Goal: Task Accomplishment & Management: Manage account settings

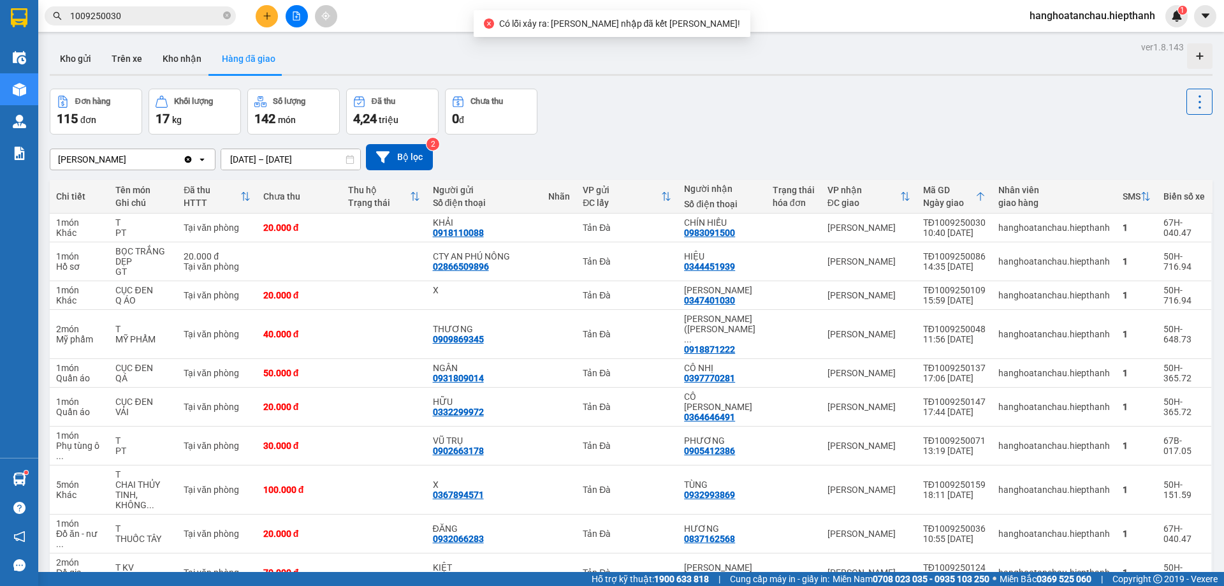
click at [635, 132] on div "Đơn hàng 115 đơn Khối lượng 17 kg Số lượng 142 món Đã thu 4,24 triệu Chưa thu 0…" at bounding box center [631, 112] width 1163 height 46
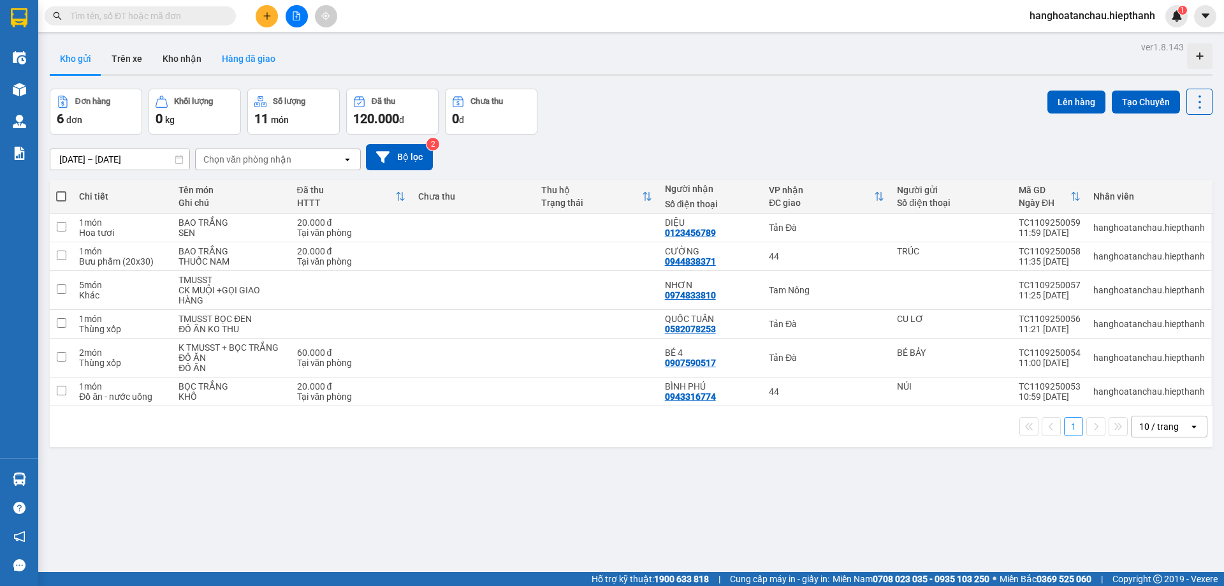
click at [239, 57] on button "Hàng đã giao" at bounding box center [249, 58] width 74 height 31
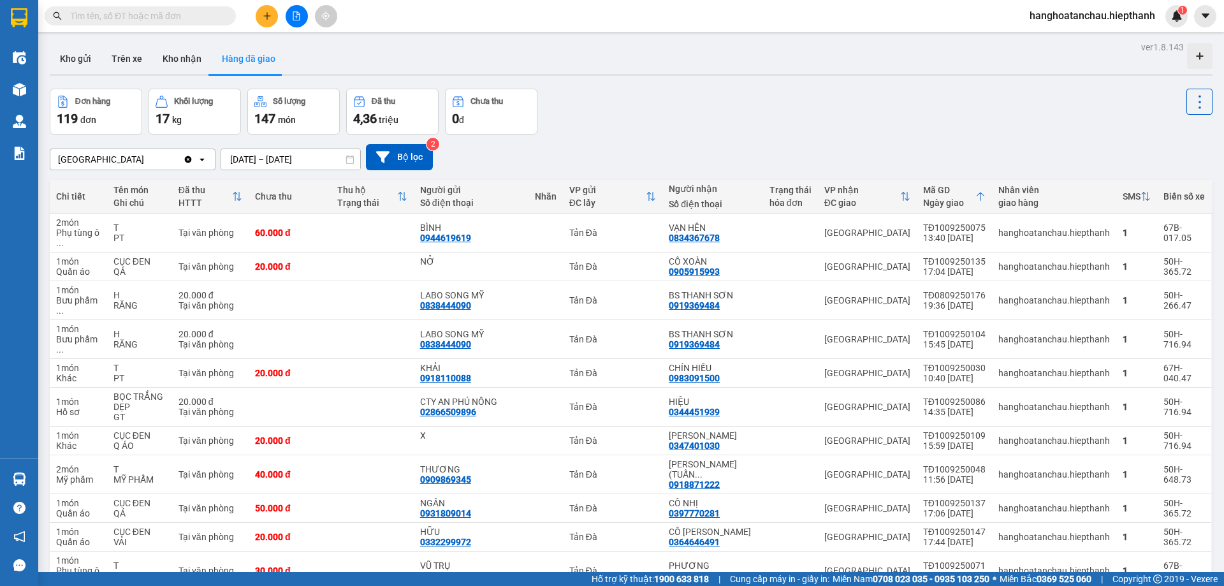
click at [750, 89] on div "Đơn hàng 119 đơn Khối lượng 17 kg Số lượng 147 món Đã thu 4,36 triệu Chưa thu 0…" at bounding box center [631, 112] width 1163 height 46
click at [295, 15] on icon "file-add" at bounding box center [296, 15] width 9 height 9
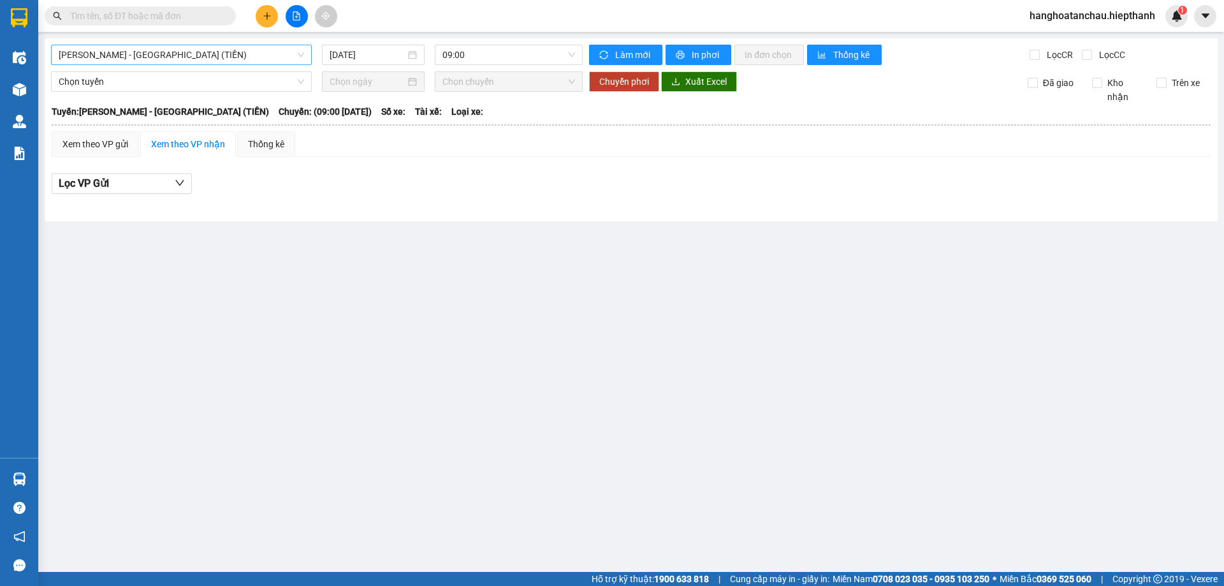
click at [208, 50] on span "Hồ Chí Minh - Tân Châu (TIỀN)" at bounding box center [181, 54] width 245 height 19
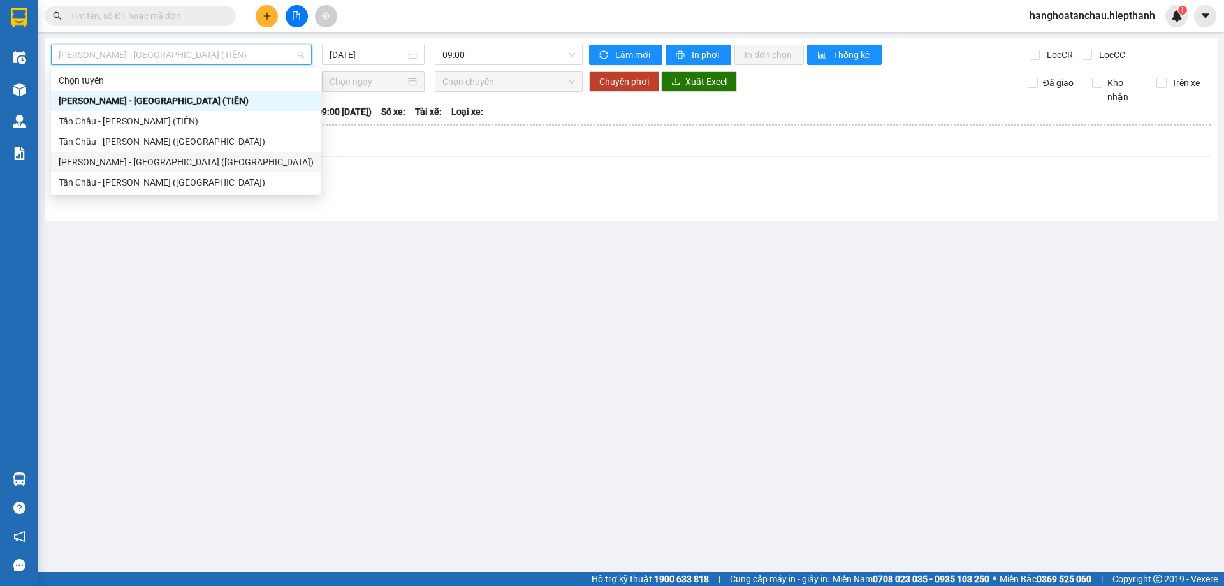
click at [201, 163] on div "Hồ Chí Minh - Tân Châu (Giường)" at bounding box center [186, 162] width 255 height 14
type input "11/09/2025"
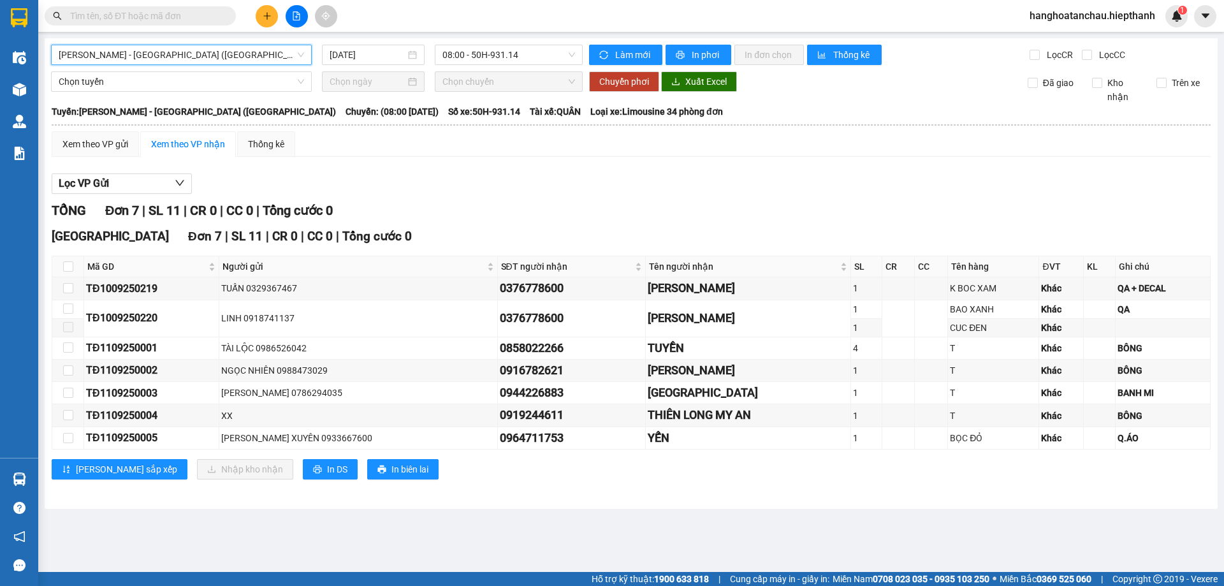
click at [529, 186] on div "Lọc VP Gửi" at bounding box center [631, 183] width 1159 height 21
click at [492, 48] on span "08:00 - 50H-931.14" at bounding box center [508, 54] width 133 height 19
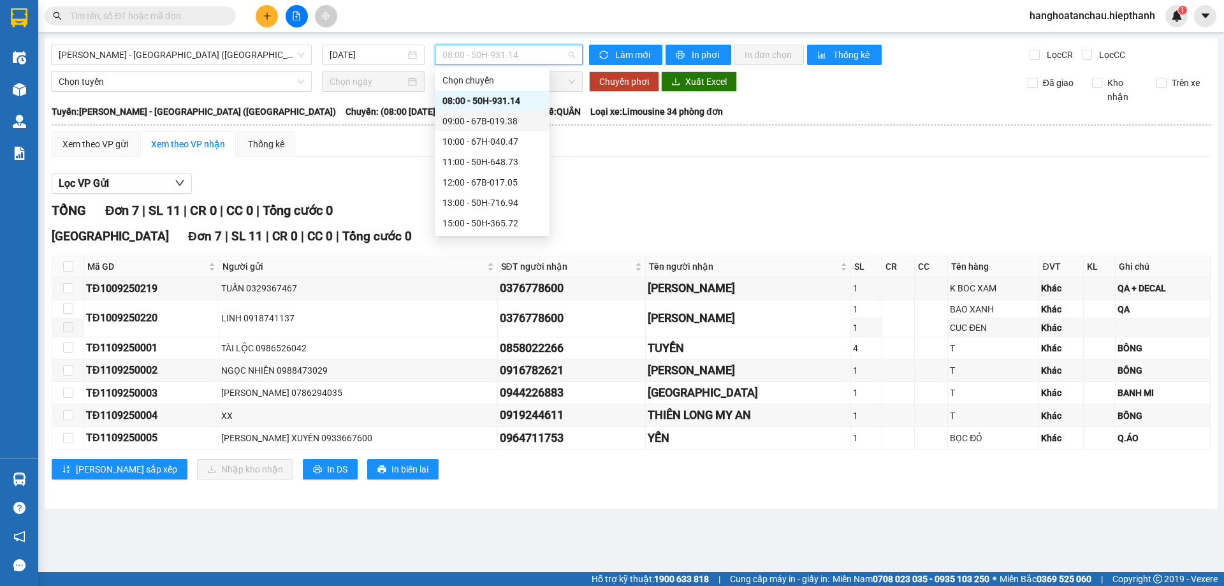
click at [493, 119] on div "09:00 - 67B-019.38" at bounding box center [491, 121] width 99 height 14
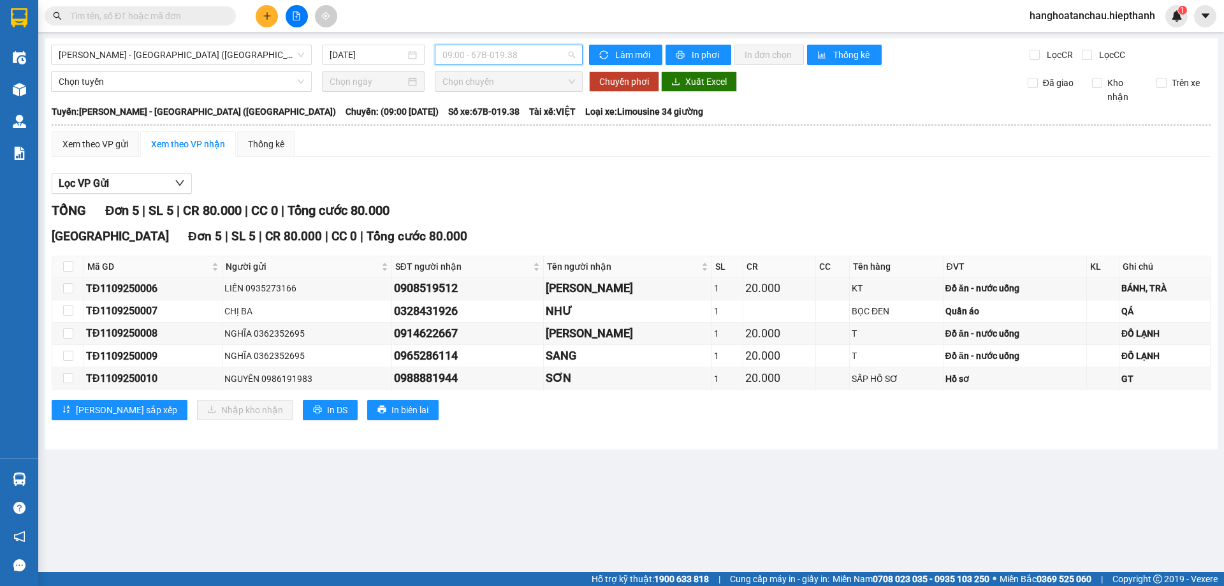
click at [506, 53] on span "09:00 - 67B-019.38" at bounding box center [508, 54] width 133 height 19
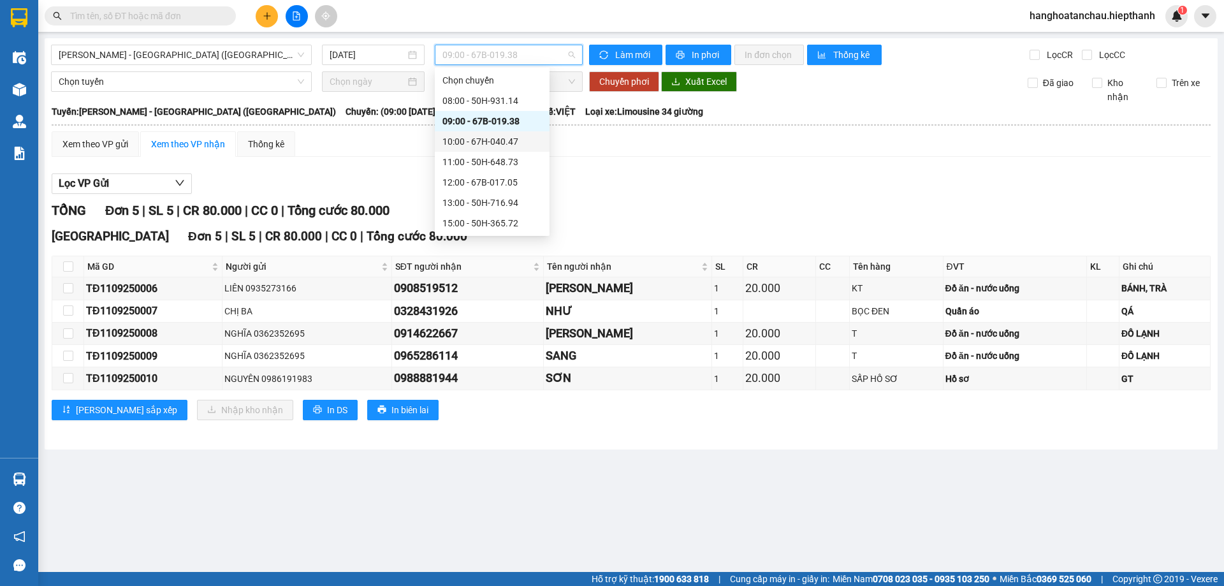
click at [513, 137] on div "10:00 - 67H-040.47" at bounding box center [491, 142] width 99 height 14
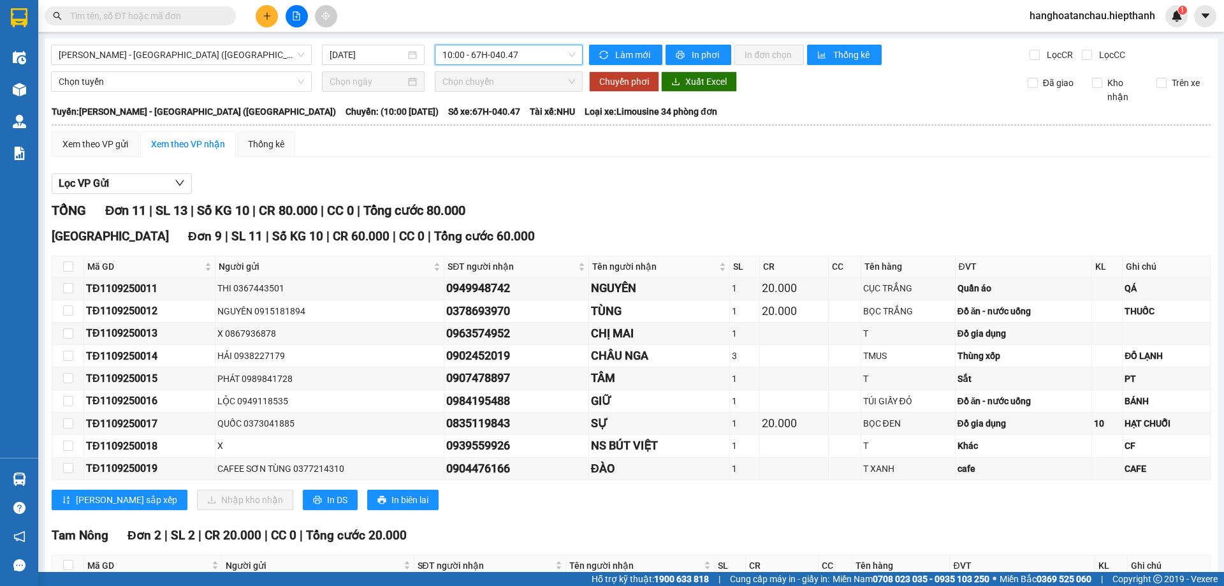
click at [504, 50] on span "10:00 - 67H-040.47" at bounding box center [508, 54] width 133 height 19
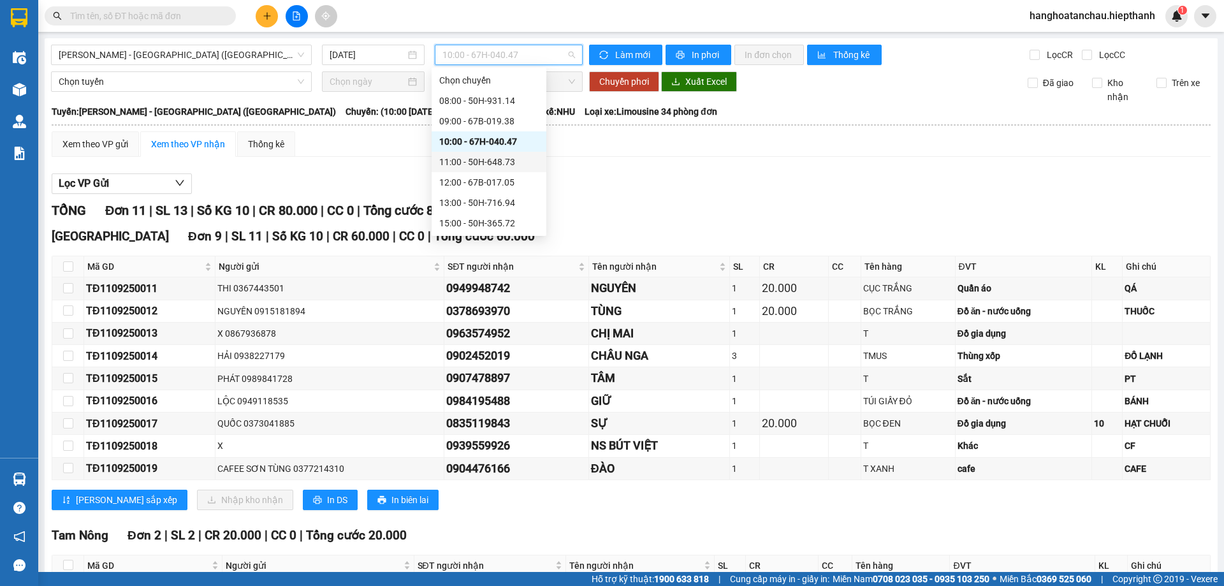
click at [499, 167] on div "11:00 - 50H-648.73" at bounding box center [488, 162] width 99 height 14
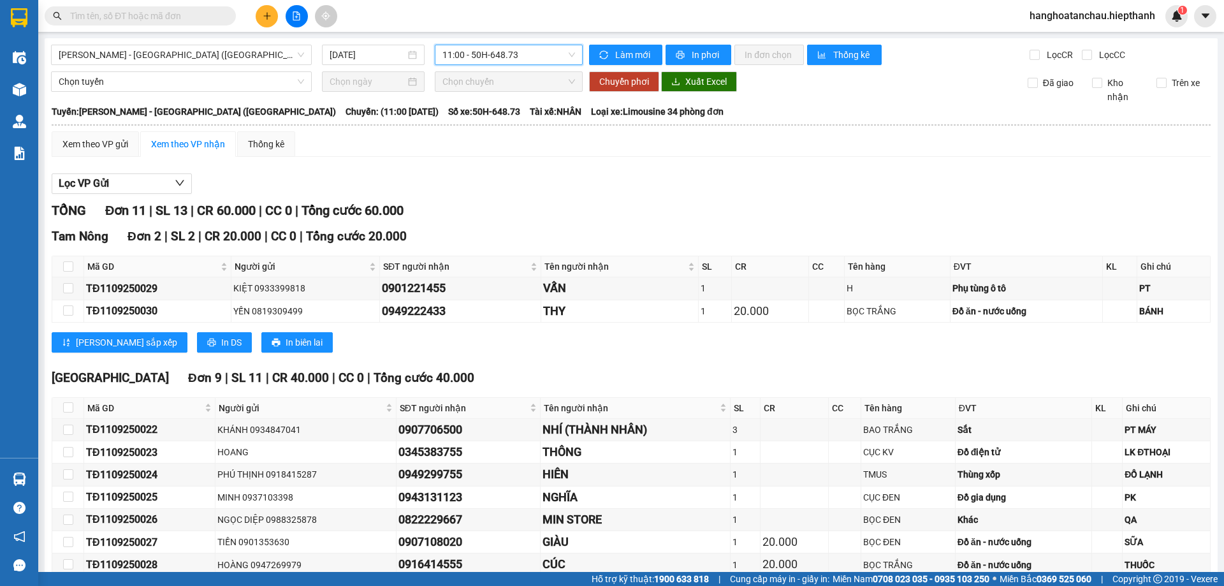
click at [485, 54] on span "11:00 - 50H-648.73" at bounding box center [508, 54] width 133 height 19
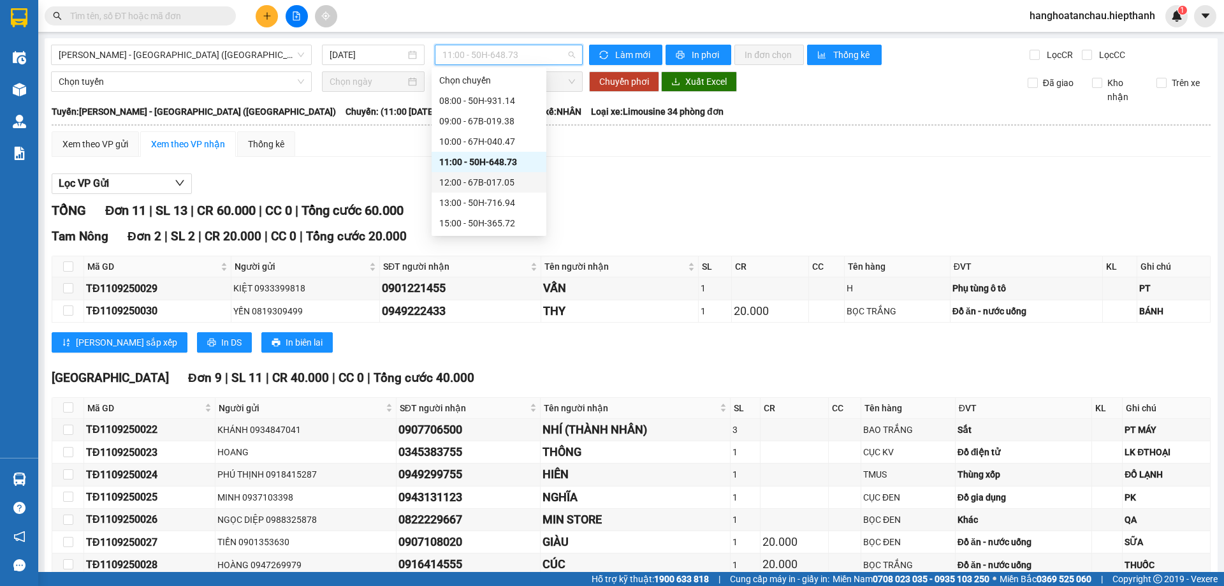
click at [490, 177] on div "12:00 - 67B-017.05" at bounding box center [488, 182] width 99 height 14
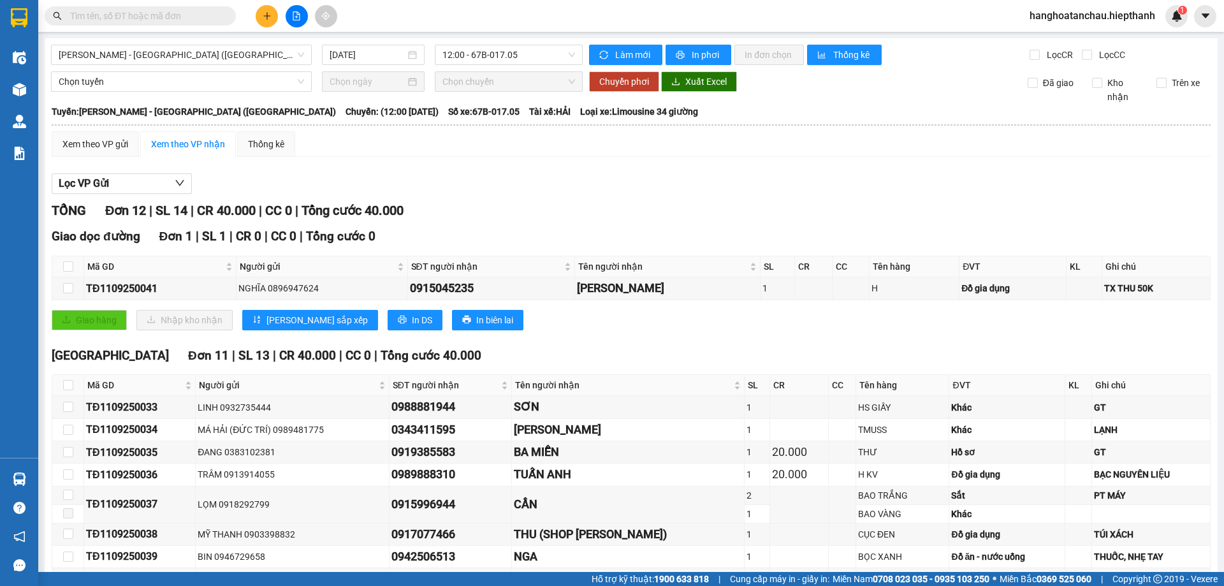
click at [173, 8] on span at bounding box center [140, 15] width 191 height 19
click at [178, 18] on input "text" at bounding box center [145, 16] width 150 height 14
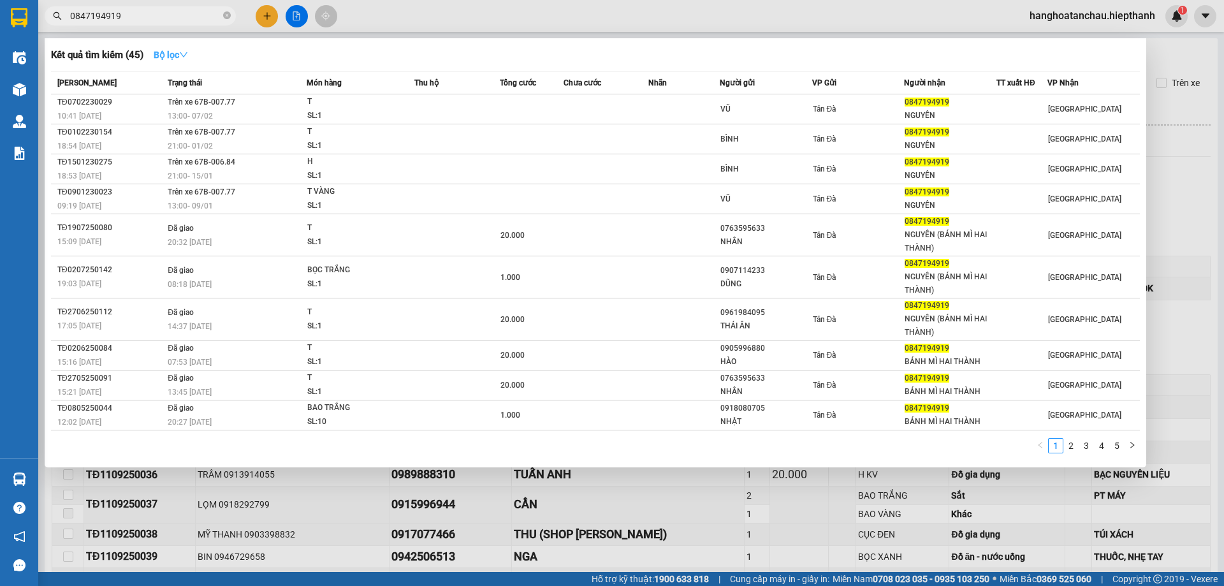
type input "0847194919"
click at [187, 52] on icon "down" at bounding box center [183, 54] width 9 height 9
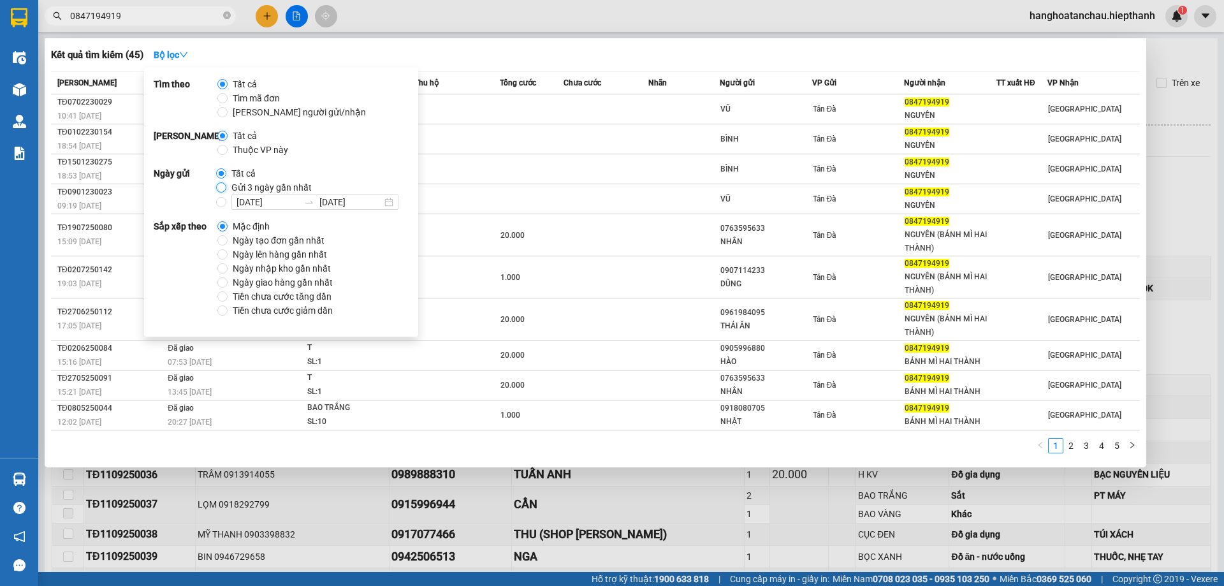
click at [224, 185] on input "Gửi 3 ngày gần nhất" at bounding box center [221, 187] width 10 height 10
radio input "true"
radio input "false"
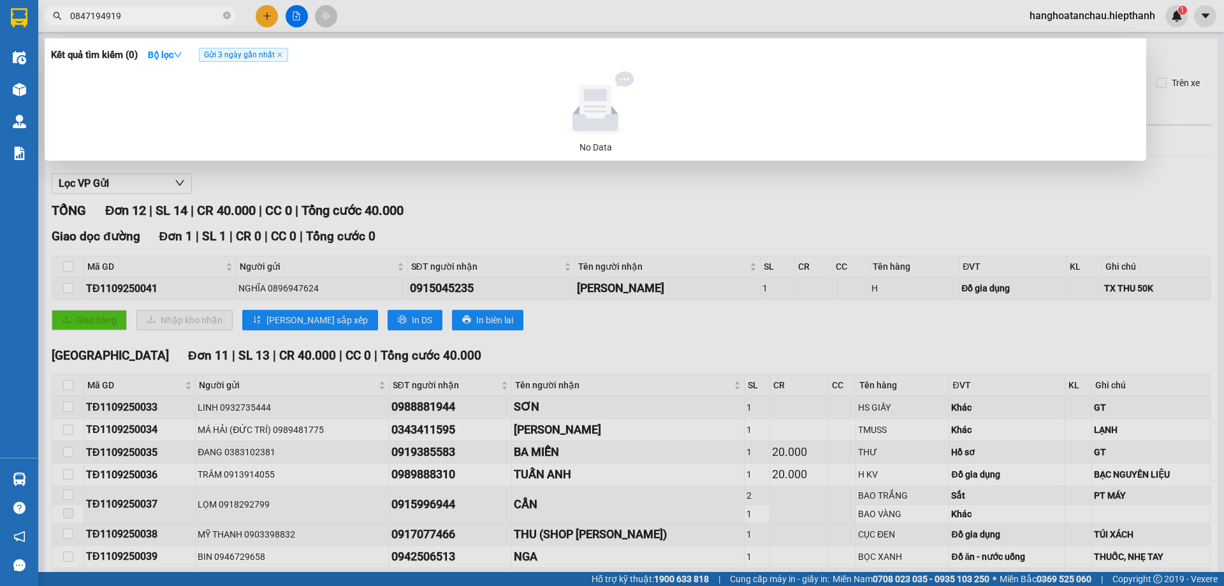
click at [539, 64] on div "Kết quả tìm kiếm ( 0 ) Bộ lọc Gửi 3 ngày gần nhất" at bounding box center [595, 55] width 1089 height 20
click at [282, 53] on icon "close" at bounding box center [280, 55] width 6 height 6
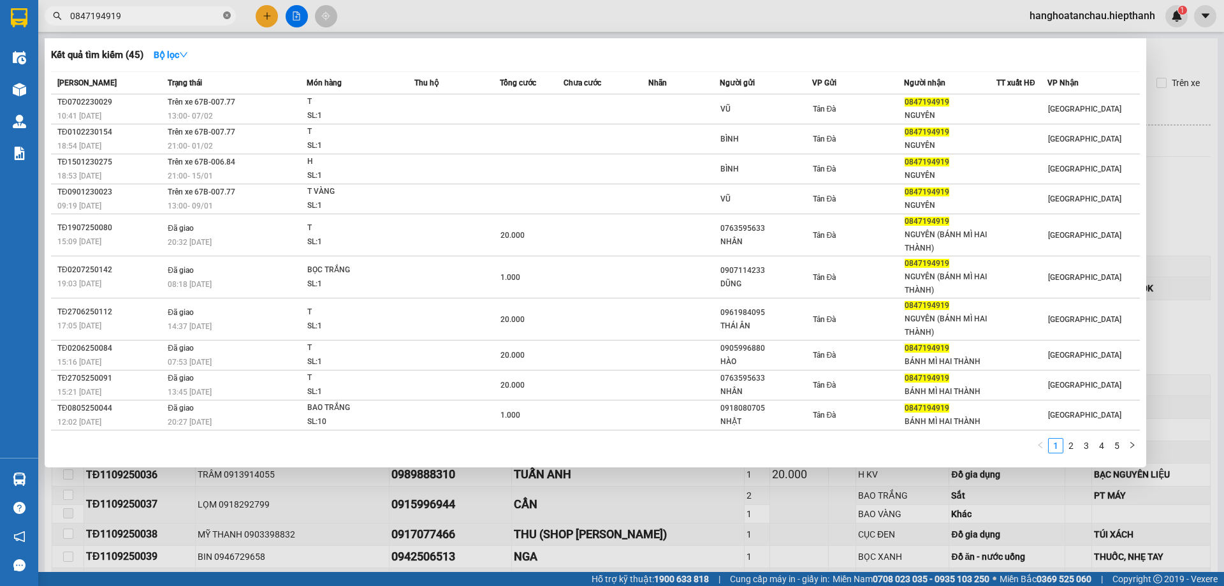
click at [226, 15] on icon "close-circle" at bounding box center [227, 15] width 8 height 8
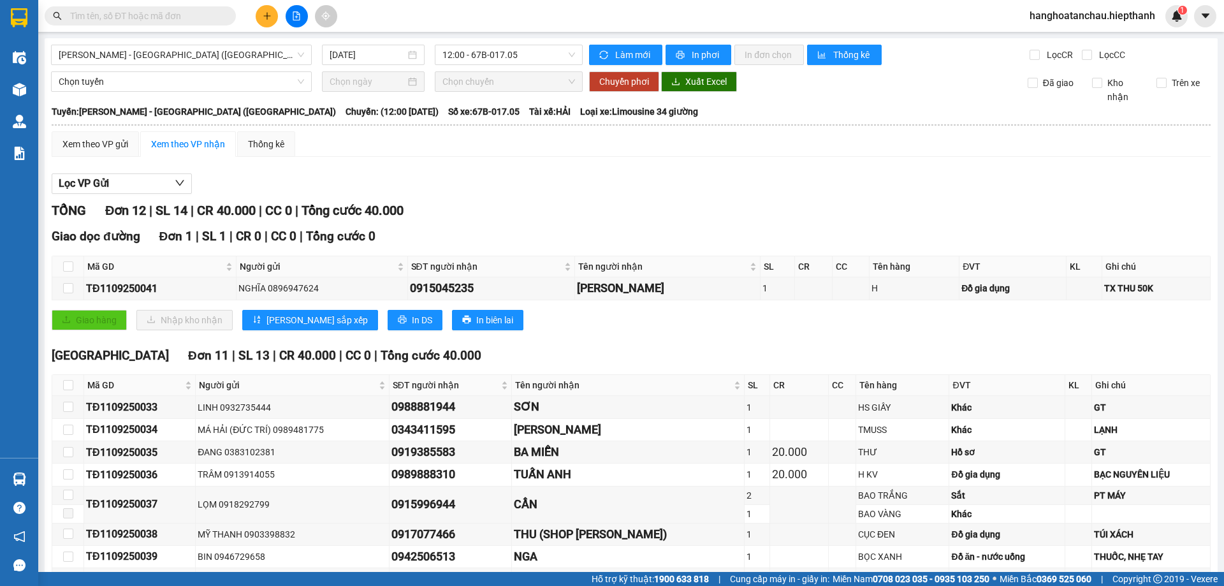
click at [214, 18] on input "text" at bounding box center [145, 16] width 150 height 14
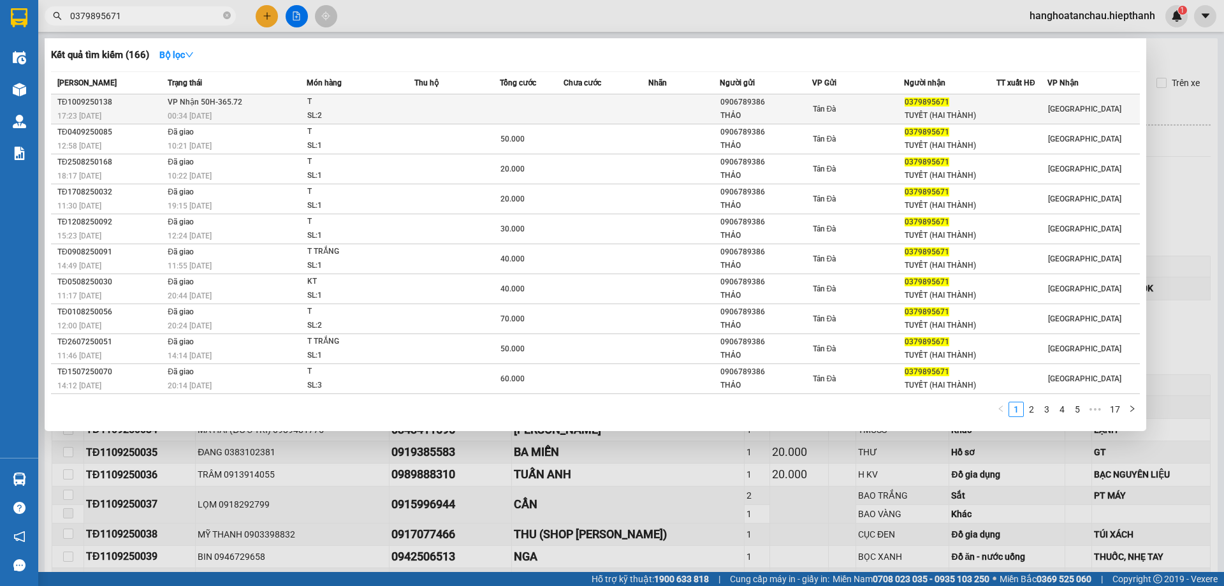
type input "0379895671"
click at [451, 109] on td at bounding box center [456, 109] width 85 height 30
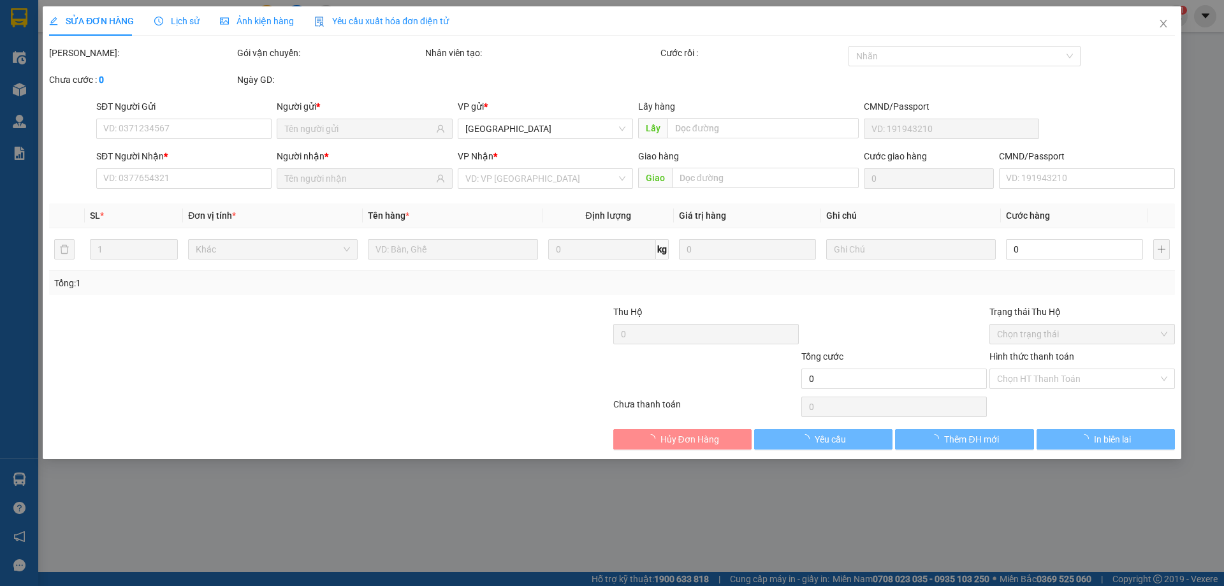
type input "0906789386"
type input "THẢO"
type input "0379895671"
type input "TUYẾT (HAI THÀNH)"
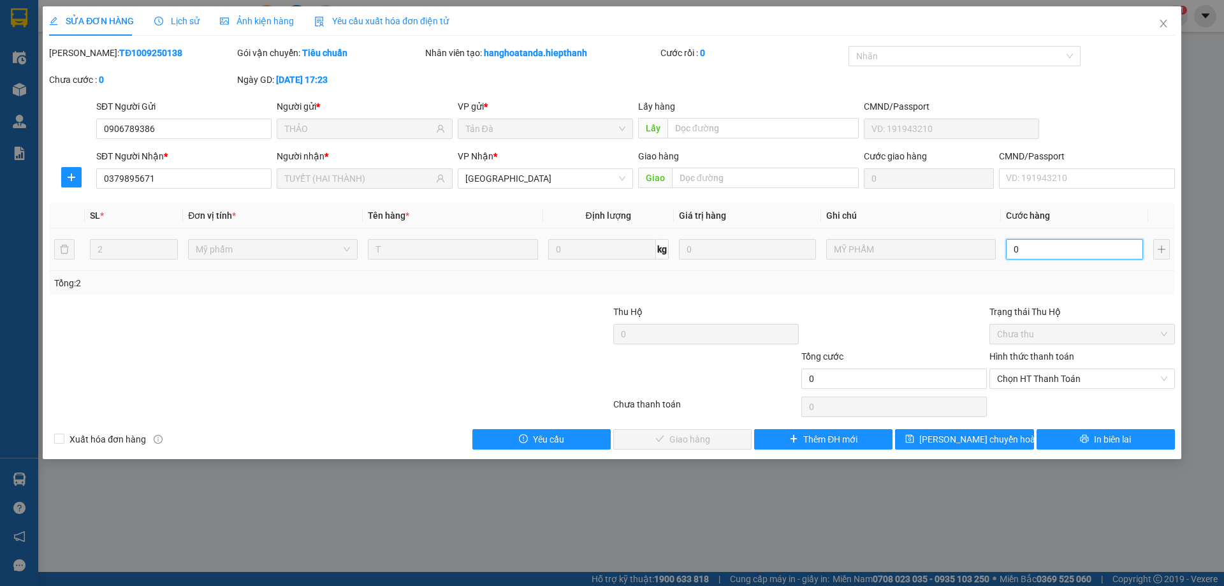
click at [1056, 247] on input "0" at bounding box center [1074, 249] width 137 height 20
type input "8"
type input "80"
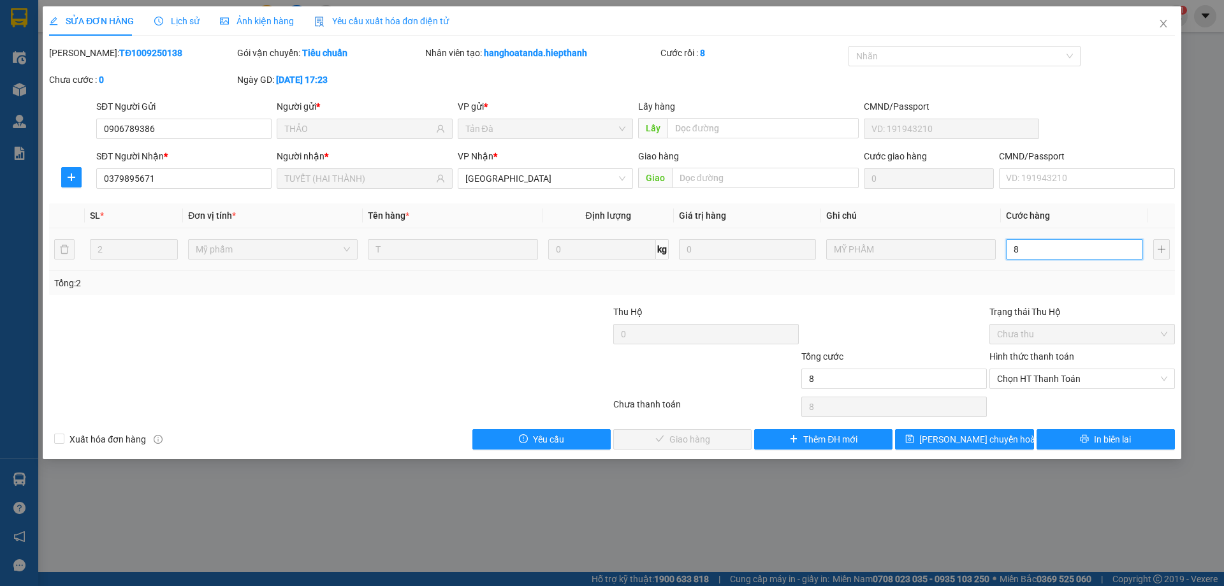
type input "80"
click at [1062, 374] on span "Chọn HT Thanh Toán" at bounding box center [1082, 378] width 170 height 19
type input "80"
type input "80.000"
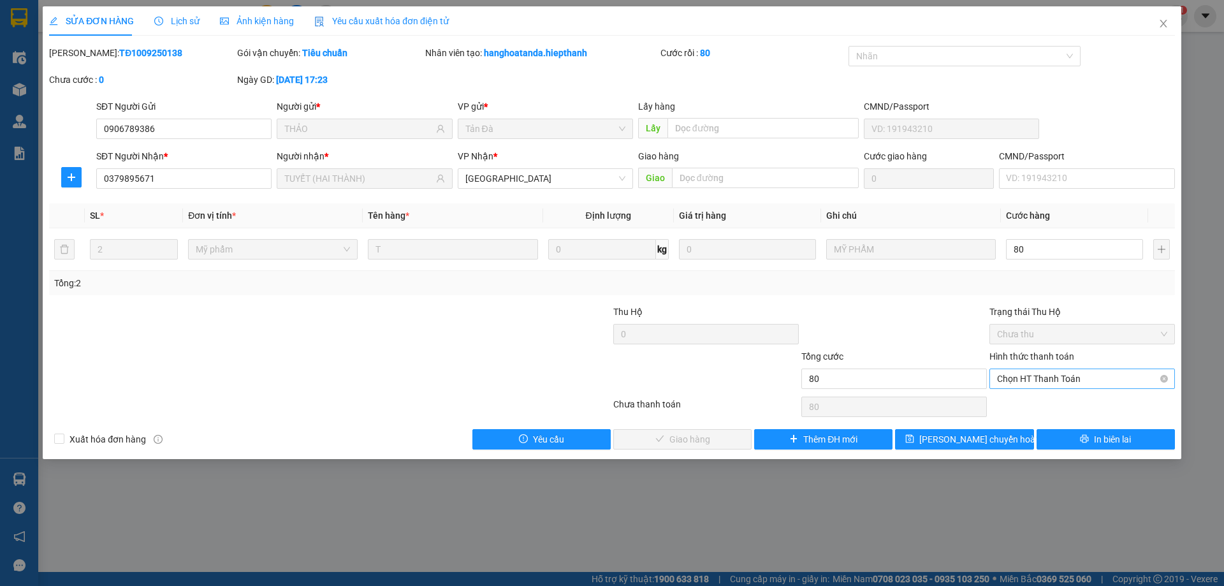
type input "80.000"
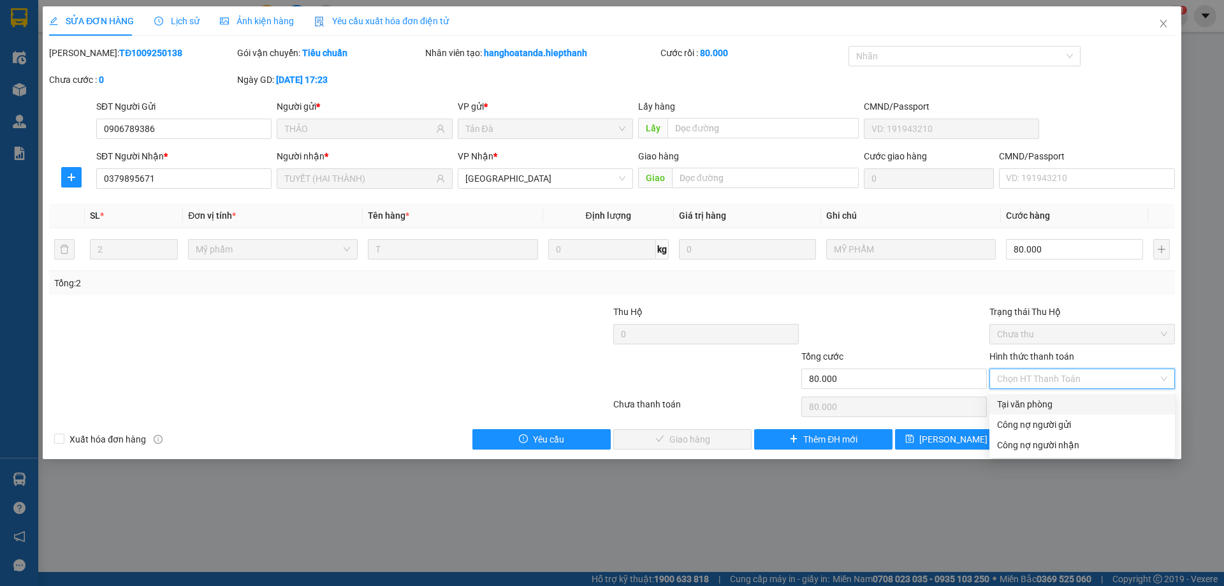
drag, startPoint x: 1047, startPoint y: 402, endPoint x: 923, endPoint y: 411, distance: 124.7
click at [1042, 402] on div "Tại văn phòng" at bounding box center [1082, 404] width 170 height 14
type input "0"
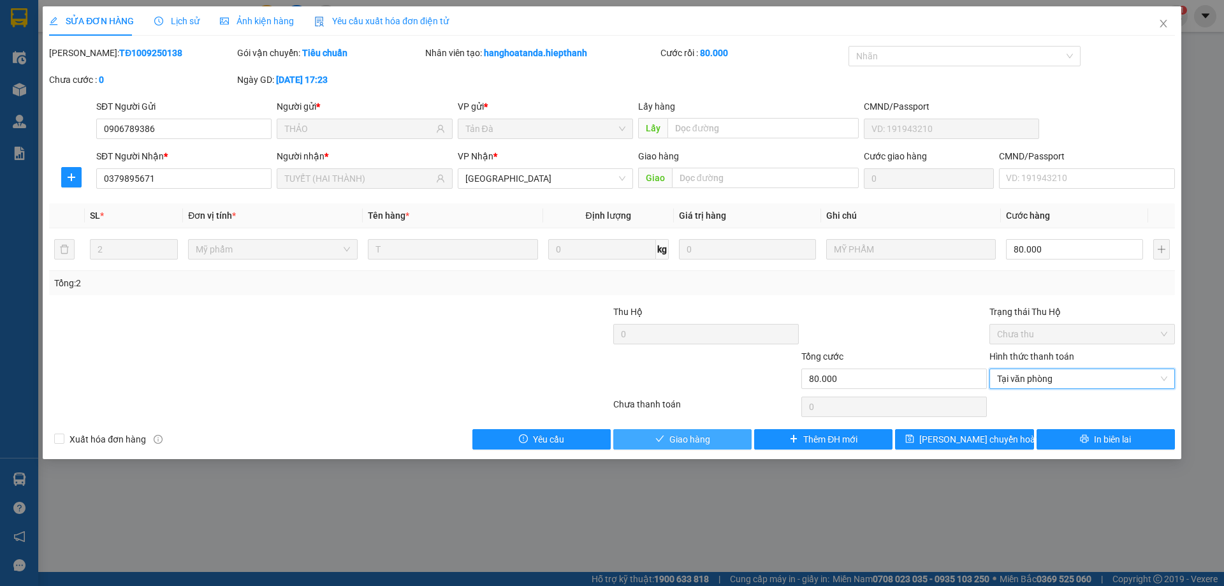
click at [698, 431] on button "Giao hàng" at bounding box center [682, 439] width 138 height 20
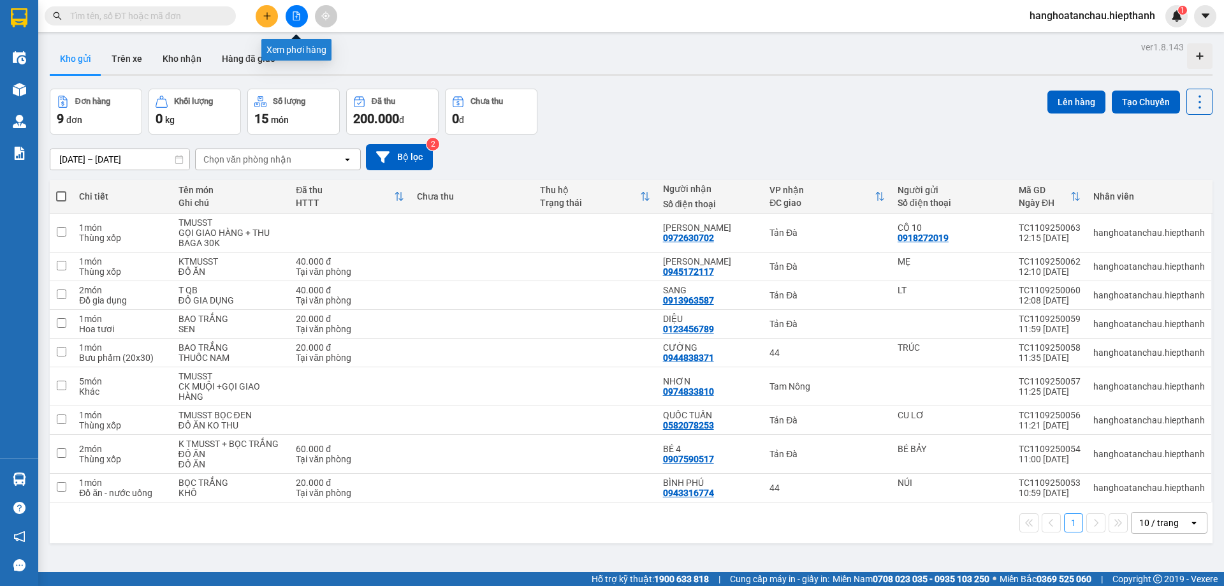
click at [296, 17] on icon "file-add" at bounding box center [296, 15] width 7 height 9
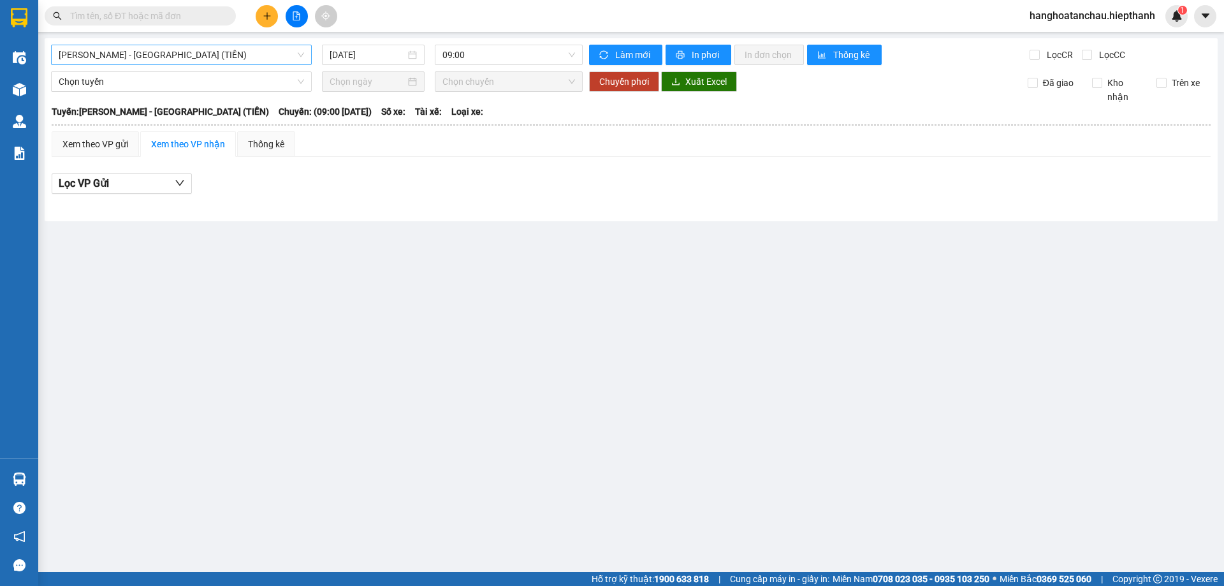
click at [247, 55] on span "Hồ Chí Minh - Tân Châu (TIỀN)" at bounding box center [181, 54] width 245 height 19
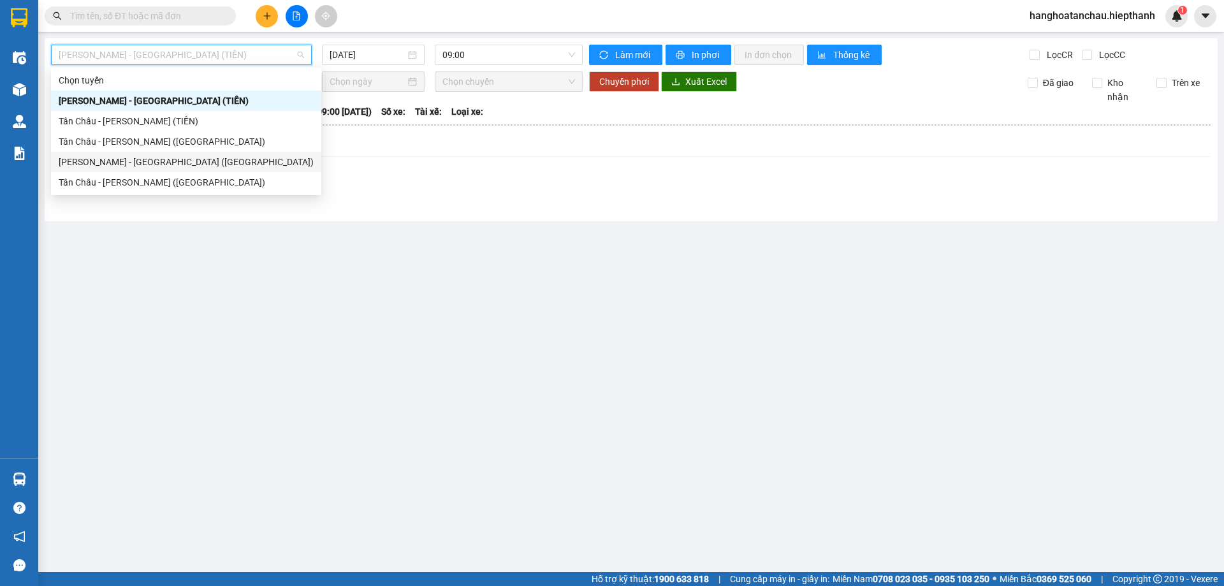
click at [216, 162] on div "Hồ Chí Minh - Tân Châu (Giường)" at bounding box center [186, 162] width 255 height 14
type input "[DATE]"
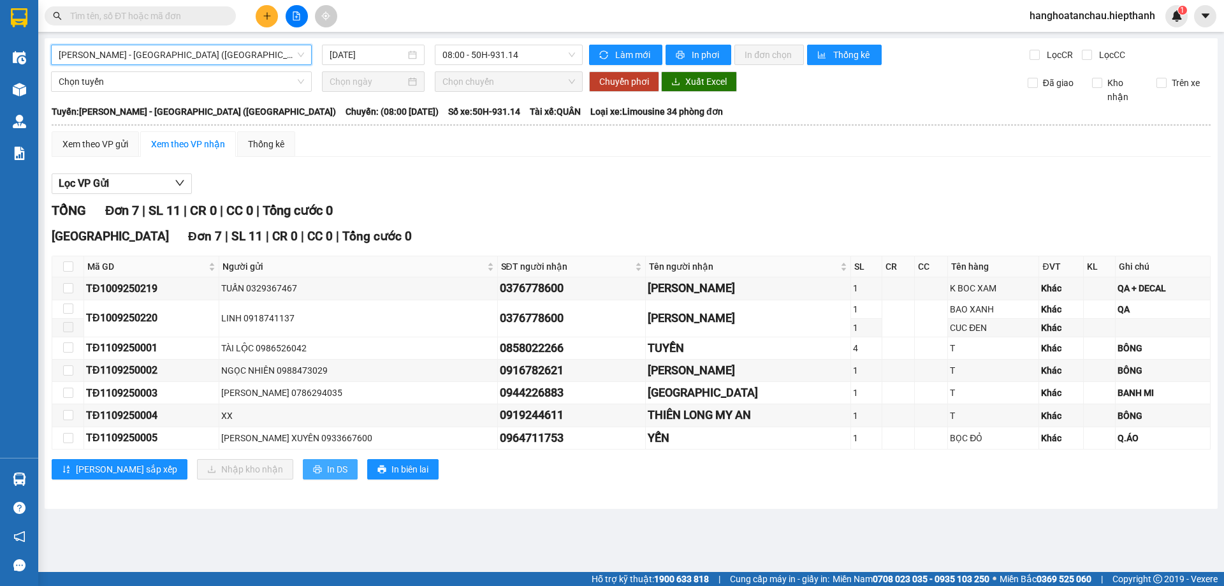
click at [327, 468] on span "In DS" at bounding box center [337, 469] width 20 height 14
click at [487, 53] on span "08:00 - 50H-931.14" at bounding box center [508, 54] width 133 height 19
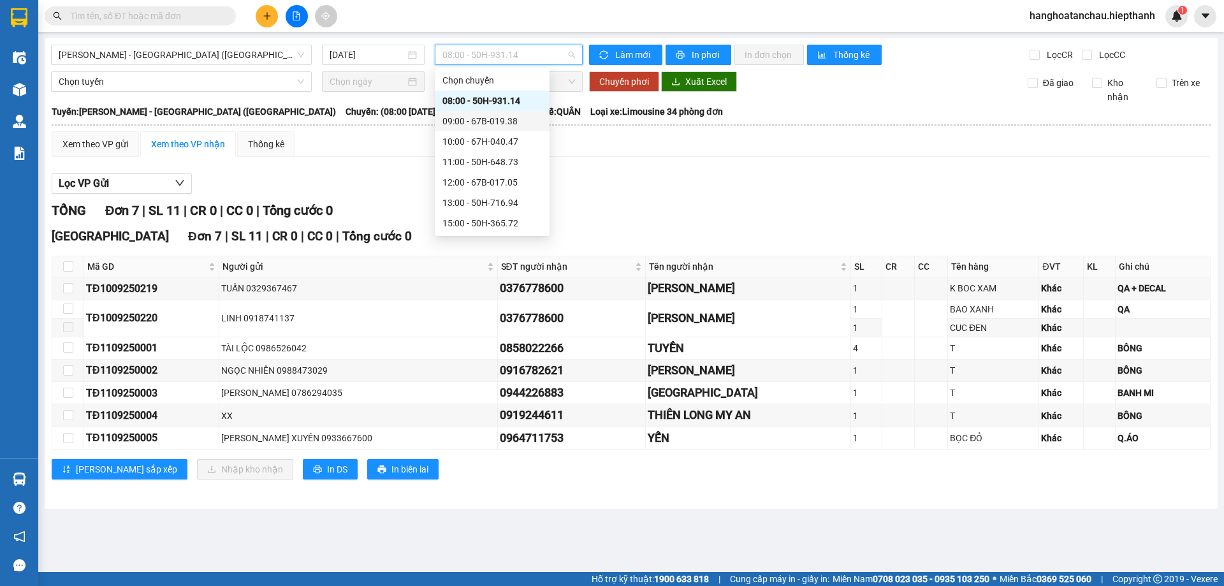
click at [499, 120] on div "09:00 - 67B-019.38" at bounding box center [491, 121] width 99 height 14
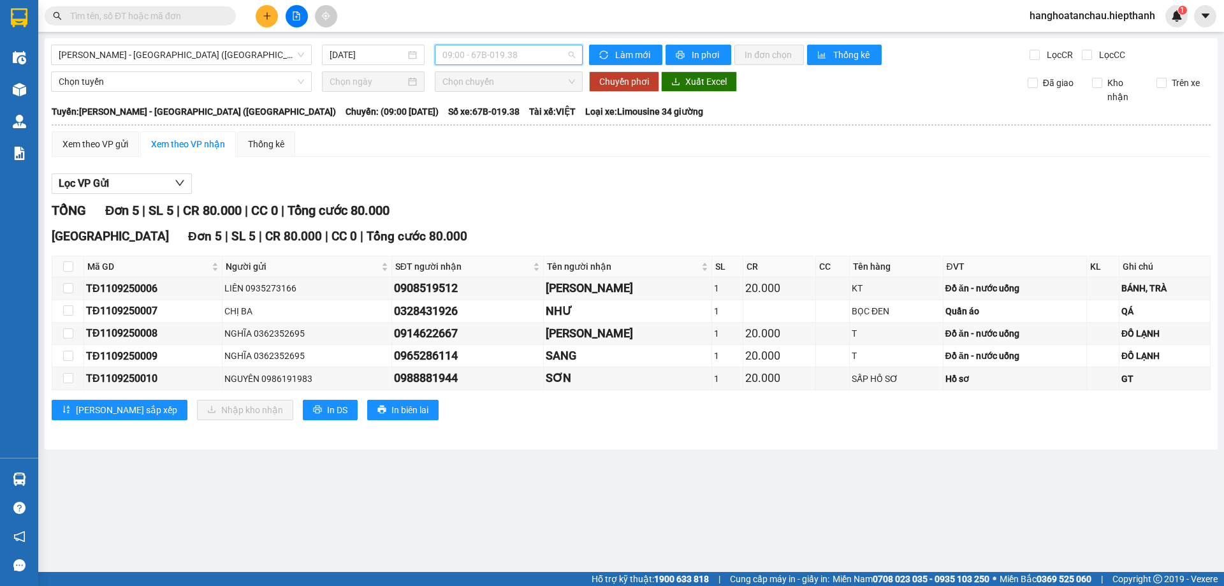
click at [491, 52] on span "09:00 - 67B-019.38" at bounding box center [508, 54] width 133 height 19
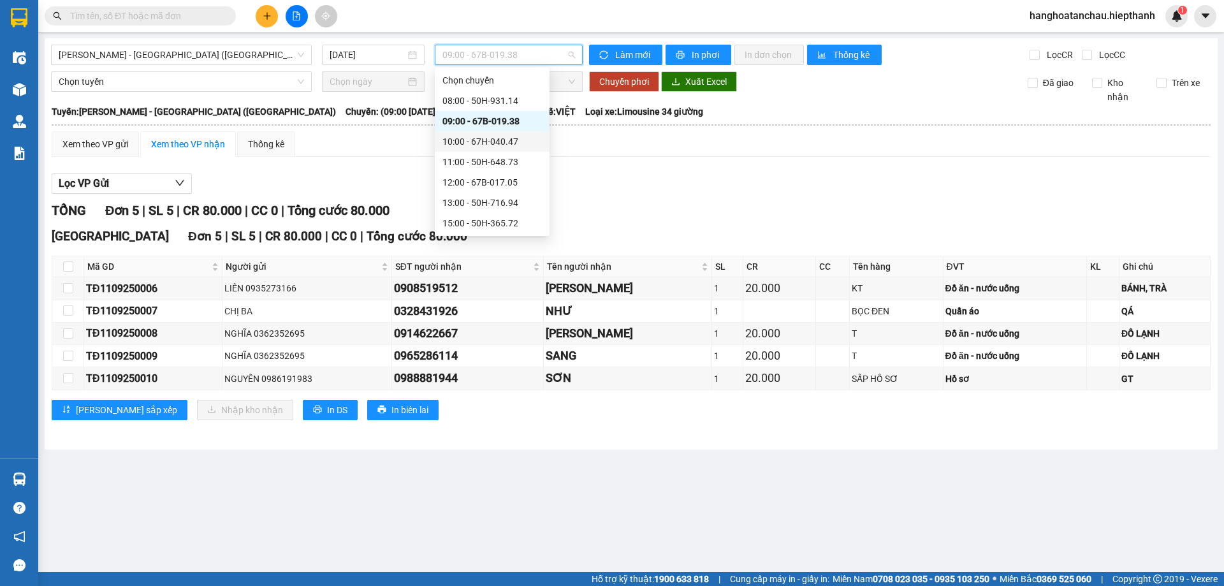
click at [495, 140] on div "10:00 - 67H-040.47" at bounding box center [491, 142] width 99 height 14
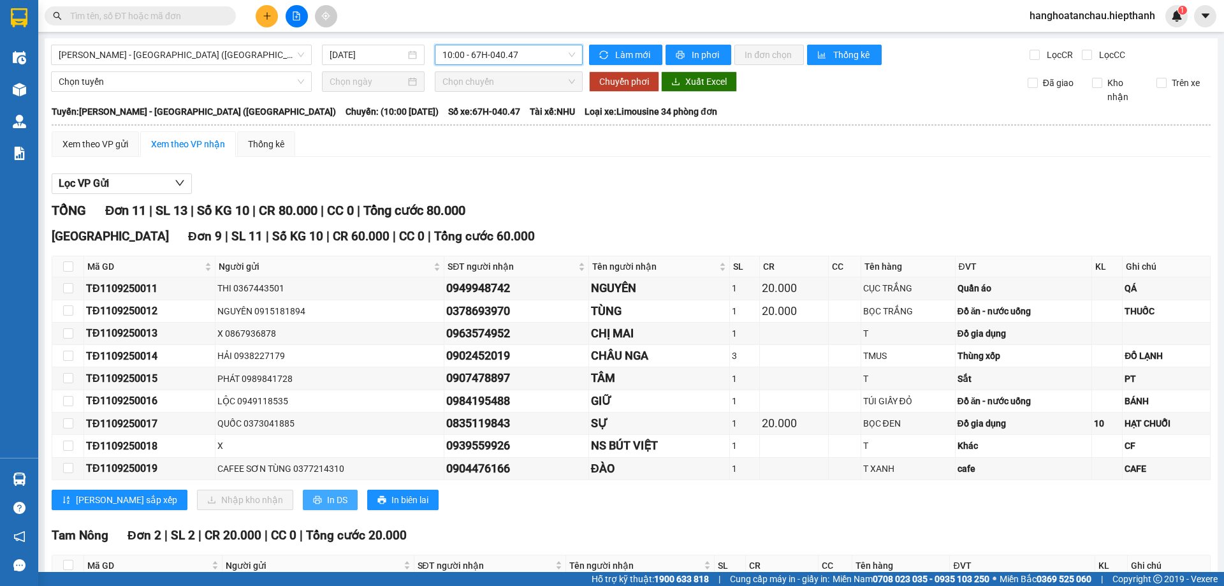
click at [327, 502] on span "In DS" at bounding box center [337, 500] width 20 height 14
click at [513, 55] on span "10:00 - 67H-040.47" at bounding box center [508, 54] width 133 height 19
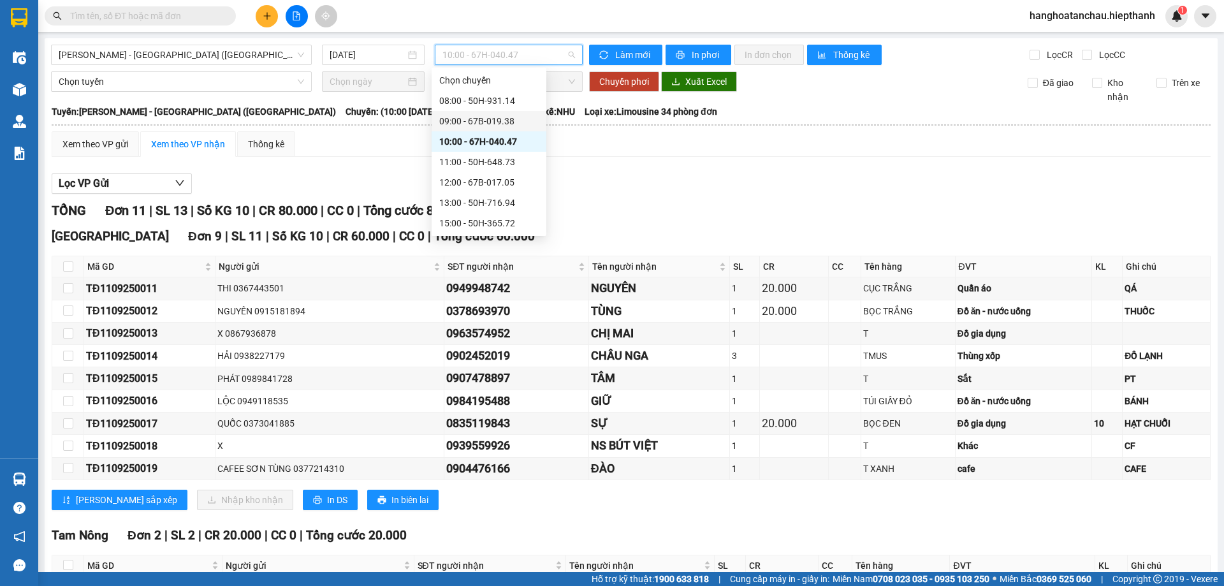
click at [499, 122] on div "09:00 - 67B-019.38" at bounding box center [488, 121] width 99 height 14
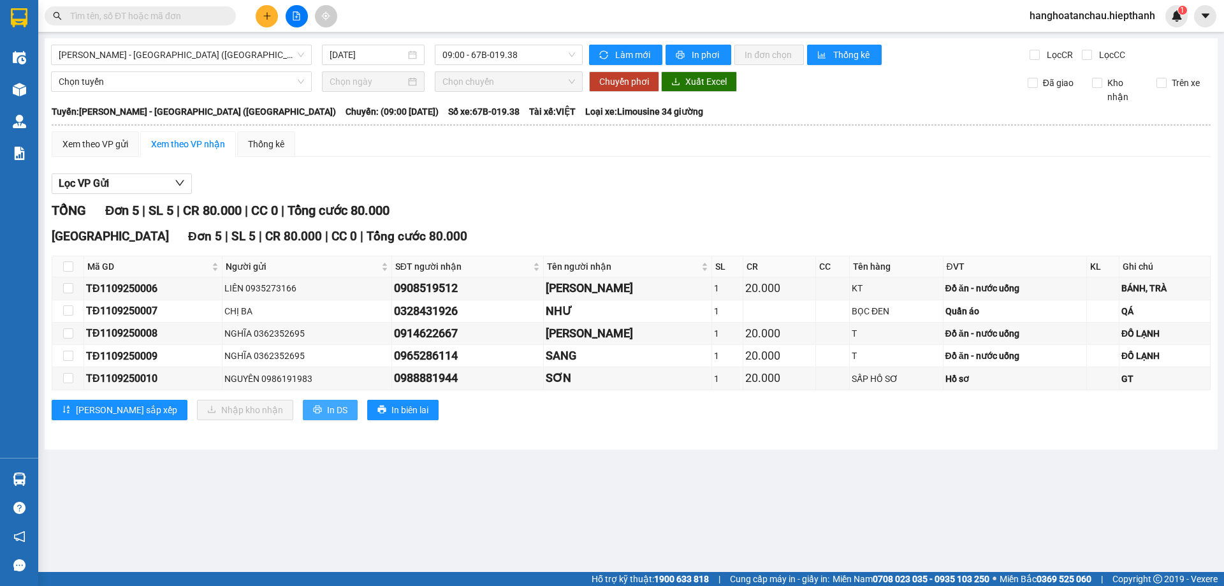
click at [327, 410] on span "In DS" at bounding box center [337, 410] width 20 height 14
click at [497, 56] on span "09:00 - 67B-019.38" at bounding box center [508, 54] width 133 height 19
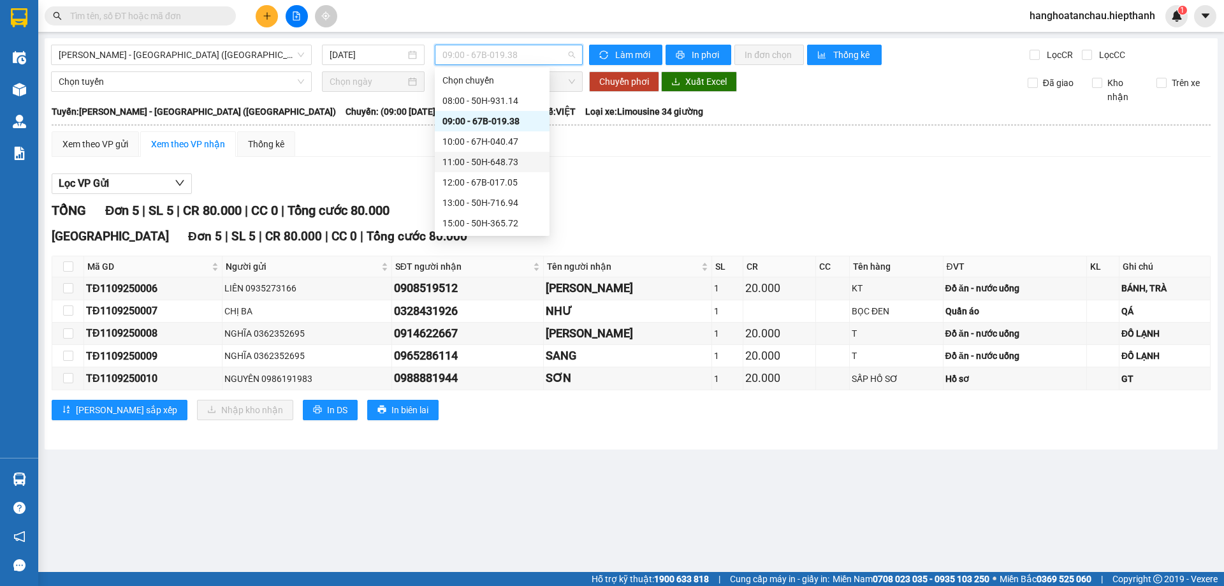
click at [495, 163] on div "11:00 - 50H-648.73" at bounding box center [491, 162] width 99 height 14
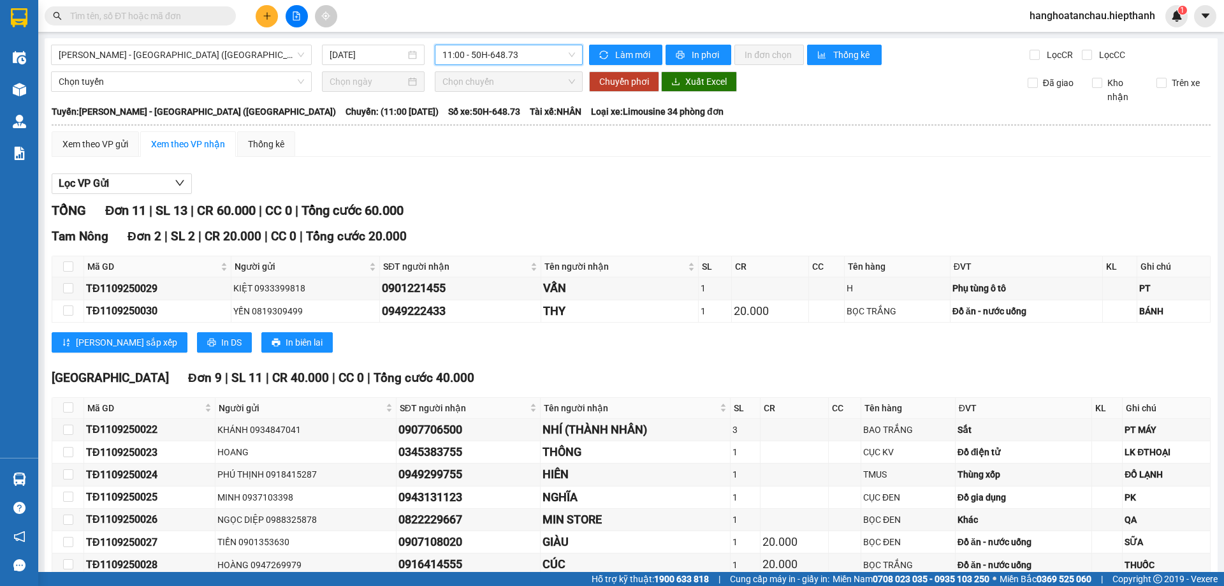
click at [487, 56] on span "11:00 - 50H-648.73" at bounding box center [508, 54] width 133 height 19
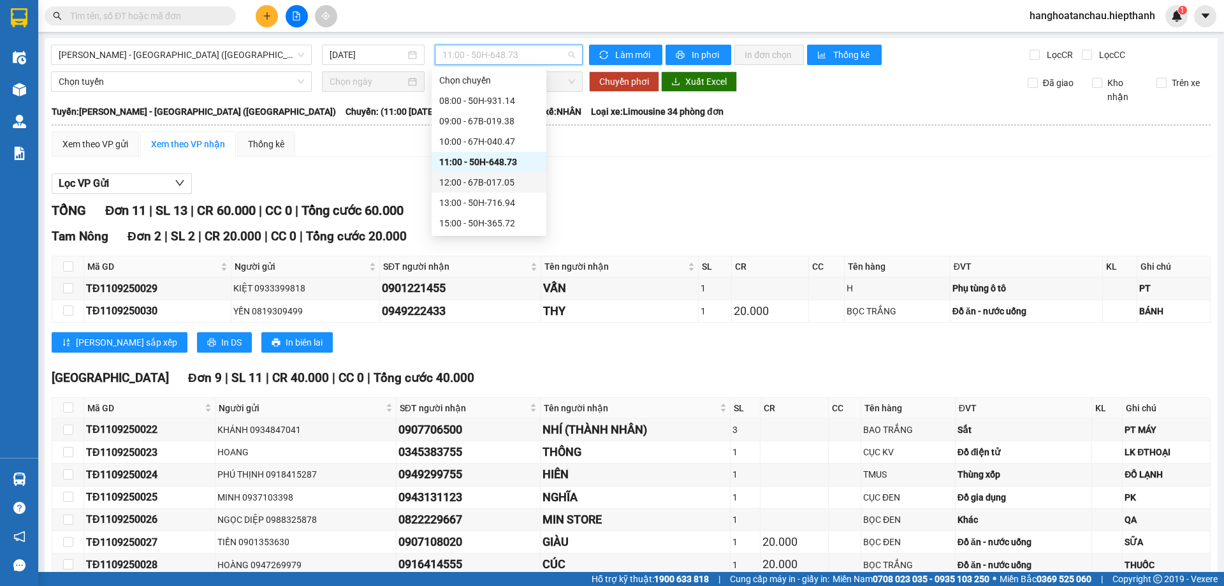
click at [487, 178] on div "12:00 - 67B-017.05" at bounding box center [488, 182] width 99 height 14
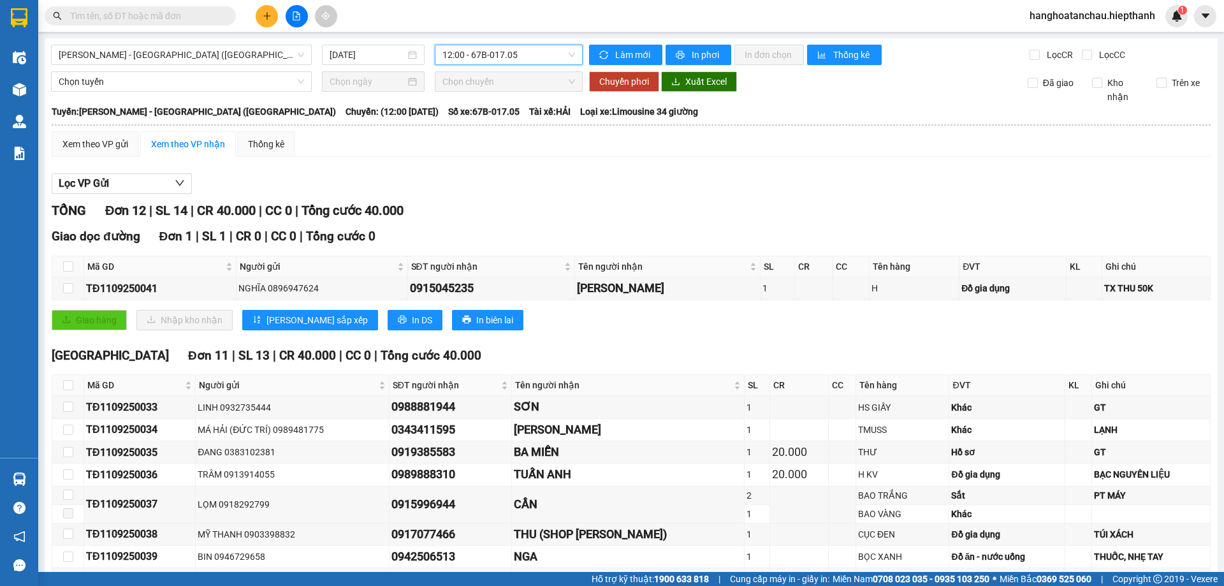
click at [511, 53] on span "12:00 - 67B-017.05" at bounding box center [508, 54] width 133 height 19
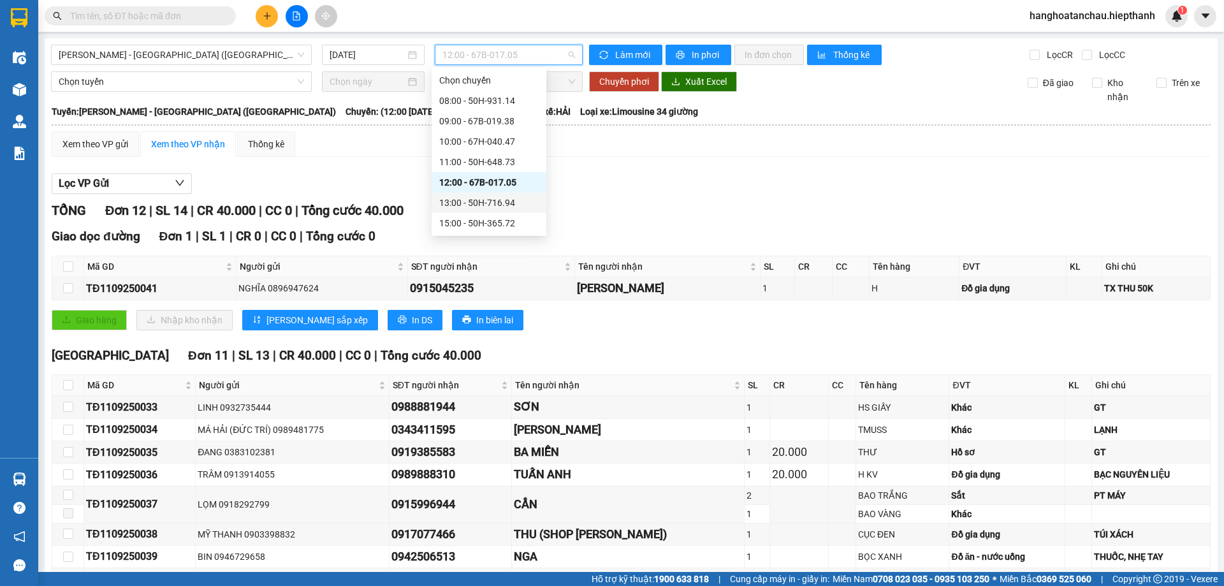
click at [506, 198] on div "13:00 - 50H-716.94" at bounding box center [488, 203] width 99 height 14
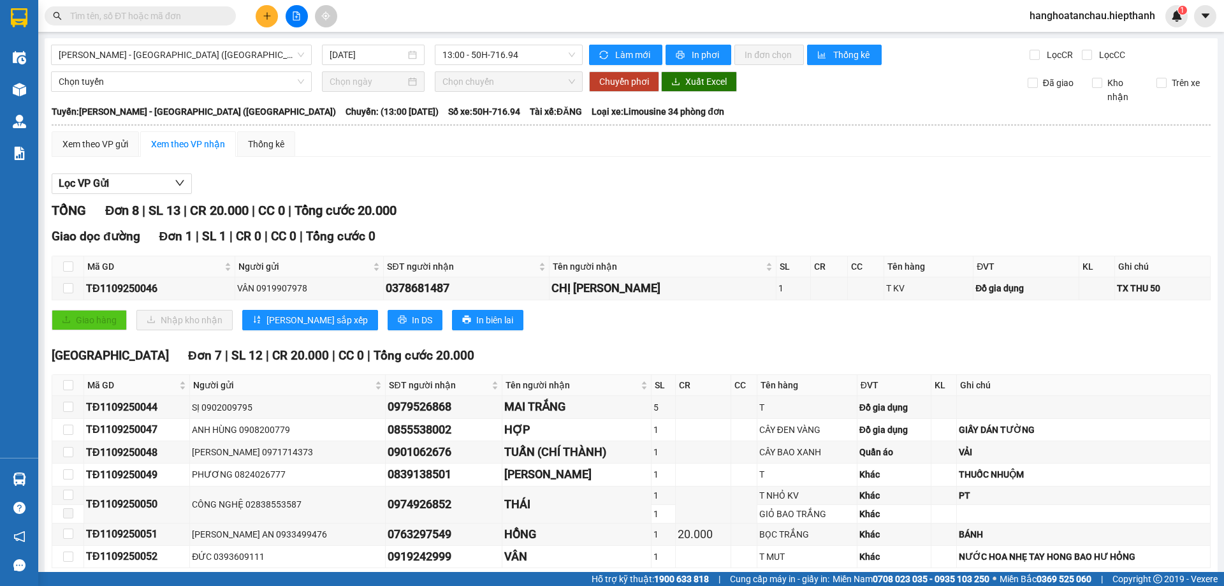
click at [516, 43] on div "Hồ Chí Minh - Tân Châu (Giường) 11/09/2025 13:00 - 50H-716.94 Làm mới In phơi I…" at bounding box center [631, 332] width 1173 height 589
click at [513, 55] on span "13:00 - 50H-716.94" at bounding box center [508, 54] width 133 height 19
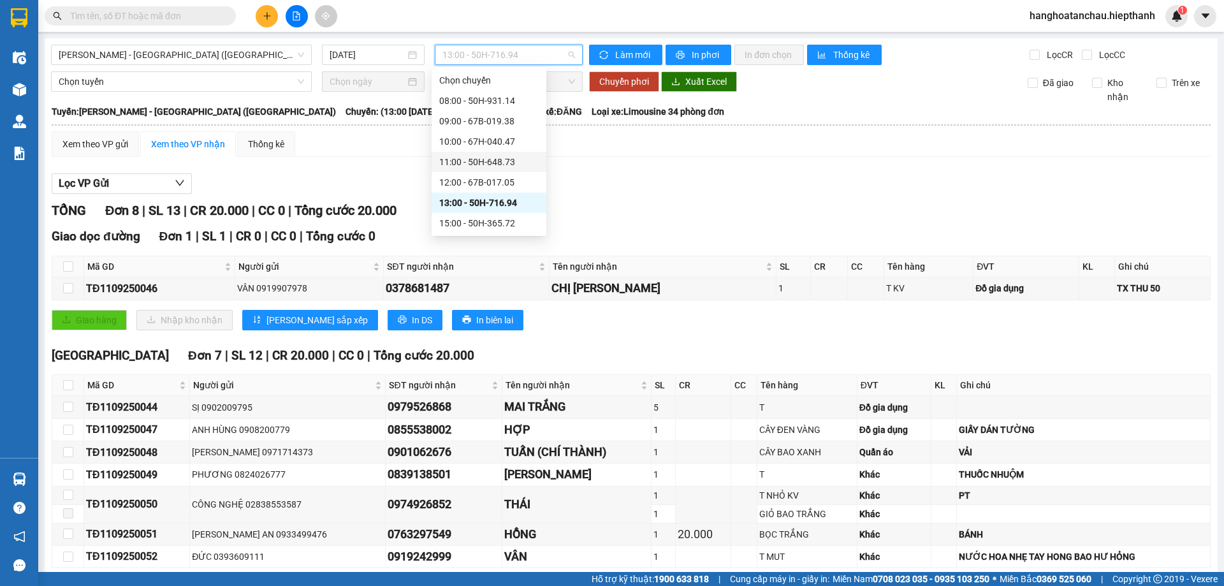
click at [498, 162] on div "11:00 - 50H-648.73" at bounding box center [488, 162] width 99 height 14
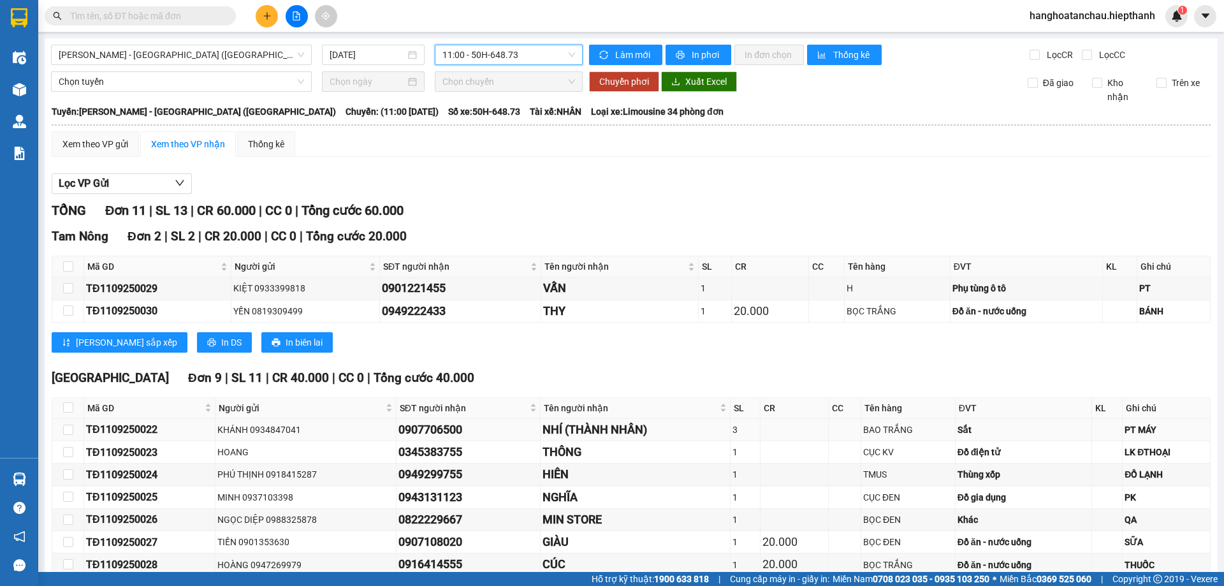
scroll to position [115, 0]
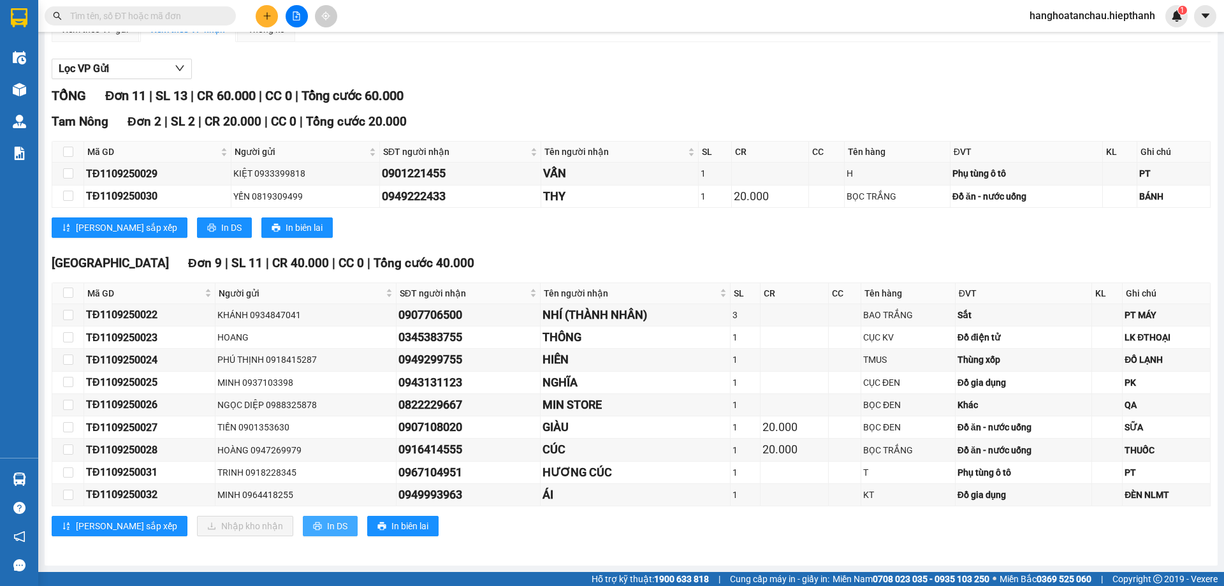
click at [327, 522] on span "In DS" at bounding box center [337, 526] width 20 height 14
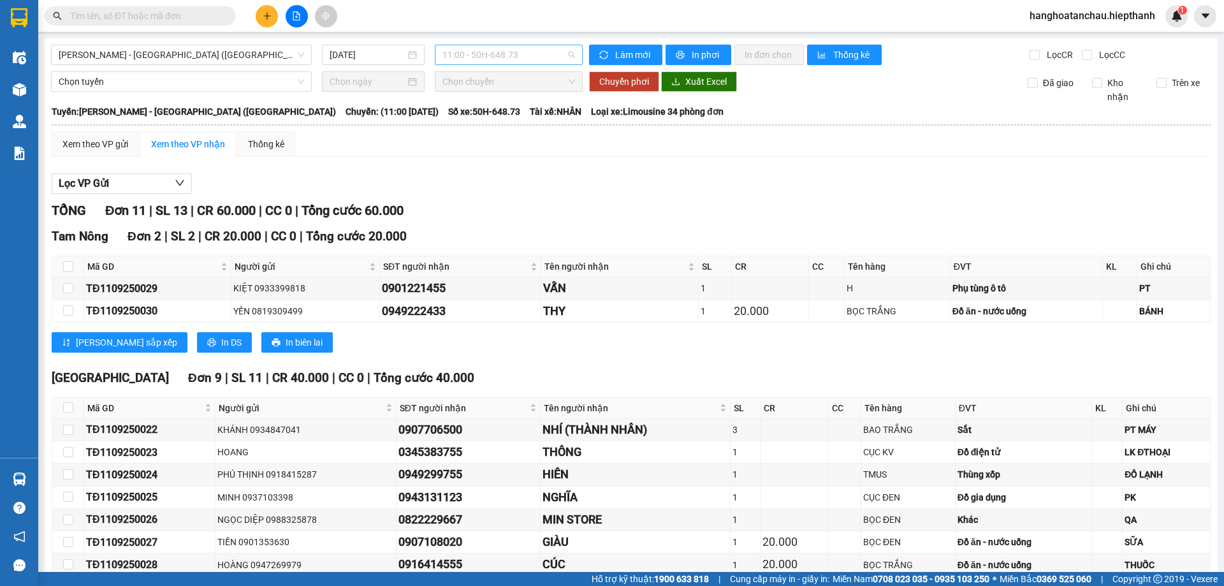
click at [501, 50] on span "11:00 - 50H-648.73" at bounding box center [508, 54] width 133 height 19
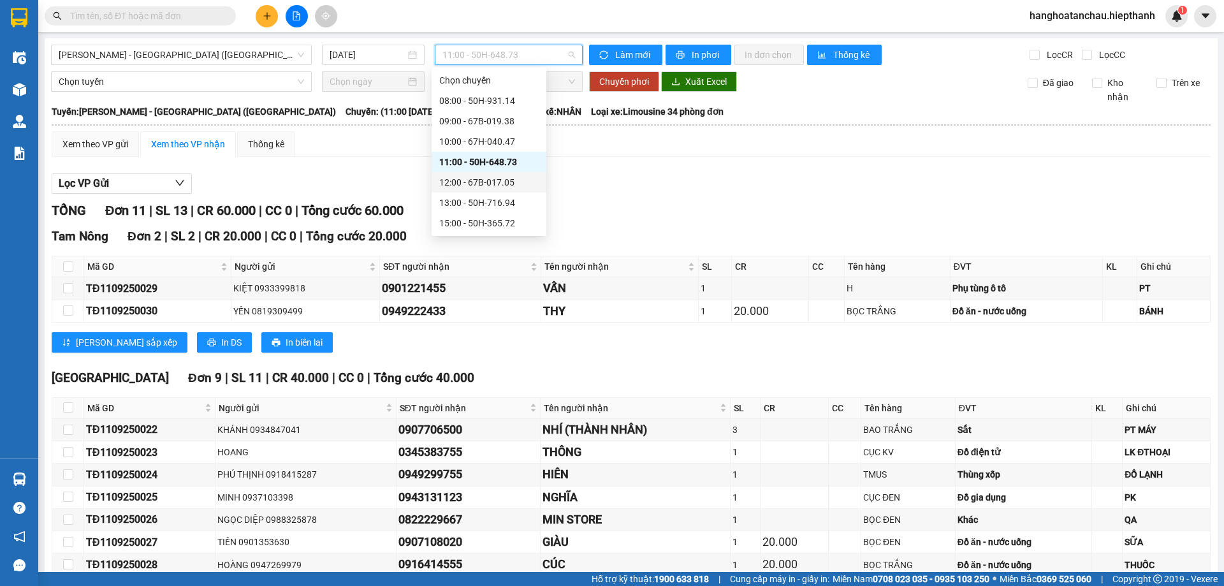
click at [485, 180] on div "12:00 - 67B-017.05" at bounding box center [488, 182] width 99 height 14
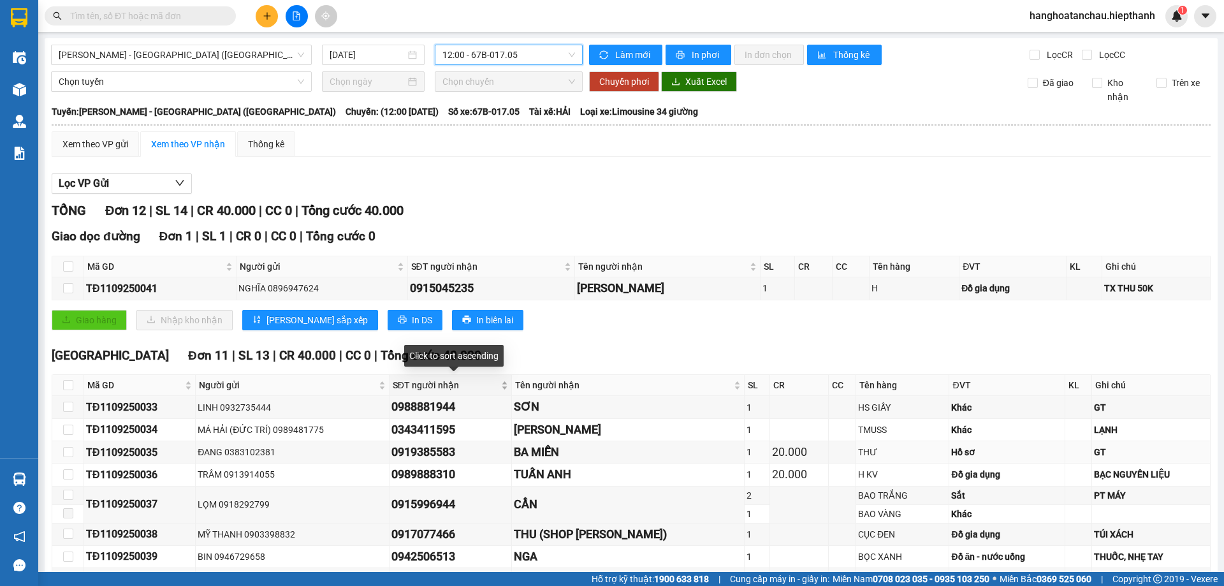
scroll to position [152, 0]
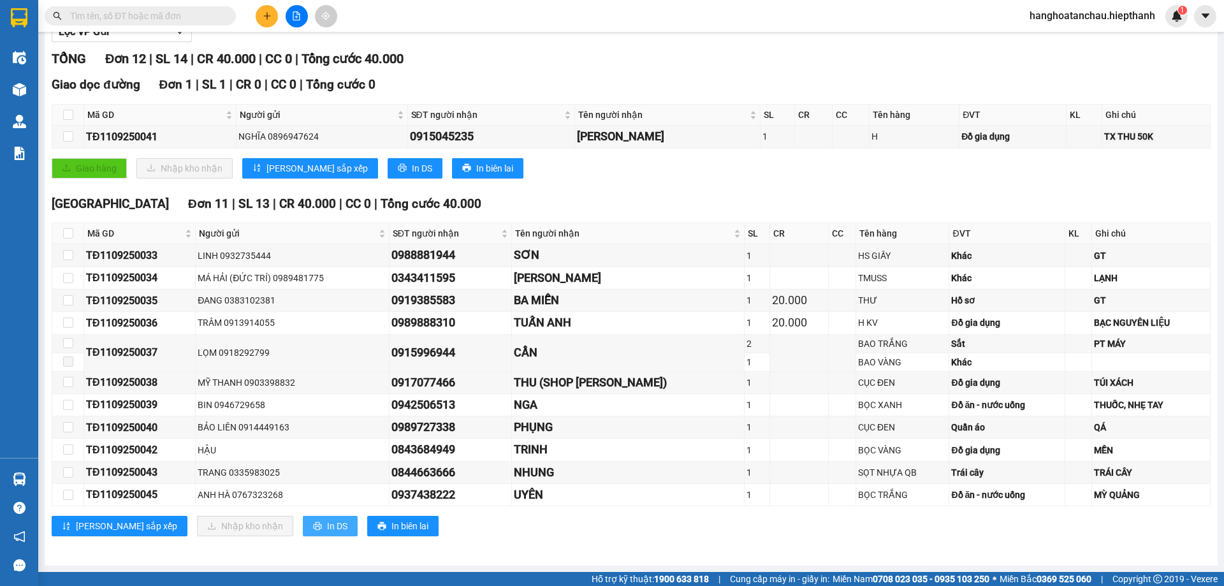
click at [327, 523] on span "In DS" at bounding box center [337, 526] width 20 height 14
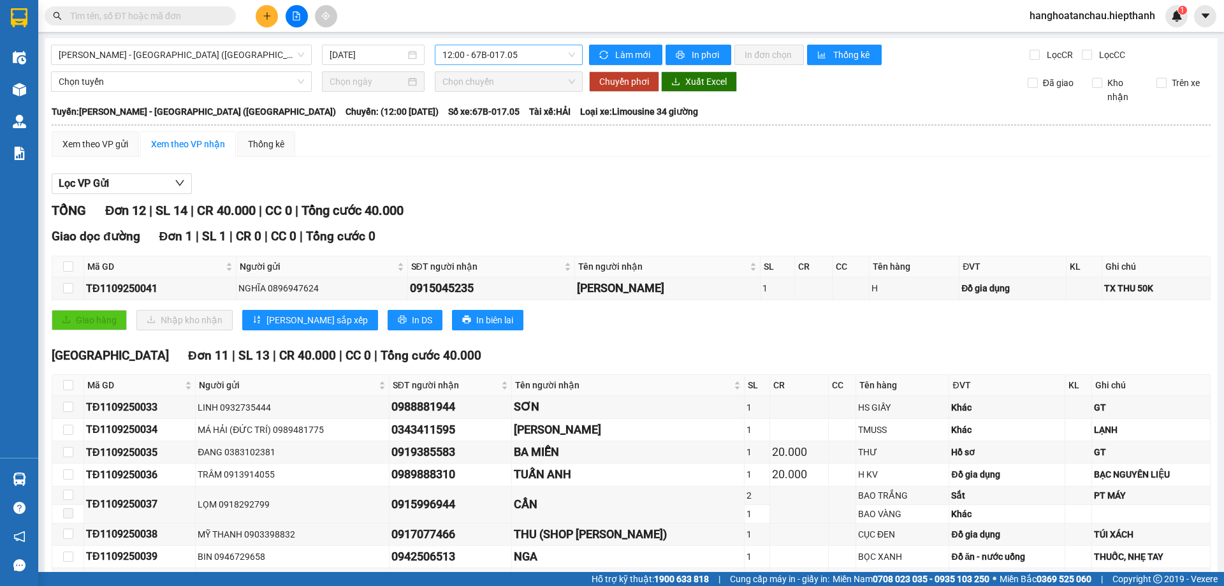
click at [502, 52] on span "12:00 - 67B-017.05" at bounding box center [508, 54] width 133 height 19
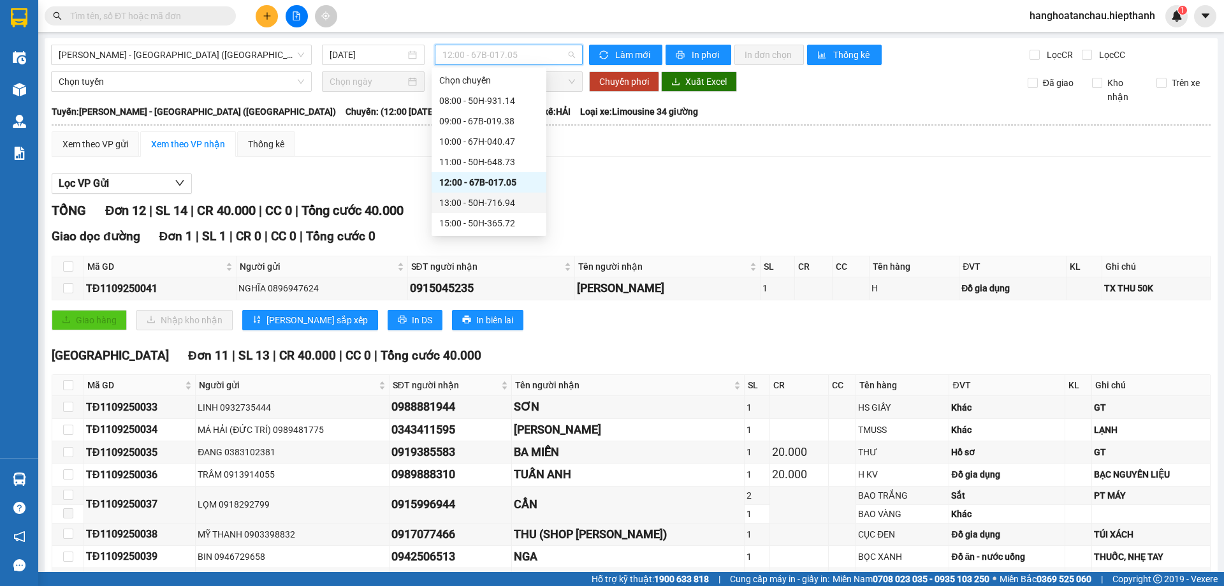
click at [500, 202] on div "13:00 - 50H-716.94" at bounding box center [488, 203] width 99 height 14
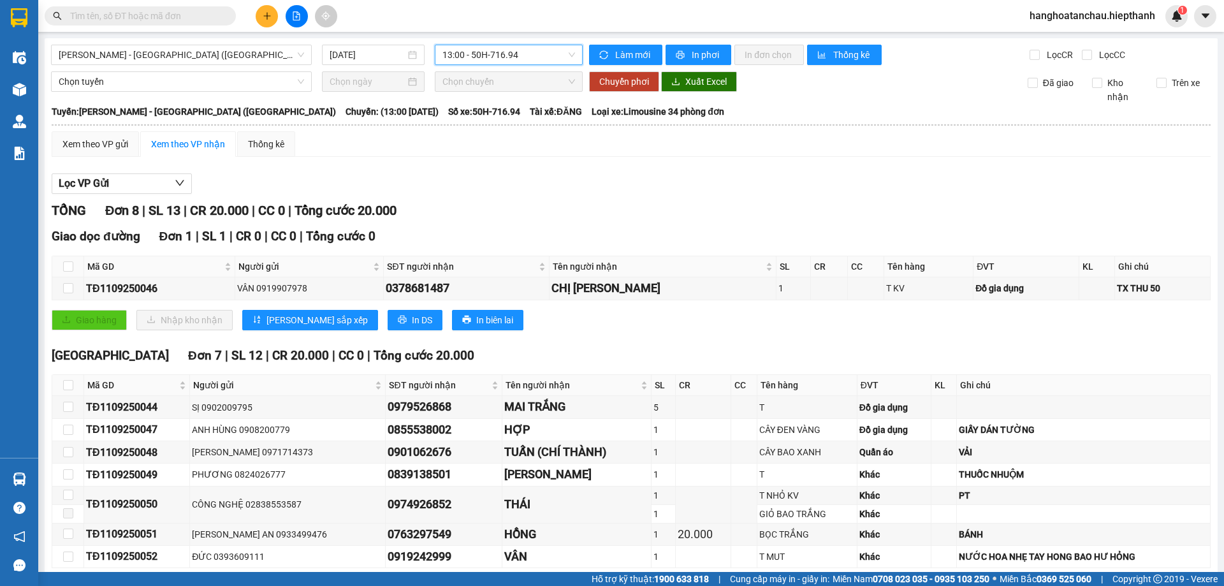
scroll to position [62, 0]
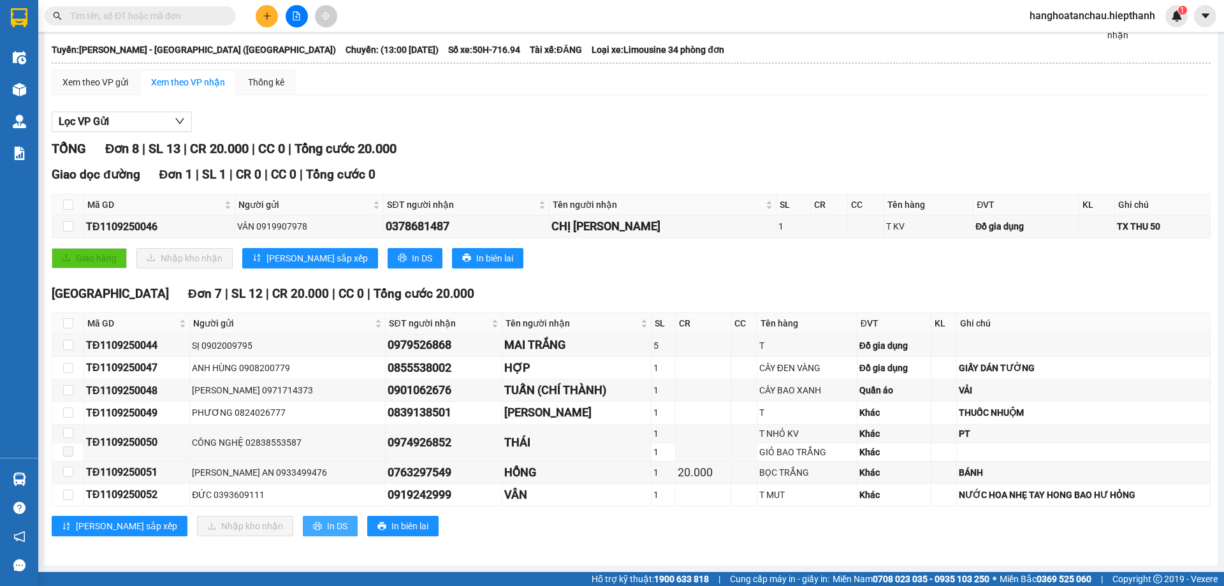
click at [327, 523] on span "In DS" at bounding box center [337, 526] width 20 height 14
click at [552, 154] on div "TỔNG Đơn 8 | SL 13 | CR 20.000 | CC 0 | Tổng cước 20.000" at bounding box center [631, 149] width 1159 height 20
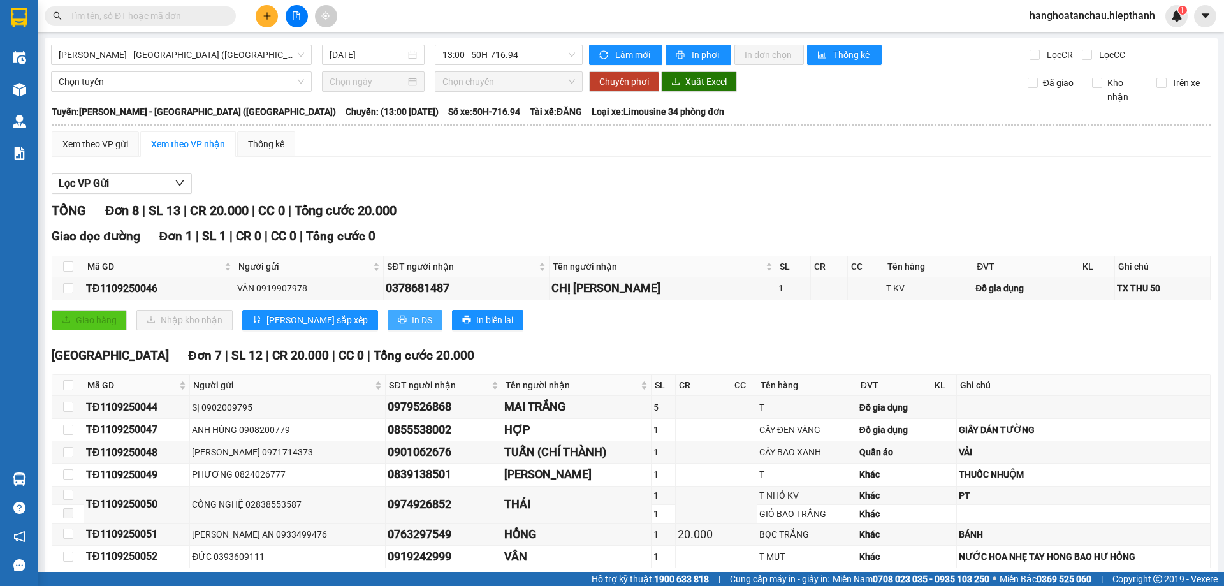
click at [412, 319] on span "In DS" at bounding box center [422, 320] width 20 height 14
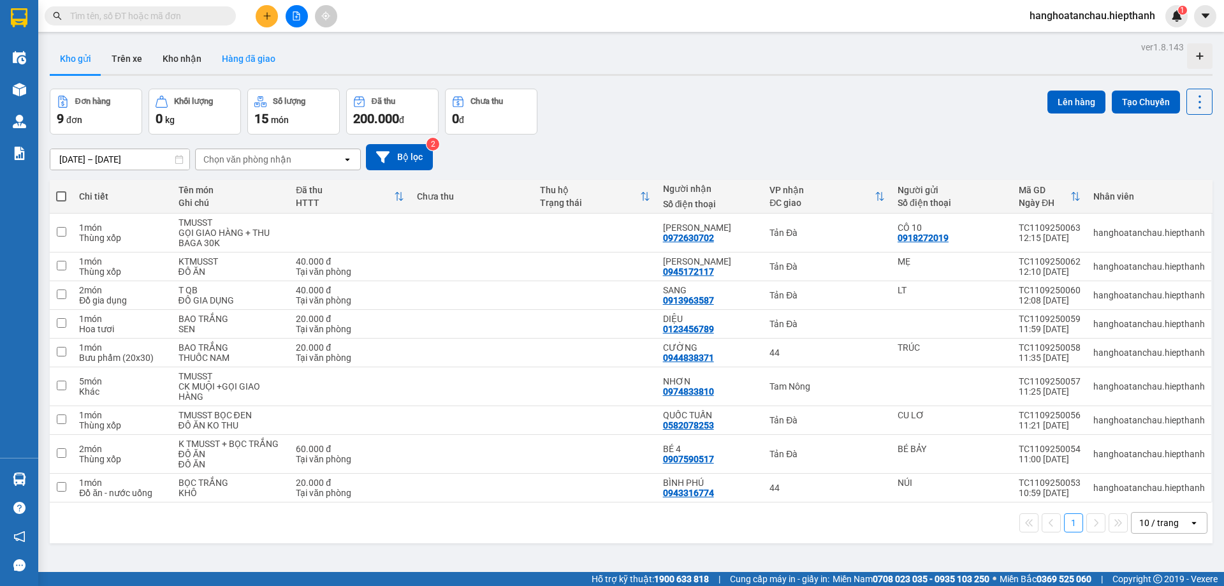
click at [259, 56] on button "Hàng đã giao" at bounding box center [249, 58] width 74 height 31
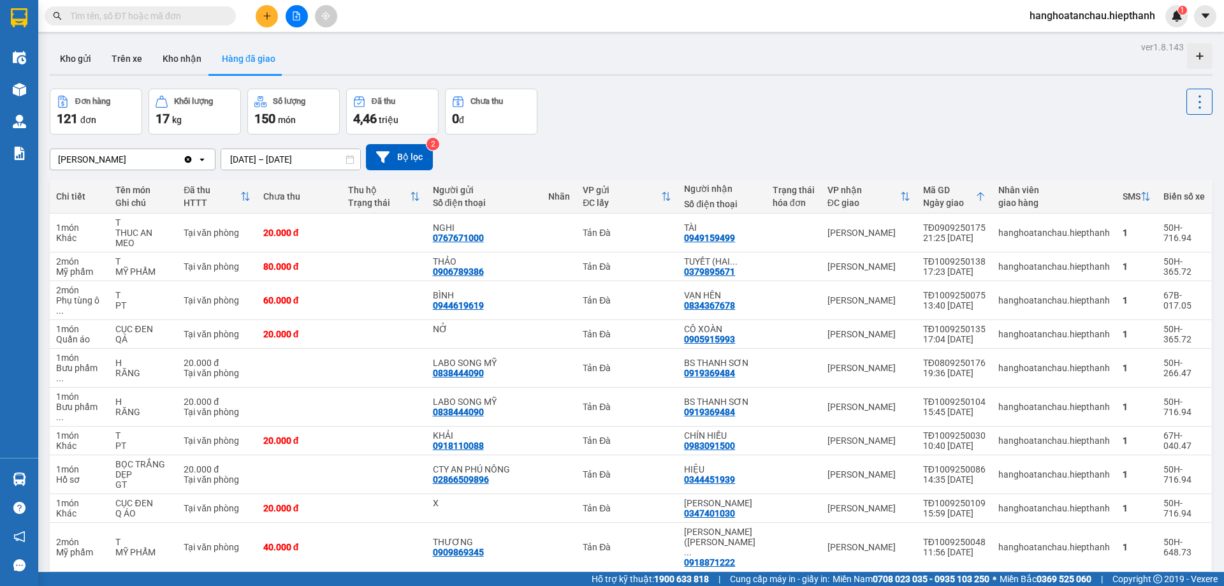
click at [666, 120] on div "Đơn hàng 121 đơn Khối lượng 17 kg Số lượng 150 món Đã thu 4,46 triệu Chưa thu 0…" at bounding box center [631, 112] width 1163 height 46
click at [115, 15] on input "text" at bounding box center [145, 16] width 150 height 14
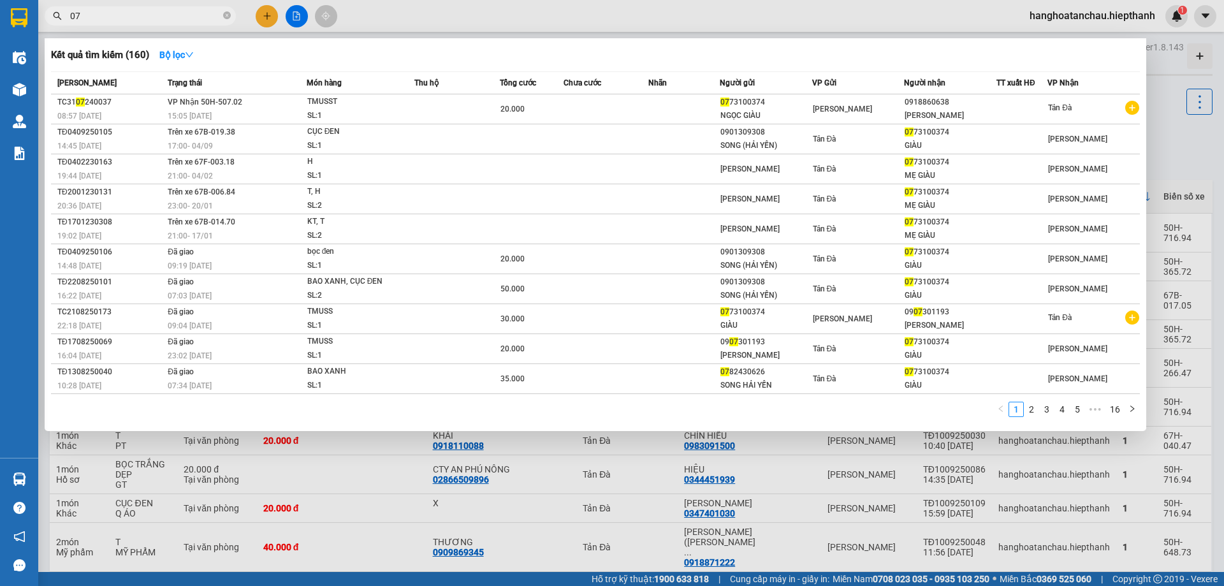
type input "0"
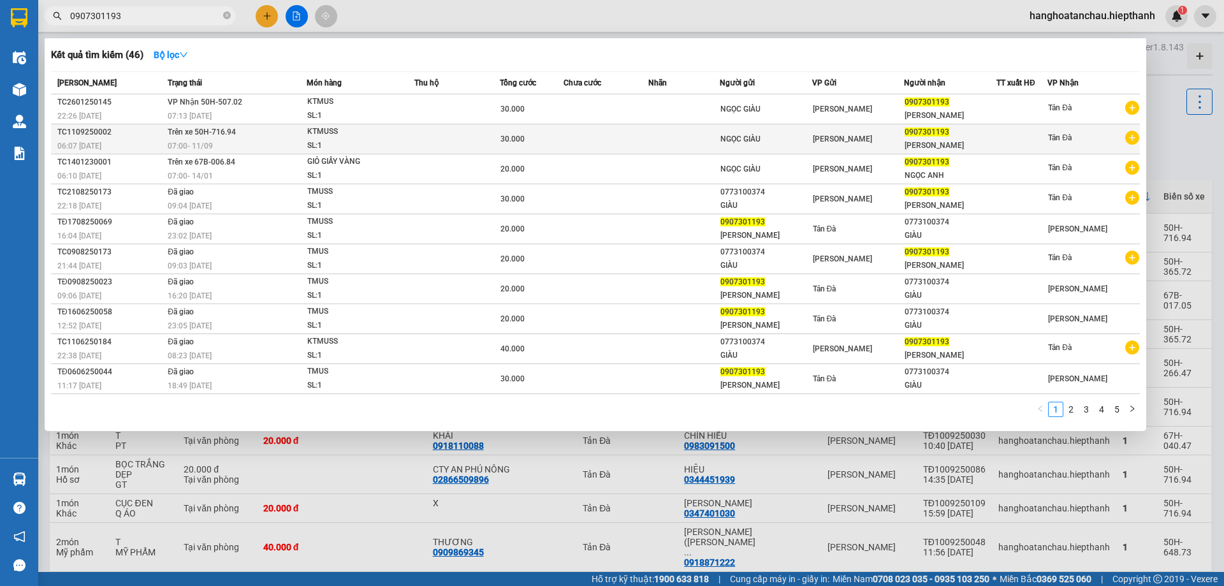
type input "0907301193"
click at [359, 138] on div "KTMUSS" at bounding box center [355, 132] width 96 height 14
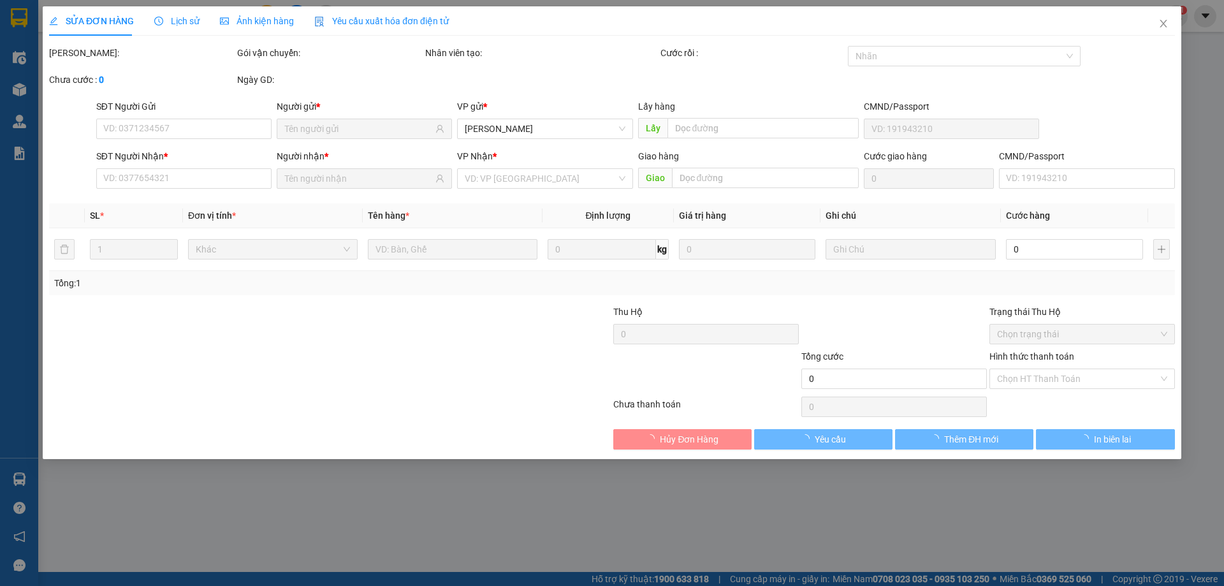
type input "0907301193"
type input "30.000"
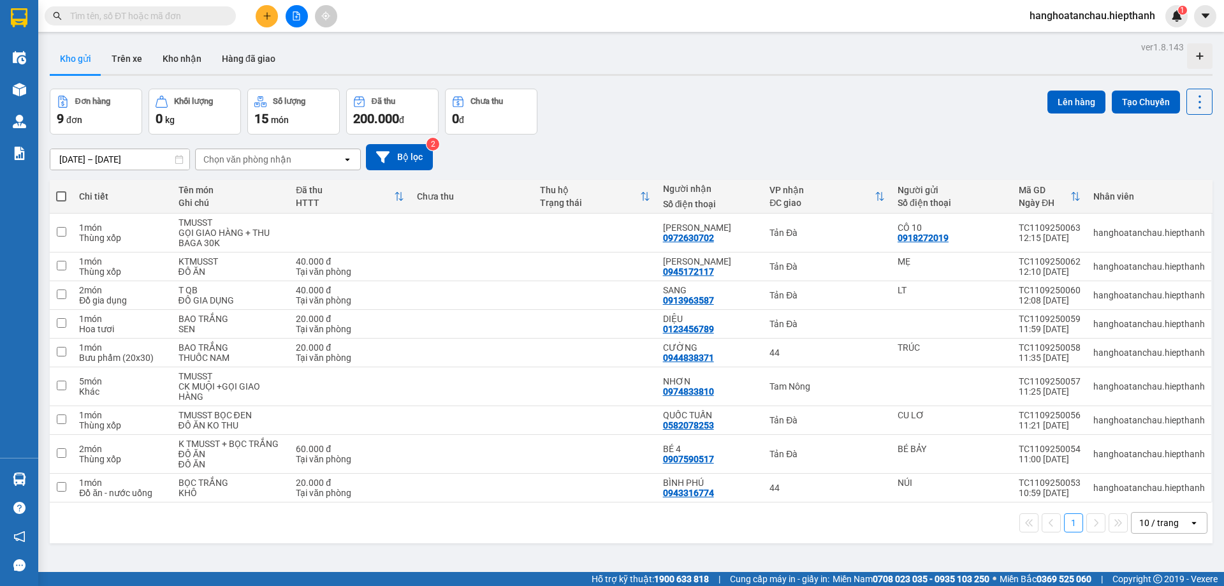
click at [641, 99] on div "Đơn hàng 9 đơn Khối lượng 0 kg Số lượng 15 món Đã thu 200.000 đ Chưa thu 0 đ Lê…" at bounding box center [631, 112] width 1163 height 46
click at [185, 61] on button "Kho nhận" at bounding box center [181, 58] width 59 height 31
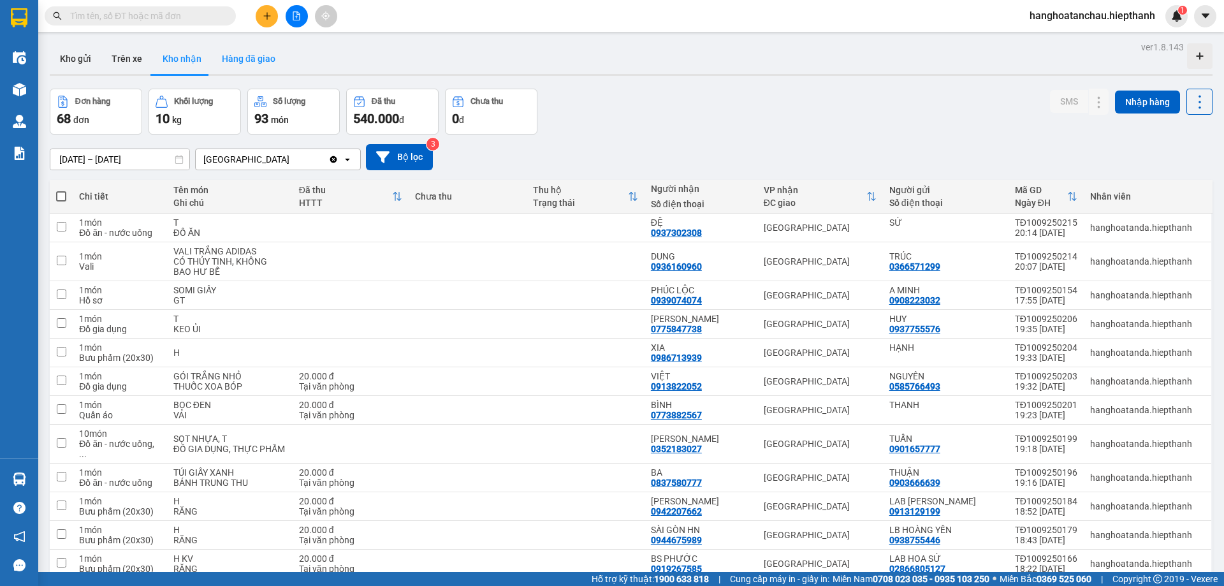
click at [247, 59] on button "Hàng đã giao" at bounding box center [249, 58] width 74 height 31
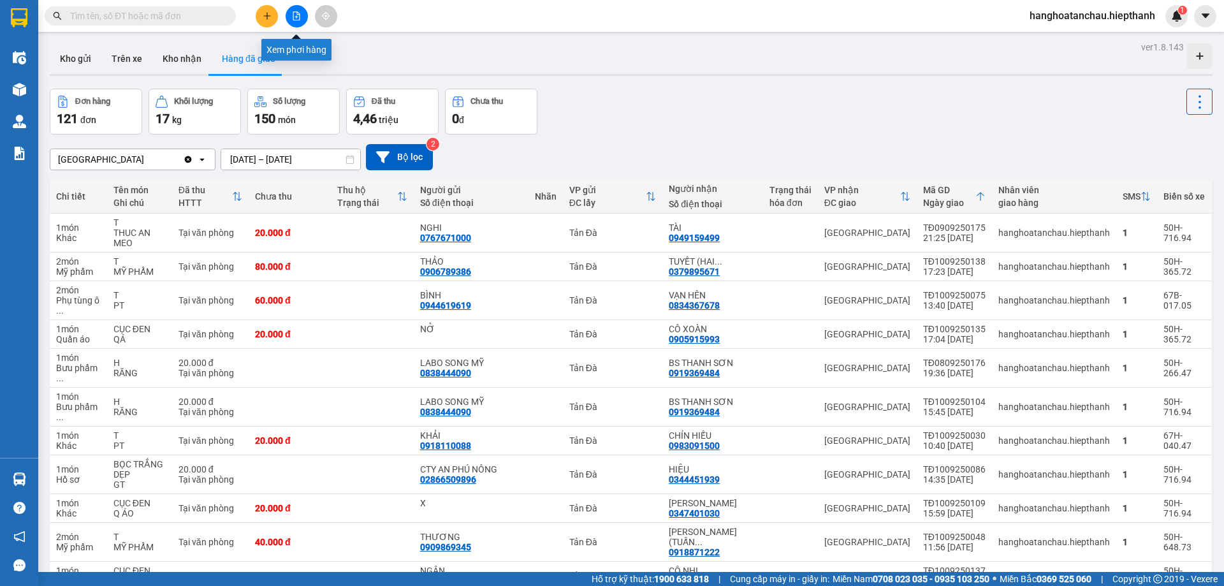
click at [298, 16] on icon "file-add" at bounding box center [296, 15] width 9 height 9
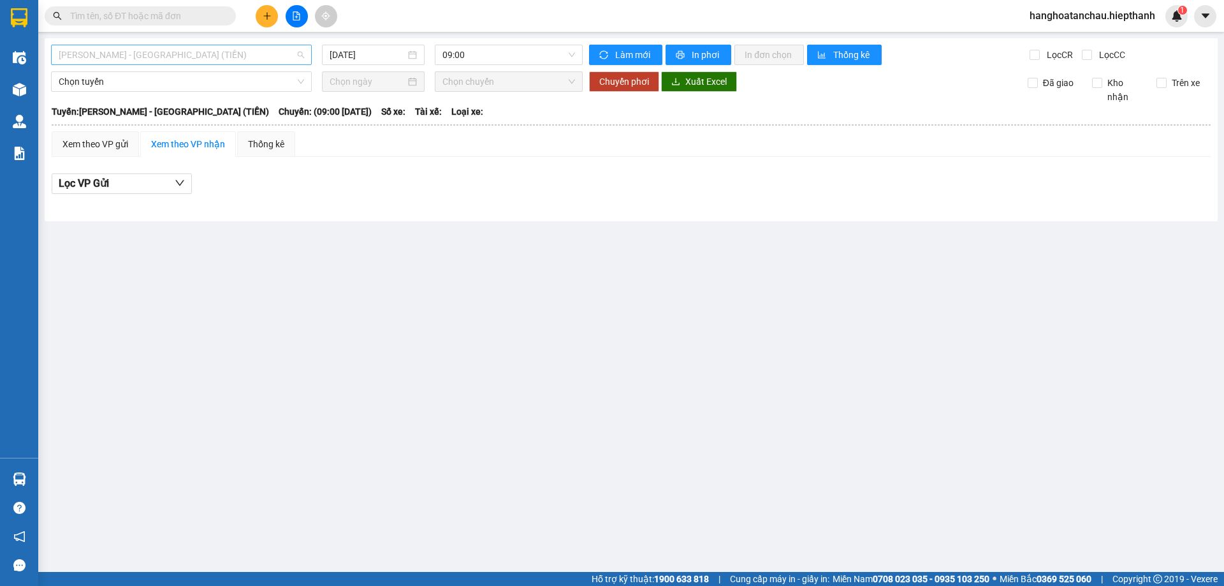
click at [226, 55] on span "[PERSON_NAME] - [PERSON_NAME] ([PERSON_NAME])" at bounding box center [181, 54] width 245 height 19
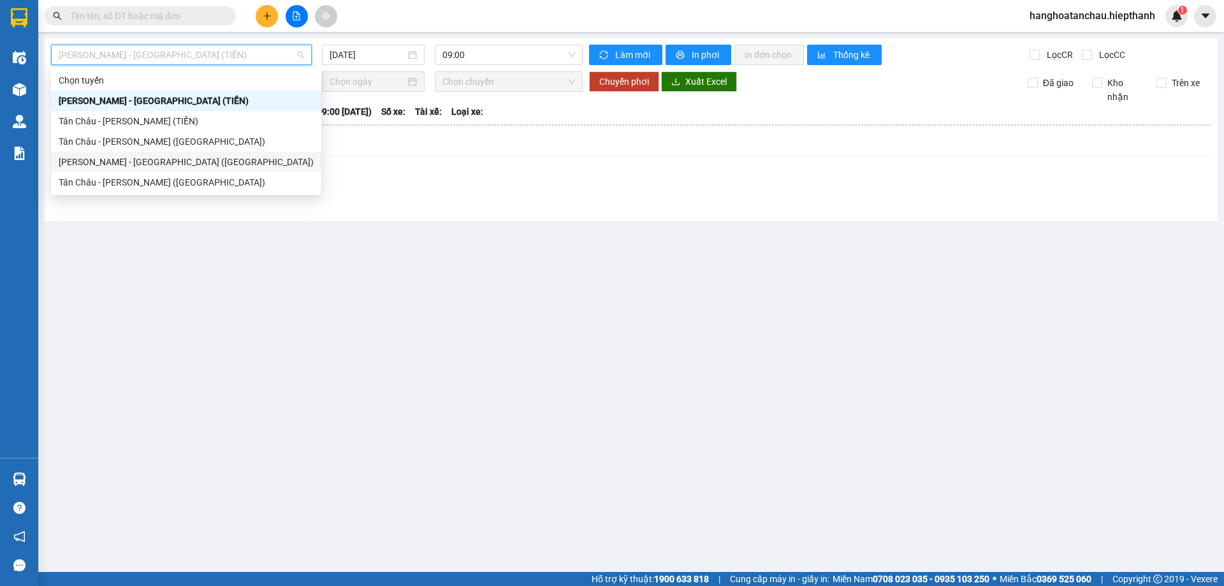
click at [208, 159] on div "[PERSON_NAME] - [PERSON_NAME] ([GEOGRAPHIC_DATA])" at bounding box center [186, 162] width 255 height 14
type input "[DATE]"
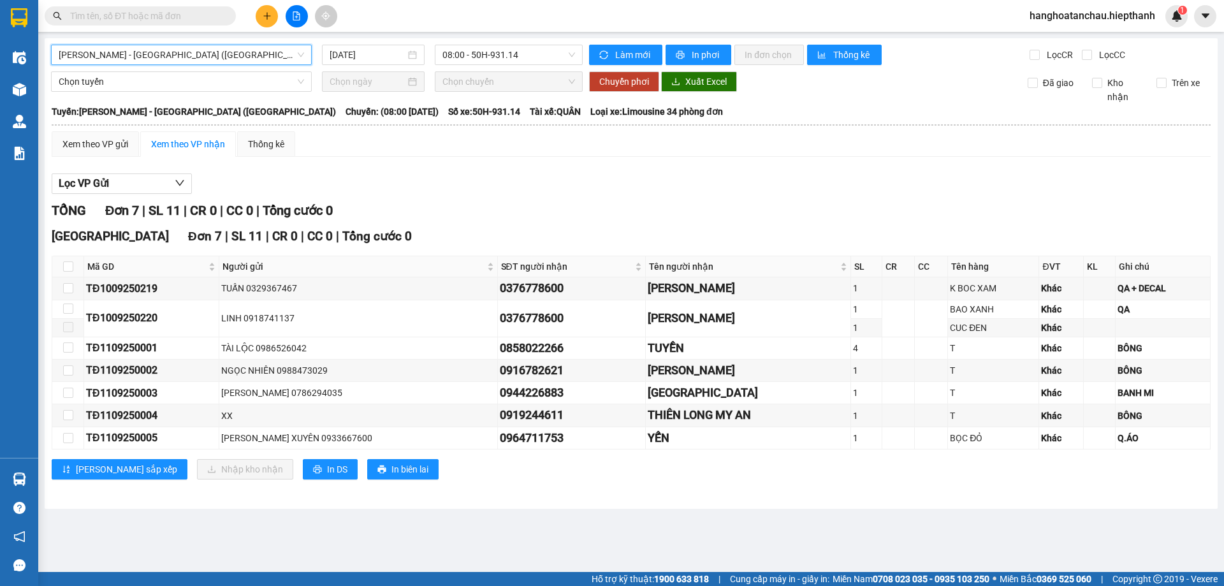
click at [207, 57] on span "[PERSON_NAME] - [PERSON_NAME] ([GEOGRAPHIC_DATA])" at bounding box center [181, 54] width 245 height 19
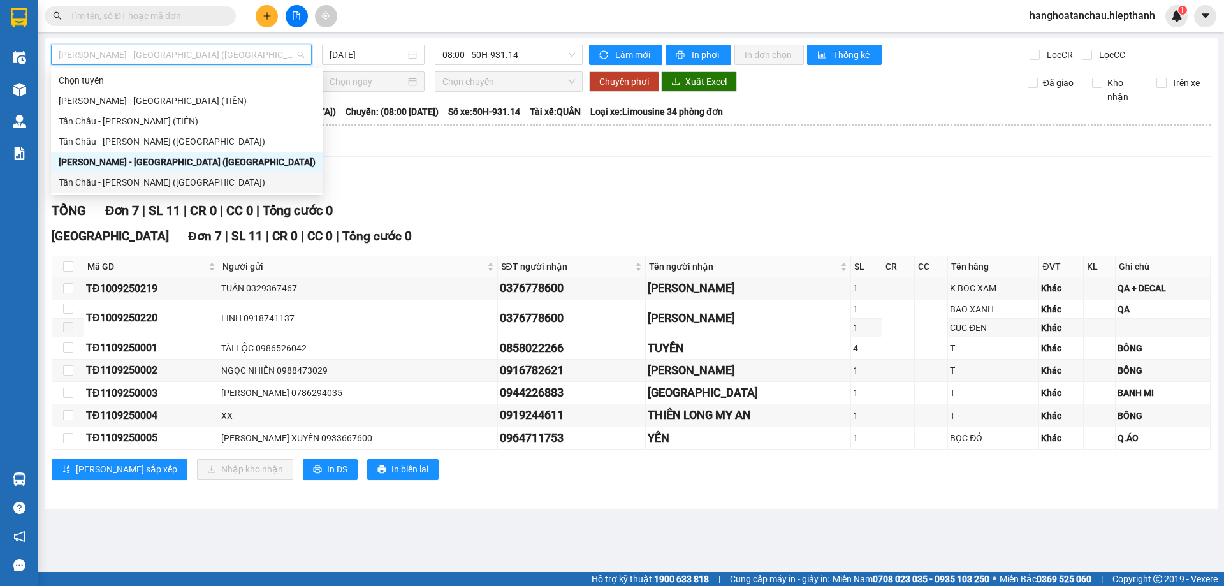
click at [203, 184] on div "Tân [PERSON_NAME] [PERSON_NAME] ([GEOGRAPHIC_DATA])" at bounding box center [187, 182] width 257 height 14
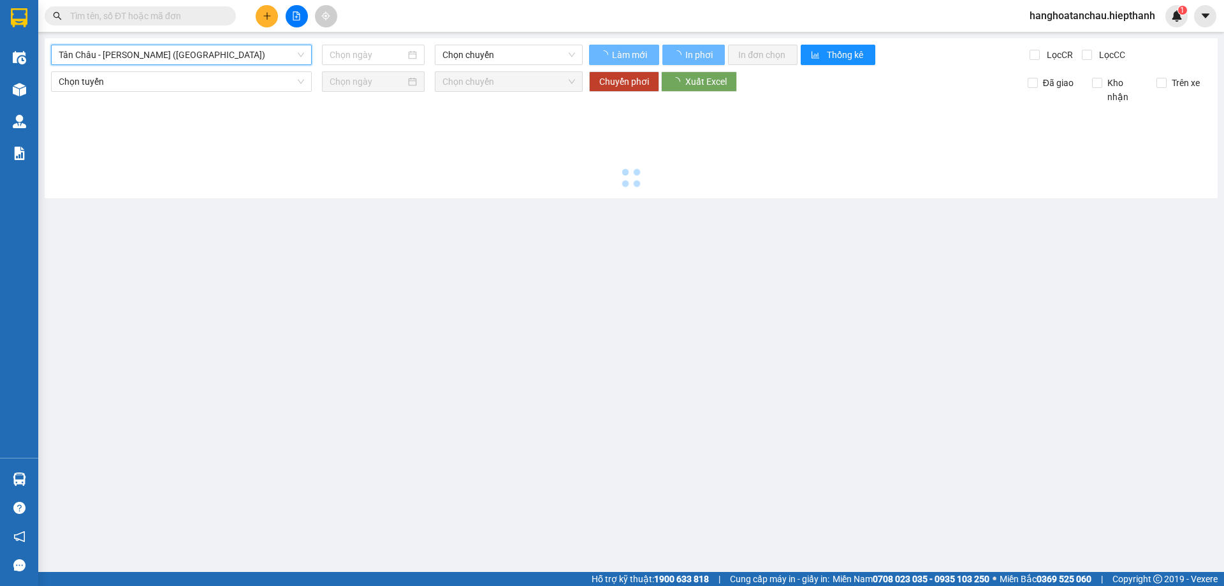
type input "[DATE]"
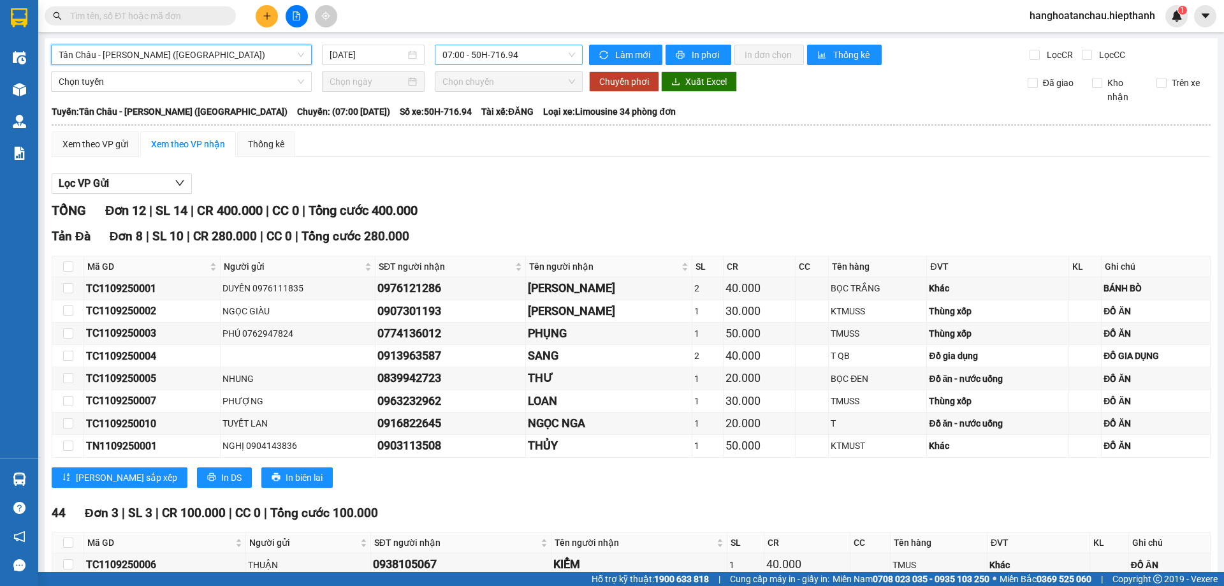
click at [484, 54] on span "07:00 - 50H-716.94" at bounding box center [508, 54] width 133 height 19
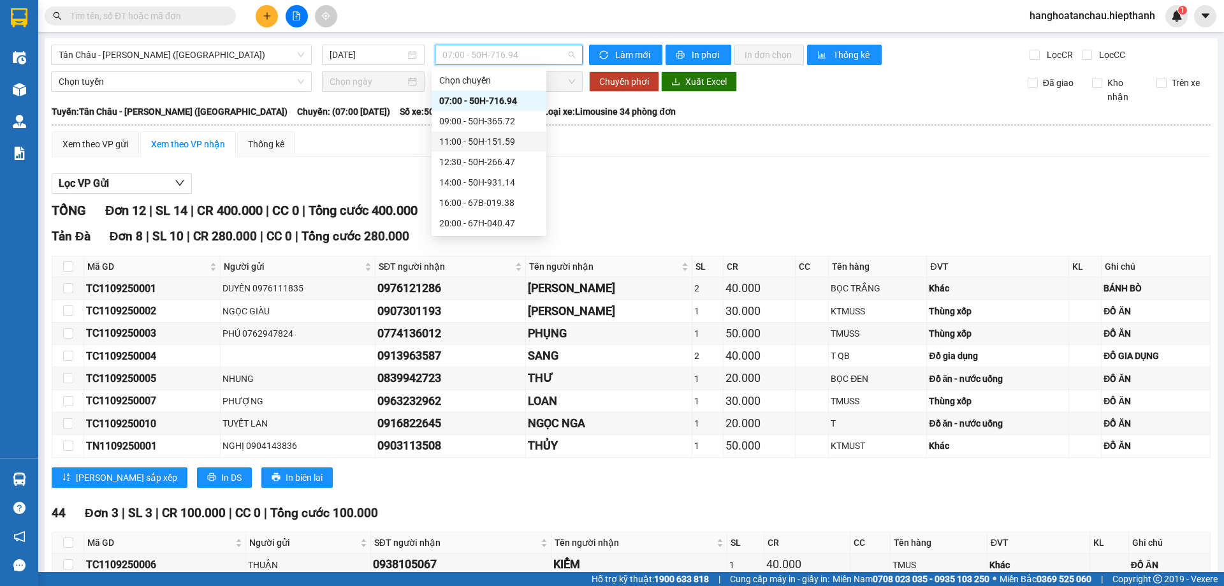
click at [497, 136] on div "11:00 - 50H-151.59" at bounding box center [488, 142] width 99 height 14
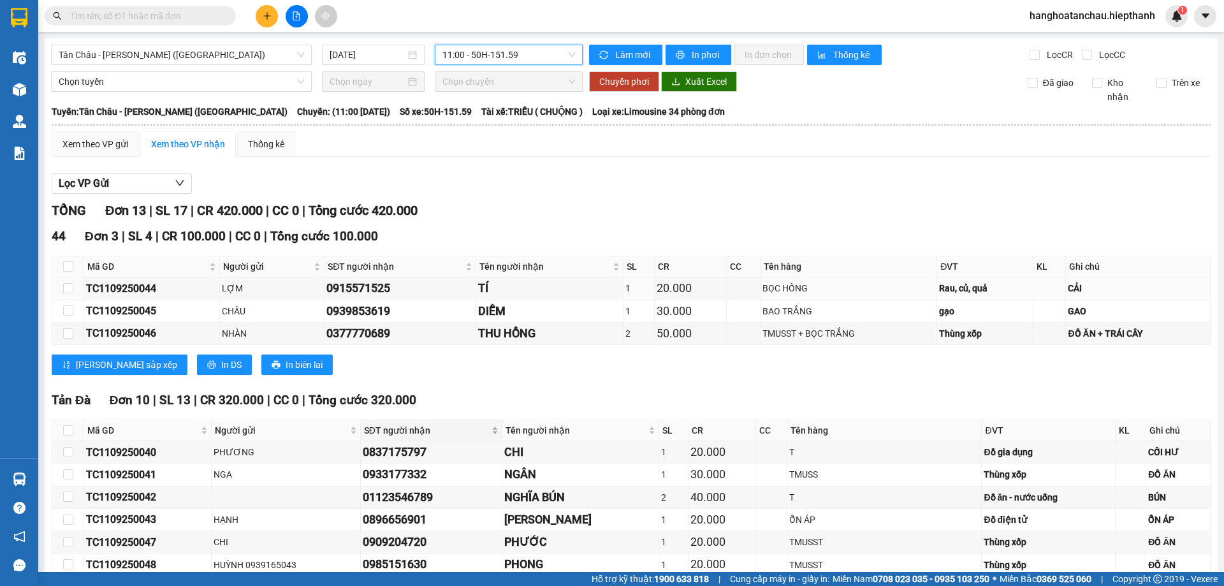
scroll to position [160, 0]
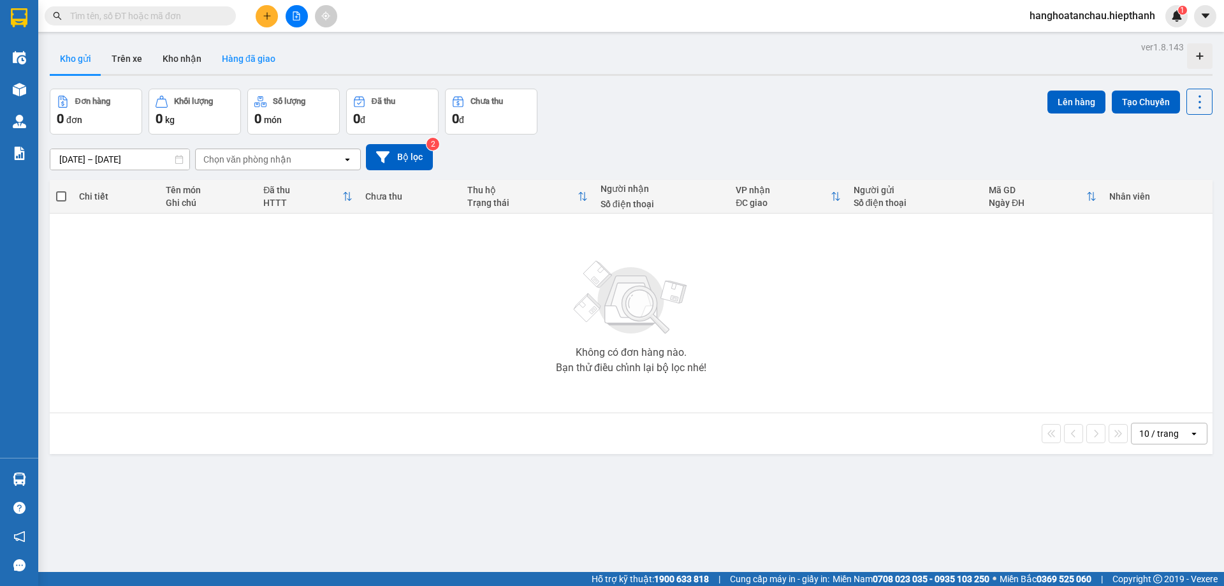
click at [252, 57] on button "Hàng đã giao" at bounding box center [249, 58] width 74 height 31
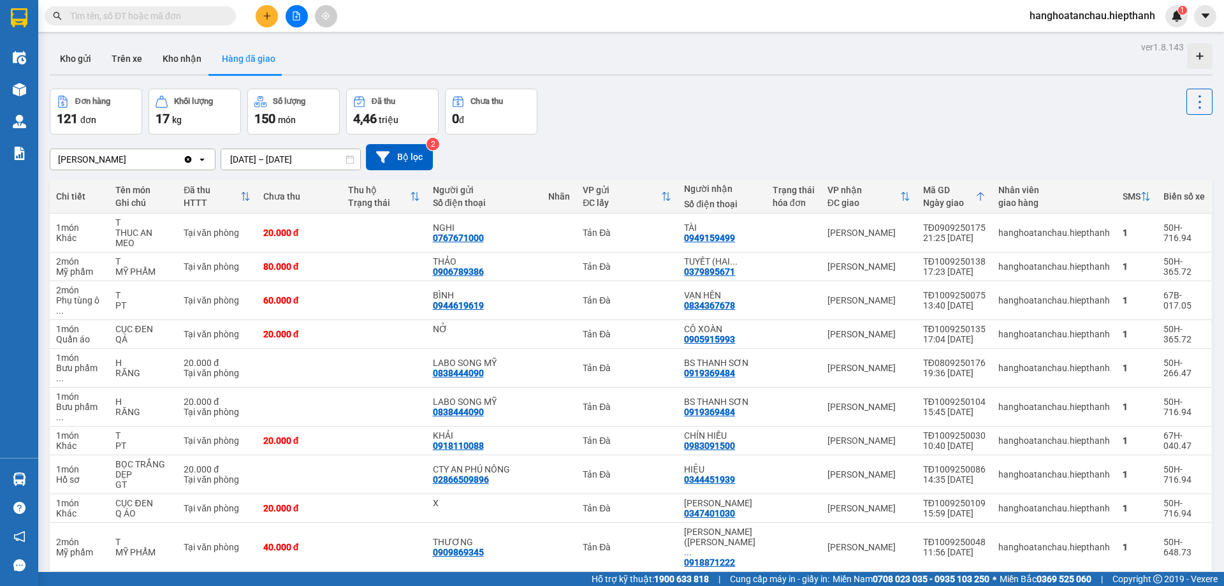
click at [687, 89] on div "Đơn hàng 121 đơn Khối lượng 17 kg Số lượng 150 món Đã thu 4,46 triệu Chưa thu 0…" at bounding box center [631, 112] width 1163 height 46
click at [298, 17] on icon "file-add" at bounding box center [296, 15] width 9 height 9
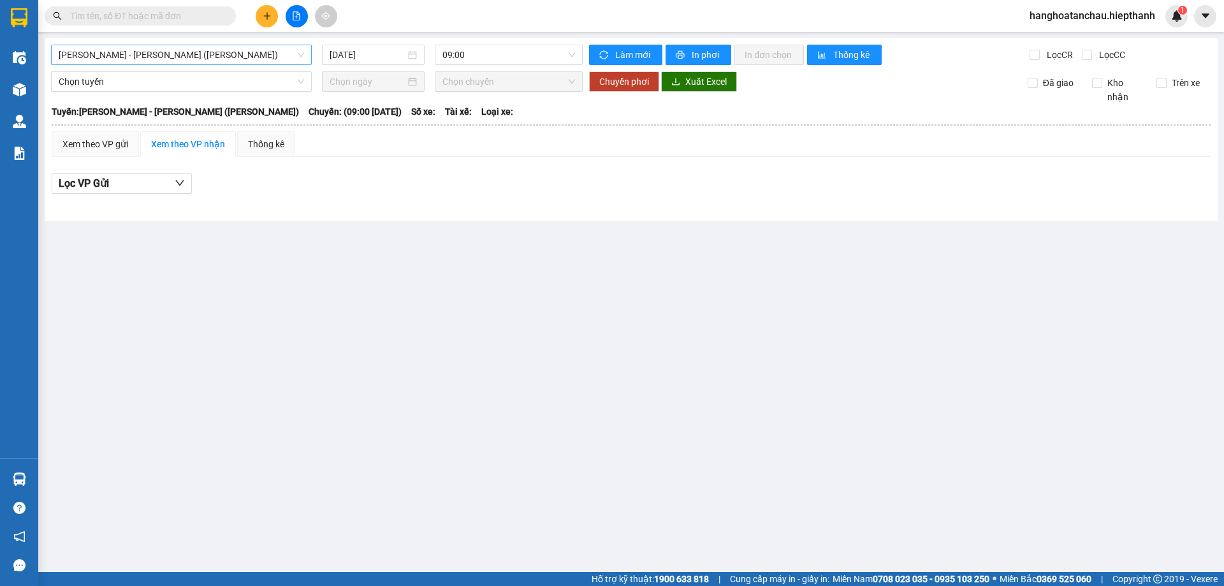
click at [186, 51] on span "[PERSON_NAME] - [PERSON_NAME] ([PERSON_NAME])" at bounding box center [181, 54] width 245 height 19
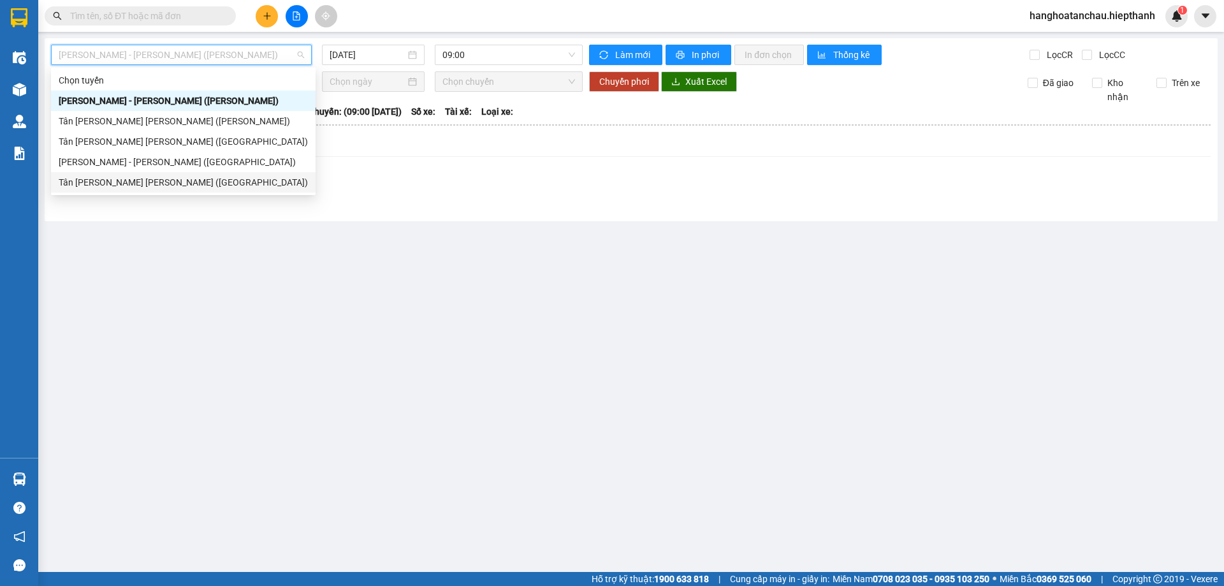
click at [178, 177] on div "Tân [PERSON_NAME] [PERSON_NAME] ([GEOGRAPHIC_DATA])" at bounding box center [183, 182] width 249 height 14
type input "[DATE]"
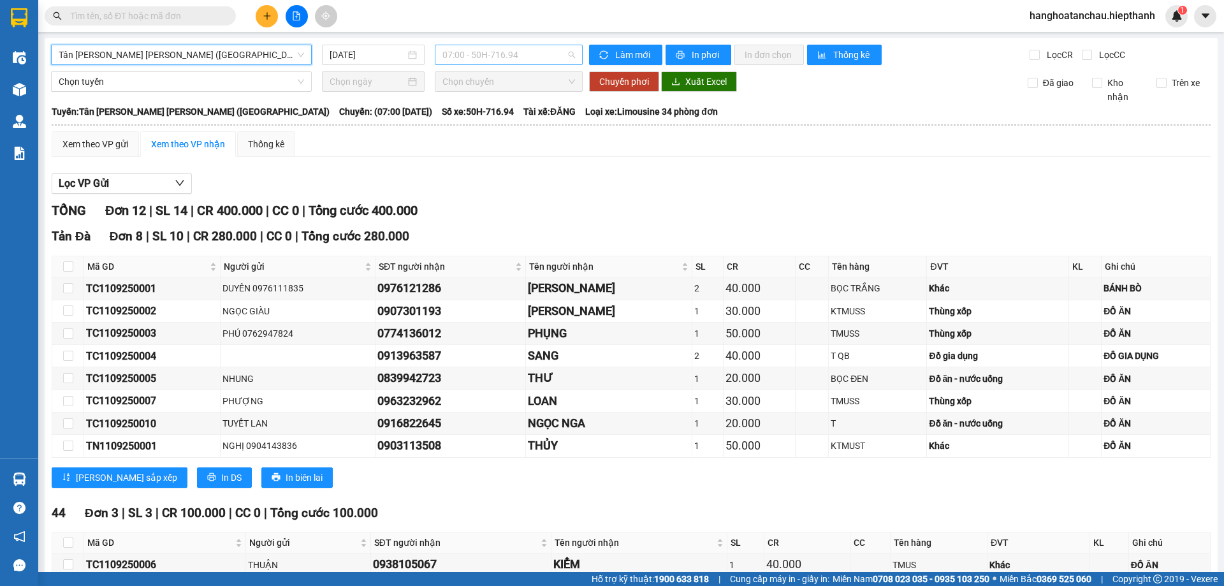
click at [483, 50] on span "07:00 - 50H-716.94" at bounding box center [508, 54] width 133 height 19
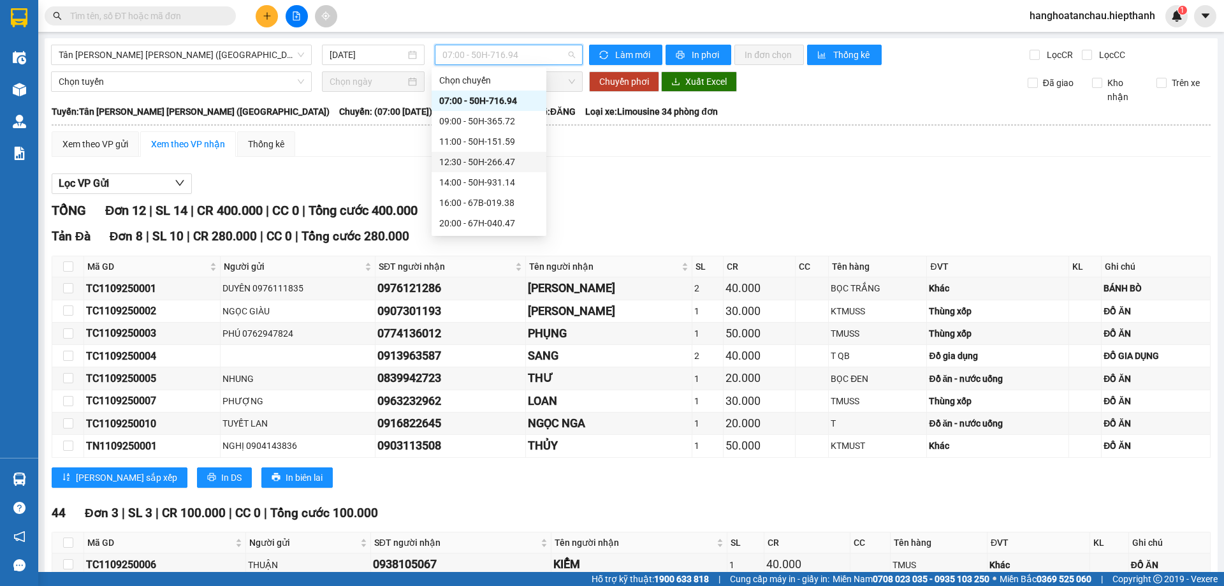
click at [449, 161] on div "12:30 - 50H-266.47" at bounding box center [488, 162] width 99 height 14
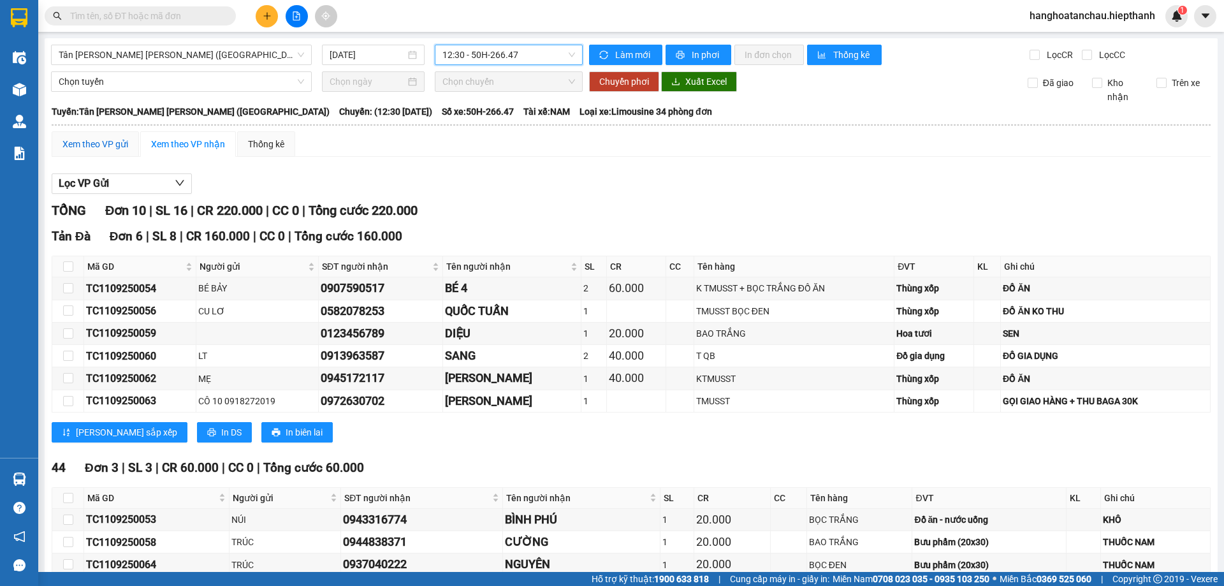
click at [89, 143] on div "Xem theo VP gửi" at bounding box center [95, 144] width 66 height 14
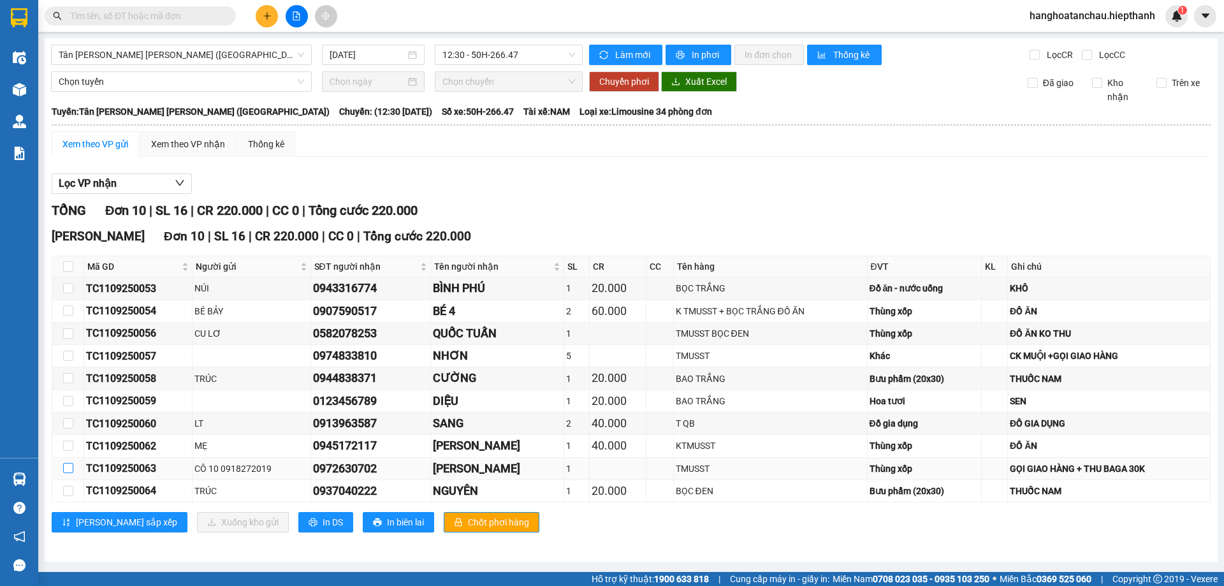
click at [68, 466] on input "checkbox" at bounding box center [68, 468] width 10 height 10
checkbox input "true"
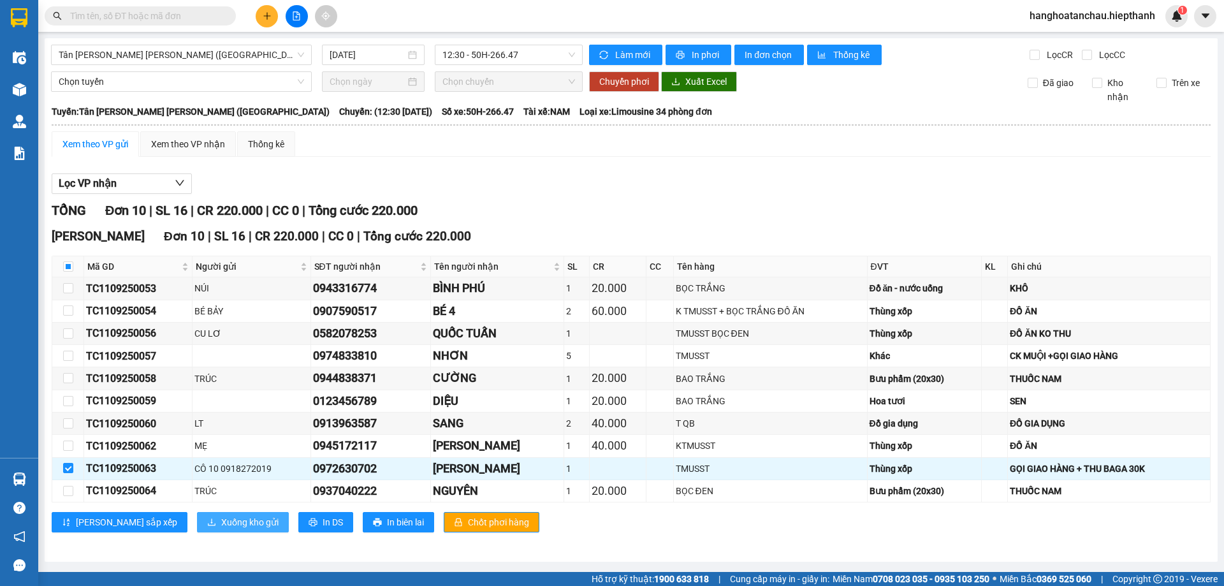
click at [221, 523] on span "Xuống kho gửi" at bounding box center [249, 522] width 57 height 14
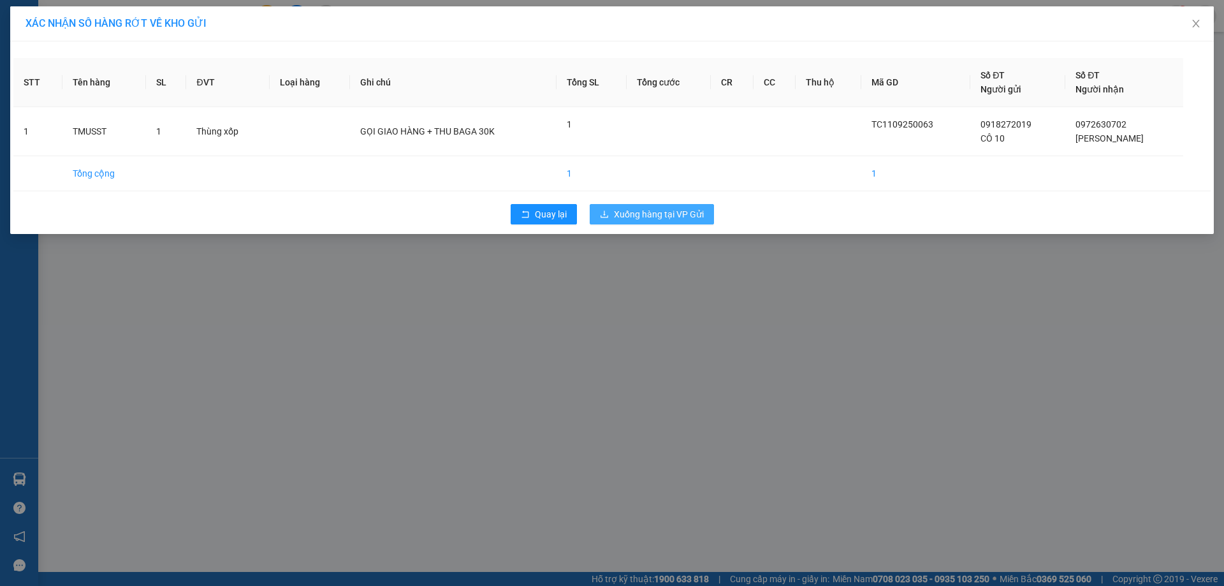
click at [678, 216] on span "Xuống hàng tại VP Gửi" at bounding box center [659, 214] width 90 height 14
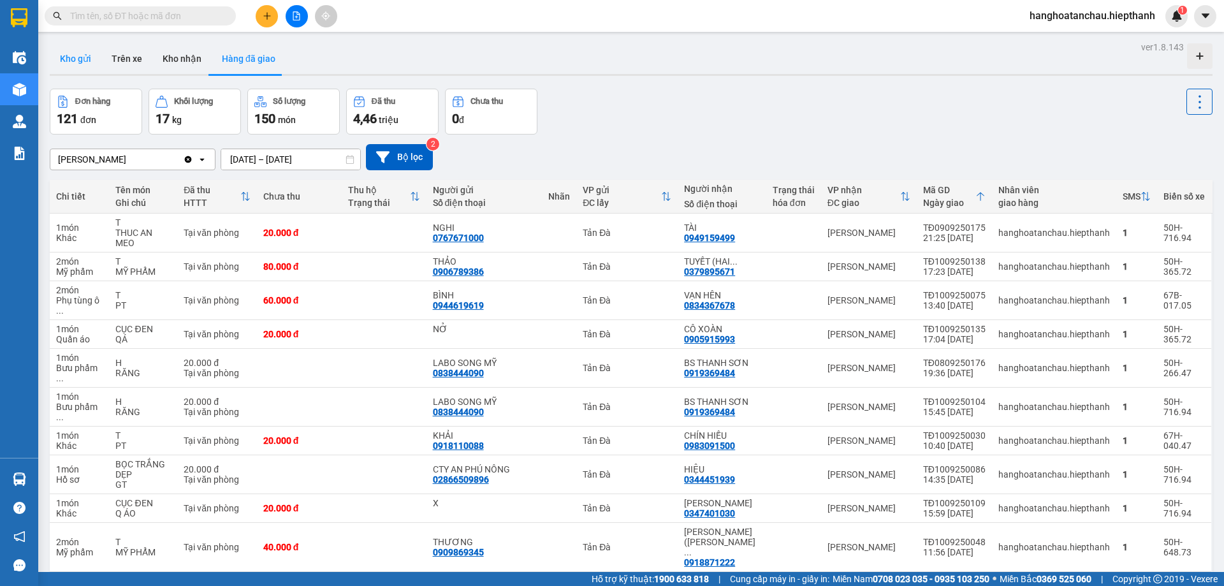
click at [68, 61] on button "Kho gửi" at bounding box center [76, 58] width 52 height 31
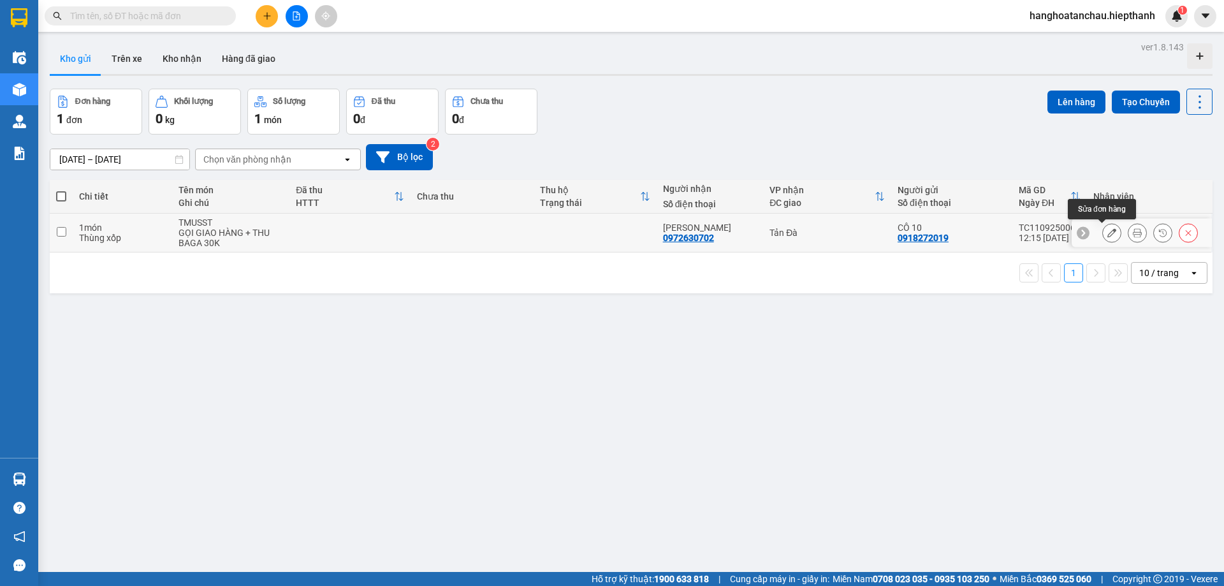
click at [1107, 231] on icon at bounding box center [1111, 232] width 9 height 9
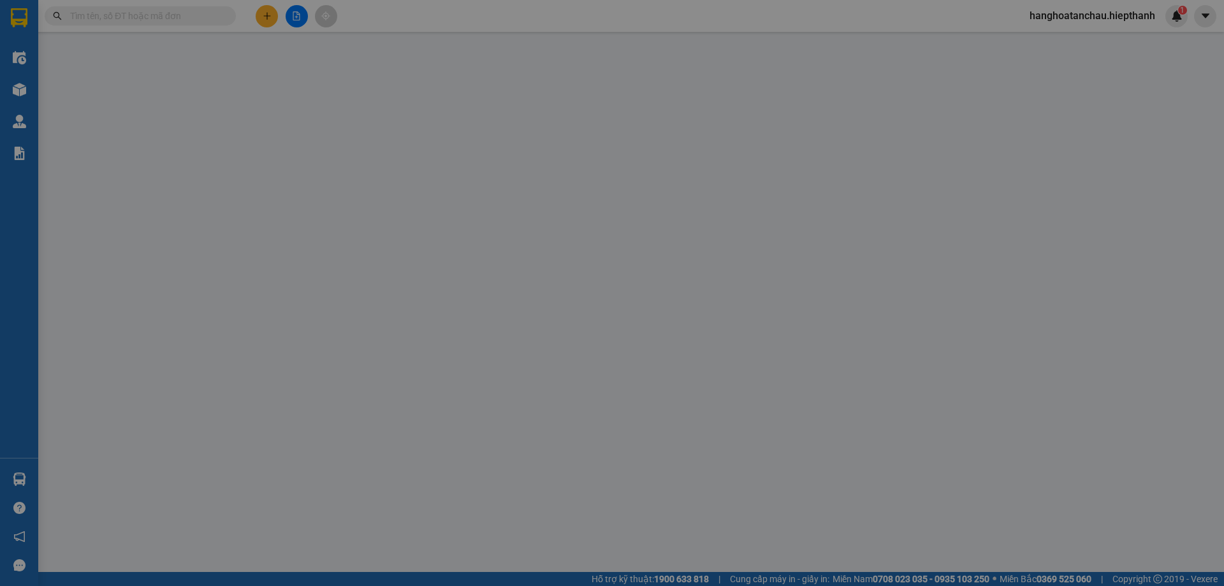
type input "0918272019"
type input "0972630702"
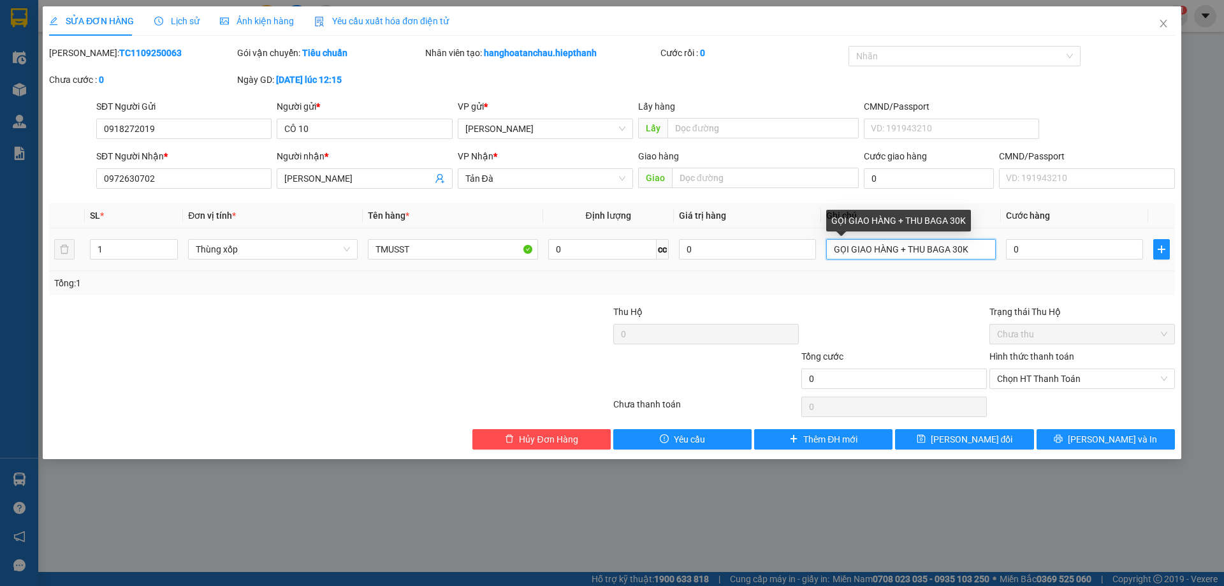
drag, startPoint x: 826, startPoint y: 249, endPoint x: 995, endPoint y: 249, distance: 168.9
click at [995, 249] on input "GỌI GIAO HÀNG + THU BAGA 30K" at bounding box center [911, 249] width 170 height 20
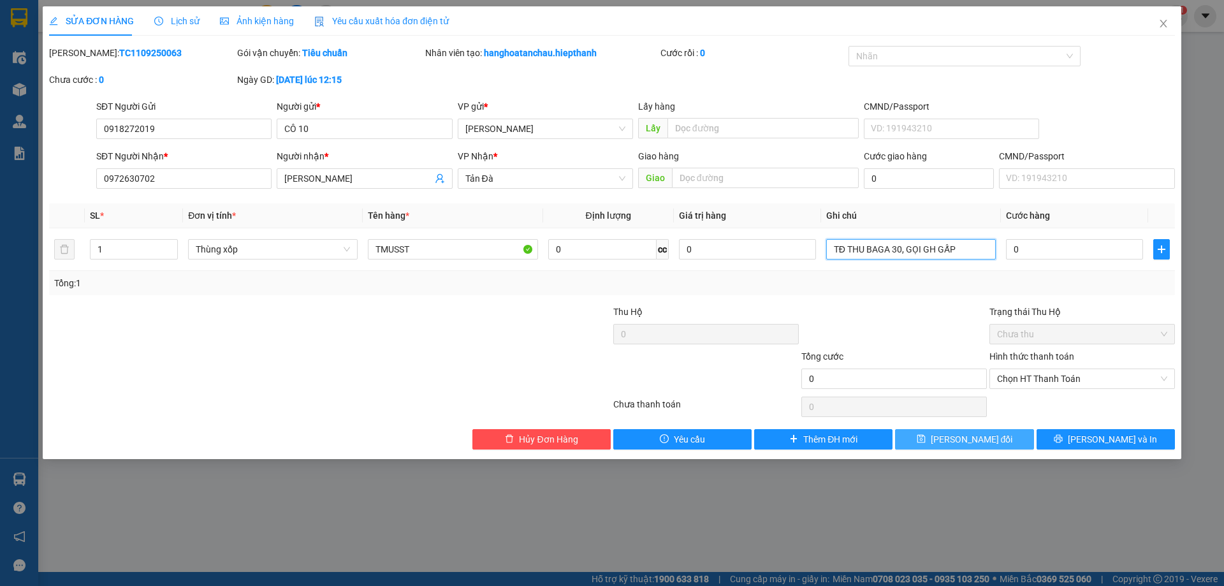
type input "TĐ THU BAGA 30, GỌI GH GẤP"
click at [970, 437] on span "Lưu thay đổi" at bounding box center [972, 439] width 82 height 14
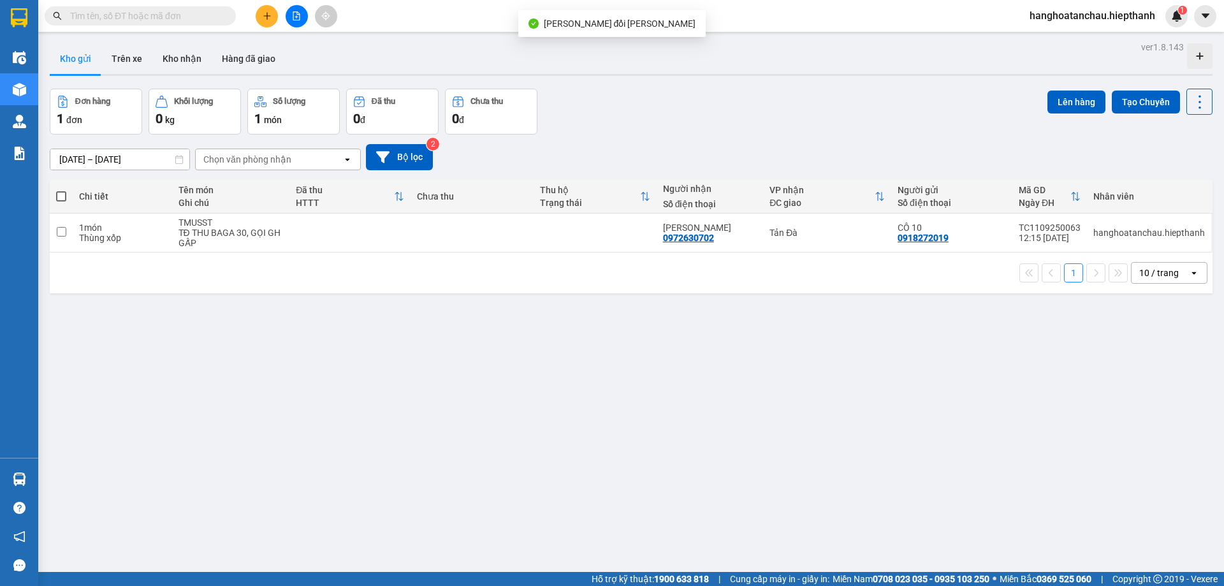
click at [57, 194] on span at bounding box center [61, 196] width 10 height 10
click at [61, 190] on input "checkbox" at bounding box center [61, 190] width 0 height 0
checkbox input "true"
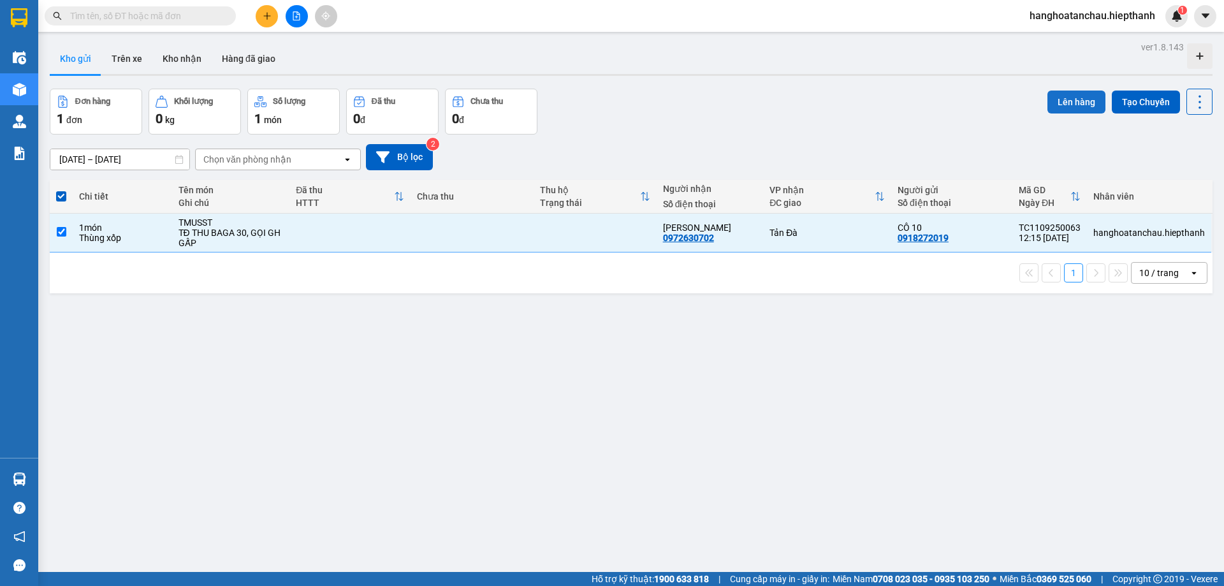
click at [1067, 97] on button "Lên hàng" at bounding box center [1076, 102] width 58 height 23
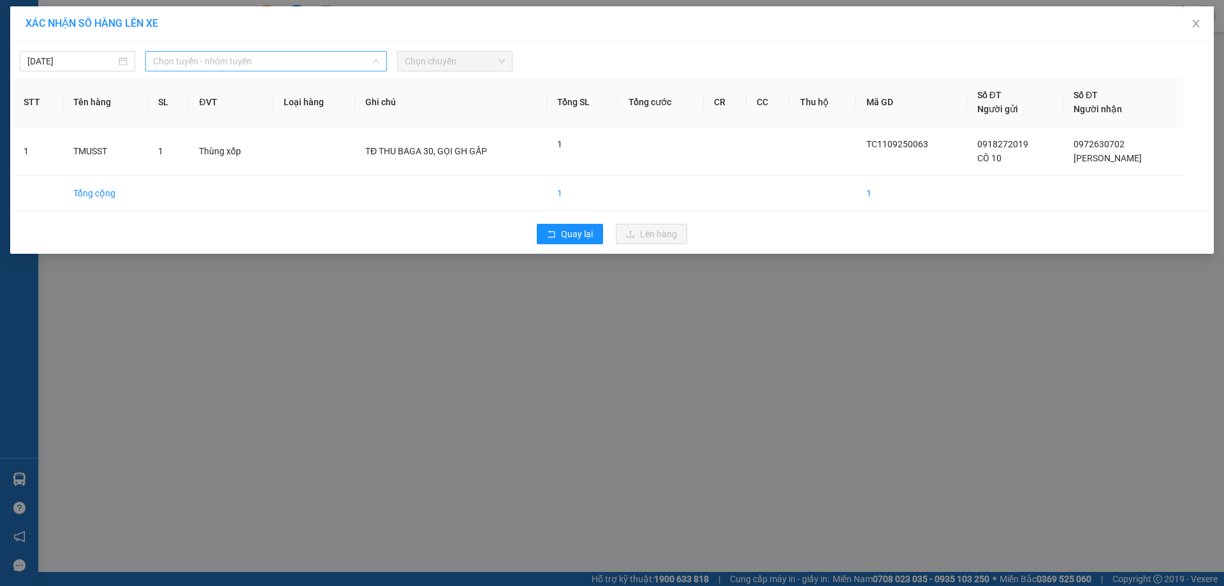
click at [308, 57] on span "Chọn tuyến - nhóm tuyến" at bounding box center [266, 61] width 226 height 19
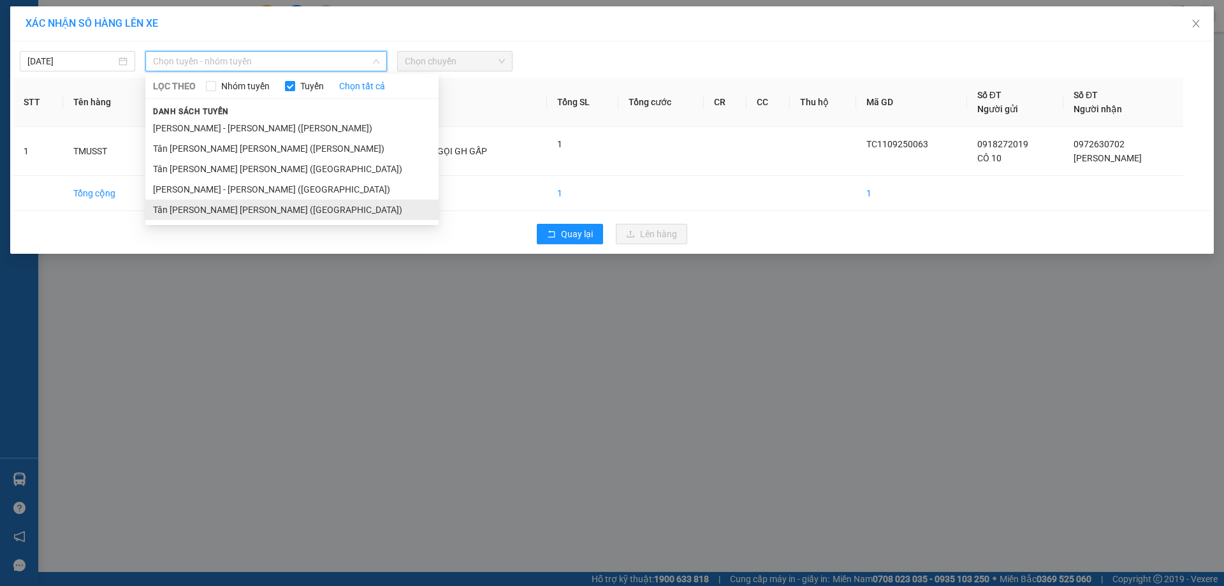
click at [282, 205] on li "Tân Châu - Hồ Chí Minh (Giường)" at bounding box center [291, 210] width 293 height 20
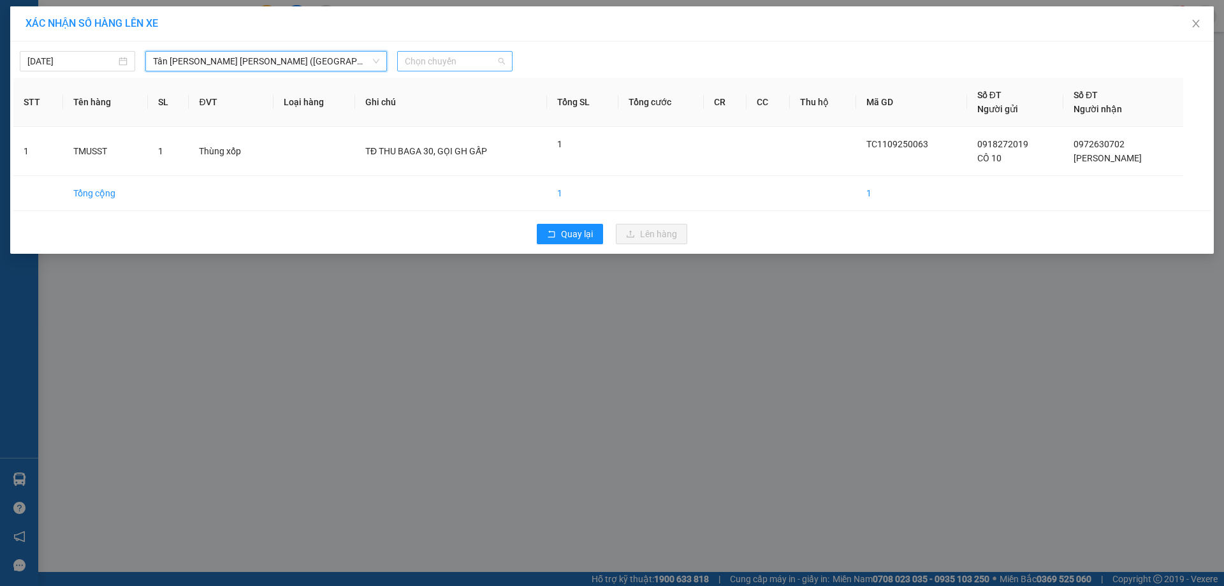
click at [468, 59] on span "Chọn chuyến" at bounding box center [455, 61] width 100 height 19
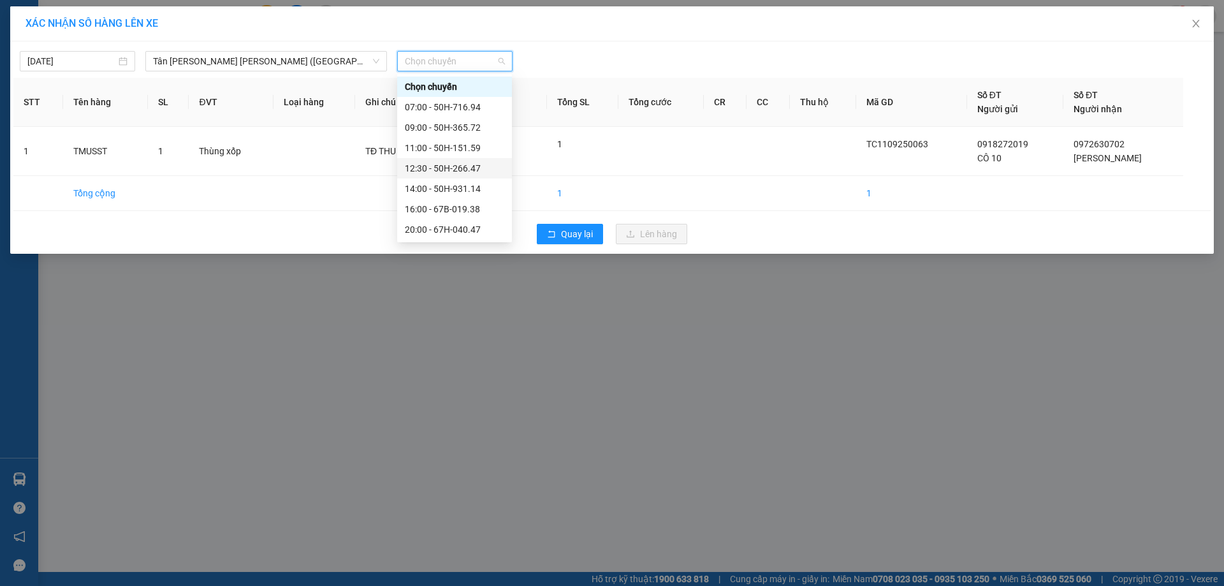
click at [451, 168] on div "12:30 - 50H-266.47" at bounding box center [454, 168] width 99 height 14
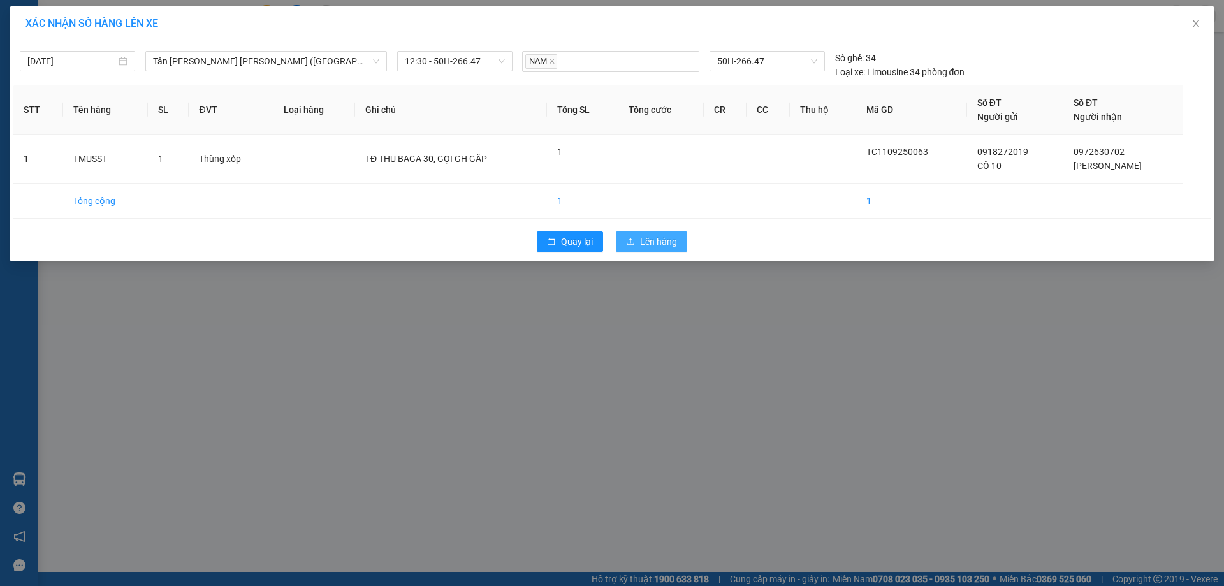
click at [649, 238] on span "Lên hàng" at bounding box center [658, 242] width 37 height 14
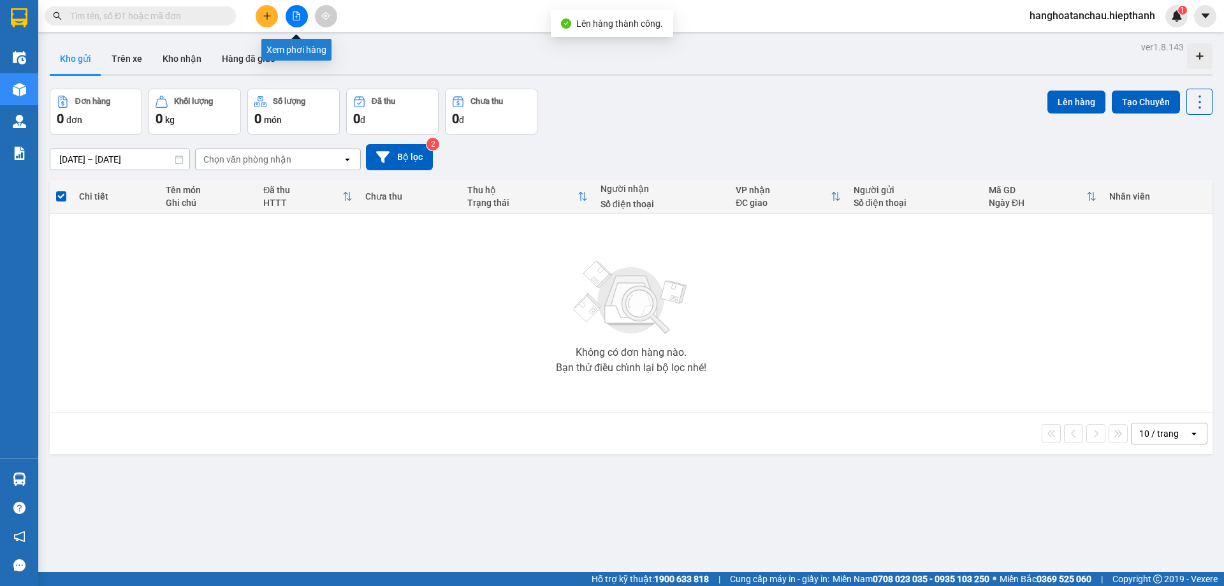
click at [297, 17] on icon "file-add" at bounding box center [296, 15] width 9 height 9
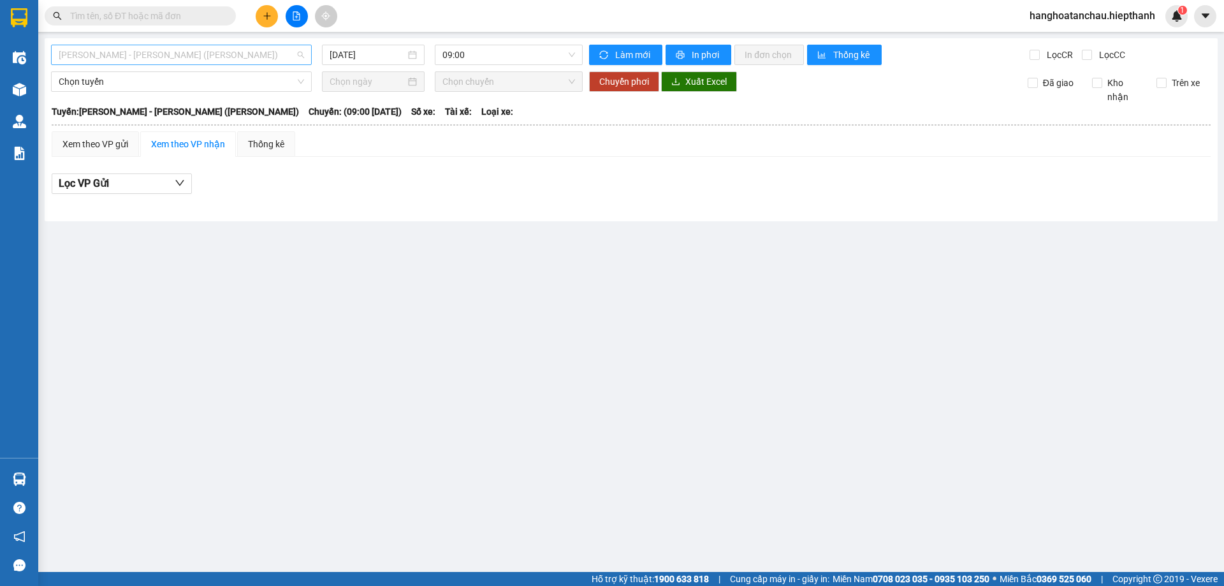
click at [243, 52] on span "Hồ Chí Minh - Tân Châu (TIỀN)" at bounding box center [181, 54] width 245 height 19
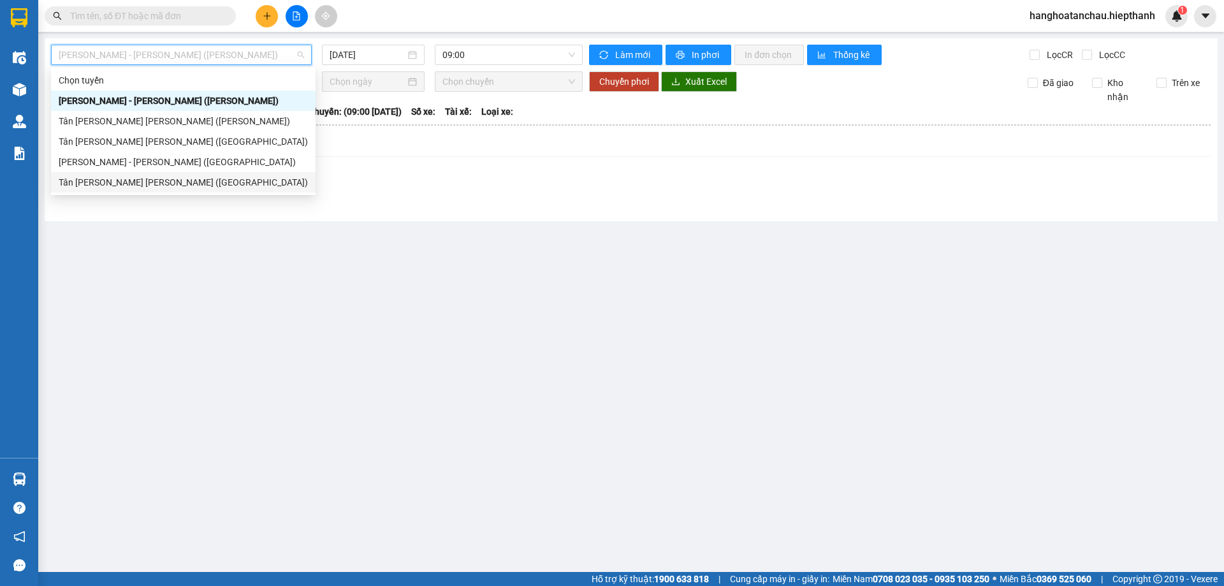
click at [203, 180] on div "Tân Châu - Hồ Chí Minh (Giường)" at bounding box center [183, 182] width 249 height 14
type input "11/09/2025"
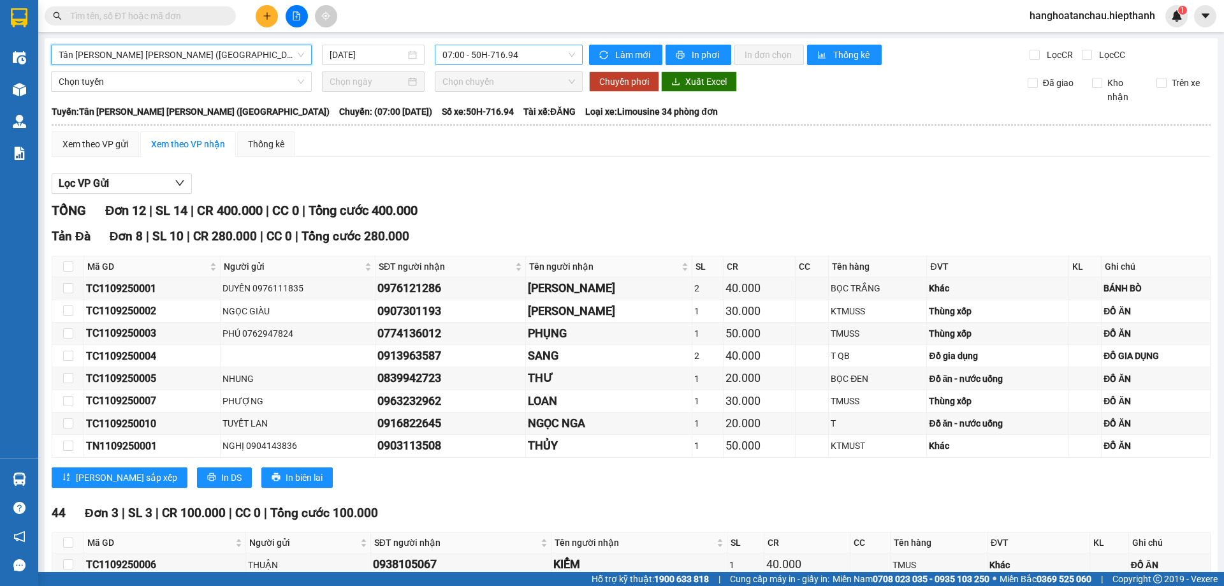
click at [499, 54] on span "07:00 - 50H-716.94" at bounding box center [508, 54] width 133 height 19
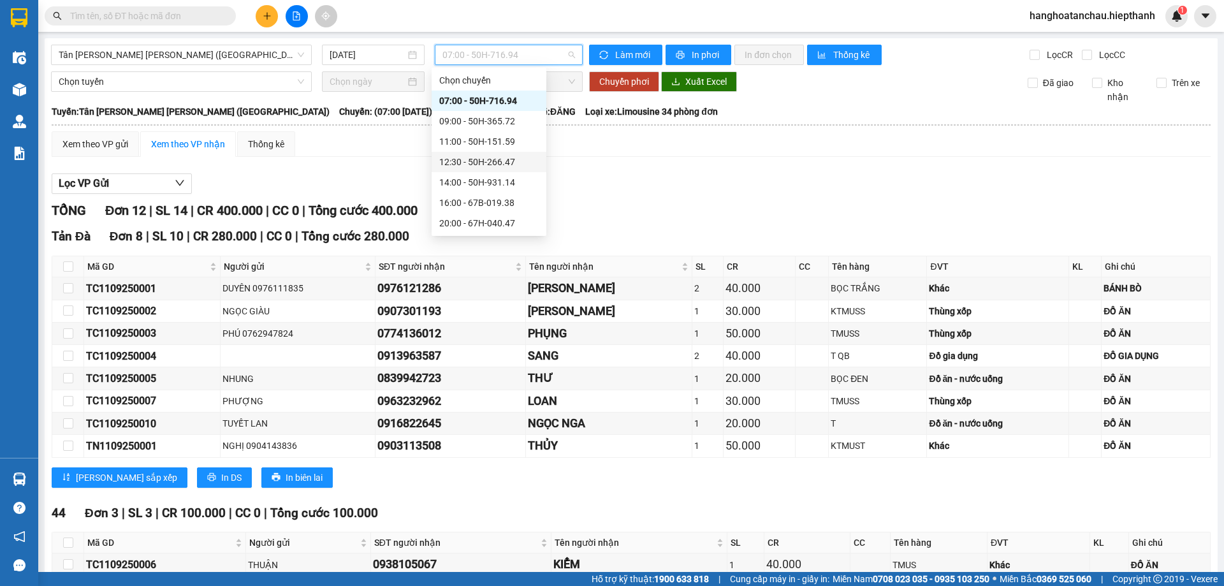
click at [494, 162] on div "12:30 - 50H-266.47" at bounding box center [488, 162] width 99 height 14
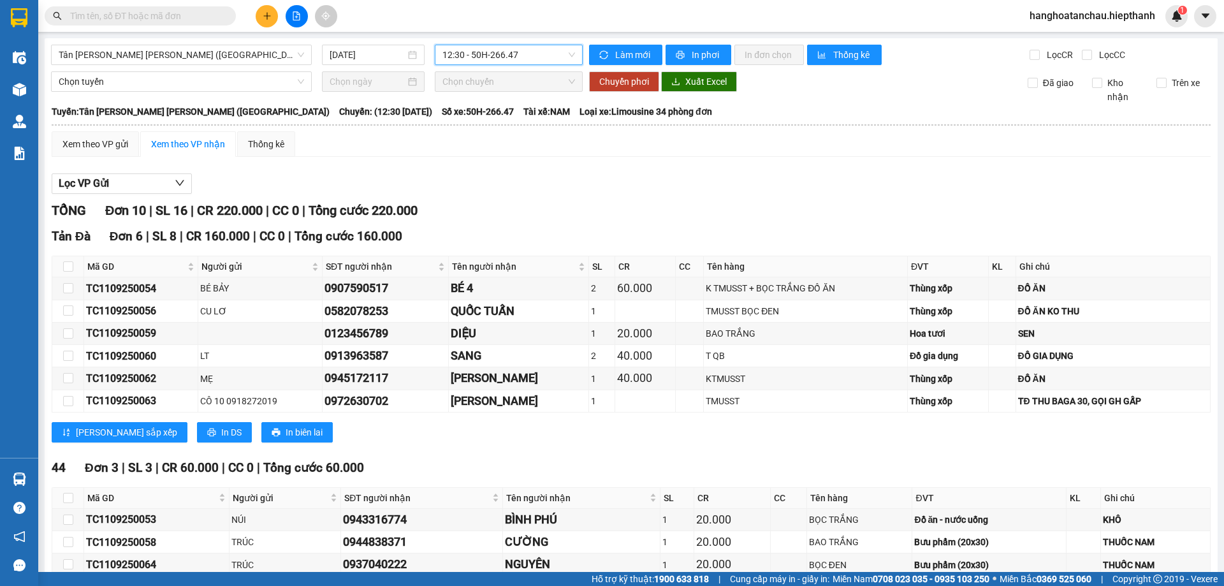
click at [96, 14] on input "text" at bounding box center [145, 16] width 150 height 14
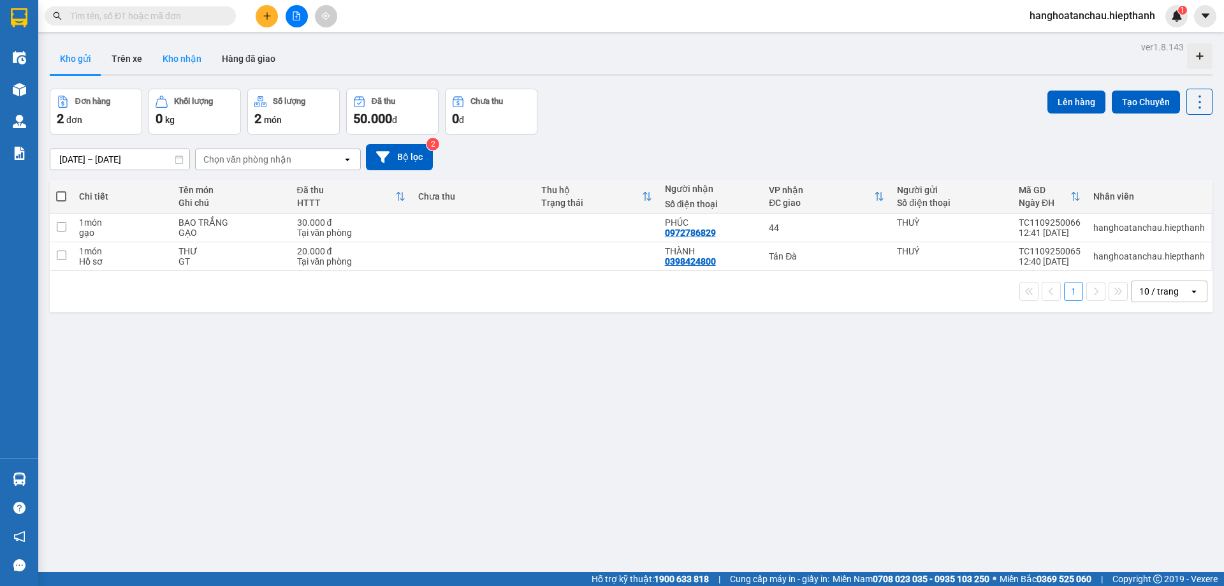
click at [188, 61] on button "Kho nhận" at bounding box center [181, 58] width 59 height 31
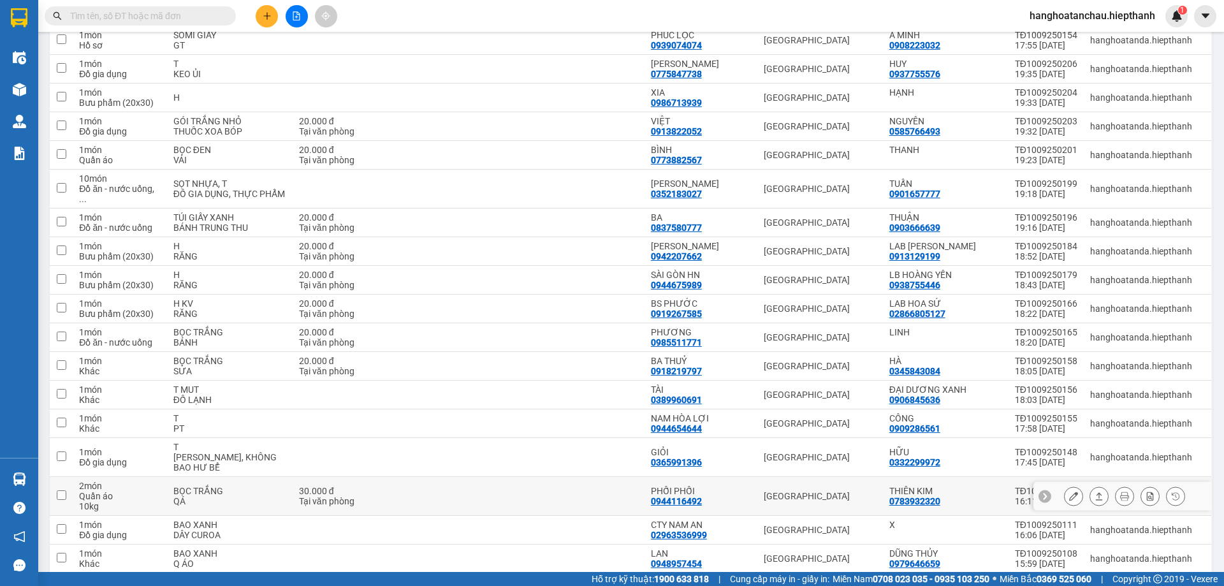
scroll to position [383, 0]
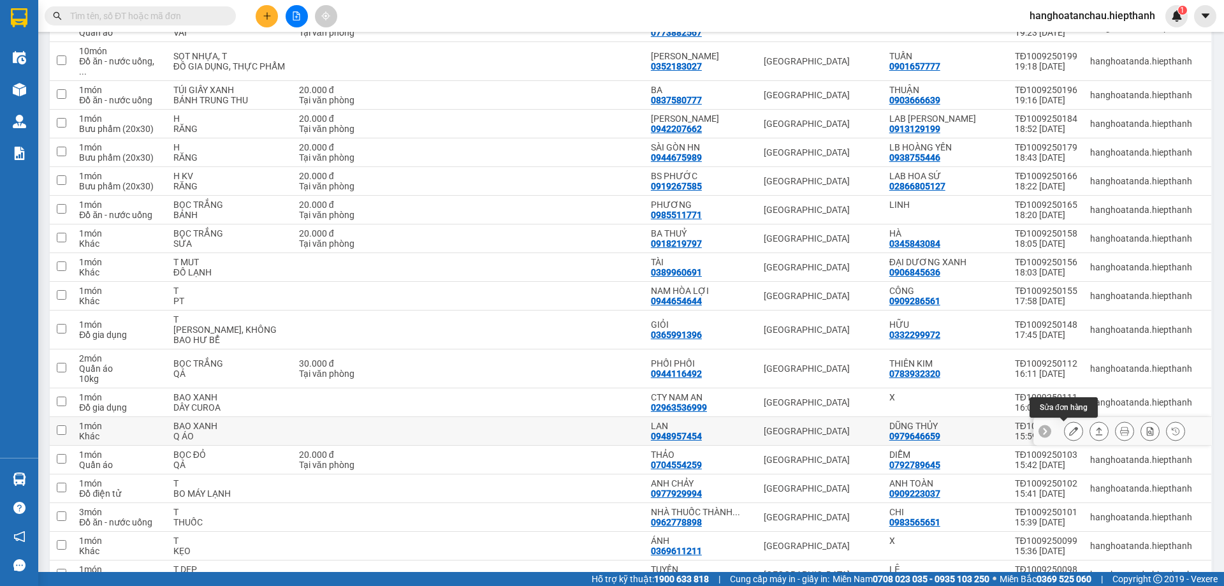
click at [1069, 432] on icon at bounding box center [1073, 431] width 9 height 9
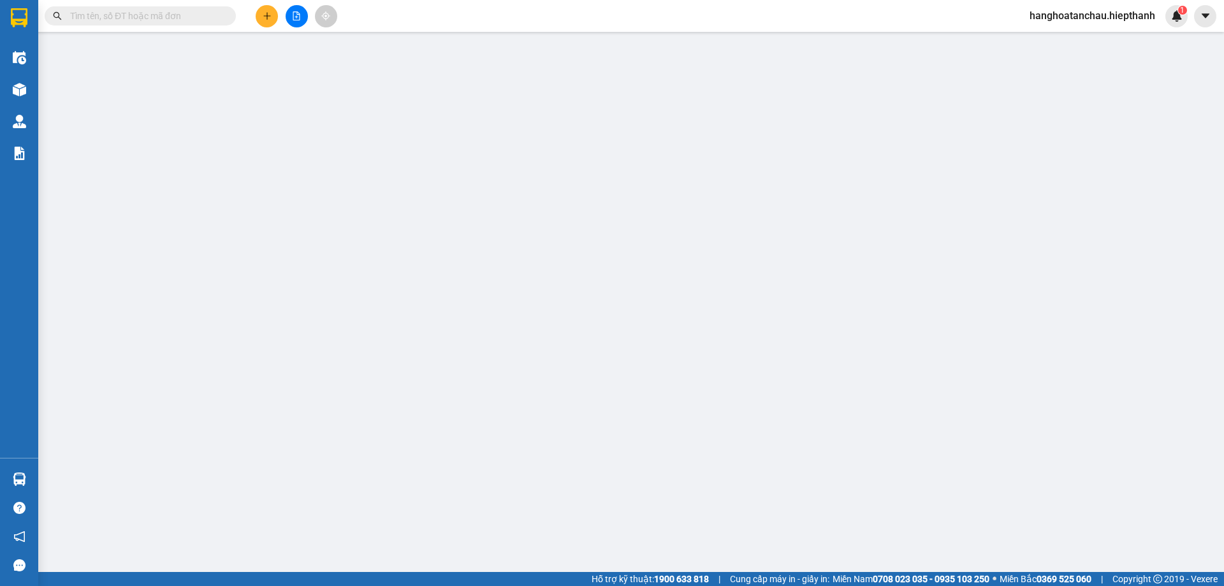
type input "0979646659"
type input "DŨNG THỦY"
type input "0948957454"
type input "LAN"
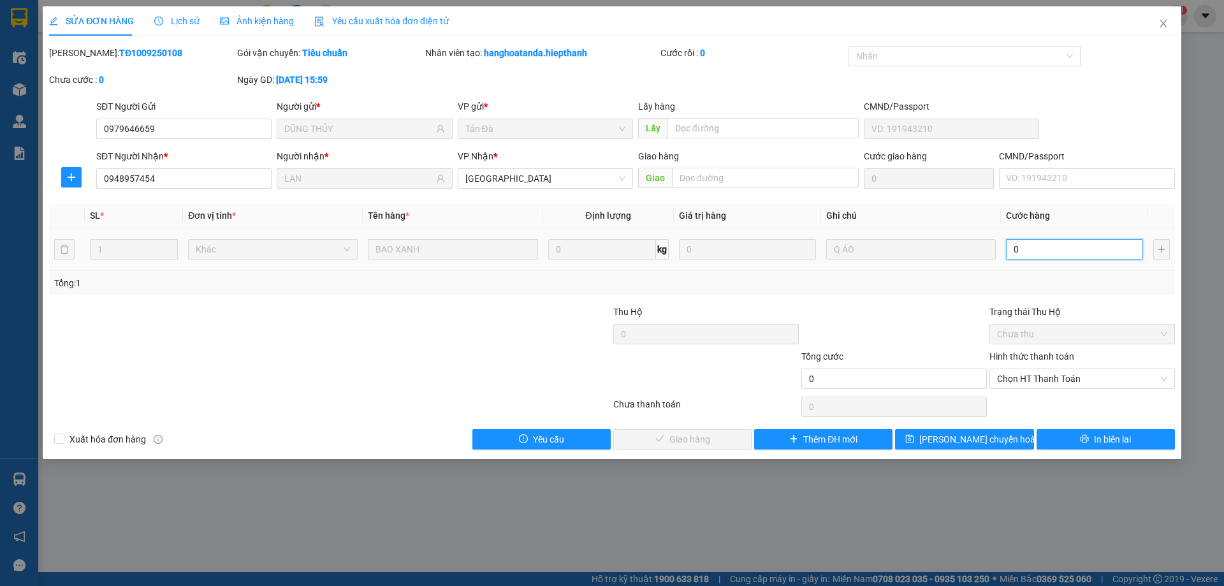
click at [1025, 245] on input "0" at bounding box center [1074, 249] width 137 height 20
type input "7"
type input "70"
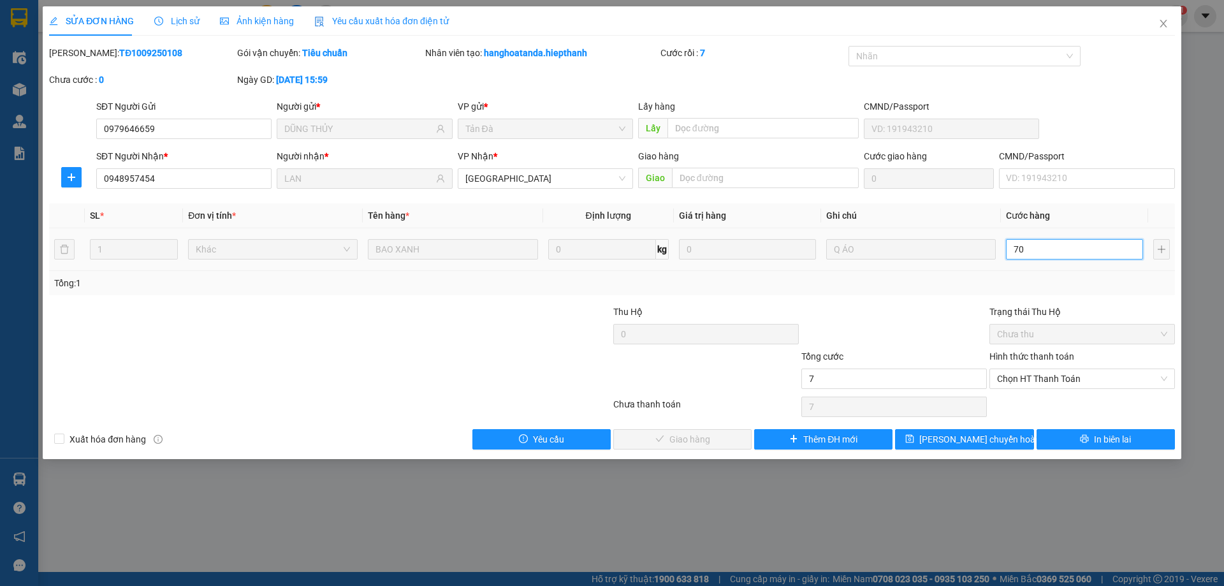
type input "70"
click at [1033, 376] on span "Chọn HT Thanh Toán" at bounding box center [1082, 378] width 170 height 19
type input "70"
type input "70.000"
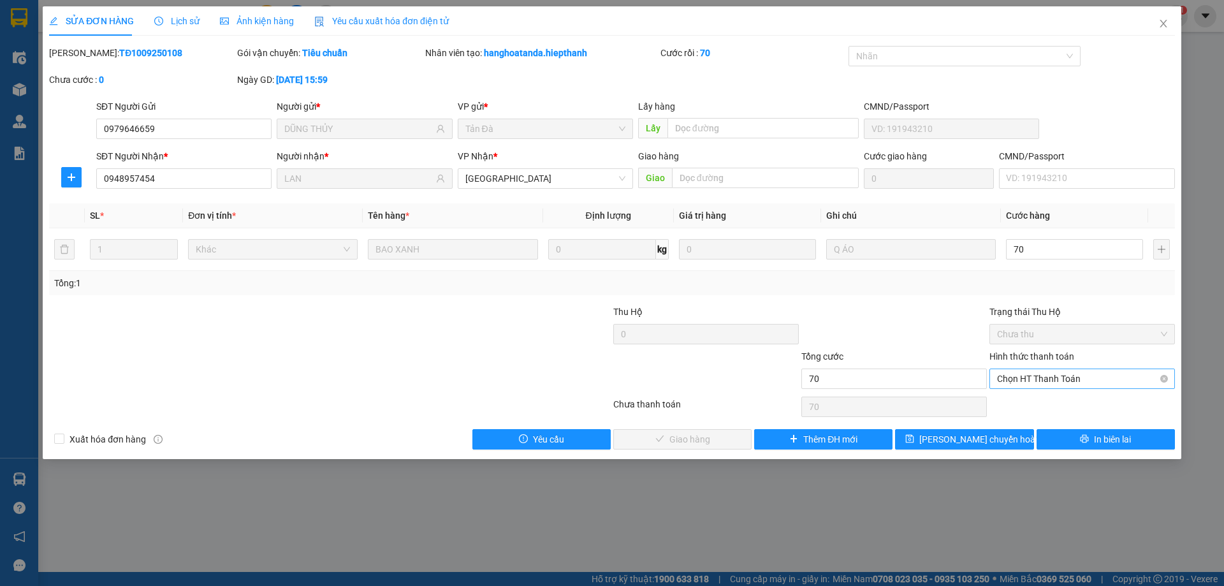
type input "70.000"
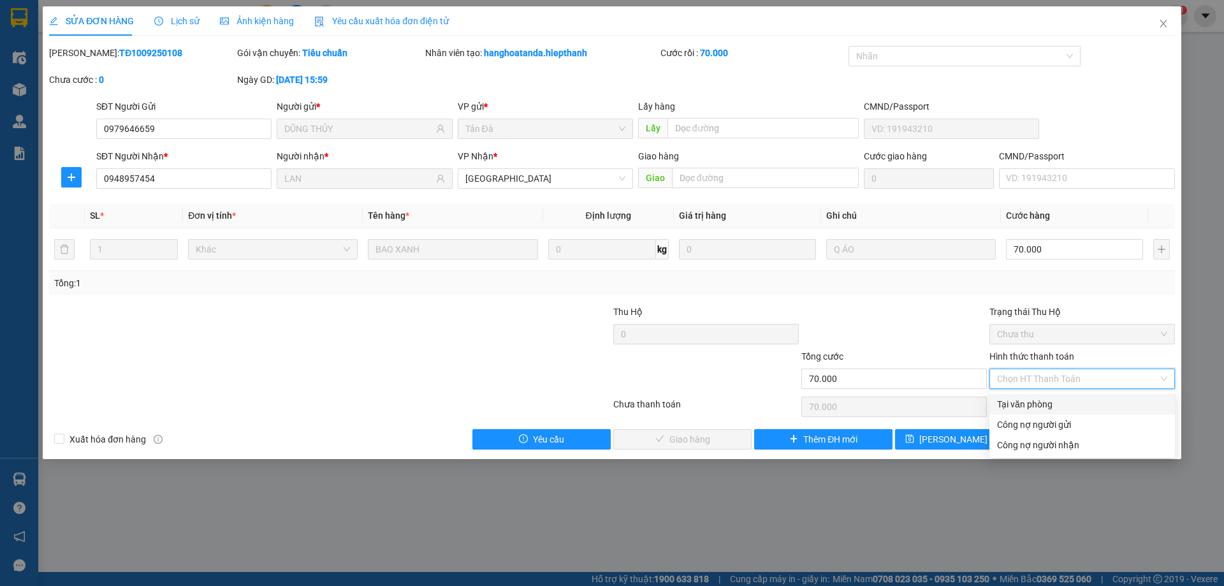
click at [1031, 405] on div "Tại văn phòng" at bounding box center [1082, 404] width 170 height 14
type input "0"
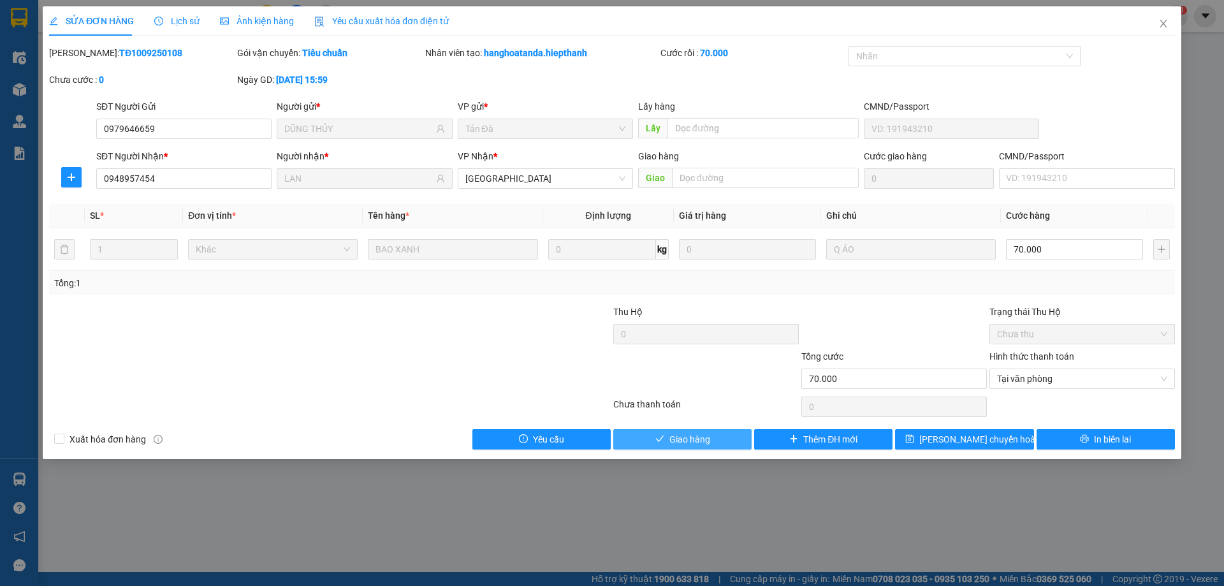
click at [711, 438] on button "Giao hàng" at bounding box center [682, 439] width 138 height 20
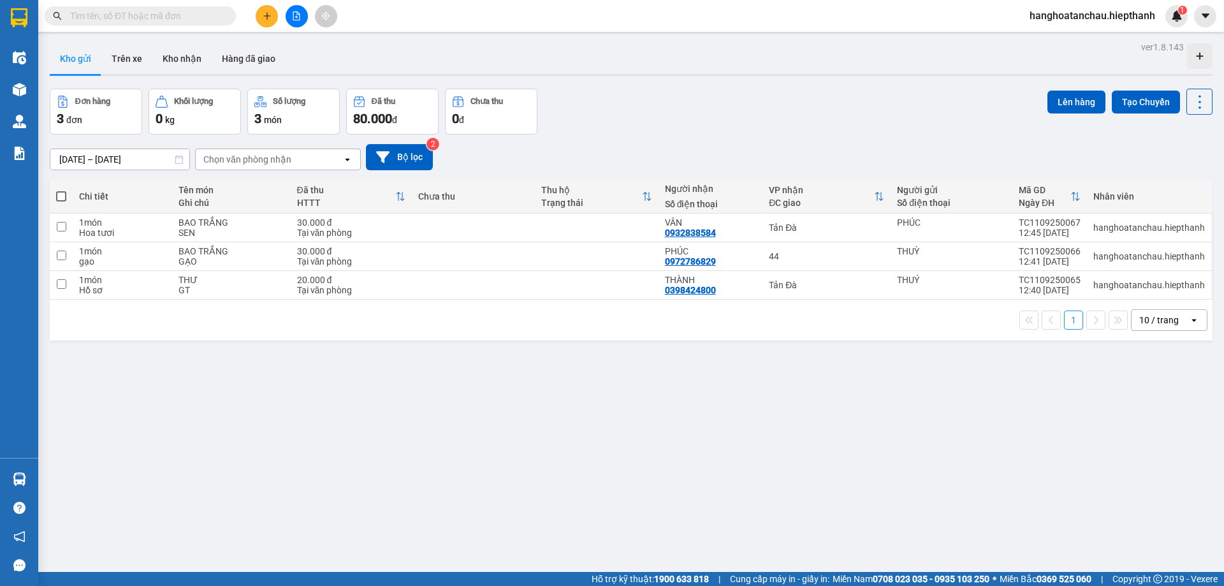
click at [613, 114] on div "Đơn hàng 3 đơn Khối lượng 0 kg Số lượng 3 món Đã thu 80.000 đ Chưa thu 0 đ Lên …" at bounding box center [631, 112] width 1163 height 46
click at [247, 60] on button "Hàng đã giao" at bounding box center [249, 58] width 74 height 31
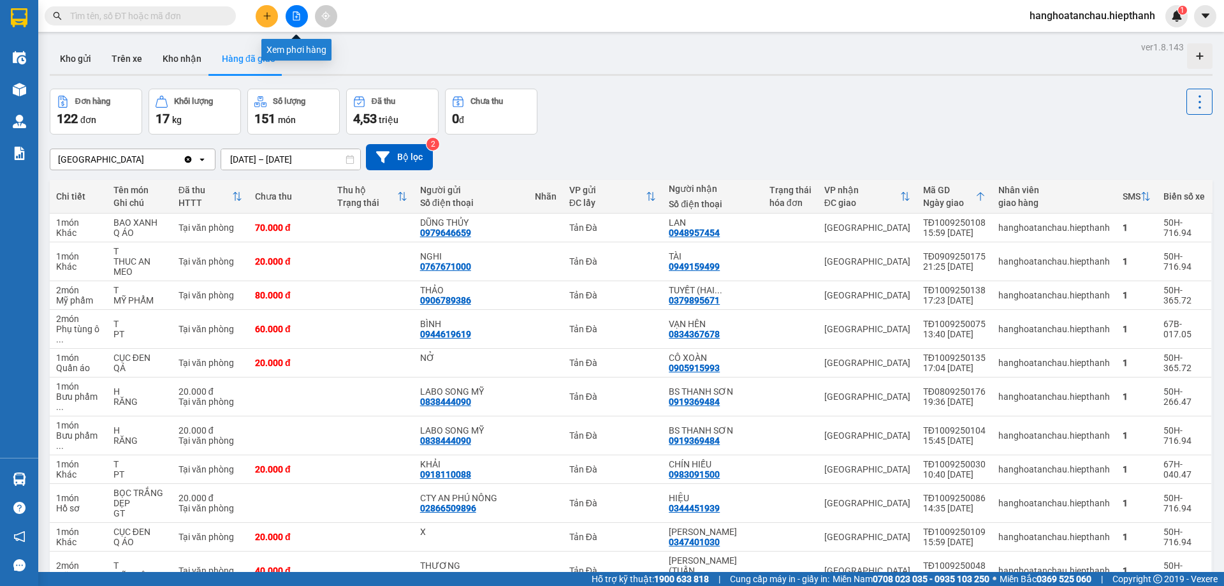
click at [304, 13] on button at bounding box center [297, 16] width 22 height 22
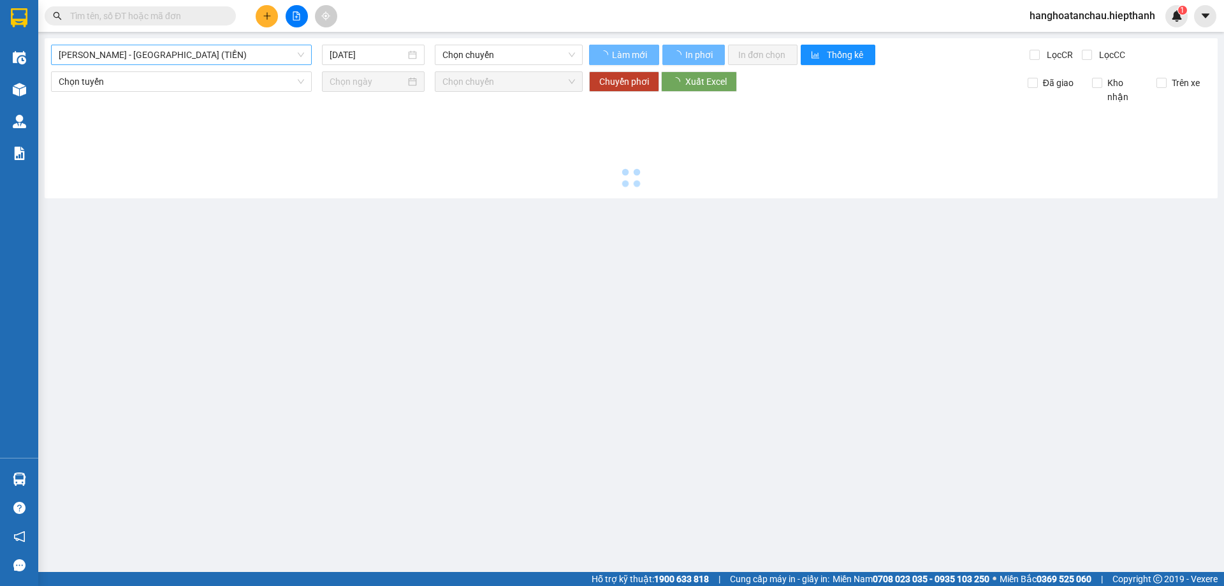
click at [196, 57] on span "[PERSON_NAME] - [GEOGRAPHIC_DATA] (TIỀN)" at bounding box center [181, 54] width 245 height 19
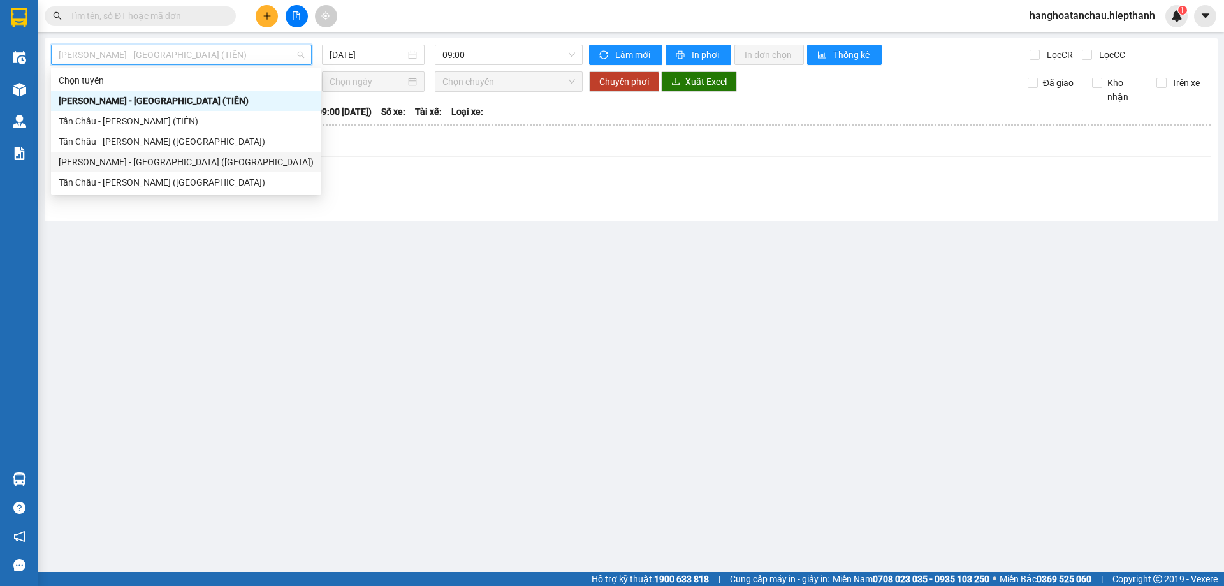
click at [200, 164] on div "[PERSON_NAME] - [GEOGRAPHIC_DATA] ([GEOGRAPHIC_DATA])" at bounding box center [186, 162] width 255 height 14
type input "[DATE]"
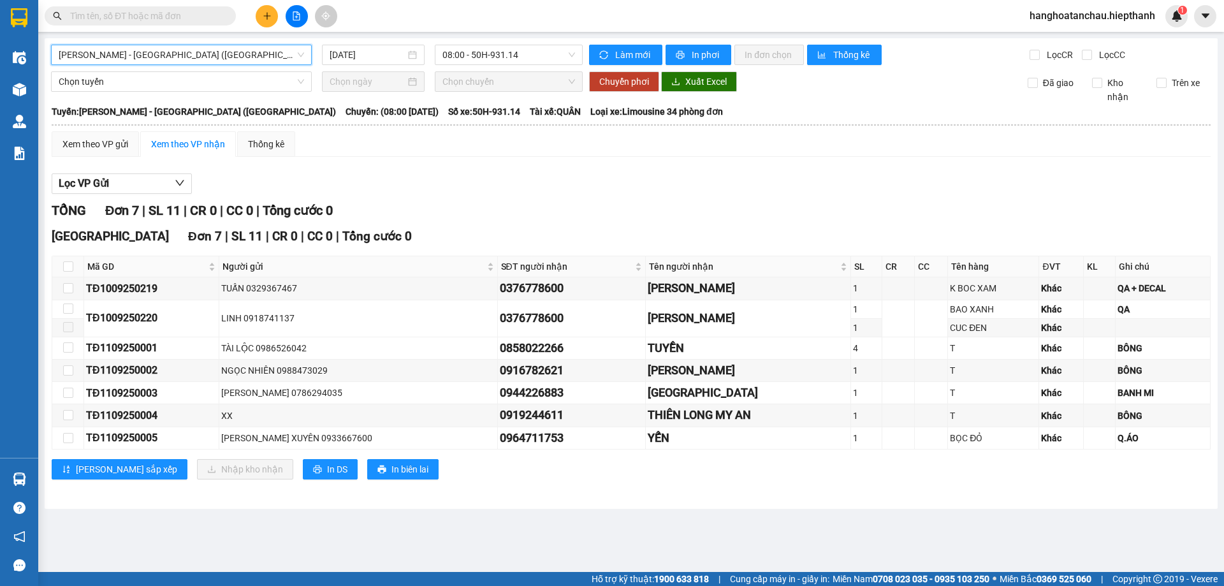
click at [61, 268] on th at bounding box center [68, 266] width 32 height 21
click at [71, 266] on input "checkbox" at bounding box center [68, 266] width 10 height 10
checkbox input "true"
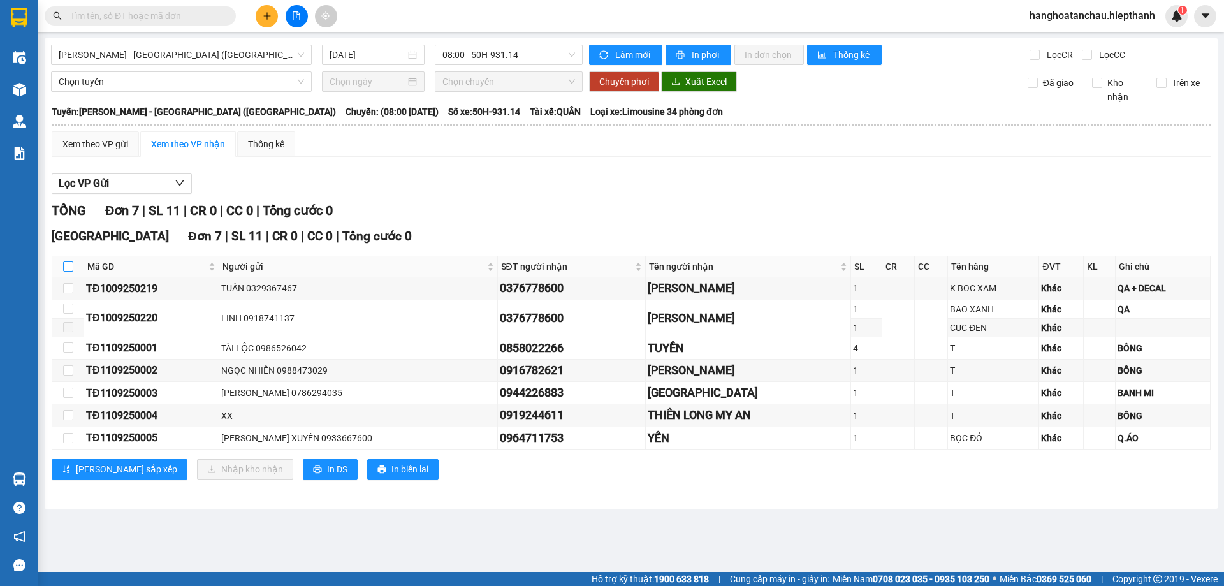
checkbox input "true"
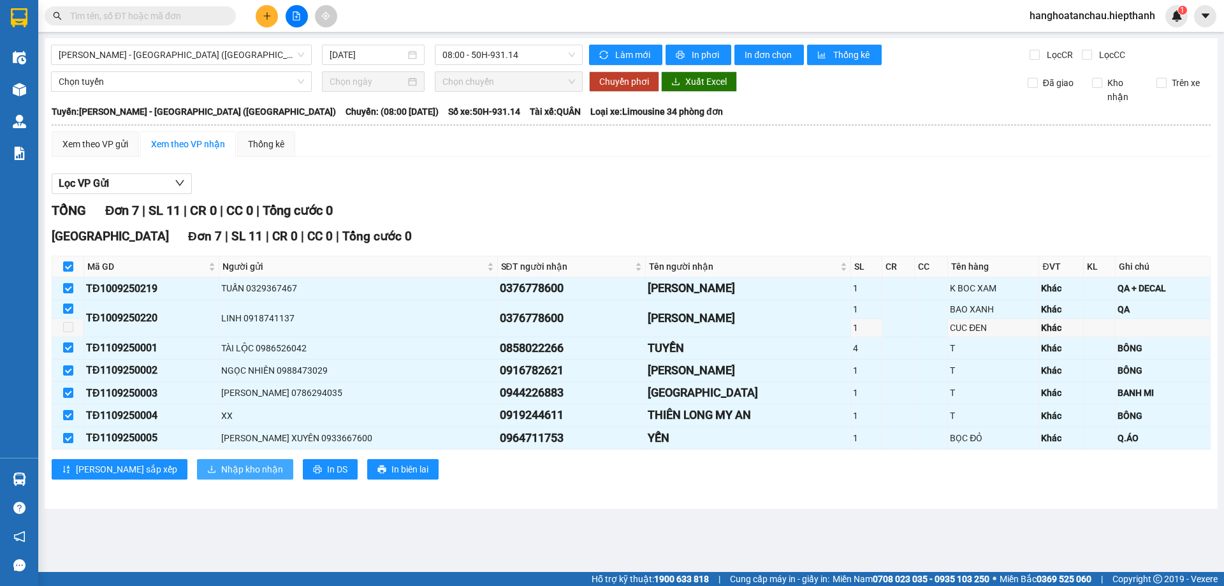
click at [221, 467] on span "Nhập kho nhận" at bounding box center [252, 469] width 62 height 14
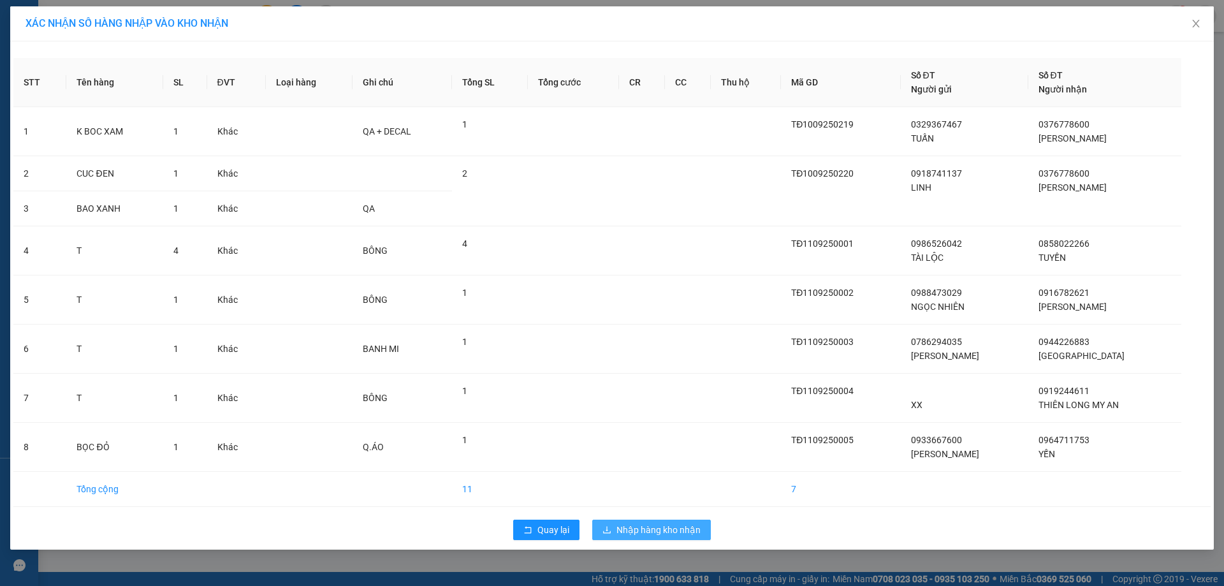
click at [673, 527] on span "Nhập hàng kho nhận" at bounding box center [659, 530] width 84 height 14
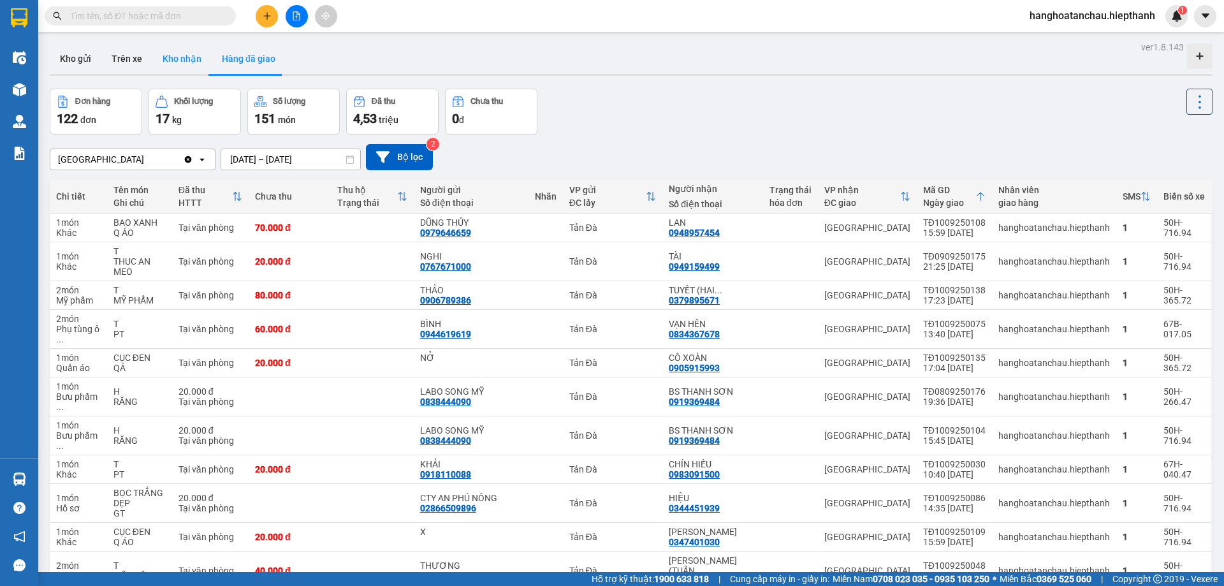
click at [180, 61] on button "Kho nhận" at bounding box center [181, 58] width 59 height 31
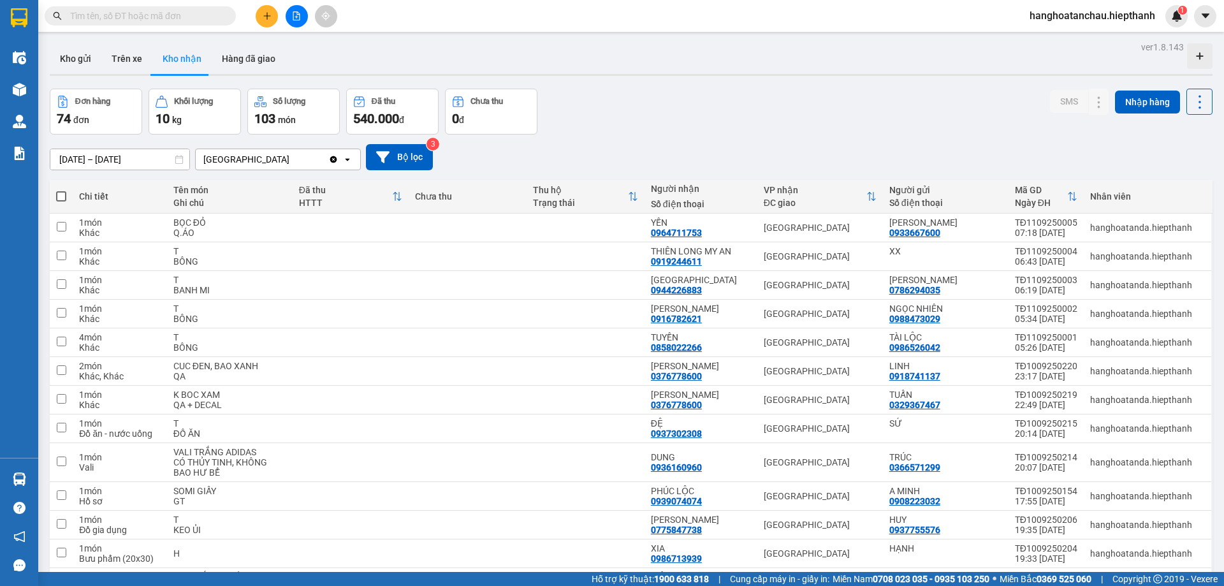
click at [677, 128] on div "Đơn hàng 74 đơn Khối lượng 10 kg Số lượng 103 món Đã thu 540.000 đ Chưa thu 0 đ…" at bounding box center [631, 112] width 1163 height 46
click at [1069, 310] on button at bounding box center [1074, 314] width 18 height 22
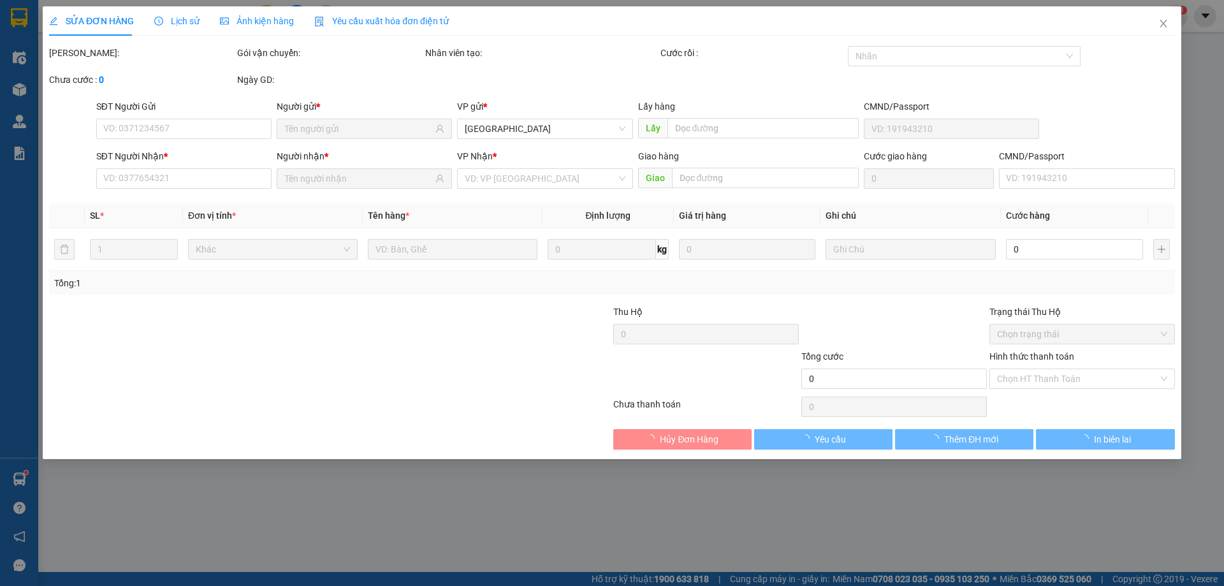
type input "0988473029"
type input "NGỌC NHIÊN"
type input "0916782621"
type input "ĐỨC NGUYỄN"
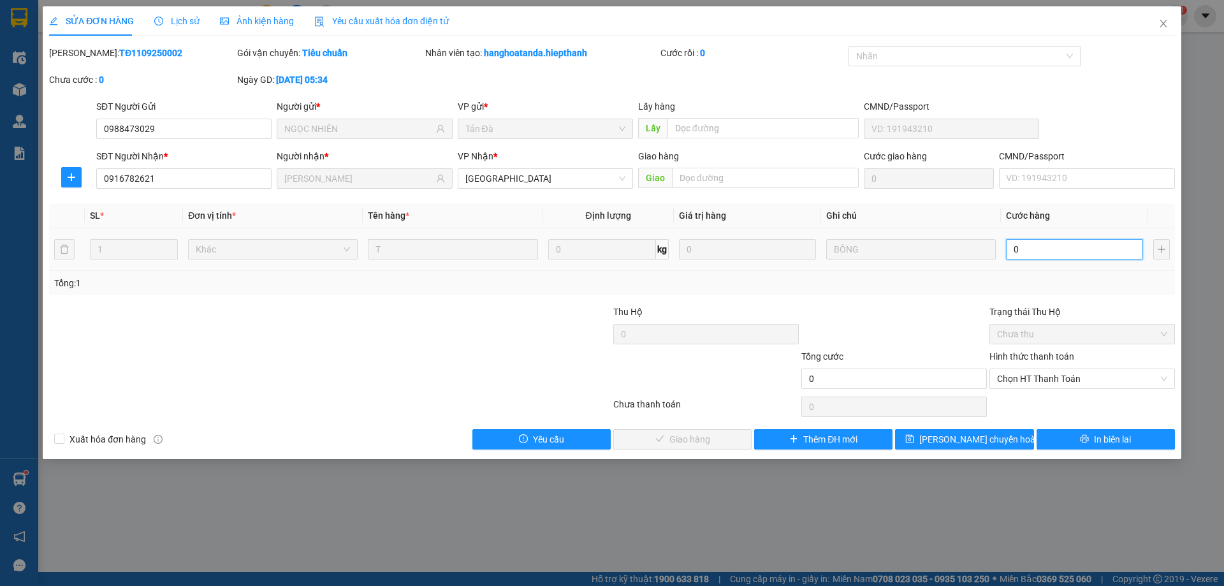
click at [1033, 242] on input "0" at bounding box center [1074, 249] width 137 height 20
type input "3"
type input "30"
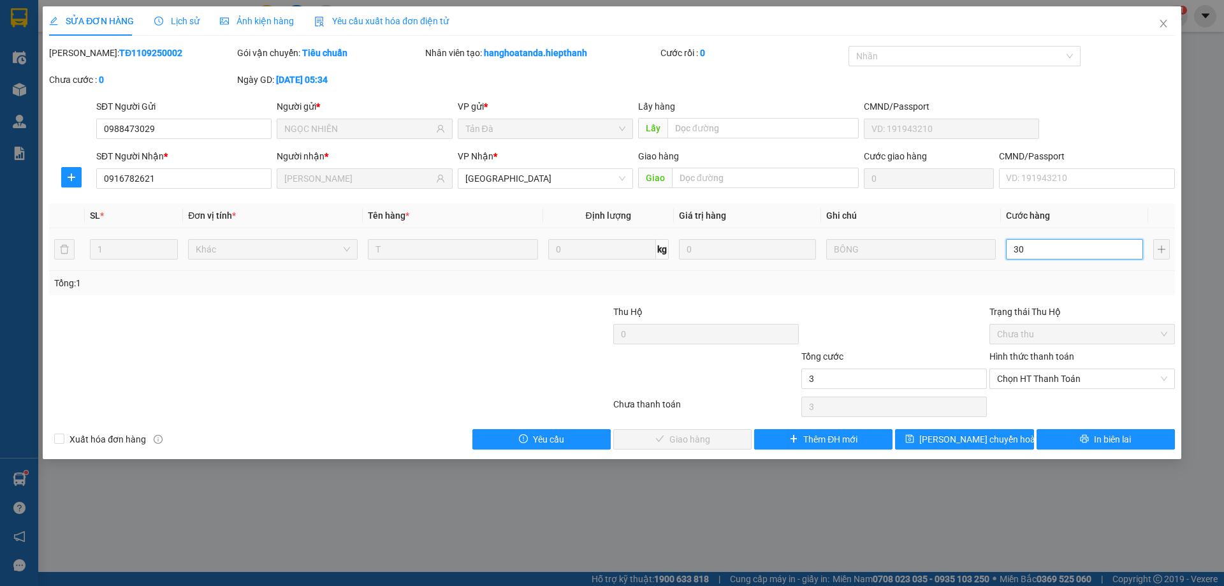
type input "30"
click at [1029, 377] on span "Chọn HT Thanh Toán" at bounding box center [1082, 378] width 170 height 19
type input "30"
type input "30.000"
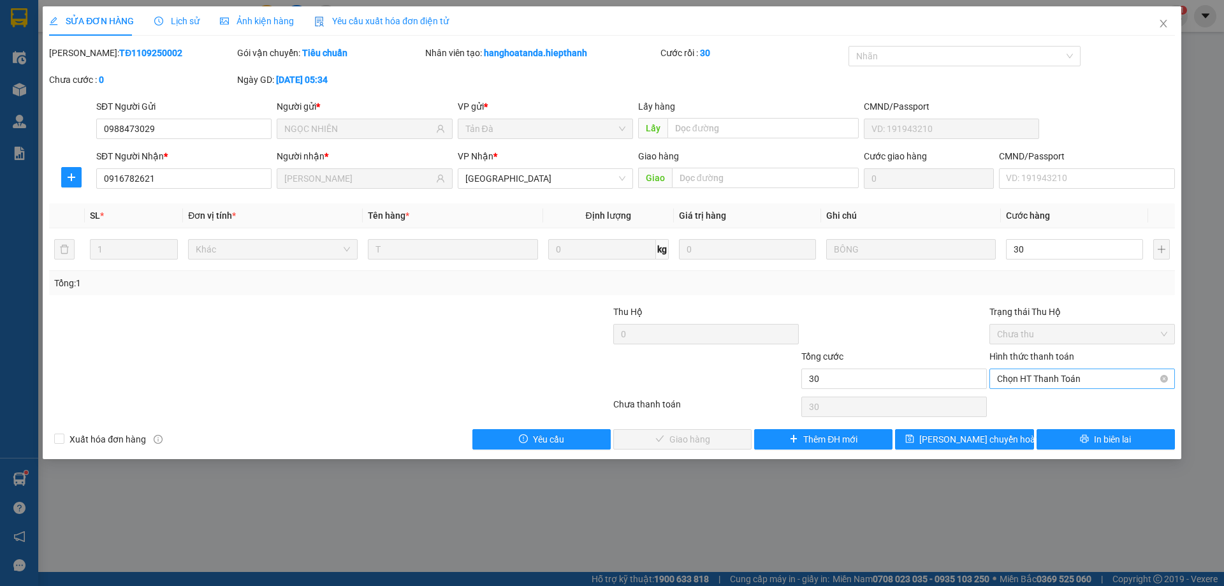
type input "30.000"
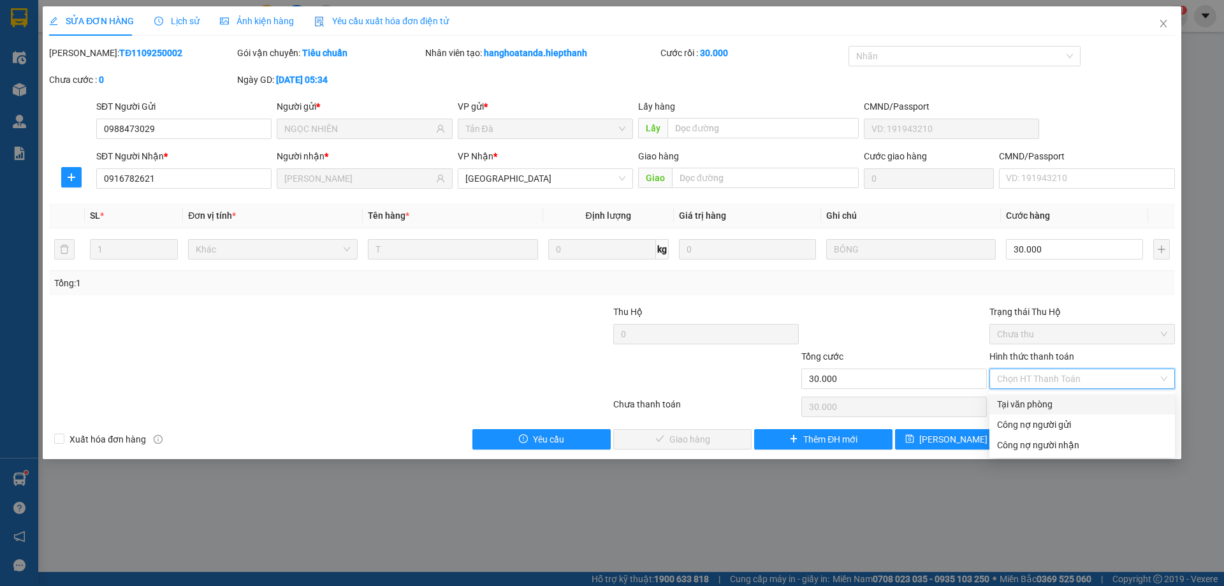
click at [1025, 403] on div "Tại văn phòng" at bounding box center [1082, 404] width 170 height 14
type input "0"
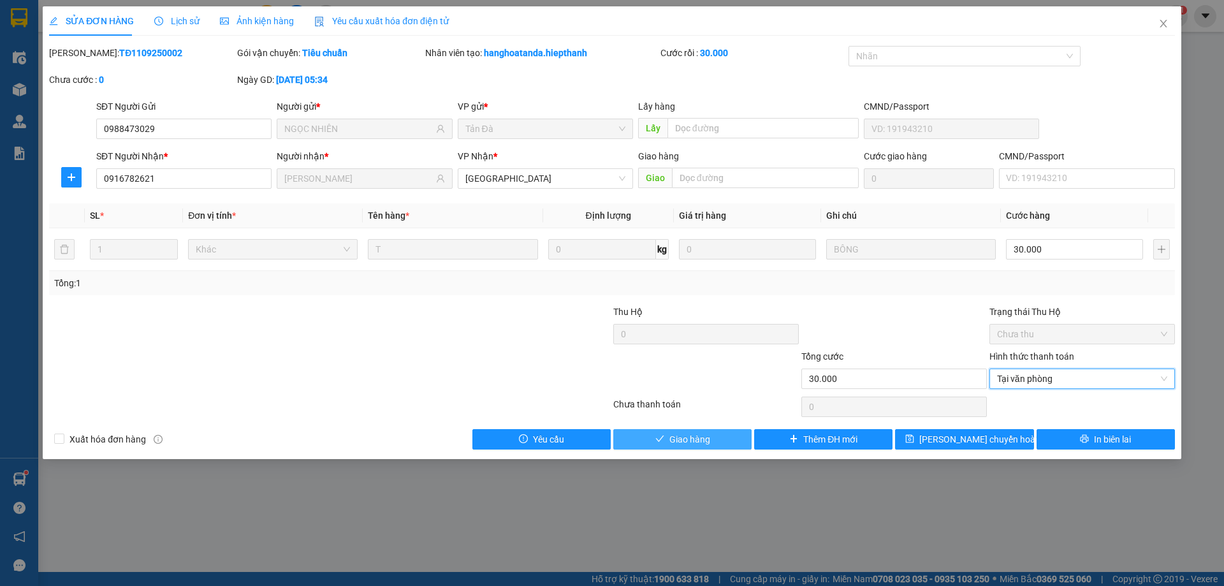
click at [695, 437] on span "Giao hàng" at bounding box center [689, 439] width 41 height 14
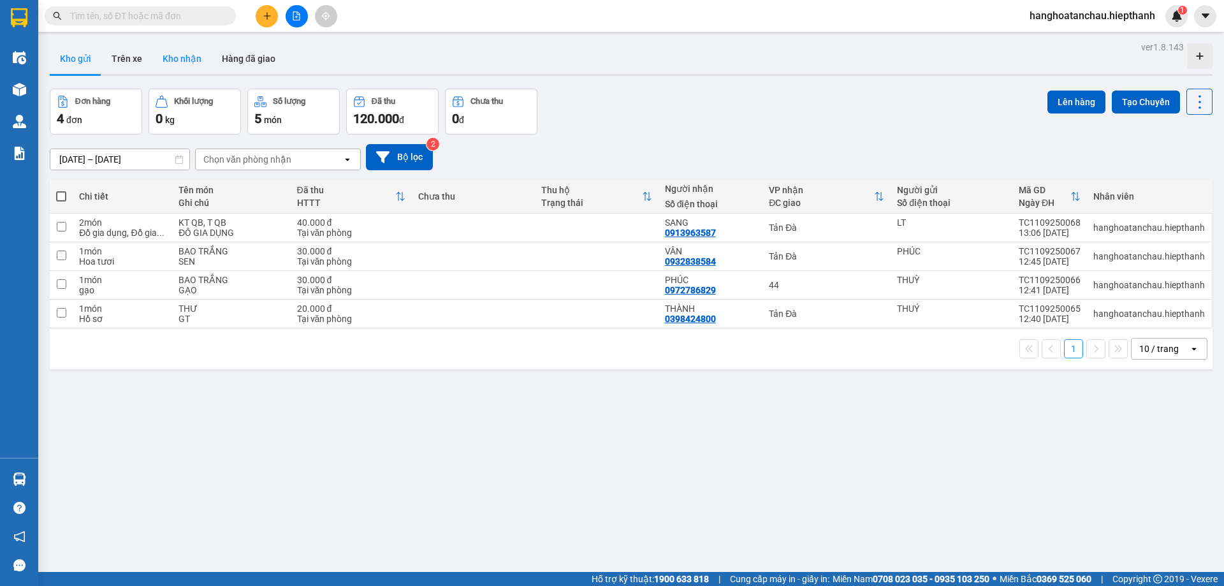
click at [187, 62] on button "Kho nhận" at bounding box center [181, 58] width 59 height 31
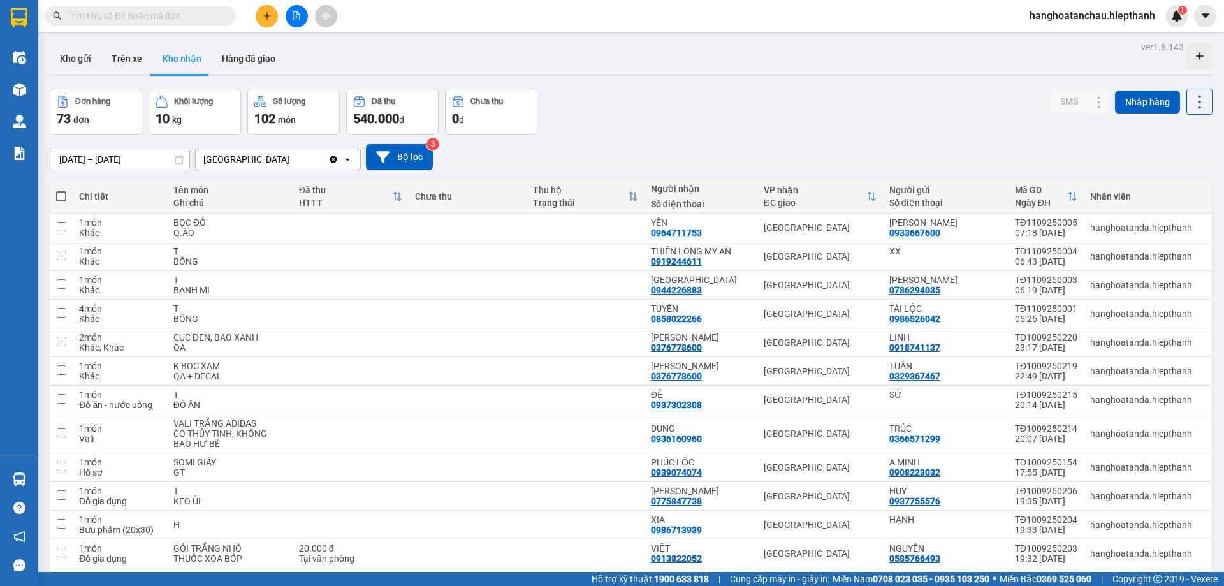
click at [182, 13] on input "text" at bounding box center [145, 16] width 150 height 14
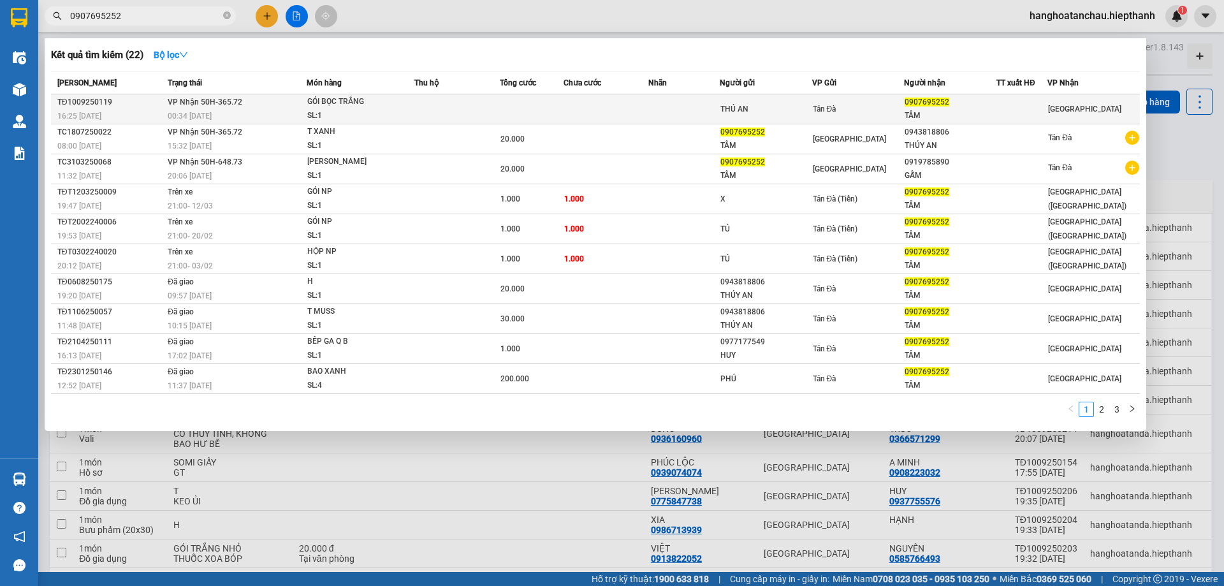
type input "0907695252"
click at [571, 108] on td at bounding box center [606, 109] width 85 height 30
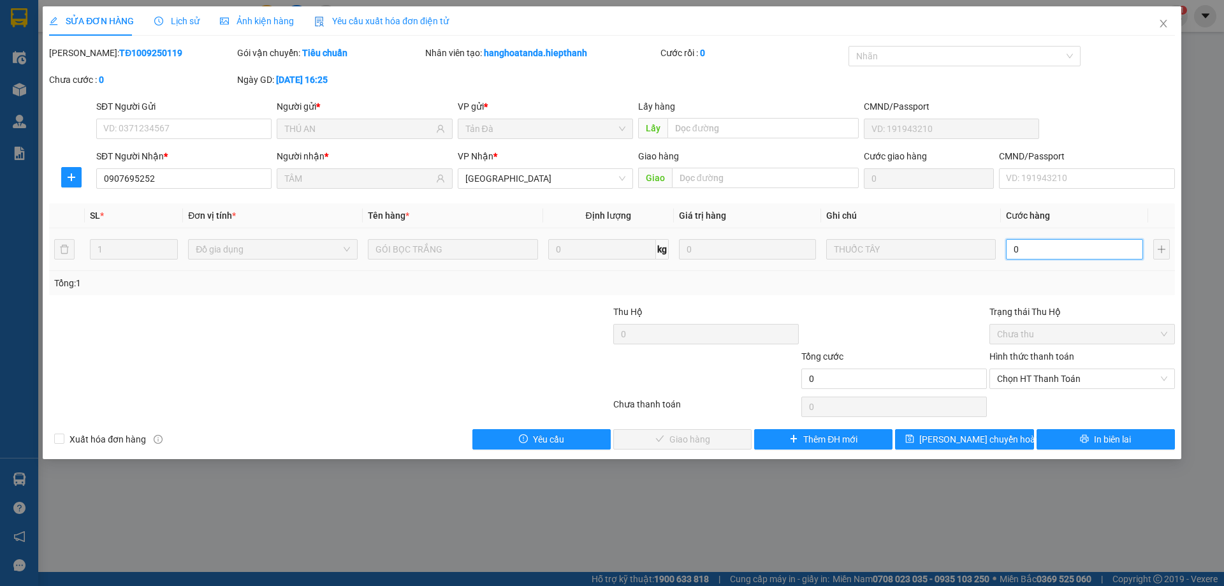
click at [1033, 245] on input "0" at bounding box center [1074, 249] width 137 height 20
type input "2"
type input "20"
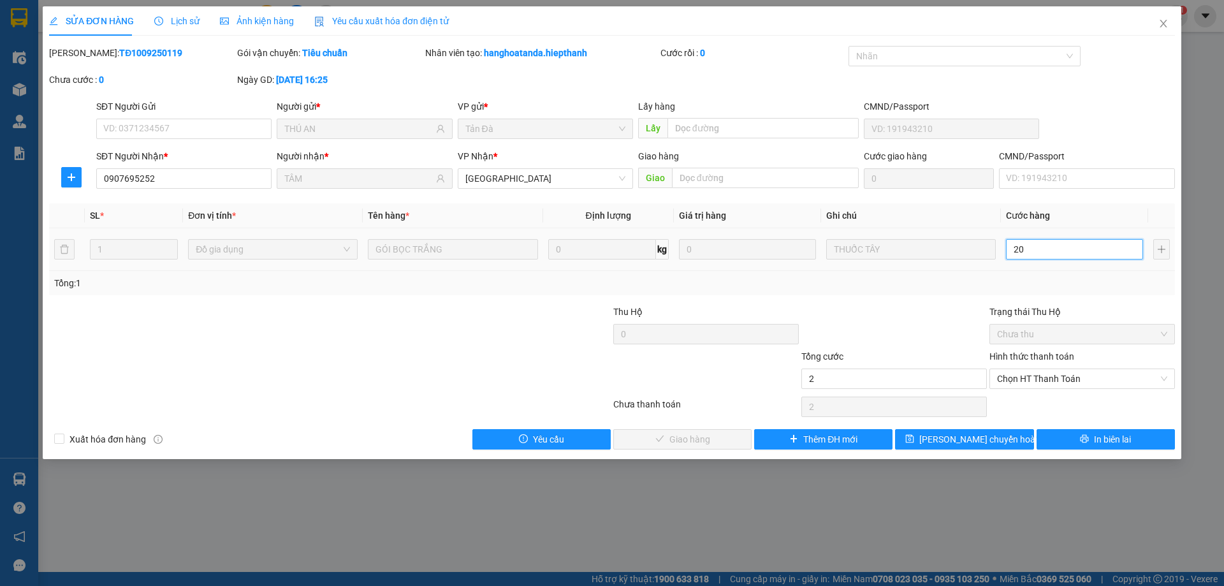
type input "20"
click at [1046, 375] on span "Chọn HT Thanh Toán" at bounding box center [1082, 378] width 170 height 19
type input "20.000"
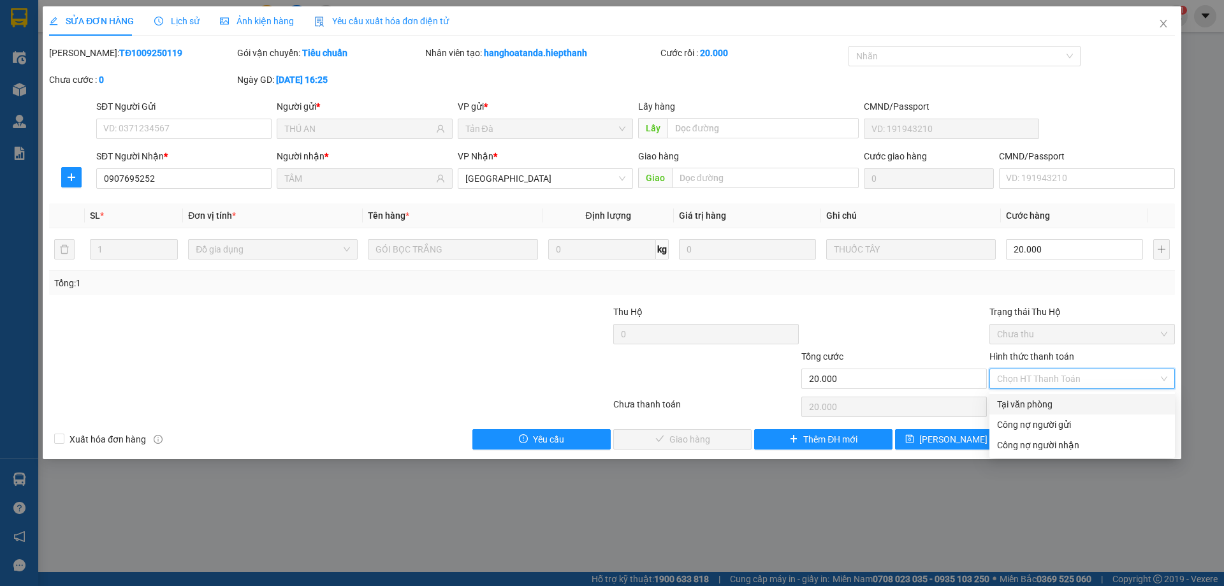
click at [1039, 399] on div "Tại văn phòng" at bounding box center [1082, 404] width 170 height 14
type input "0"
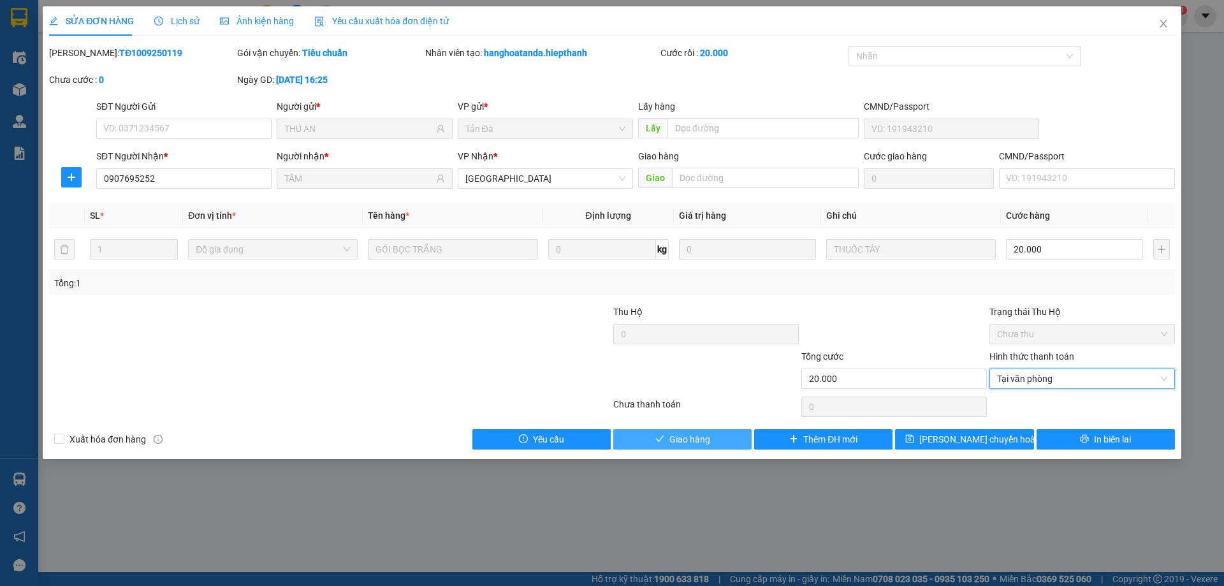
click at [719, 435] on button "Giao hàng" at bounding box center [682, 439] width 138 height 20
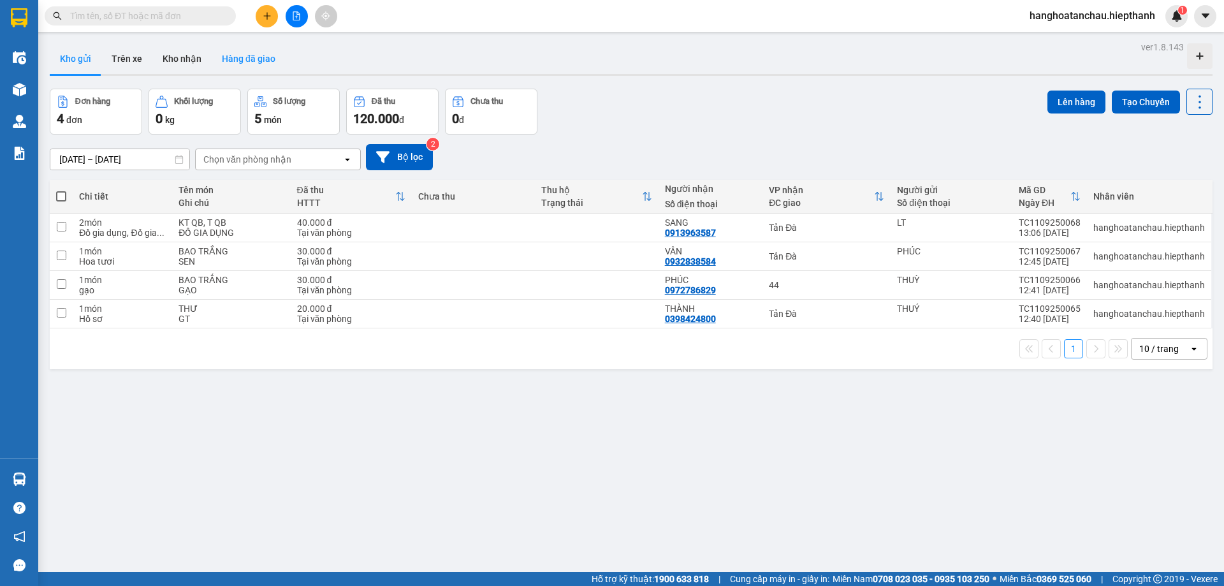
click at [264, 61] on button "Hàng đã giao" at bounding box center [249, 58] width 74 height 31
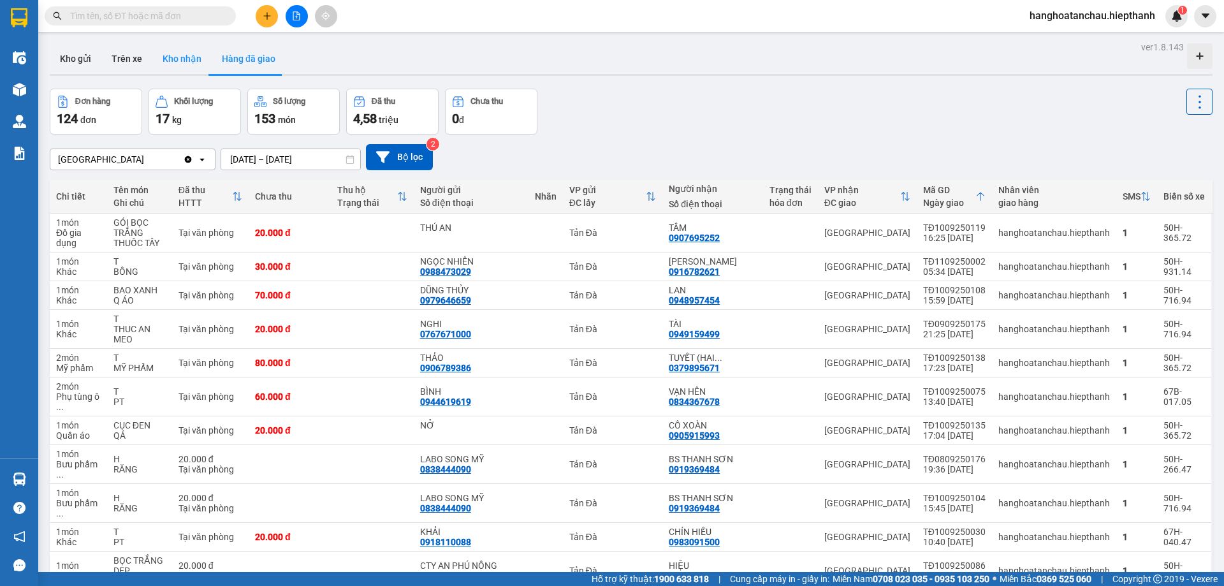
click at [173, 47] on button "Kho nhận" at bounding box center [181, 58] width 59 height 31
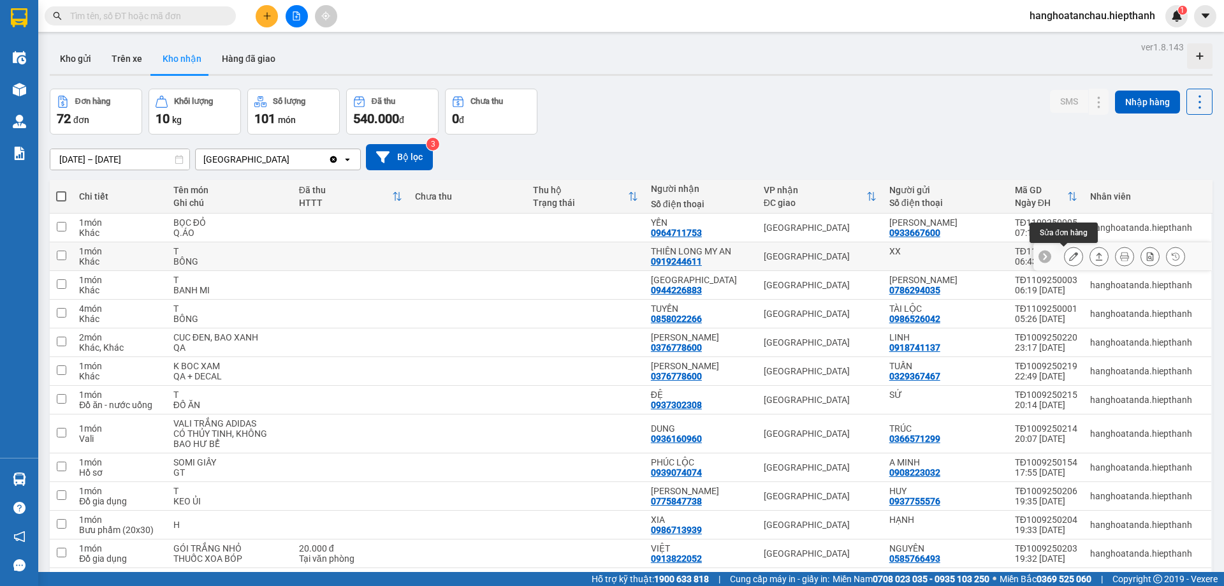
click at [1069, 255] on icon at bounding box center [1073, 256] width 9 height 9
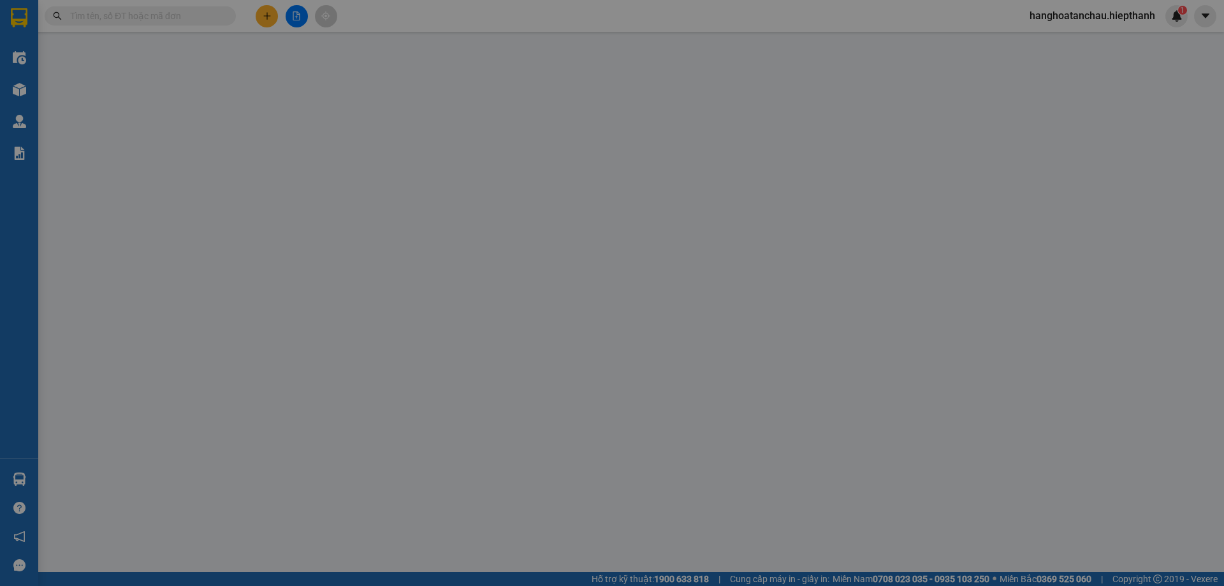
type input "XX"
type input "0919244611"
type input "THIÊN LONG MY AN"
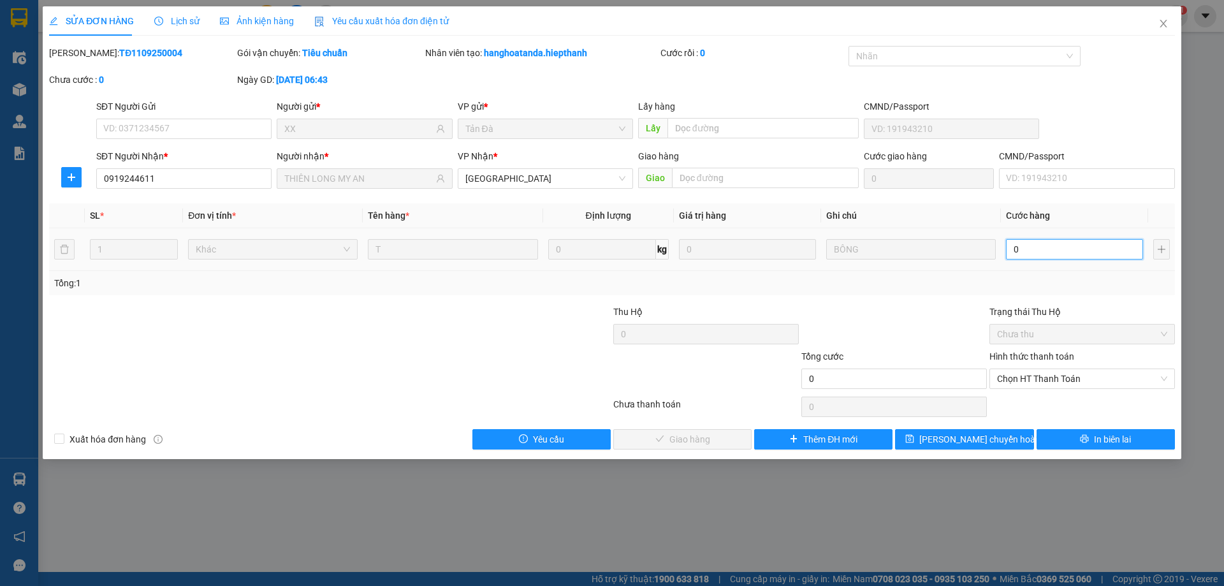
drag, startPoint x: 1033, startPoint y: 244, endPoint x: 1021, endPoint y: 241, distance: 13.0
click at [1034, 244] on input "0" at bounding box center [1074, 249] width 137 height 20
type input "5"
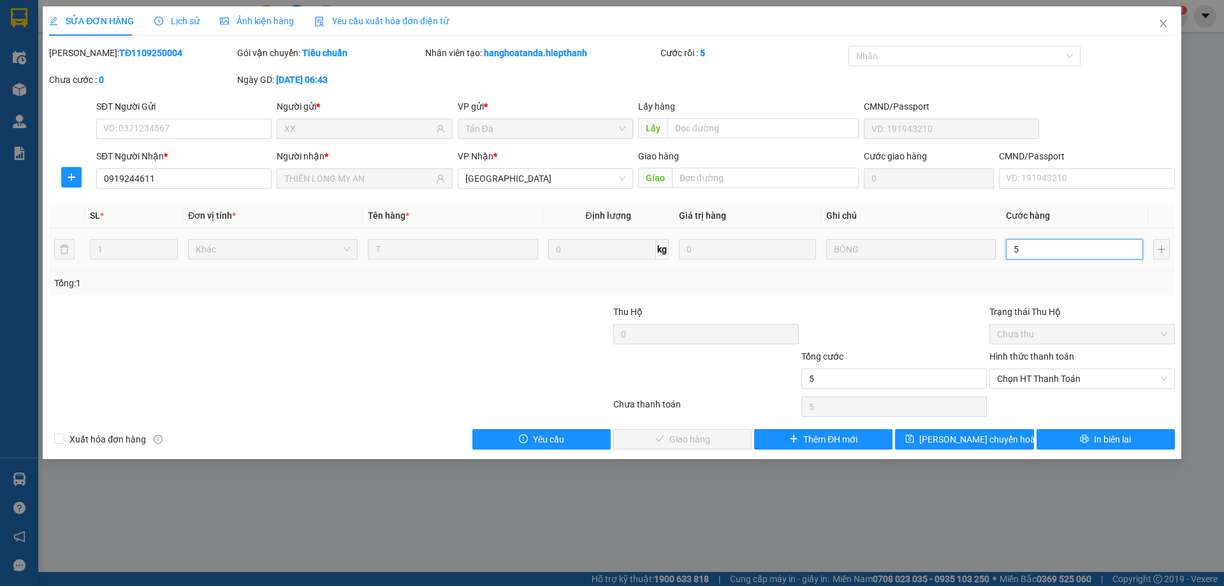
type input "50"
click at [1056, 372] on span "Chọn HT Thanh Toán" at bounding box center [1082, 378] width 170 height 19
type input "50"
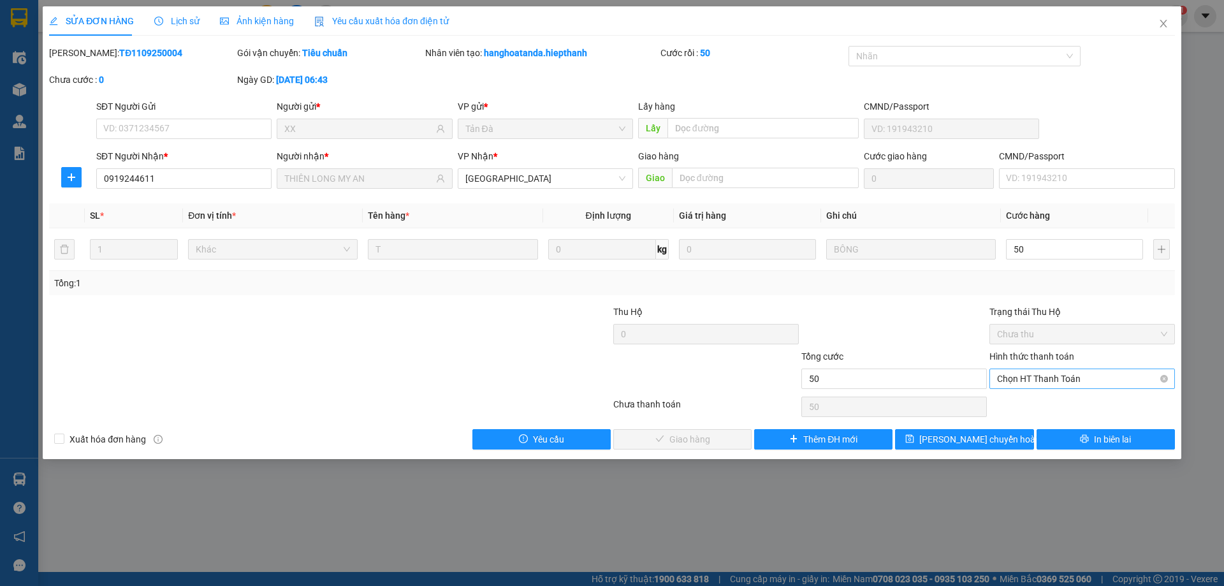
type input "50.000"
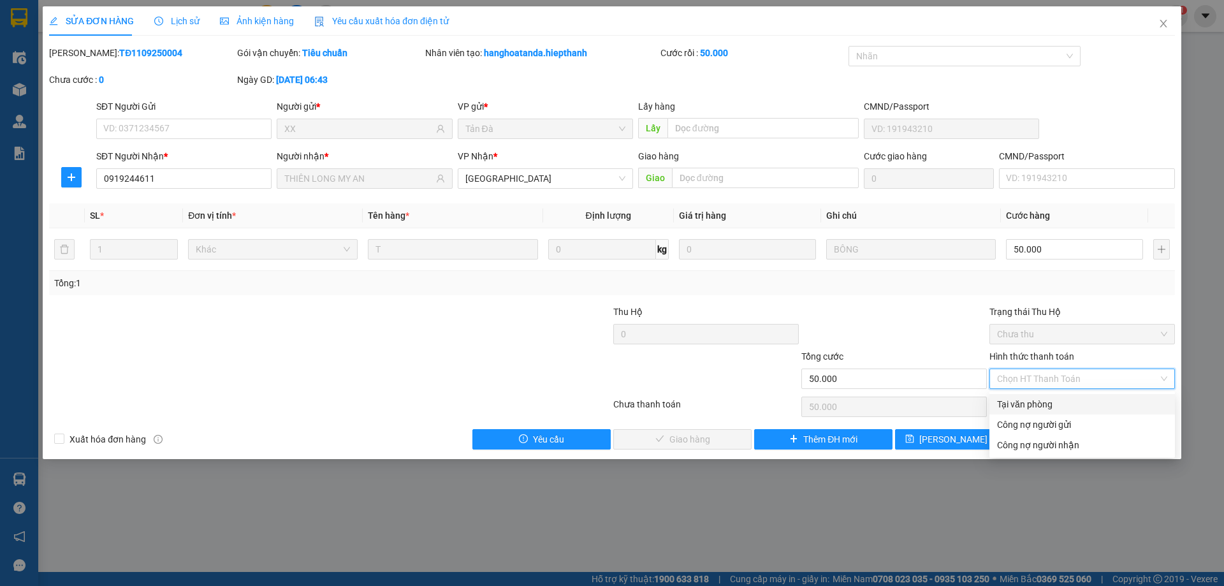
click at [1040, 401] on div "Tại văn phòng" at bounding box center [1082, 404] width 170 height 14
type input "0"
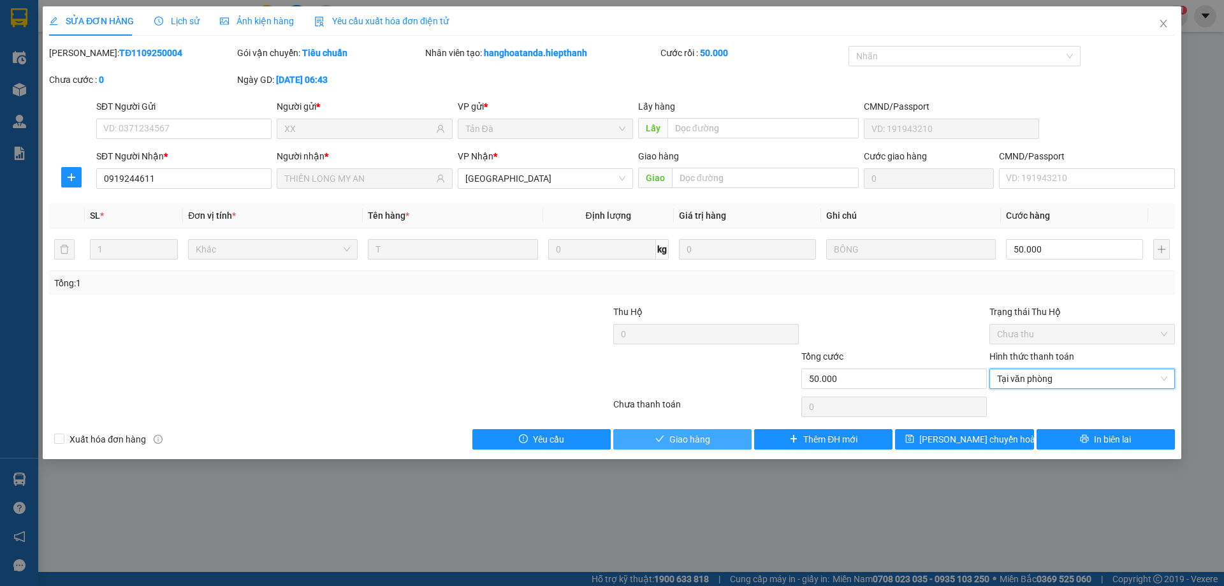
click at [691, 435] on span "Giao hàng" at bounding box center [689, 439] width 41 height 14
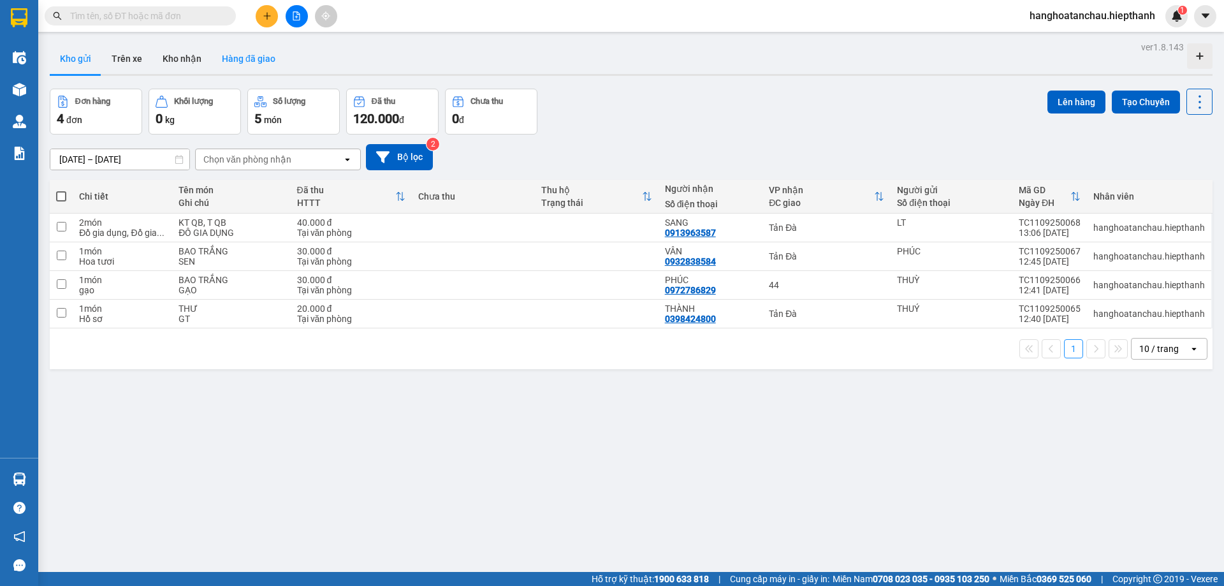
click at [250, 58] on button "Hàng đã giao" at bounding box center [249, 58] width 74 height 31
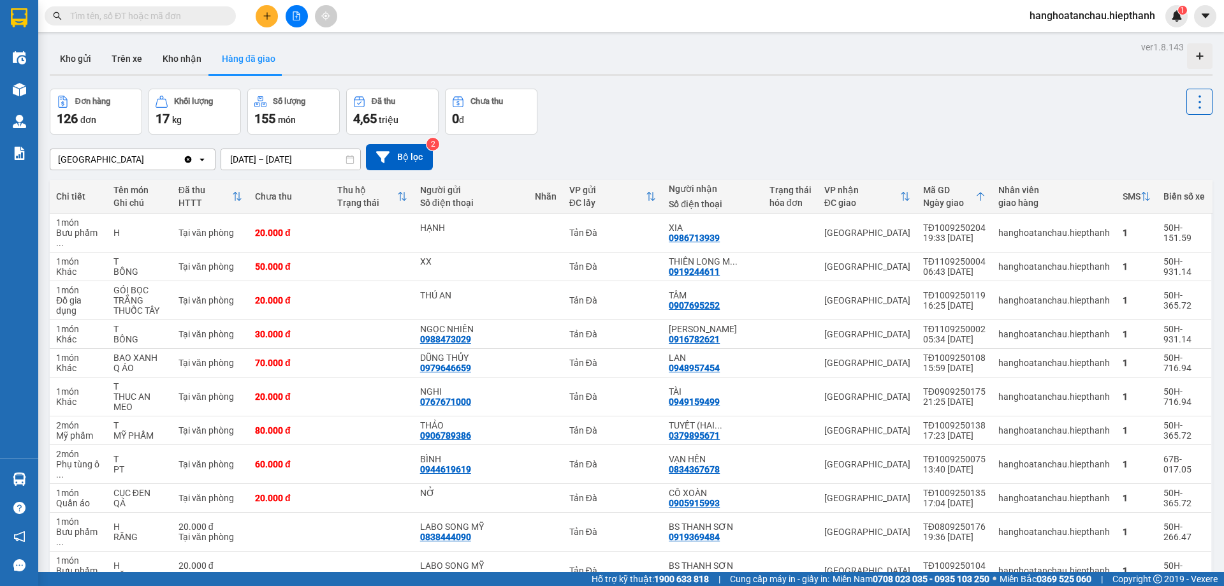
click at [152, 10] on input "text" at bounding box center [145, 16] width 150 height 14
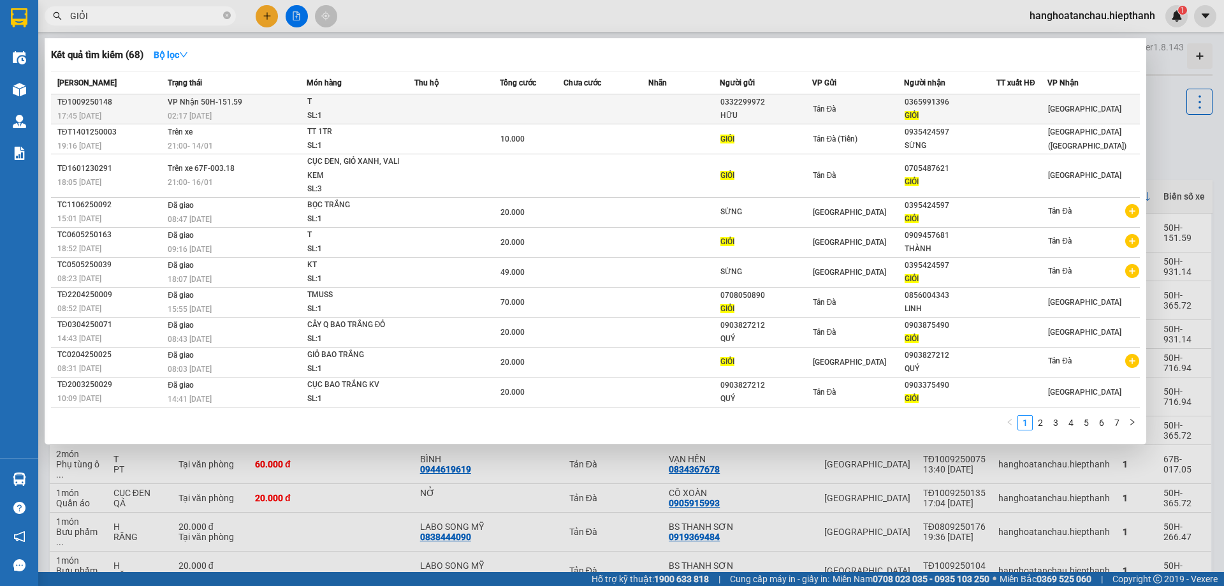
type input "GIỎI"
click at [424, 108] on td at bounding box center [456, 109] width 85 height 30
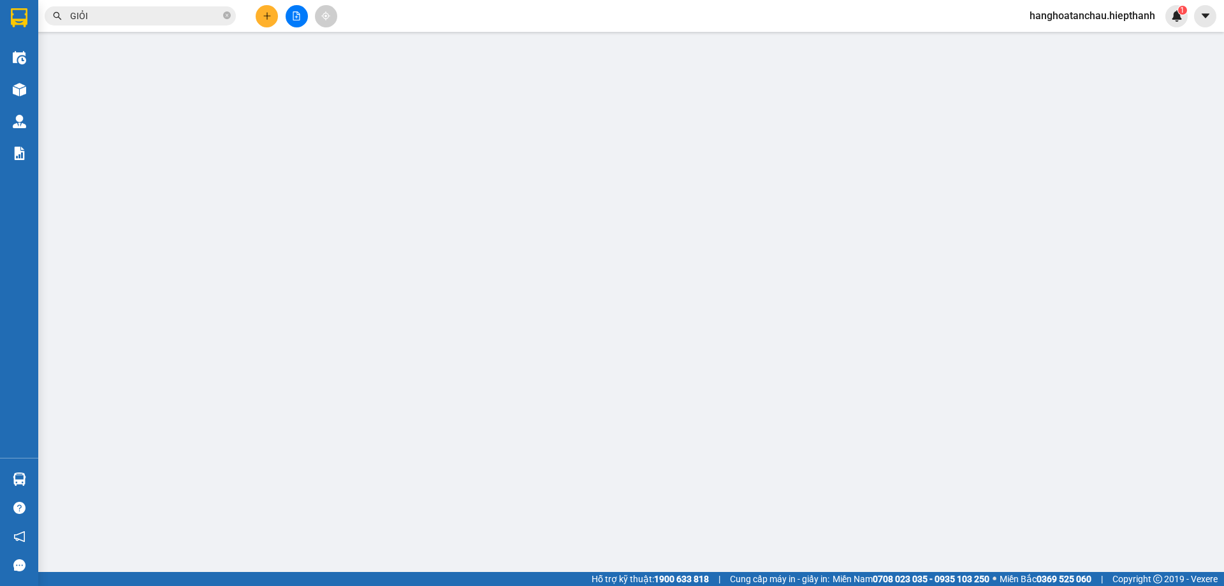
type input "0332299972"
type input "HỮU"
type input "0365991396"
type input "GIỎI"
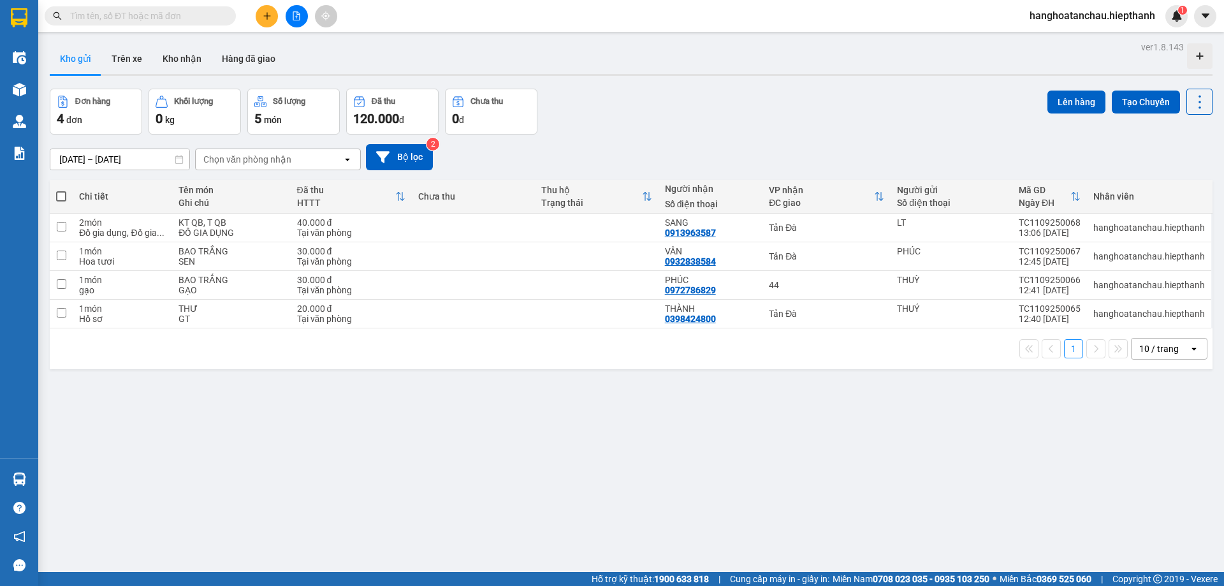
click at [192, 18] on input "text" at bounding box center [145, 16] width 150 height 14
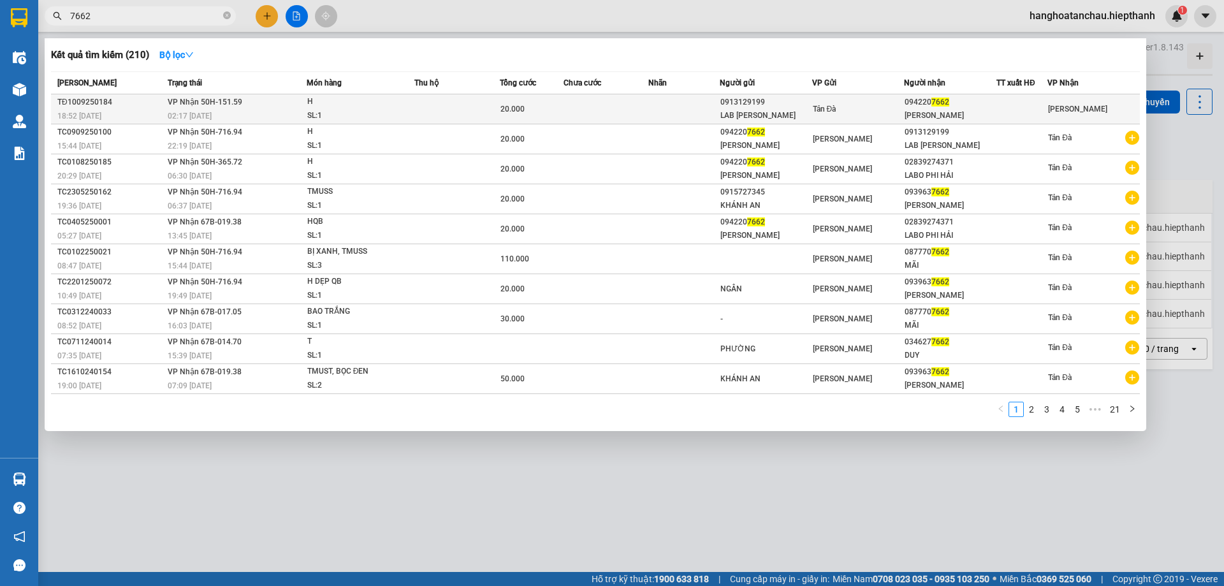
type input "7662"
click at [579, 107] on td at bounding box center [606, 109] width 85 height 30
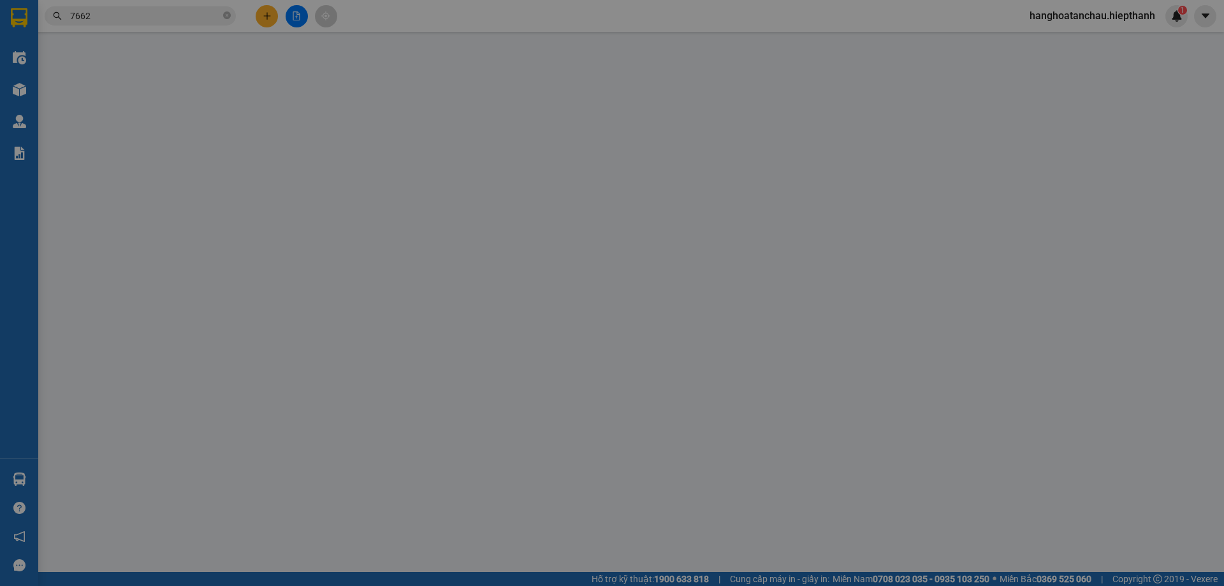
type input "0913129199"
type input "LAB [PERSON_NAME]"
type input "0942207662"
type input "[PERSON_NAME]"
type input "20.000"
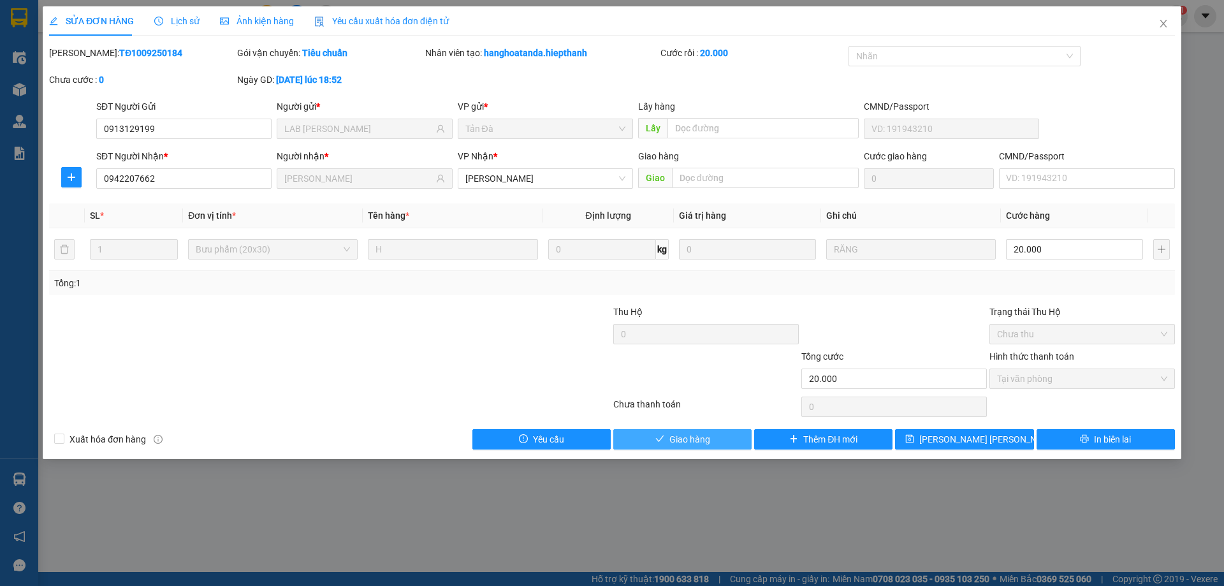
click at [675, 435] on span "Giao hàng" at bounding box center [689, 439] width 41 height 14
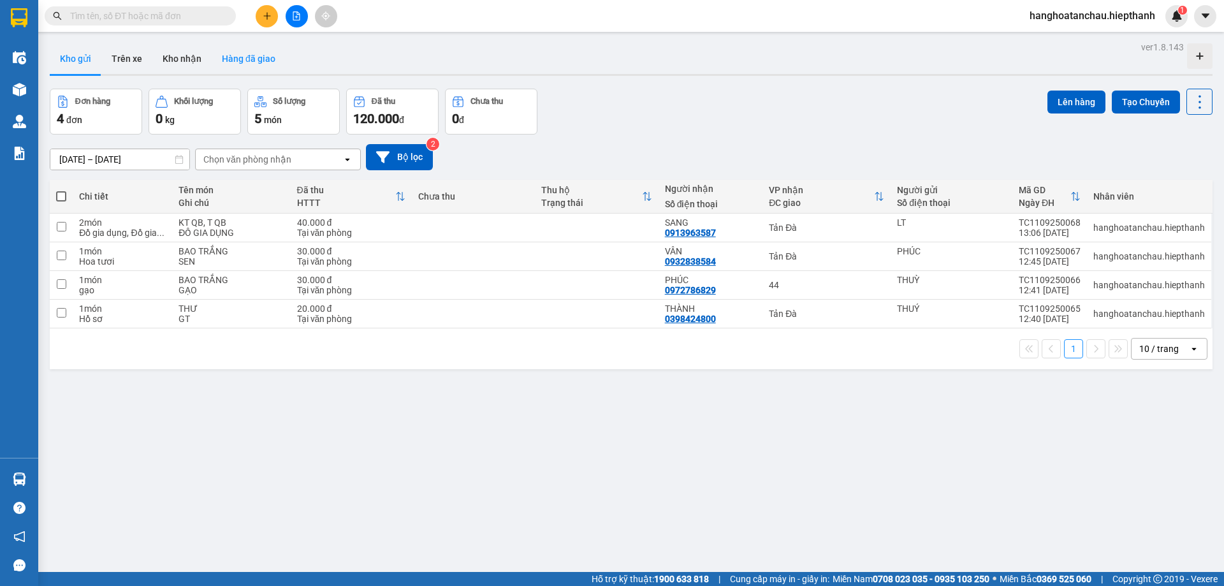
click at [254, 51] on button "Hàng đã giao" at bounding box center [249, 58] width 74 height 31
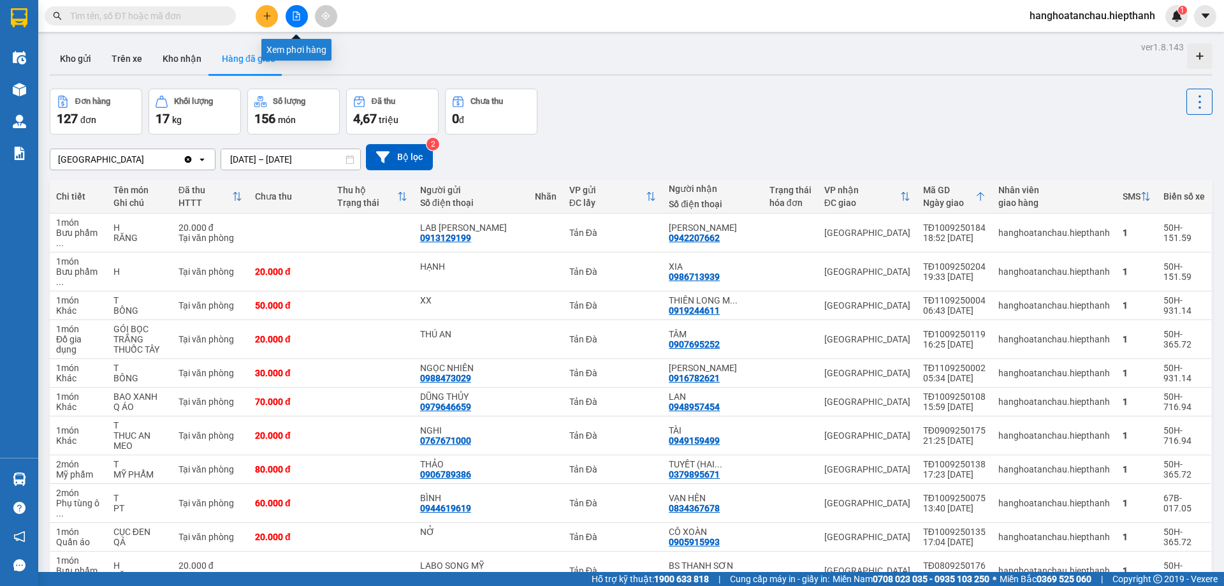
click at [301, 15] on button at bounding box center [297, 16] width 22 height 22
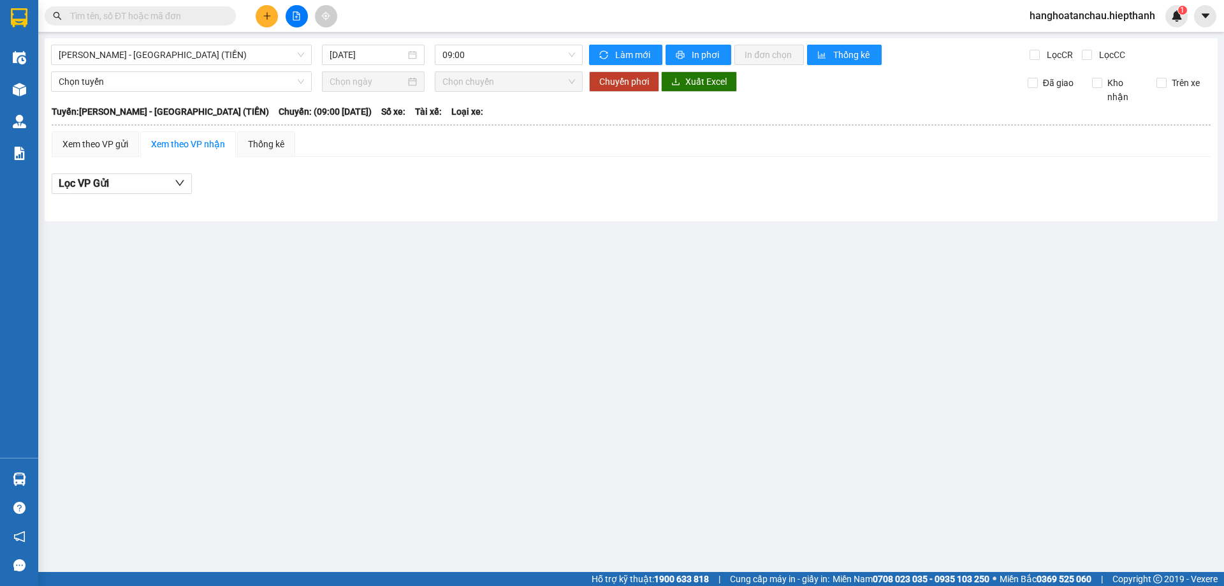
click at [198, 43] on div "[GEOGRAPHIC_DATA] - [GEOGRAPHIC_DATA] (TIỀN) [DATE] 09:00 Làm mới In phơi In đơ…" at bounding box center [631, 129] width 1173 height 183
click at [195, 55] on span "[PERSON_NAME] - [GEOGRAPHIC_DATA] (TIỀN)" at bounding box center [181, 54] width 245 height 19
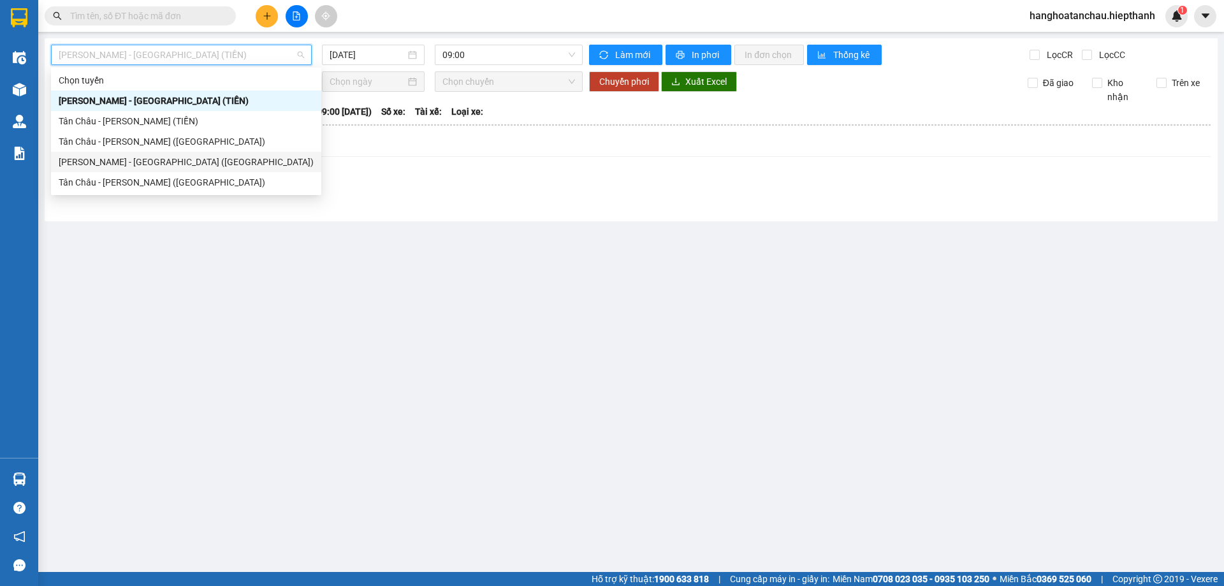
click at [184, 167] on div "Hồ Chí Minh - Tân Châu (Giường)" at bounding box center [186, 162] width 255 height 14
type input "11/09/2025"
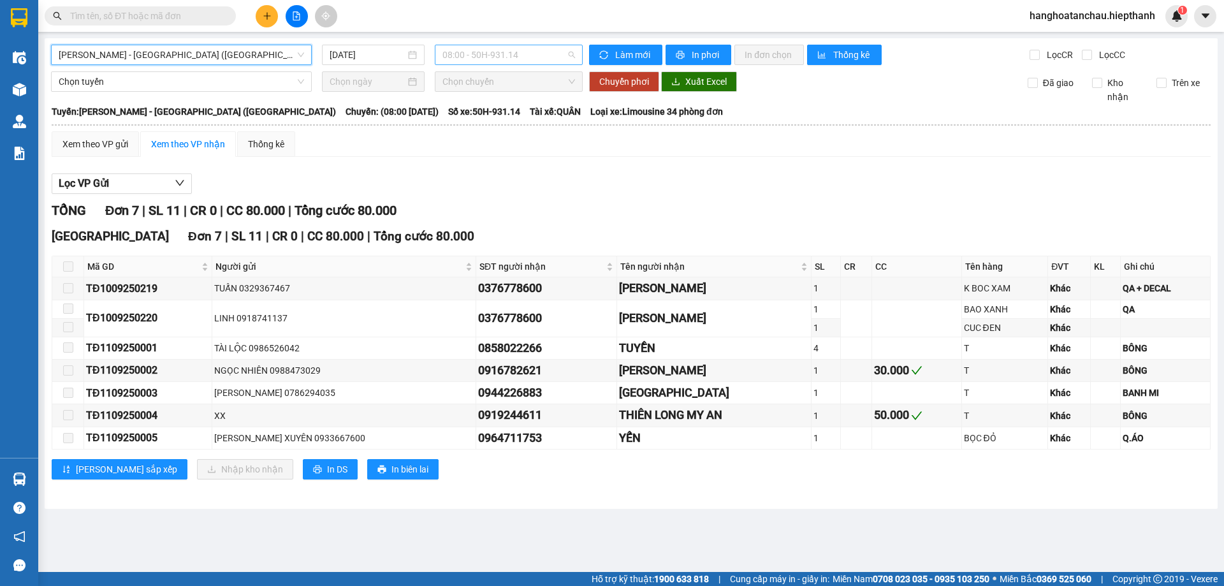
click at [502, 54] on span "08:00 - 50H-931.14" at bounding box center [508, 54] width 133 height 19
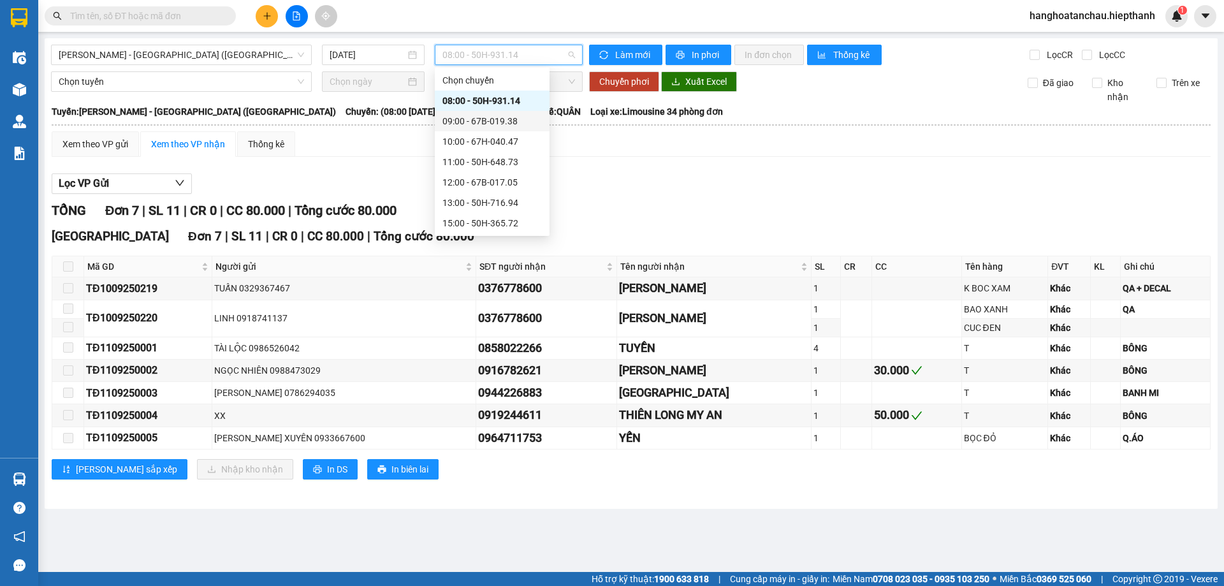
click at [495, 120] on div "09:00 - 67B-019.38" at bounding box center [491, 121] width 99 height 14
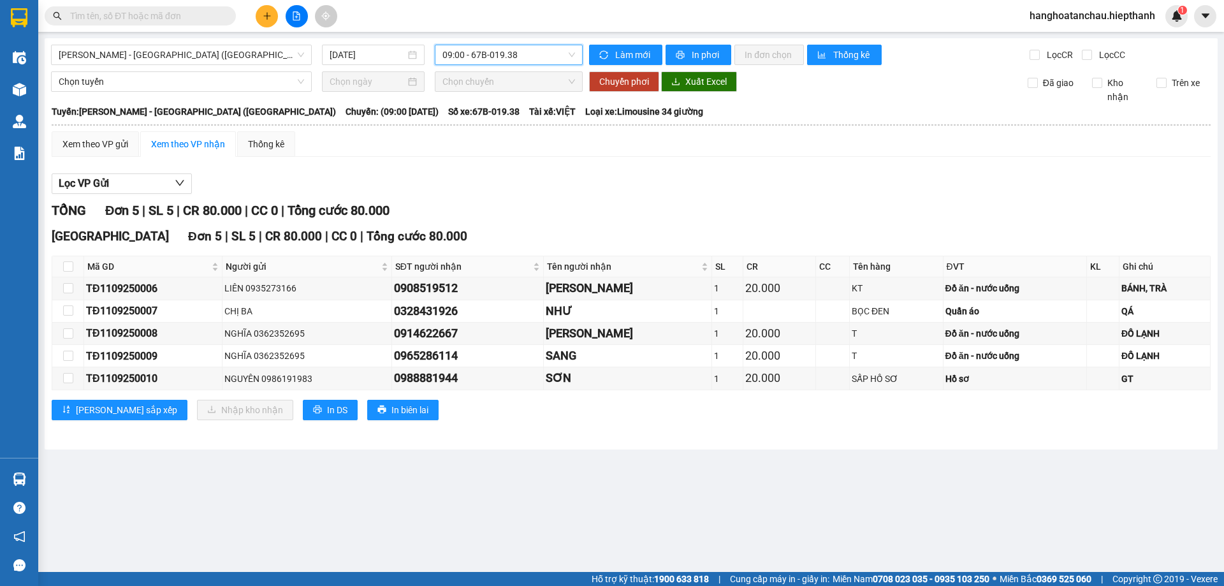
click at [492, 55] on span "09:00 - 67B-019.38" at bounding box center [508, 54] width 133 height 19
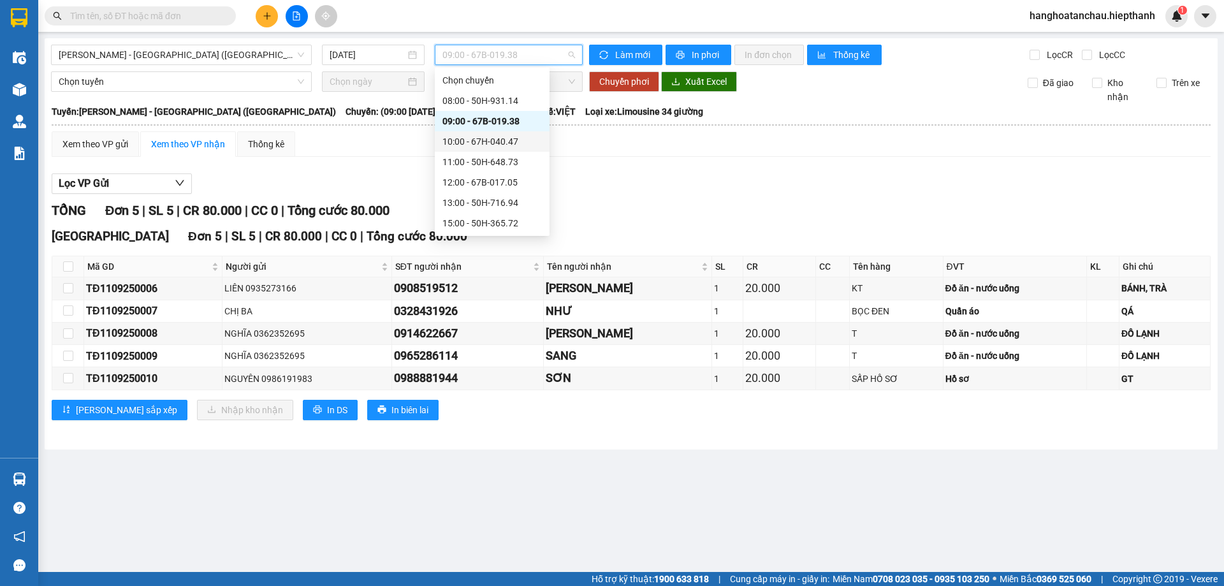
click at [499, 140] on div "10:00 - 67H-040.47" at bounding box center [491, 142] width 99 height 14
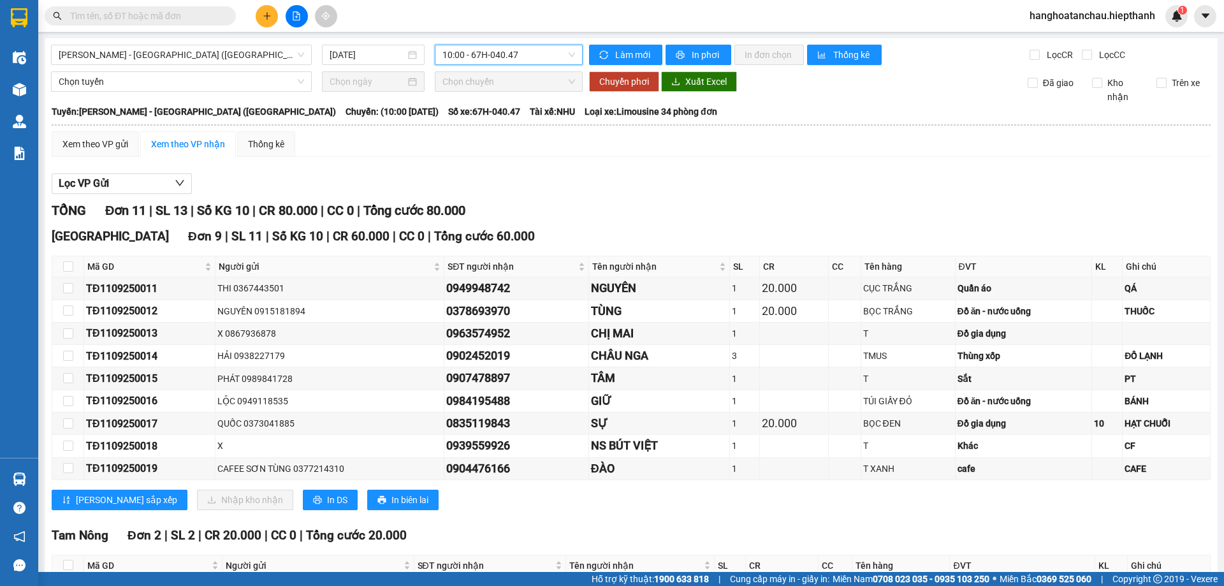
click at [490, 52] on span "10:00 - 67H-040.47" at bounding box center [508, 54] width 133 height 19
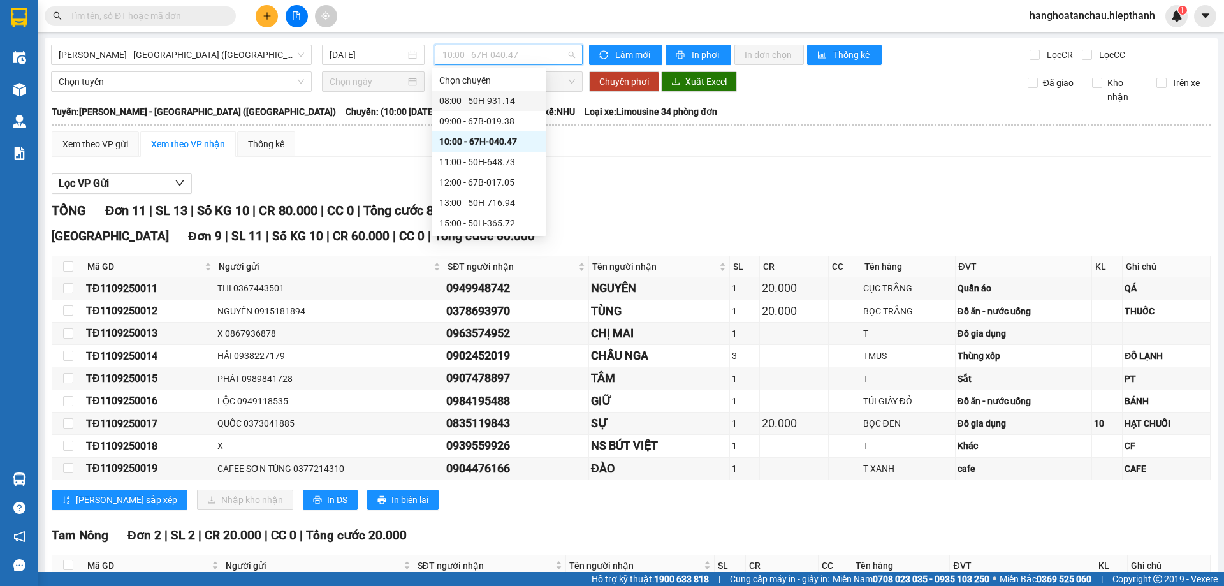
click at [491, 98] on div "08:00 - 50H-931.14" at bounding box center [488, 101] width 99 height 14
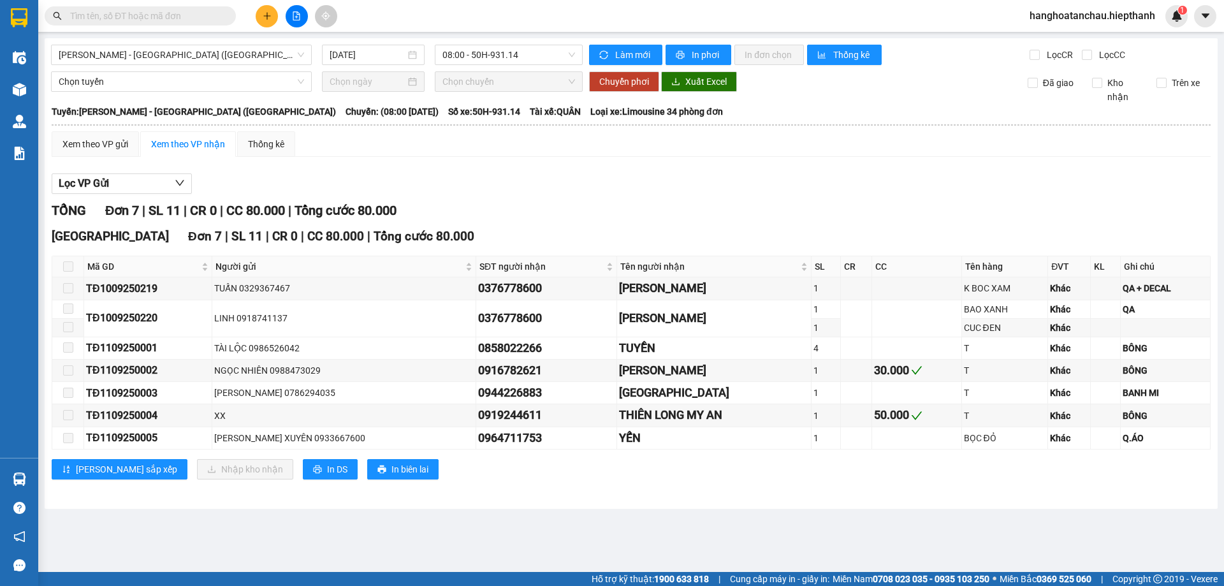
drag, startPoint x: 135, startPoint y: 15, endPoint x: 126, endPoint y: 11, distance: 9.5
click at [135, 15] on input "text" at bounding box center [145, 16] width 150 height 14
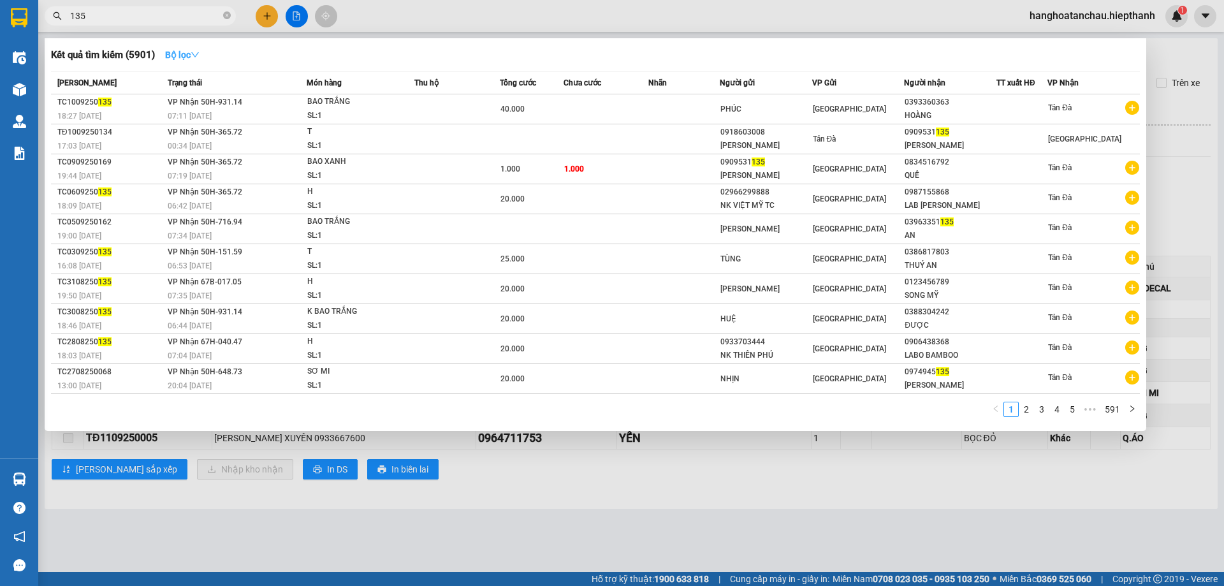
type input "135"
click at [199, 52] on icon "down" at bounding box center [195, 54] width 8 height 5
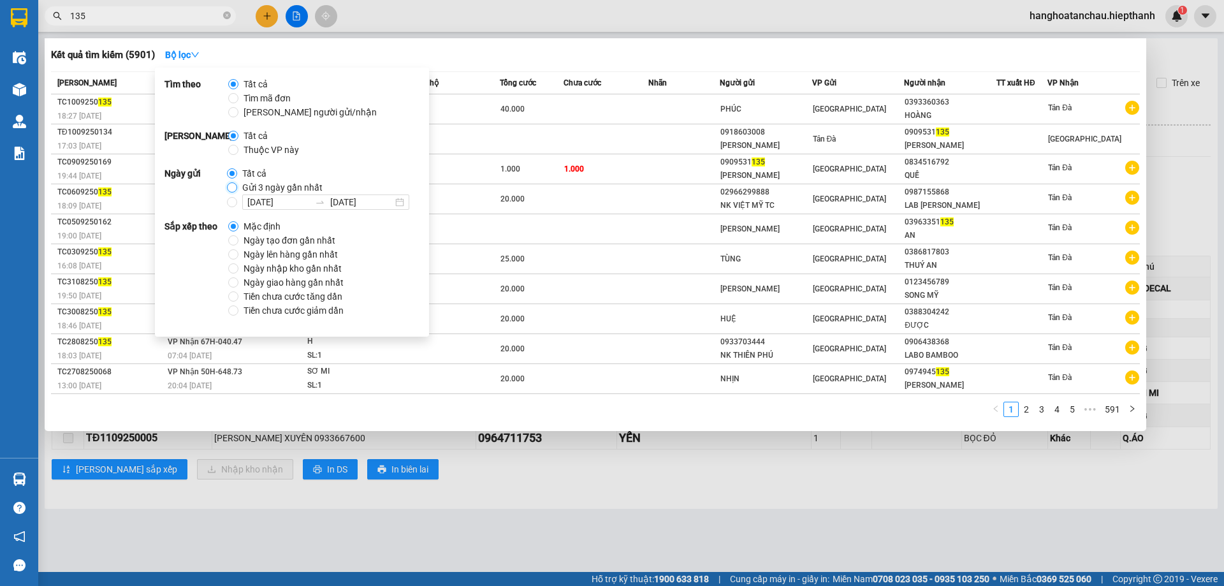
click at [231, 190] on input "Gửi 3 ngày gần nhất" at bounding box center [232, 187] width 10 height 10
radio input "true"
radio input "false"
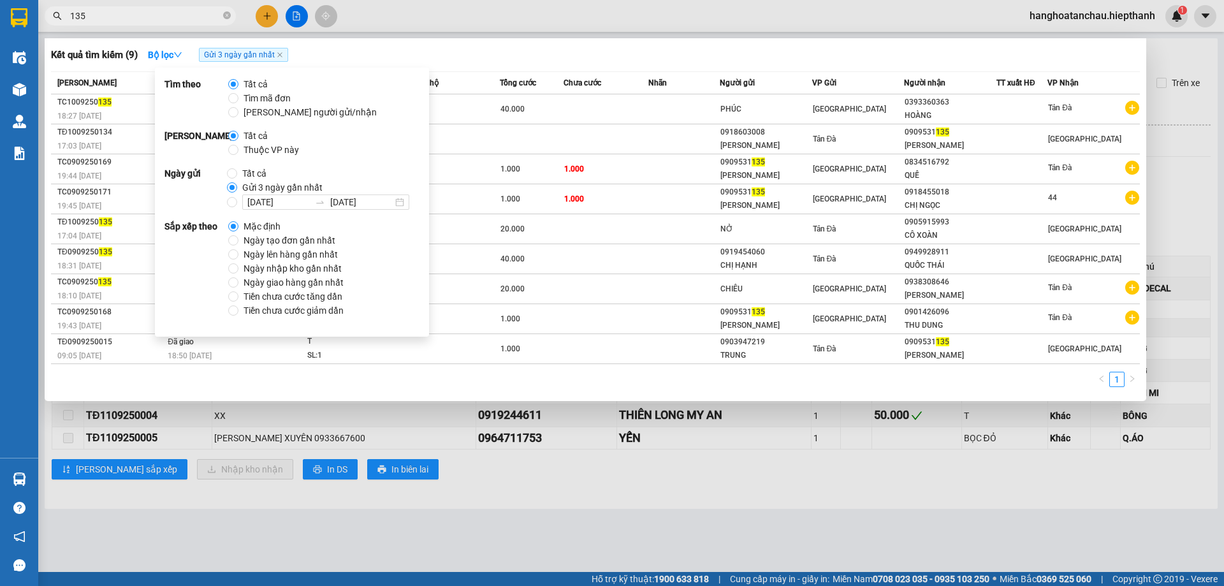
click at [569, 44] on div "Kết quả tìm kiếm ( 9 ) Bộ lọc Gửi 3 ngày gần nhất Mã ĐH Trạng thái Món hàng Thu…" at bounding box center [596, 219] width 1102 height 363
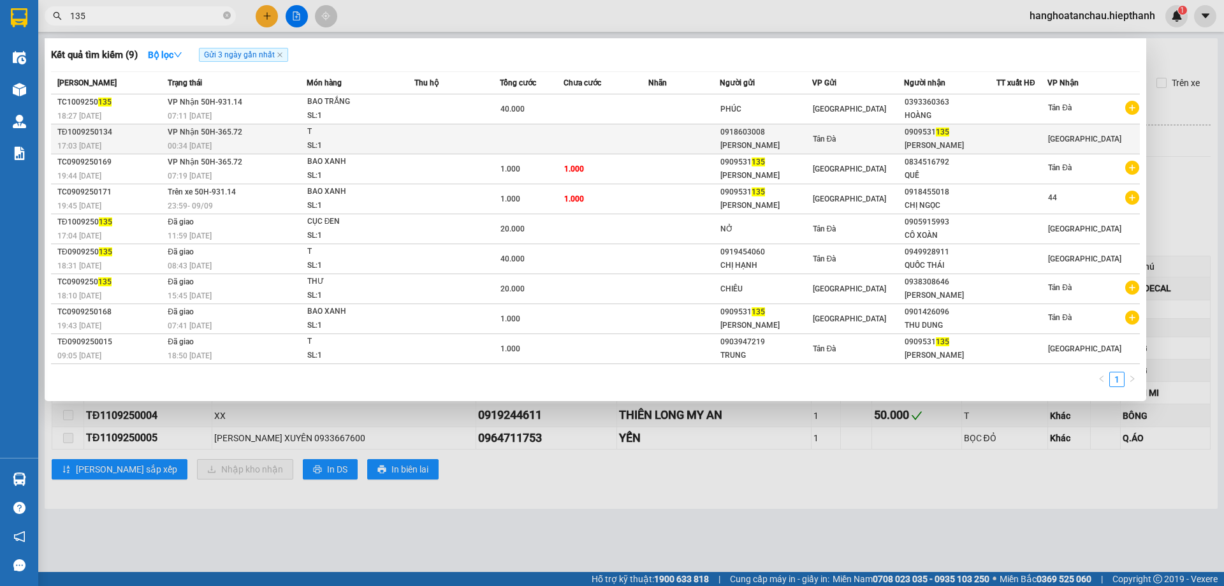
click at [425, 135] on td at bounding box center [456, 139] width 85 height 30
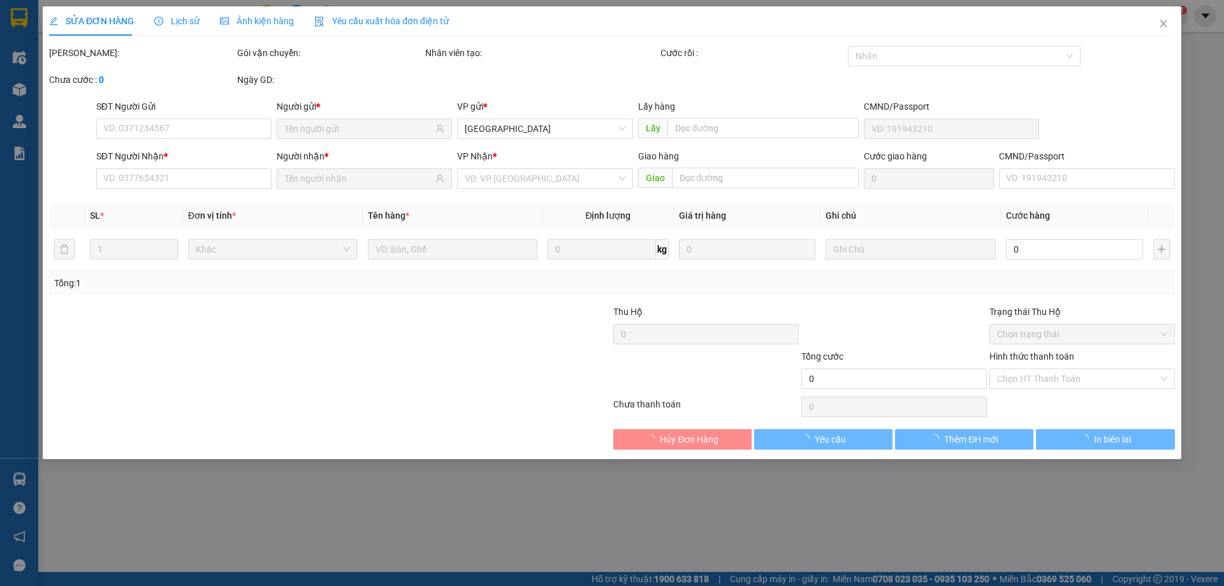
type input "0918603008"
type input "[PERSON_NAME]"
type input "0909531135"
type input "[PERSON_NAME]"
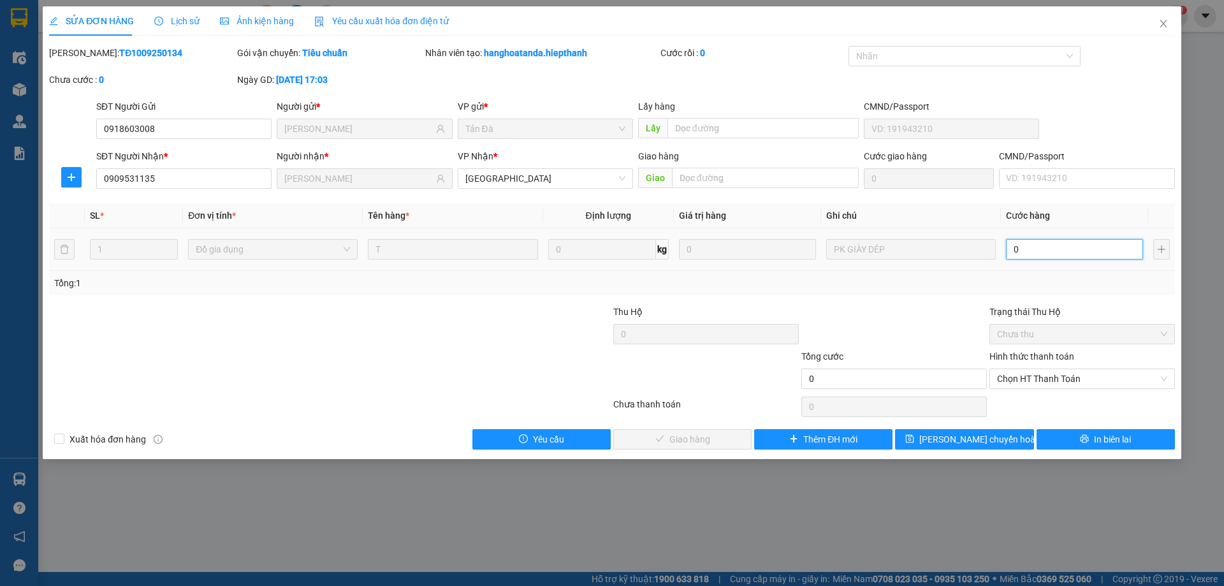
click at [1025, 252] on input "0" at bounding box center [1074, 249] width 137 height 20
type input "1"
click at [1036, 377] on span "Chọn HT Thanh Toán" at bounding box center [1082, 378] width 170 height 19
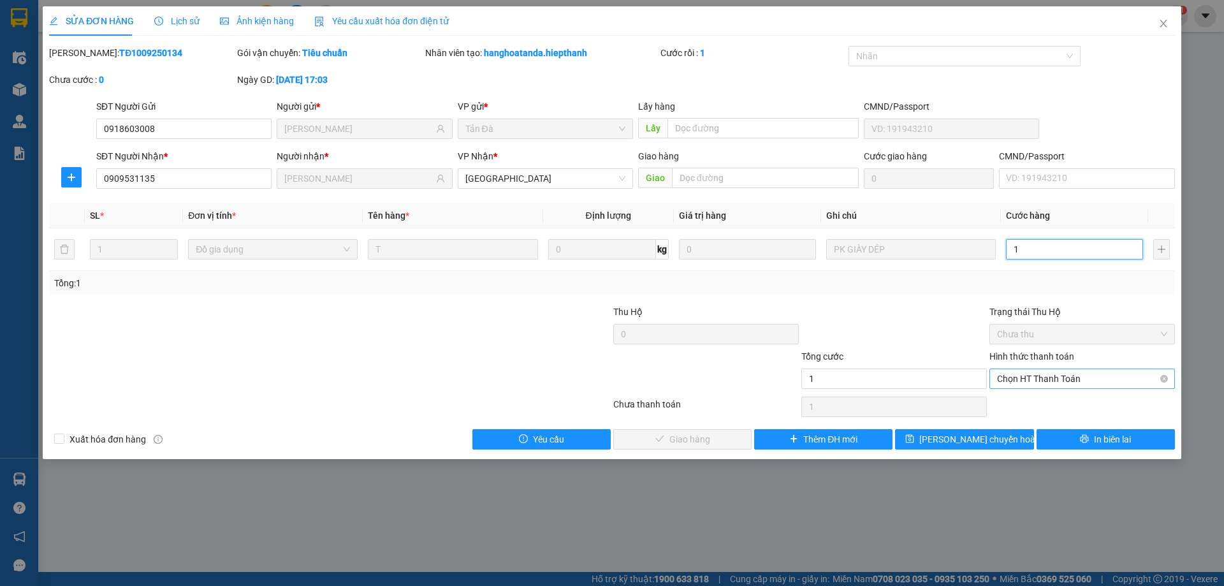
type input "1"
type input "1.000"
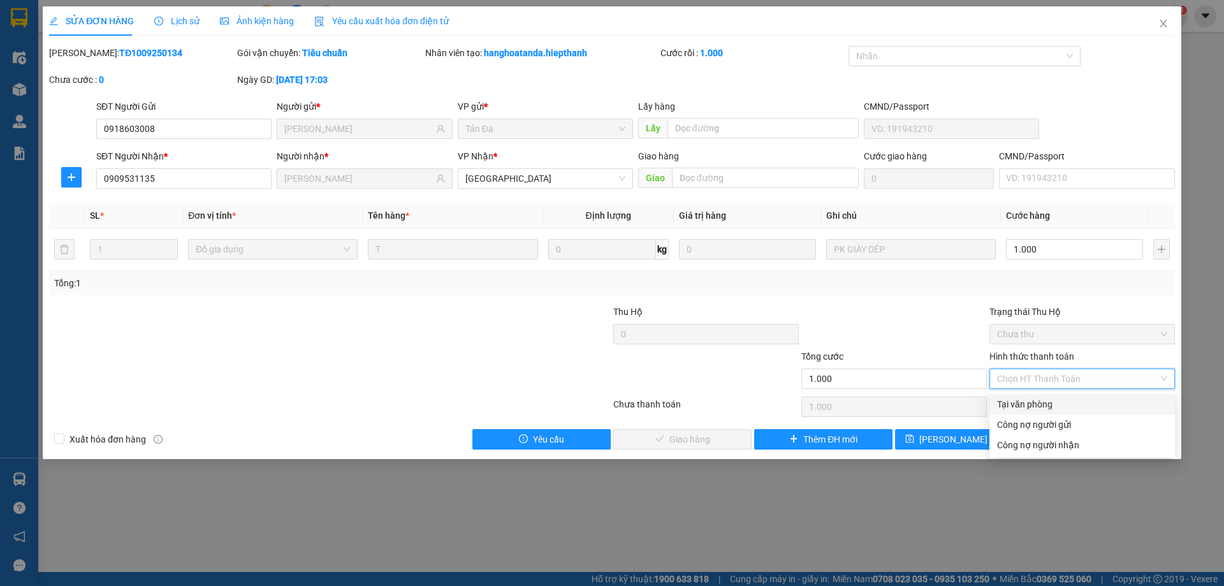
click at [1044, 409] on div "Tại văn phòng" at bounding box center [1082, 404] width 170 height 14
type input "0"
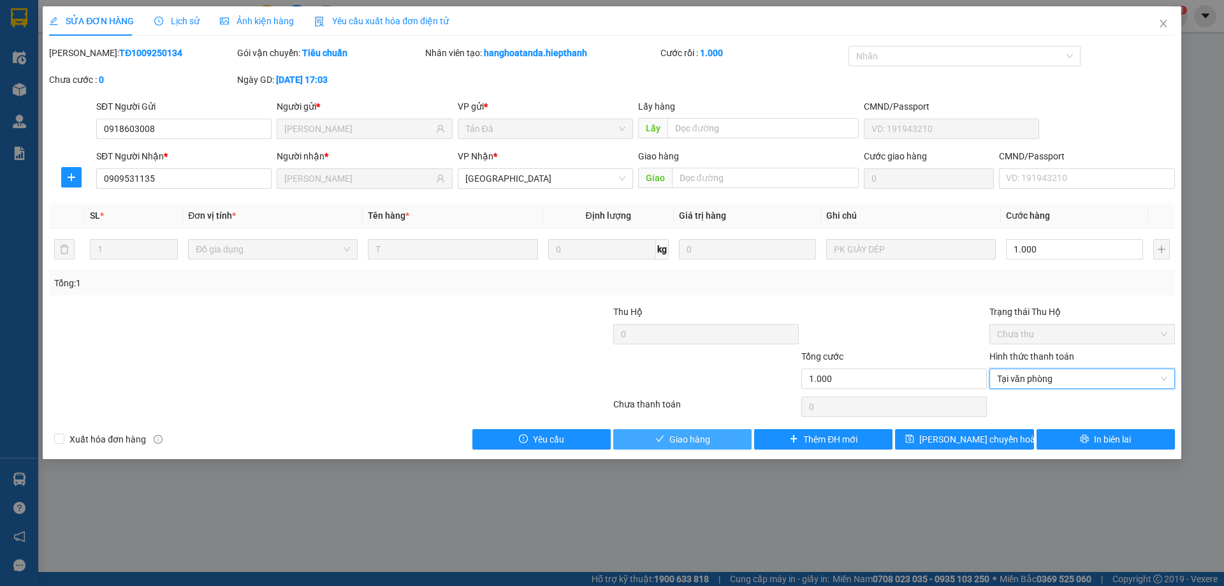
click at [730, 440] on button "Giao hàng" at bounding box center [682, 439] width 138 height 20
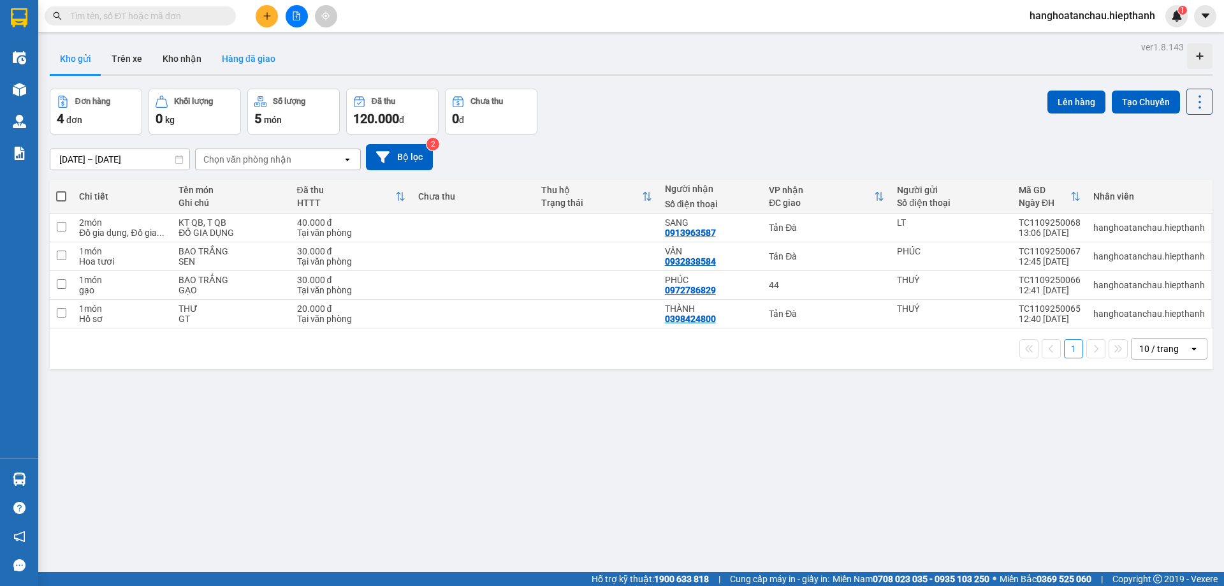
click at [237, 56] on button "Hàng đã giao" at bounding box center [249, 58] width 74 height 31
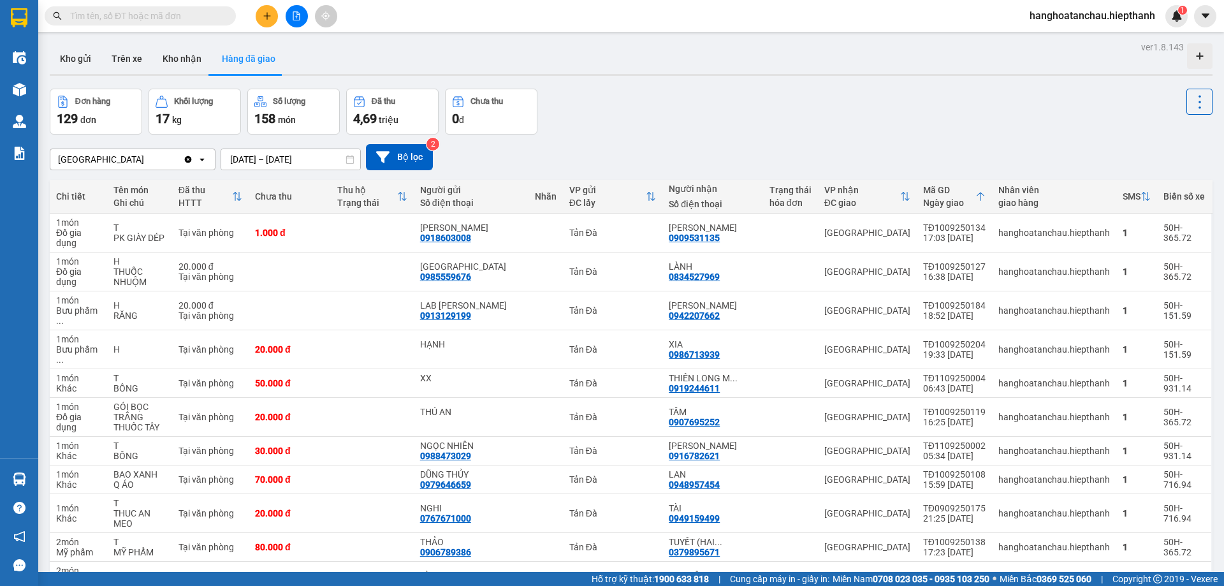
click at [167, 15] on input "text" at bounding box center [145, 16] width 150 height 14
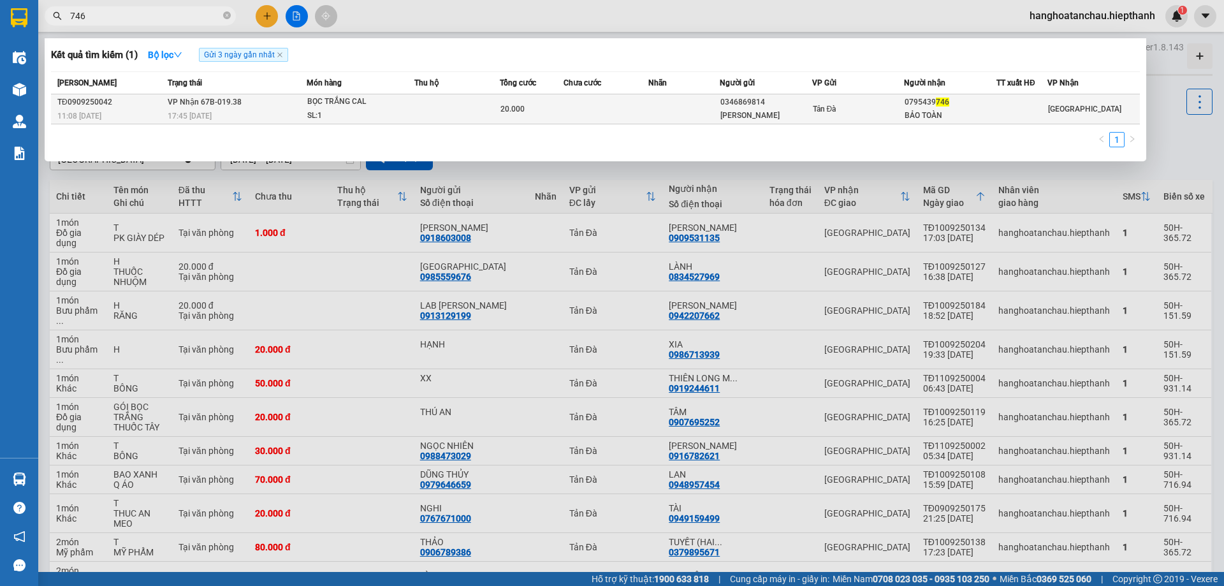
type input "746"
click at [421, 104] on td at bounding box center [456, 109] width 85 height 30
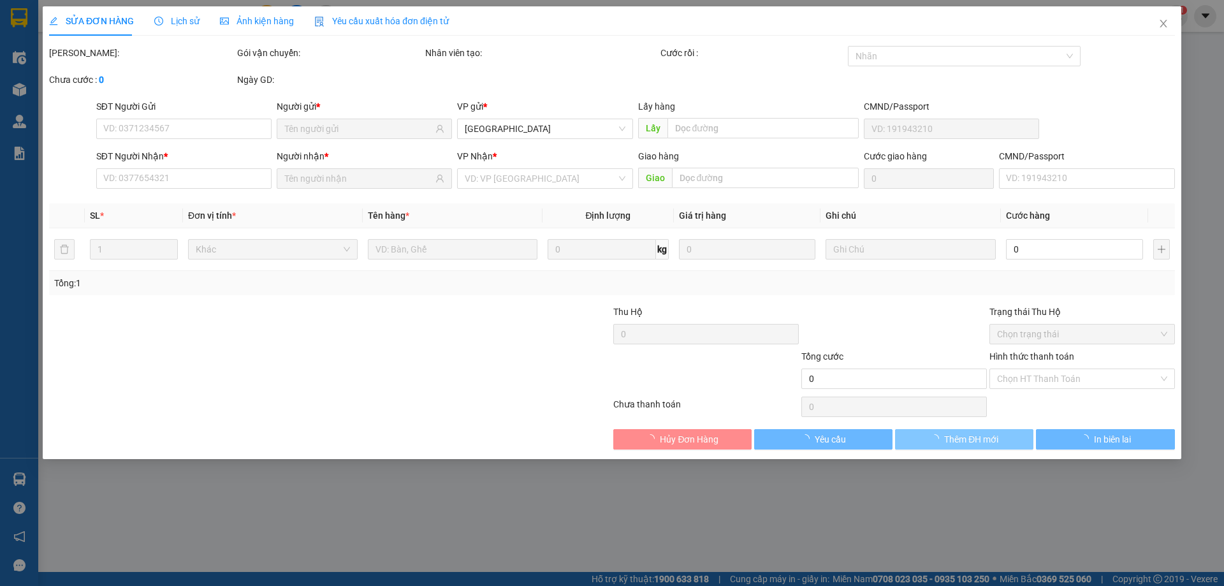
type input "0346869814"
type input "[PERSON_NAME]"
type input "0795439746"
type input "BẢO TOÀN"
type input "20.000"
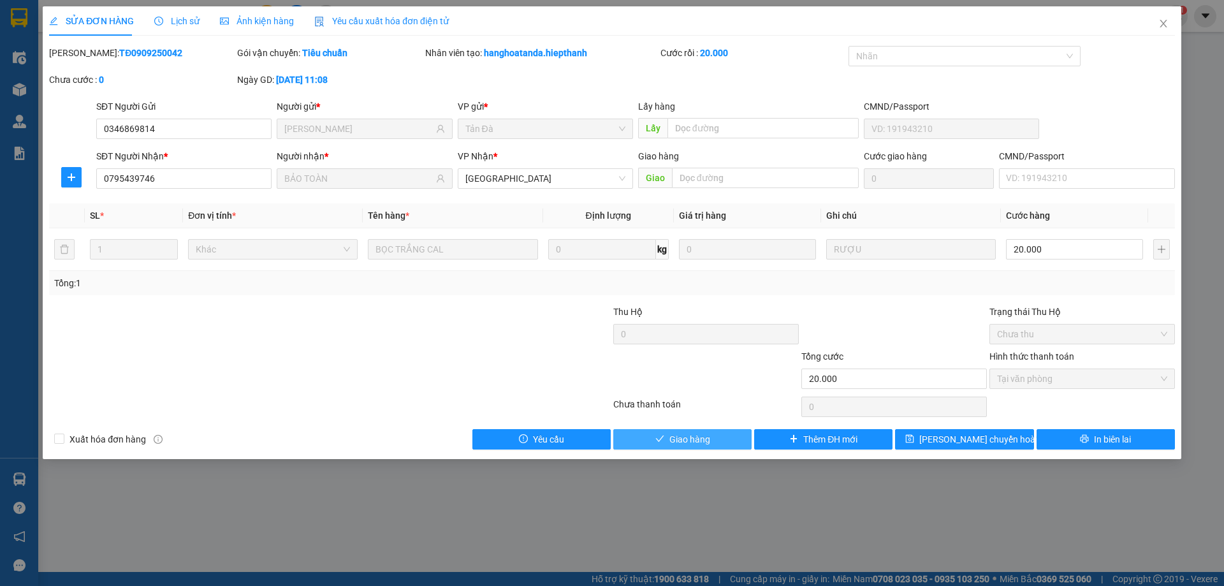
click at [704, 437] on span "Giao hàng" at bounding box center [689, 439] width 41 height 14
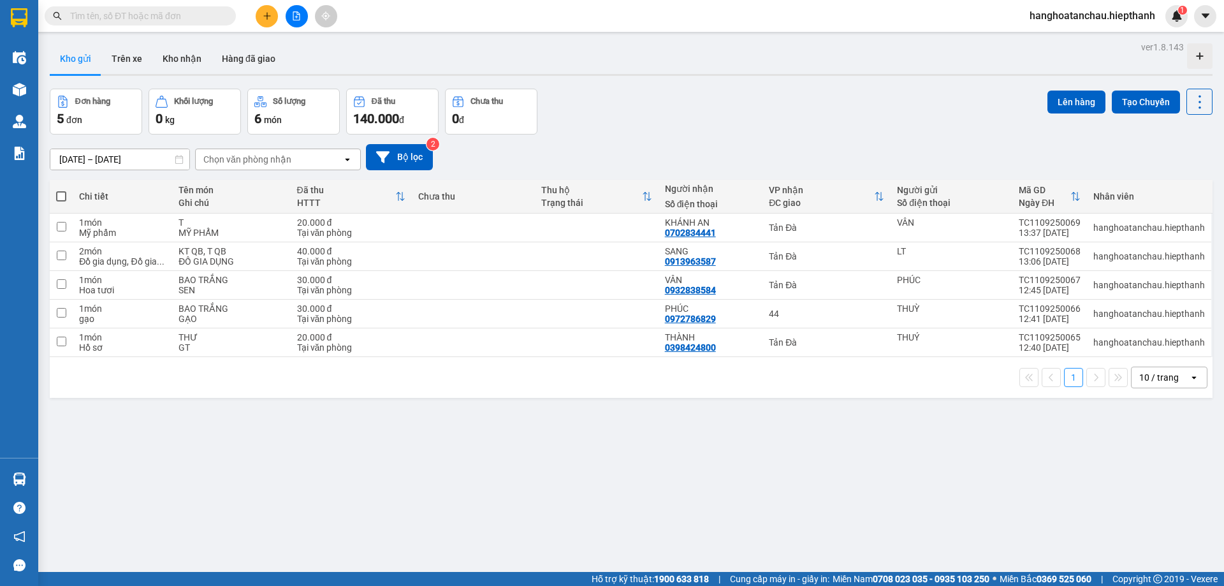
click at [659, 112] on div "Đơn hàng 5 đơn Khối lượng 0 kg Số lượng 6 món Đã thu 140.000 đ Chưa thu 0 đ Lên…" at bounding box center [631, 112] width 1163 height 46
click at [249, 60] on button "Hàng đã giao" at bounding box center [249, 58] width 74 height 31
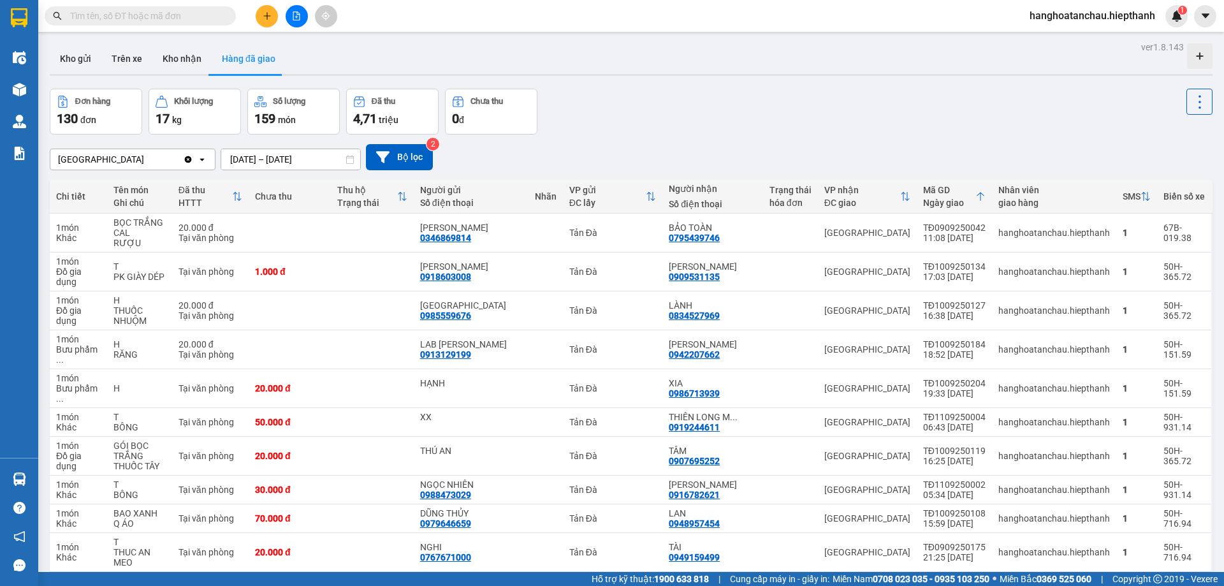
click at [172, 61] on button "Kho nhận" at bounding box center [181, 58] width 59 height 31
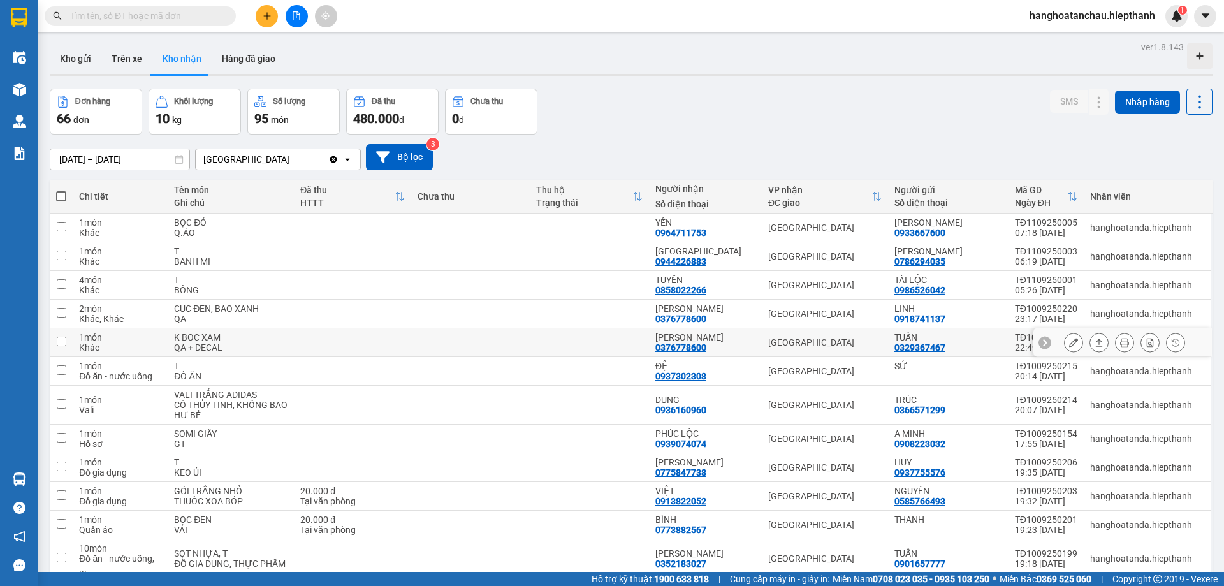
click at [1069, 339] on icon at bounding box center [1073, 342] width 9 height 9
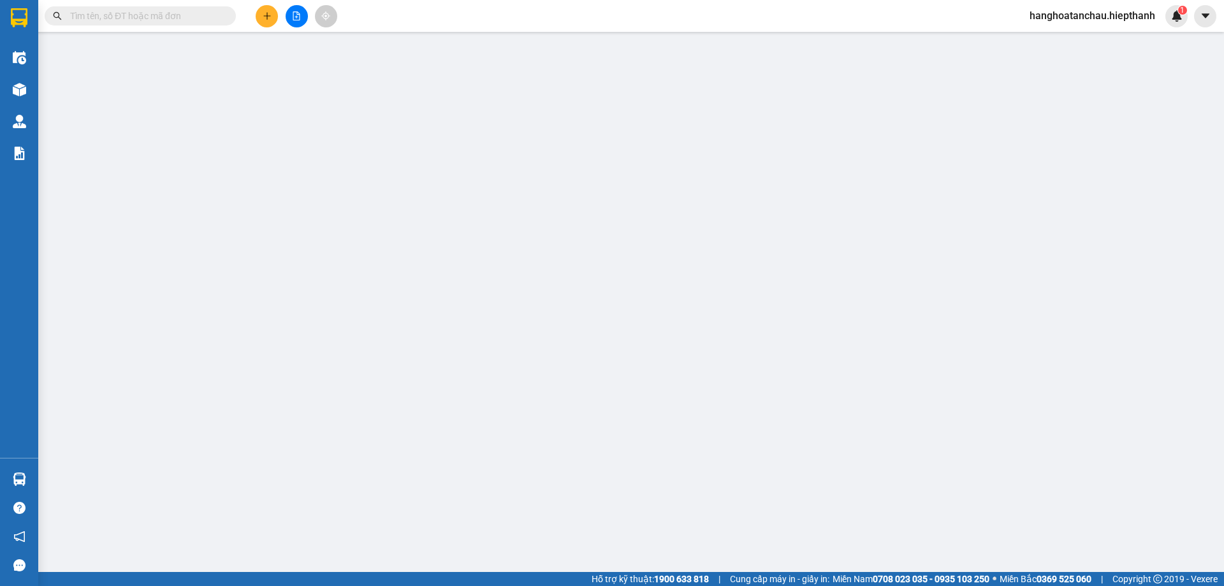
type input "0329367467"
type input "TUẤN"
type input "0376778600"
type input "[PERSON_NAME]"
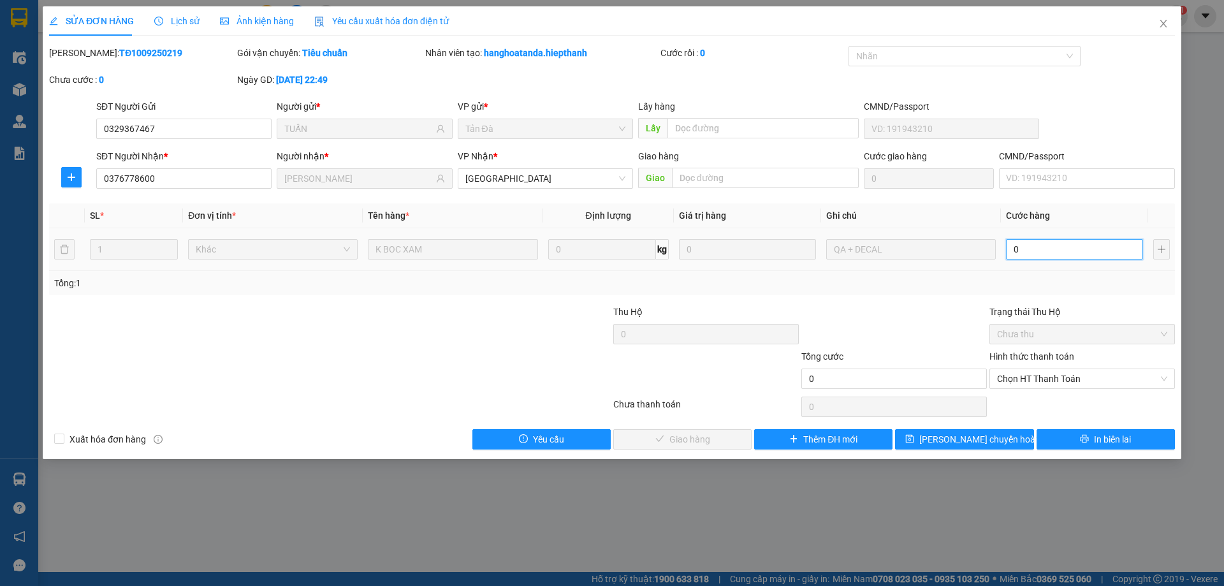
click at [1036, 253] on input "0" at bounding box center [1074, 249] width 137 height 20
type input "2"
type input "20"
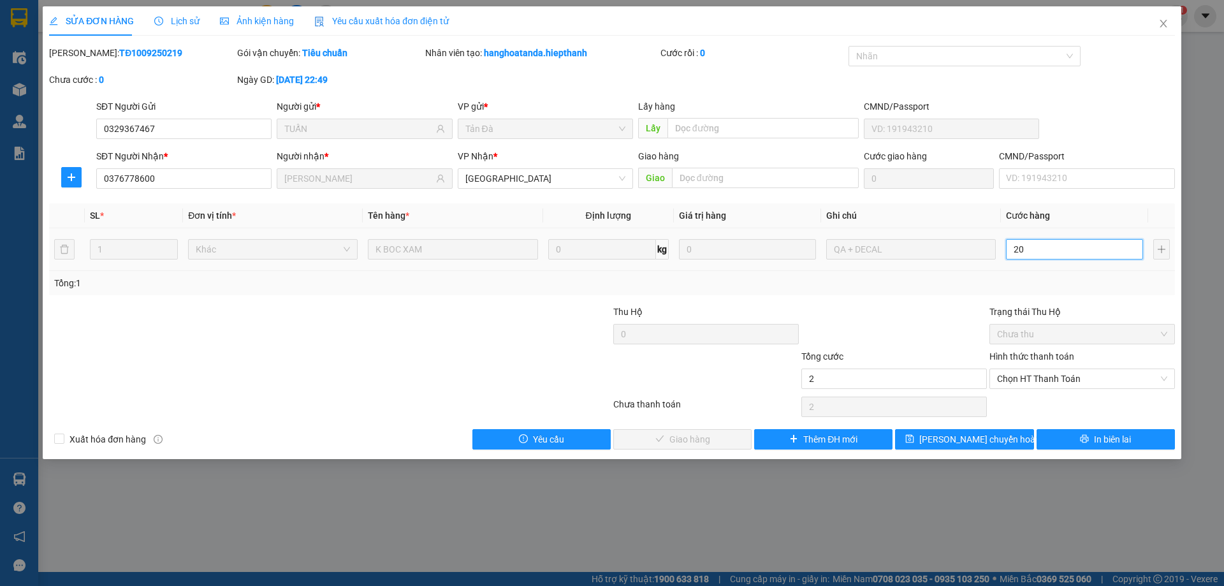
type input "20"
click at [1044, 377] on span "Chọn HT Thanh Toán" at bounding box center [1082, 378] width 170 height 19
type input "20"
type input "20.000"
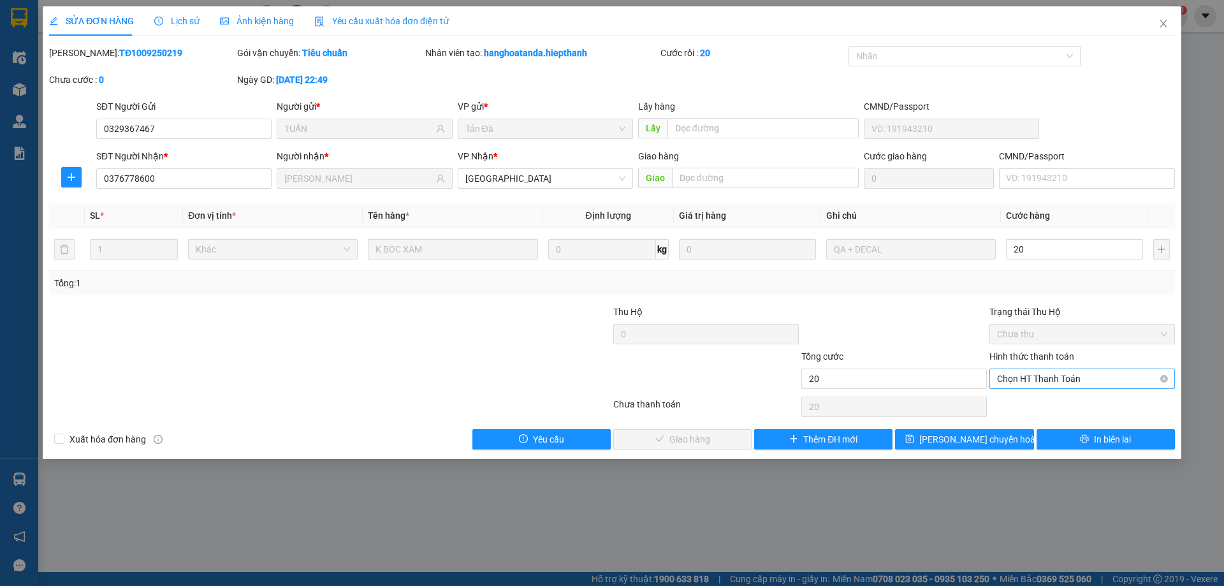
type input "20.000"
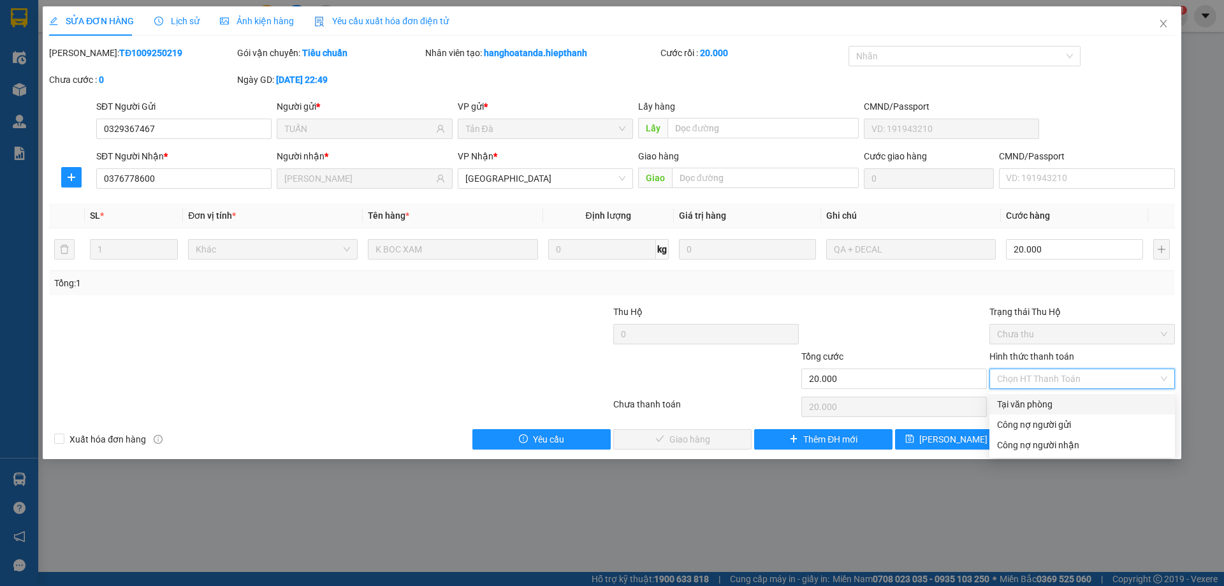
click at [1042, 400] on div "Tại văn phòng" at bounding box center [1082, 404] width 170 height 14
type input "0"
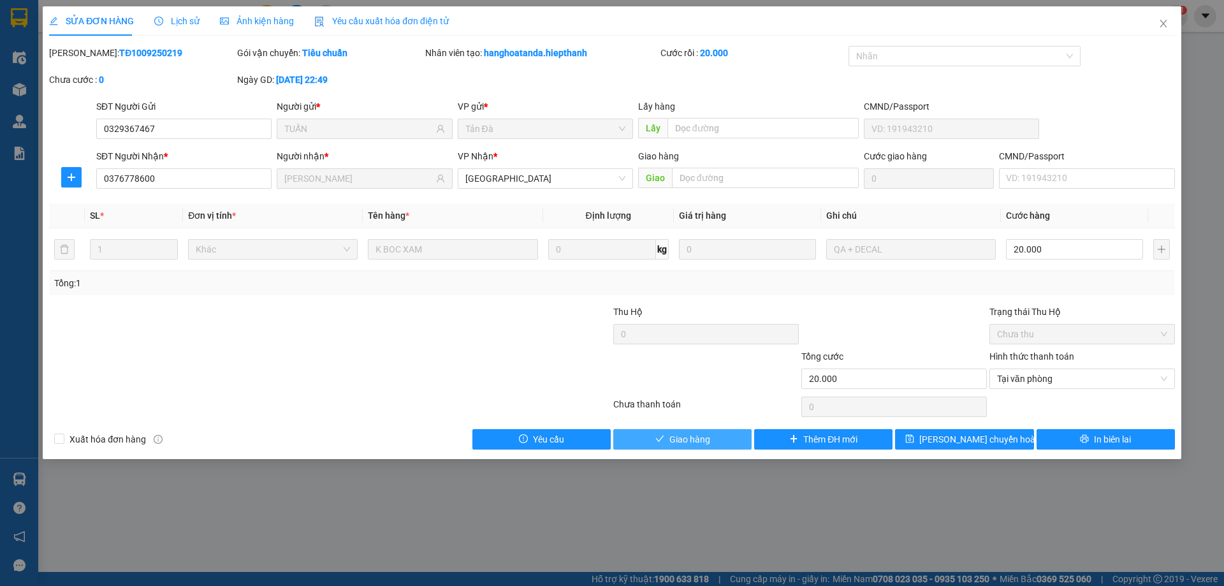
click at [726, 434] on button "Giao hàng" at bounding box center [682, 439] width 138 height 20
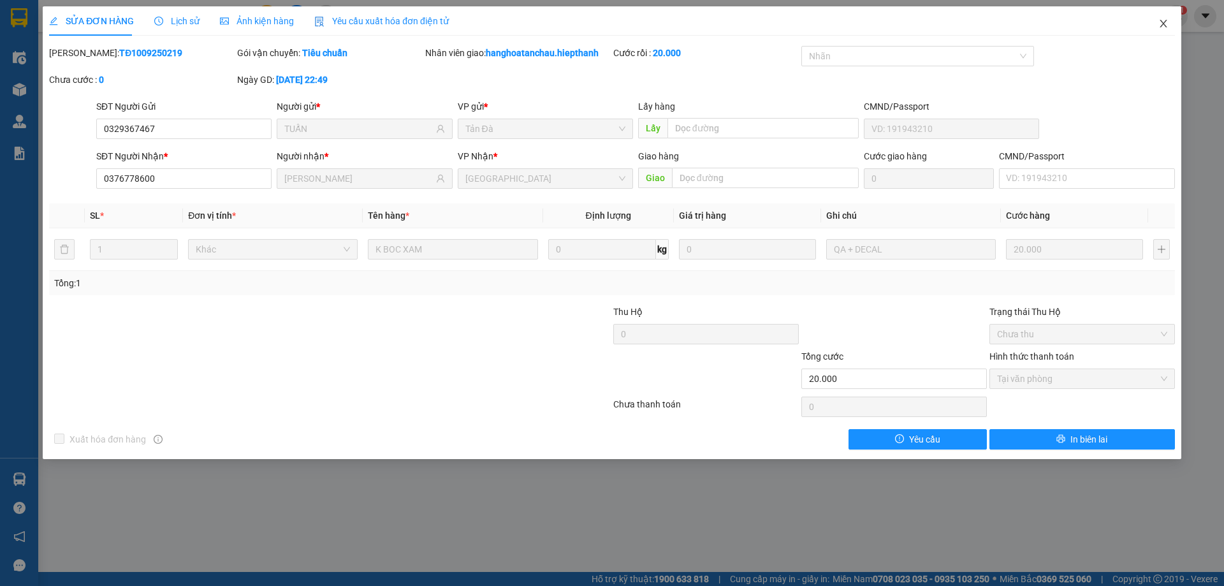
click at [1163, 24] on icon "close" at bounding box center [1163, 24] width 7 height 8
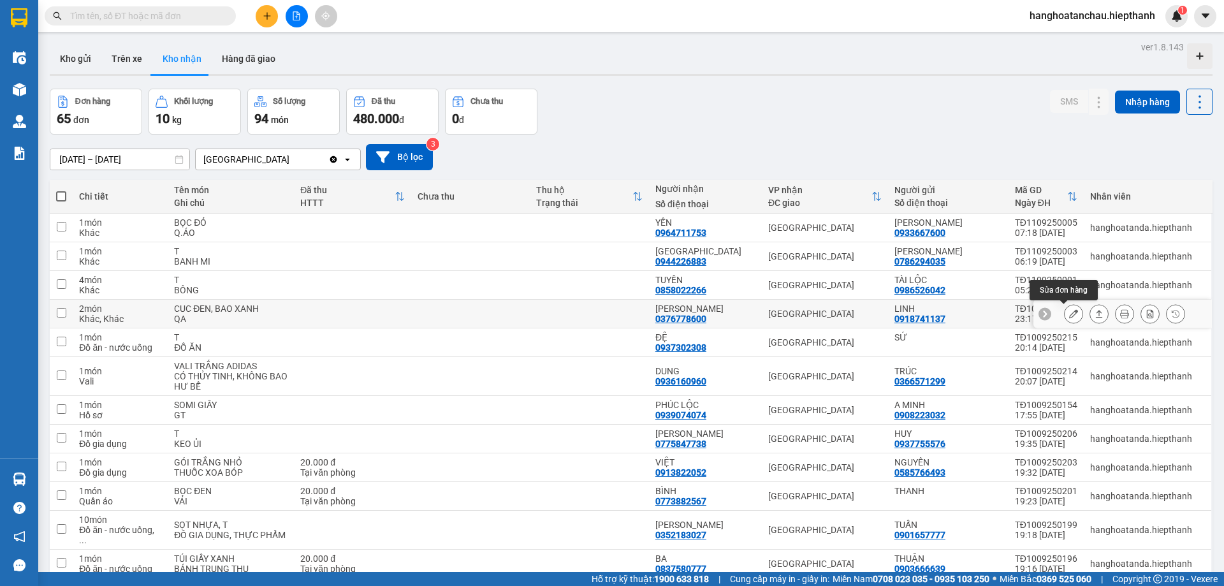
click at [1069, 314] on icon at bounding box center [1073, 313] width 9 height 9
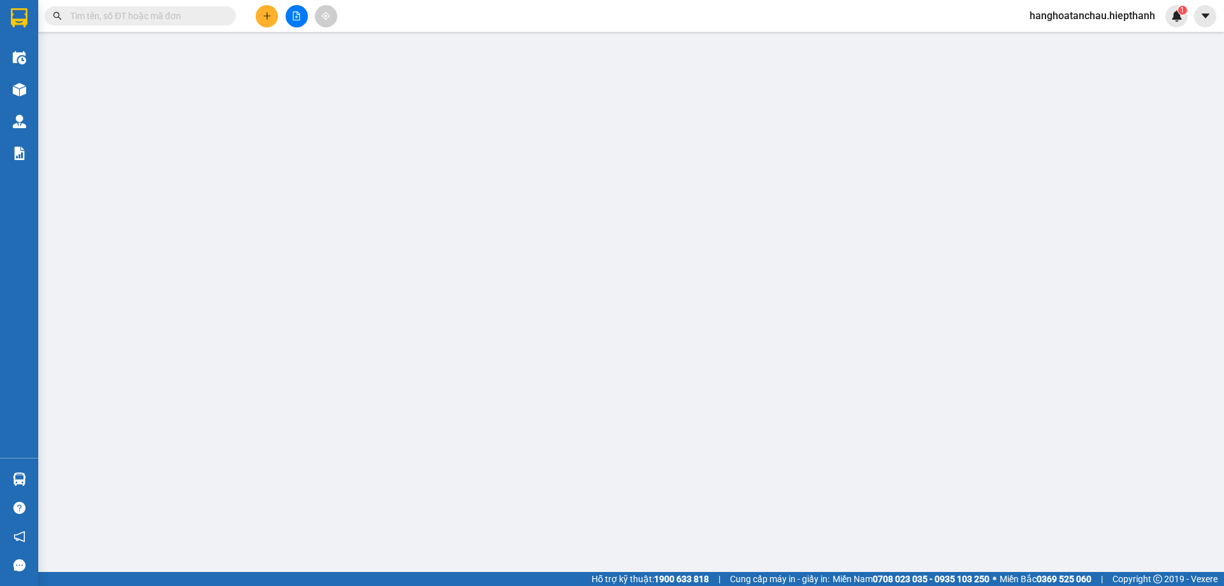
type input "0918741137"
type input "LINH"
type input "0376778600"
type input "[PERSON_NAME]"
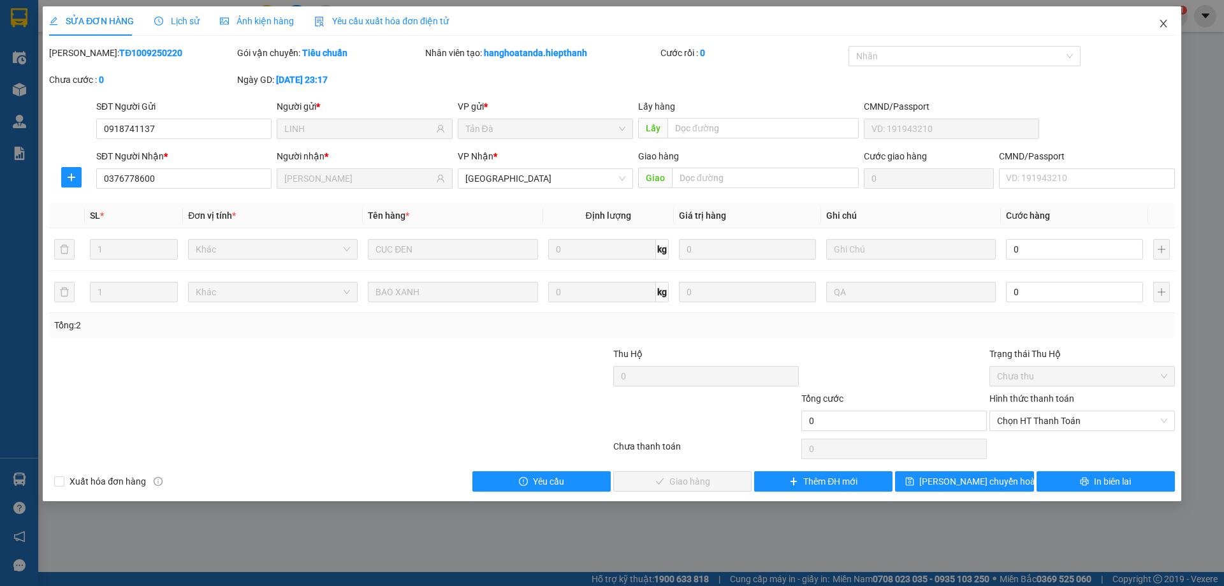
click at [1165, 20] on icon "close" at bounding box center [1163, 23] width 10 height 10
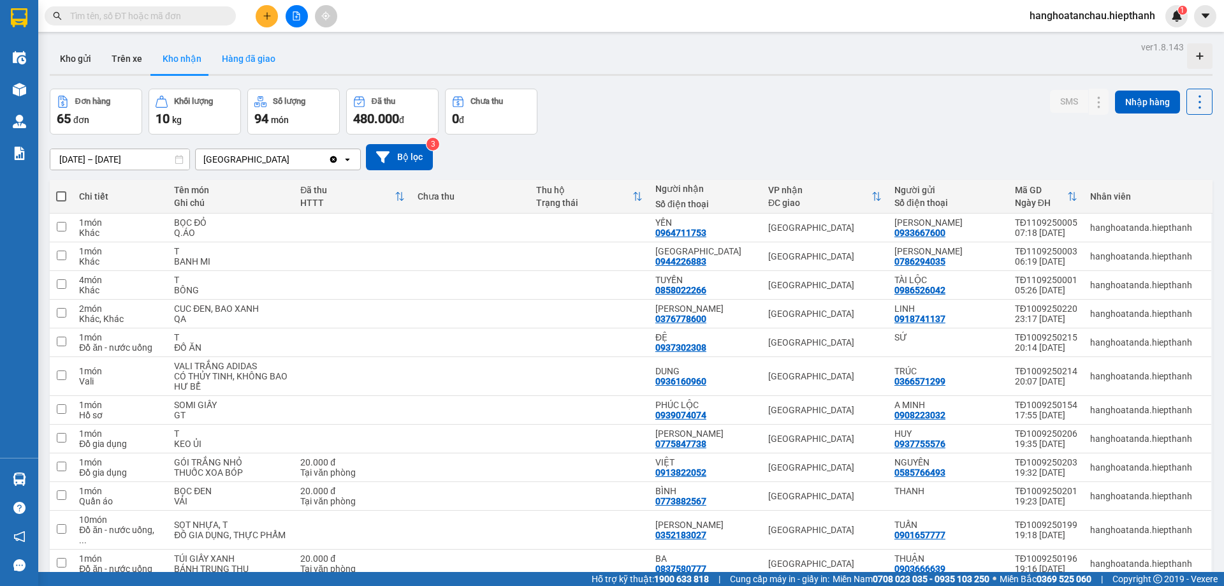
click at [256, 60] on button "Hàng đã giao" at bounding box center [249, 58] width 74 height 31
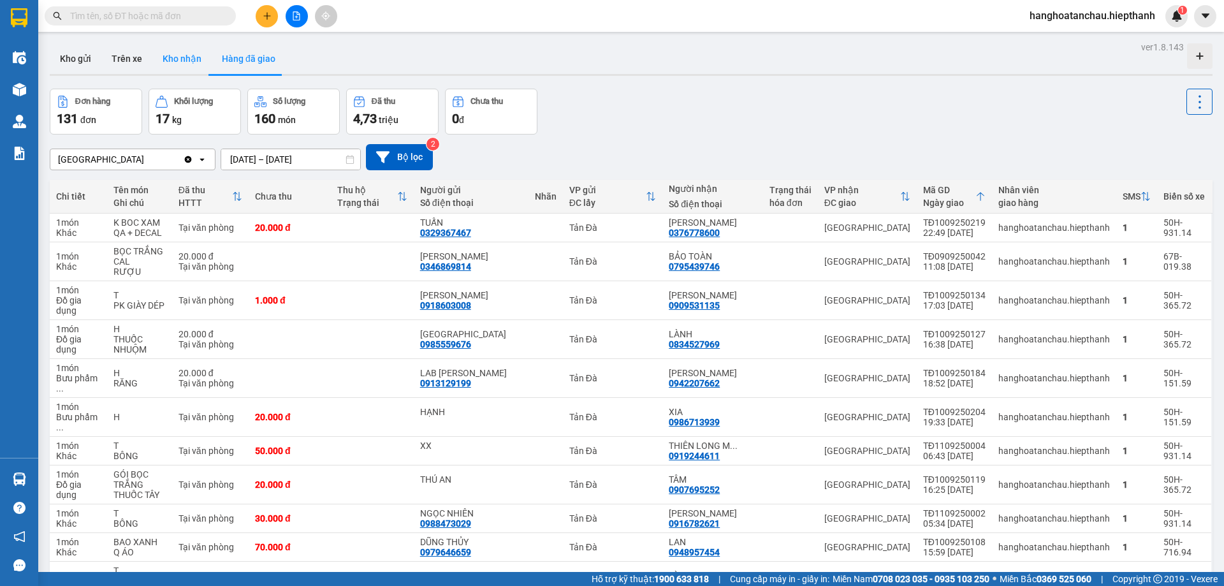
click at [185, 58] on button "Kho nhận" at bounding box center [181, 58] width 59 height 31
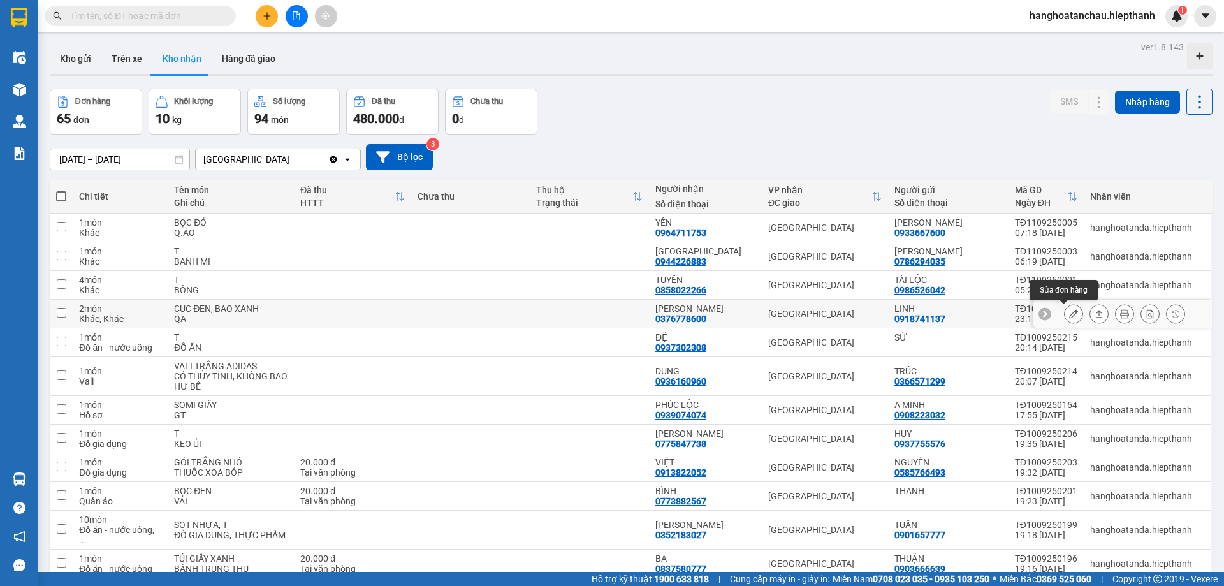
click at [1069, 312] on icon at bounding box center [1073, 313] width 9 height 9
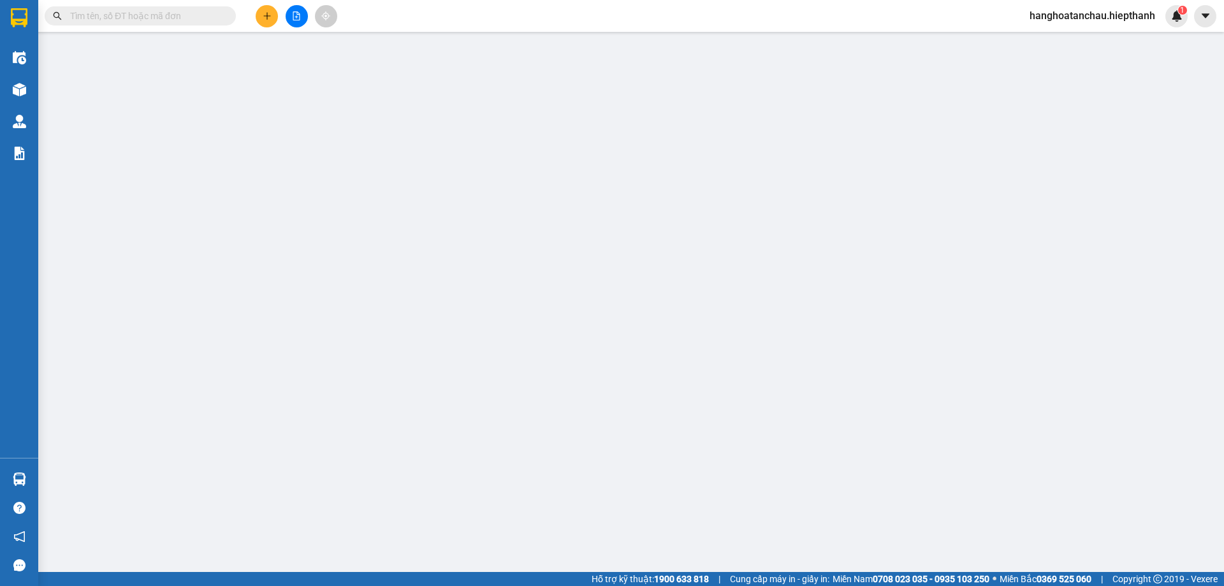
type input "0918741137"
type input "LINH"
type input "0376778600"
type input "[PERSON_NAME]"
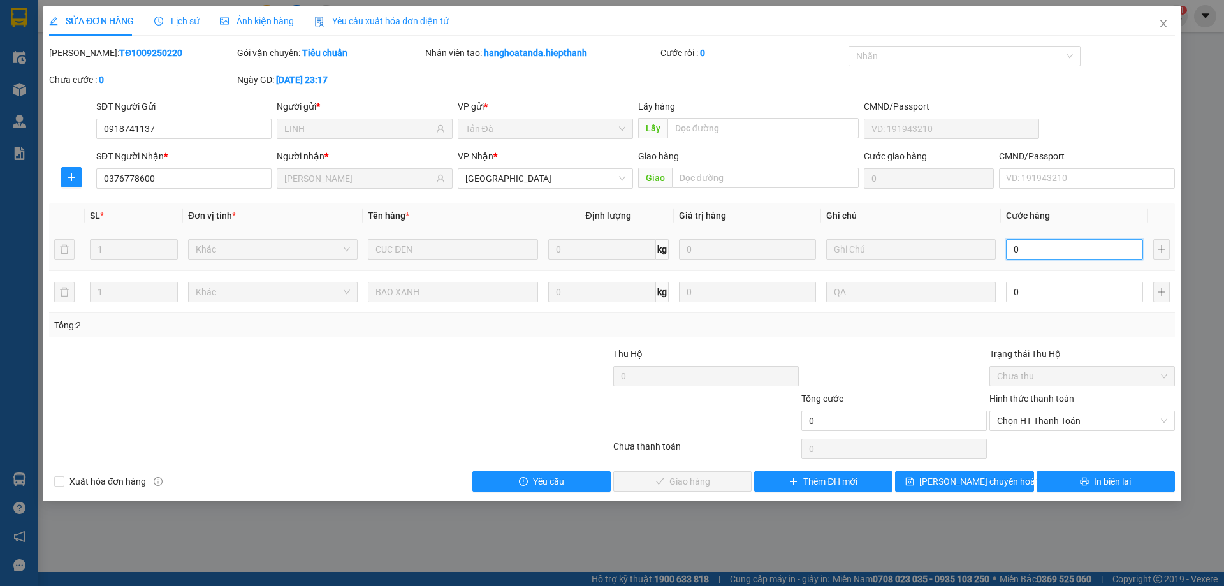
click at [1037, 249] on input "0" at bounding box center [1074, 249] width 137 height 20
type input "3"
type input "35"
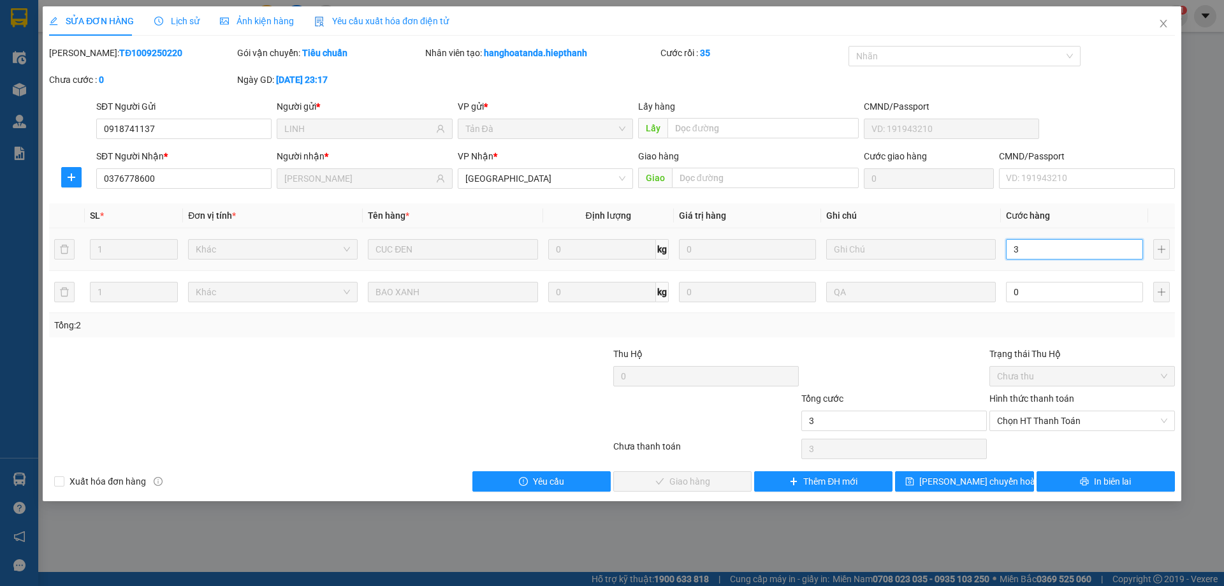
type input "35"
type input "35.000"
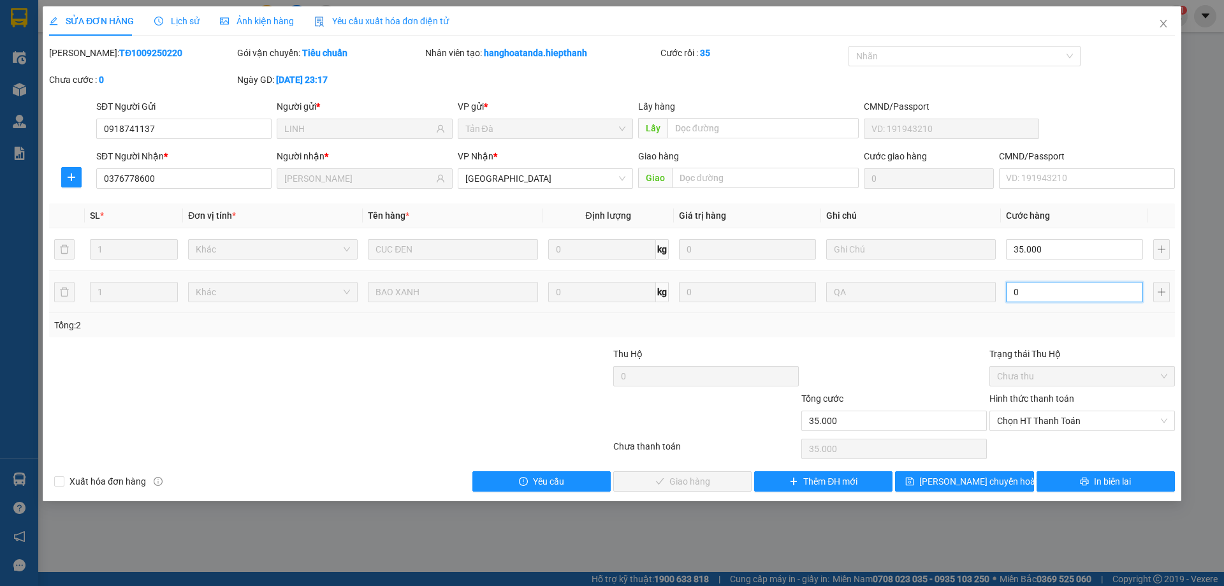
click at [1042, 293] on input "0" at bounding box center [1074, 292] width 137 height 20
type input "6"
type input "35.006"
type input "60"
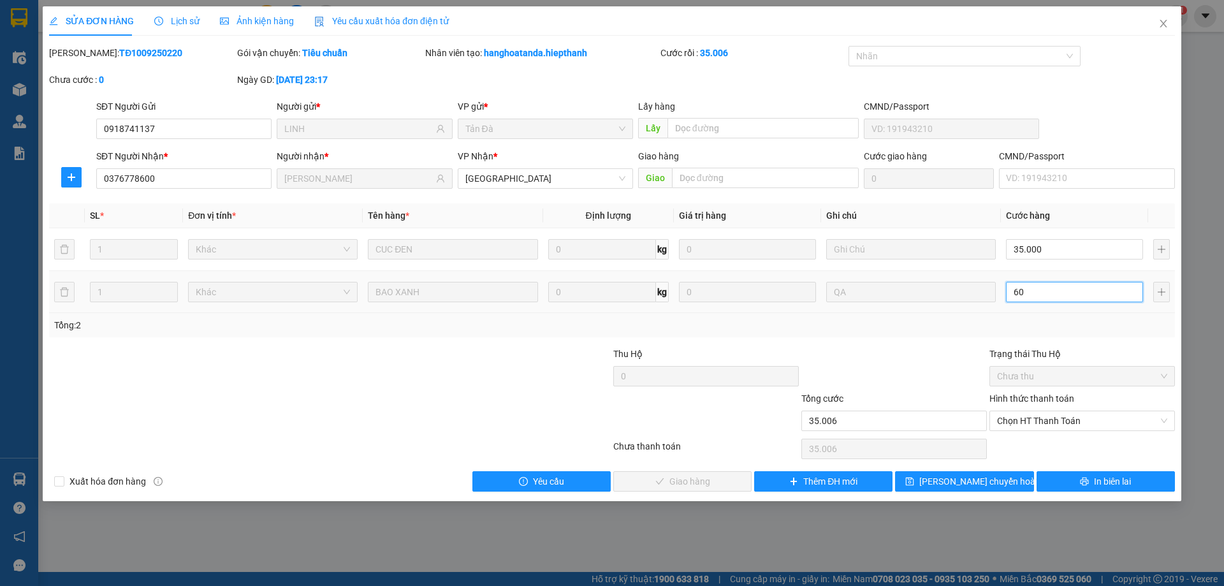
type input "35.060"
click at [1049, 416] on span "Chọn HT Thanh Toán" at bounding box center [1082, 420] width 170 height 19
type input "60"
type input "95.000"
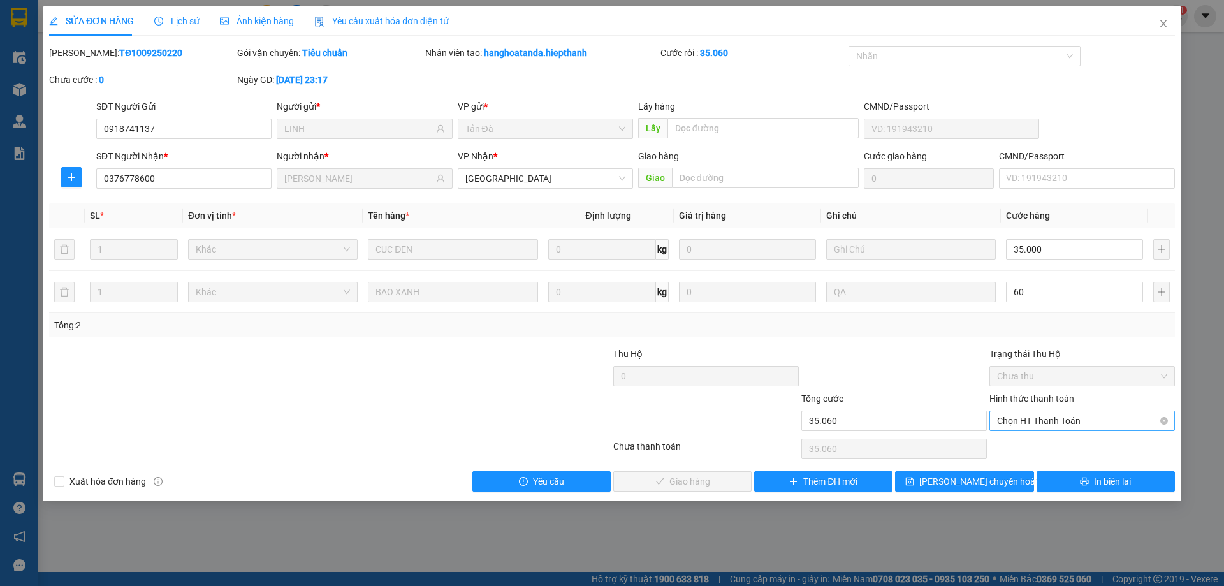
type input "95.000"
type input "60.000"
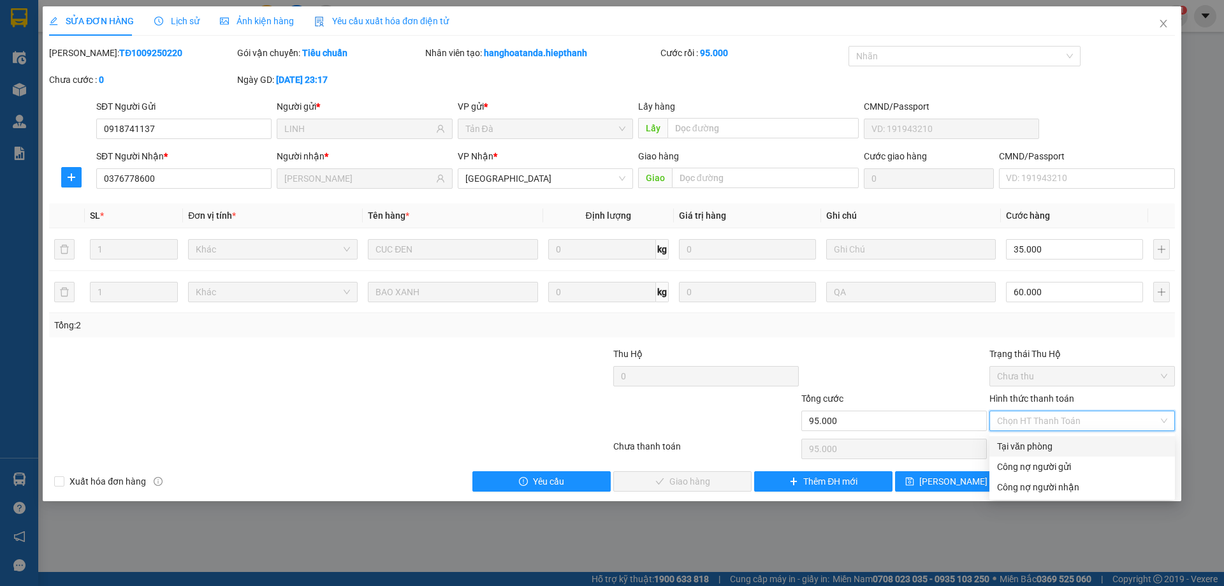
click at [1063, 450] on div "Tại văn phòng" at bounding box center [1082, 446] width 170 height 14
type input "0"
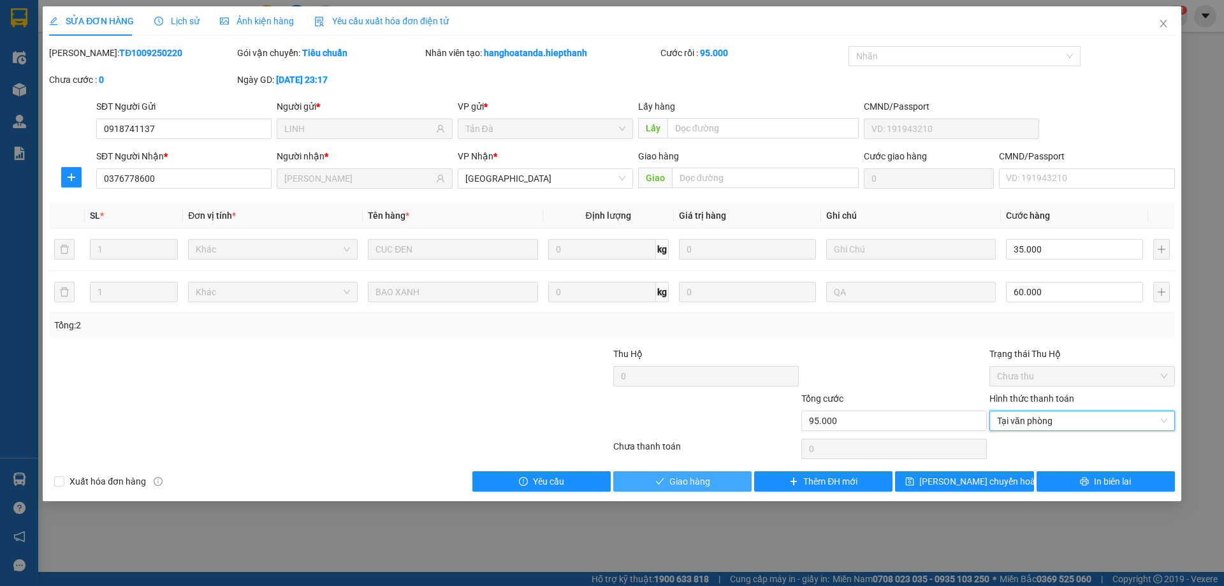
click at [684, 480] on span "Giao hàng" at bounding box center [689, 481] width 41 height 14
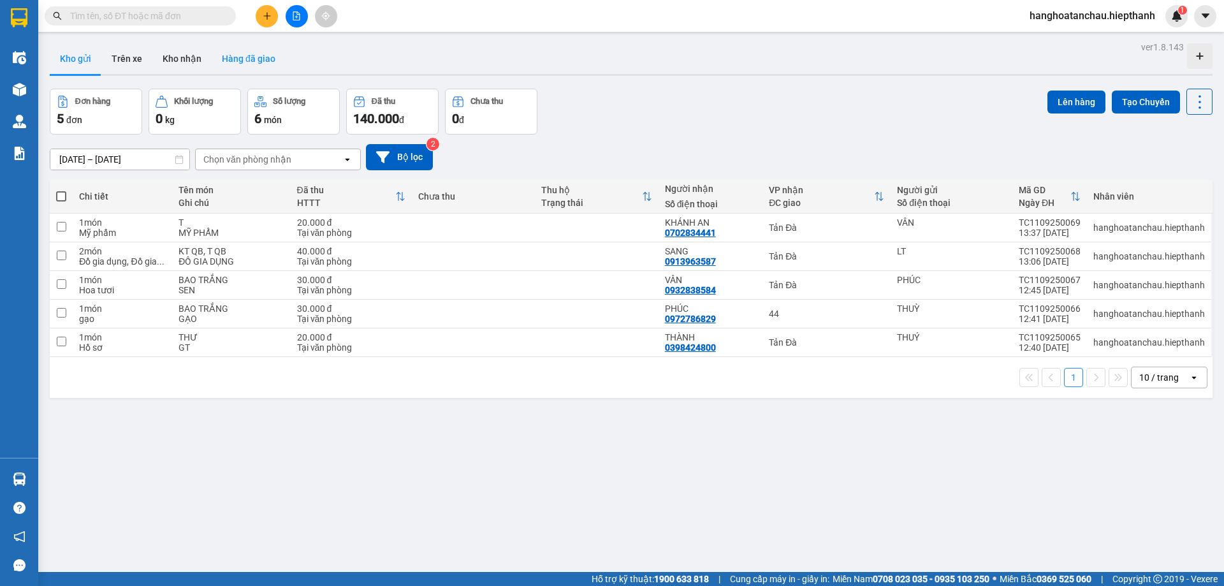
click at [258, 61] on button "Hàng đã giao" at bounding box center [249, 58] width 74 height 31
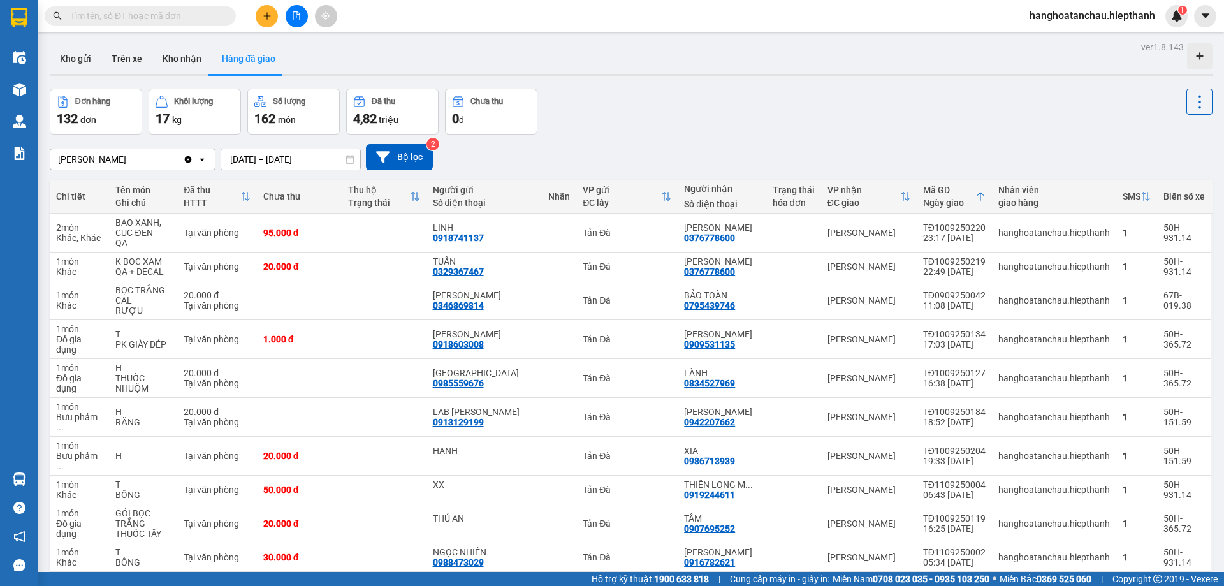
click at [651, 109] on div "Đơn hàng 132 đơn Khối lượng 17 kg Số lượng 162 món Đã thu 4,82 triệu Chưa thu 0…" at bounding box center [631, 112] width 1163 height 46
click at [652, 122] on div "Đơn hàng 132 đơn Khối lượng 17 kg Số lượng 162 món Đã thu 4,82 triệu Chưa thu 0…" at bounding box center [631, 112] width 1163 height 46
click at [297, 15] on icon "file-add" at bounding box center [296, 15] width 7 height 9
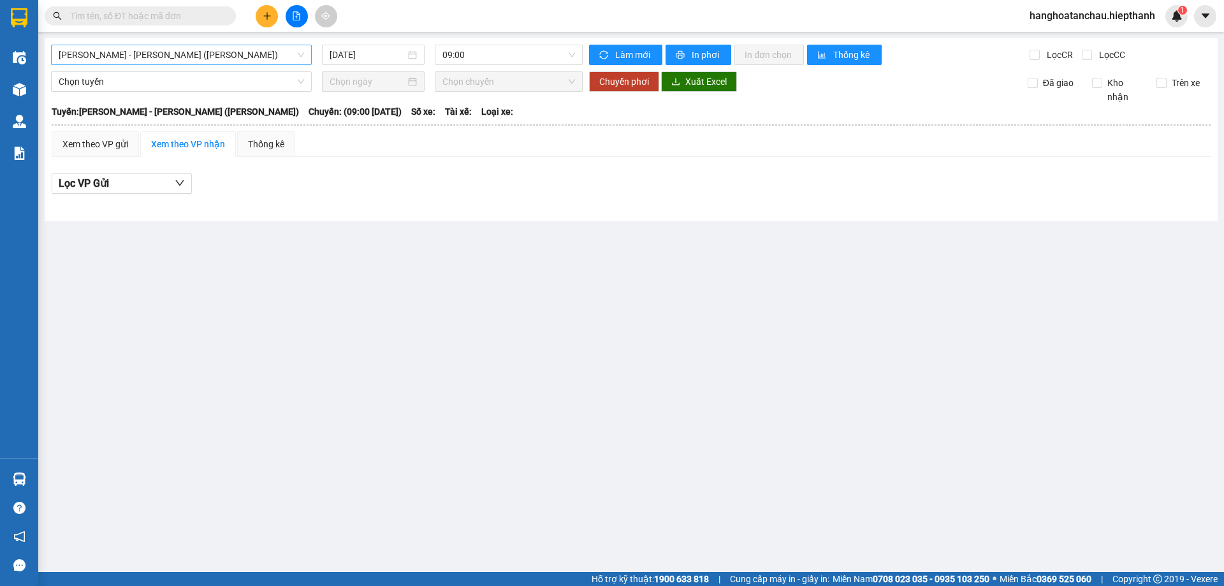
click at [221, 54] on span "[PERSON_NAME] - [PERSON_NAME] ([PERSON_NAME])" at bounding box center [181, 54] width 245 height 19
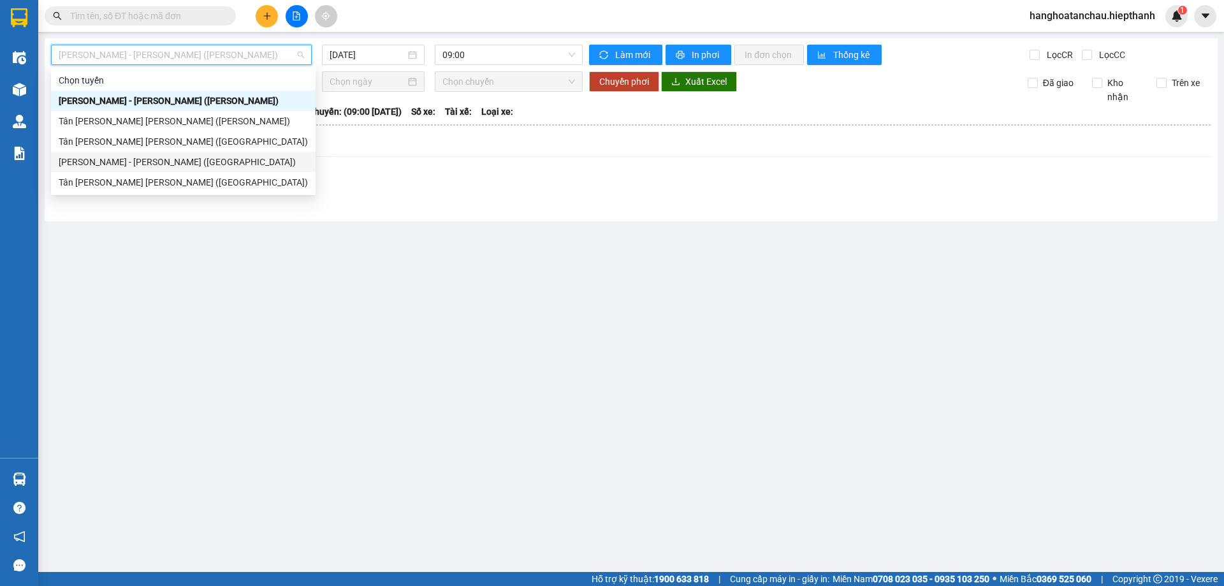
click at [214, 162] on div "[PERSON_NAME] - [PERSON_NAME] ([GEOGRAPHIC_DATA])" at bounding box center [183, 162] width 249 height 14
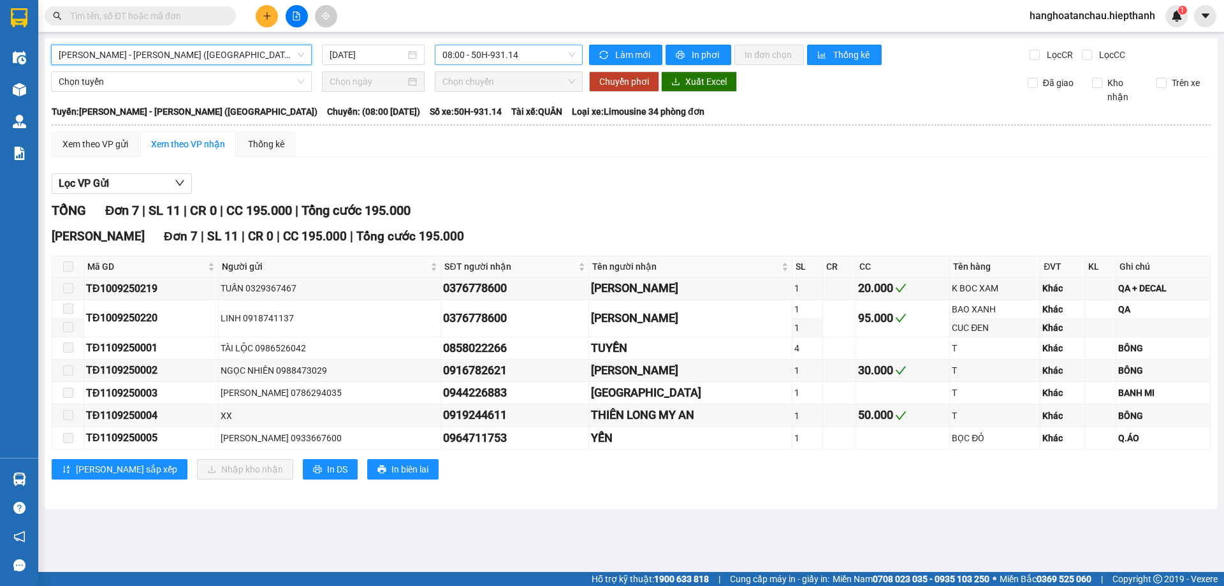
click at [478, 47] on span "08:00 - 50H-931.14" at bounding box center [508, 54] width 133 height 19
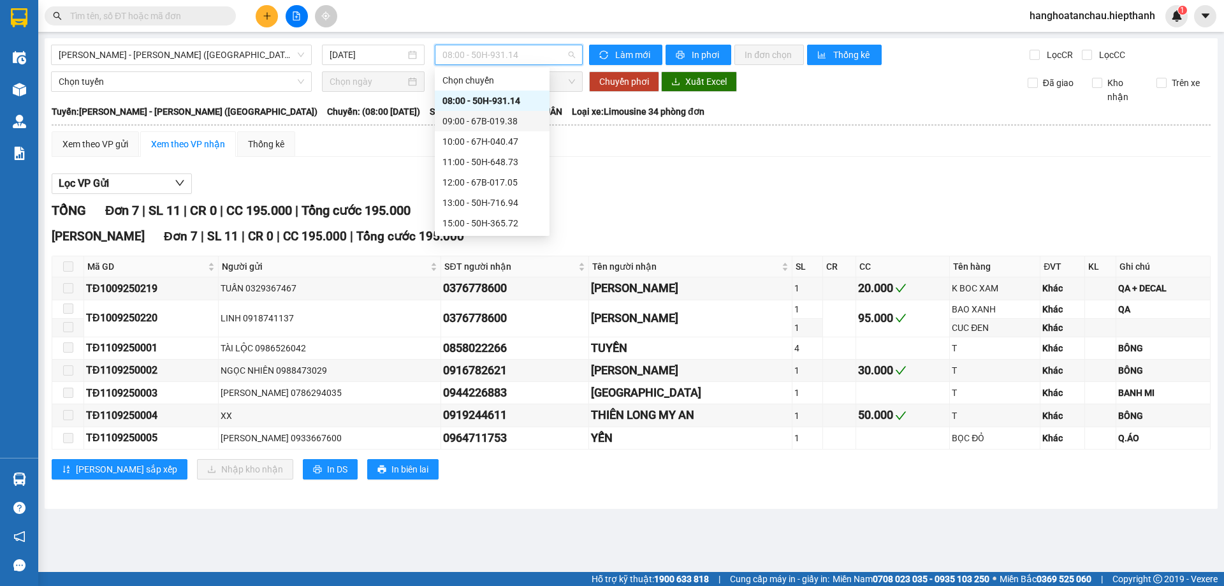
click at [497, 118] on div "09:00 - 67B-019.38" at bounding box center [491, 121] width 99 height 14
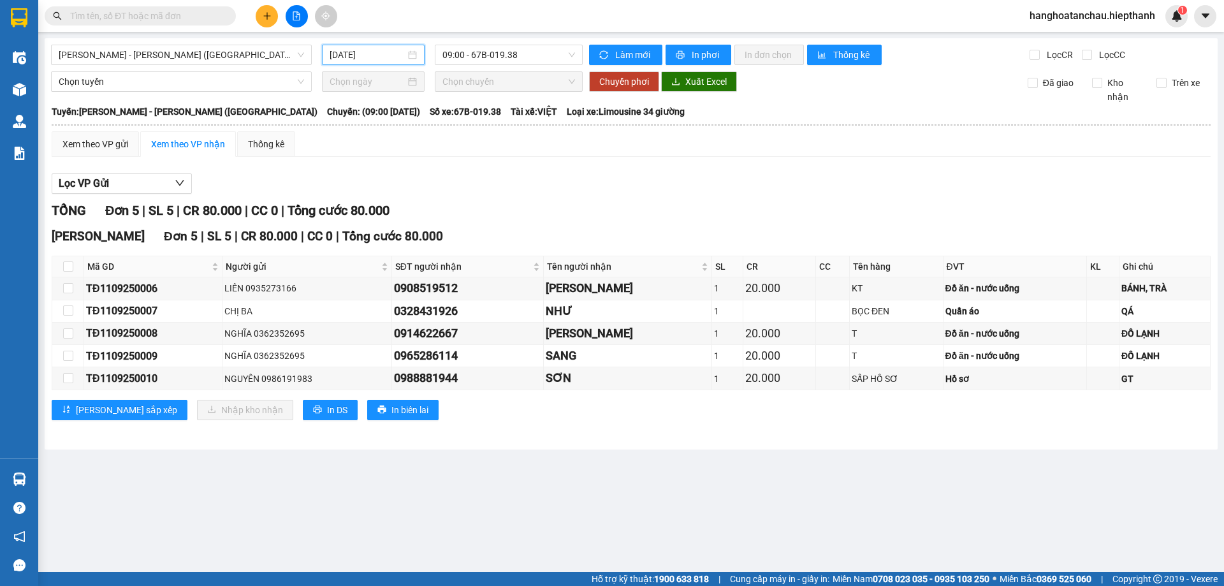
click at [368, 57] on input "11/09/2025" at bounding box center [368, 55] width 76 height 14
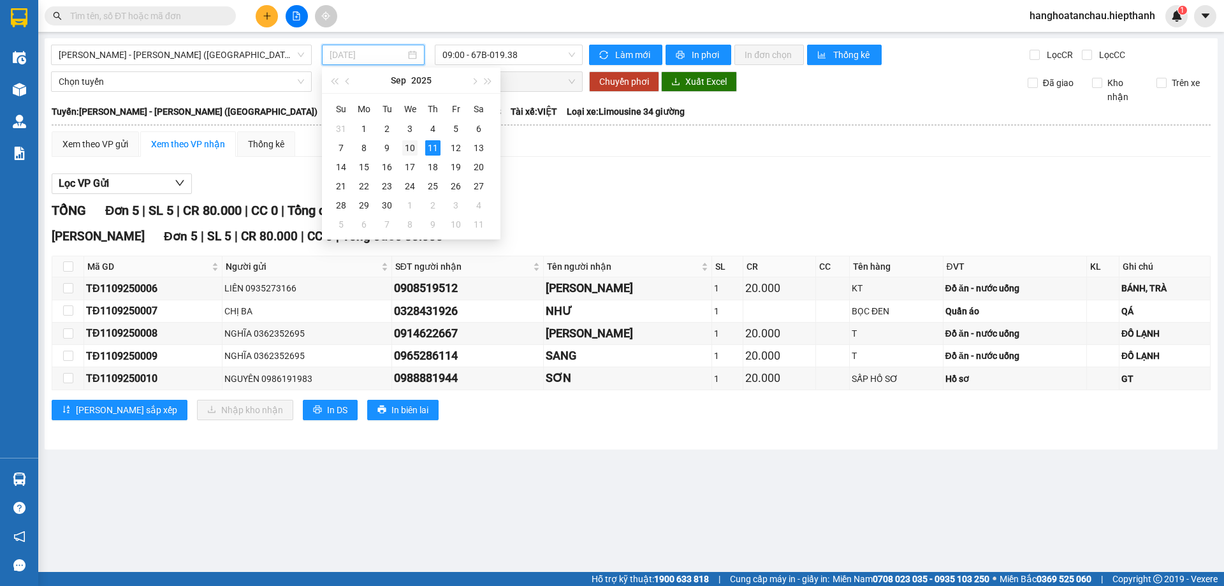
click at [408, 147] on div "10" at bounding box center [409, 147] width 15 height 15
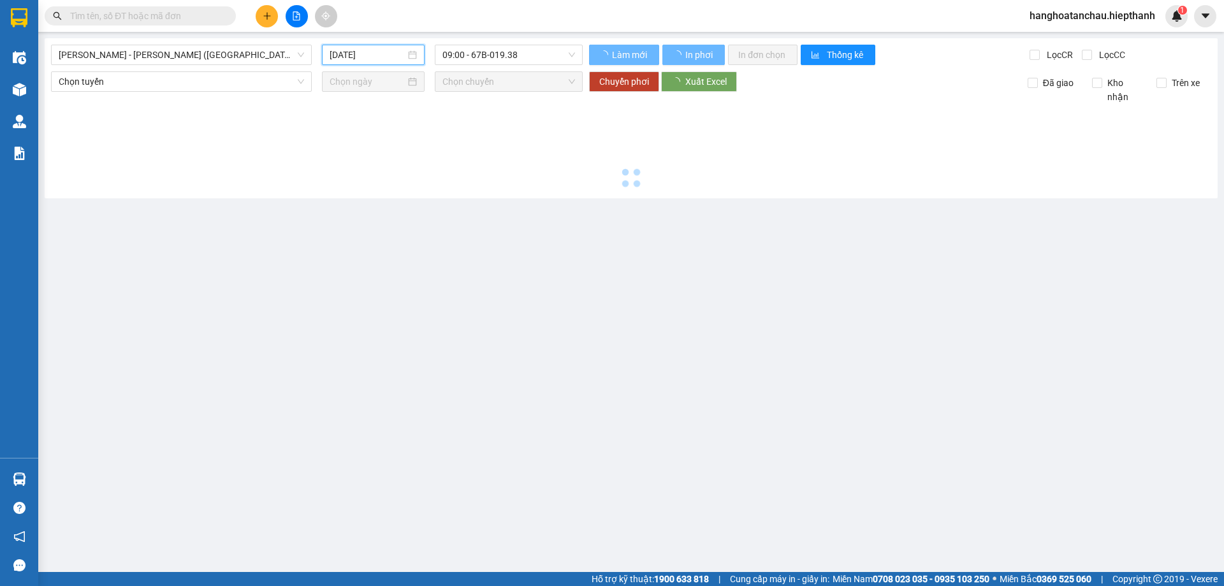
type input "10/09/2025"
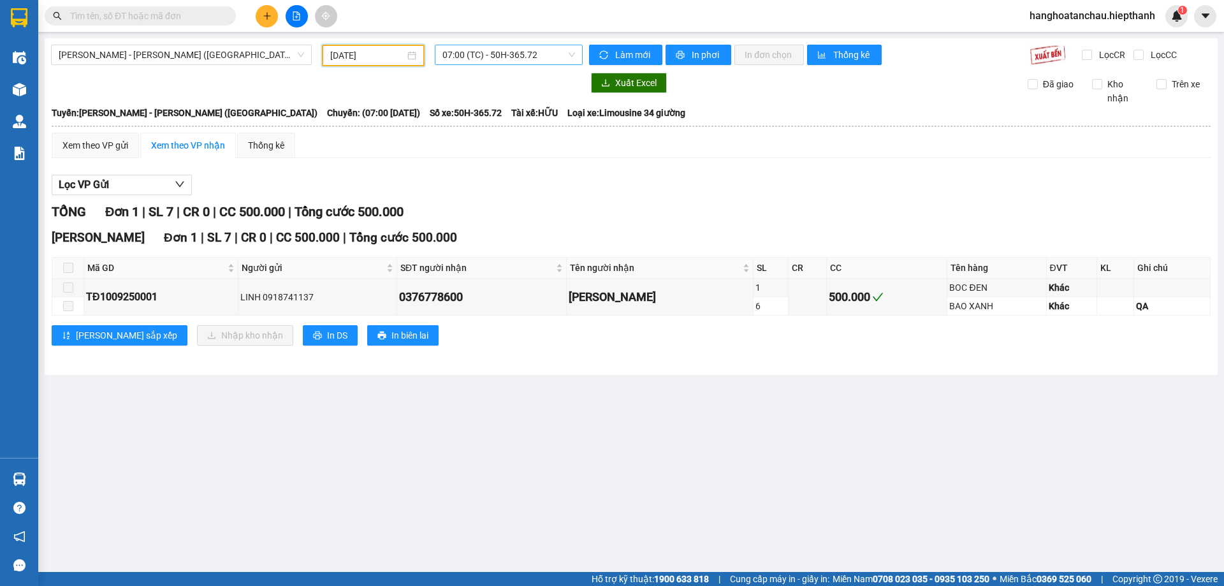
click at [508, 52] on span "07:00 (TC) - 50H-365.72" at bounding box center [508, 54] width 133 height 19
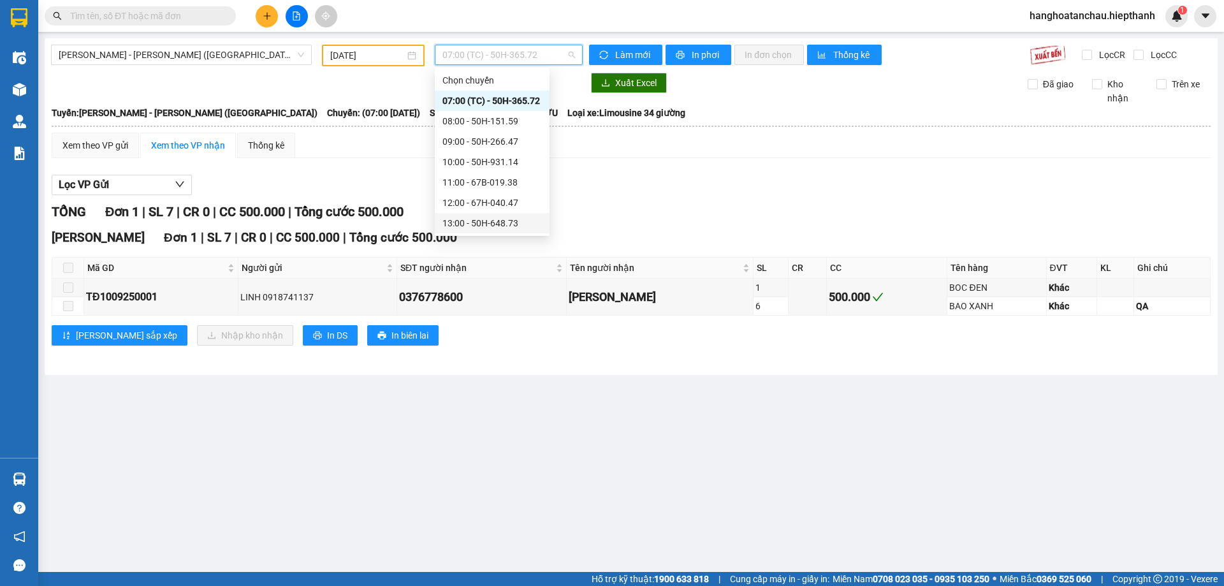
scroll to position [102, 0]
click at [507, 141] on div "15:00 - 67B-017.05" at bounding box center [491, 142] width 99 height 14
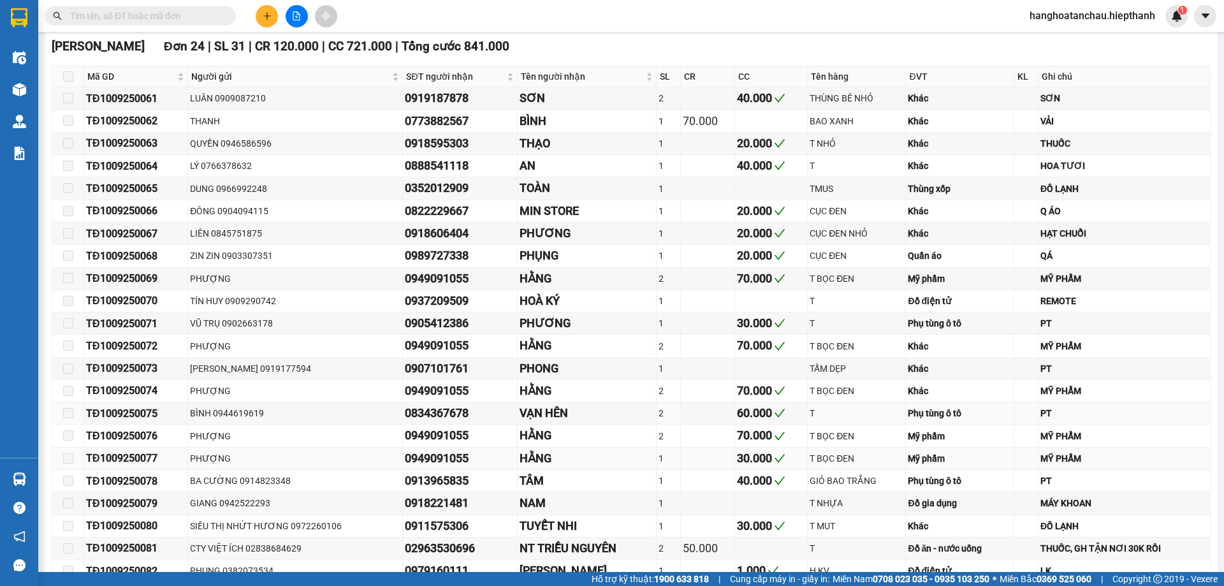
scroll to position [312, 0]
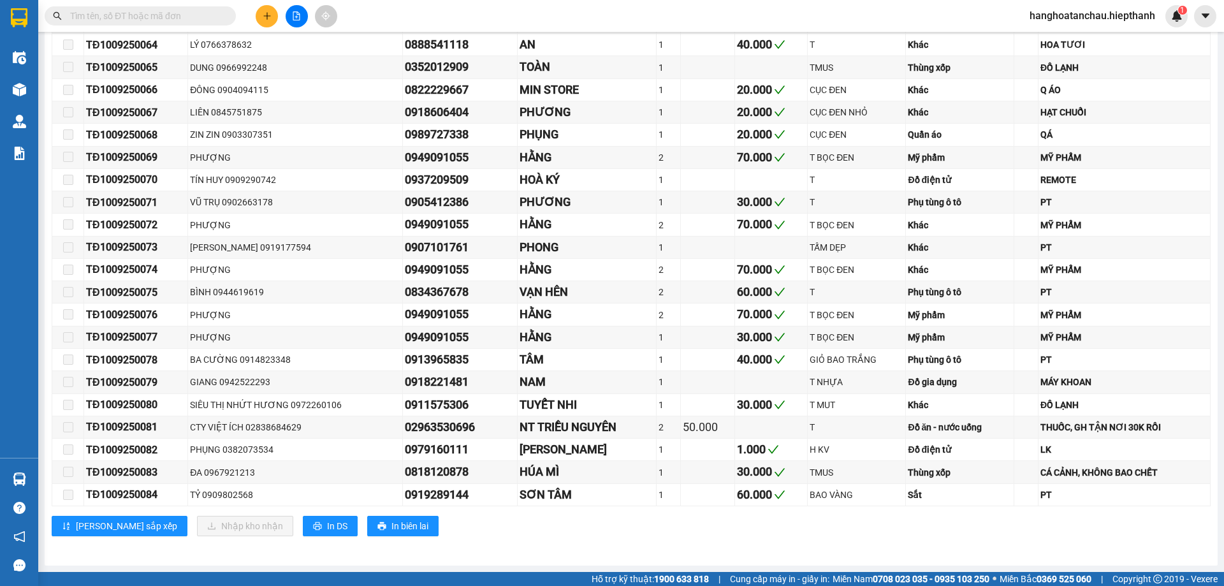
click at [150, 15] on input "text" at bounding box center [145, 16] width 150 height 14
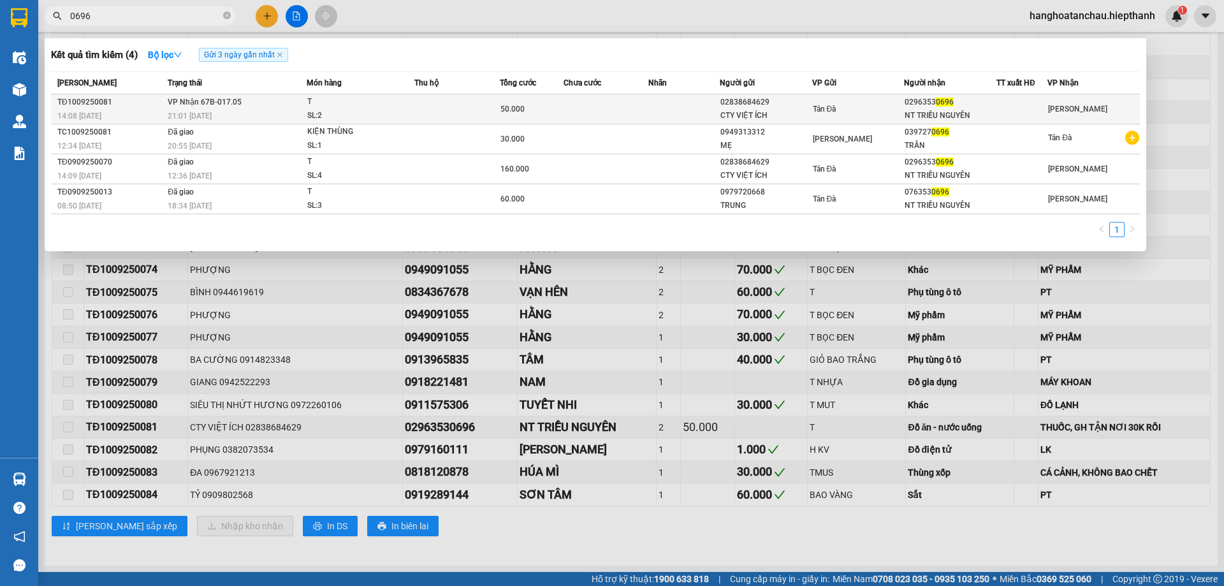
type input "0696"
click at [429, 110] on td at bounding box center [456, 109] width 85 height 30
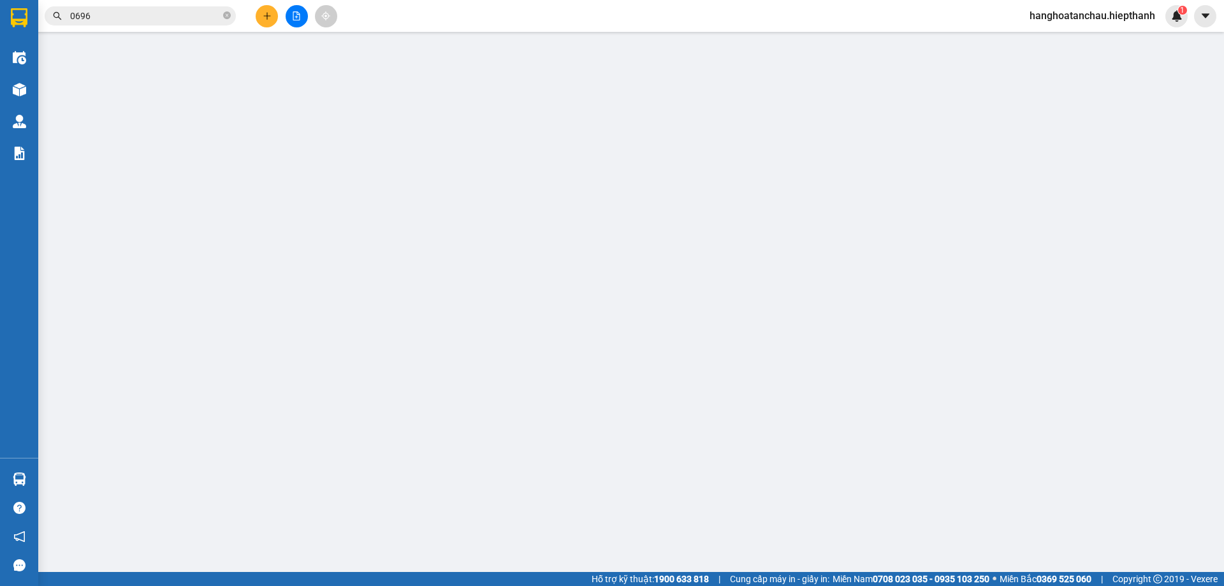
type input "02838684629"
type input "CTY VIỆT ÍCH"
type input "02963530696"
type input "NT TRIỀU NGUYÊN"
type input "50.000"
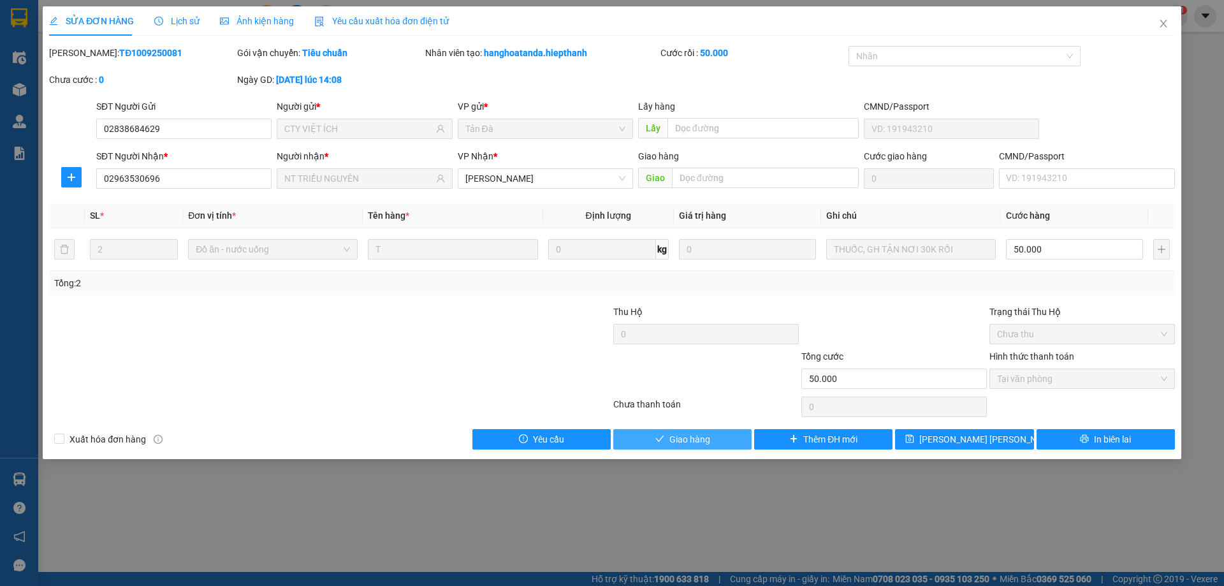
click at [689, 435] on span "Giao hàng" at bounding box center [689, 439] width 41 height 14
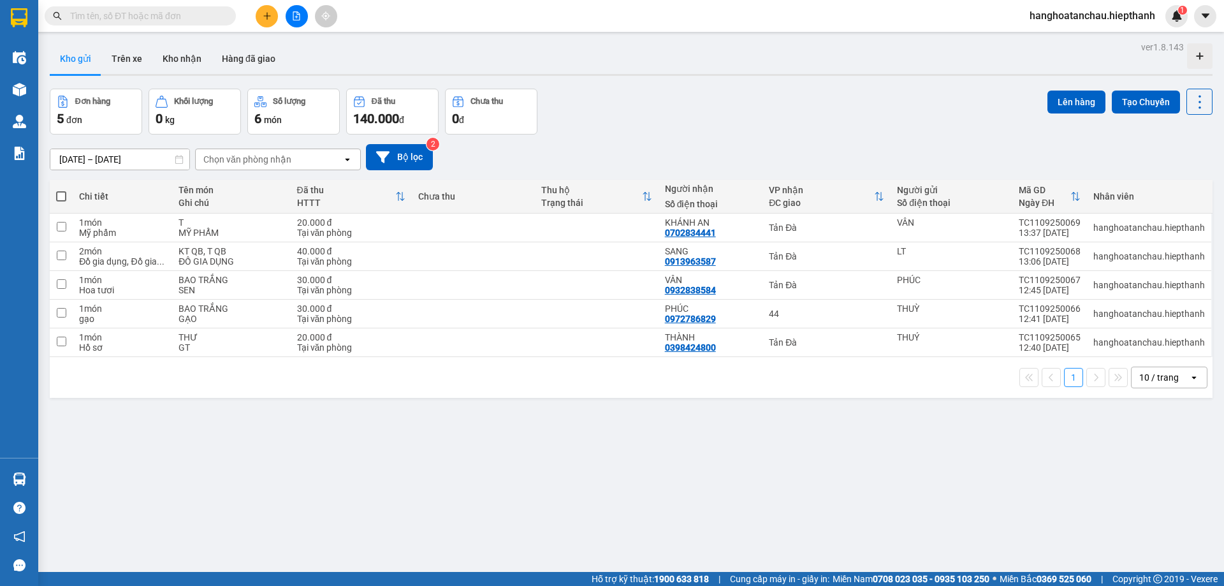
click at [685, 101] on div "Đơn hàng 5 đơn Khối lượng 0 kg Số lượng 6 món Đã thu 140.000 đ Chưa thu 0 đ Lên…" at bounding box center [631, 112] width 1163 height 46
click at [244, 49] on button "Hàng đã giao" at bounding box center [249, 58] width 74 height 31
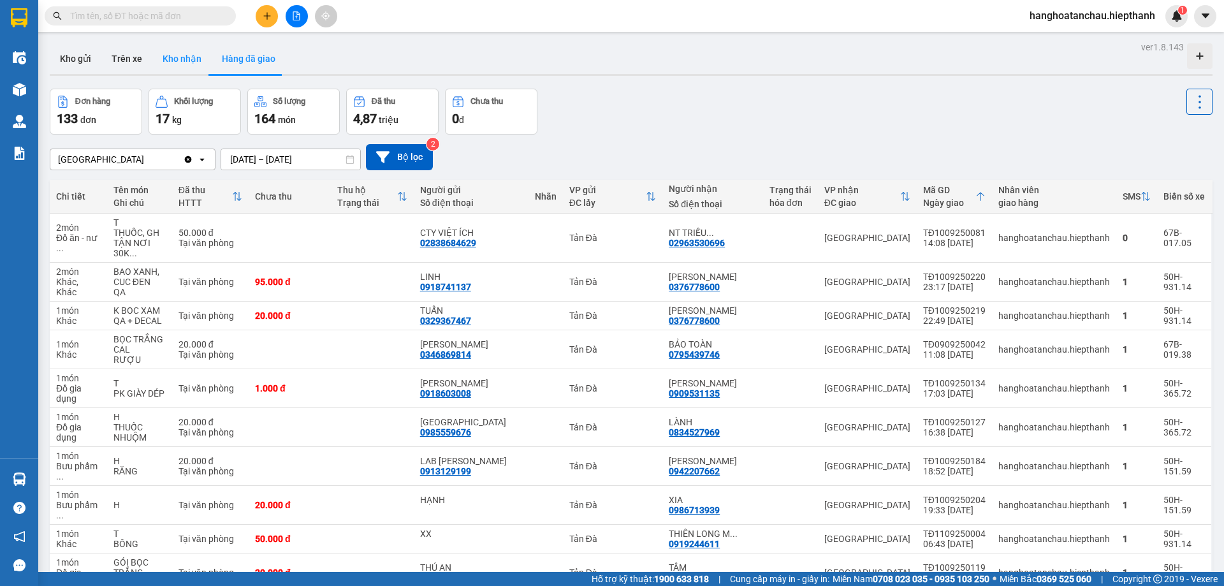
click at [180, 64] on button "Kho nhận" at bounding box center [181, 58] width 59 height 31
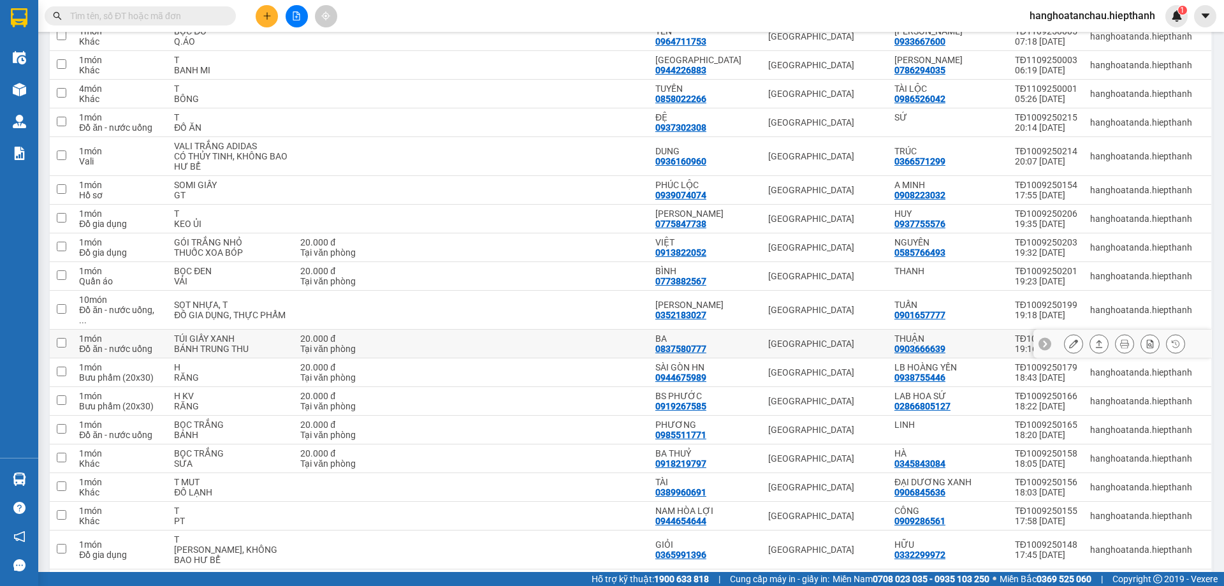
scroll to position [255, 0]
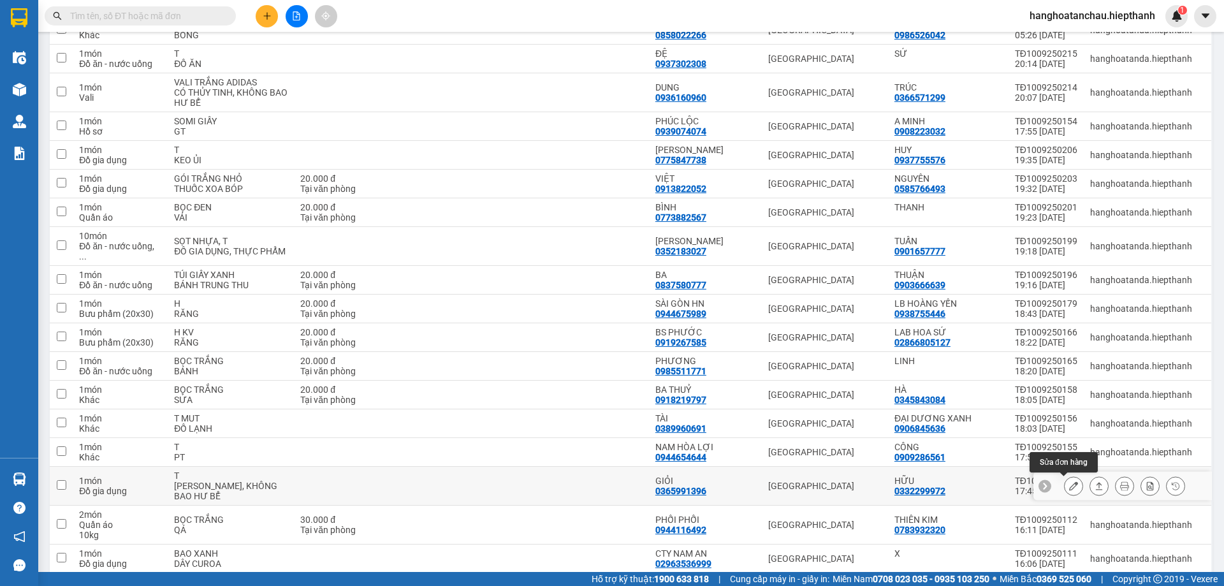
click at [1069, 482] on icon at bounding box center [1073, 485] width 9 height 9
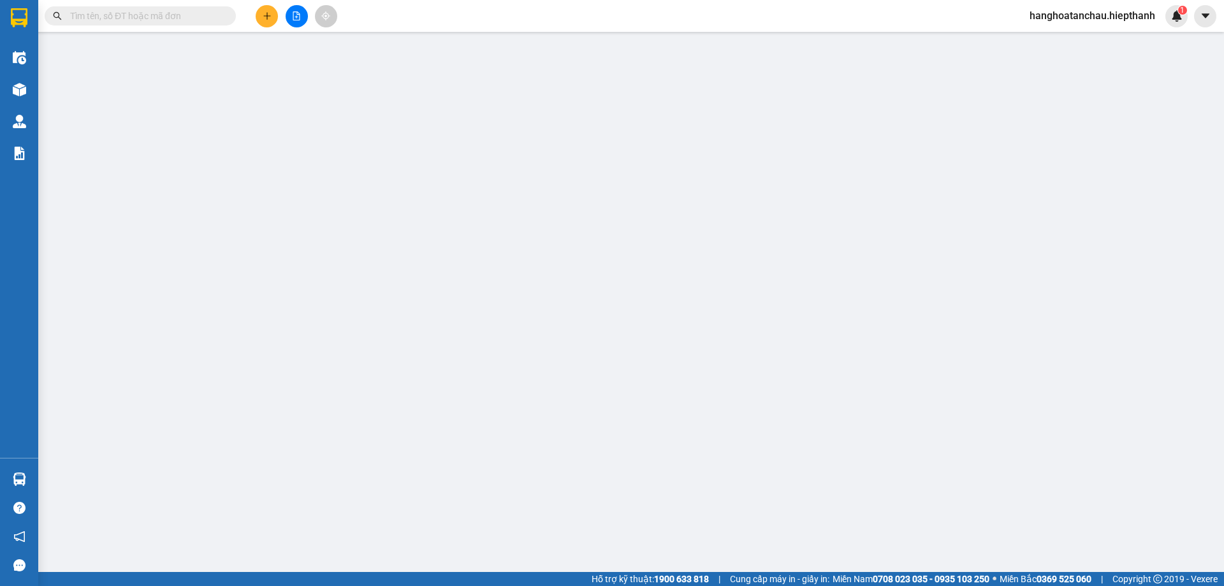
type input "0332299972"
type input "HỮU"
type input "0365991396"
type input "GIỎI"
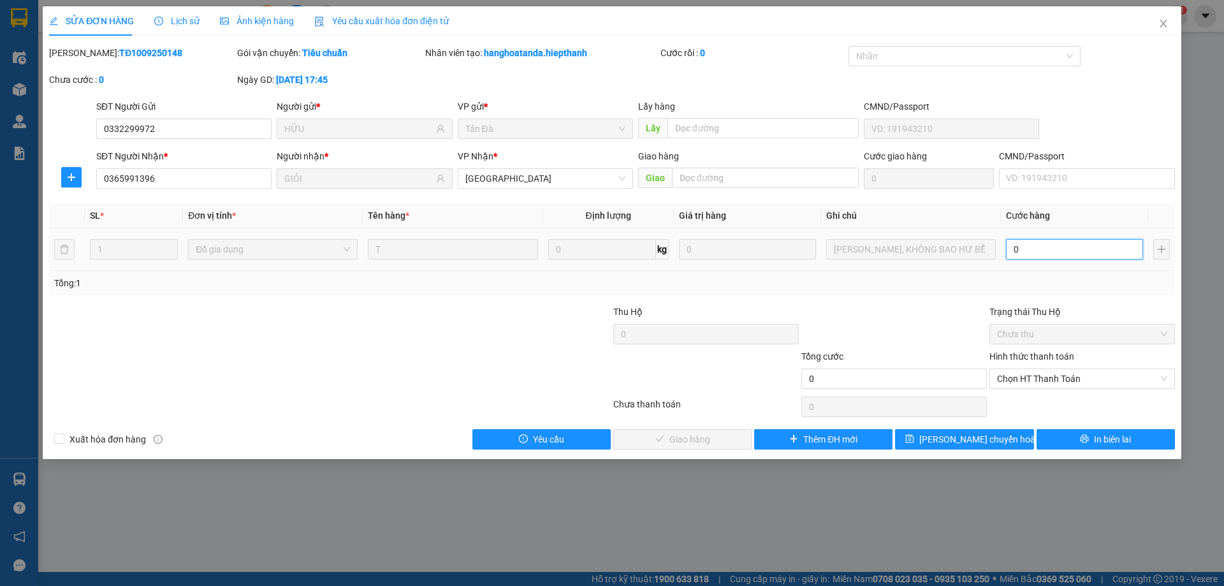
click at [1034, 249] on input "0" at bounding box center [1074, 249] width 137 height 20
type input "2"
type input "20"
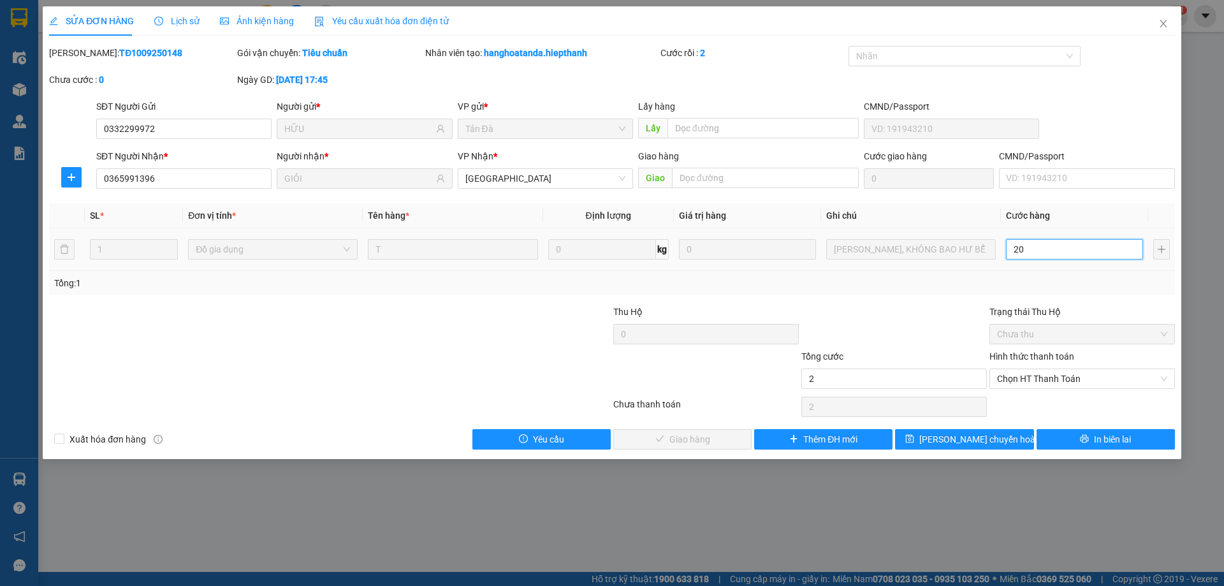
type input "20"
click at [1033, 377] on span "Chọn HT Thanh Toán" at bounding box center [1082, 378] width 170 height 19
type input "20"
type input "20.000"
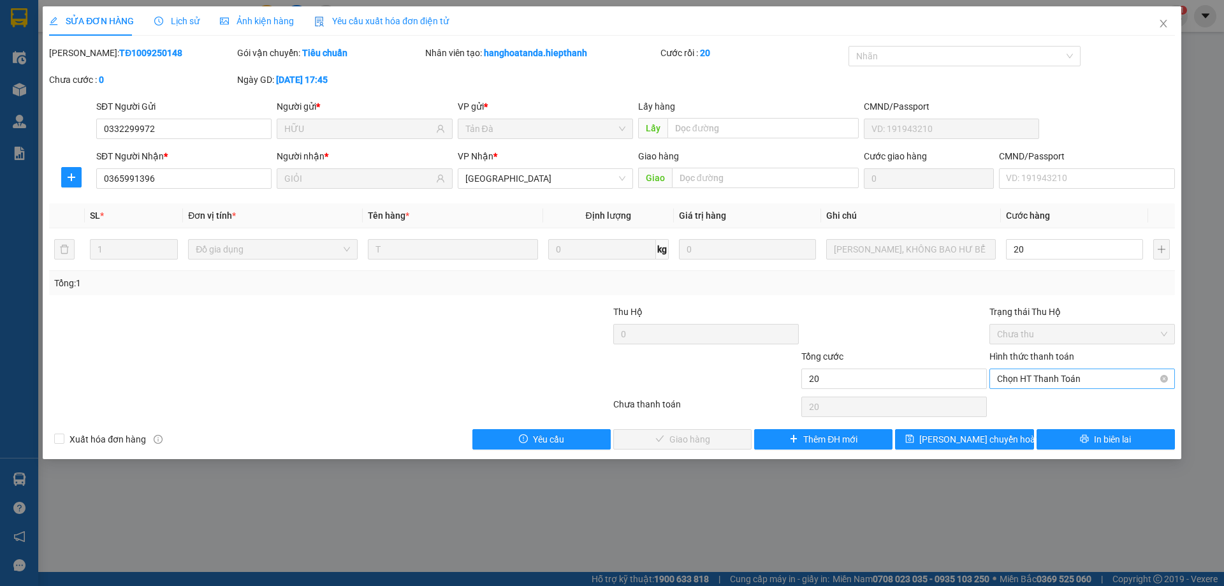
type input "20.000"
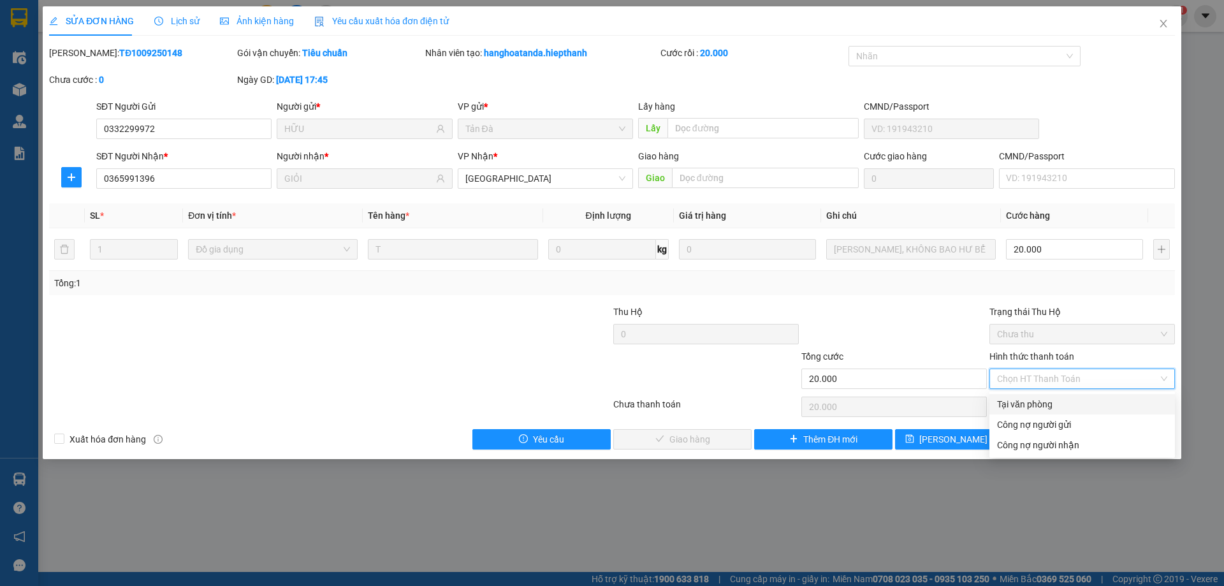
drag, startPoint x: 1037, startPoint y: 405, endPoint x: 1006, endPoint y: 403, distance: 30.7
click at [1036, 405] on div "Tại văn phòng" at bounding box center [1082, 404] width 170 height 14
type input "0"
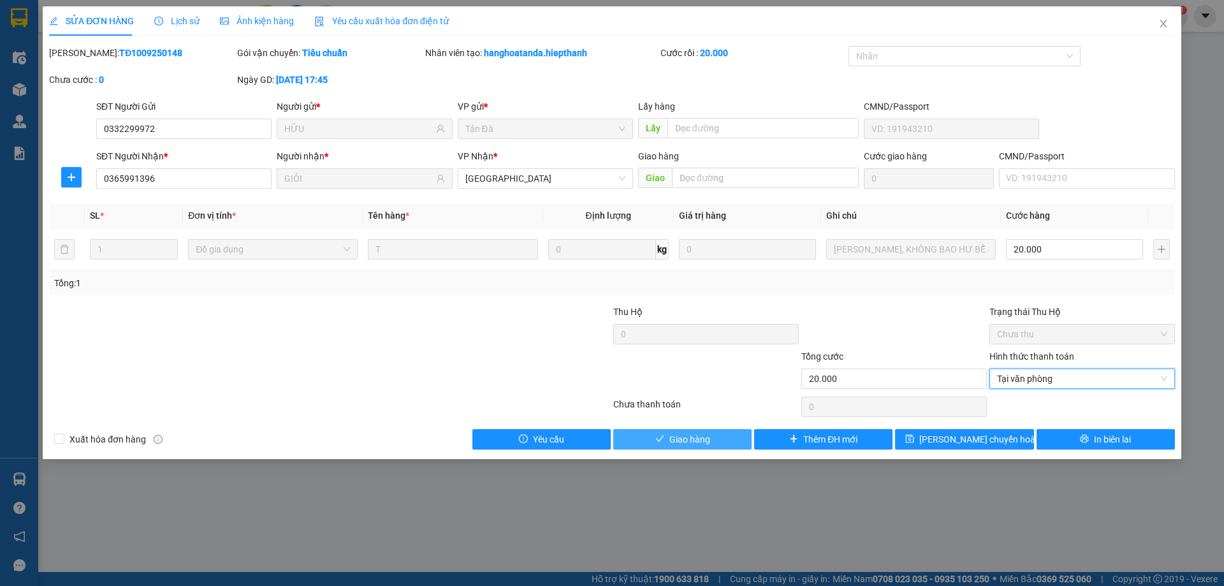
click at [700, 441] on span "Giao hàng" at bounding box center [689, 439] width 41 height 14
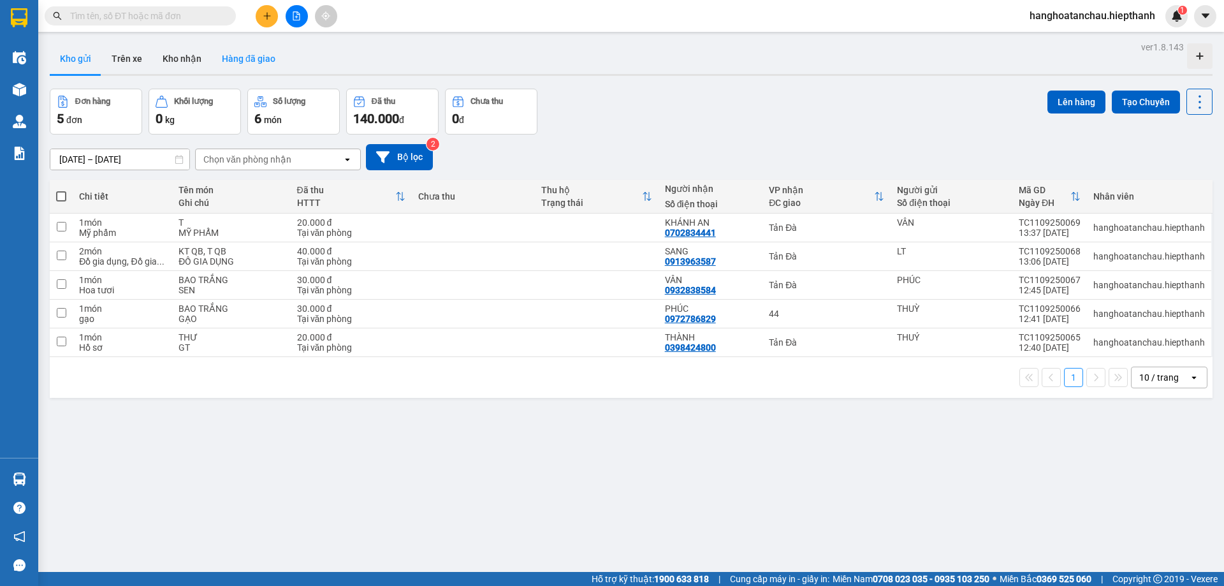
click at [250, 60] on button "Hàng đã giao" at bounding box center [249, 58] width 74 height 31
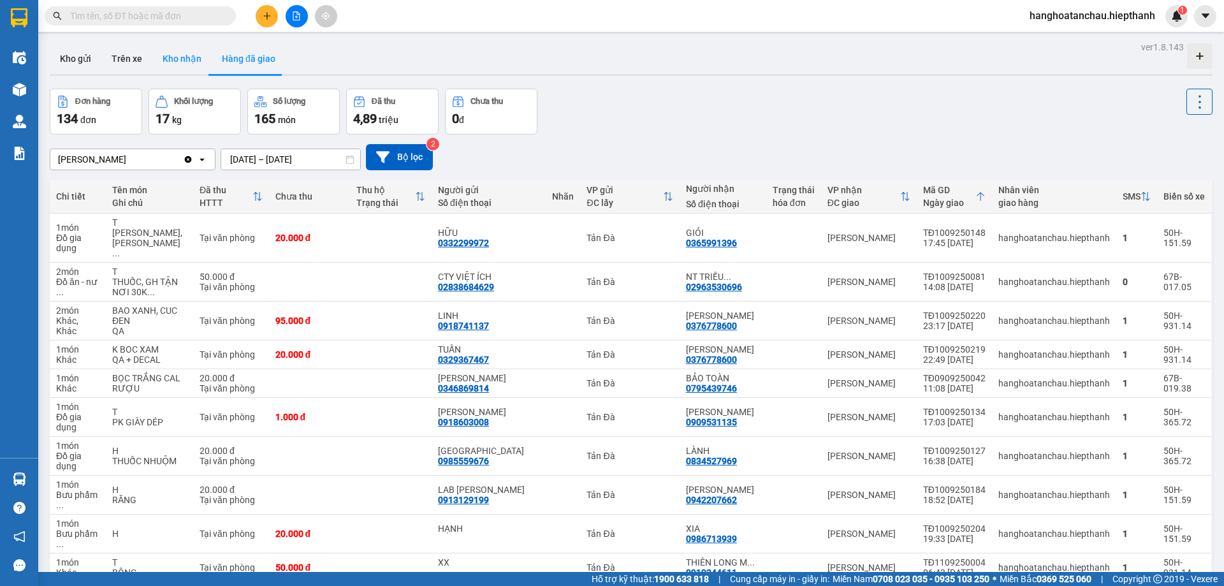
click at [177, 60] on button "Kho nhận" at bounding box center [181, 58] width 59 height 31
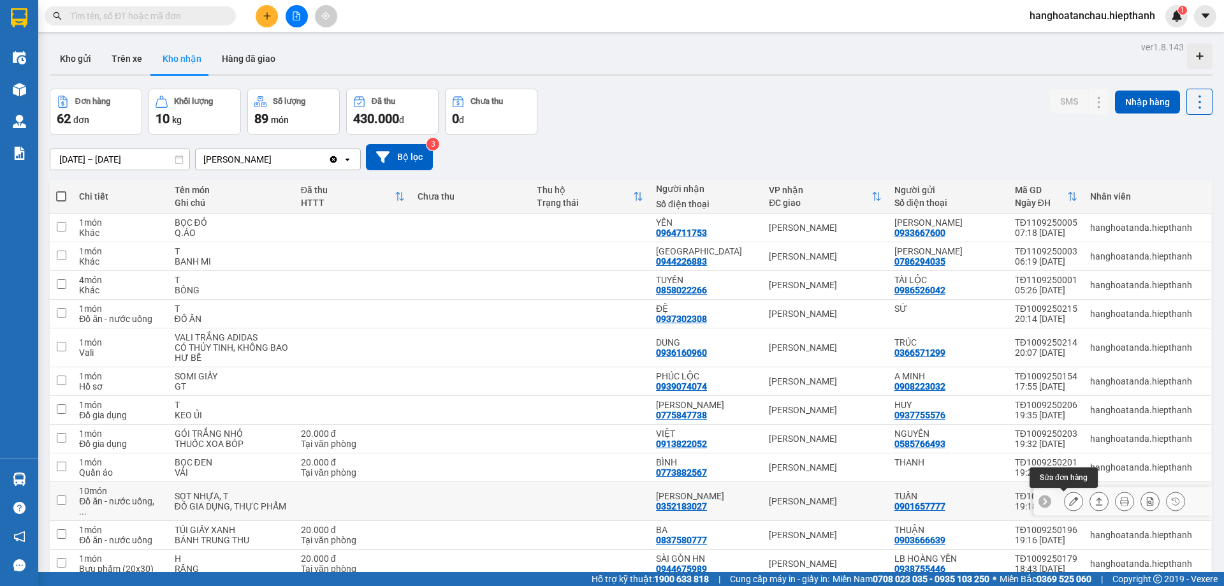
click at [1069, 500] on icon at bounding box center [1073, 501] width 9 height 9
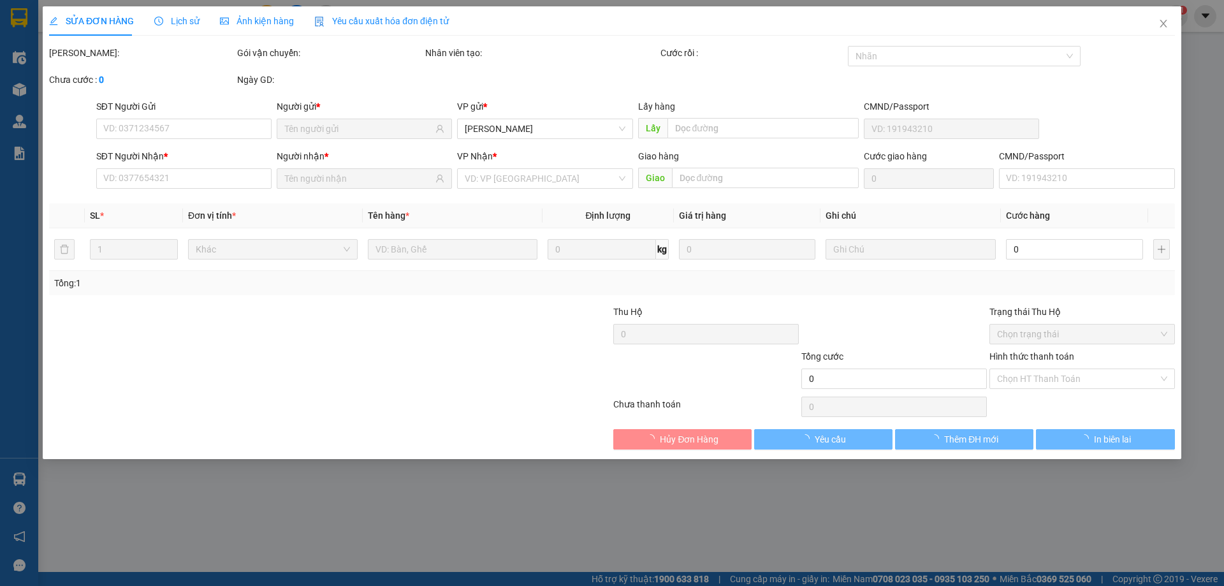
type input "0901657777"
type input "TUẤN"
type input "0352183027"
type input "[PERSON_NAME]"
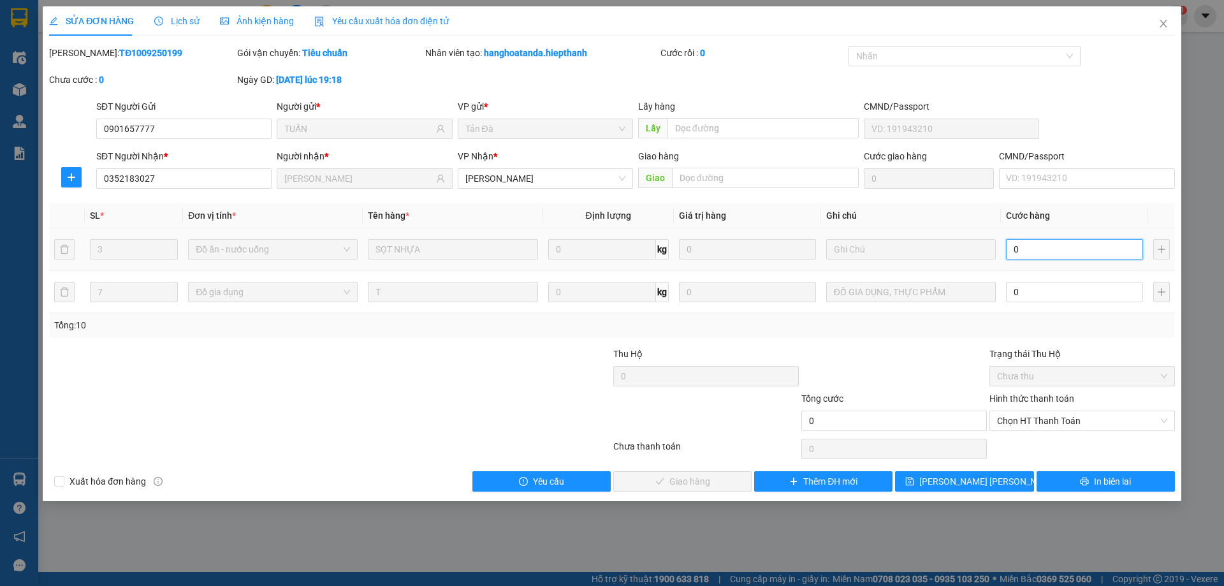
click at [1042, 253] on input "0" at bounding box center [1074, 249] width 137 height 20
type input "6"
type input "60"
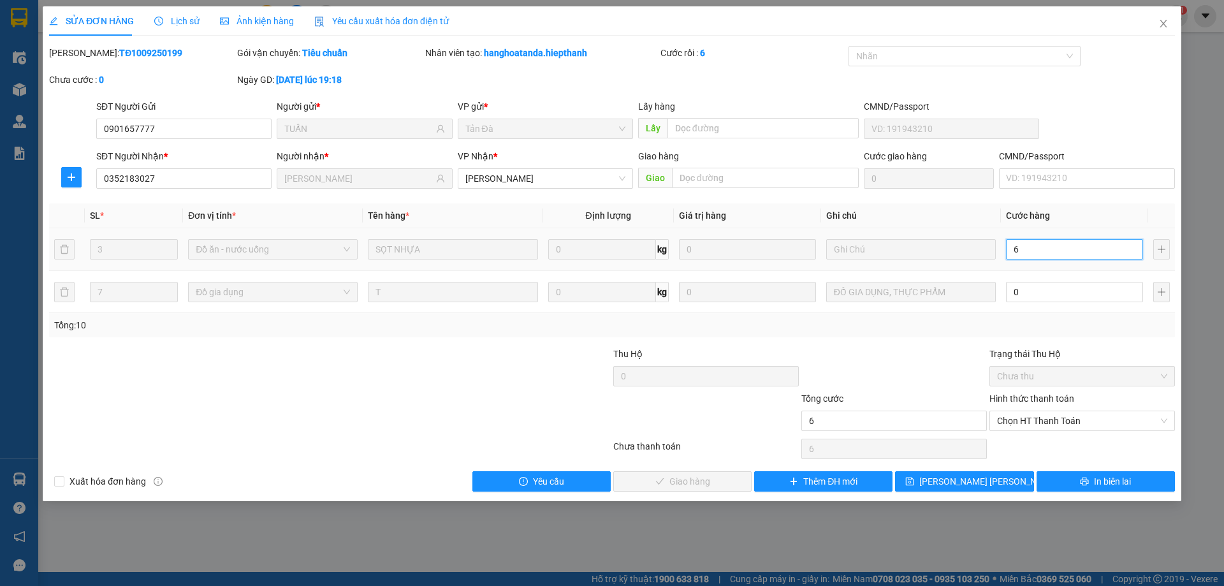
type input "60"
type input "60.000"
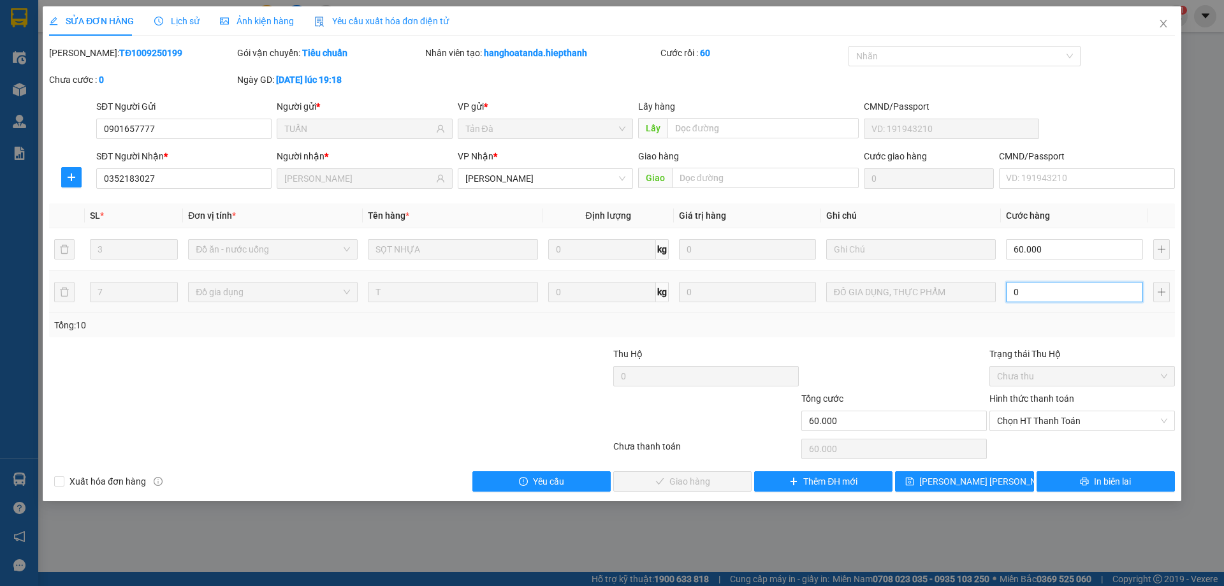
click at [1020, 289] on input "0" at bounding box center [1074, 292] width 137 height 20
type input "60.001"
type input "14"
type input "60.014"
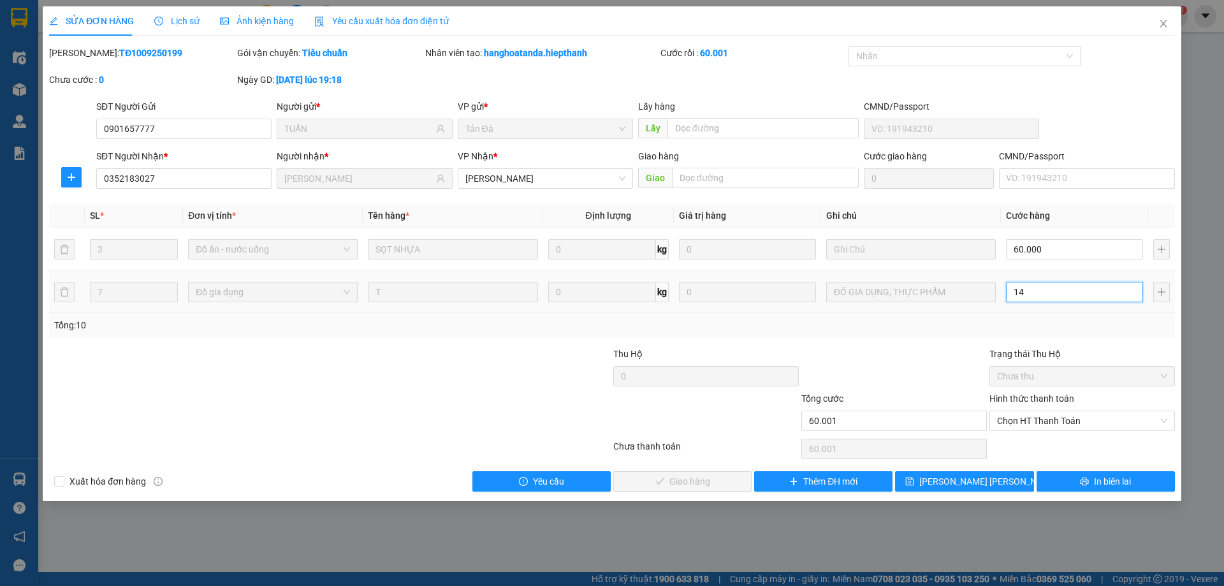
type input "60.014"
type input "140"
type input "60.140"
click at [1044, 420] on span "Chọn HT Thanh Toán" at bounding box center [1082, 420] width 170 height 19
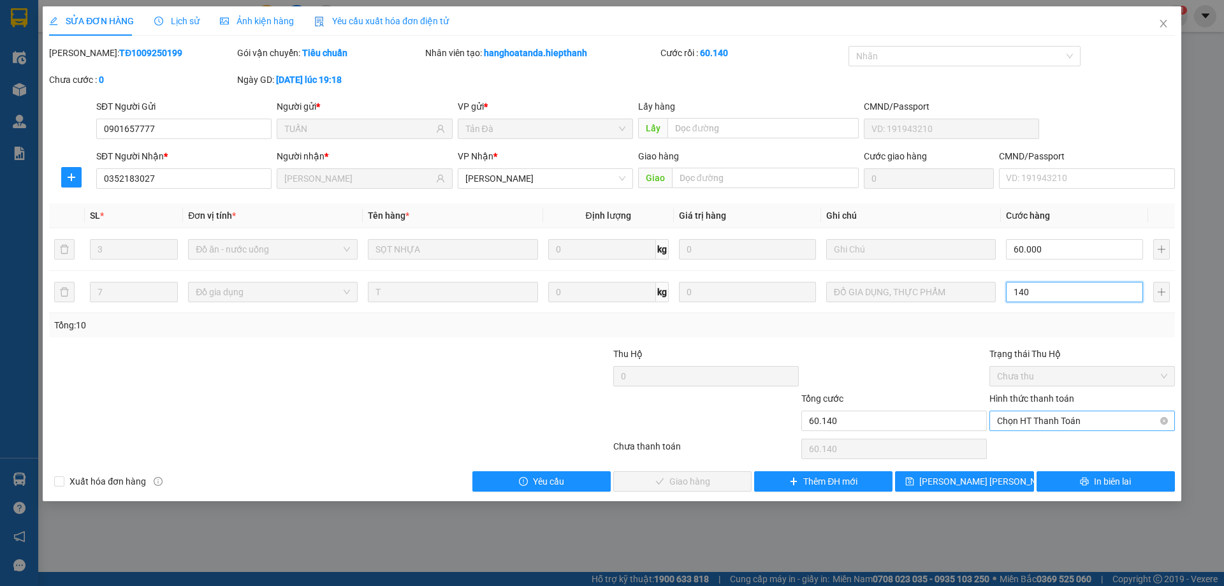
type input "140"
type input "200.000"
type input "140.000"
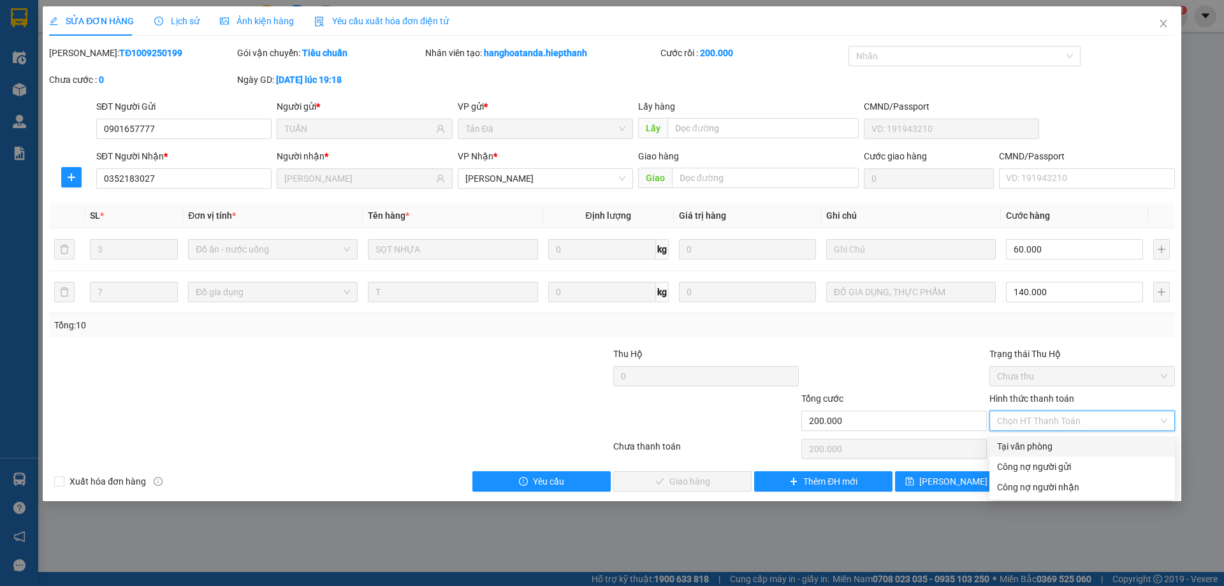
click at [1041, 449] on div "Tại văn phòng" at bounding box center [1082, 446] width 170 height 14
type input "0"
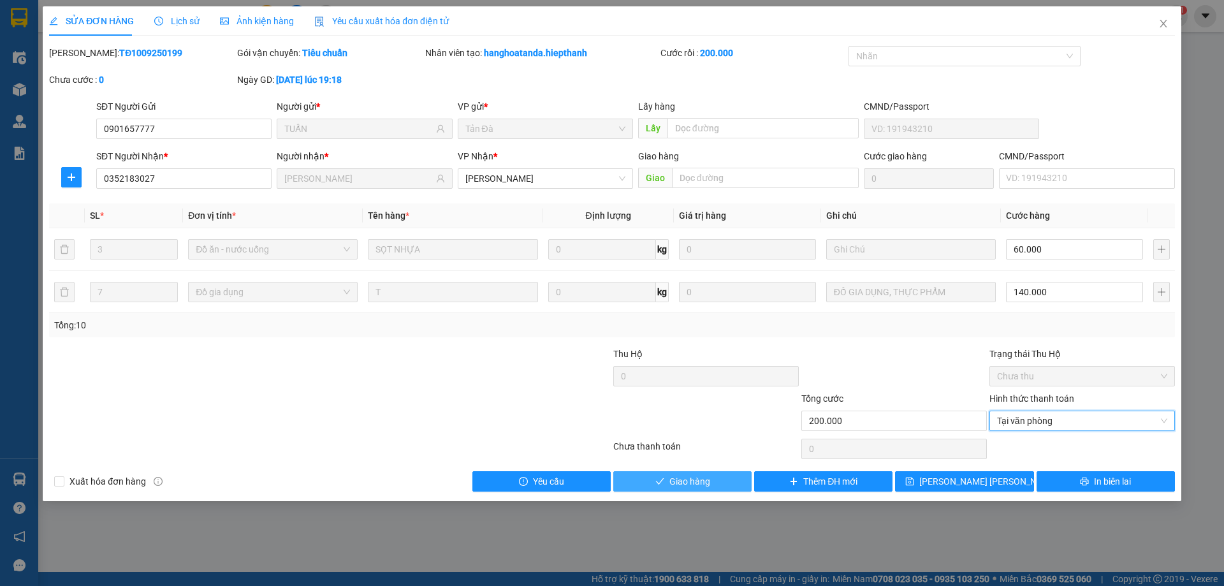
click at [715, 481] on button "Giao hàng" at bounding box center [682, 481] width 138 height 20
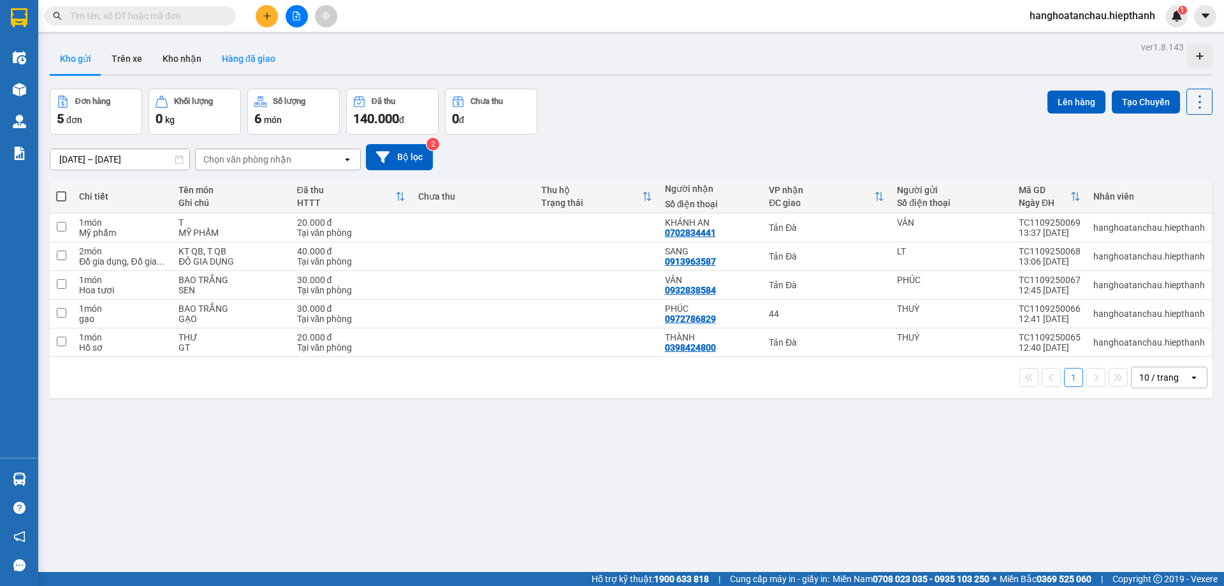
click at [261, 61] on button "Hàng đã giao" at bounding box center [249, 58] width 74 height 31
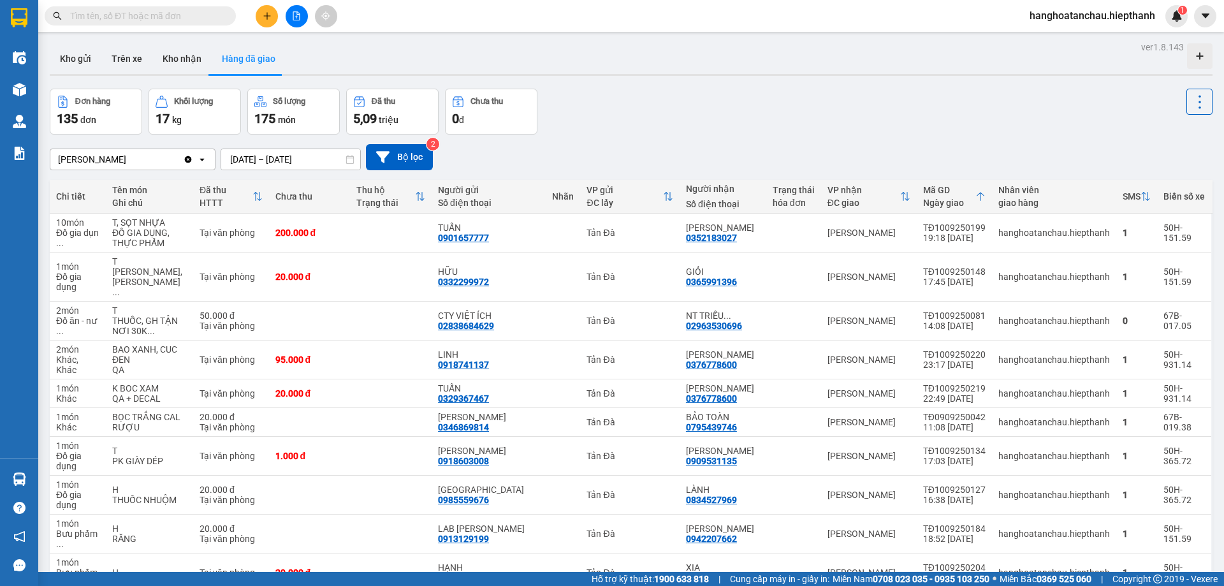
click at [692, 110] on div "Đơn hàng 135 đơn Khối lượng 17 kg Số lượng 175 món Đã thu 5,09 triệu Chưa thu 0…" at bounding box center [631, 112] width 1163 height 46
click at [638, 133] on div "Đơn hàng 135 đơn Khối lượng 17 kg Số lượng 175 món Đã thu 5,09 triệu Chưa thu 0…" at bounding box center [631, 112] width 1163 height 46
click at [294, 17] on icon "file-add" at bounding box center [296, 15] width 9 height 9
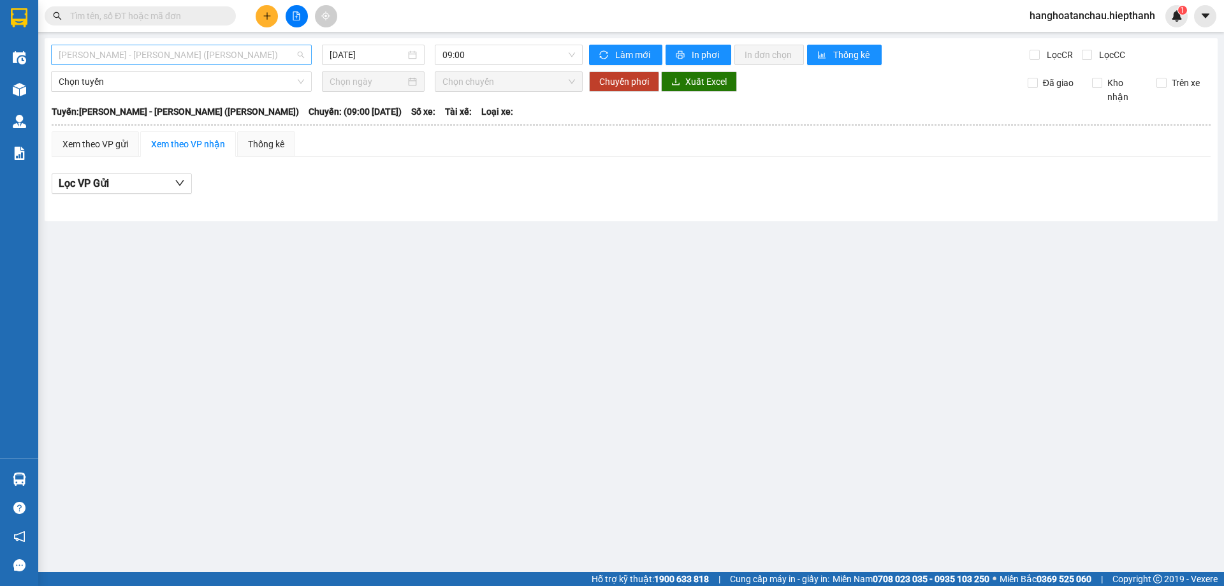
click at [219, 52] on span "[PERSON_NAME] - [PERSON_NAME] ([PERSON_NAME])" at bounding box center [181, 54] width 245 height 19
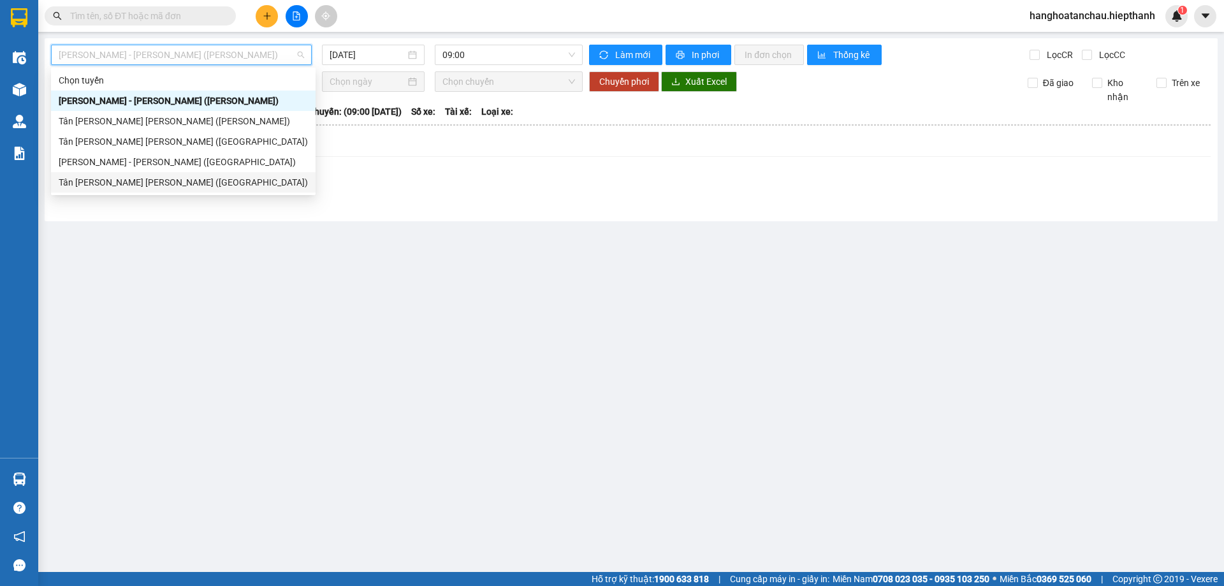
click at [208, 174] on div "Tân [PERSON_NAME] [PERSON_NAME] ([GEOGRAPHIC_DATA])" at bounding box center [183, 182] width 265 height 20
type input "[DATE]"
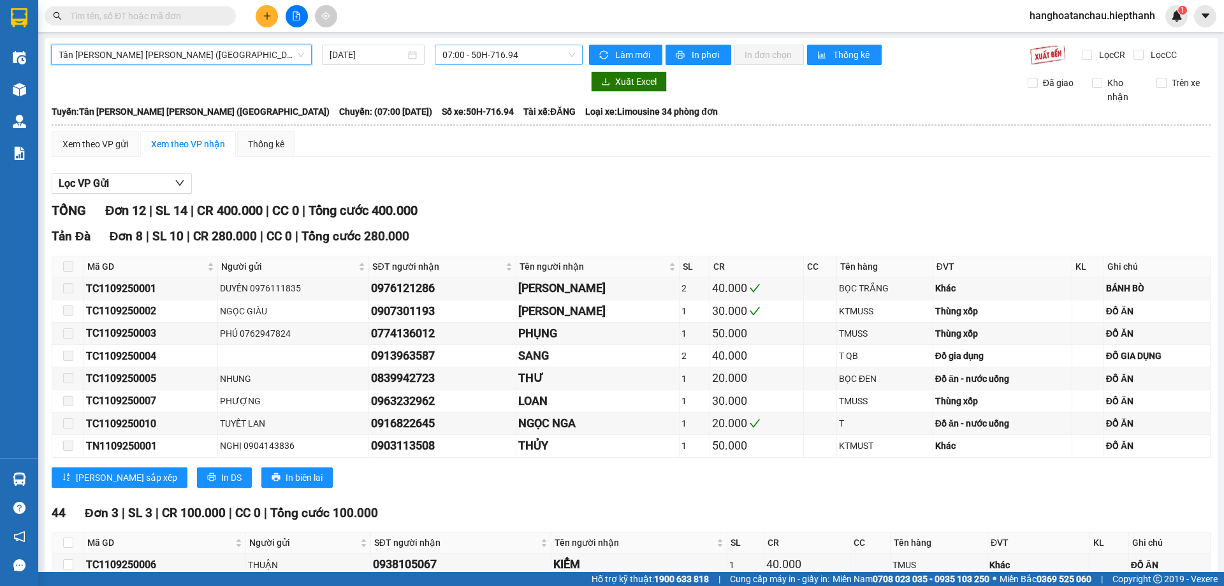
click at [501, 52] on span "07:00 - 50H-716.94" at bounding box center [508, 54] width 133 height 19
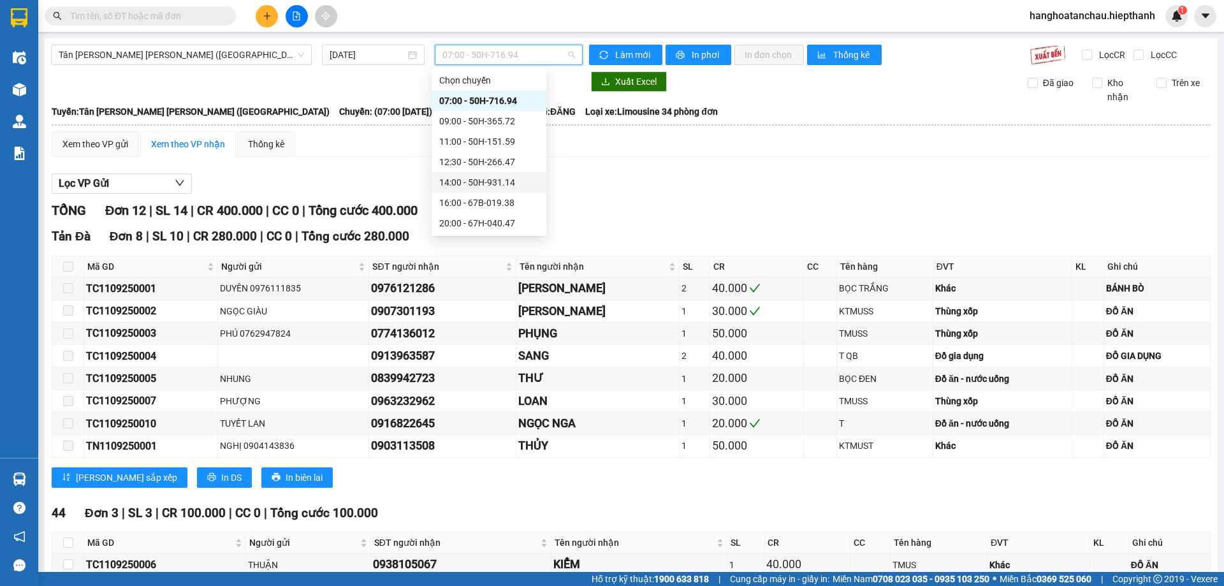
click at [505, 185] on div "14:00 - 50H-931.14" at bounding box center [488, 182] width 99 height 14
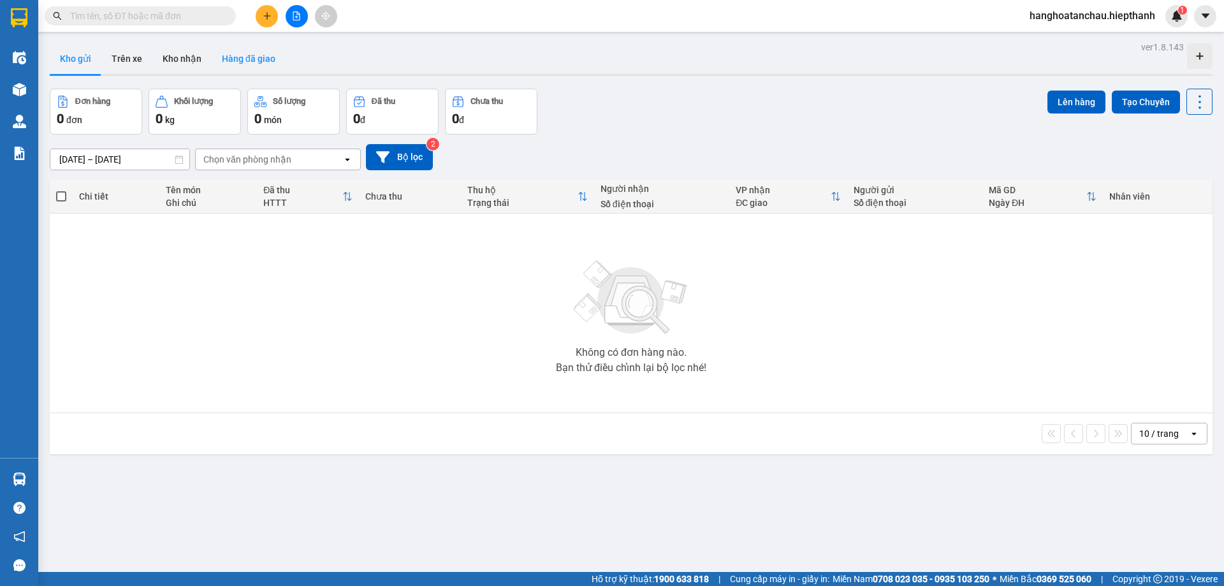
click at [256, 54] on button "Hàng đã giao" at bounding box center [249, 58] width 74 height 31
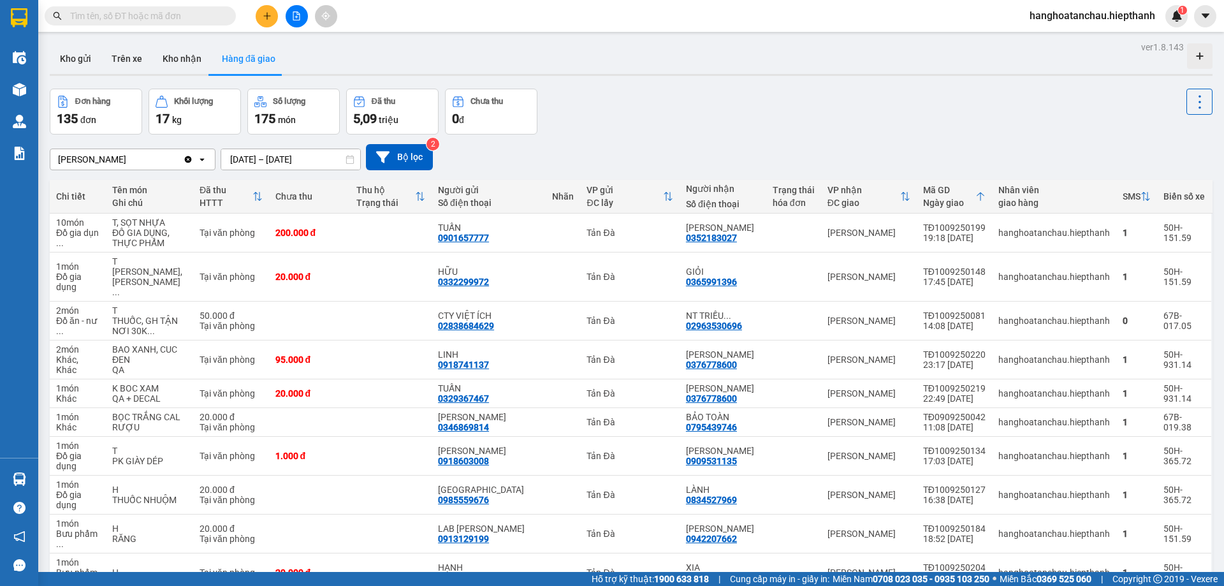
click at [722, 117] on div "Đơn hàng 135 đơn Khối lượng 17 kg Số lượng 175 món Đã thu 5,09 triệu Chưa thu 0…" at bounding box center [631, 112] width 1163 height 46
click at [301, 17] on button at bounding box center [297, 16] width 22 height 22
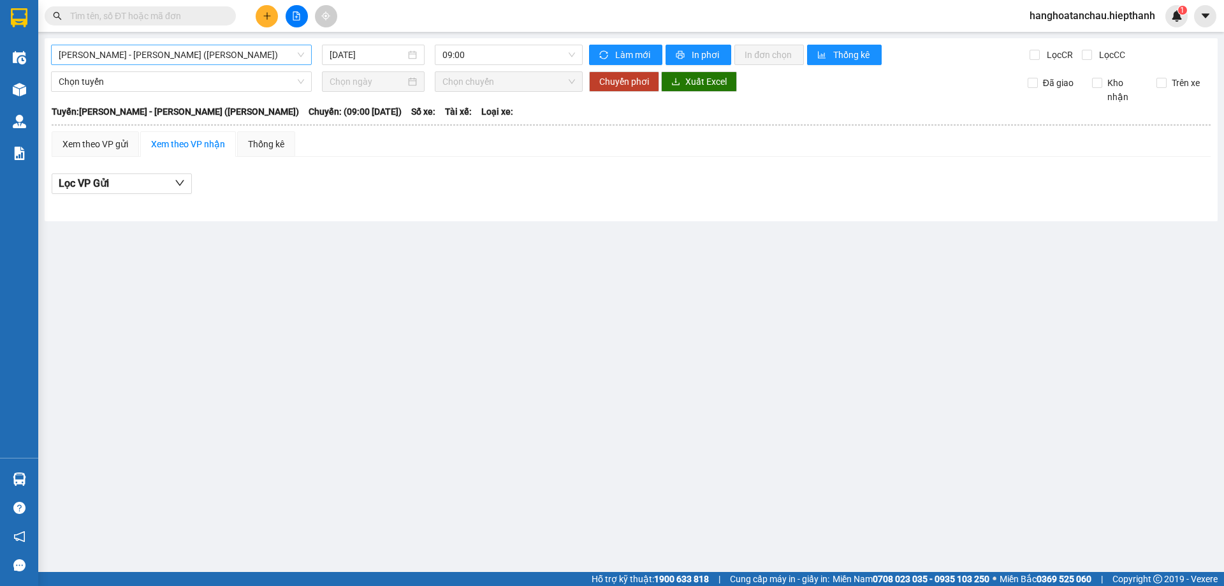
click at [209, 54] on span "[PERSON_NAME] - [PERSON_NAME] ([PERSON_NAME])" at bounding box center [181, 54] width 245 height 19
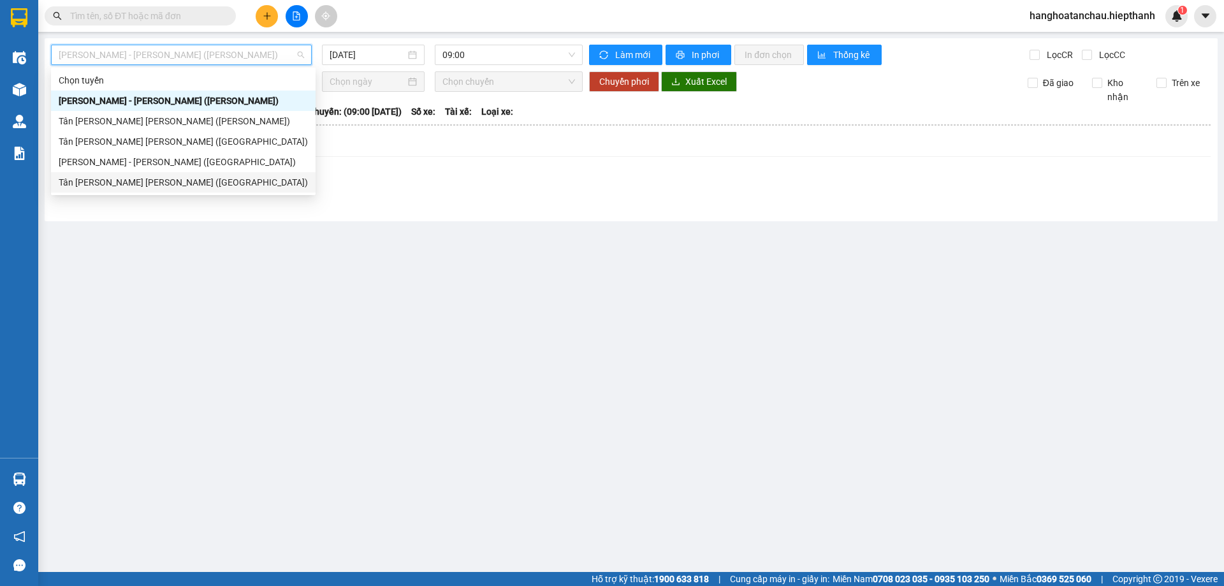
click at [194, 179] on div "Tân [PERSON_NAME] [PERSON_NAME] ([GEOGRAPHIC_DATA])" at bounding box center [183, 182] width 249 height 14
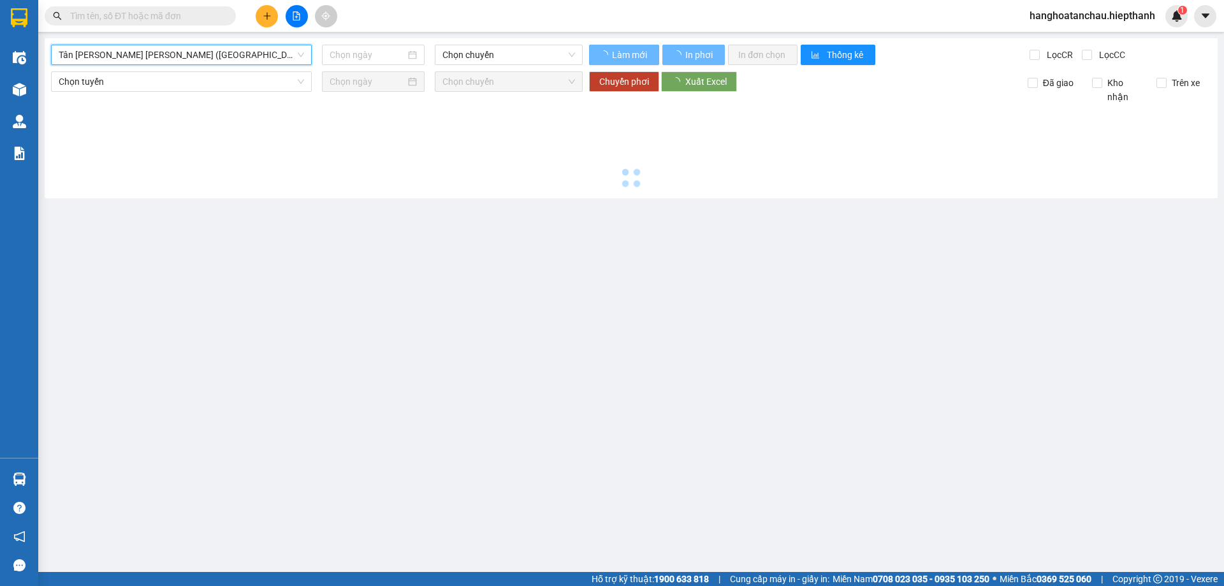
type input "[DATE]"
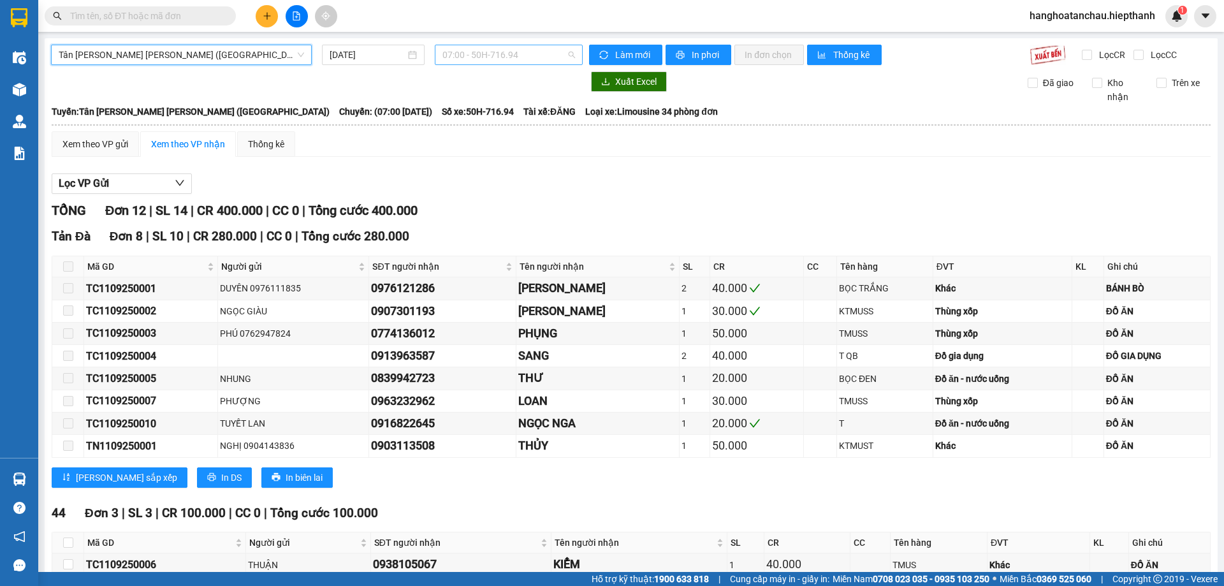
click at [493, 48] on span "07:00 - 50H-716.94" at bounding box center [508, 54] width 133 height 19
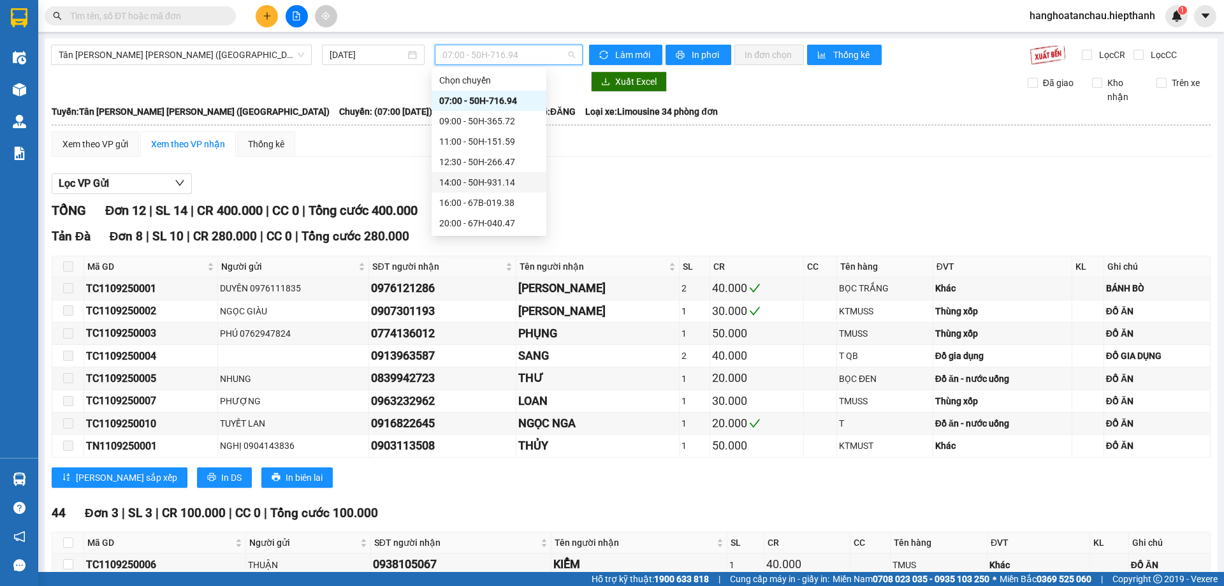
click at [492, 184] on div "14:00 - 50H-931.14" at bounding box center [488, 182] width 99 height 14
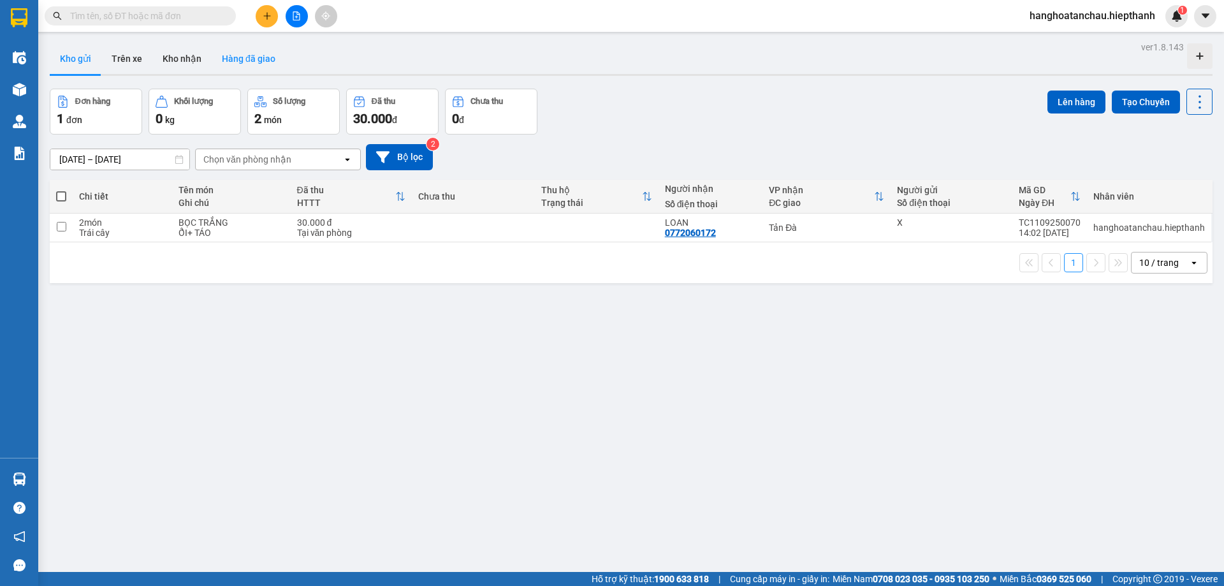
click at [257, 60] on button "Hàng đã giao" at bounding box center [249, 58] width 74 height 31
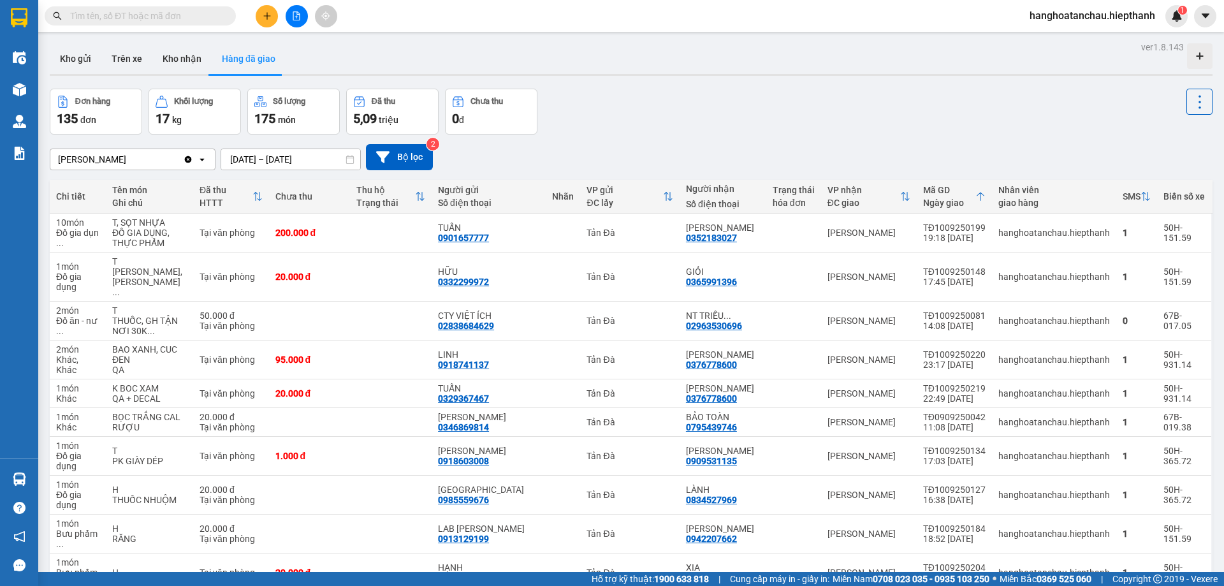
click at [768, 128] on div "Đơn hàng 135 đơn Khối lượng 17 kg Số lượng 175 món Đã thu 5,09 triệu Chưa thu 0…" at bounding box center [631, 112] width 1163 height 46
click at [173, 61] on button "Kho nhận" at bounding box center [181, 58] width 59 height 31
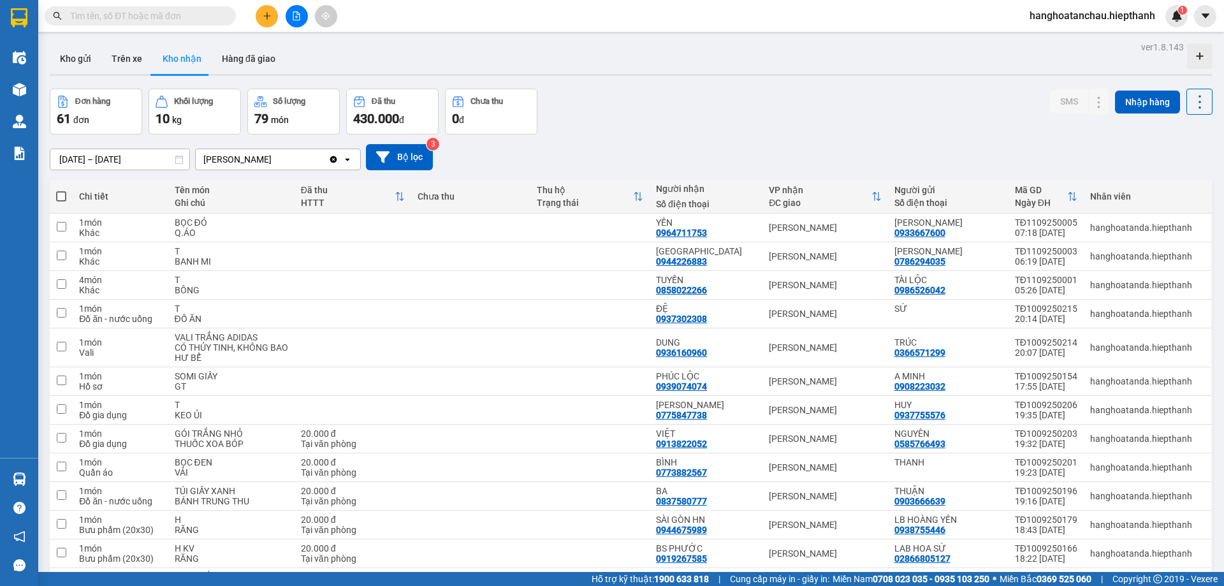
click at [169, 12] on input "text" at bounding box center [145, 16] width 150 height 14
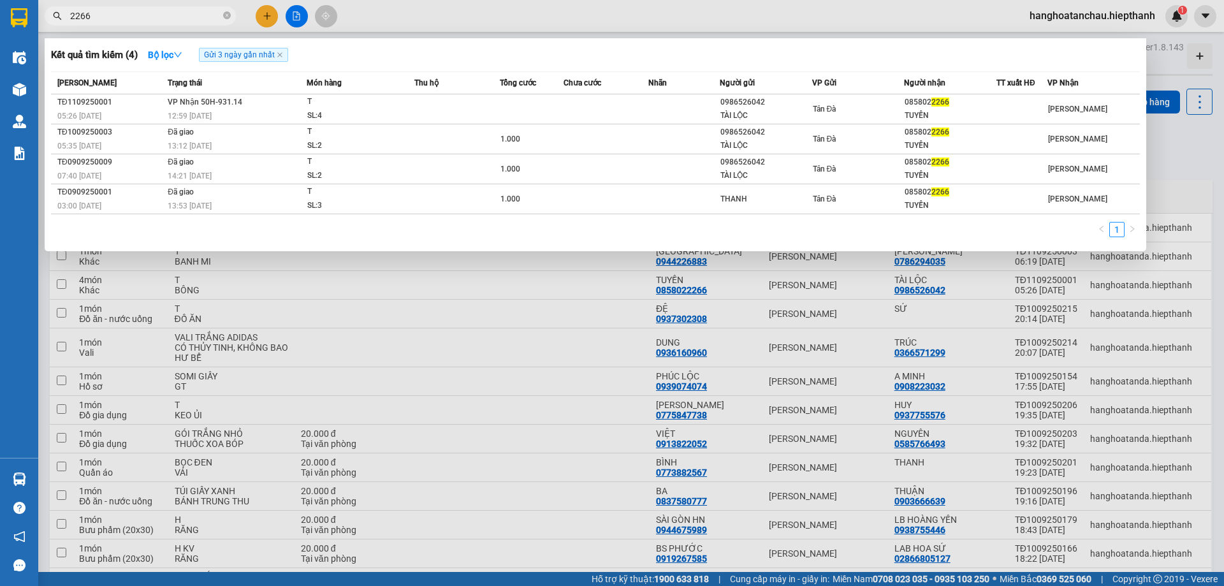
type input "2266"
click at [514, 91] on th "Tổng cước" at bounding box center [532, 83] width 64 height 22
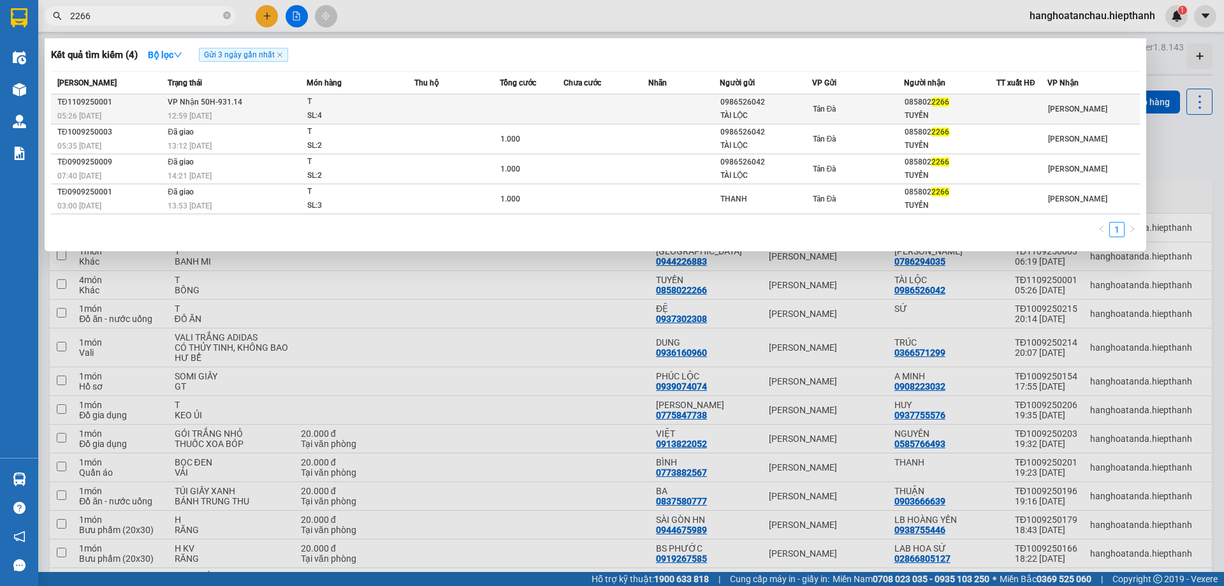
click at [507, 112] on td at bounding box center [532, 109] width 64 height 30
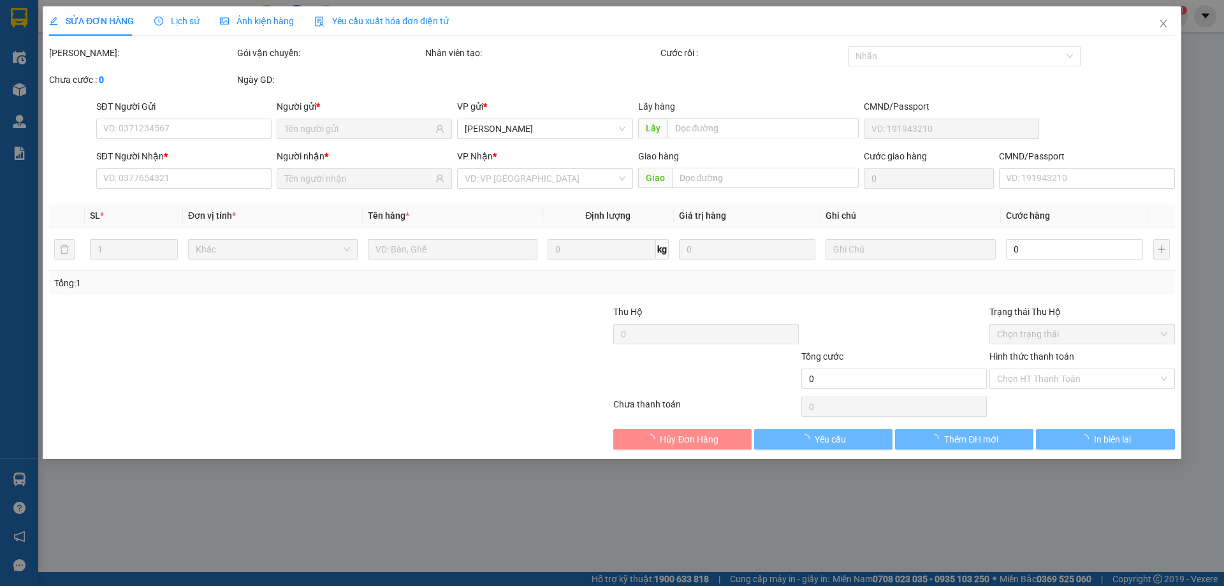
type input "0986526042"
type input "TÀI LỘC"
type input "0858022266"
type input "TUYỀN"
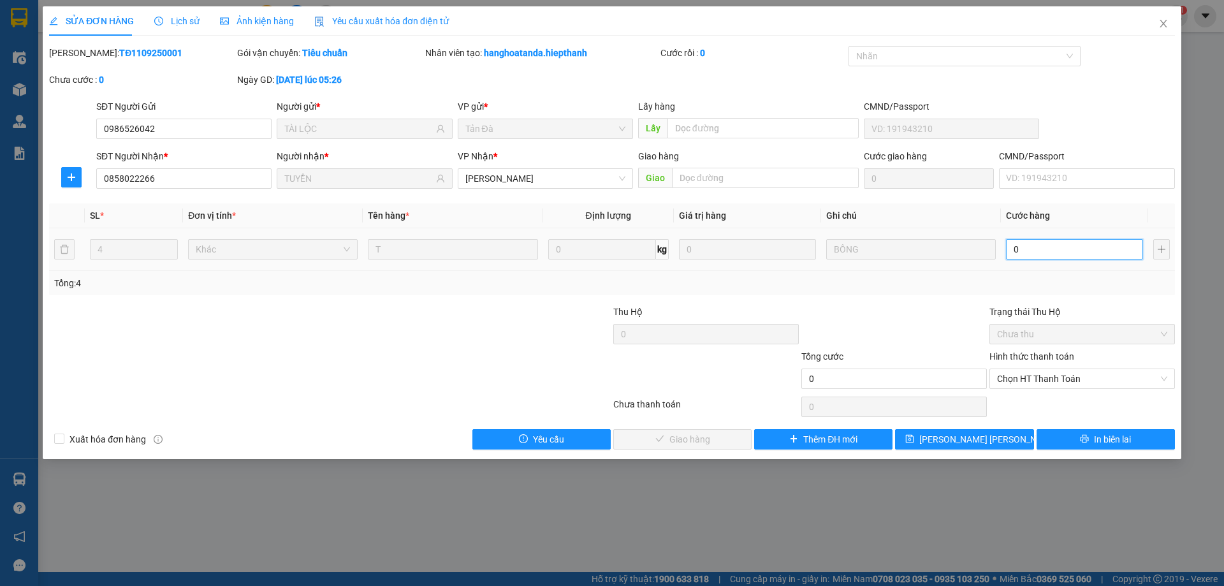
click at [1032, 251] on input "0" at bounding box center [1074, 249] width 137 height 20
type input "1"
click at [1037, 374] on span "Chọn HT Thanh Toán" at bounding box center [1082, 378] width 170 height 19
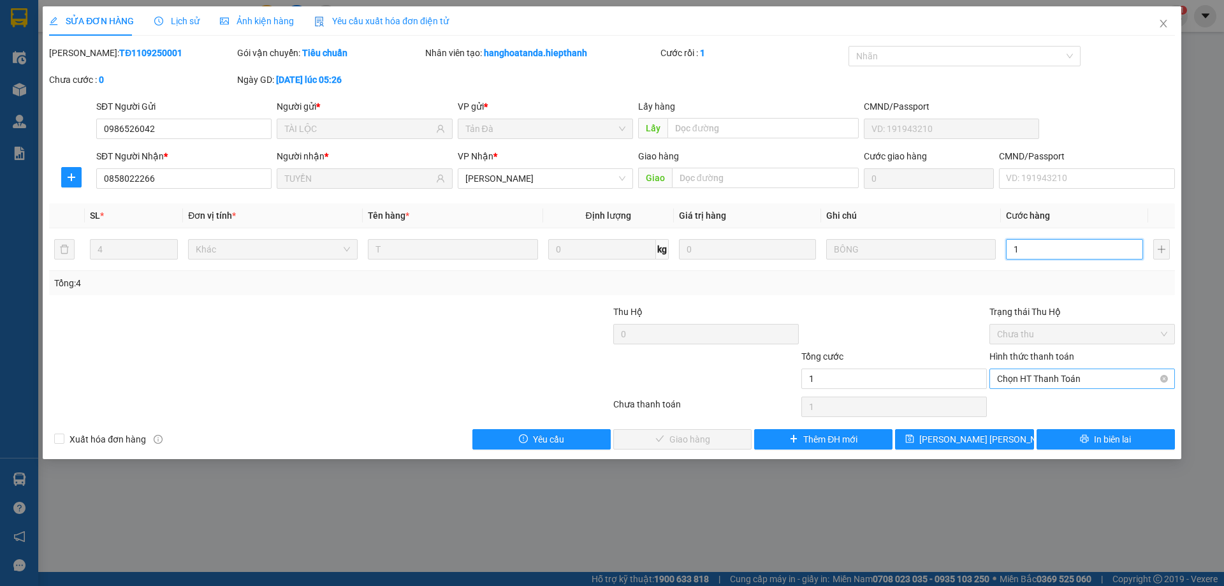
type input "1"
type input "1.000"
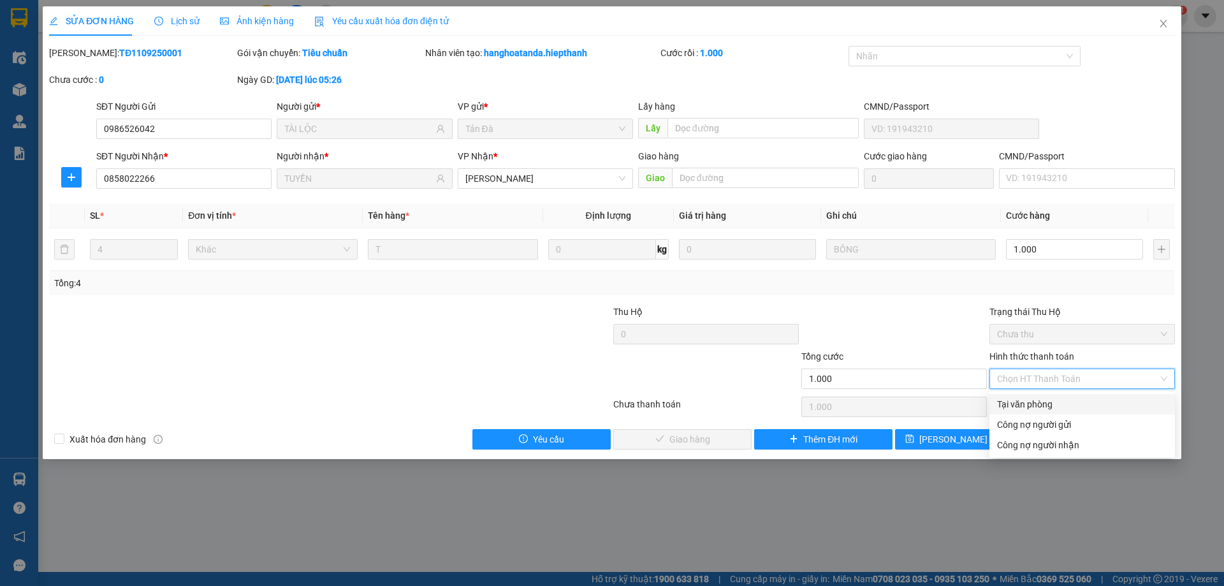
click at [1017, 406] on div "Tại văn phòng" at bounding box center [1082, 404] width 170 height 14
type input "0"
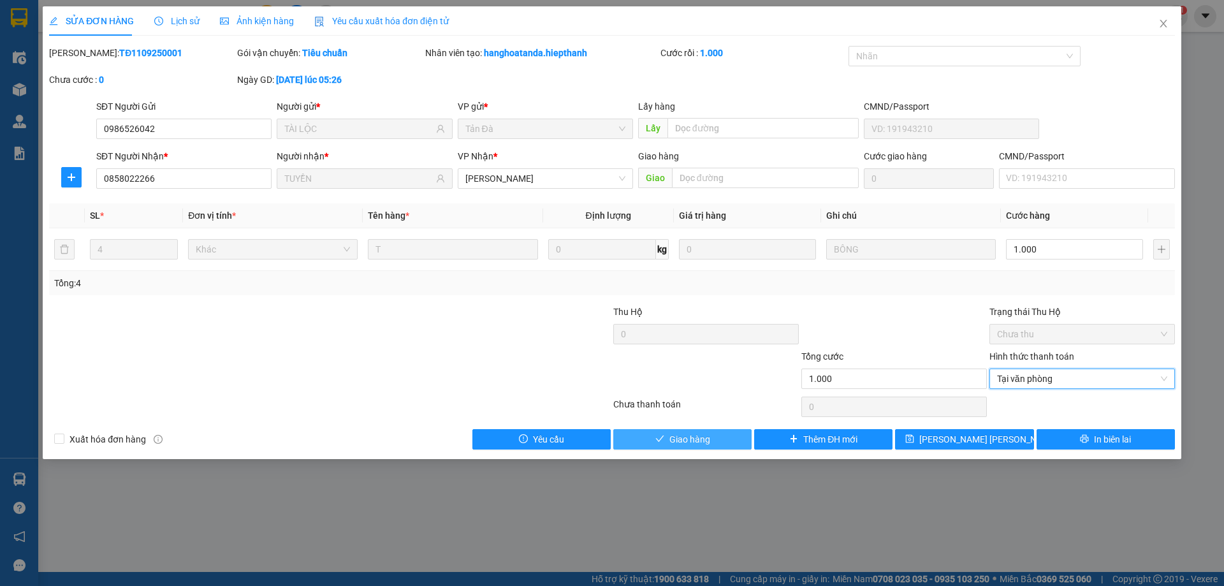
click at [714, 439] on button "Giao hàng" at bounding box center [682, 439] width 138 height 20
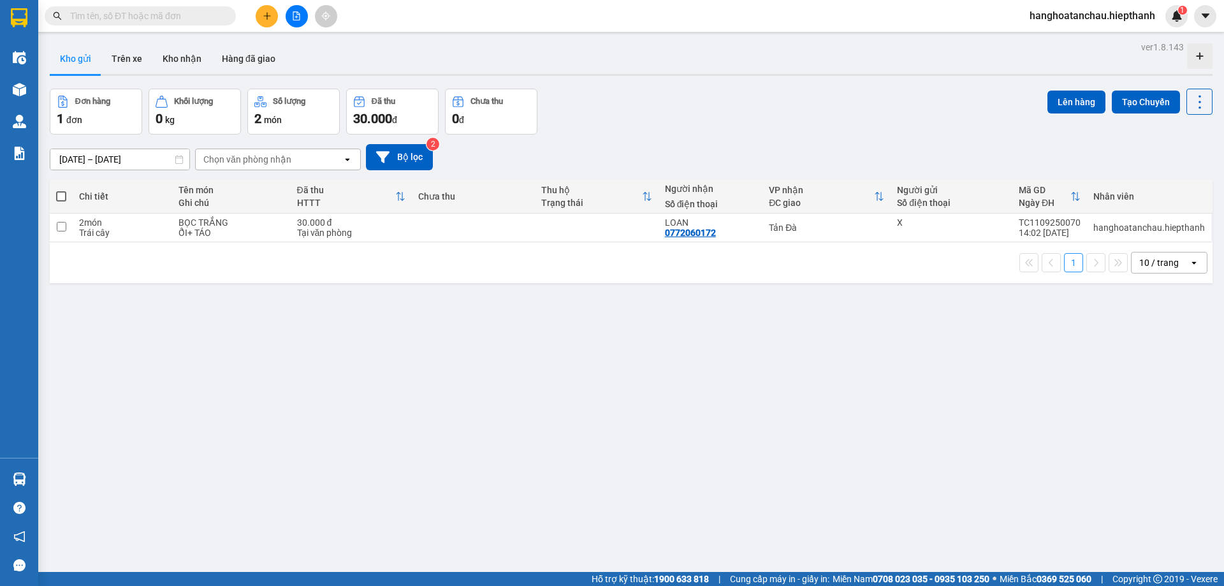
click at [722, 112] on div "Đơn hàng 1 đơn Khối lượng 0 kg Số lượng 2 món Đã thu 30.000 đ Chưa thu 0 đ Lên …" at bounding box center [631, 112] width 1163 height 46
click at [184, 62] on button "Kho nhận" at bounding box center [181, 58] width 59 height 31
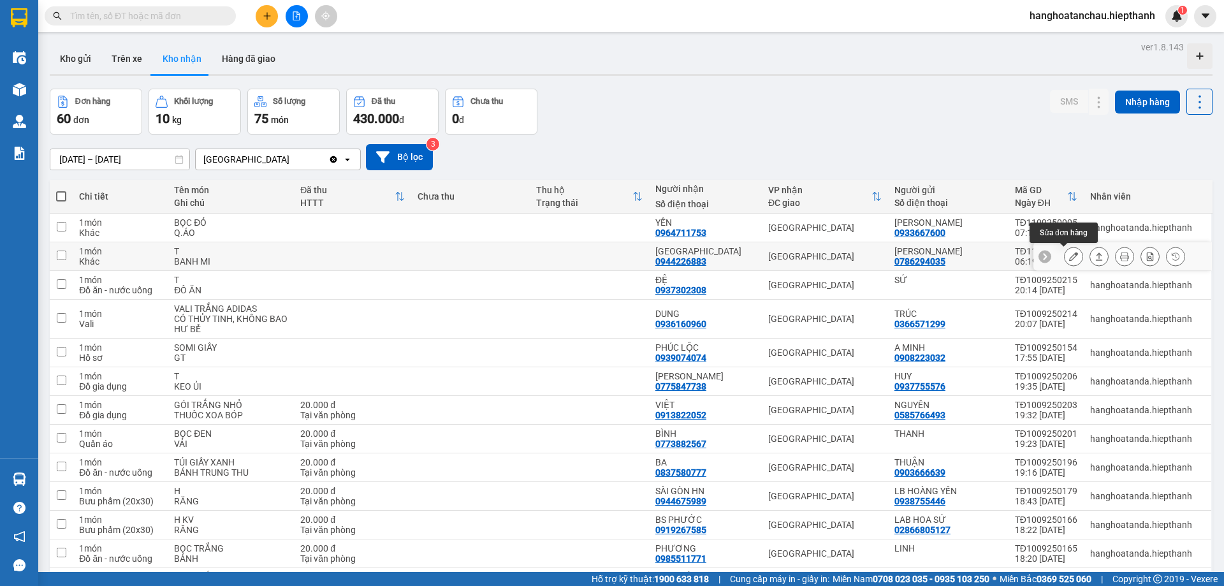
click at [1069, 255] on icon at bounding box center [1073, 256] width 9 height 9
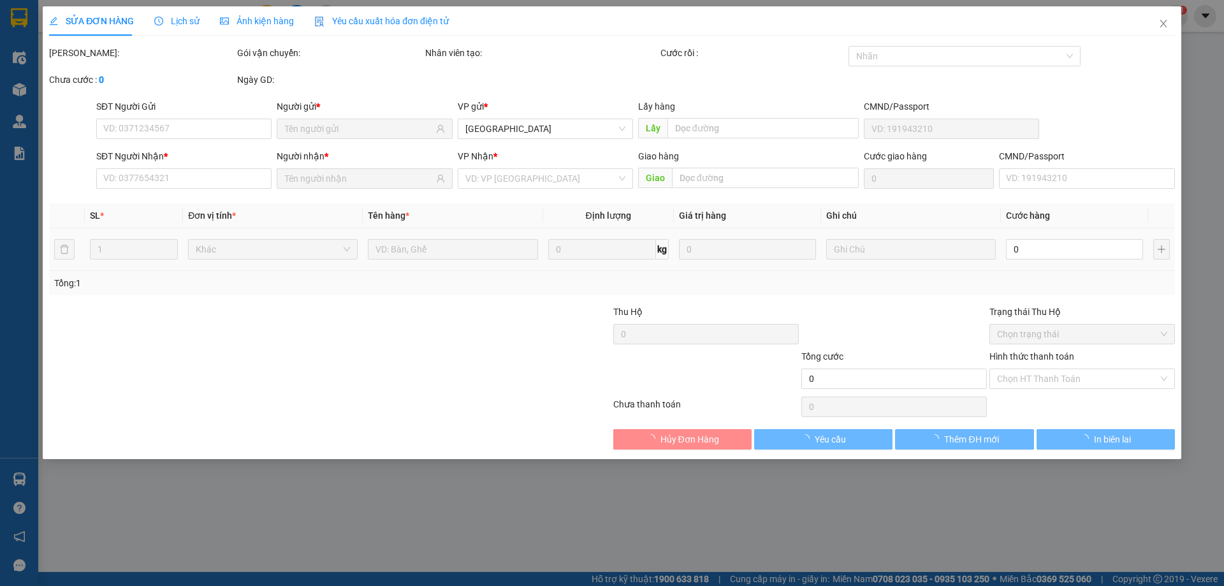
type input "0786294035"
type input "[PERSON_NAME]"
type input "0944226883"
type input "[GEOGRAPHIC_DATA]"
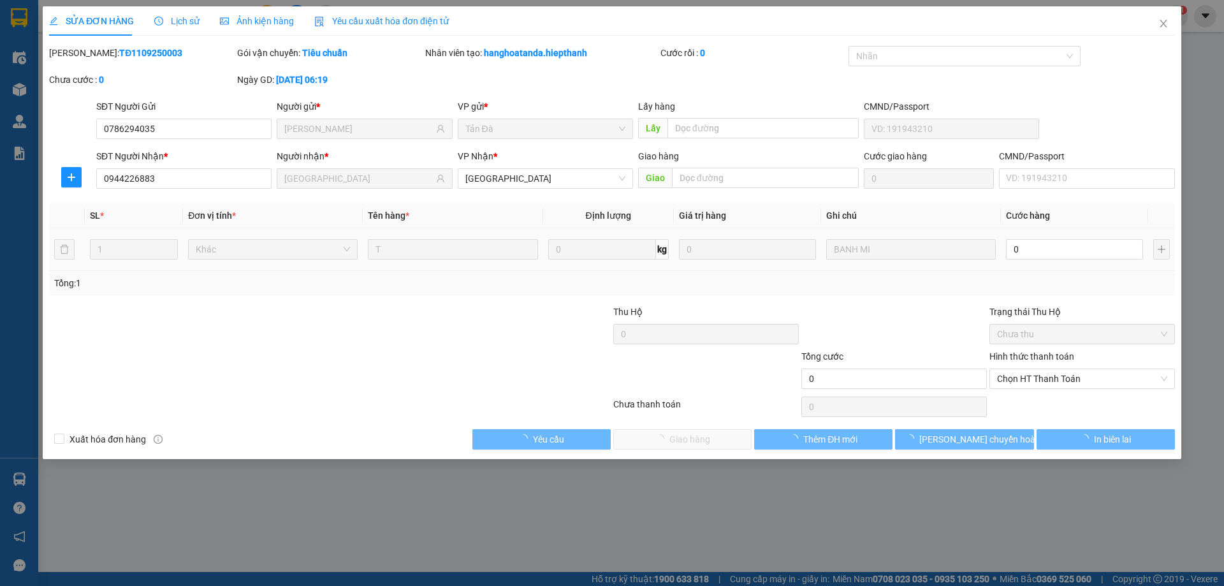
click at [1053, 252] on input "0" at bounding box center [1074, 249] width 137 height 20
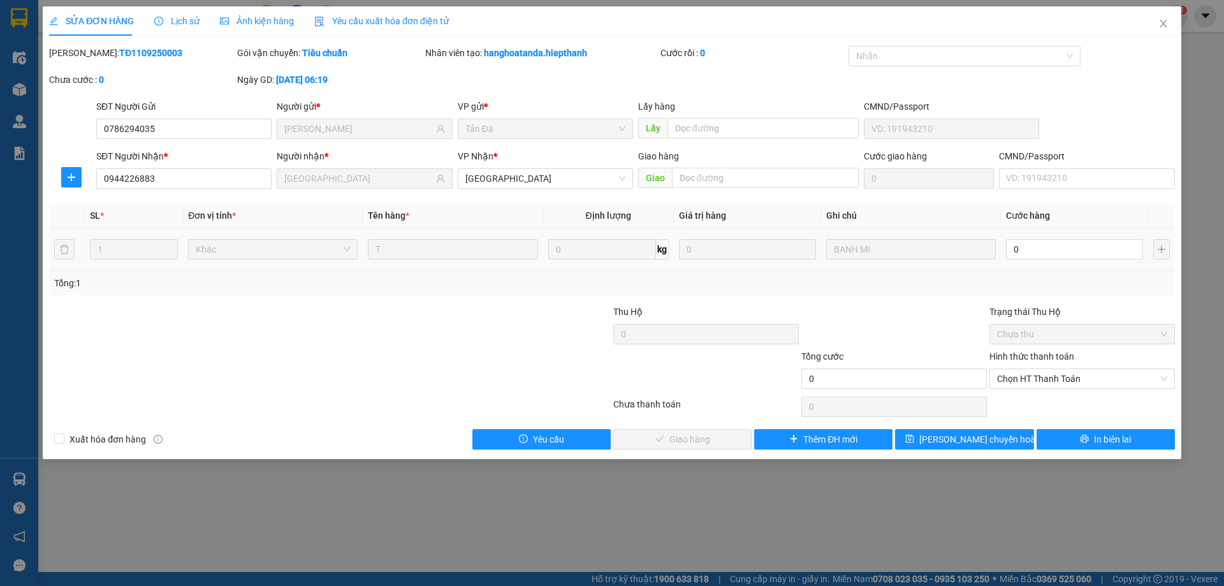
type input "5"
type input "50"
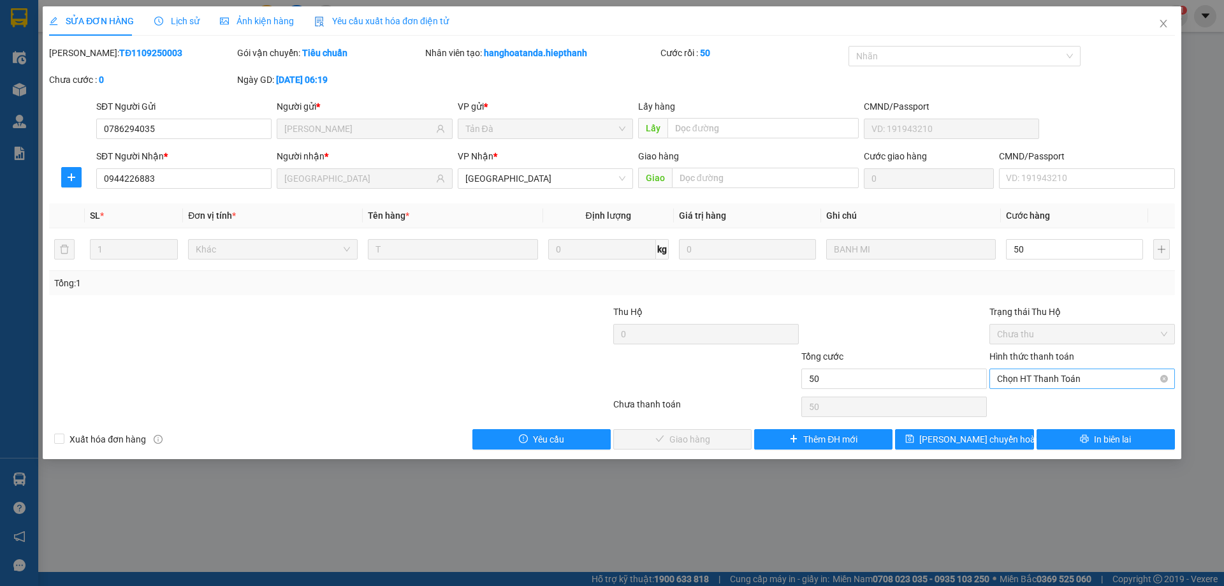
click at [1035, 376] on span "Chọn HT Thanh Toán" at bounding box center [1082, 378] width 170 height 19
type input "50"
type input "50.000"
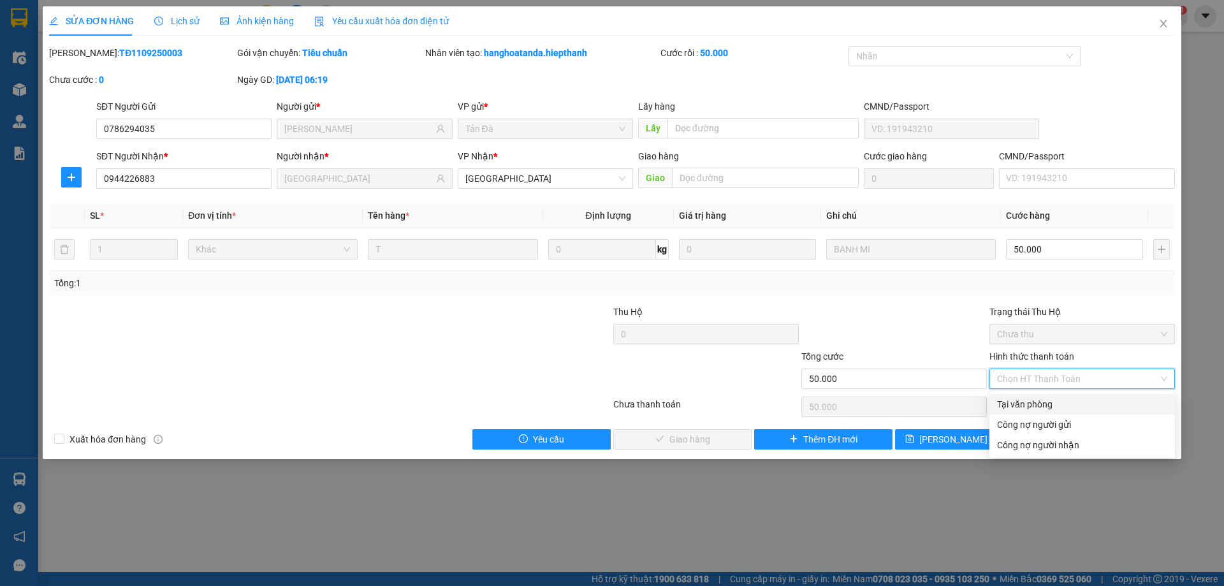
drag, startPoint x: 1036, startPoint y: 404, endPoint x: 772, endPoint y: 421, distance: 264.5
click at [1032, 406] on div "Tại văn phòng" at bounding box center [1082, 404] width 170 height 14
type input "0"
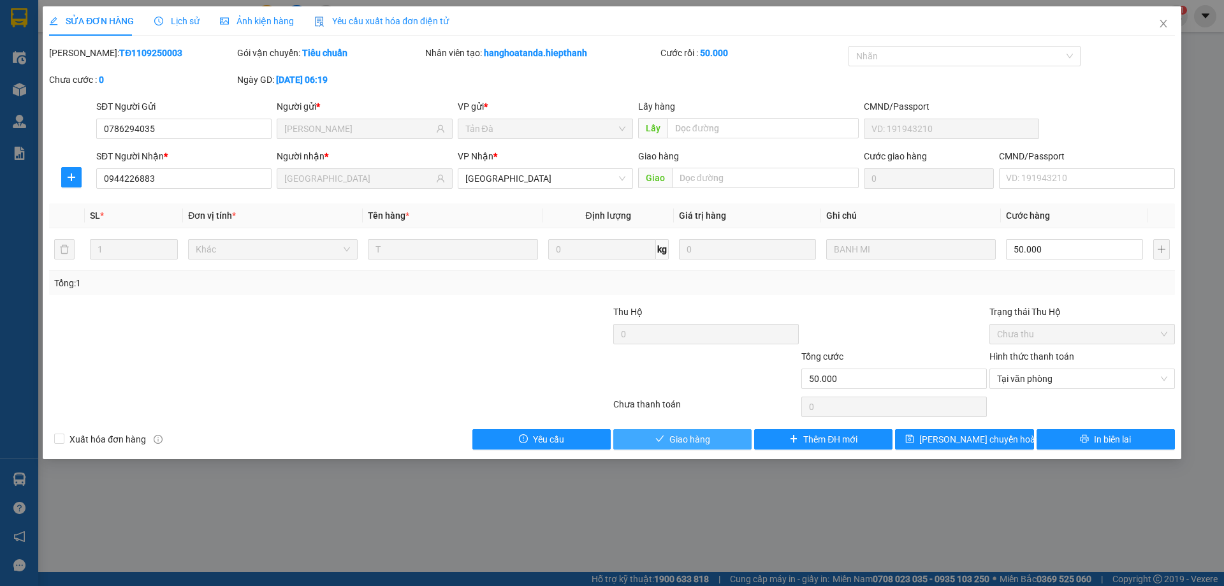
click at [719, 439] on button "Giao hàng" at bounding box center [682, 439] width 138 height 20
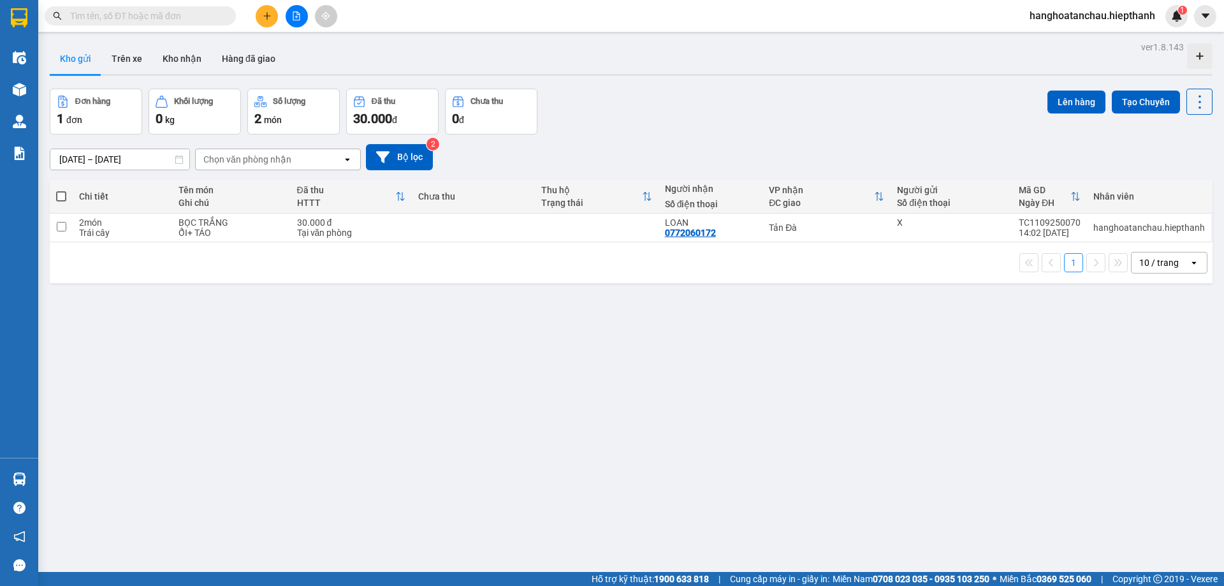
click at [662, 99] on div "Đơn hàng 1 đơn Khối lượng 0 kg Số lượng 2 món Đã thu 30.000 đ Chưa thu 0 đ Lên …" at bounding box center [631, 112] width 1163 height 46
click at [255, 57] on button "Hàng đã giao" at bounding box center [249, 58] width 74 height 31
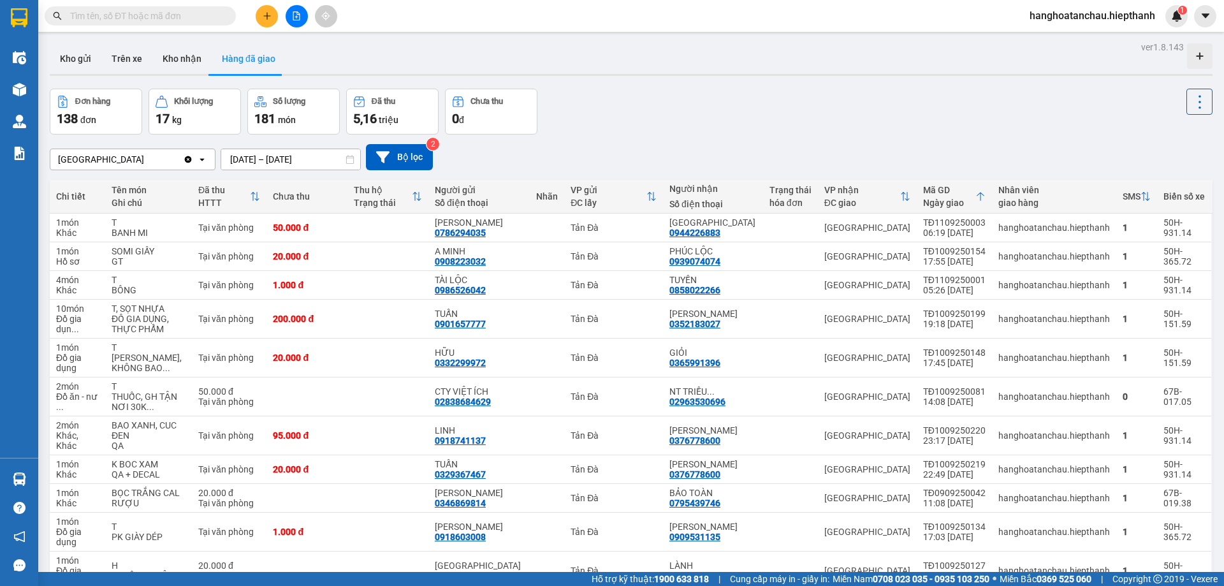
drag, startPoint x: 257, startPoint y: 65, endPoint x: 485, endPoint y: 71, distance: 227.7
click at [484, 71] on div "Kho gửi Trên xe Kho nhận Hàng đã giao" at bounding box center [631, 60] width 1163 height 34
click at [299, 16] on icon "file-add" at bounding box center [296, 15] width 9 height 9
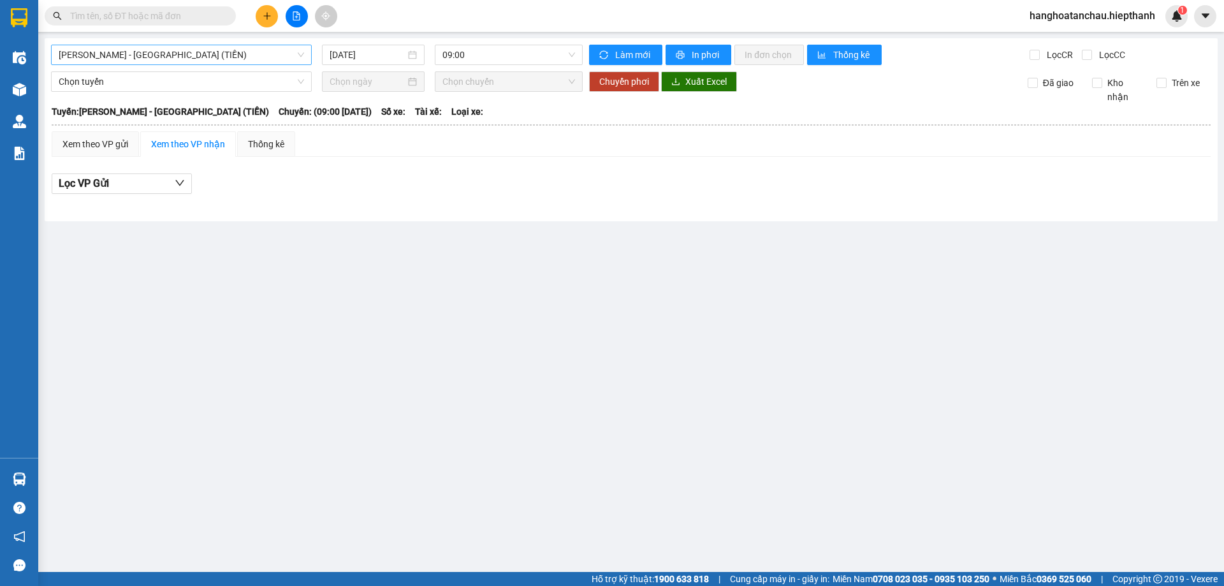
click at [193, 52] on span "[PERSON_NAME] - [GEOGRAPHIC_DATA] (TIỀN)" at bounding box center [181, 54] width 245 height 19
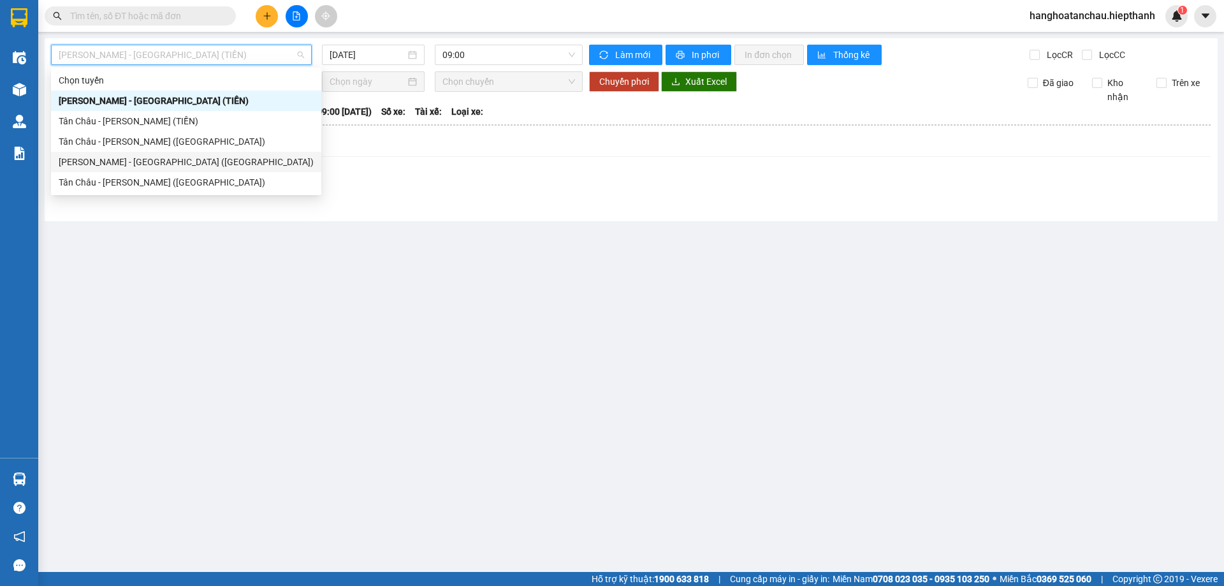
click at [211, 158] on div "[PERSON_NAME] - [GEOGRAPHIC_DATA] ([GEOGRAPHIC_DATA])" at bounding box center [186, 162] width 255 height 14
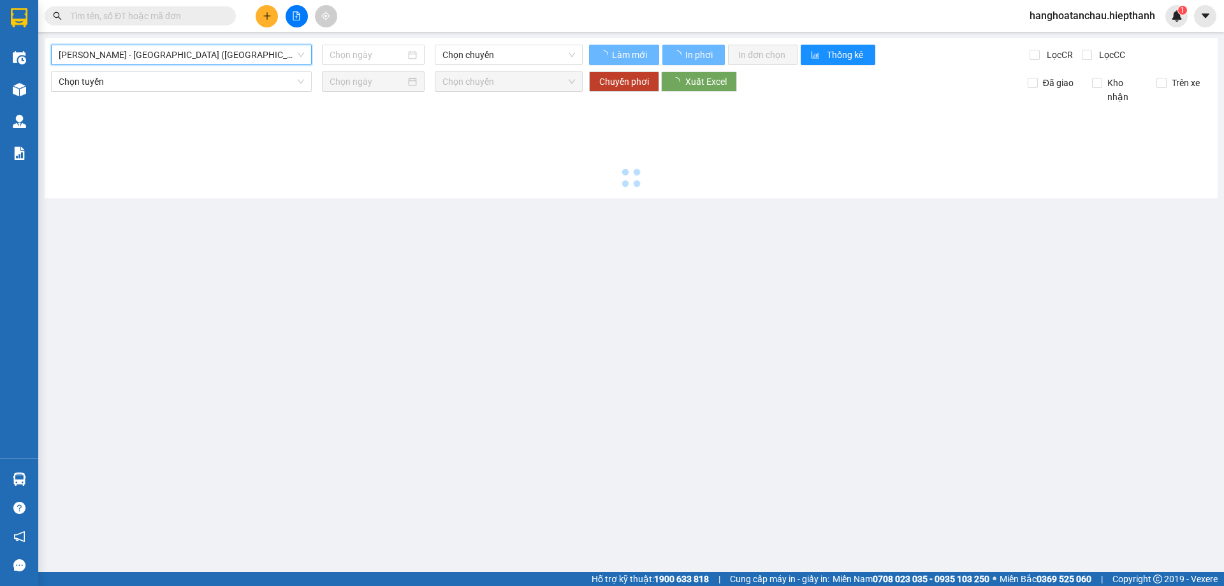
type input "[DATE]"
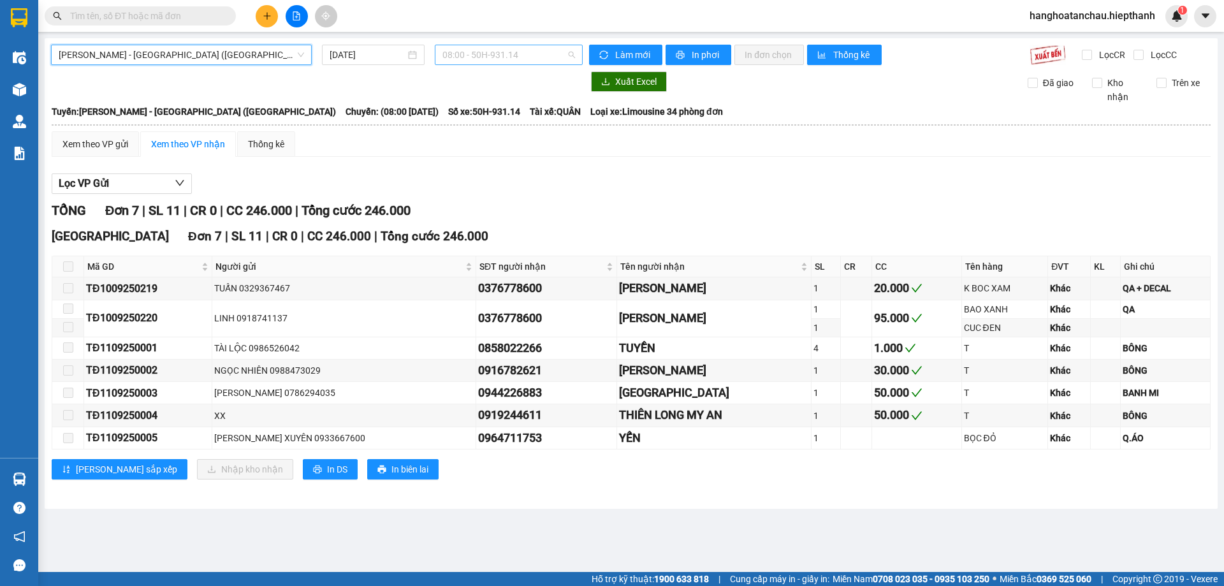
click at [527, 48] on span "08:00 - 50H-931.14" at bounding box center [508, 54] width 133 height 19
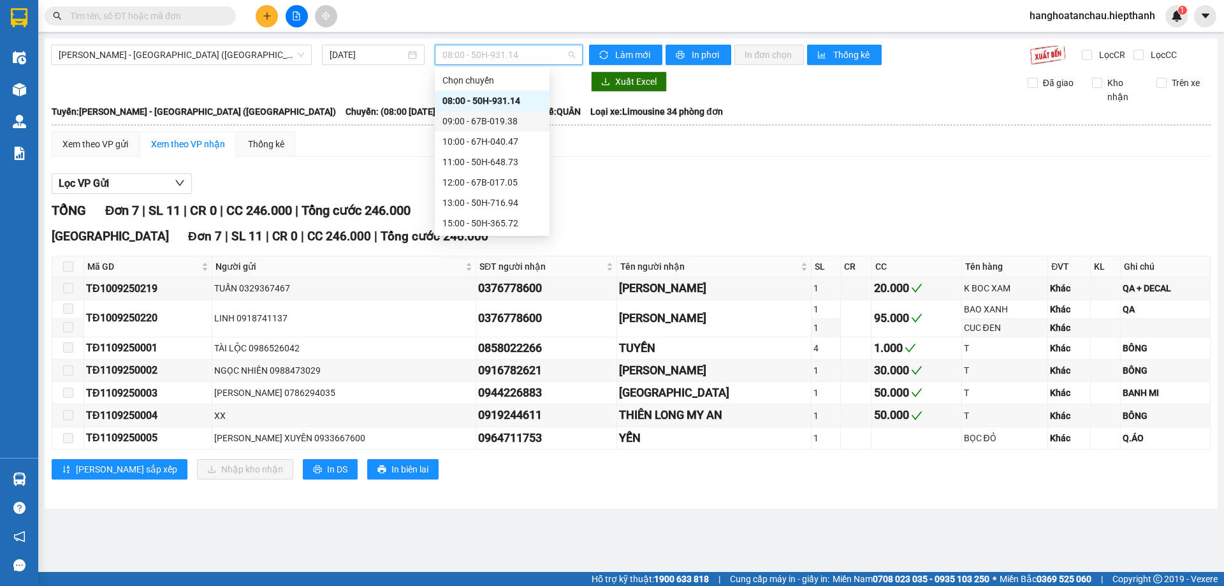
click at [523, 114] on div "09:00 - 67B-019.38" at bounding box center [491, 121] width 99 height 14
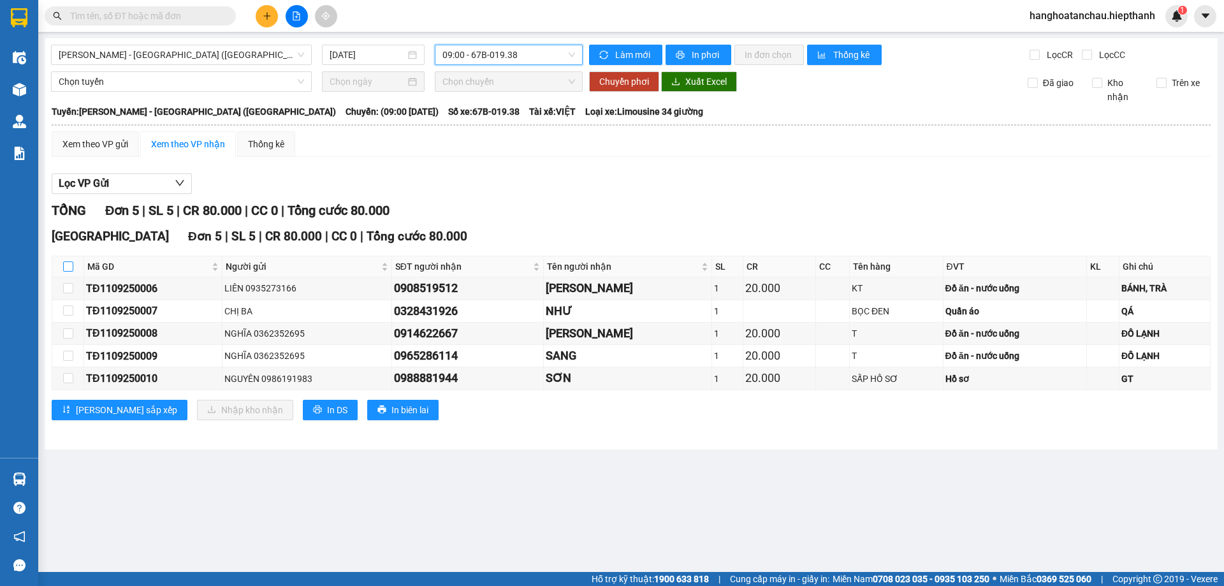
click at [69, 266] on input "checkbox" at bounding box center [68, 266] width 10 height 10
checkbox input "true"
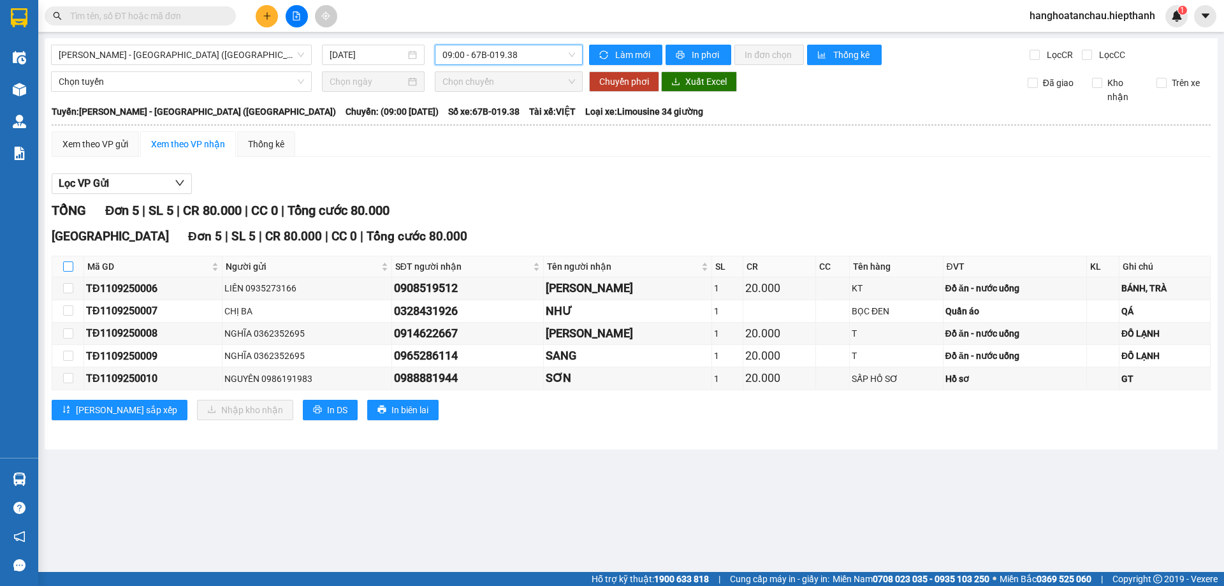
checkbox input "true"
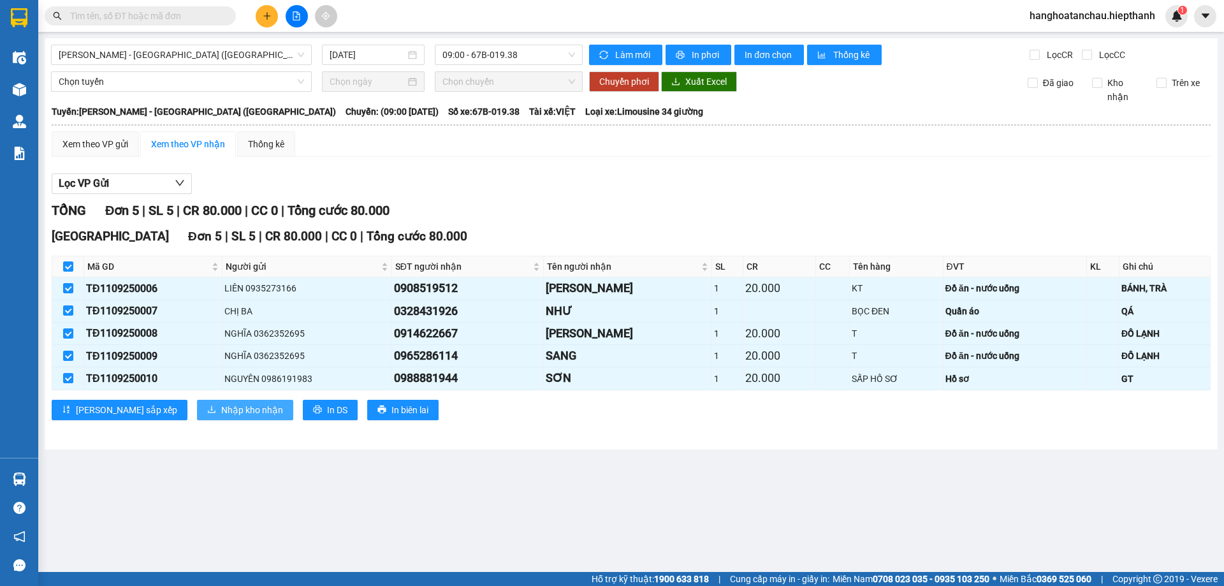
click at [221, 405] on span "Nhập kho nhận" at bounding box center [252, 410] width 62 height 14
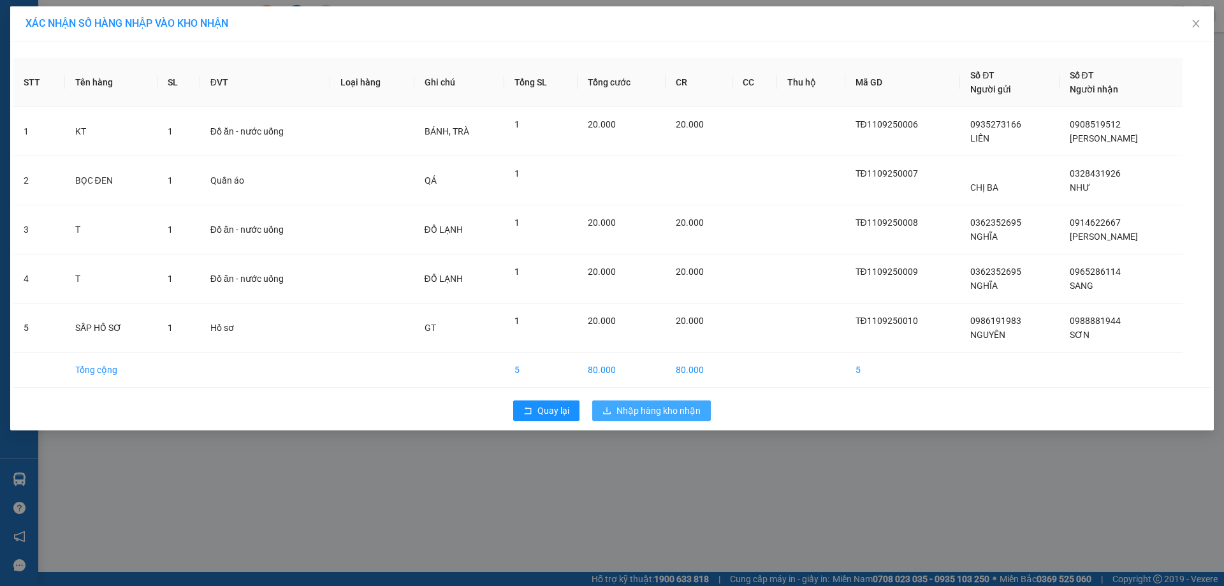
click at [657, 413] on span "Nhập hàng kho nhận" at bounding box center [659, 411] width 84 height 14
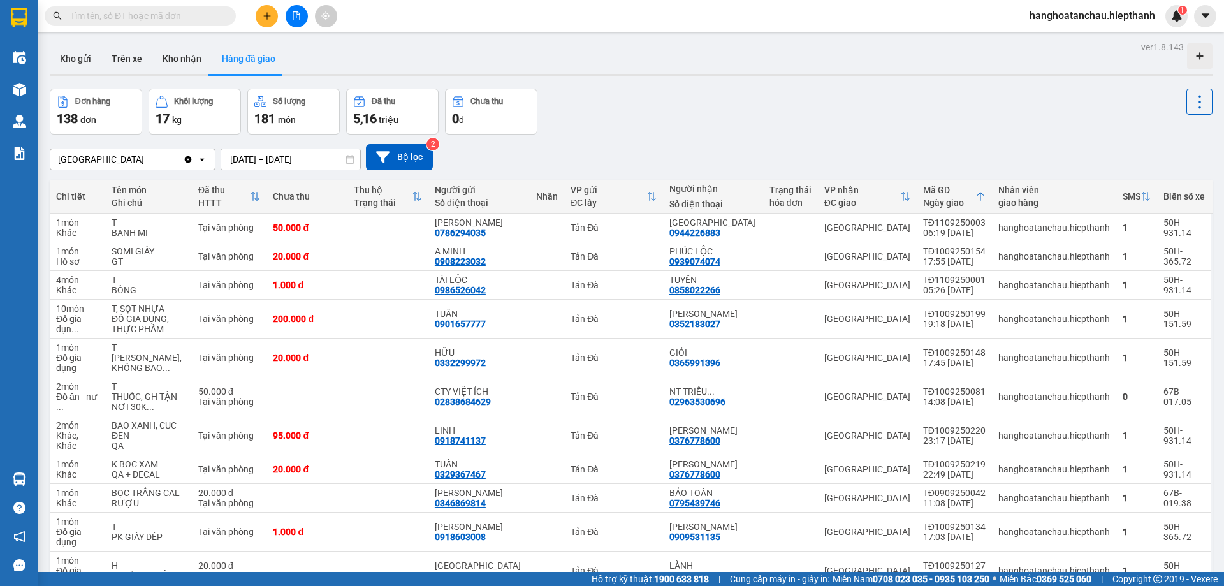
click at [662, 92] on div "Đơn hàng 138 đơn Khối lượng 17 kg Số lượng 181 món Đã thu 5,16 triệu Chưa thu 0…" at bounding box center [631, 112] width 1163 height 46
click at [701, 115] on div "Đơn hàng 138 đơn Khối lượng 17 kg Số lượng 181 món Đã thu 5,16 triệu Chưa thu 0…" at bounding box center [631, 112] width 1163 height 46
click at [295, 15] on icon "file-add" at bounding box center [296, 15] width 9 height 9
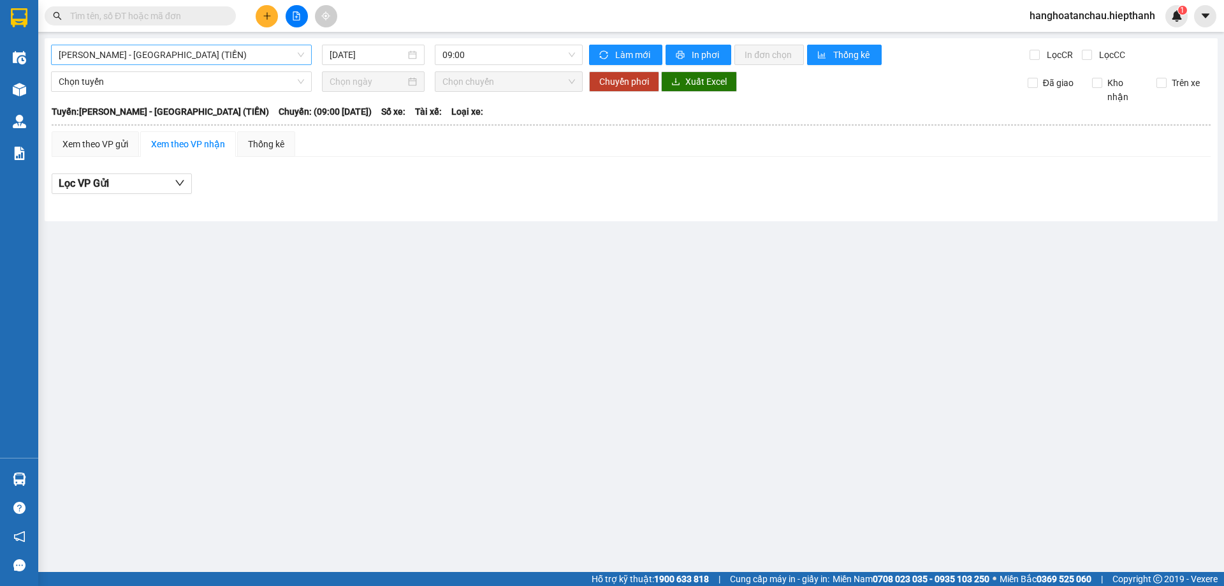
click at [222, 52] on span "[PERSON_NAME] - [GEOGRAPHIC_DATA] (TIỀN)" at bounding box center [181, 54] width 245 height 19
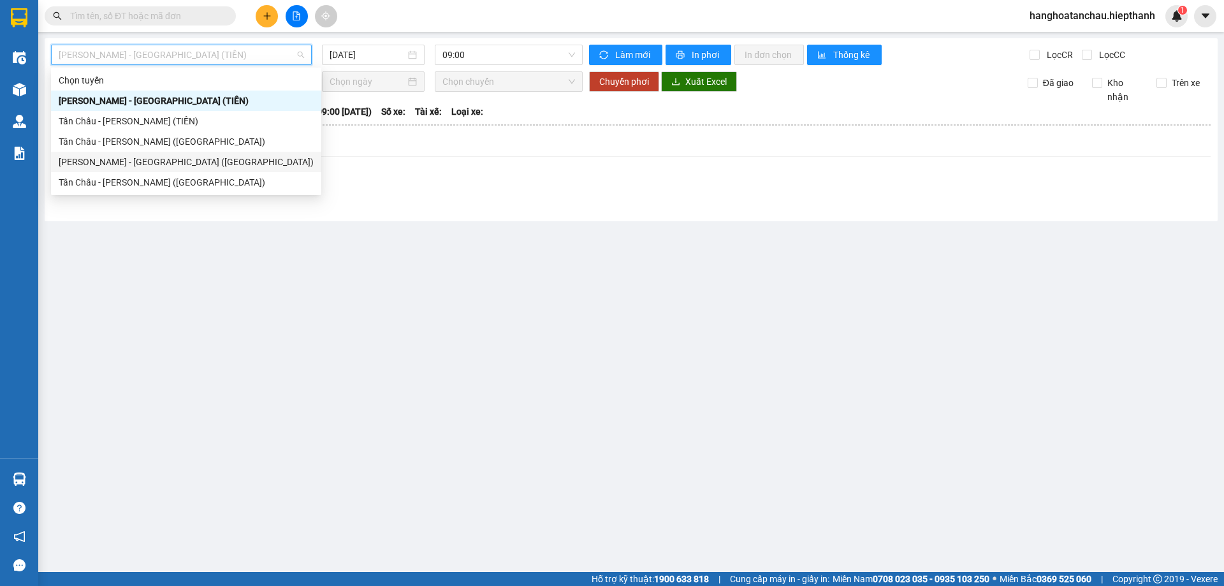
click at [224, 161] on div "[PERSON_NAME] - [GEOGRAPHIC_DATA] ([GEOGRAPHIC_DATA])" at bounding box center [186, 162] width 255 height 14
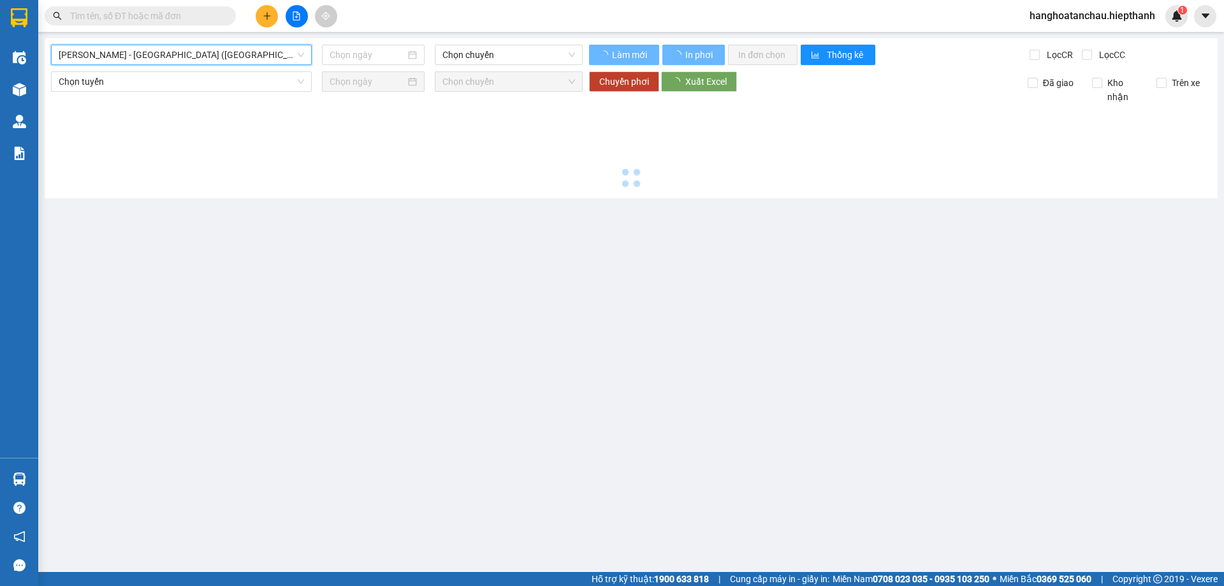
type input "[DATE]"
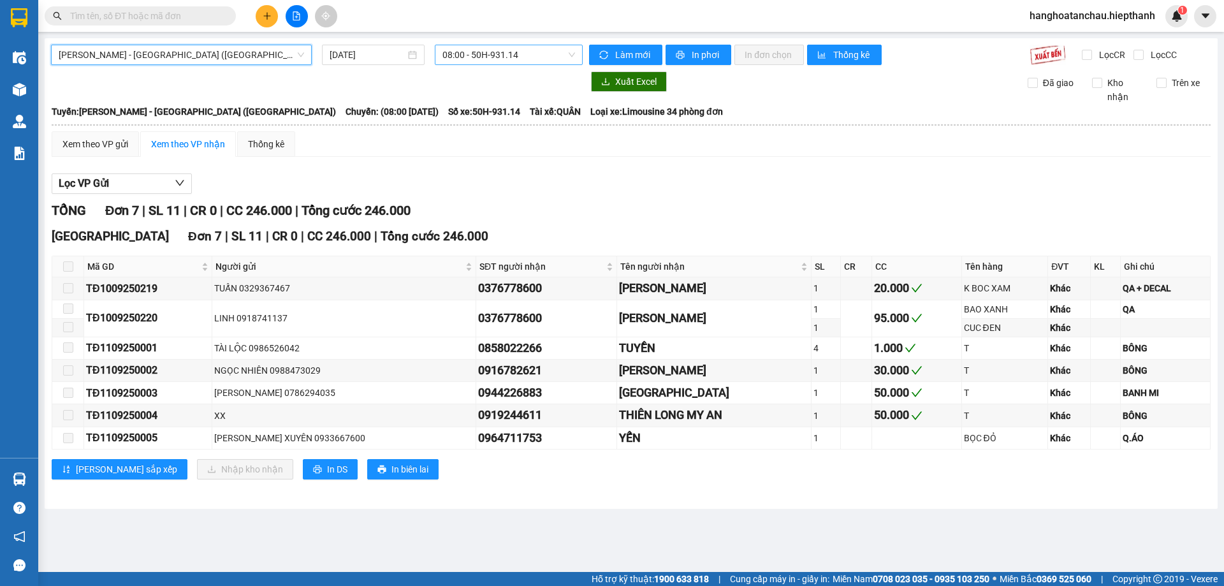
click at [503, 52] on span "08:00 - 50H-931.14" at bounding box center [508, 54] width 133 height 19
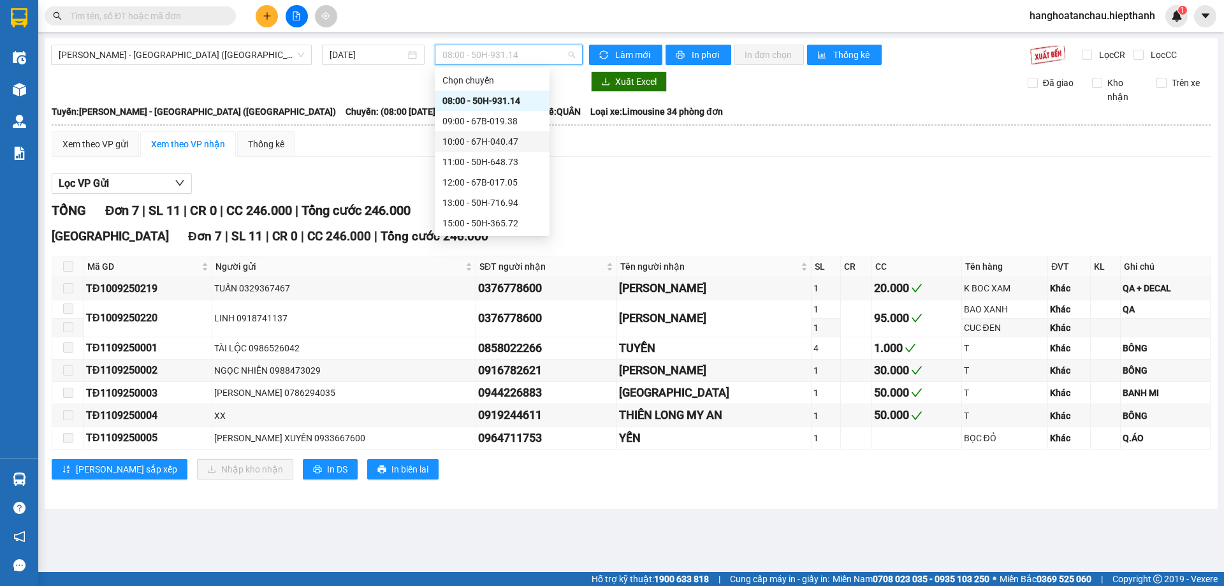
click at [494, 142] on div "10:00 - 67H-040.47" at bounding box center [491, 142] width 99 height 14
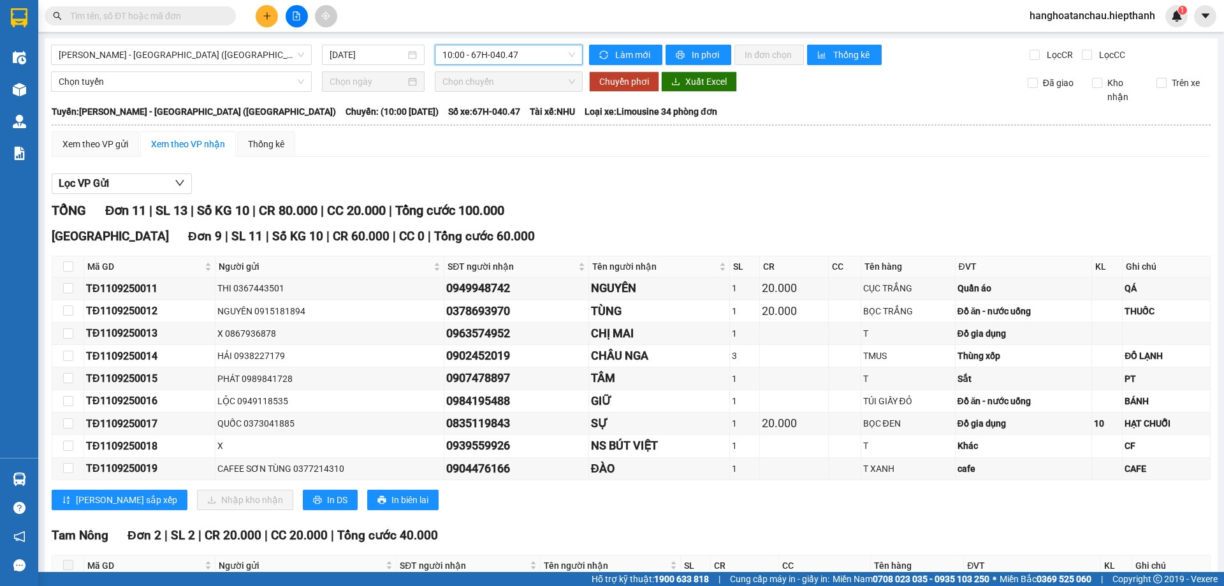
click at [503, 57] on span "10:00 - 67H-040.47" at bounding box center [508, 54] width 133 height 19
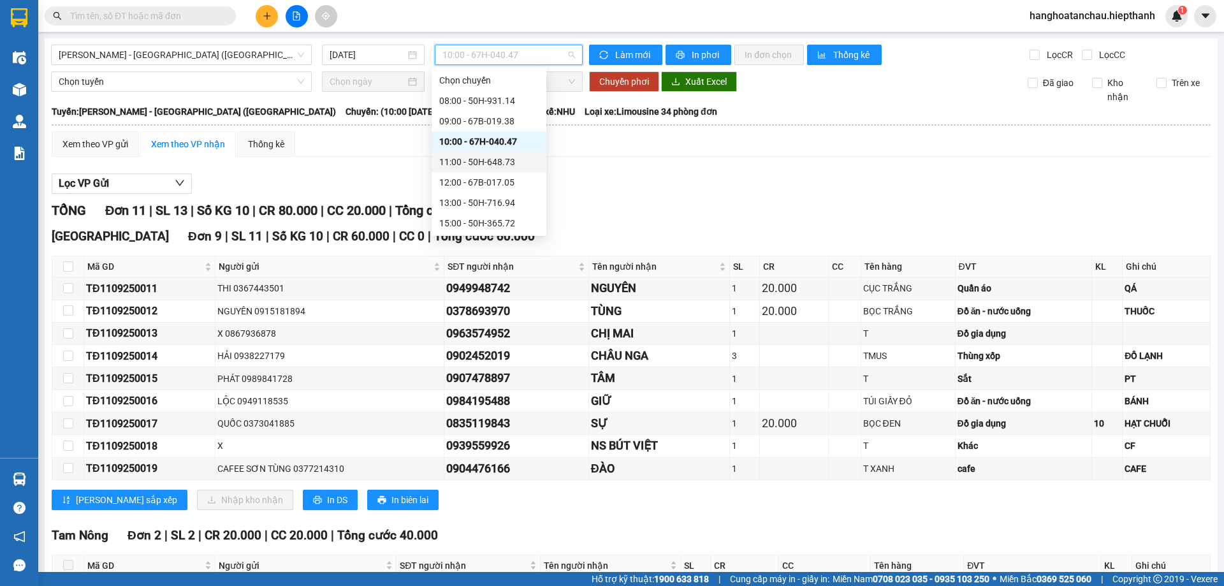
click at [507, 162] on div "11:00 - 50H-648.73" at bounding box center [488, 162] width 99 height 14
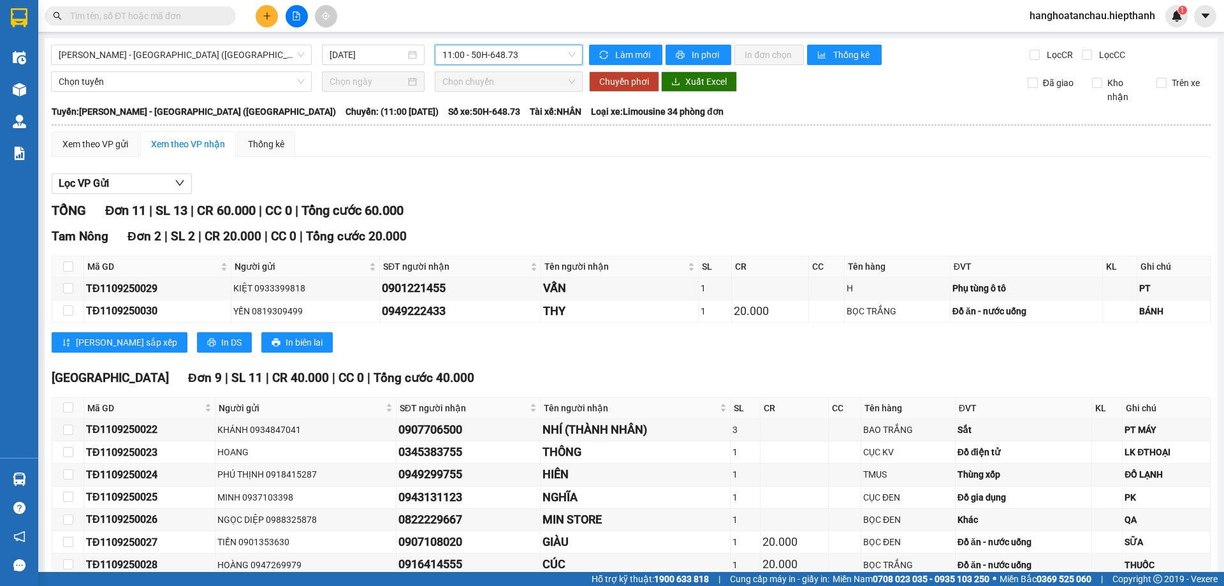
click at [474, 50] on span "11:00 - 50H-648.73" at bounding box center [508, 54] width 133 height 19
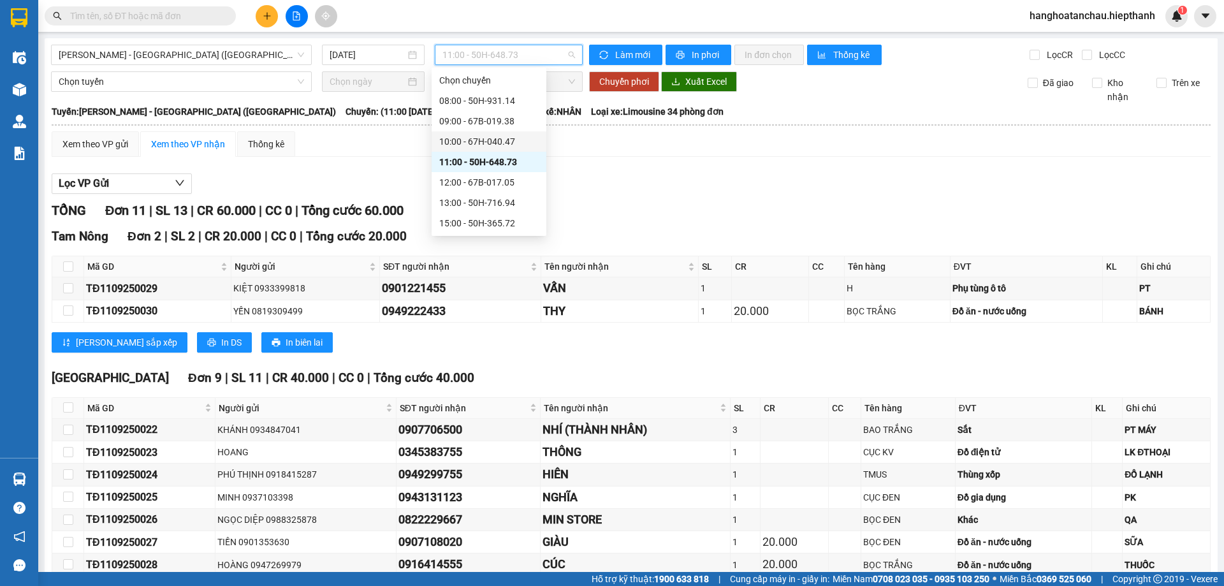
click at [473, 139] on div "10:00 - 67H-040.47" at bounding box center [488, 142] width 99 height 14
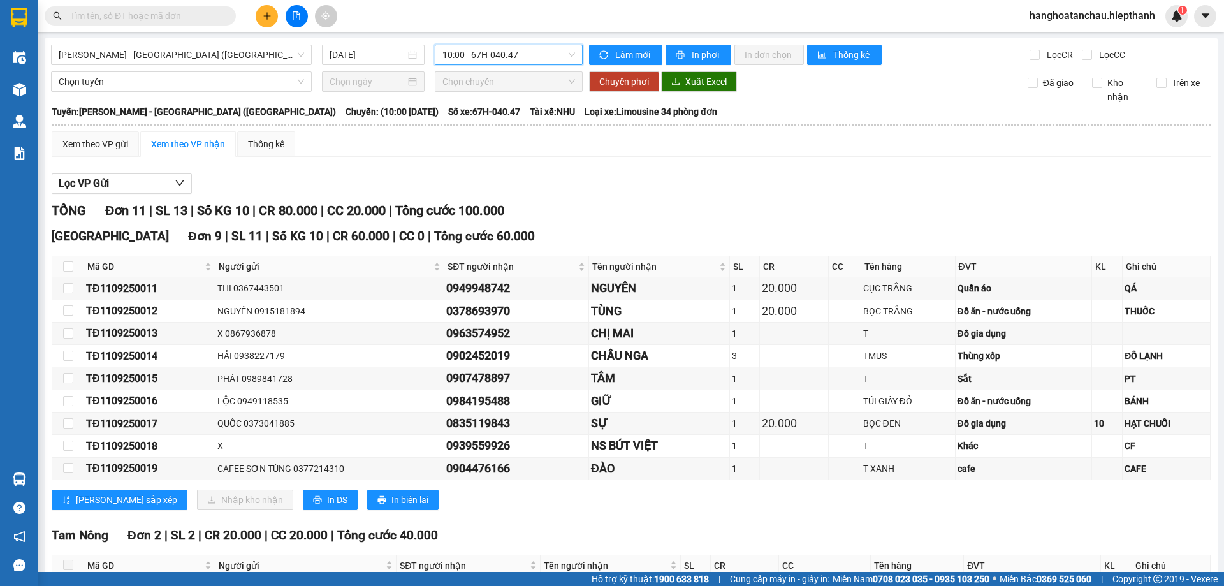
click at [609, 197] on div "Lọc VP Gửi TỔNG Đơn 11 | SL 13 | Số KG 10 | CR 80.000 | CC 20.000 | Tổng cước …" at bounding box center [631, 417] width 1159 height 500
click at [609, 196] on div "Lọc VP Gửi TỔNG Đơn 11 | SL 13 | Số KG 10 | CR 80.000 | CC 20.000 | Tổng cước …" at bounding box center [631, 417] width 1159 height 500
click at [270, 15] on icon "plus" at bounding box center [267, 15] width 9 height 9
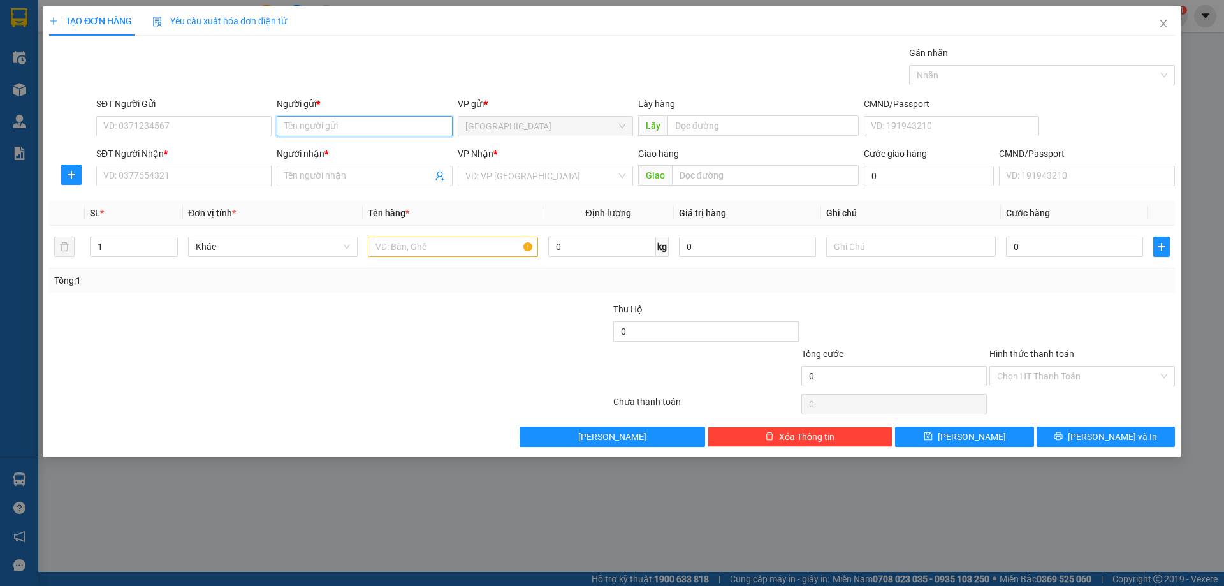
click at [331, 128] on input "Người gửi *" at bounding box center [364, 126] width 175 height 20
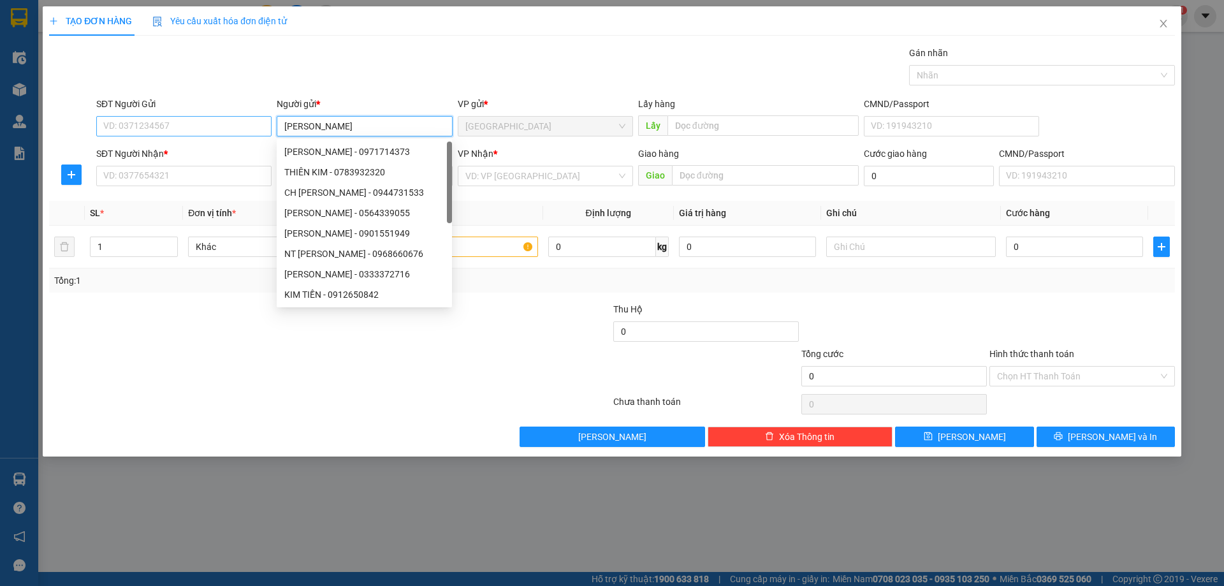
type input "[PERSON_NAME]"
click at [219, 123] on input "SĐT Người Gửi" at bounding box center [183, 126] width 175 height 20
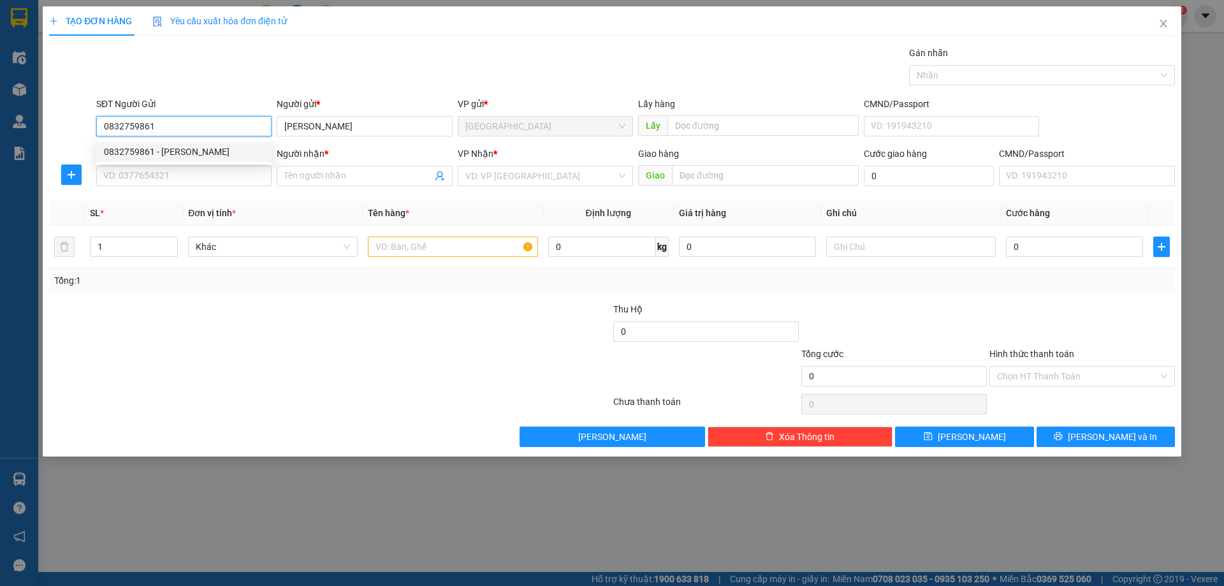
click at [197, 152] on div "0832759861 - [PERSON_NAME]" at bounding box center [184, 152] width 160 height 14
type input "0832759861"
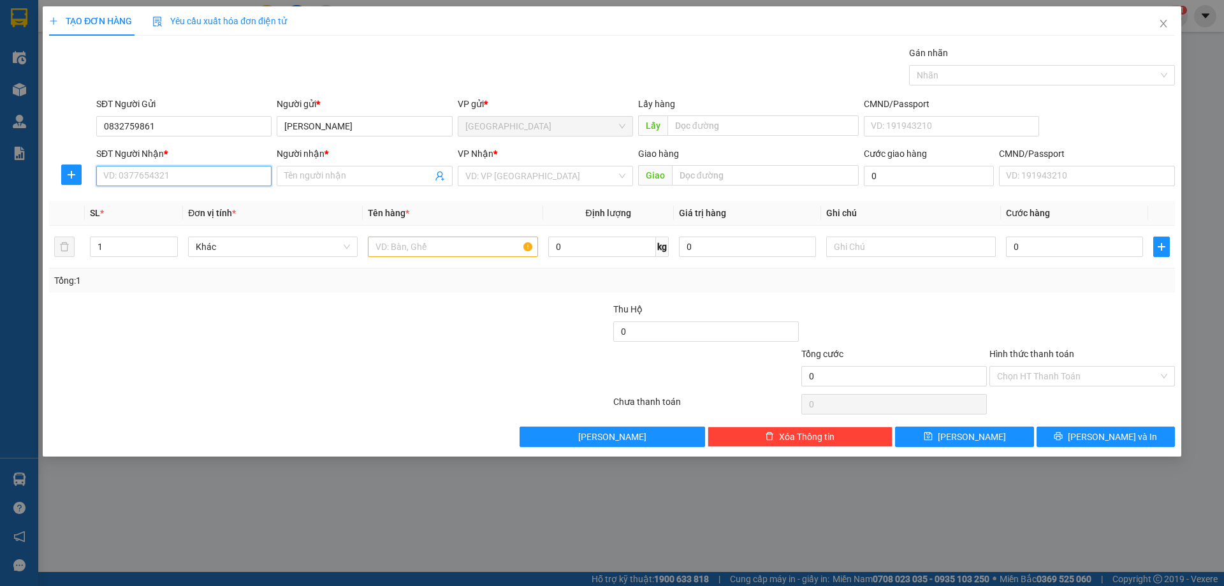
click at [182, 175] on input "SĐT Người Nhận *" at bounding box center [183, 176] width 175 height 20
type input "0907787327"
click at [179, 201] on div "0907787327 - QUYỀN" at bounding box center [184, 201] width 160 height 14
type input "QUYỀN"
type input "0907787327"
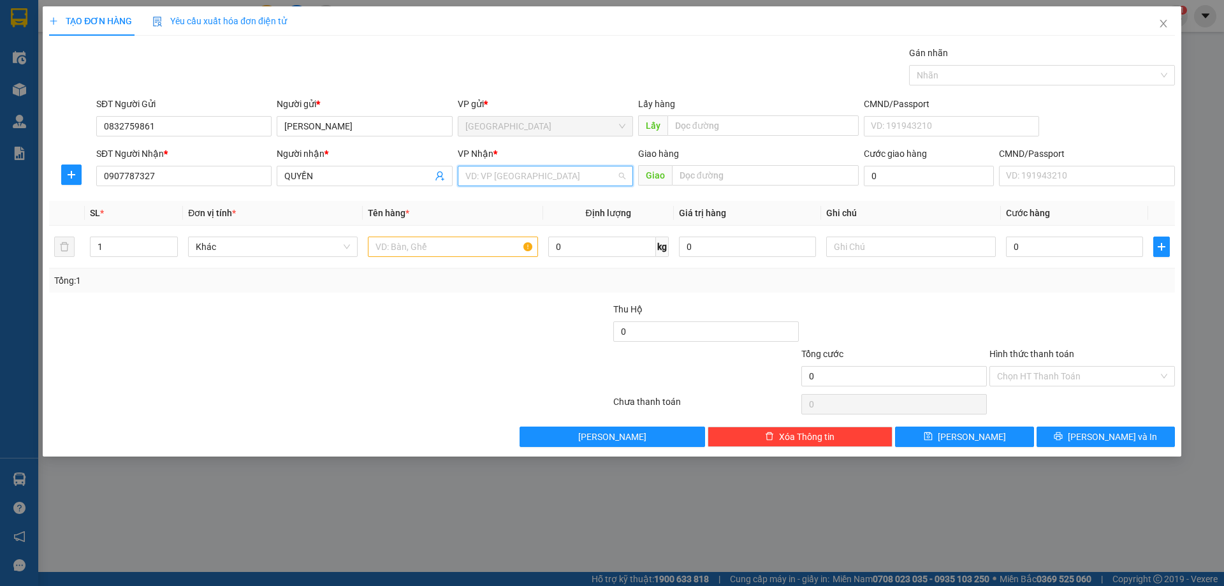
click at [469, 171] on input "search" at bounding box center [540, 175] width 151 height 19
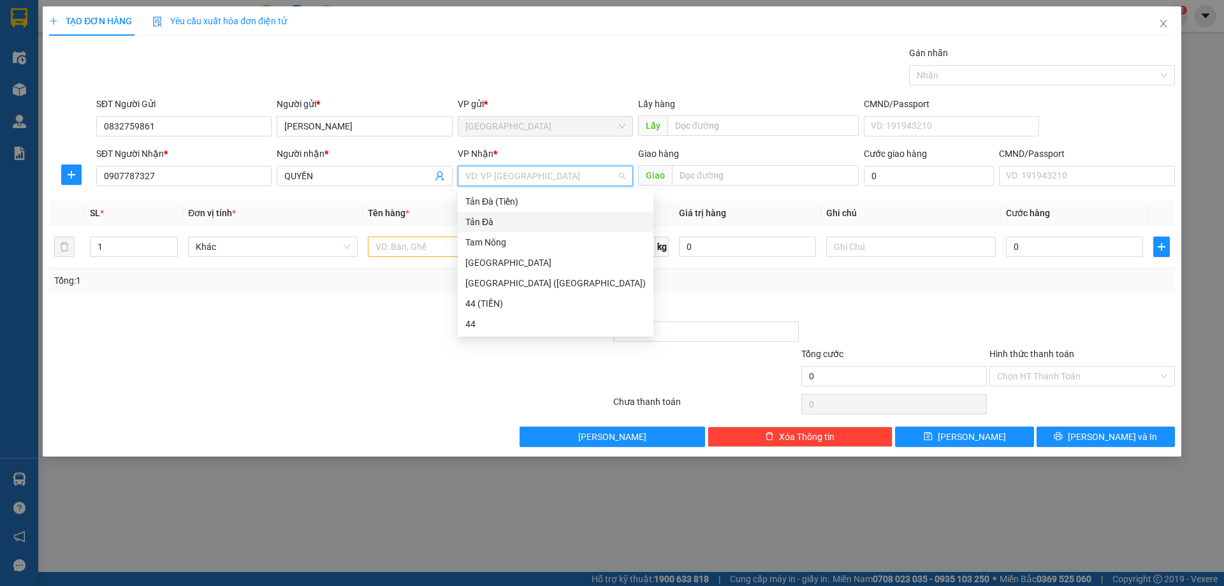
click at [472, 223] on div "Tản Đà" at bounding box center [555, 222] width 180 height 14
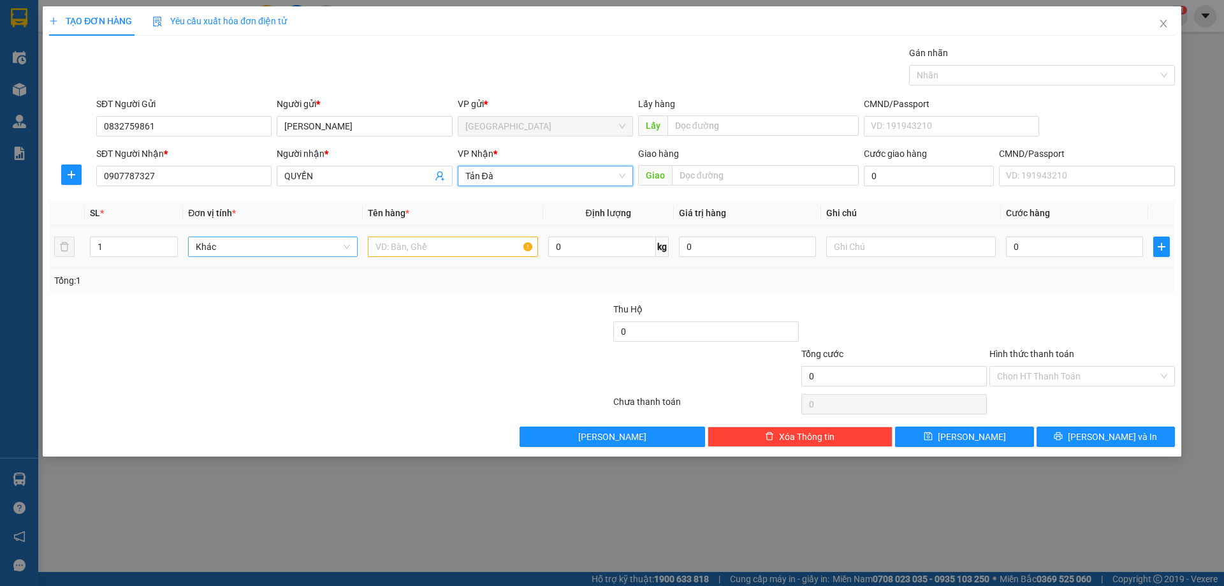
click at [215, 246] on span "Khác" at bounding box center [273, 246] width 154 height 19
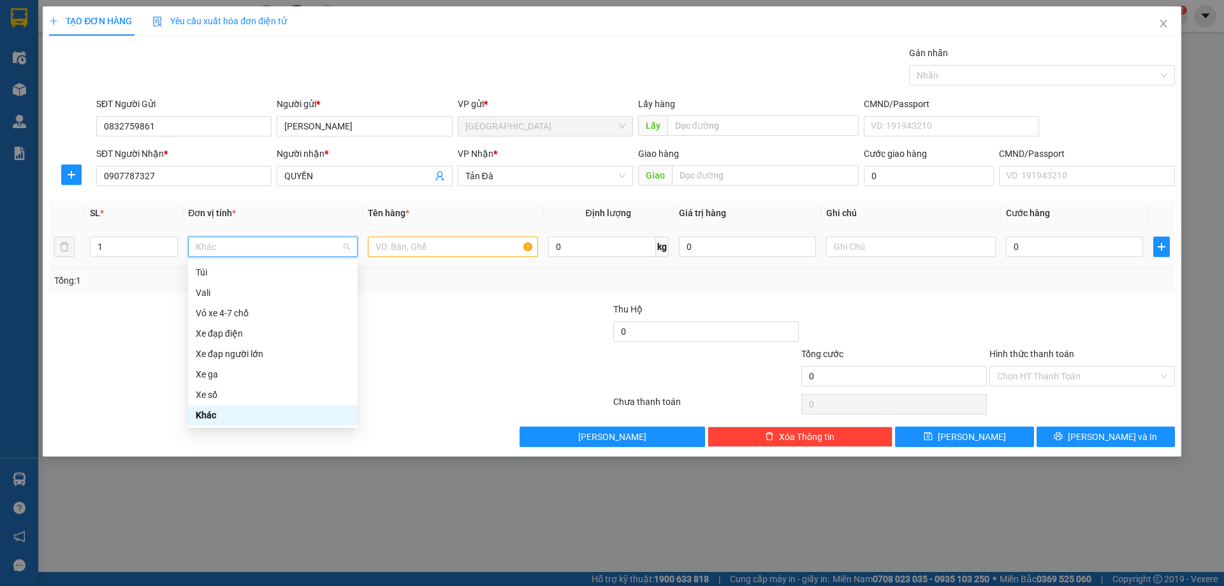
type input "D"
type input "ĐÔ"
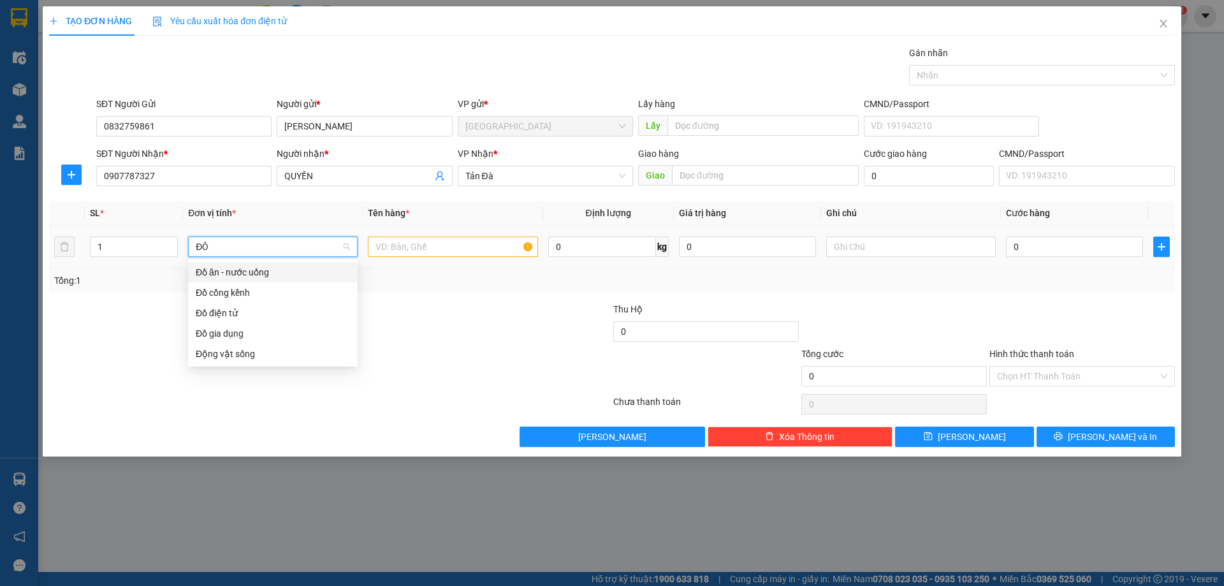
click at [256, 272] on div "Đồ ăn - nước uống" at bounding box center [273, 272] width 154 height 14
click at [384, 242] on input "text" at bounding box center [453, 247] width 170 height 20
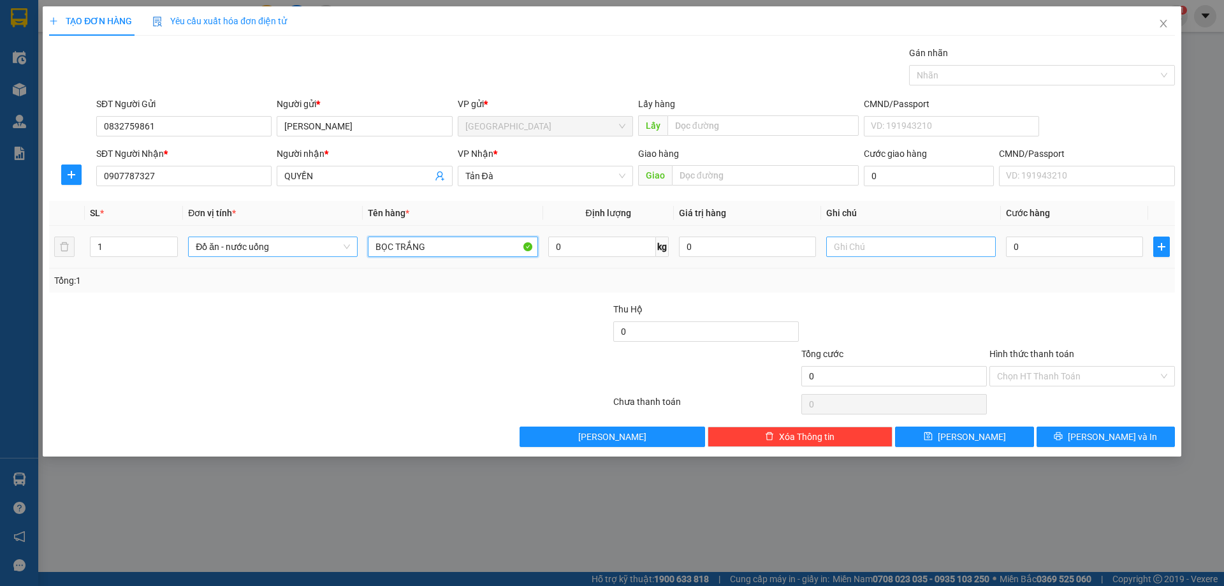
type input "BỌC TRẮNG"
click at [862, 248] on input "text" at bounding box center [911, 247] width 170 height 20
type input "BÁNH BÒ 5 HỘP"
click at [1040, 240] on input "0" at bounding box center [1074, 247] width 137 height 20
type input "3"
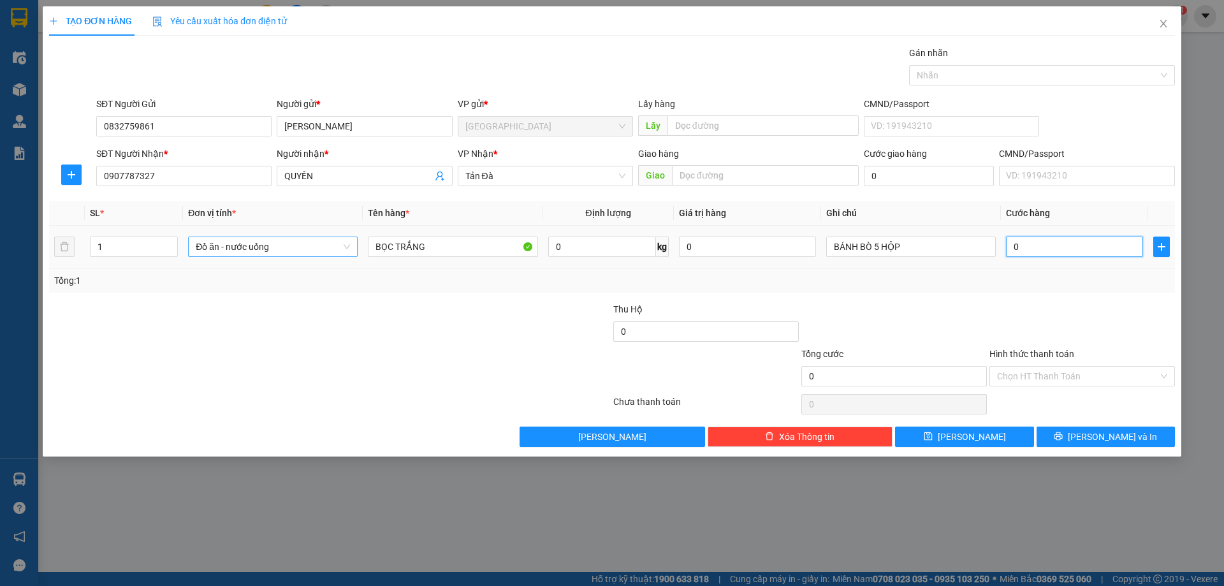
type input "3"
type input "30"
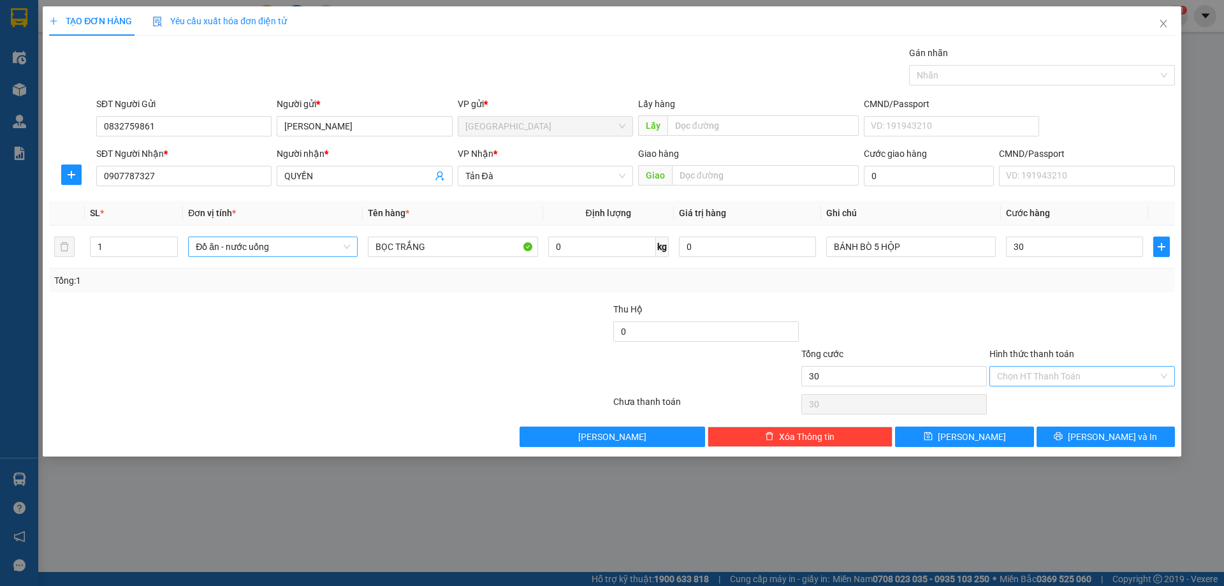
type input "30.000"
click at [1028, 371] on input "Hình thức thanh toán" at bounding box center [1077, 376] width 161 height 19
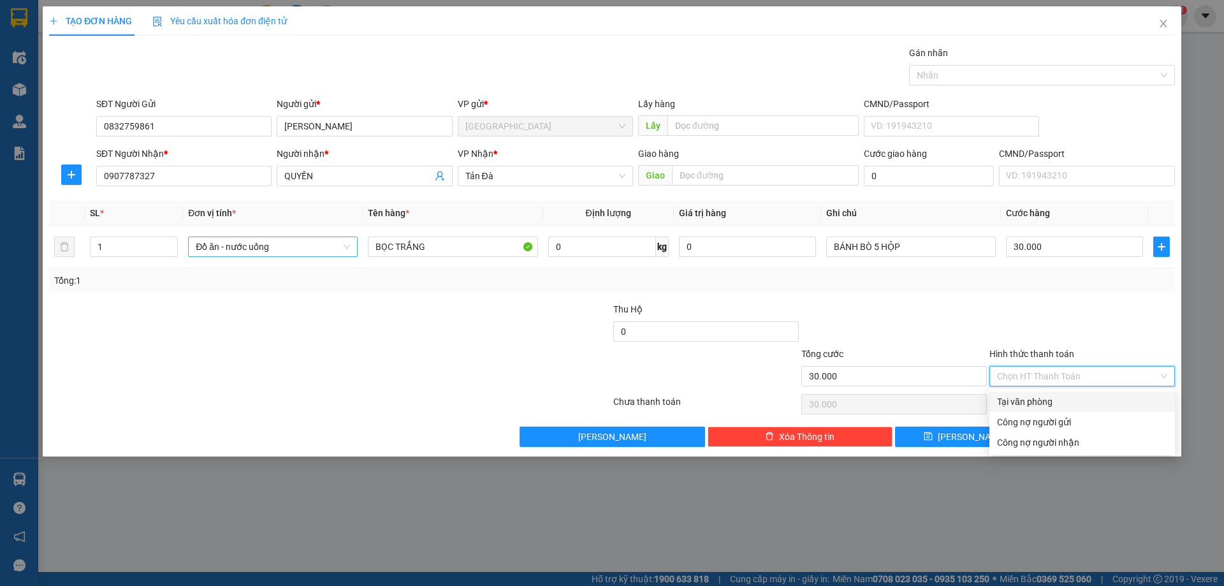
click at [1028, 403] on div "Tại văn phòng" at bounding box center [1082, 402] width 170 height 14
type input "0"
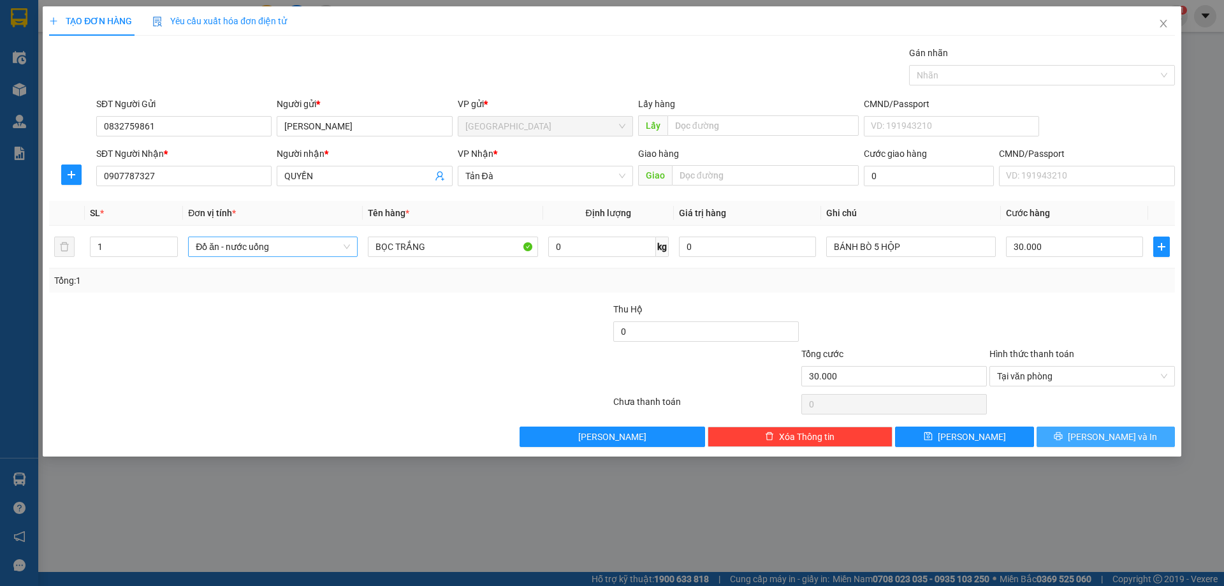
drag, startPoint x: 1125, startPoint y: 439, endPoint x: 666, endPoint y: 174, distance: 529.6
click at [1125, 436] on span "[PERSON_NAME] và In" at bounding box center [1112, 437] width 89 height 14
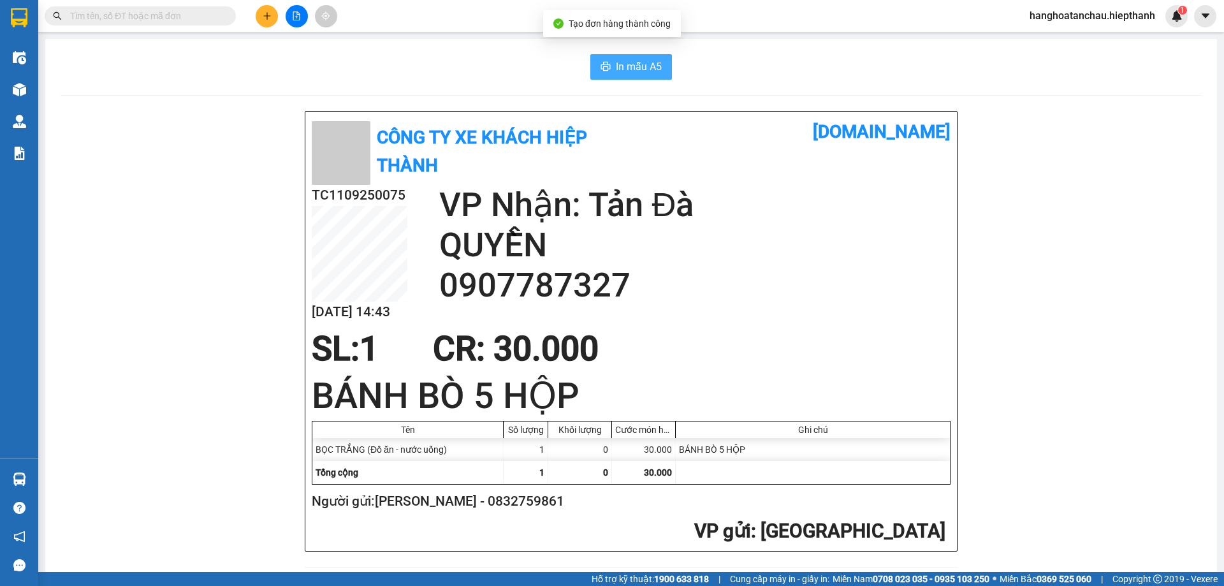
click at [621, 64] on span "In mẫu A5" at bounding box center [639, 67] width 46 height 16
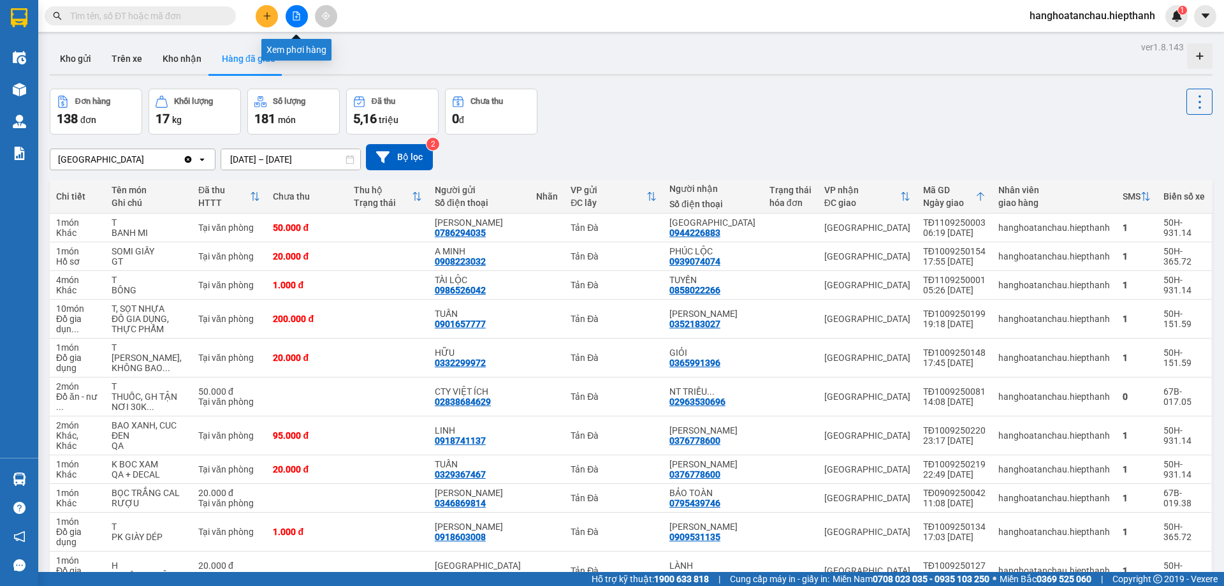
click at [295, 13] on icon "file-add" at bounding box center [296, 15] width 9 height 9
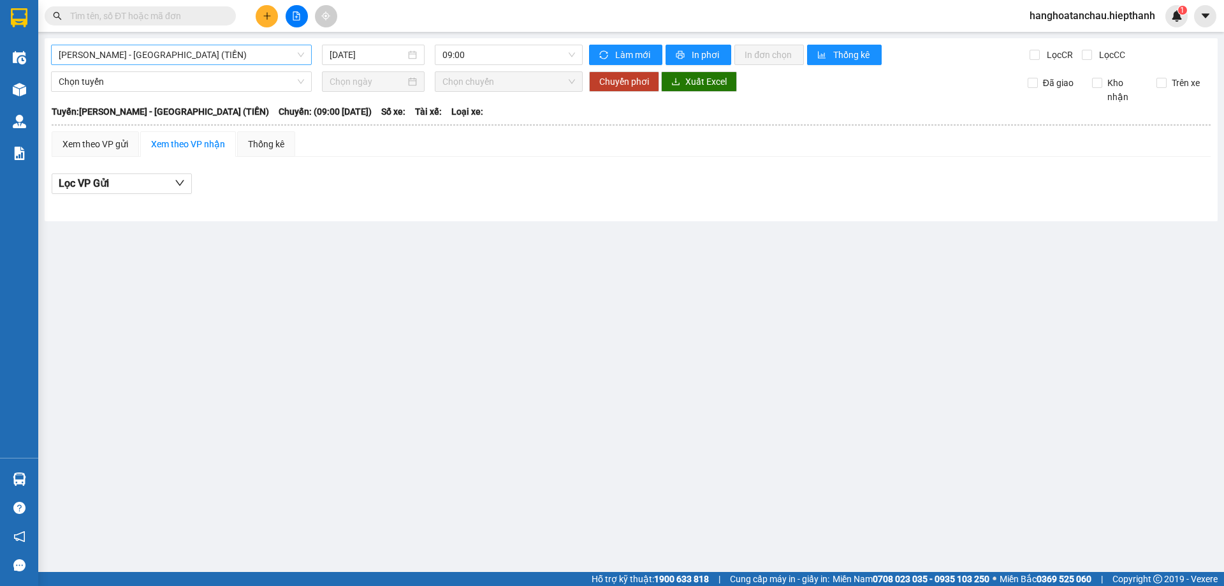
click at [205, 52] on span "[PERSON_NAME] - [GEOGRAPHIC_DATA] (TIỀN)" at bounding box center [181, 54] width 245 height 19
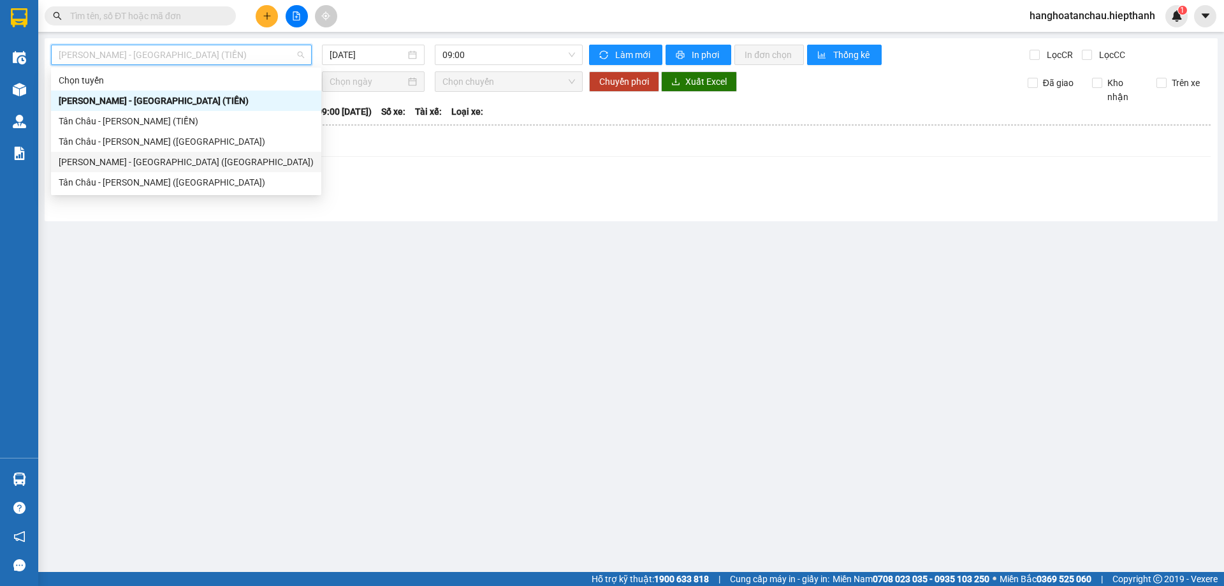
click at [202, 164] on div "[PERSON_NAME] - [GEOGRAPHIC_DATA] ([GEOGRAPHIC_DATA])" at bounding box center [186, 162] width 255 height 14
type input "[DATE]"
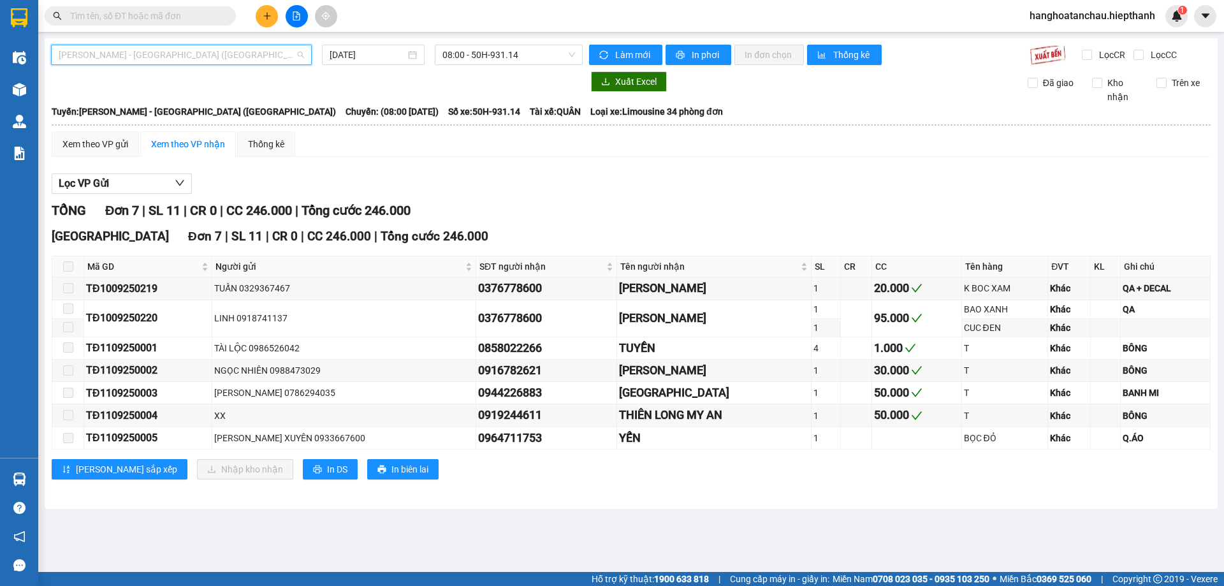
click at [217, 55] on span "[PERSON_NAME] - [GEOGRAPHIC_DATA] ([GEOGRAPHIC_DATA])" at bounding box center [181, 54] width 245 height 19
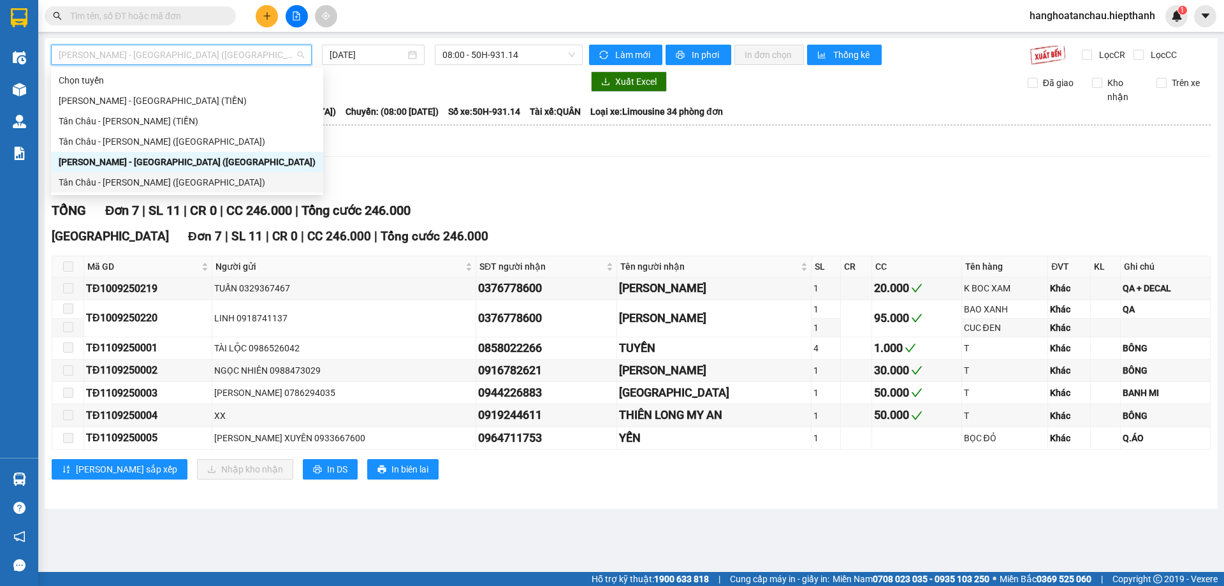
click at [203, 181] on div "Tân Châu - [PERSON_NAME] ([GEOGRAPHIC_DATA])" at bounding box center [187, 182] width 257 height 14
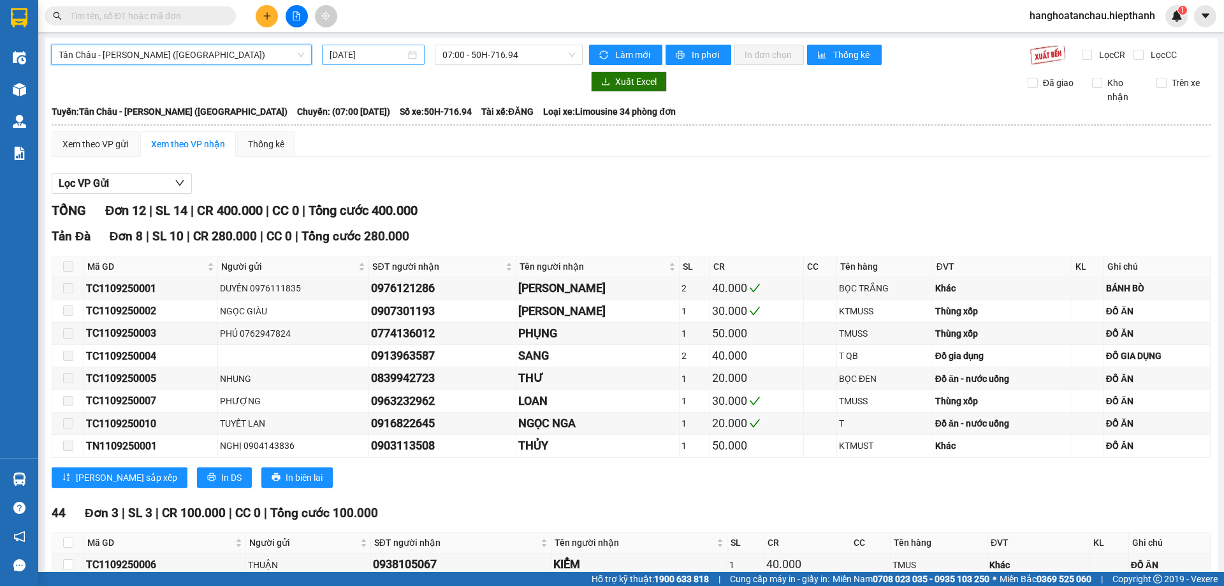
click at [397, 51] on input "[DATE]" at bounding box center [368, 55] width 76 height 14
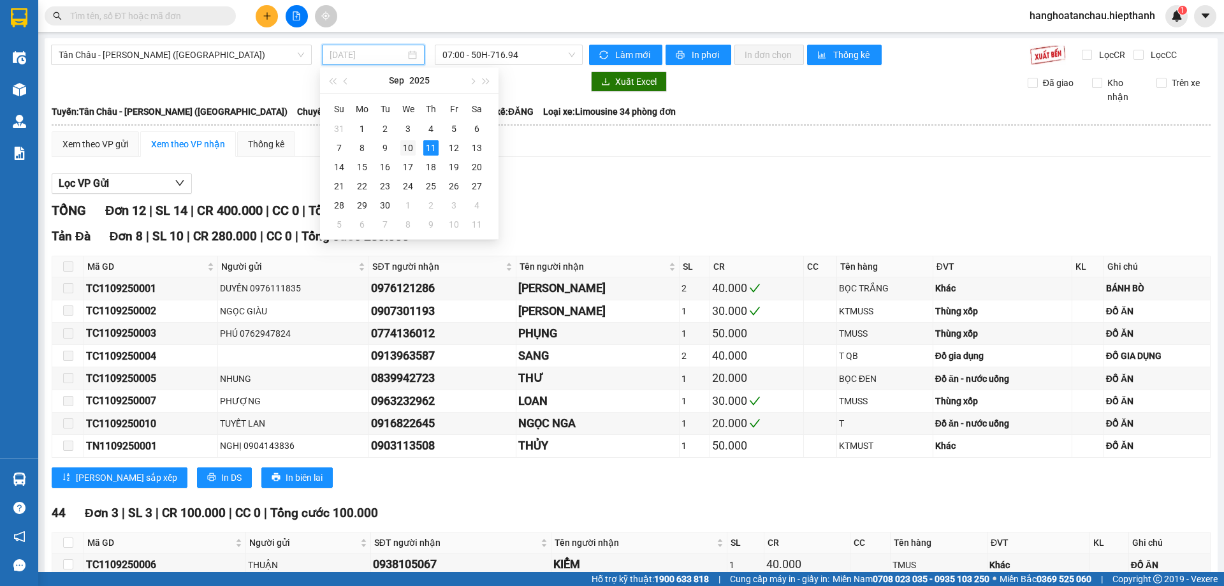
click at [410, 143] on div "10" at bounding box center [407, 147] width 15 height 15
type input "[DATE]"
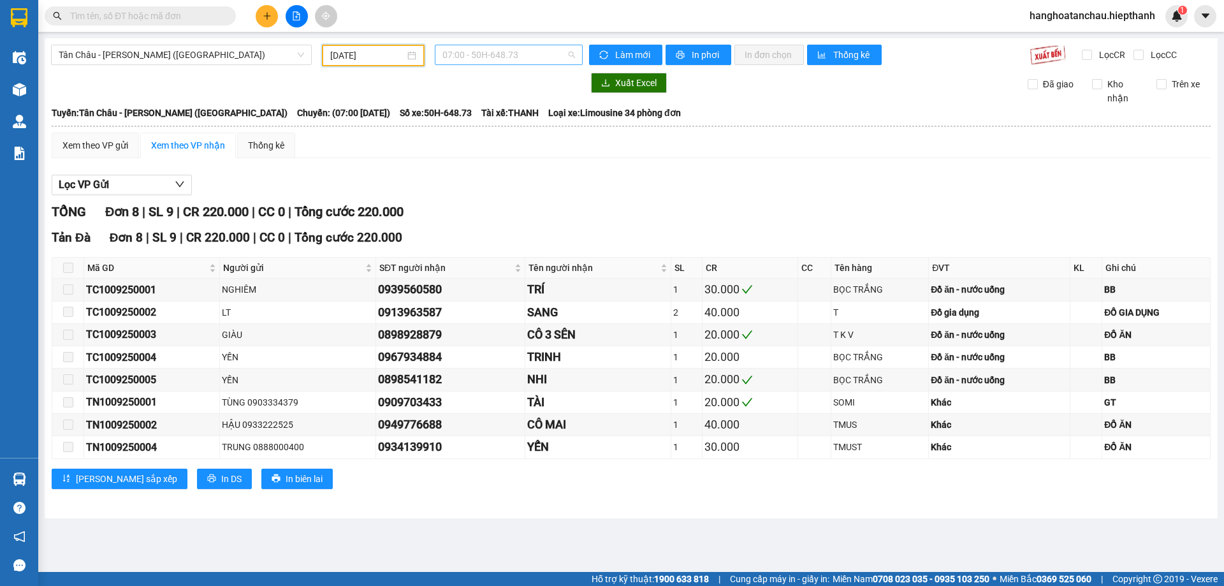
click at [509, 57] on span "07:00 - 50H-648.73" at bounding box center [508, 54] width 133 height 19
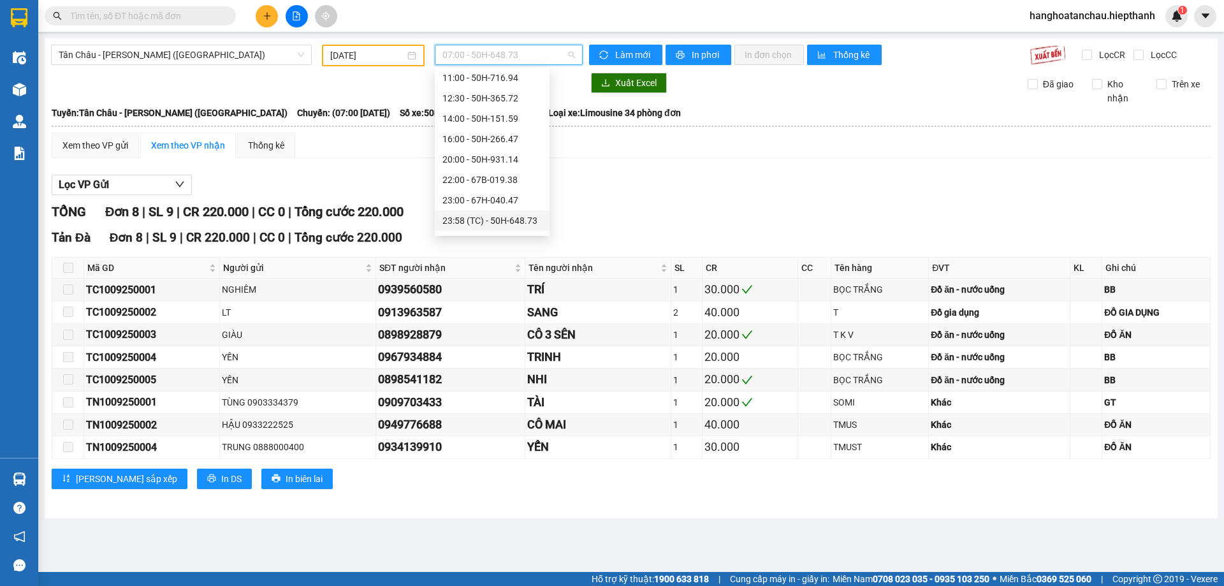
scroll to position [82, 0]
click at [501, 218] on div "23:59 - 67B-017.05" at bounding box center [491, 223] width 99 height 14
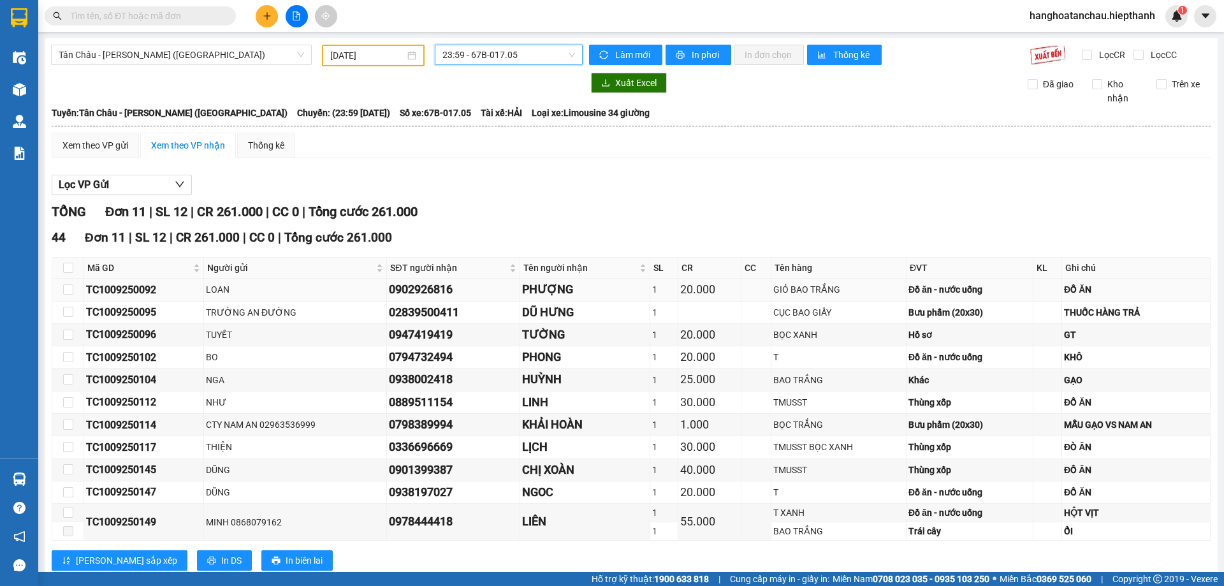
scroll to position [34, 0]
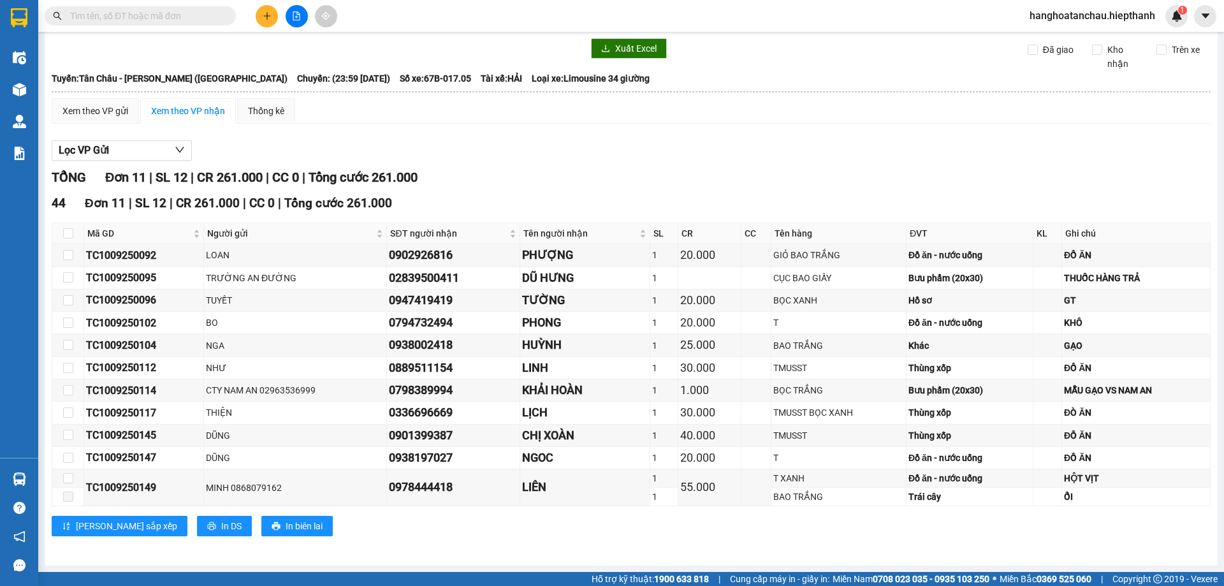
click at [511, 171] on div "TỔNG Đơn 11 | SL 12 | CR 261.000 | CC 0 | Tổng cước 261.000" at bounding box center [631, 178] width 1159 height 20
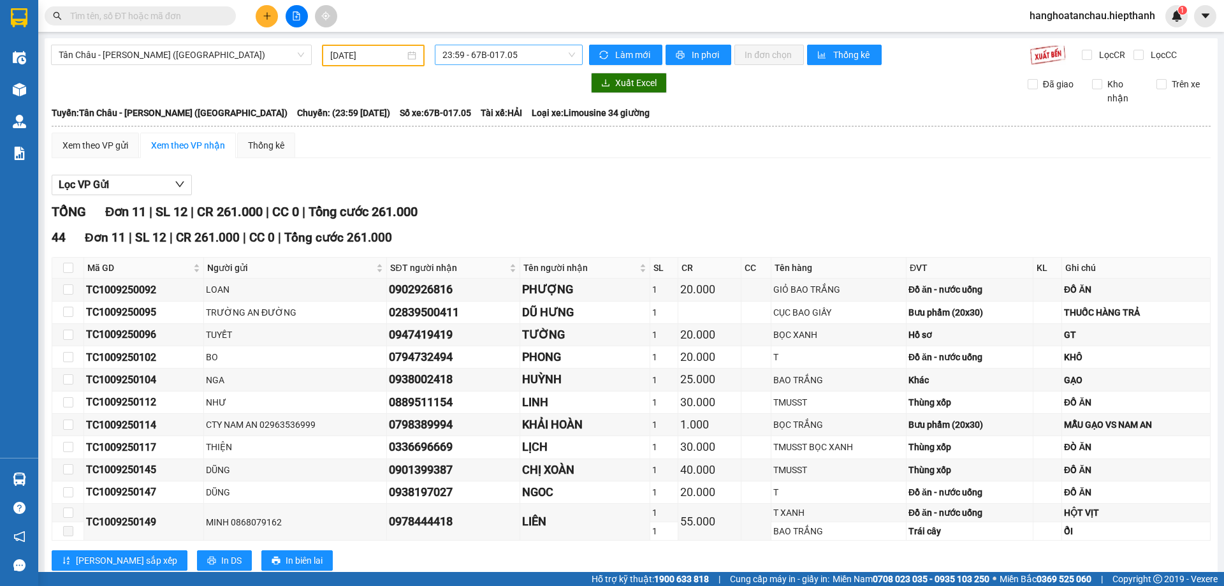
click at [472, 51] on span "23:59 - 67B-017.05" at bounding box center [508, 54] width 133 height 19
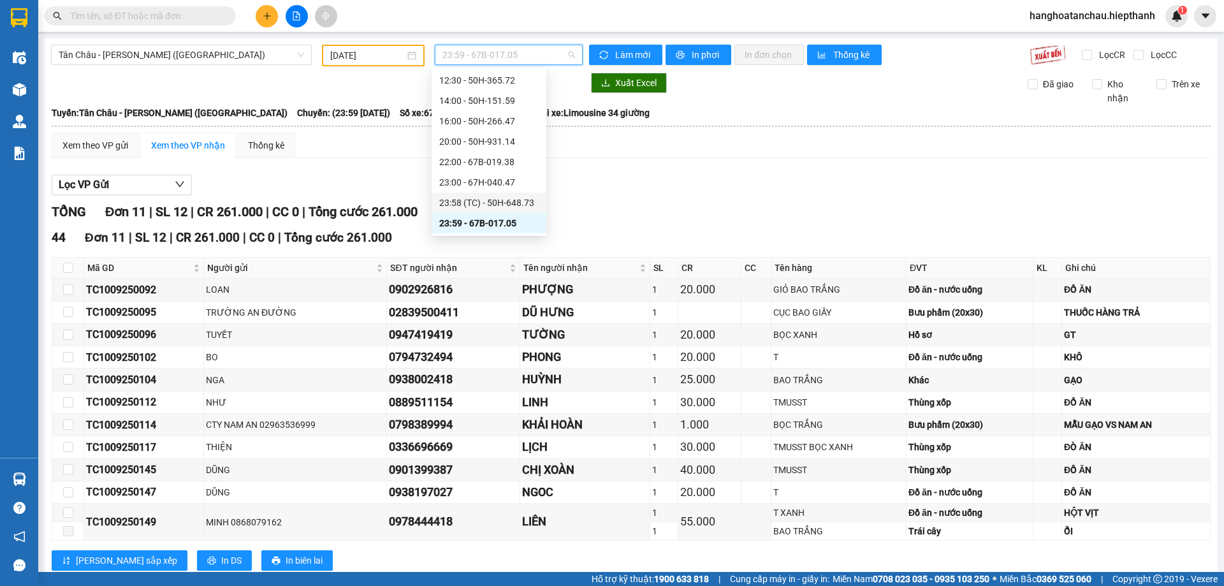
click at [486, 196] on div "23:58 (TC) - 50H-648.73" at bounding box center [488, 203] width 99 height 14
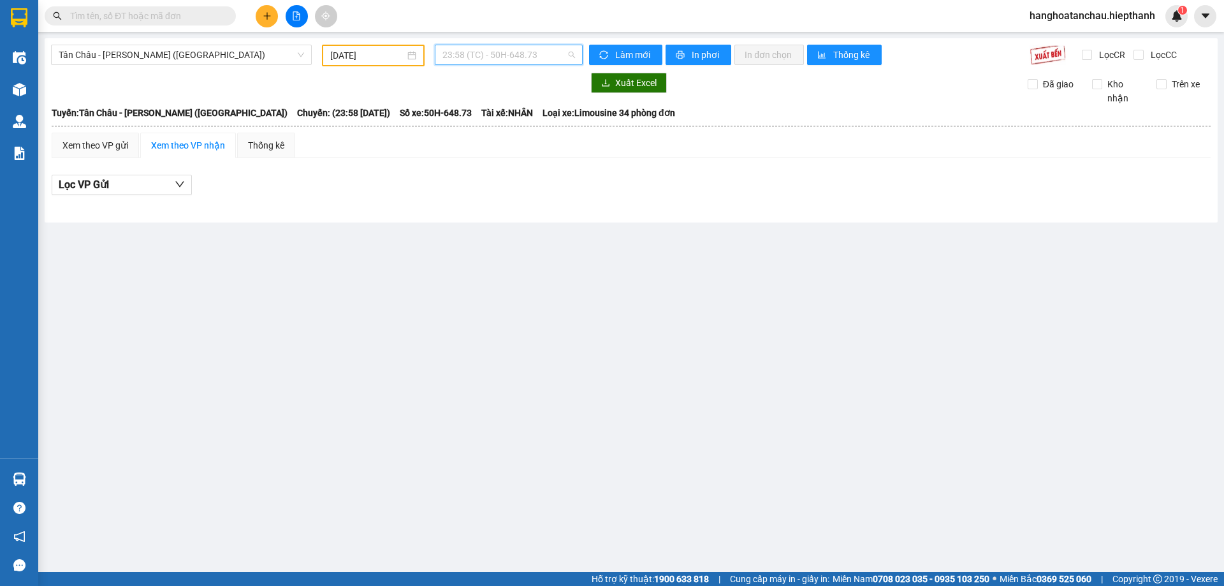
click at [502, 48] on span "23:58 (TC) - 50H-648.73" at bounding box center [508, 54] width 133 height 19
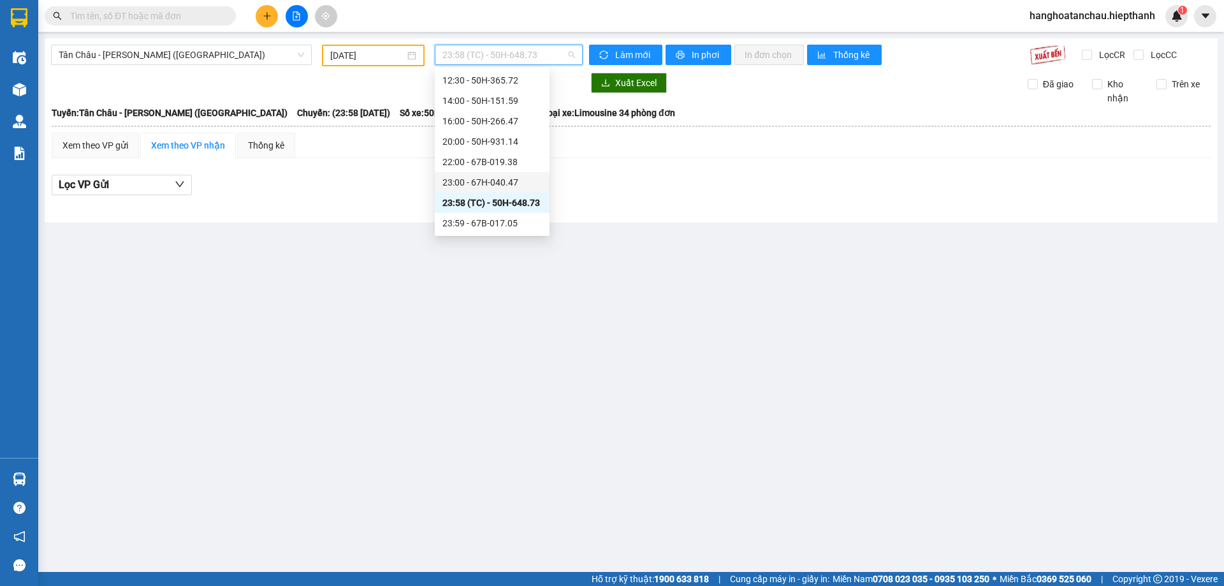
click at [487, 175] on div "23:00 - 67H-040.47" at bounding box center [492, 182] width 115 height 20
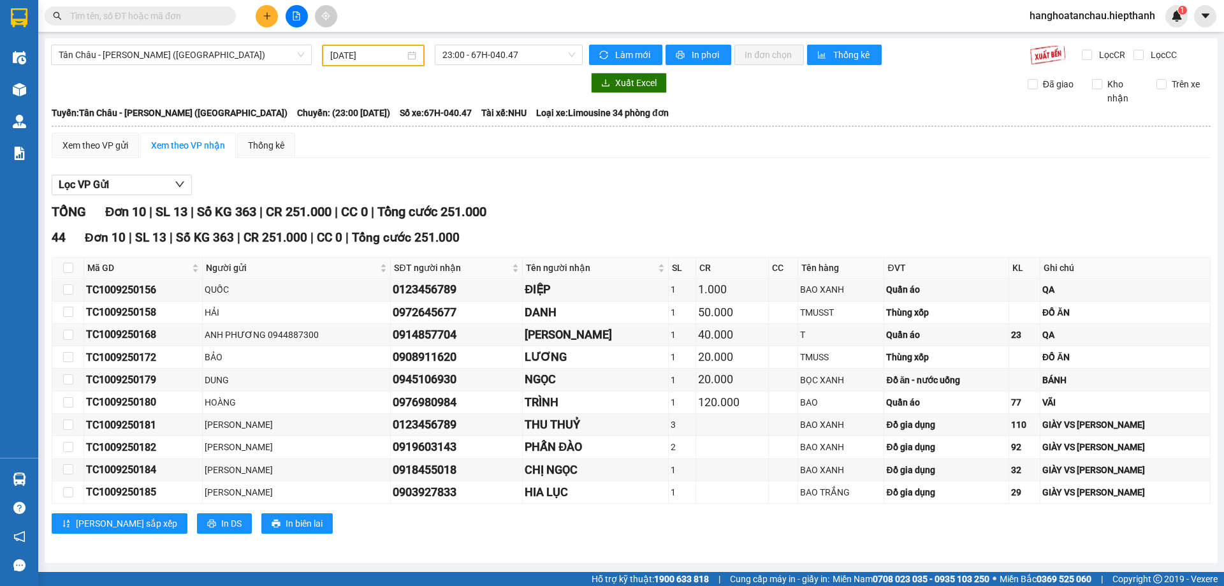
click at [557, 178] on div "Lọc VP Gửi" at bounding box center [631, 185] width 1159 height 21
click at [503, 52] on span "23:00 - 67H-040.47" at bounding box center [508, 54] width 133 height 19
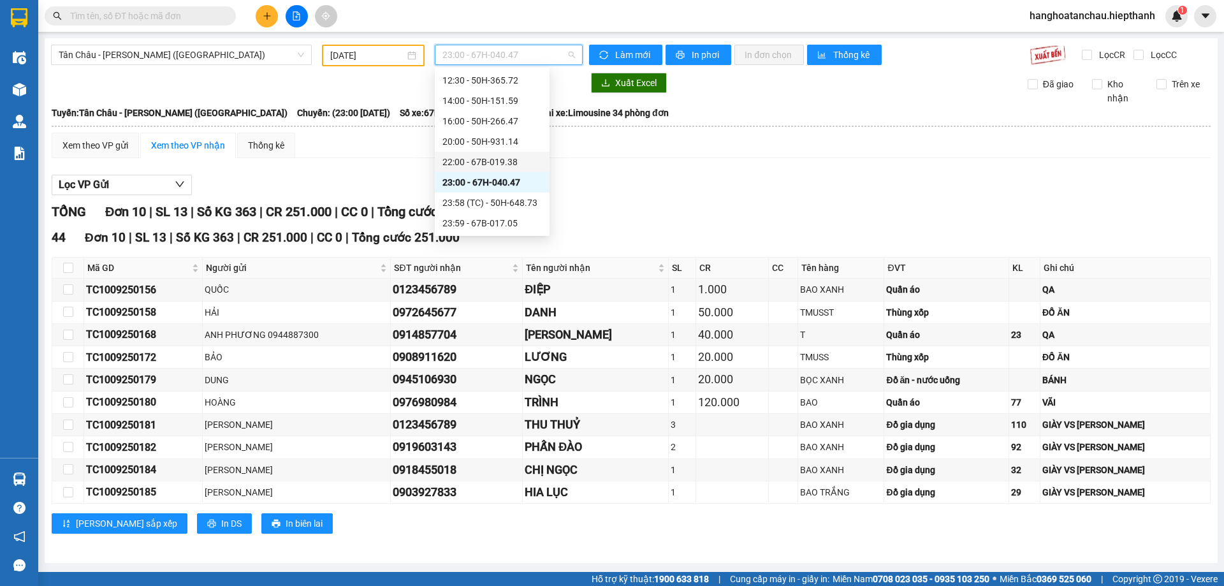
click at [496, 162] on div "22:00 - 67B-019.38" at bounding box center [491, 162] width 99 height 14
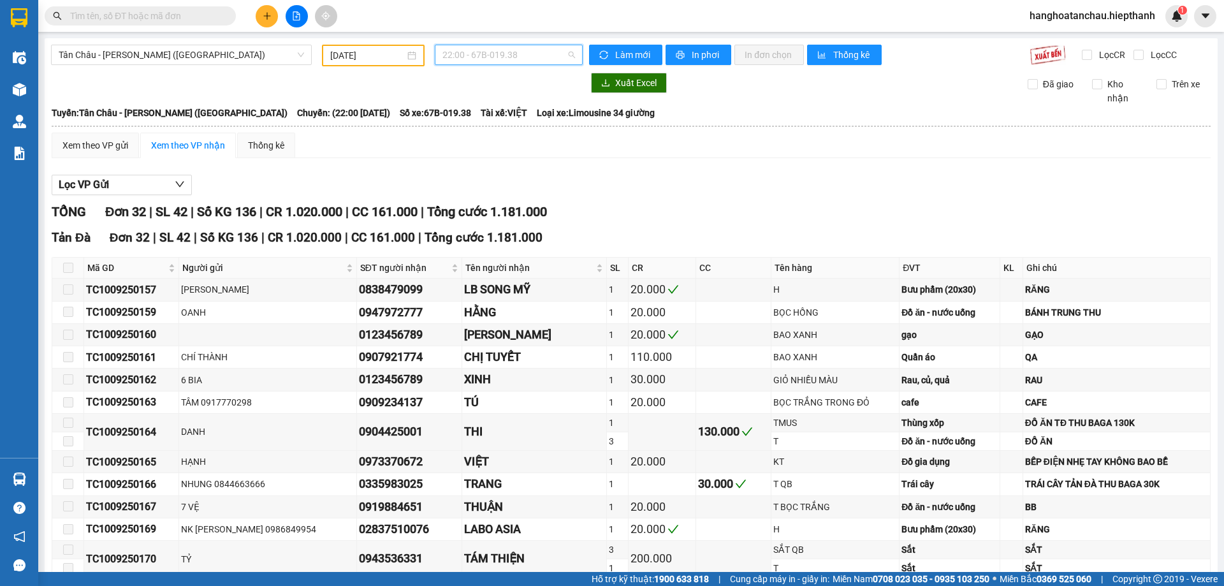
click at [505, 52] on span "22:00 - 67B-019.38" at bounding box center [508, 54] width 133 height 19
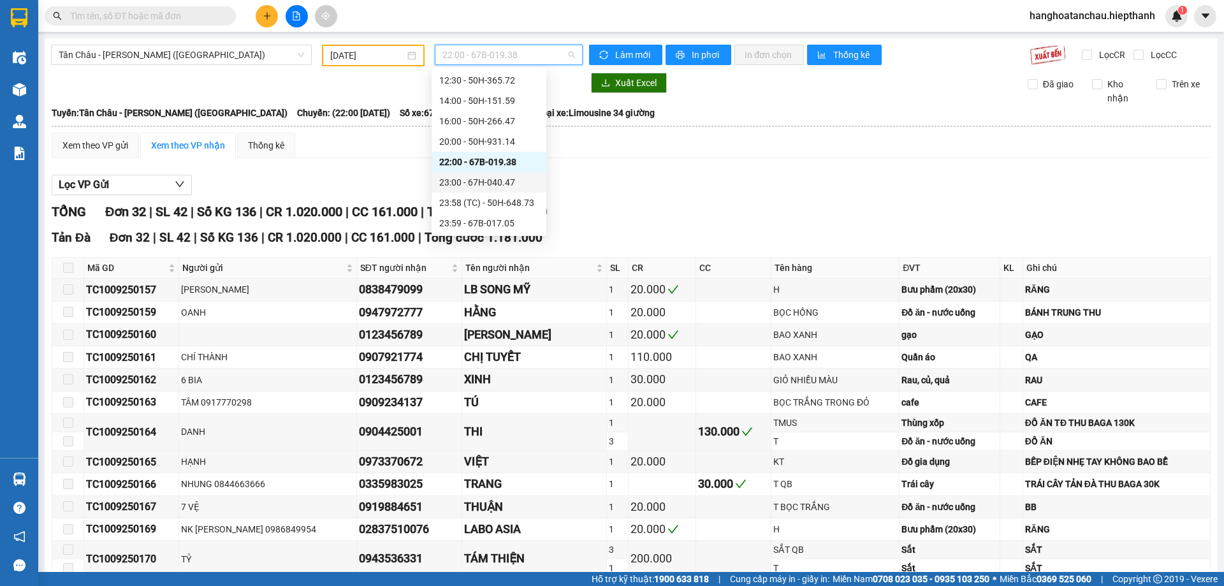
click at [513, 185] on div "23:00 - 67H-040.47" at bounding box center [488, 182] width 99 height 14
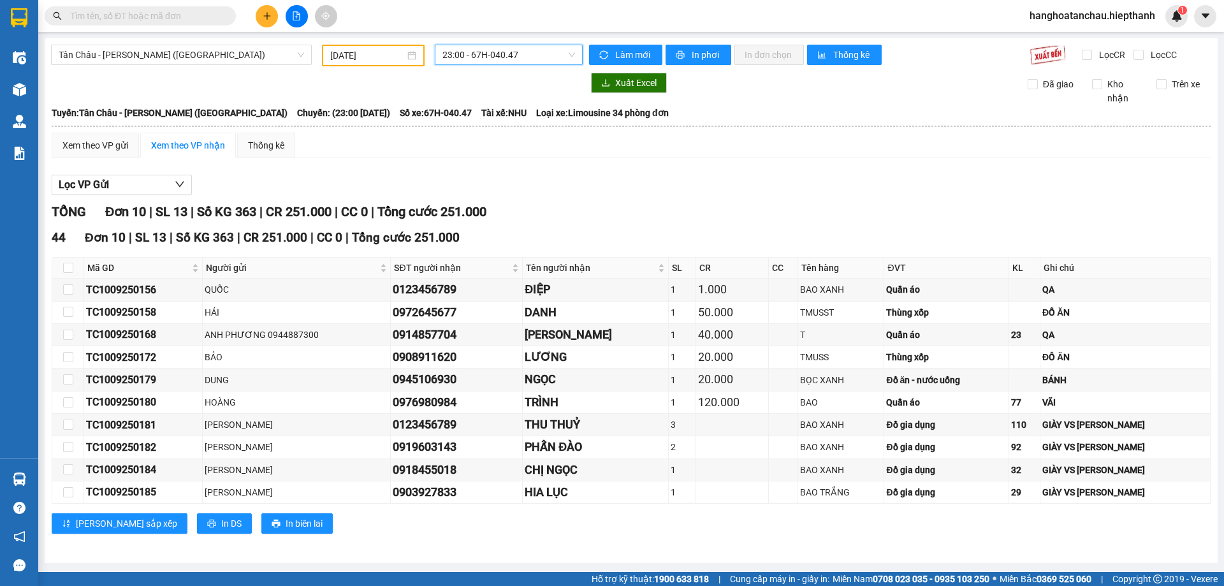
click at [137, 17] on input "text" at bounding box center [145, 16] width 150 height 14
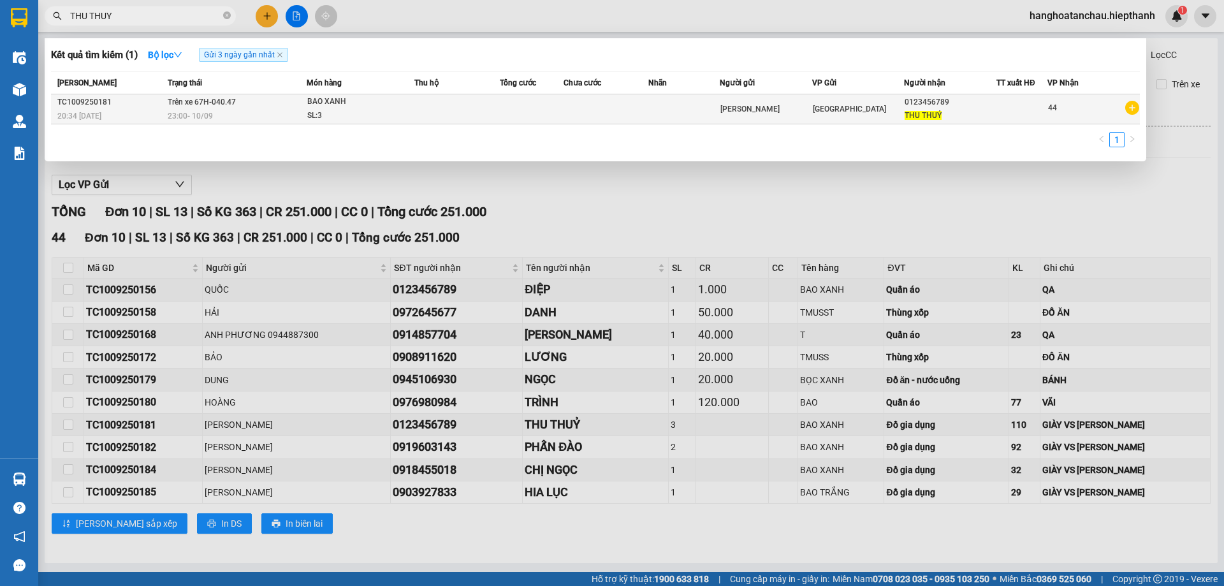
type input "THU THUY"
click at [490, 108] on td at bounding box center [456, 109] width 85 height 30
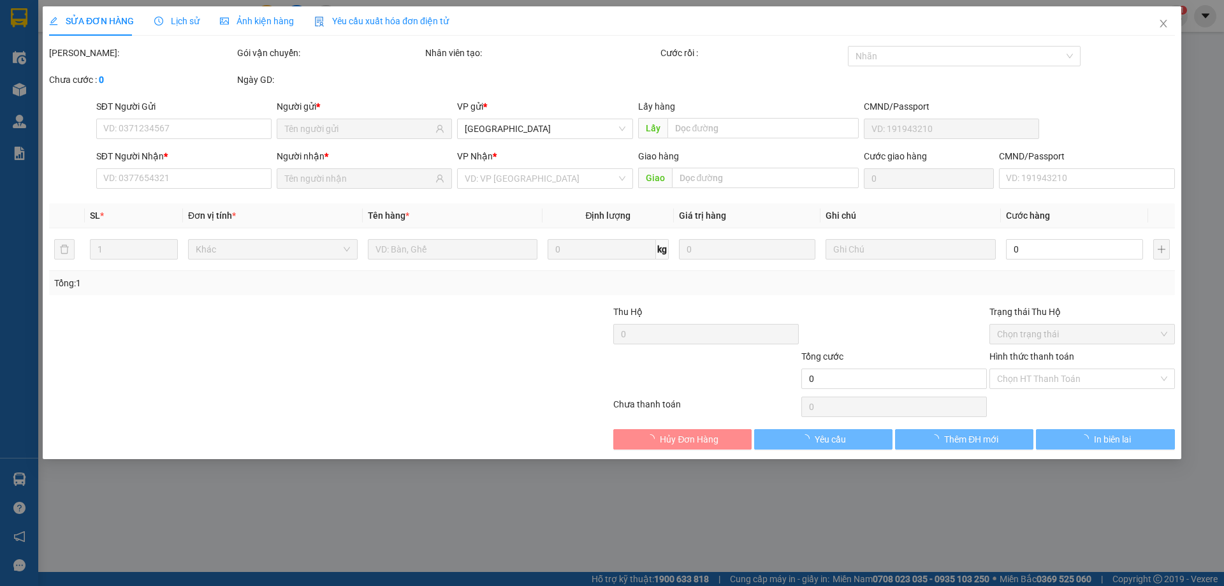
type input "0123456789"
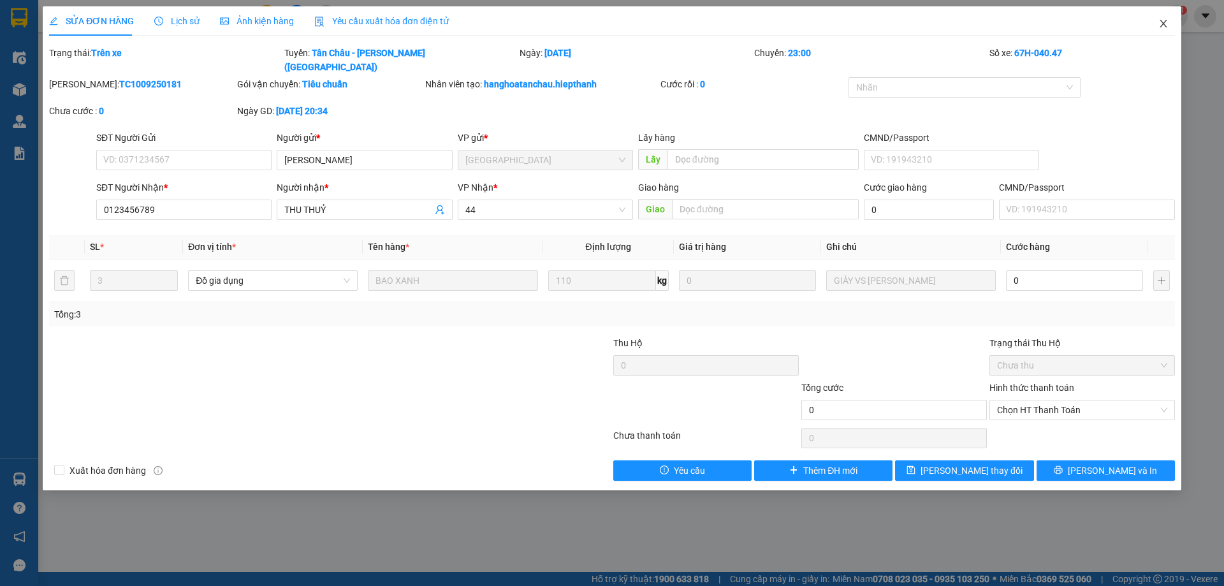
click at [1165, 23] on icon "close" at bounding box center [1163, 23] width 10 height 10
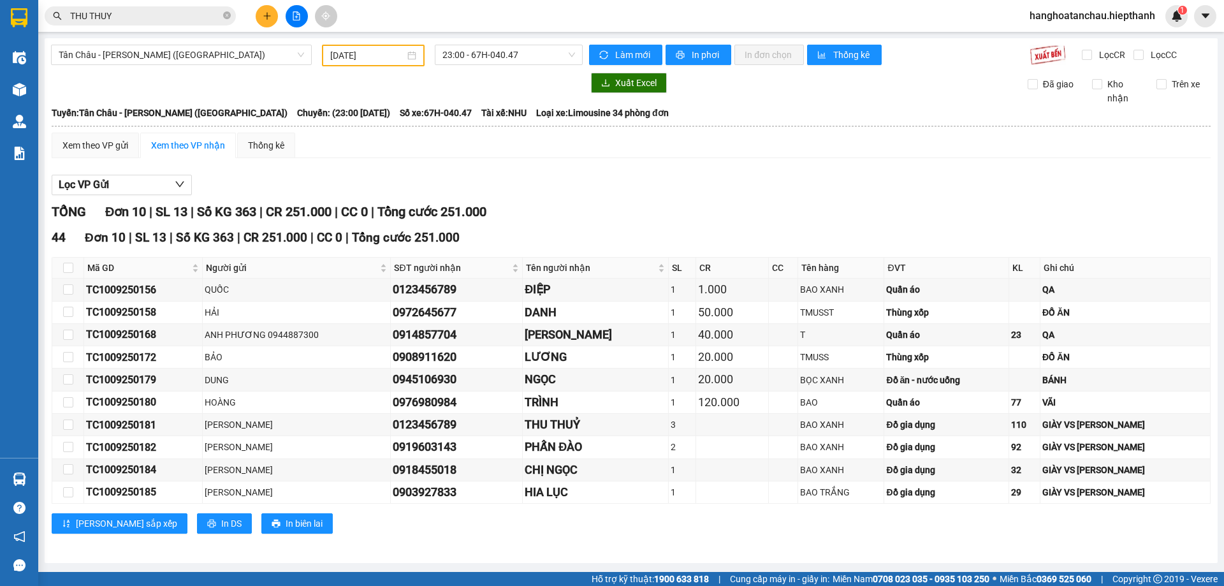
click at [802, 159] on div "Xem theo VP gửi Xem theo VP nhận Thống kê Lọc VP Gửi TỔNG Đơn 10 | SL 13 | Số …" at bounding box center [631, 341] width 1159 height 417
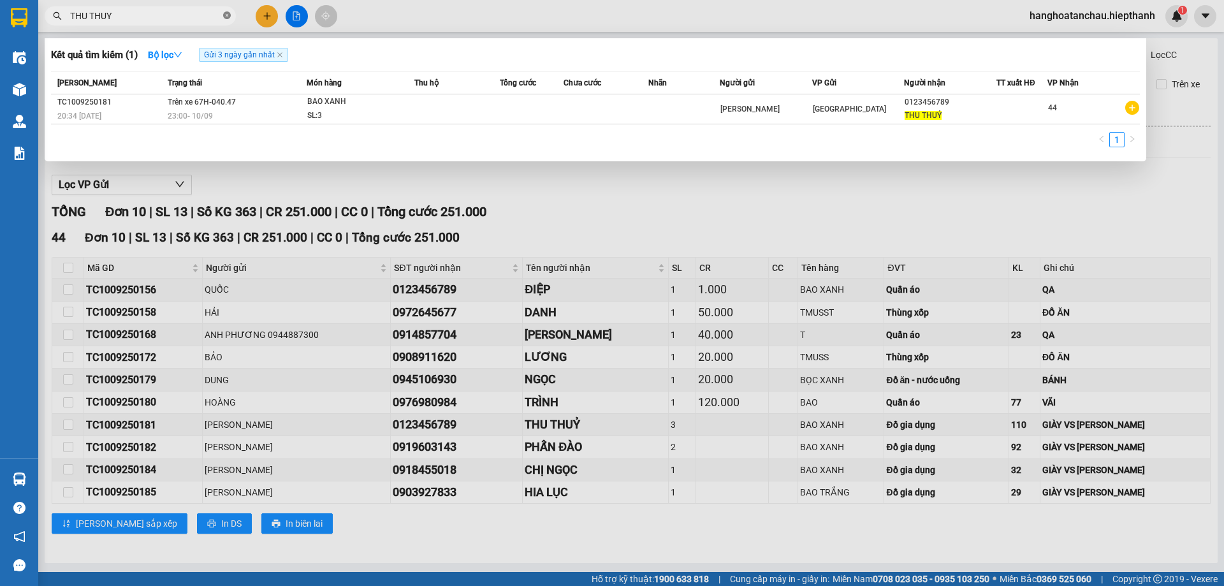
click at [226, 16] on icon "close-circle" at bounding box center [227, 15] width 8 height 8
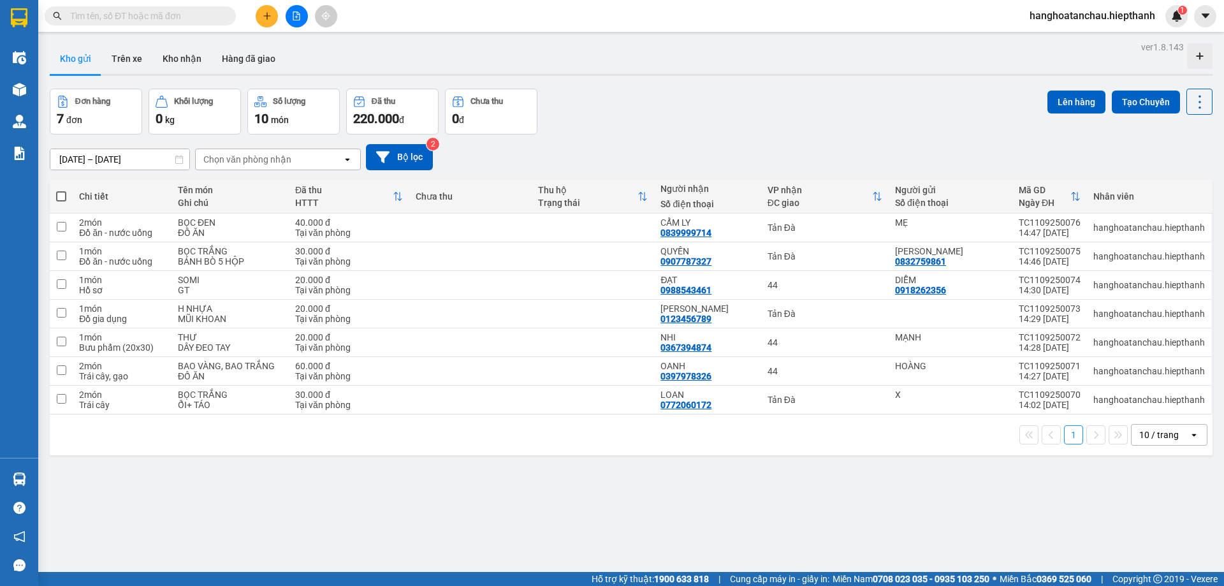
click at [708, 141] on div "[DATE] – [DATE] Press the down arrow key to interact with the calendar and sele…" at bounding box center [631, 157] width 1163 height 45
click at [253, 59] on button "Hàng đã giao" at bounding box center [249, 58] width 74 height 31
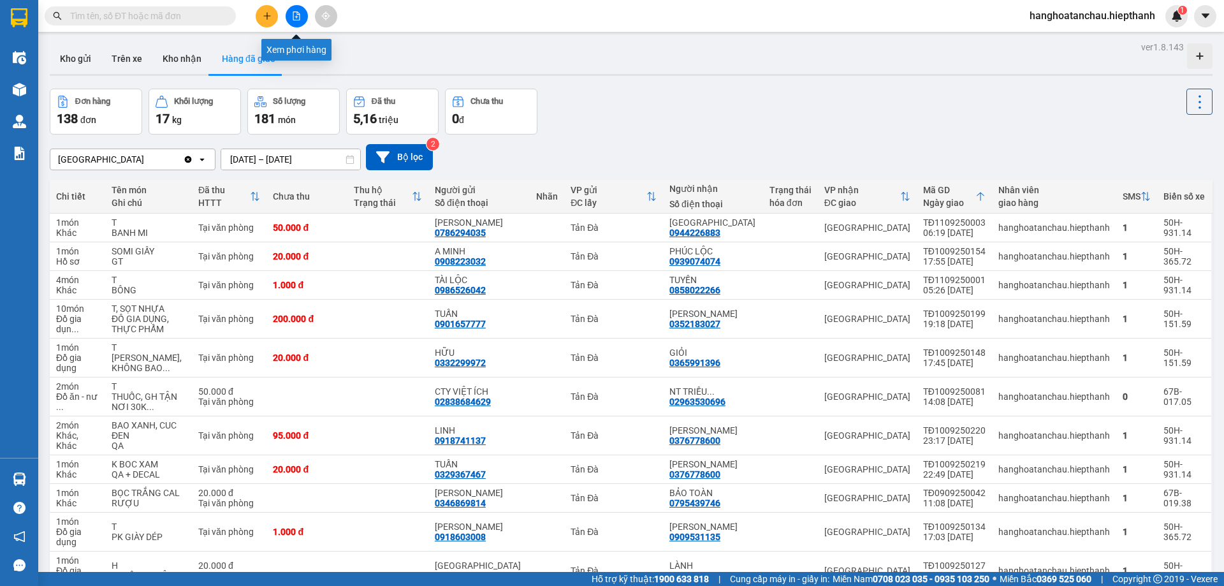
click at [296, 13] on icon "file-add" at bounding box center [296, 15] width 9 height 9
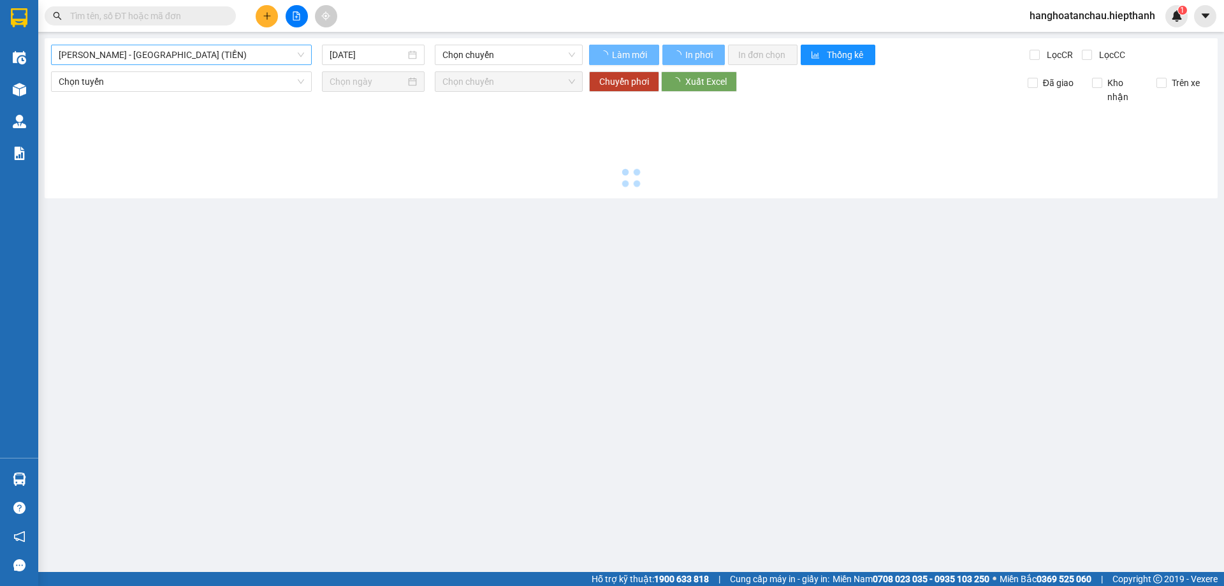
click at [202, 55] on span "[PERSON_NAME] - [GEOGRAPHIC_DATA] (TIỀN)" at bounding box center [181, 54] width 245 height 19
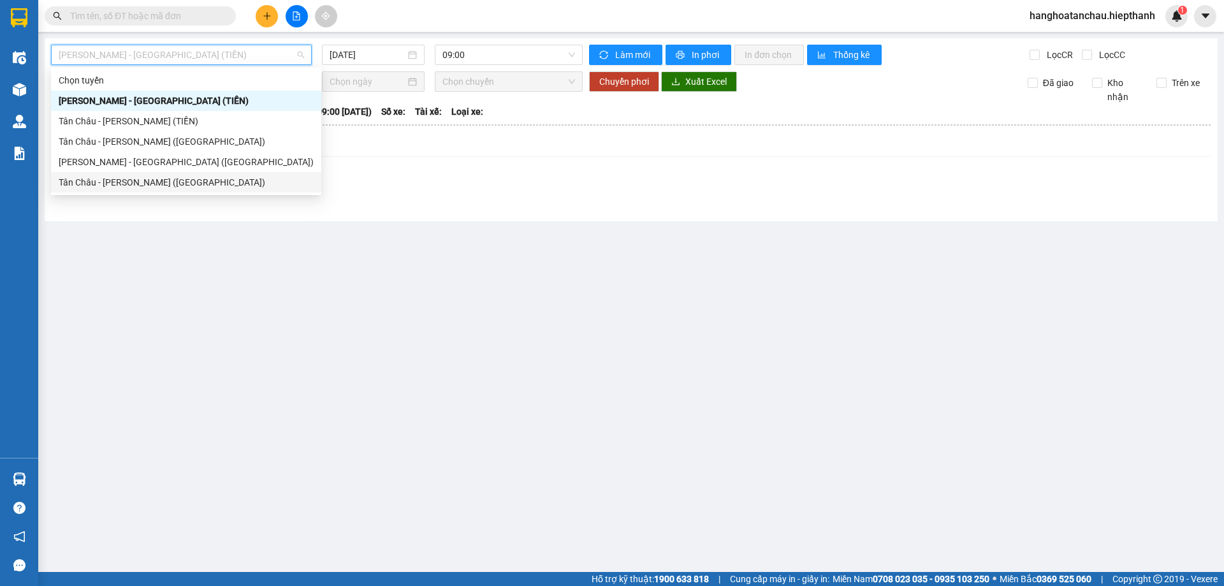
click at [185, 180] on div "Tân Châu - [PERSON_NAME] ([GEOGRAPHIC_DATA])" at bounding box center [186, 182] width 255 height 14
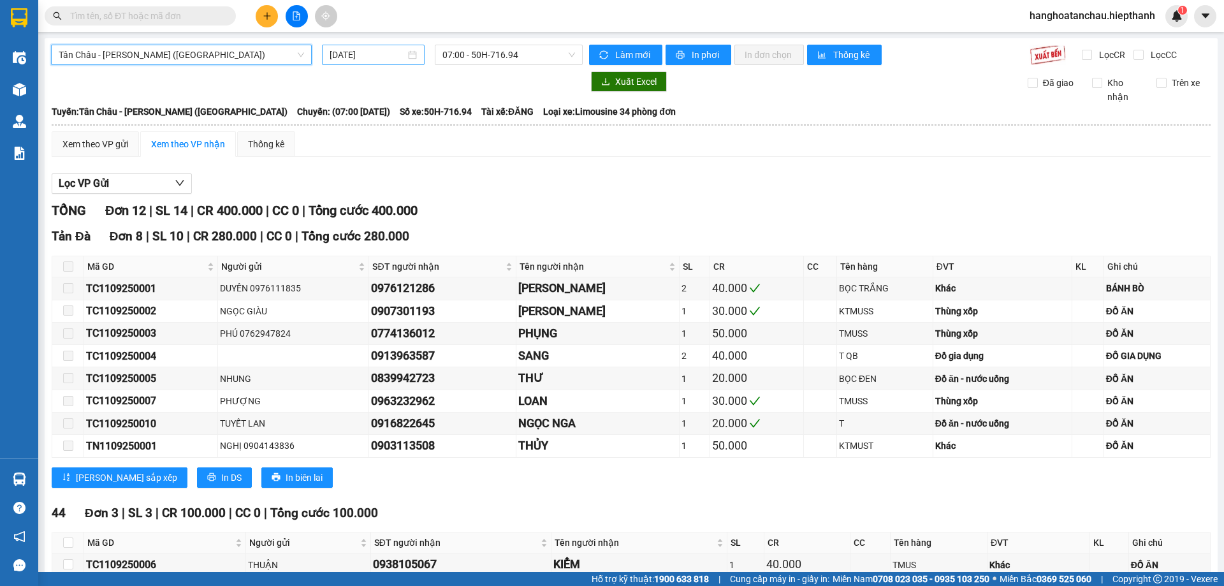
click at [391, 50] on input "[DATE]" at bounding box center [368, 55] width 76 height 14
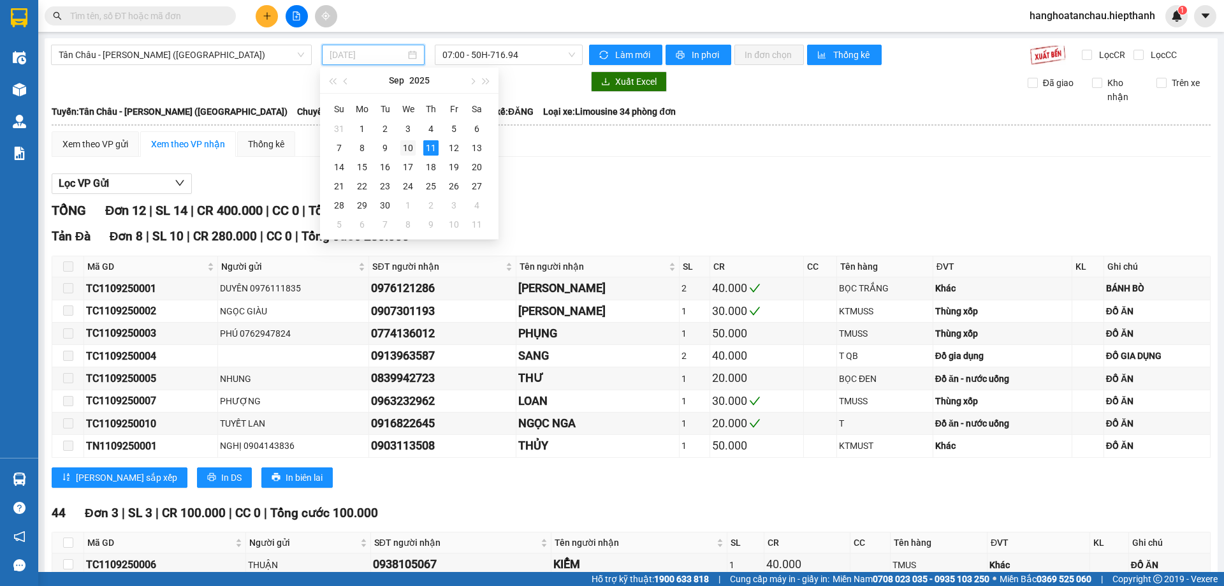
click at [402, 149] on div "10" at bounding box center [407, 147] width 15 height 15
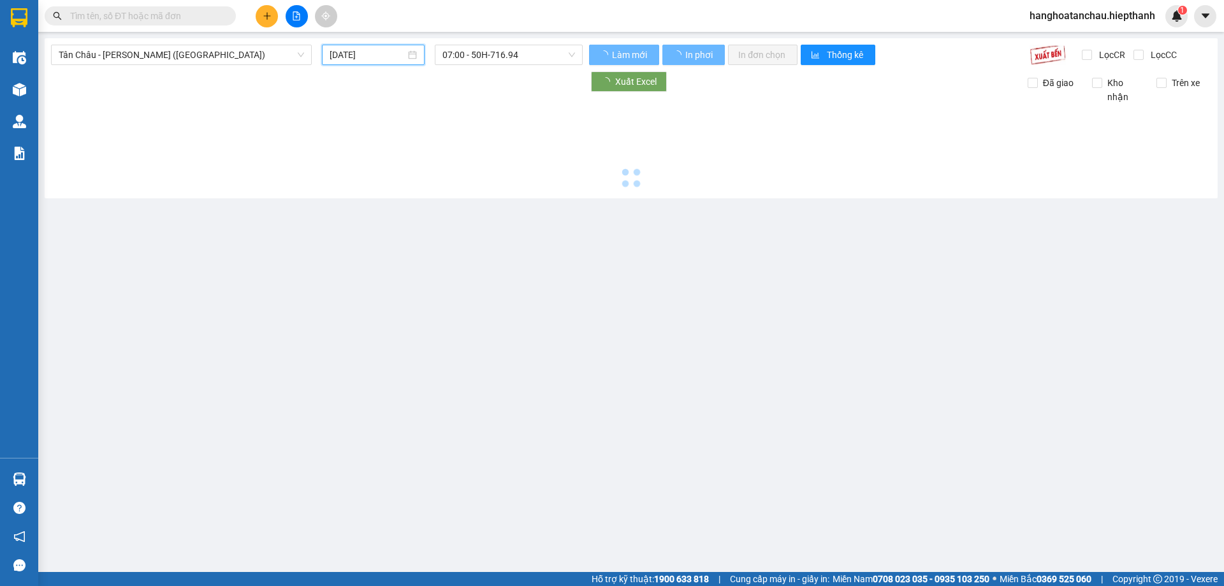
type input "[DATE]"
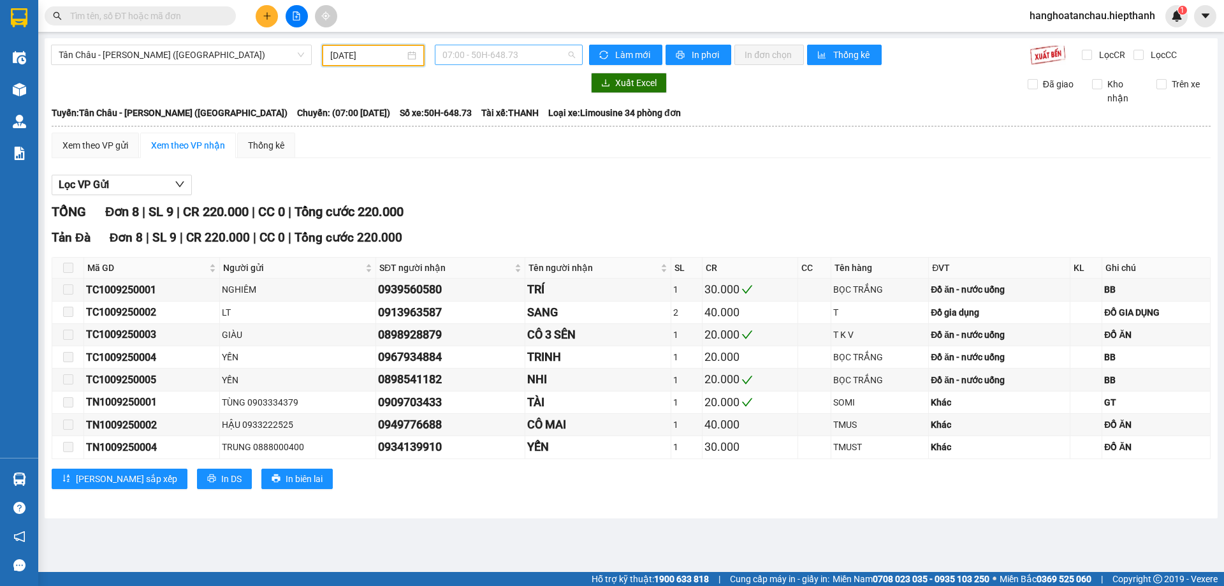
click at [494, 55] on span "07:00 - 50H-648.73" at bounding box center [508, 54] width 133 height 19
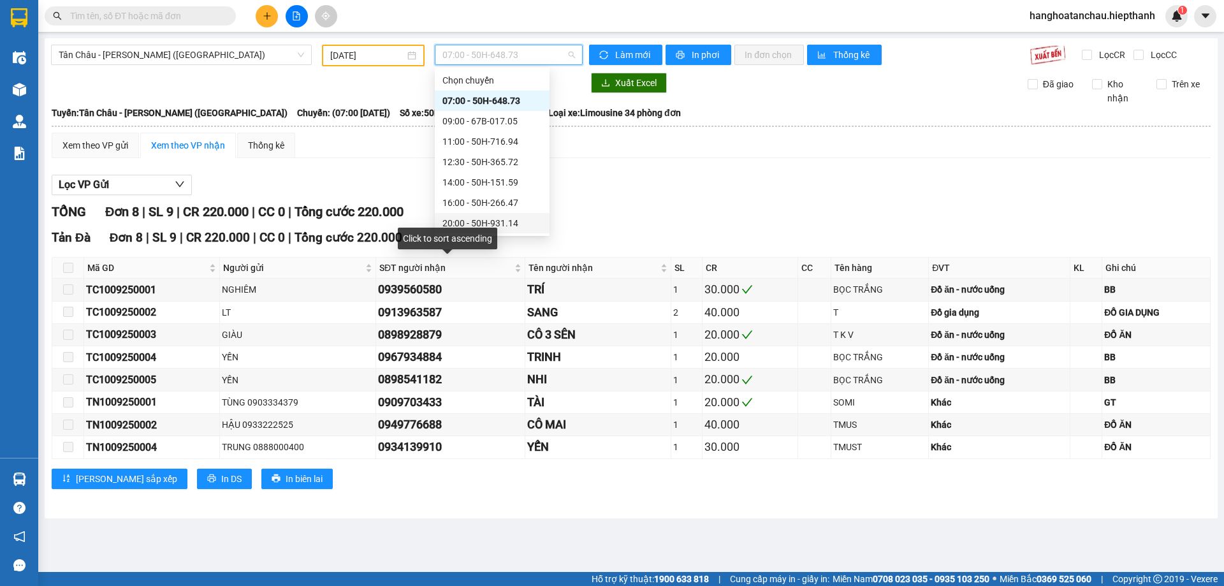
scroll to position [82, 0]
click at [499, 223] on div "23:59 - 67B-017.05" at bounding box center [491, 223] width 99 height 14
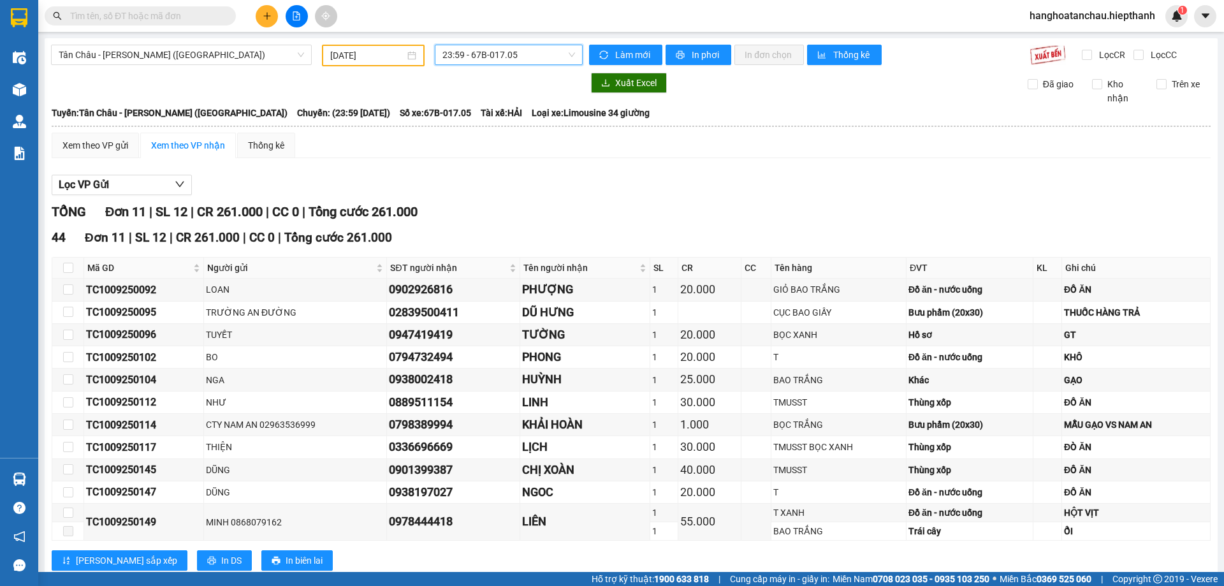
click at [500, 57] on span "23:59 - 67B-017.05" at bounding box center [508, 54] width 133 height 19
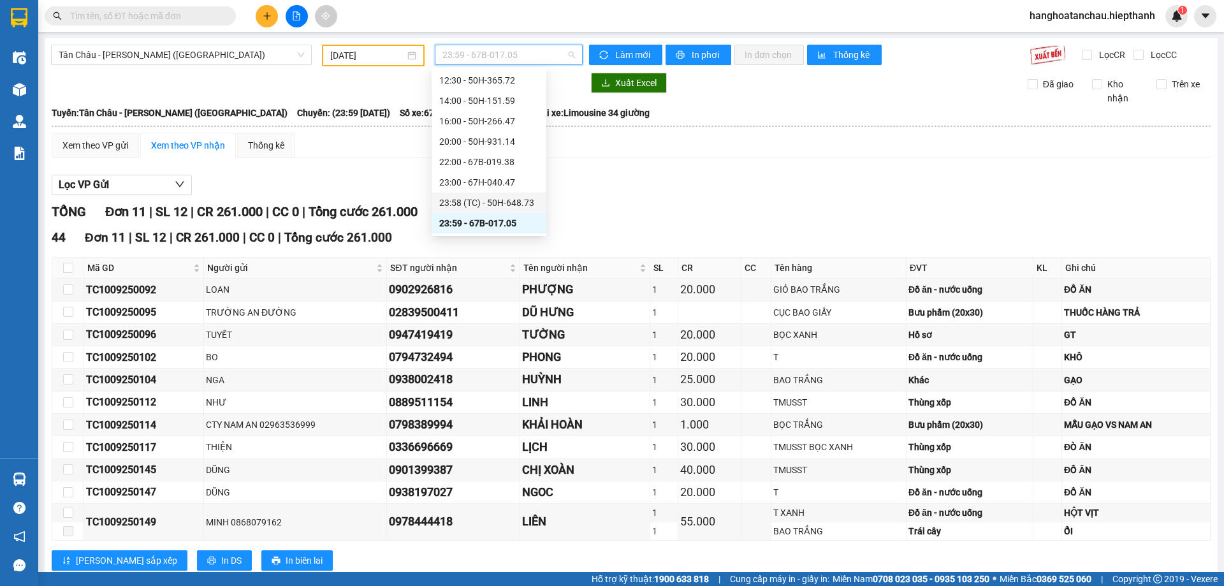
click at [499, 201] on div "23:58 (TC) - 50H-648.73" at bounding box center [488, 203] width 99 height 14
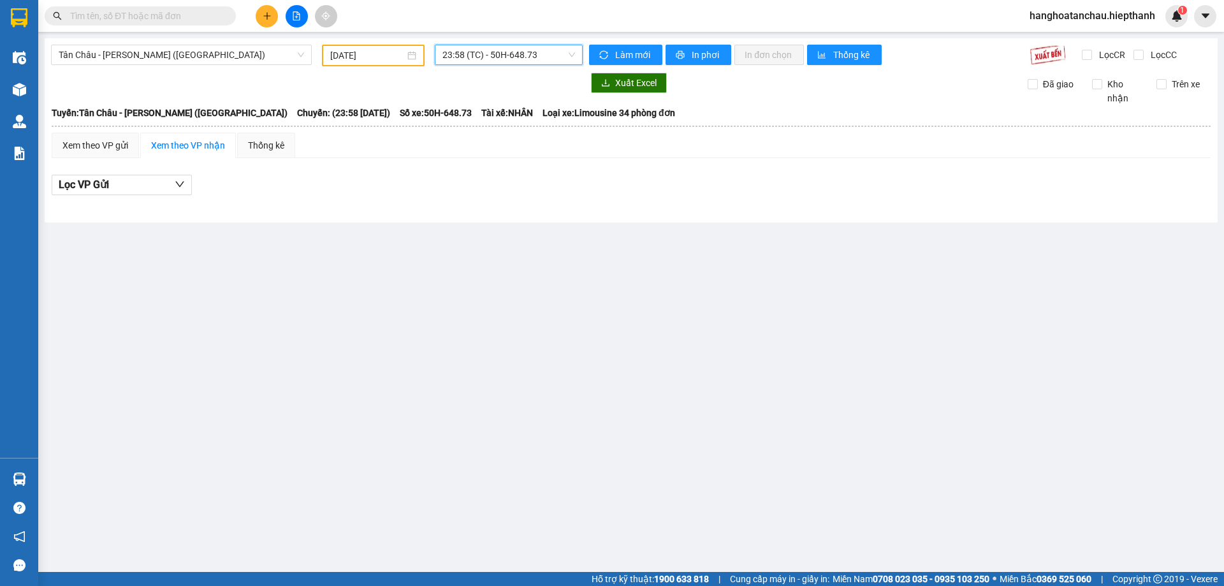
drag, startPoint x: 490, startPoint y: 55, endPoint x: 490, endPoint y: 64, distance: 8.3
click at [490, 55] on span "23:58 (TC) - 50H-648.73" at bounding box center [508, 54] width 133 height 19
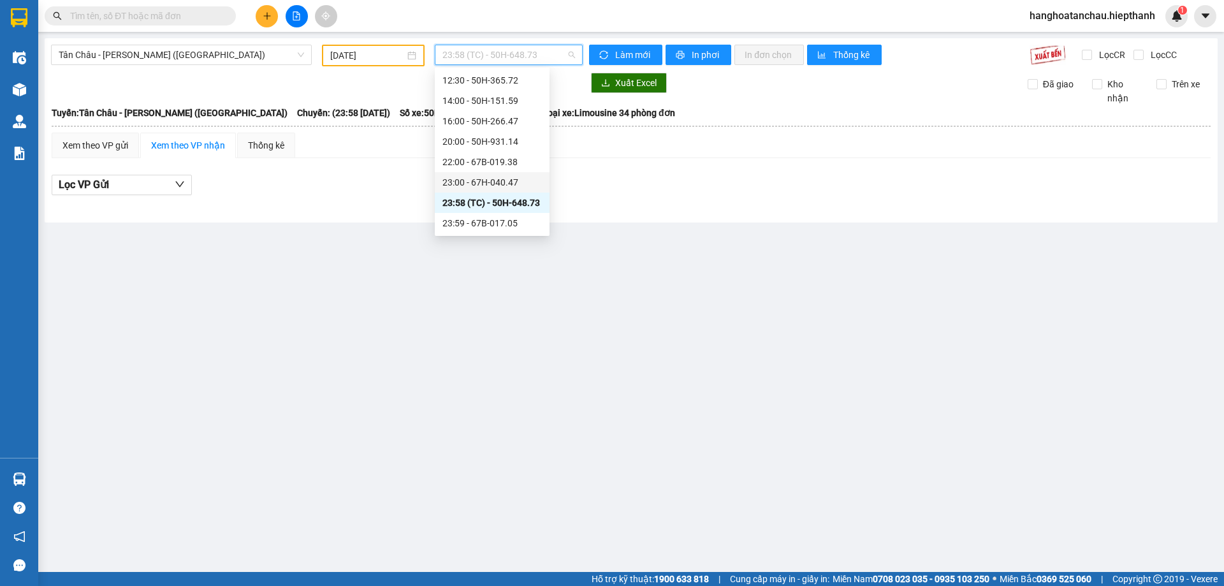
click at [487, 175] on div "23:00 - 67H-040.47" at bounding box center [491, 182] width 99 height 14
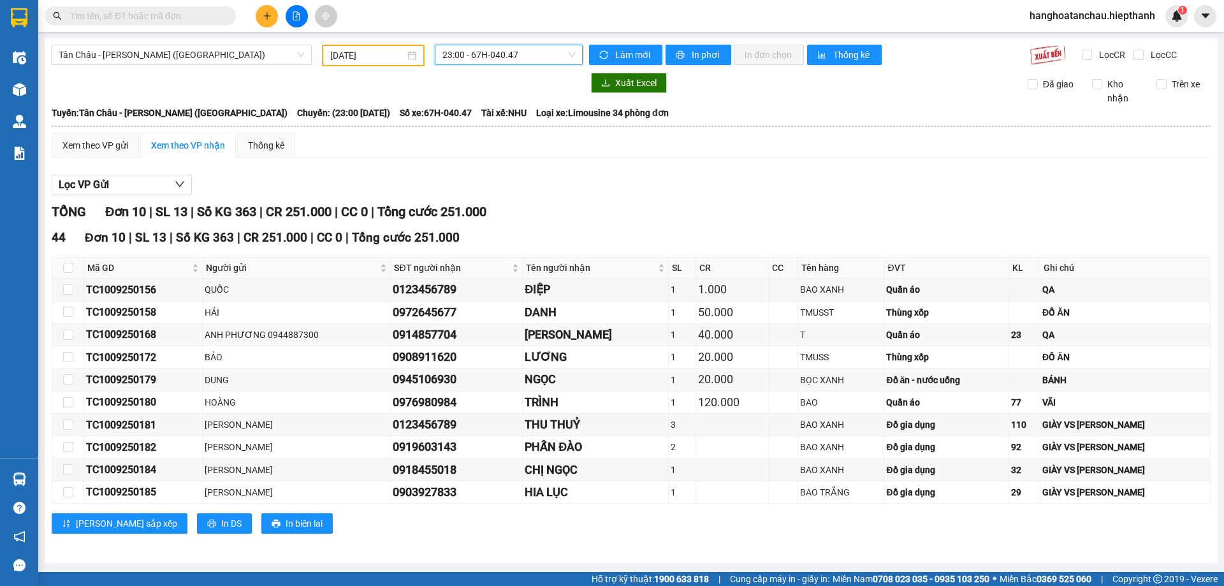
click at [495, 47] on span "23:00 - 67H-040.47" at bounding box center [508, 54] width 133 height 19
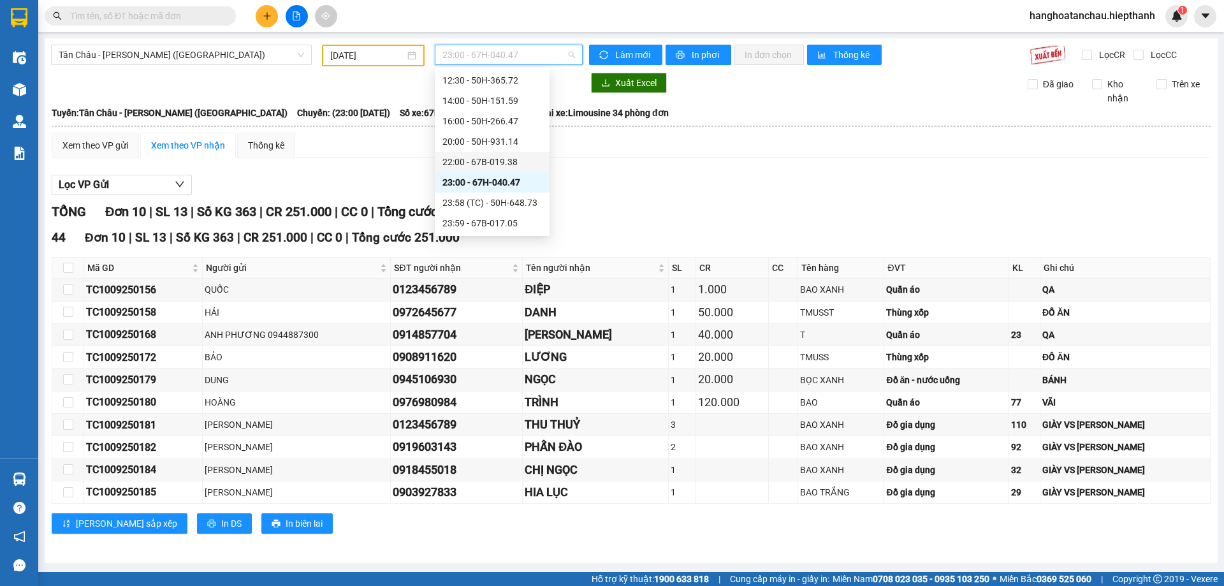
click at [495, 159] on div "22:00 - 67B-019.38" at bounding box center [491, 162] width 99 height 14
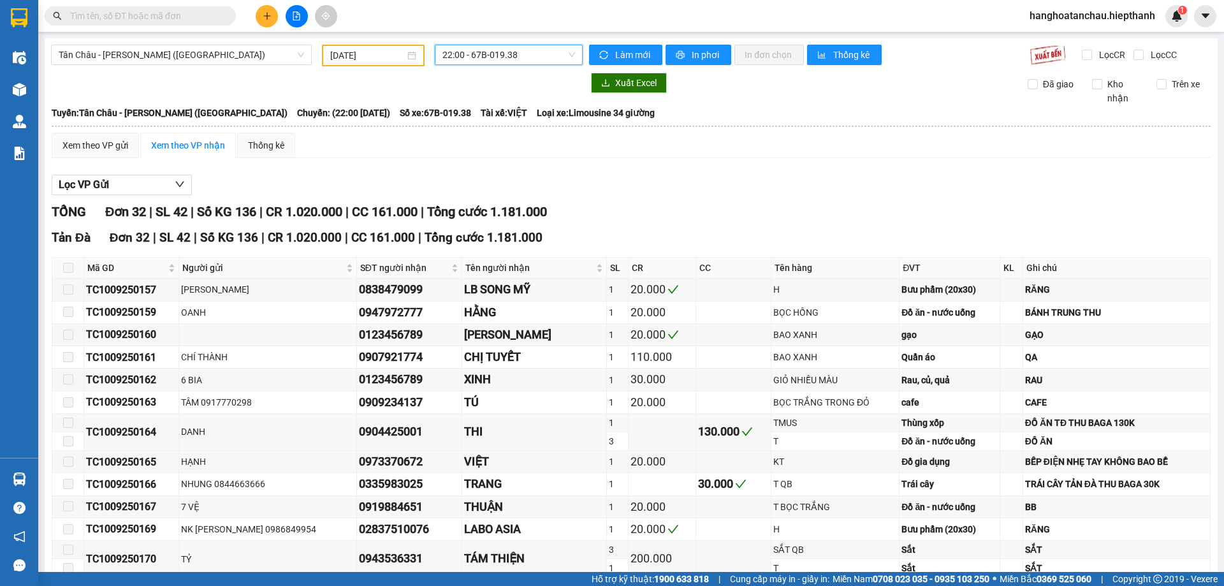
click at [730, 177] on div "Lọc VP Gửi" at bounding box center [631, 185] width 1159 height 21
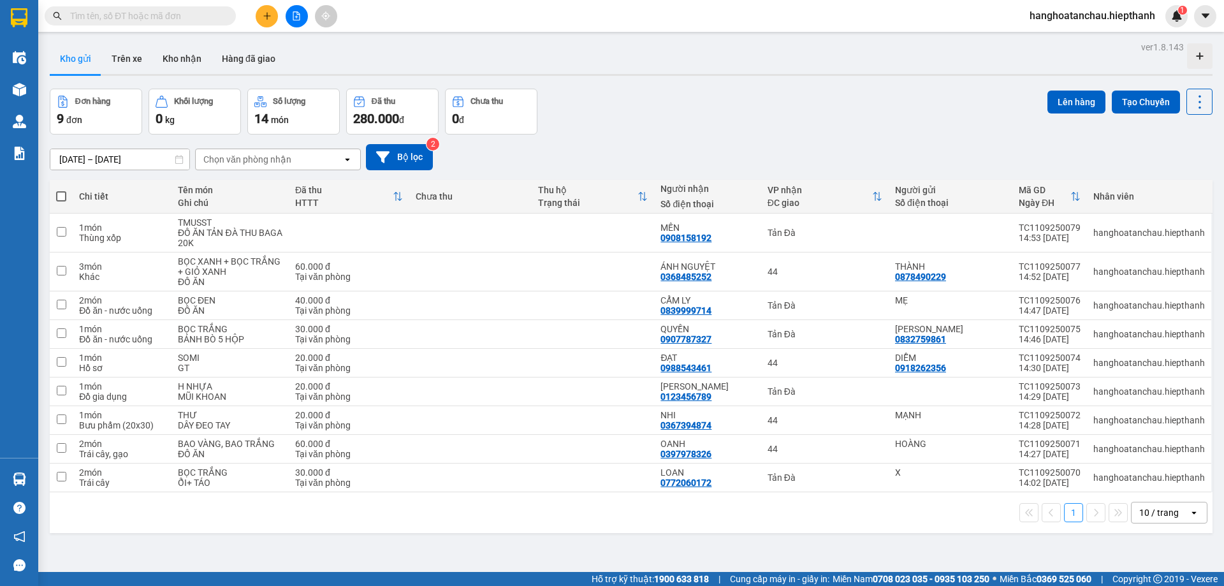
click at [736, 147] on div "[DATE] – [DATE] Press the down arrow key to interact with the calendar and sele…" at bounding box center [631, 157] width 1163 height 26
click at [267, 62] on button "Hàng đã giao" at bounding box center [249, 58] width 74 height 31
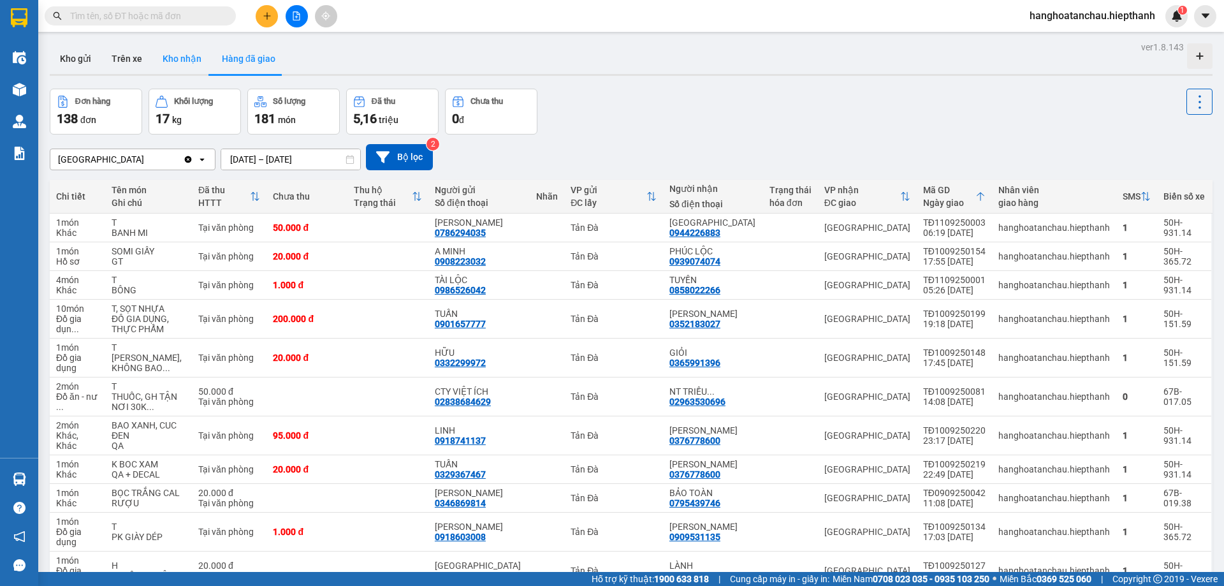
click at [180, 60] on button "Kho nhận" at bounding box center [181, 58] width 59 height 31
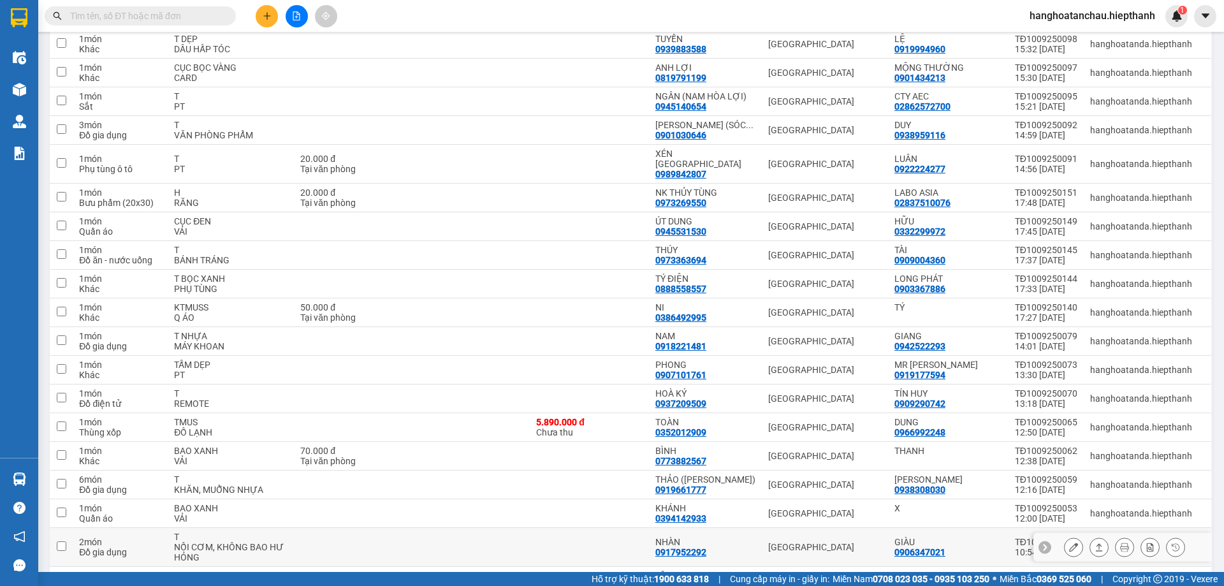
scroll to position [956, 0]
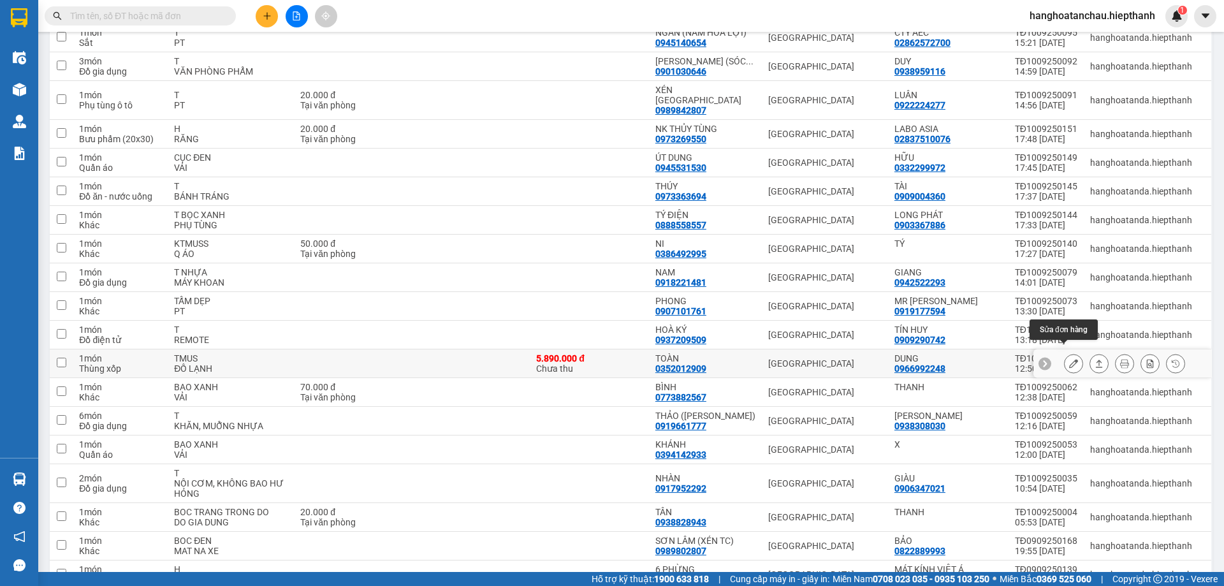
click at [1069, 353] on button at bounding box center [1074, 364] width 18 height 22
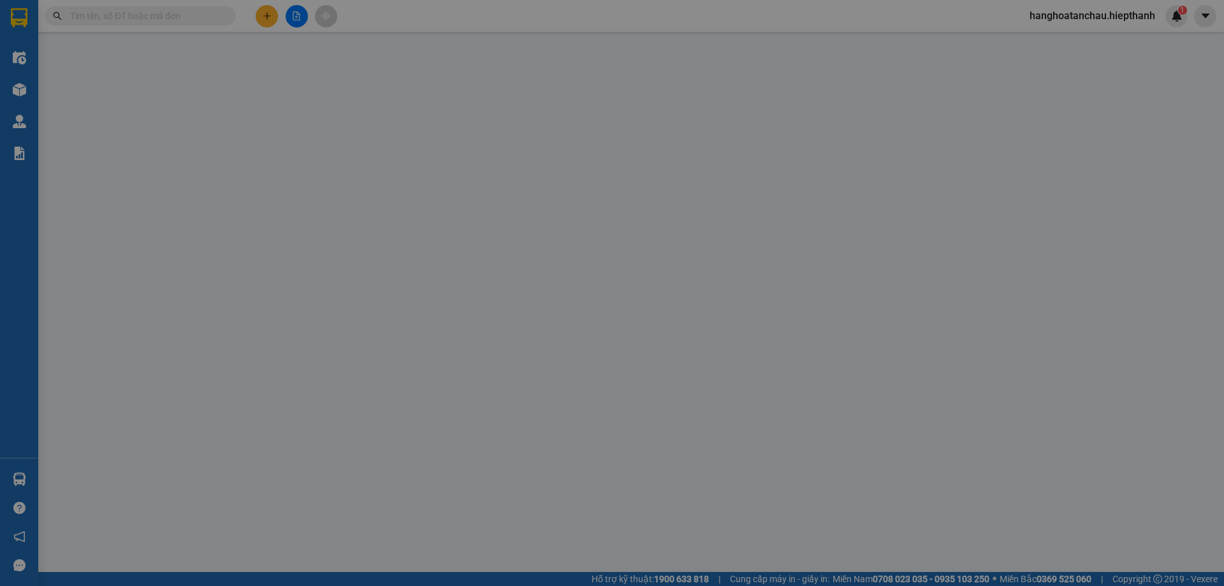
type input "0966992248"
type input "DUNG"
type input "0352012909"
type input "TOÀN"
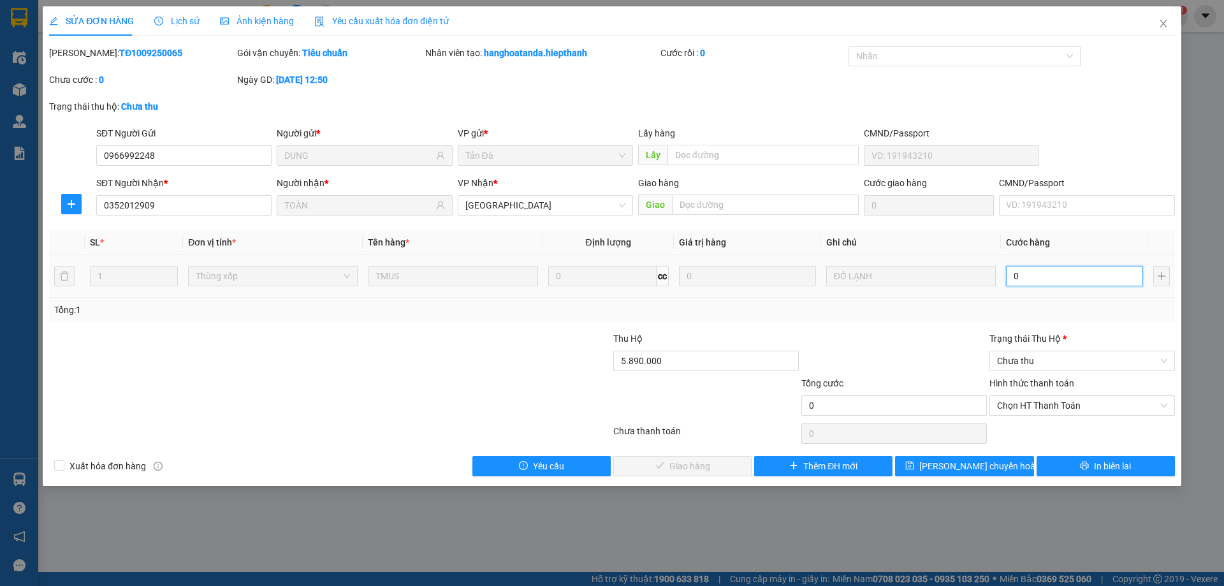
click at [1025, 273] on input "0" at bounding box center [1074, 276] width 137 height 20
type input "6"
type input "60"
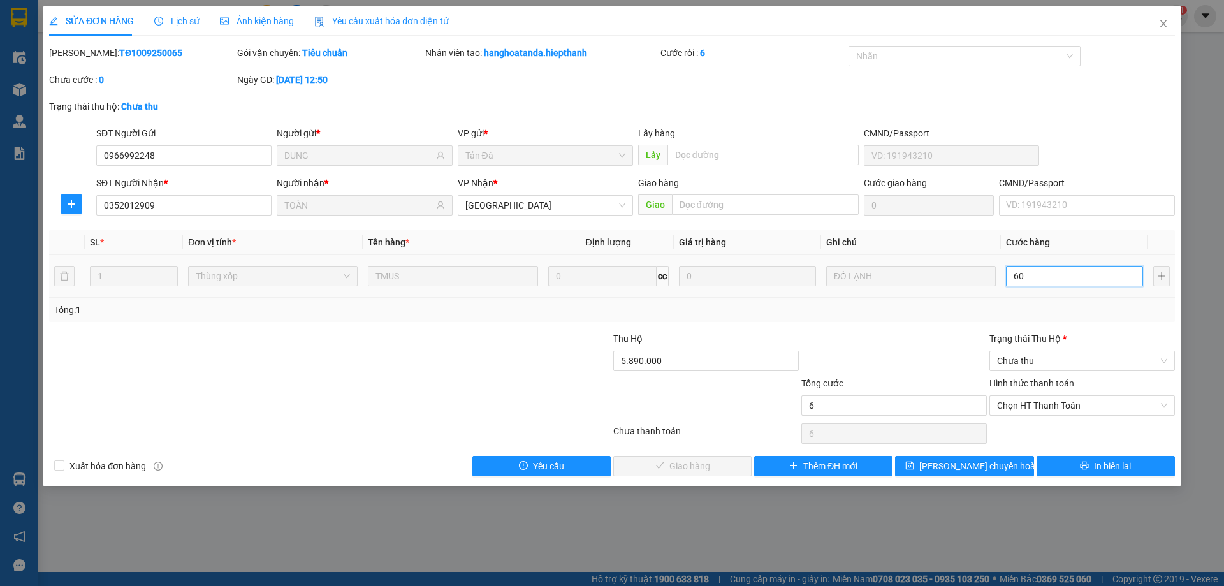
type input "60"
click at [1039, 357] on span "Chưa thu" at bounding box center [1082, 360] width 170 height 19
type input "60"
type input "60.000"
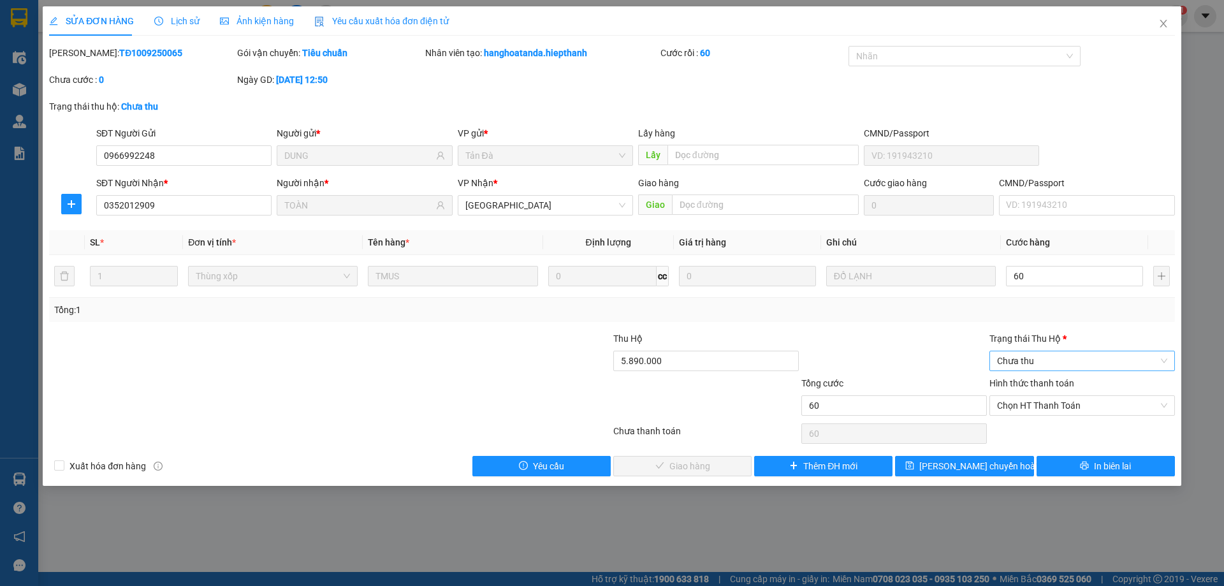
type input "60.000"
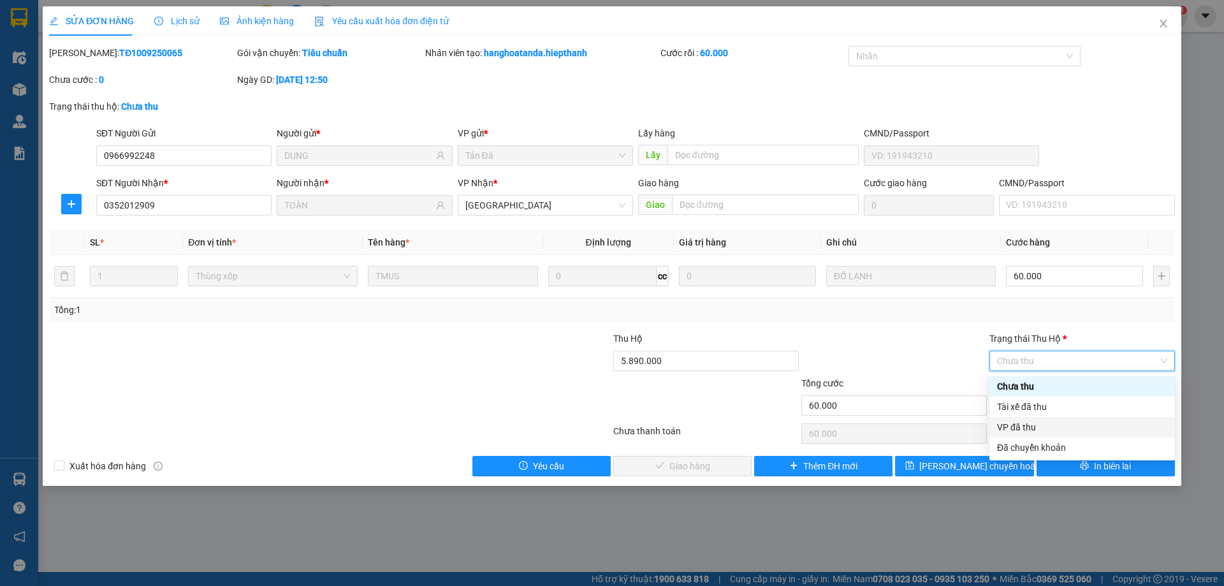
click at [1027, 425] on div "VP đã thu" at bounding box center [1082, 427] width 170 height 14
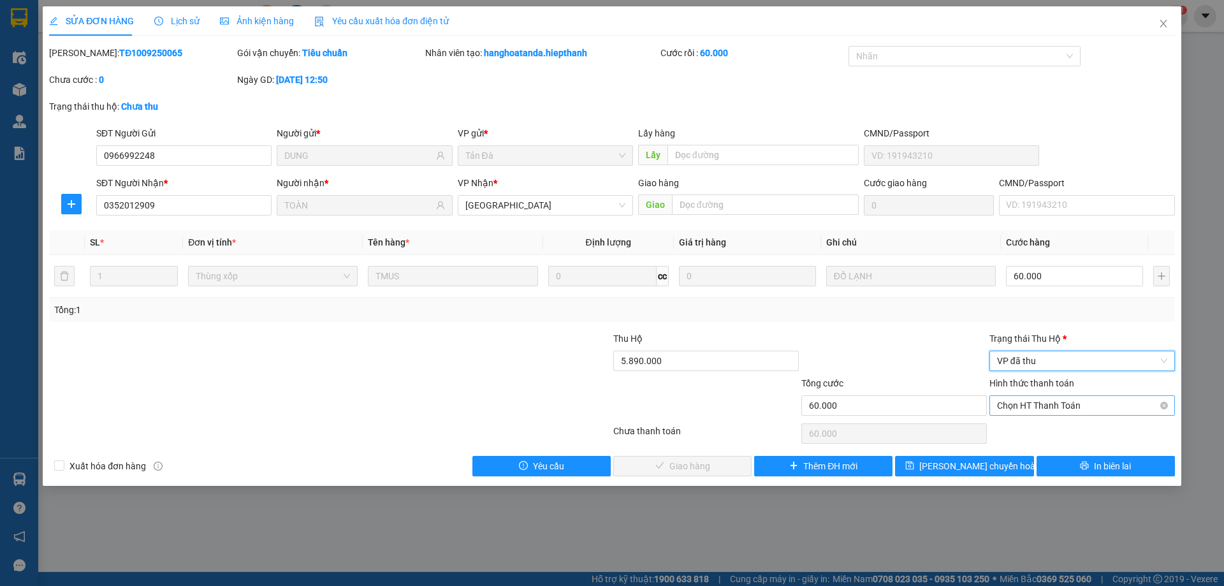
click at [1039, 404] on span "Chọn HT Thanh Toán" at bounding box center [1082, 405] width 170 height 19
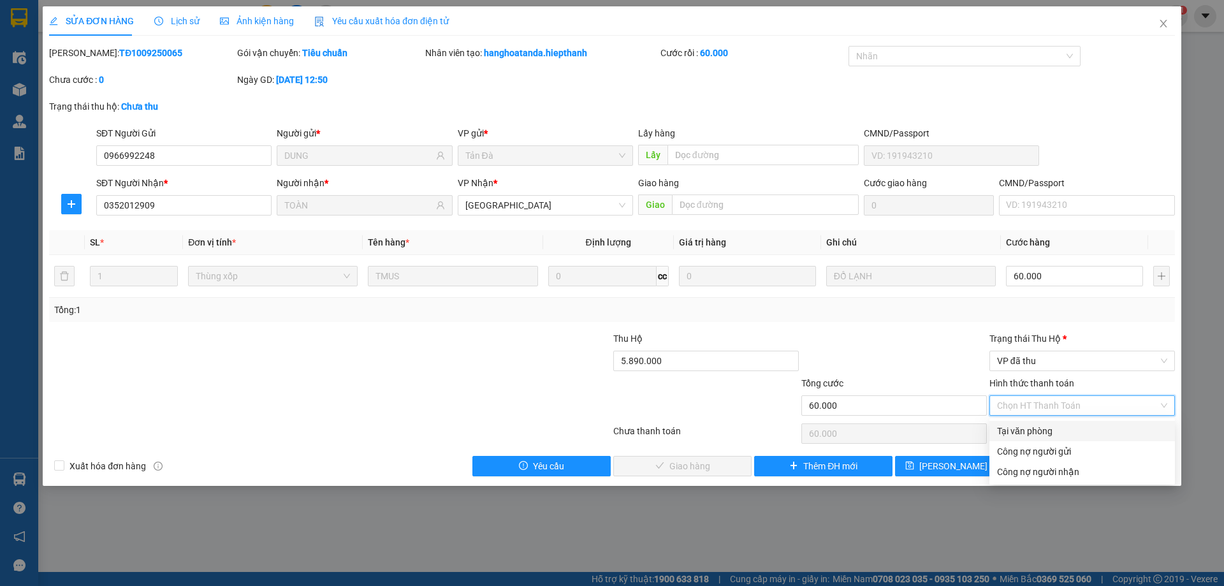
drag, startPoint x: 1044, startPoint y: 435, endPoint x: 860, endPoint y: 472, distance: 187.3
click at [1041, 436] on div "Tại văn phòng" at bounding box center [1082, 431] width 170 height 14
type input "0"
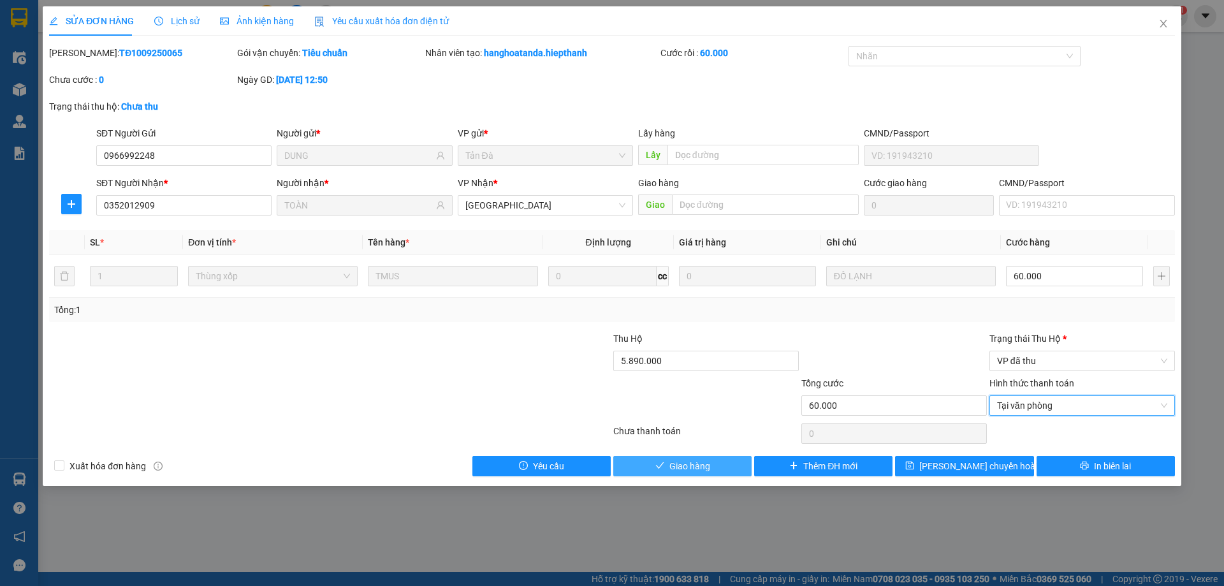
click at [705, 461] on span "Giao hàng" at bounding box center [689, 466] width 41 height 14
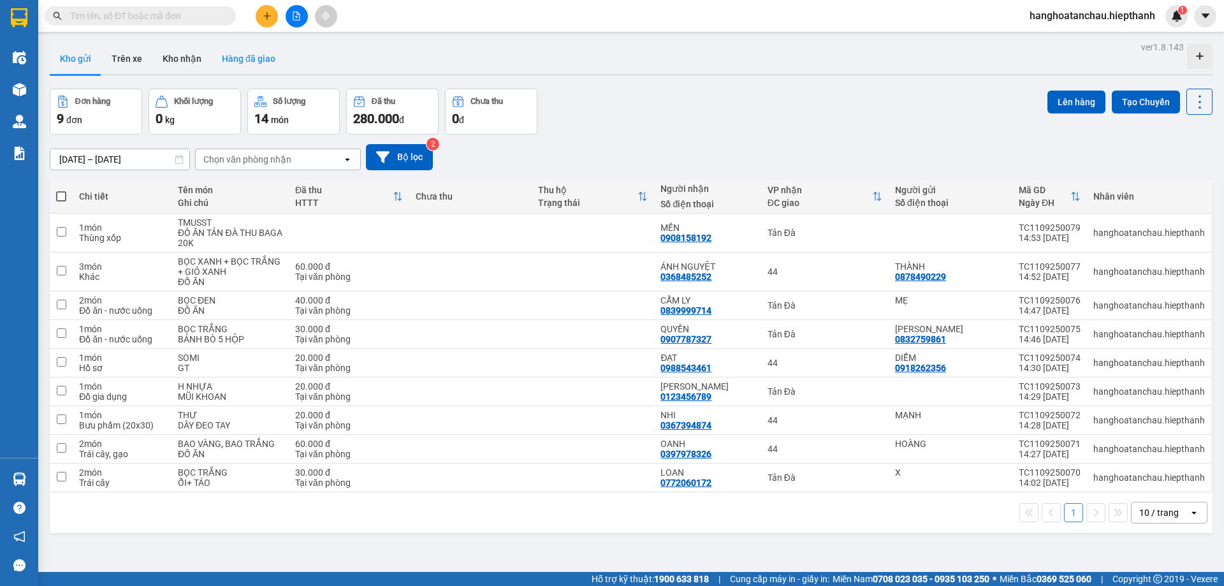
click at [249, 56] on button "Hàng đã giao" at bounding box center [249, 58] width 74 height 31
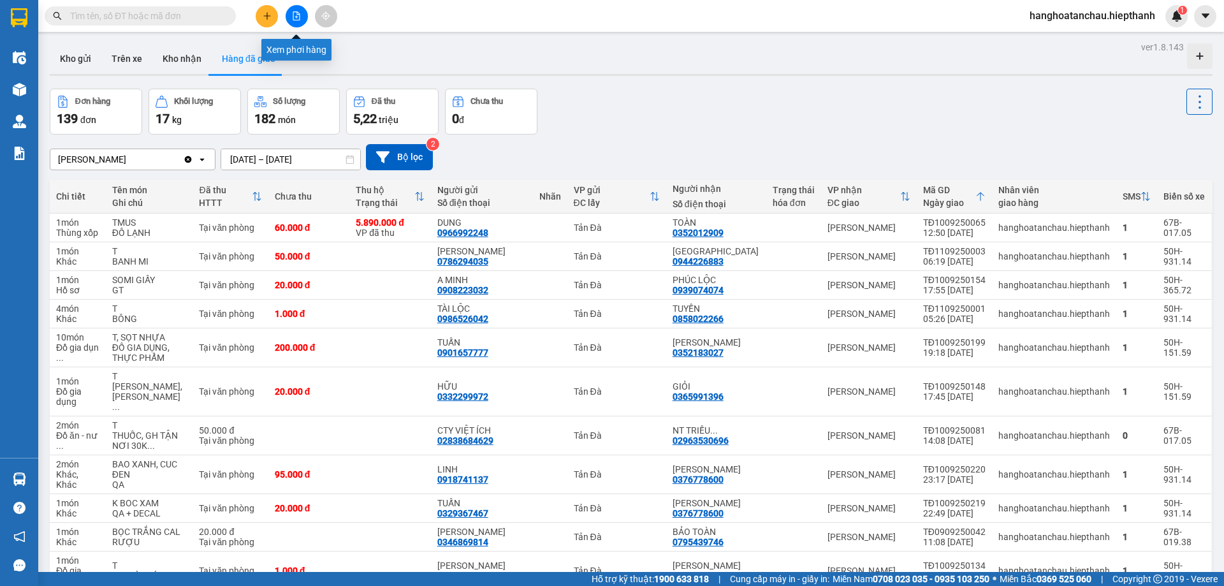
click at [295, 16] on icon "file-add" at bounding box center [296, 15] width 9 height 9
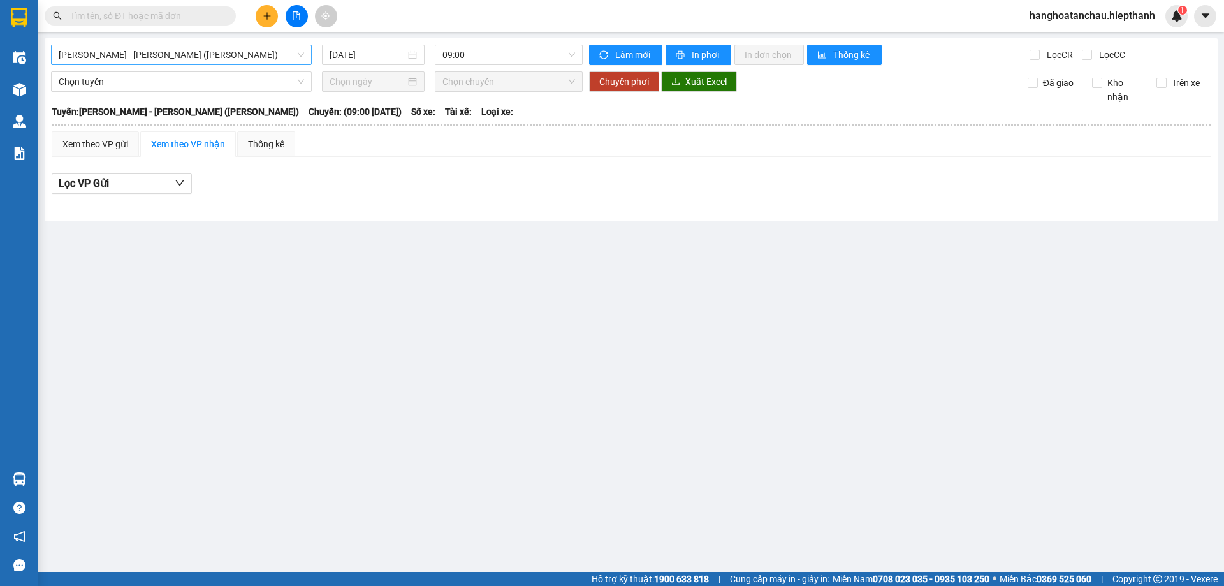
click at [198, 55] on span "[PERSON_NAME] - [PERSON_NAME] ([PERSON_NAME])" at bounding box center [181, 54] width 245 height 19
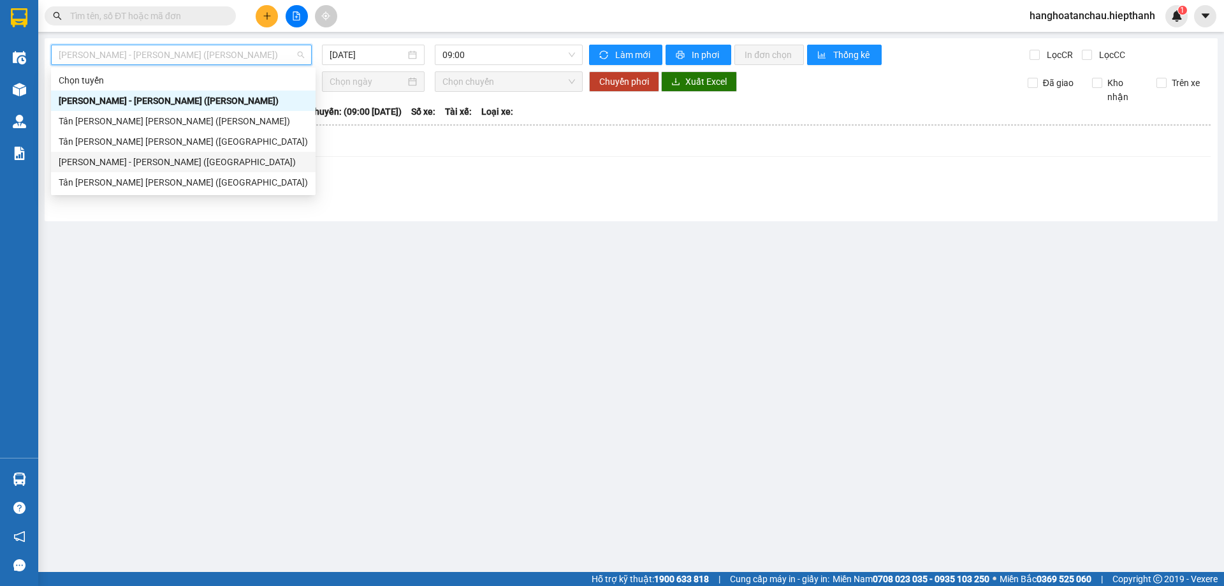
click at [193, 164] on div "[PERSON_NAME] - [PERSON_NAME] ([GEOGRAPHIC_DATA])" at bounding box center [183, 162] width 249 height 14
type input "[DATE]"
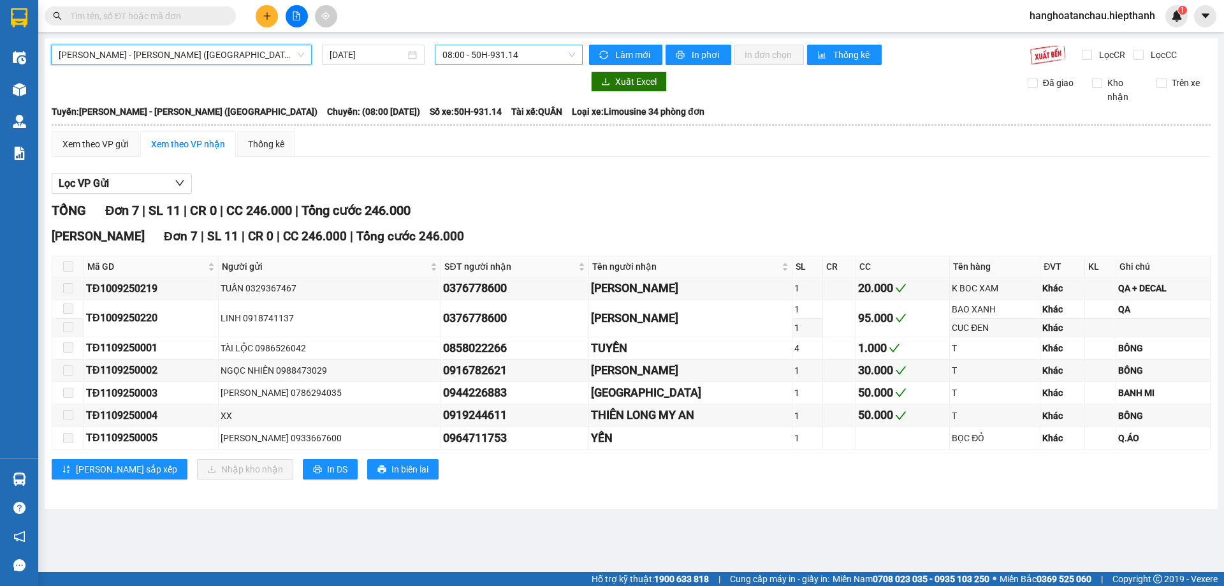
click at [492, 55] on span "08:00 - 50H-931.14" at bounding box center [508, 54] width 133 height 19
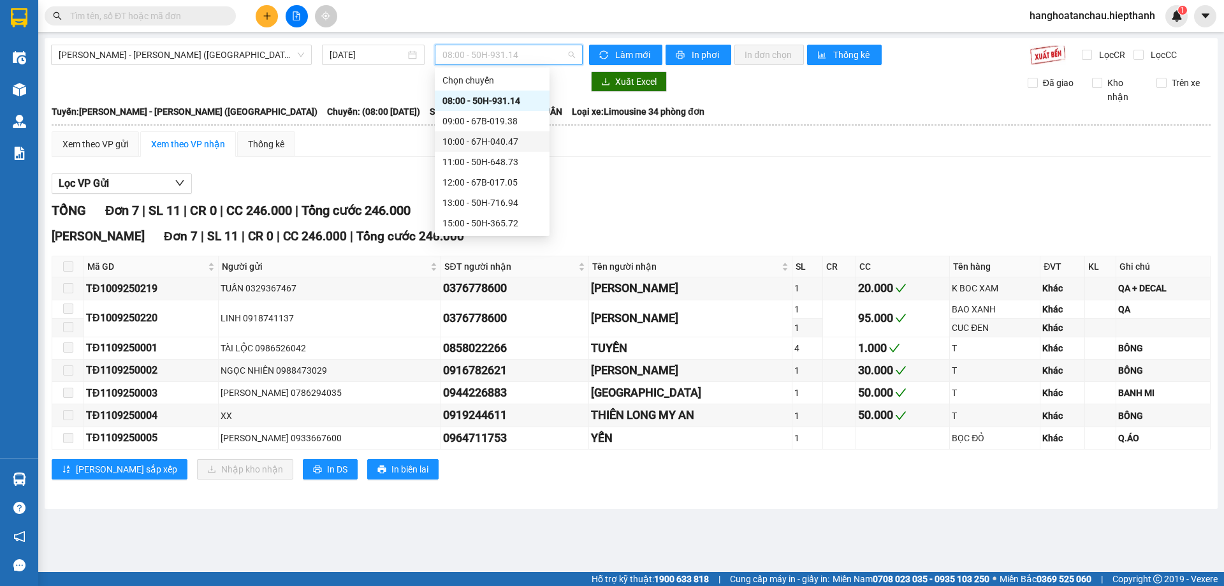
click at [488, 142] on div "10:00 - 67H-040.47" at bounding box center [491, 142] width 99 height 14
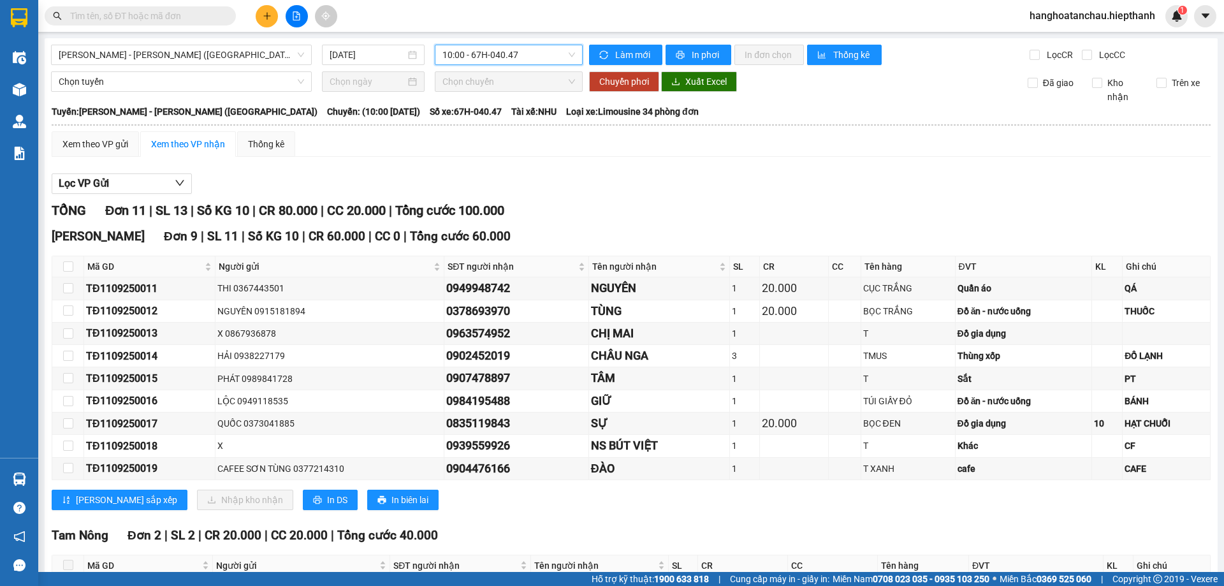
click at [168, 17] on input "text" at bounding box center [145, 16] width 150 height 14
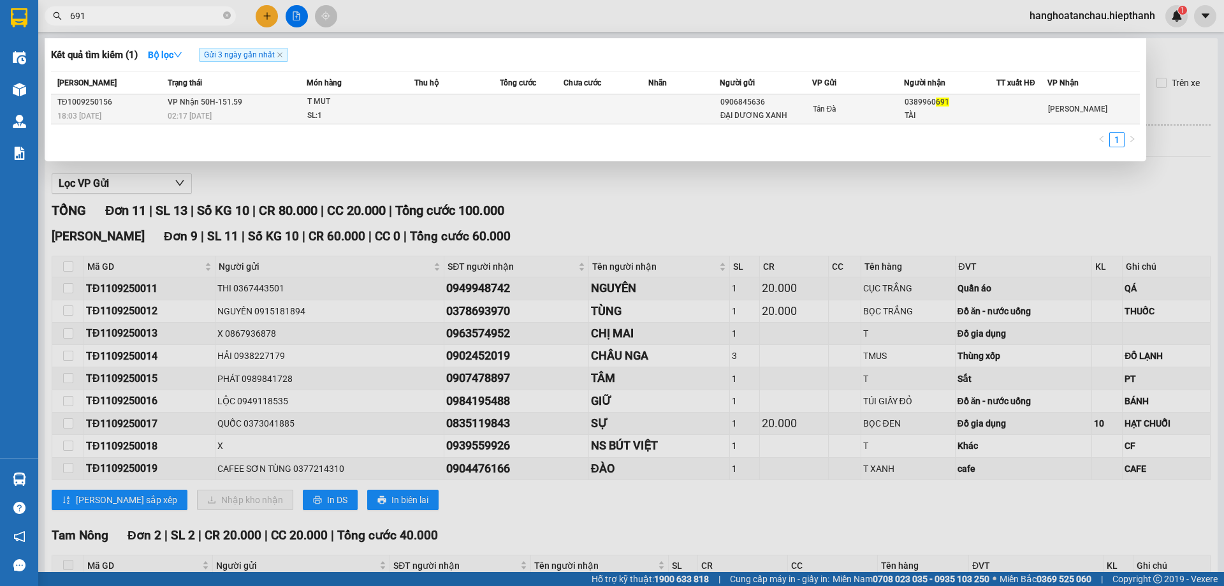
type input "691"
click at [504, 107] on td at bounding box center [532, 109] width 64 height 30
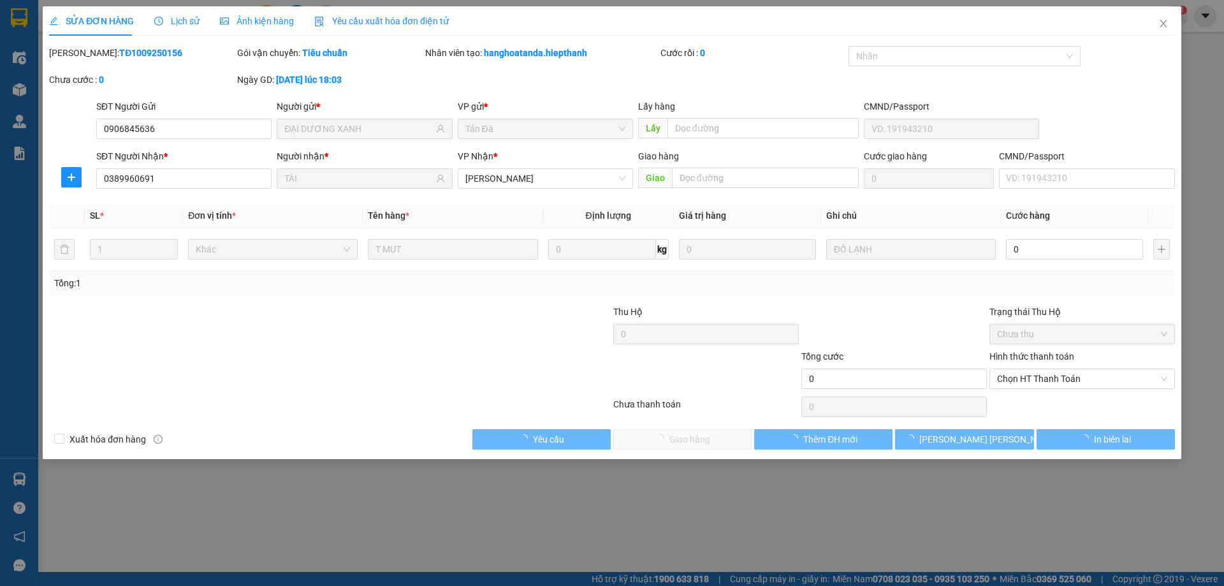
type input "0906845636"
type input "ĐẠI DƯƠNG XANH"
type input "0389960691"
type input "TÀI"
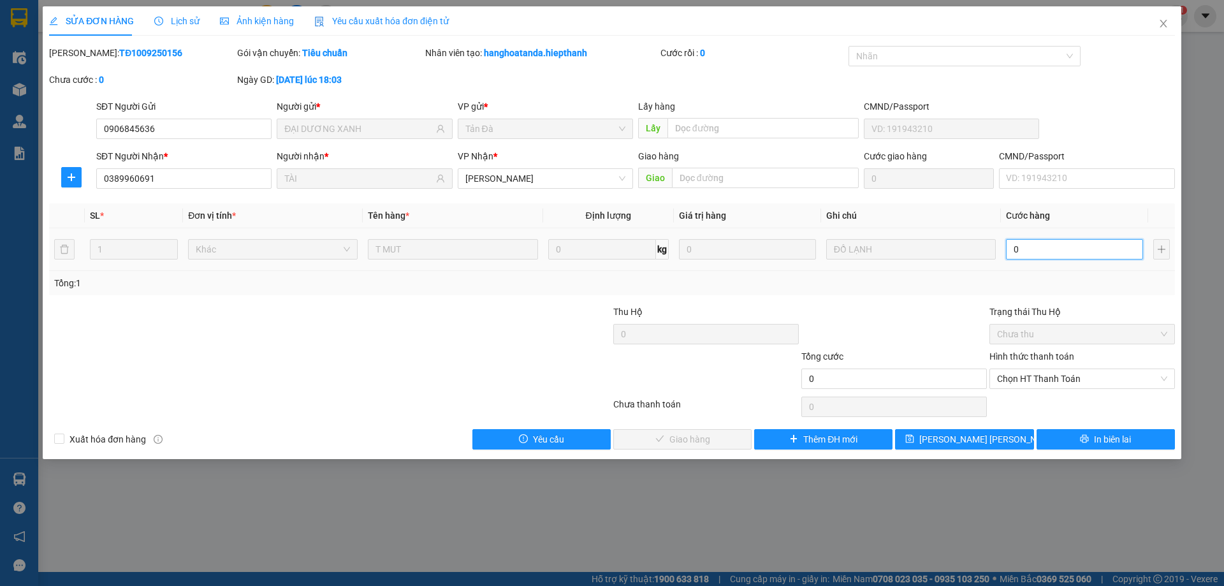
click at [1027, 247] on input "0" at bounding box center [1074, 249] width 137 height 20
type input "2"
type input "20"
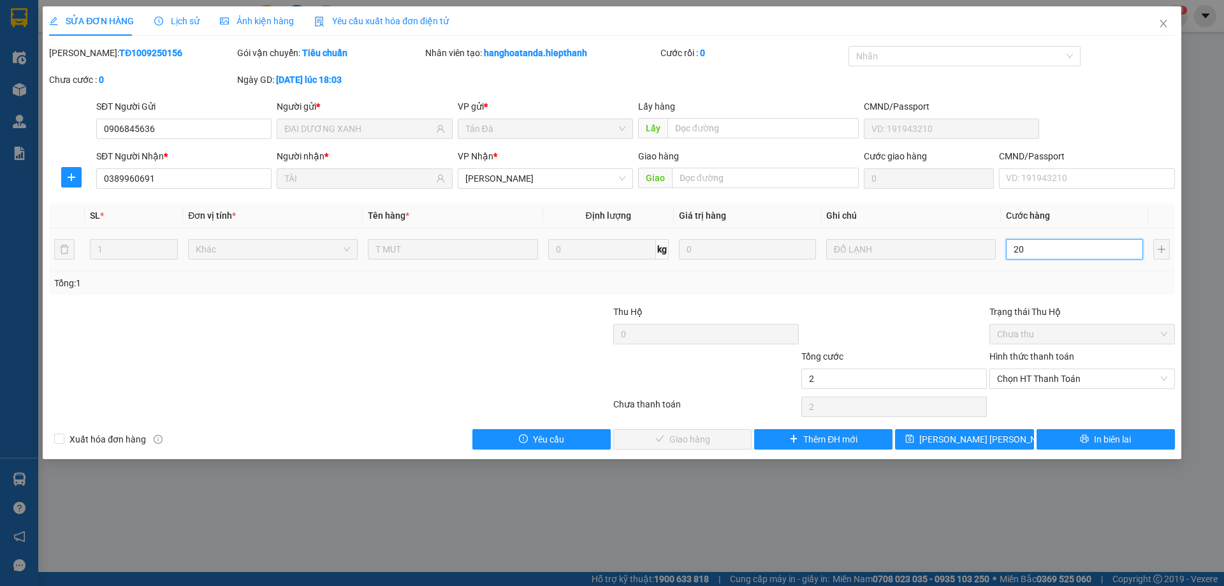
type input "20"
click at [1050, 377] on span "Chọn HT Thanh Toán" at bounding box center [1082, 378] width 170 height 19
type input "20"
type input "20.000"
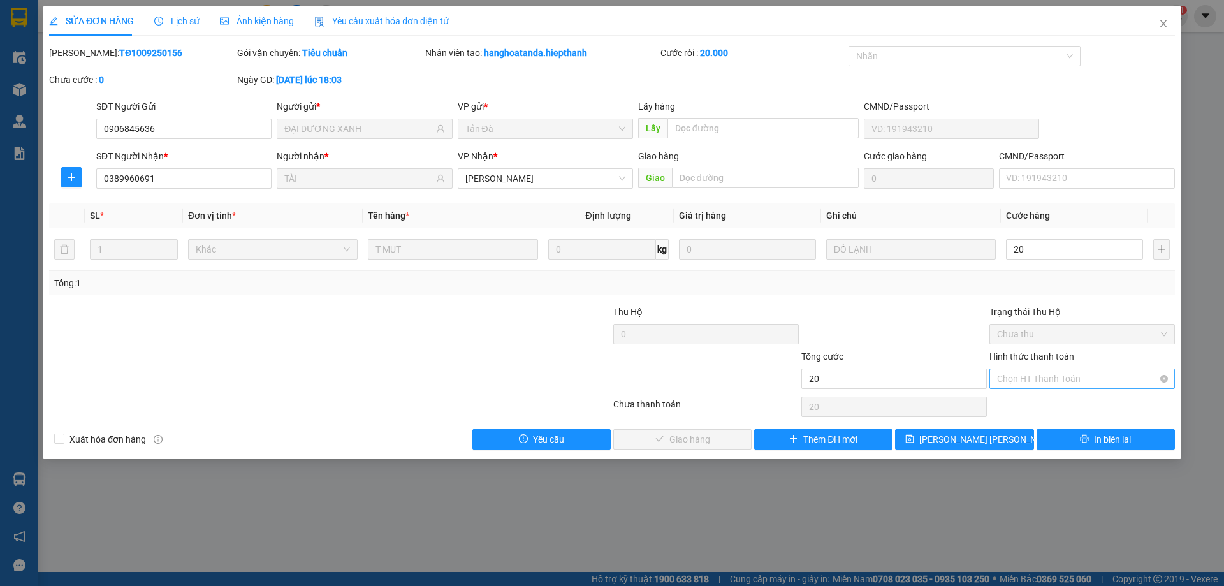
type input "20.000"
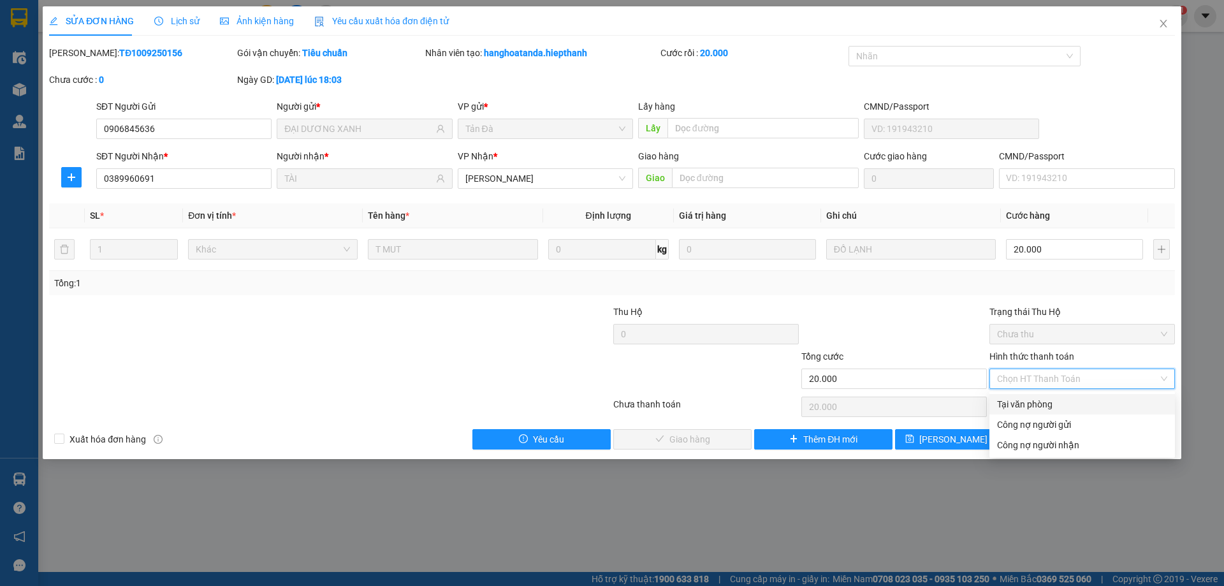
click at [1037, 405] on div "Tại văn phòng" at bounding box center [1082, 404] width 170 height 14
type input "0"
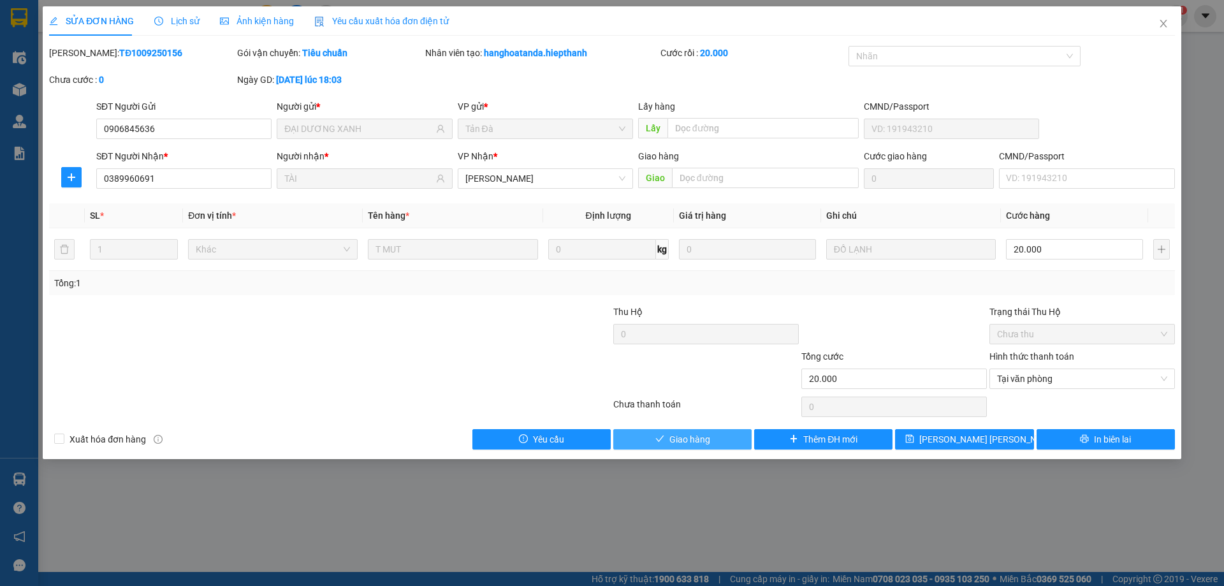
click at [712, 439] on button "Giao hàng" at bounding box center [682, 439] width 138 height 20
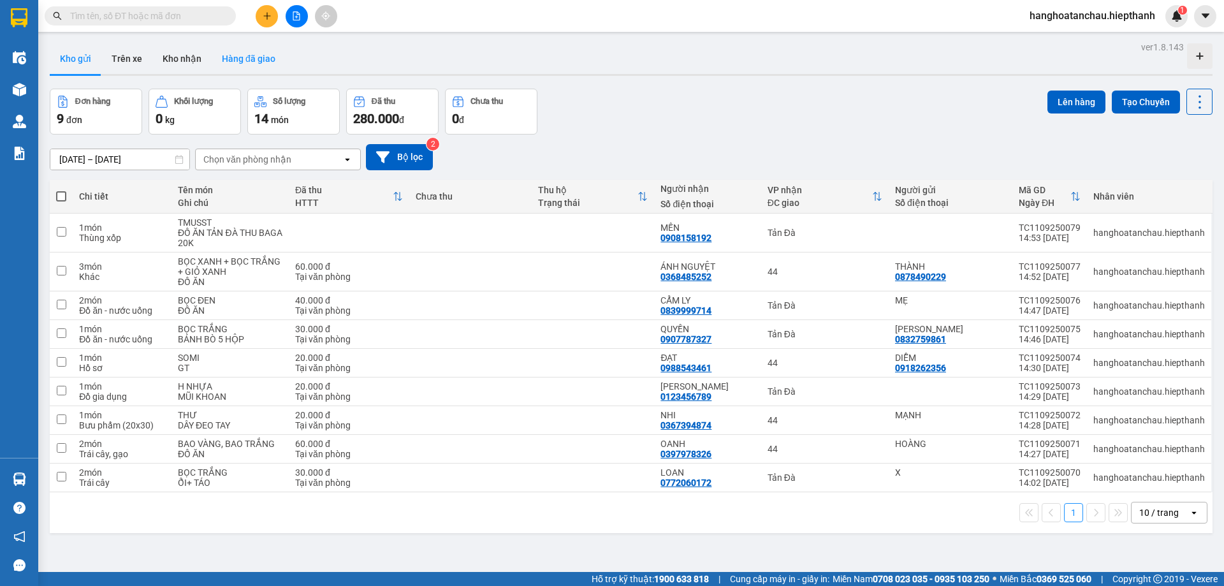
click at [256, 64] on button "Hàng đã giao" at bounding box center [249, 58] width 74 height 31
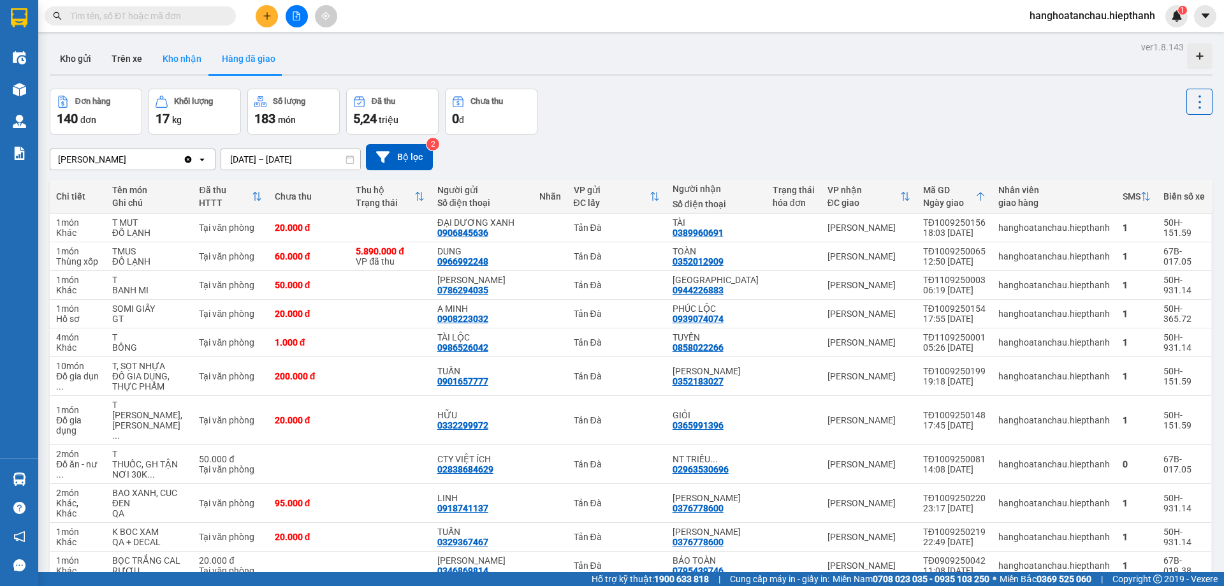
click at [184, 60] on button "Kho nhận" at bounding box center [181, 58] width 59 height 31
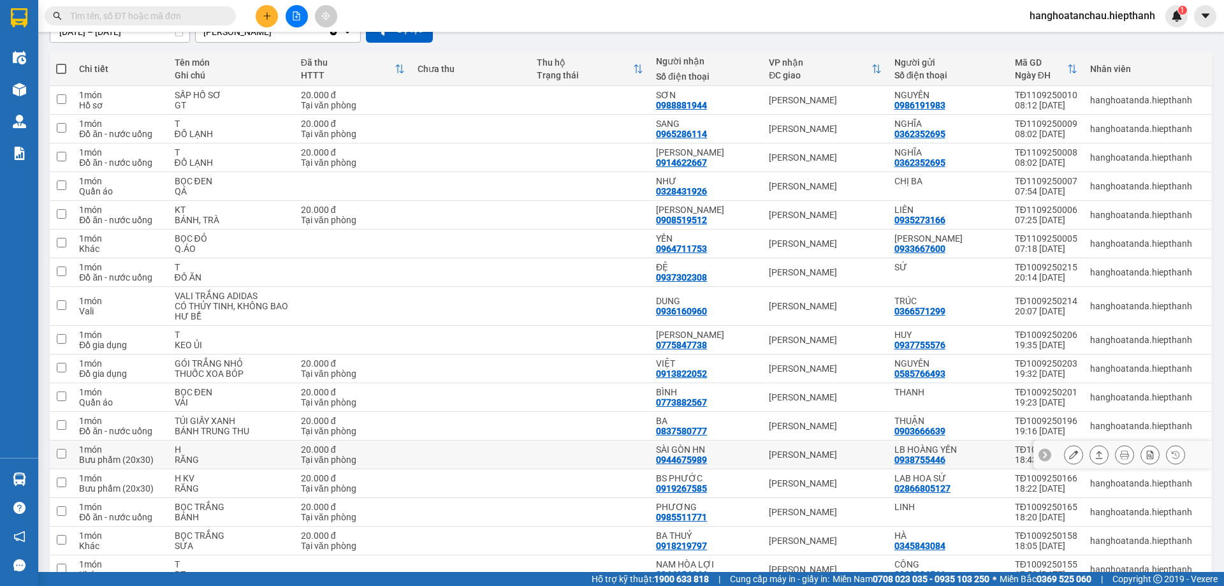
scroll to position [255, 0]
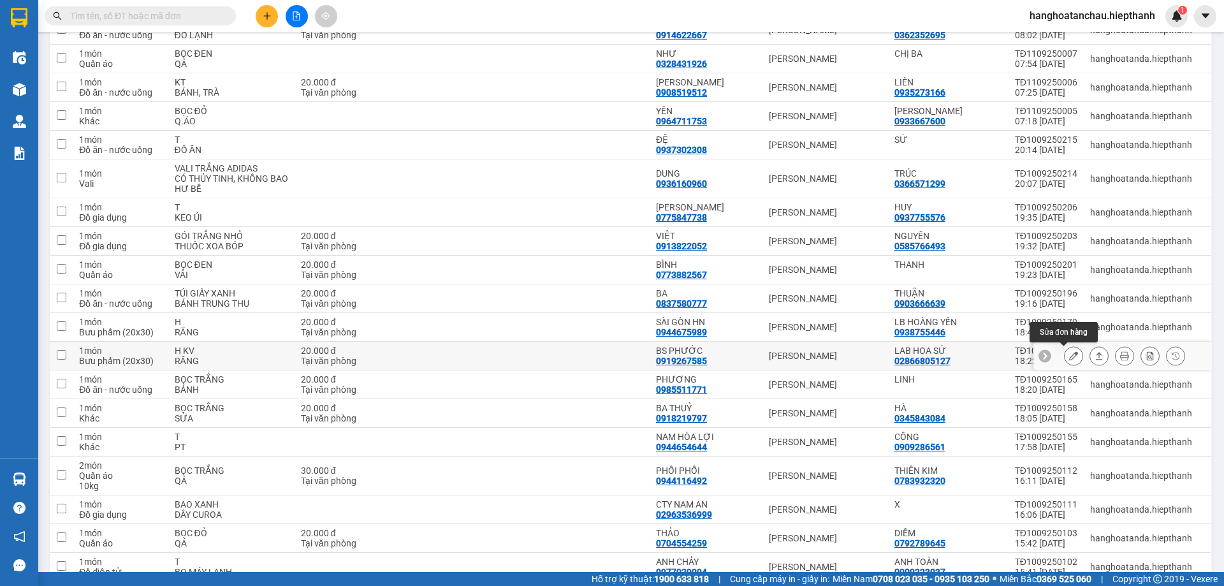
click at [1069, 353] on icon at bounding box center [1073, 355] width 9 height 9
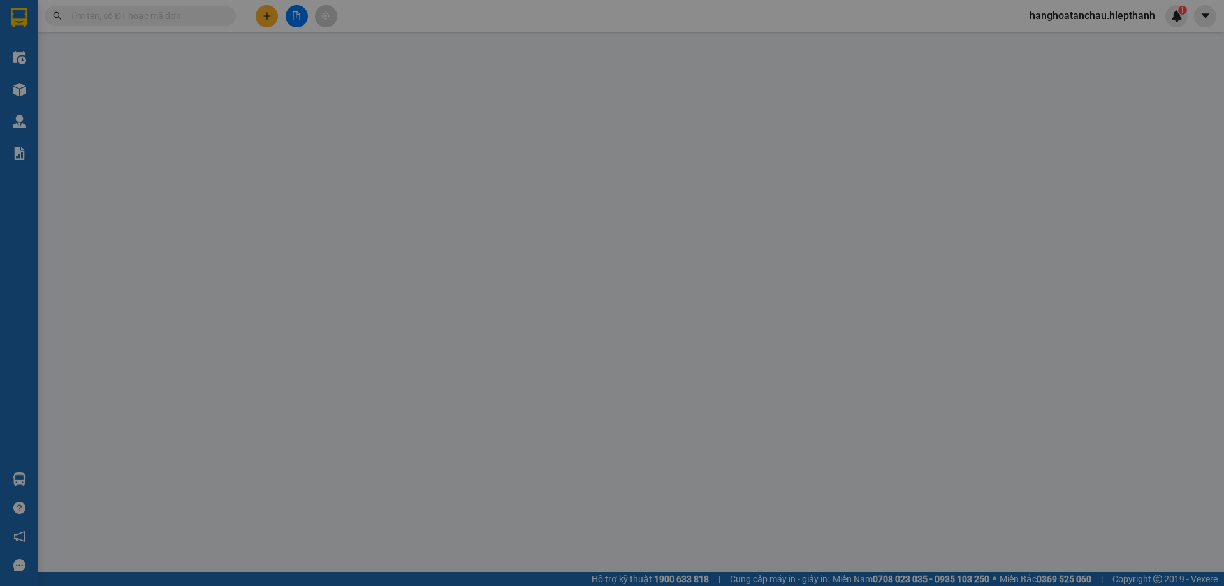
type input "02866805127"
type input "LAB HOA SỨ"
type input "0919267585"
type input "BS PHƯỚC"
type input "20.000"
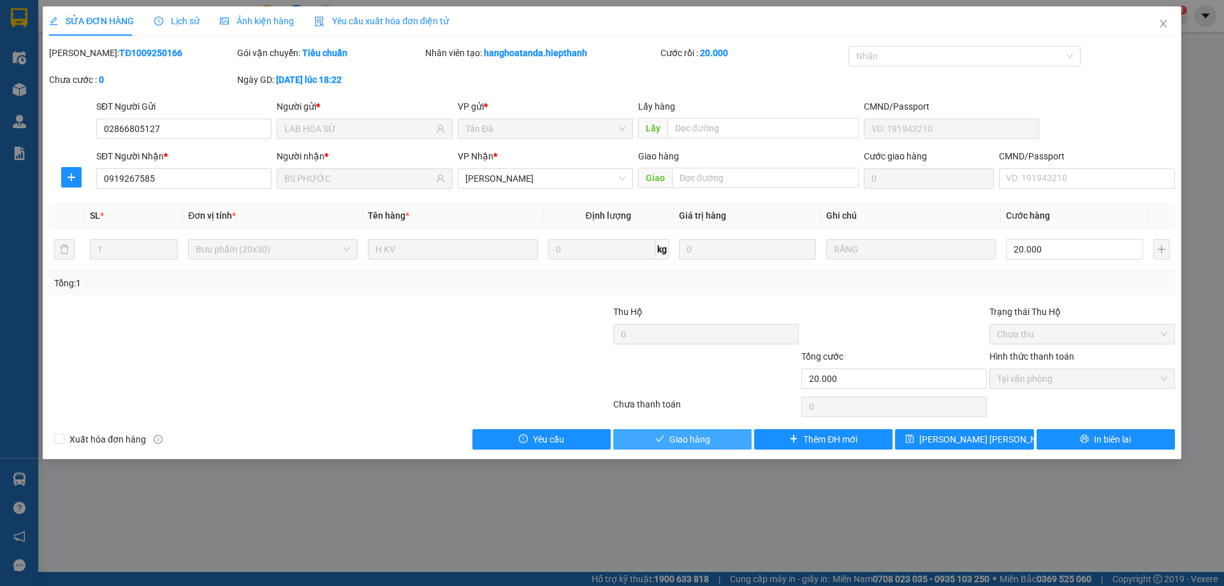
click at [696, 437] on span "Giao hàng" at bounding box center [689, 439] width 41 height 14
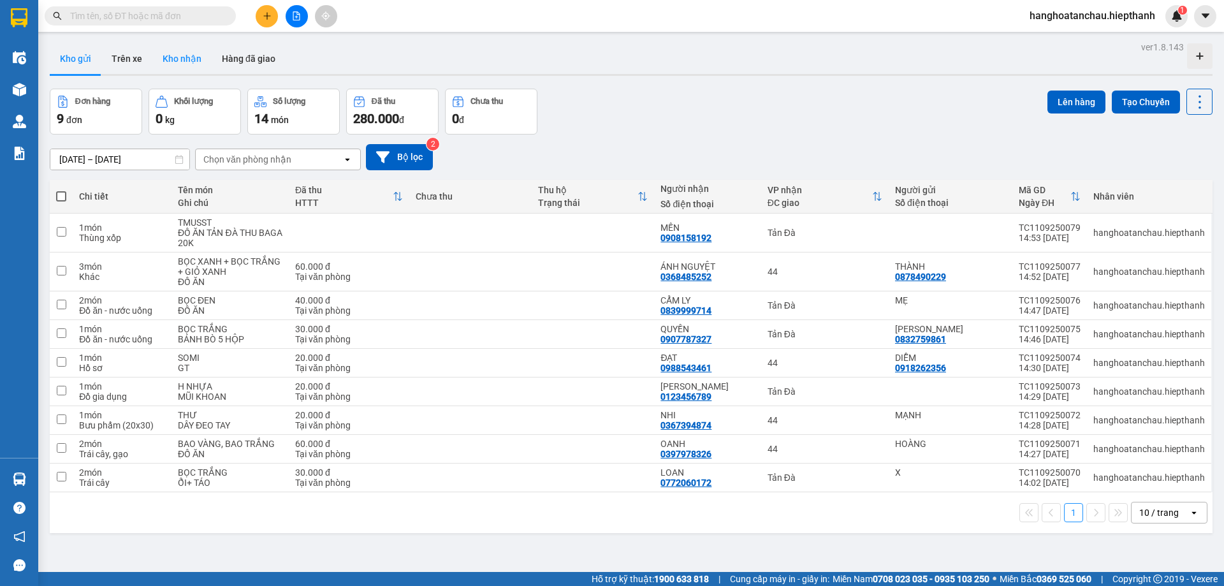
click at [182, 57] on button "Kho nhận" at bounding box center [181, 58] width 59 height 31
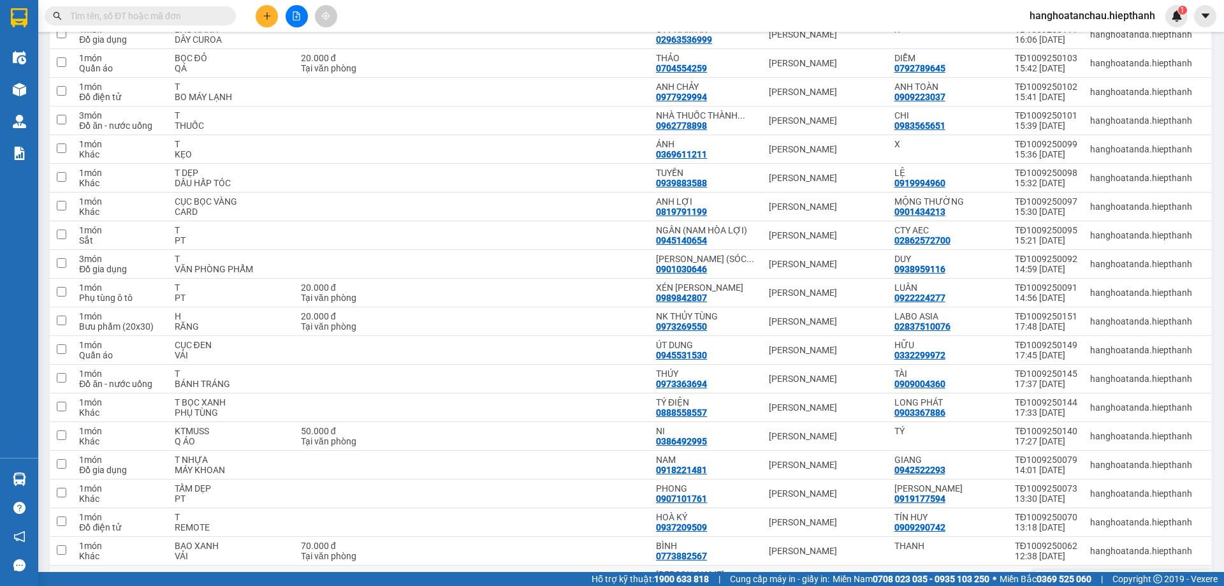
scroll to position [765, 0]
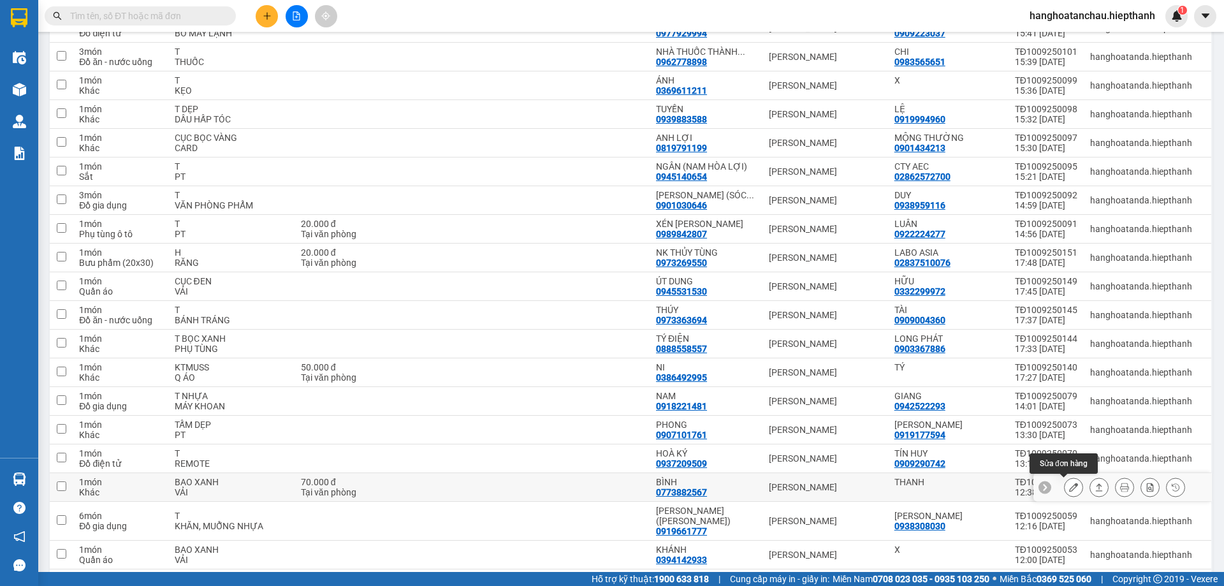
click at [1069, 485] on icon at bounding box center [1073, 487] width 9 height 9
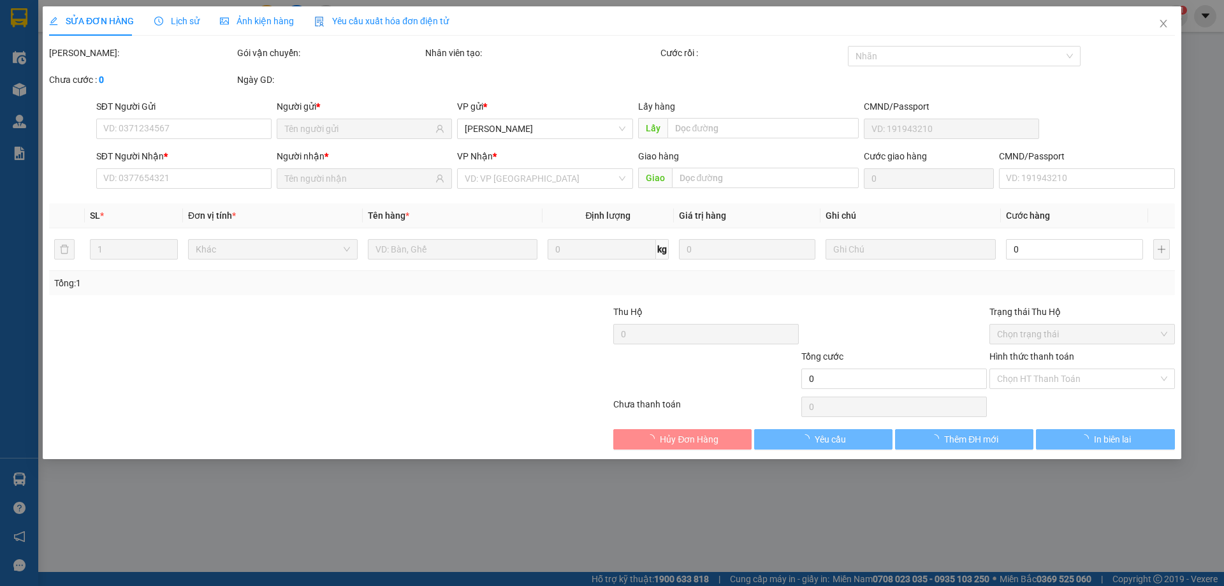
type input "THANH"
type input "0773882567"
type input "BÌNH"
type input "70.000"
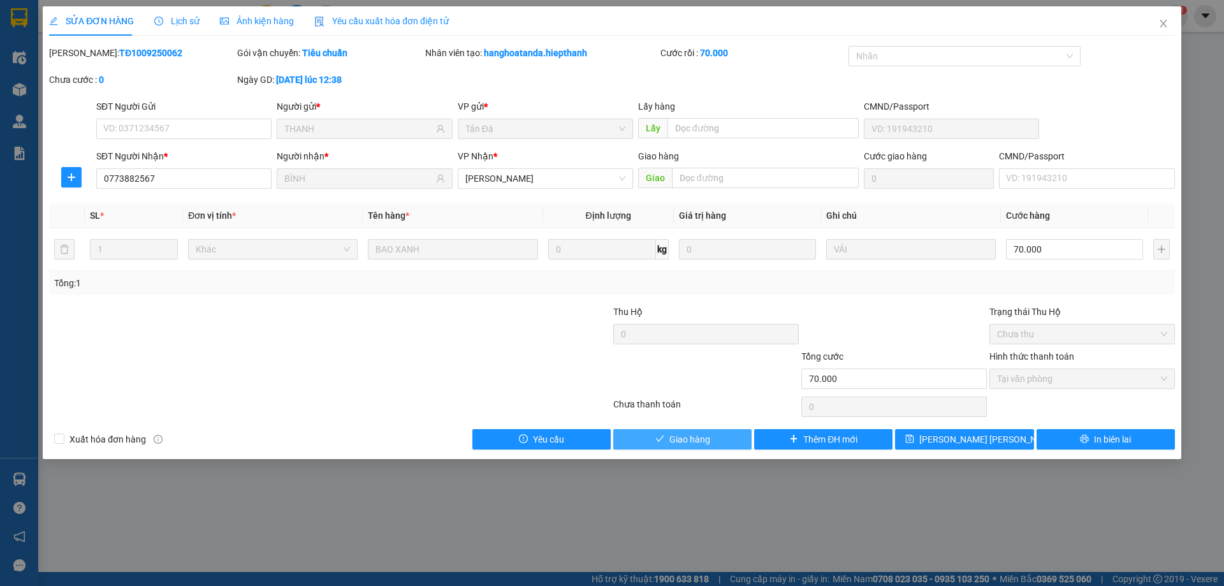
click at [684, 438] on span "Giao hàng" at bounding box center [689, 439] width 41 height 14
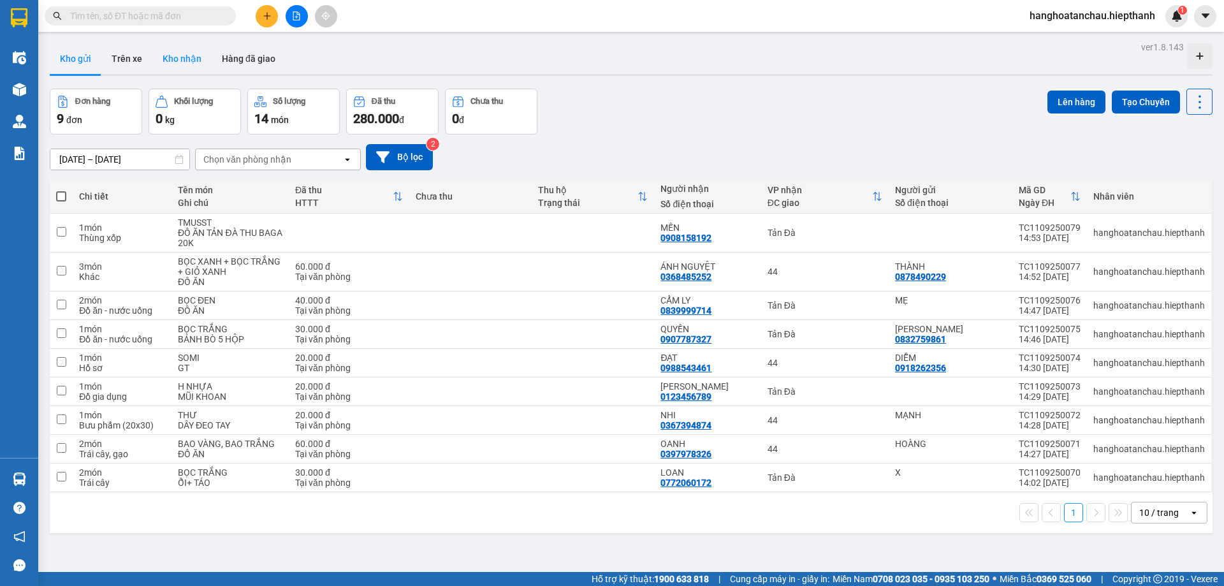
click at [181, 58] on button "Kho nhận" at bounding box center [181, 58] width 59 height 31
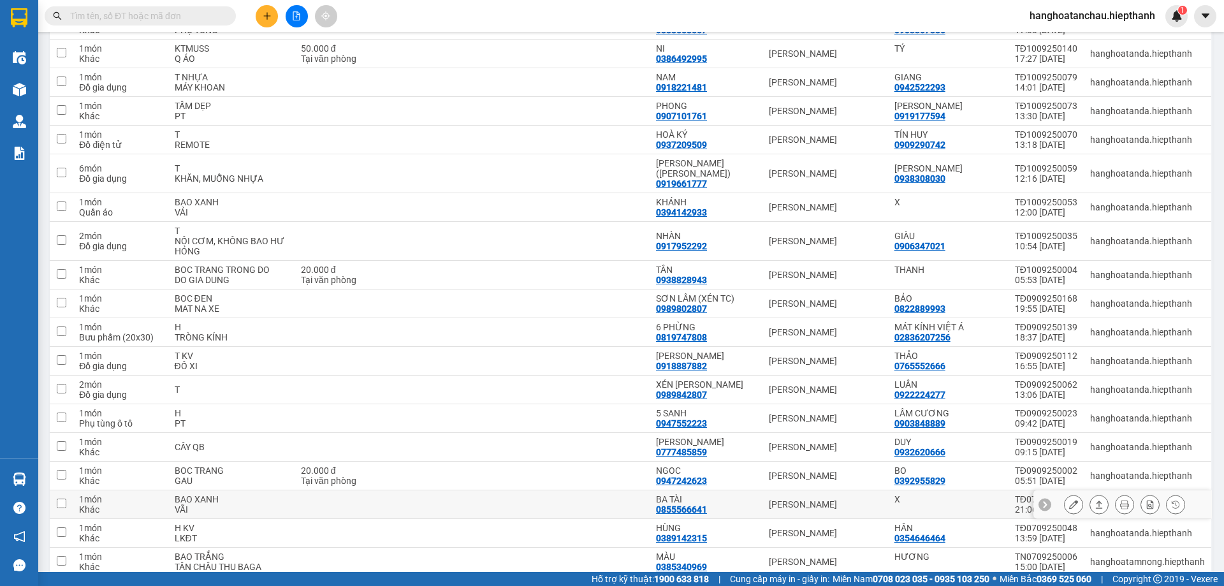
scroll to position [1148, 0]
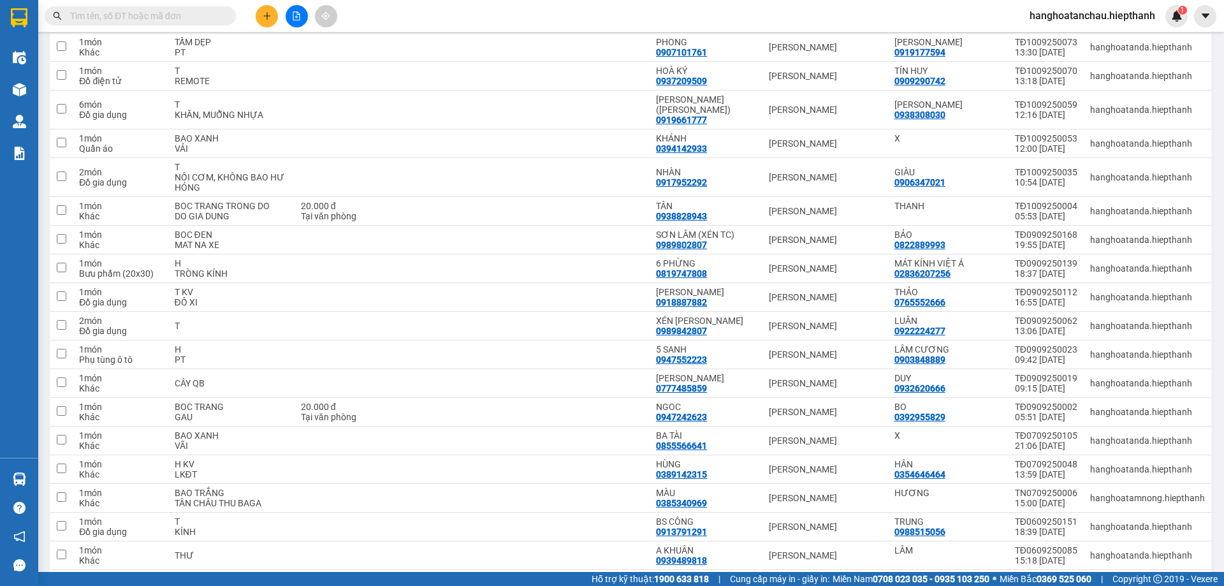
click at [151, 17] on input "text" at bounding box center [145, 16] width 150 height 14
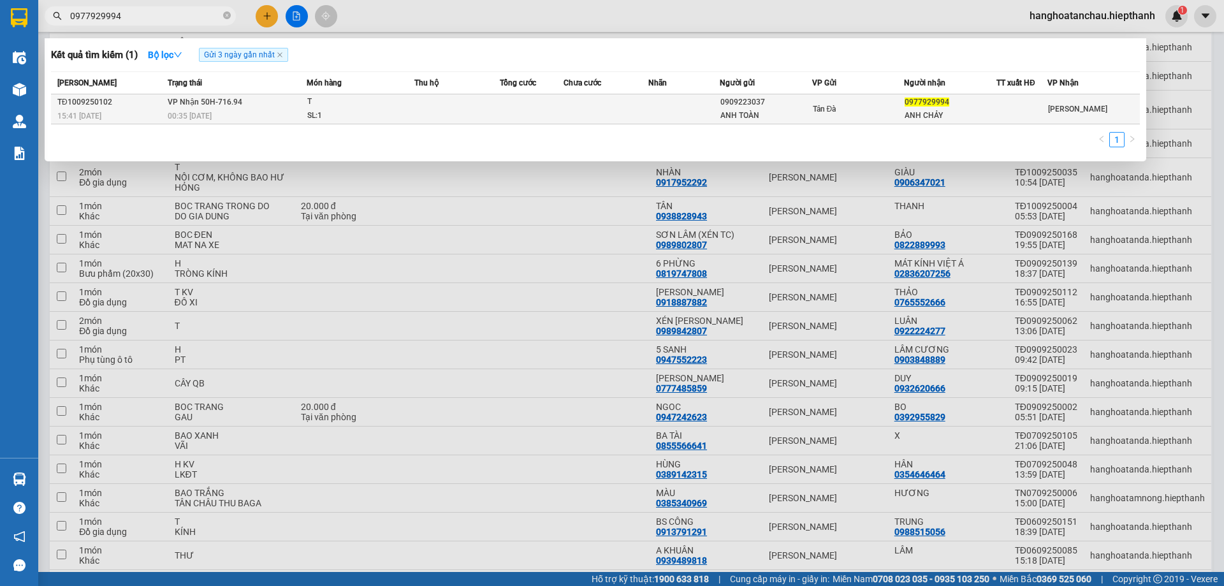
type input "0977929994"
click at [401, 104] on div "T" at bounding box center [355, 102] width 96 height 14
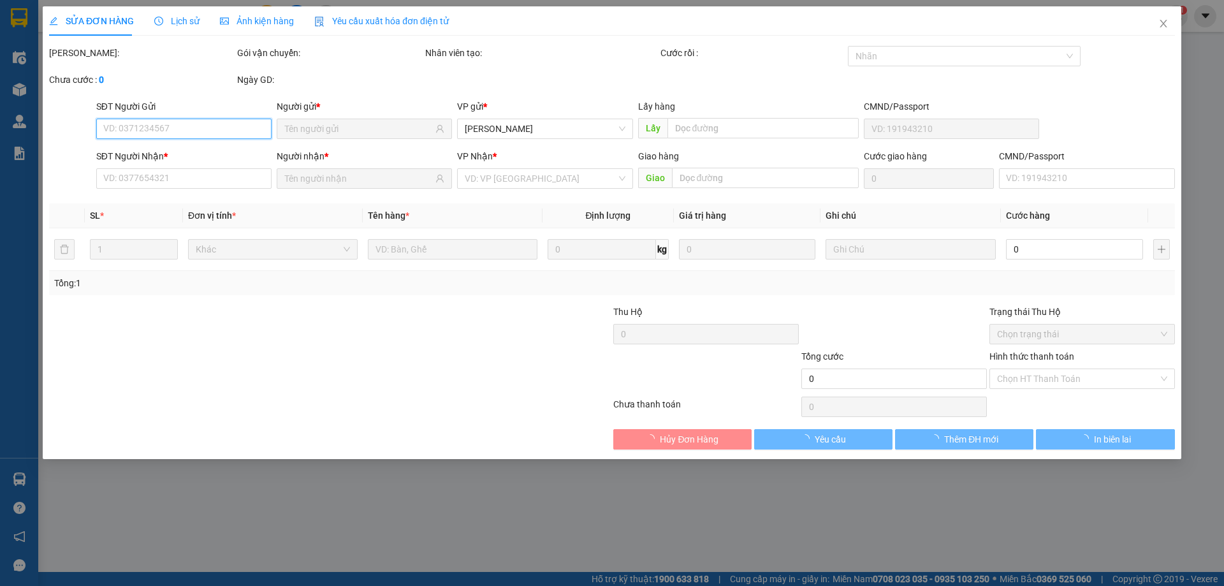
type input "0909223037"
type input "ANH TOÀN"
type input "0977929994"
type input "ANH CHẢY"
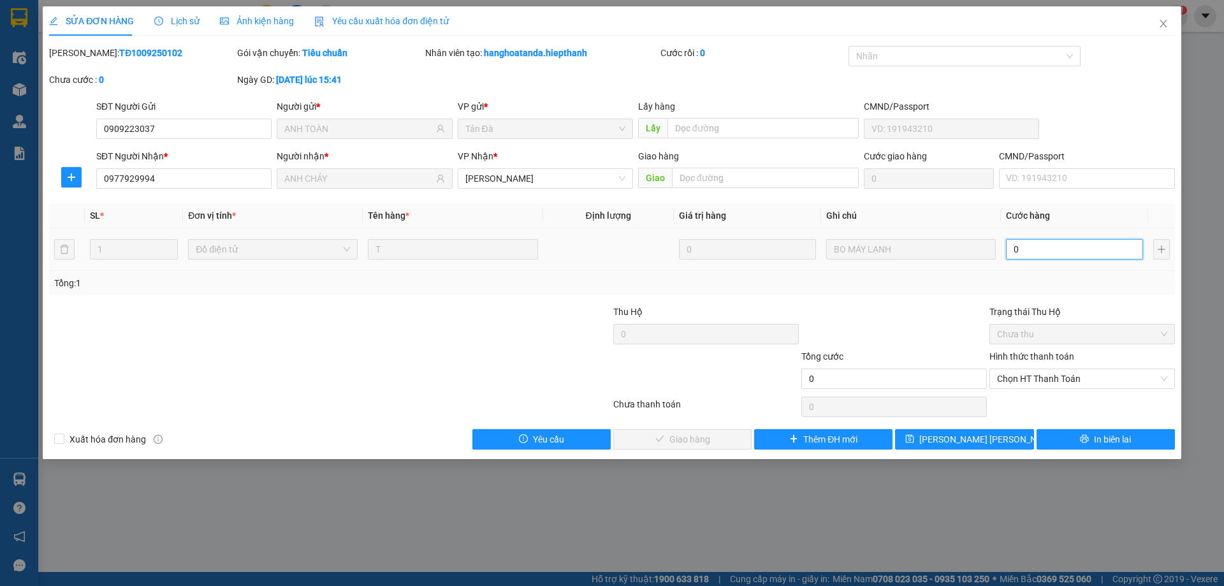
click at [1042, 254] on input "0" at bounding box center [1074, 249] width 137 height 20
type input "2"
type input "20"
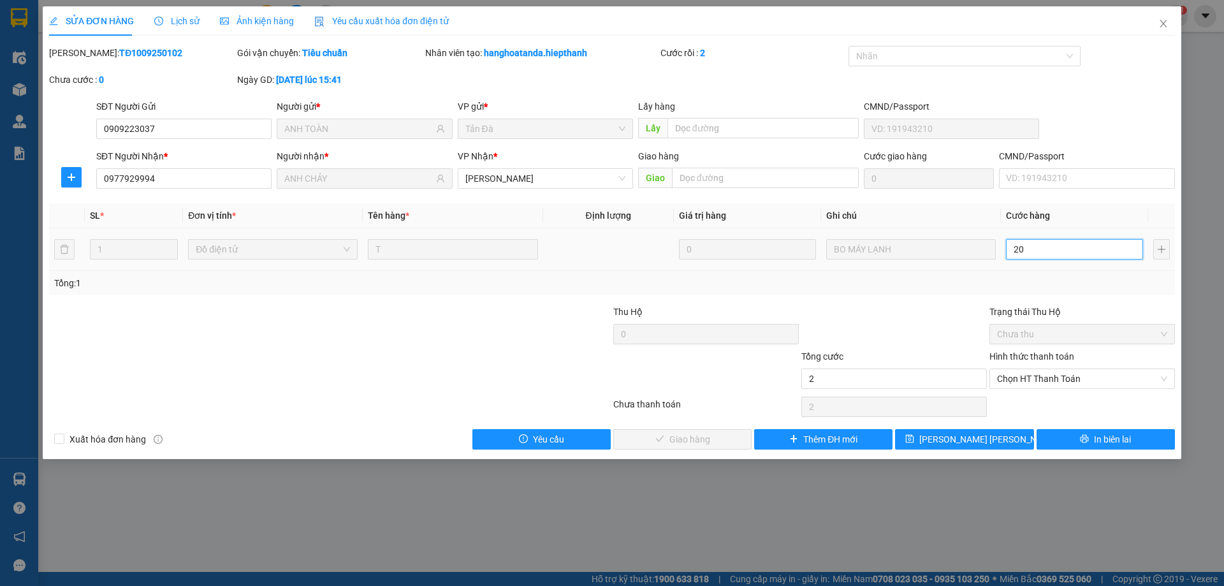
type input "20"
click at [1037, 371] on span "Chọn HT Thanh Toán" at bounding box center [1082, 378] width 170 height 19
type input "20"
type input "20.000"
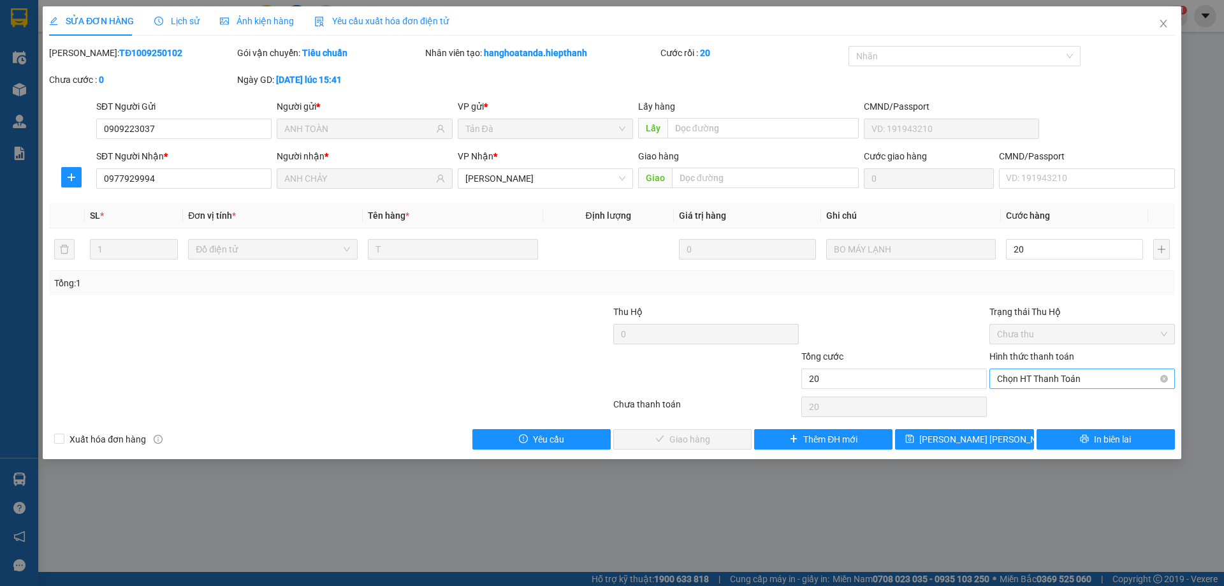
type input "20.000"
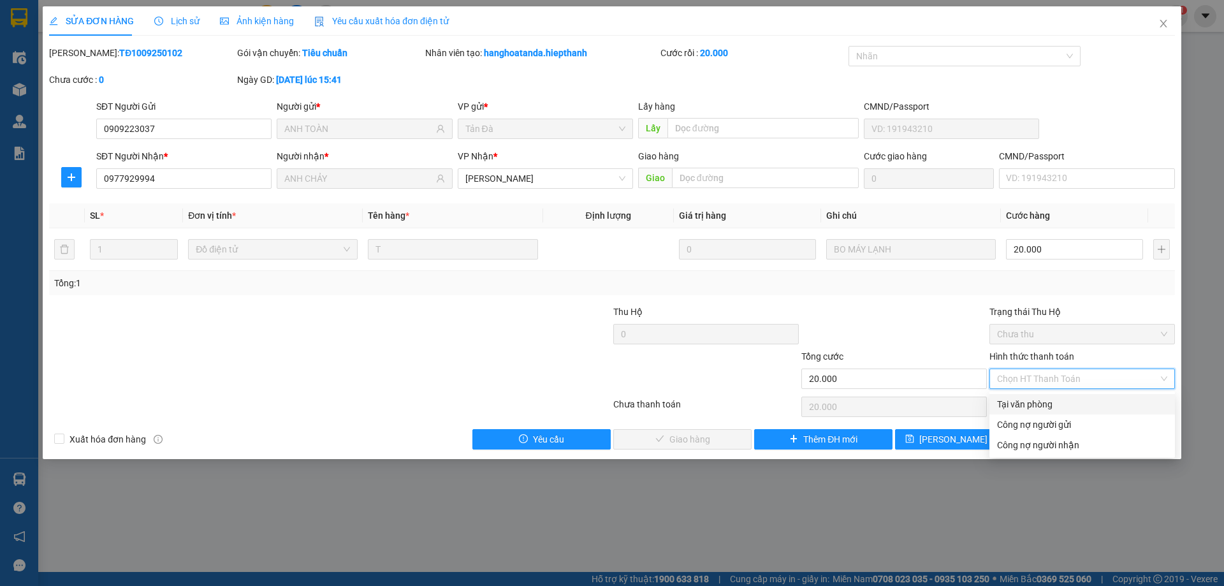
click at [1031, 403] on div "Tại văn phòng" at bounding box center [1082, 404] width 170 height 14
type input "0"
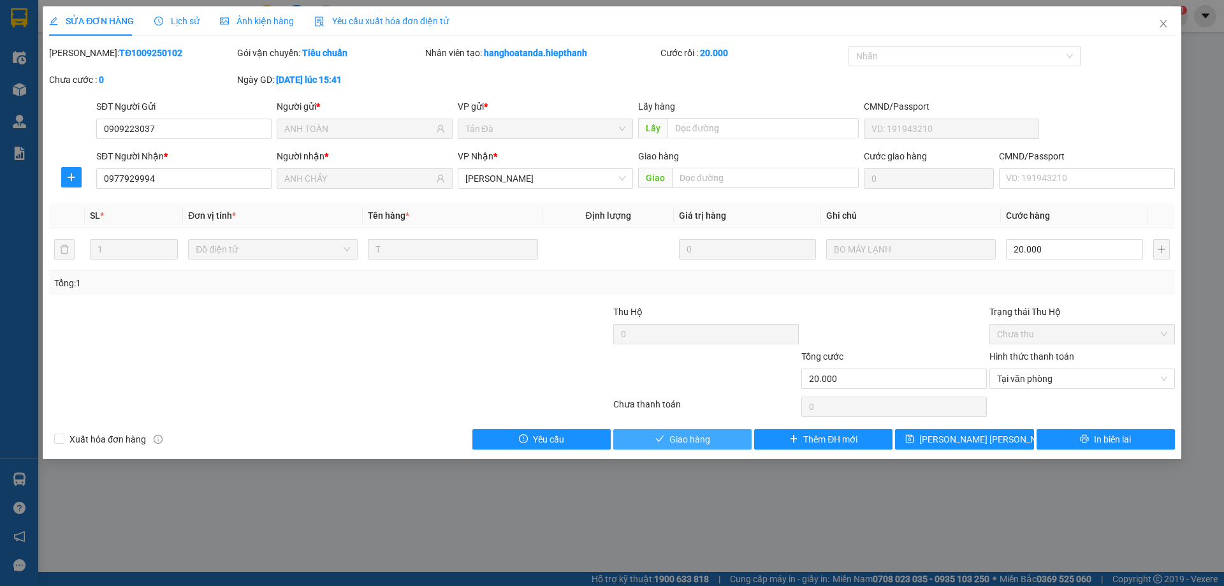
click at [722, 437] on button "Giao hàng" at bounding box center [682, 439] width 138 height 20
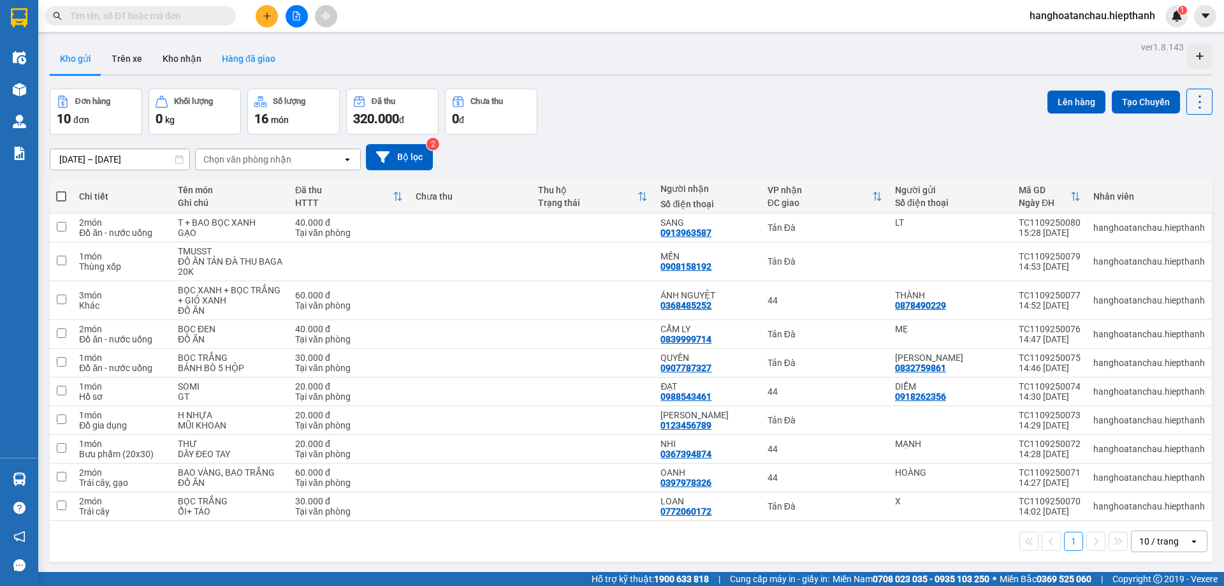
click at [243, 59] on button "Hàng đã giao" at bounding box center [249, 58] width 74 height 31
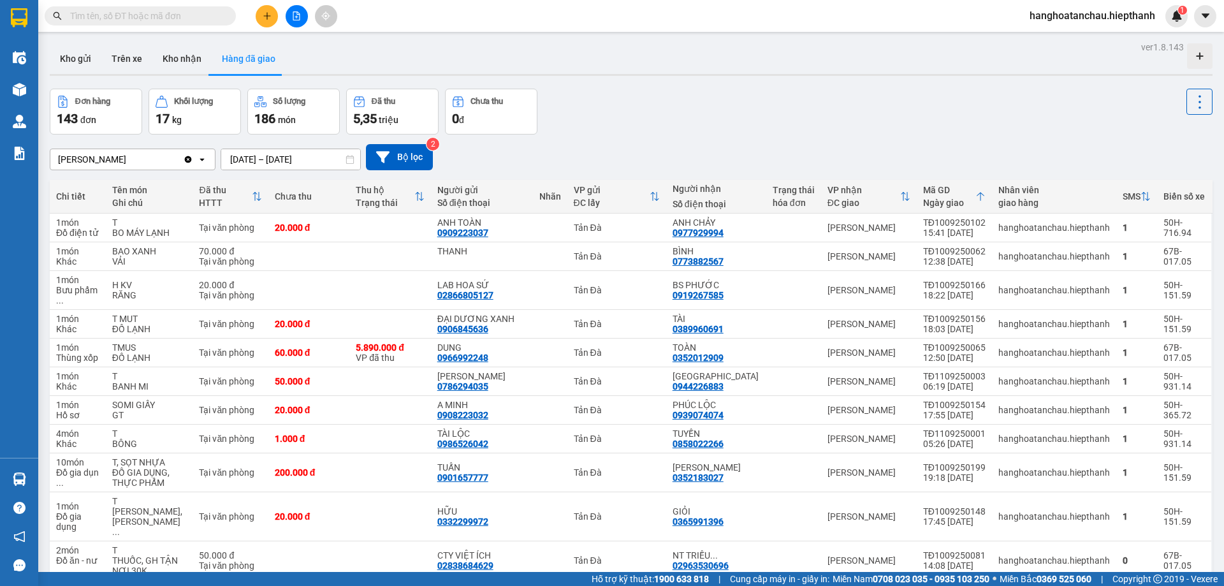
click at [696, 142] on div "[PERSON_NAME] Clear value open [DATE] – [DATE] Press the down arrow key to inte…" at bounding box center [631, 157] width 1163 height 45
click at [300, 16] on icon "file-add" at bounding box center [296, 15] width 9 height 9
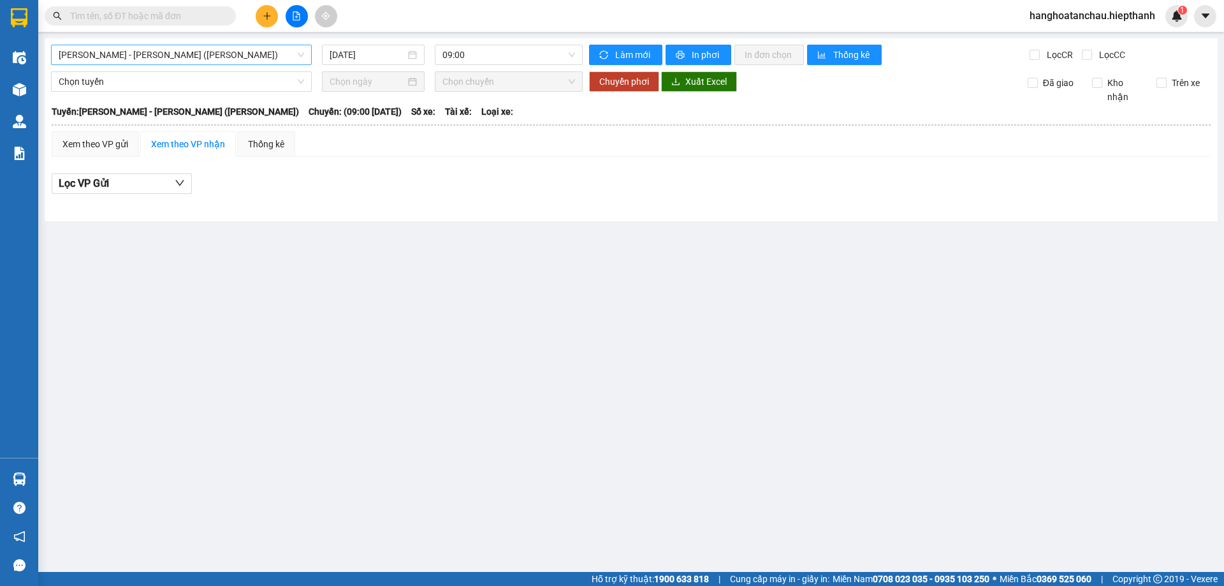
click at [195, 46] on span "[PERSON_NAME] - [GEOGRAPHIC_DATA] (TIỀN)" at bounding box center [181, 54] width 245 height 19
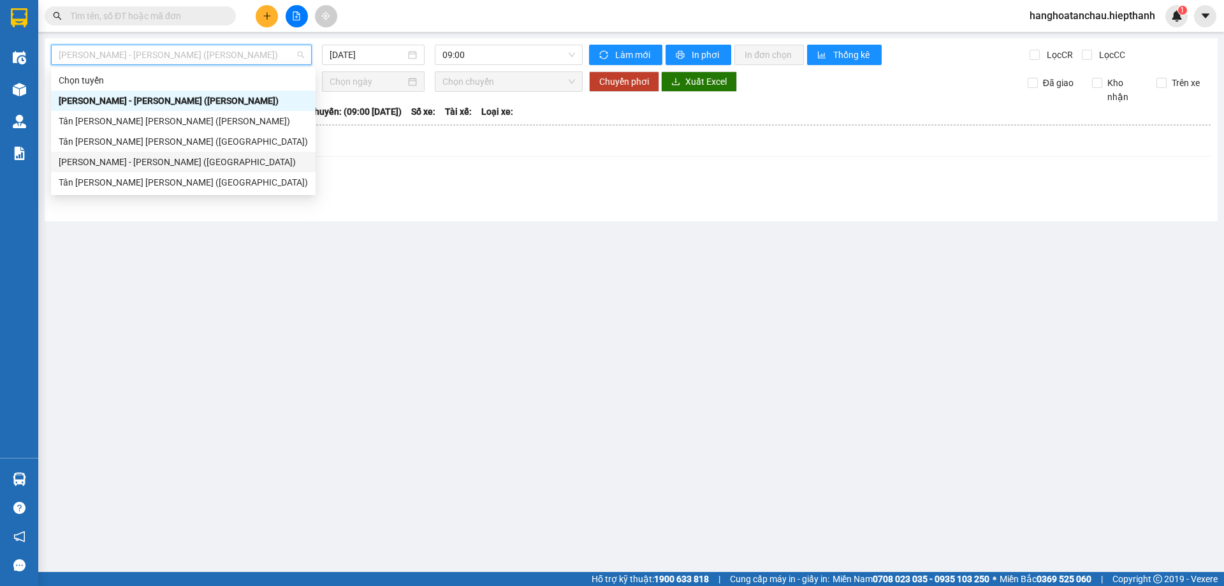
drag, startPoint x: 202, startPoint y: 165, endPoint x: 449, endPoint y: 78, distance: 261.5
click at [202, 164] on div "[PERSON_NAME] - [GEOGRAPHIC_DATA] ([GEOGRAPHIC_DATA])" at bounding box center [183, 162] width 249 height 14
type input "[DATE]"
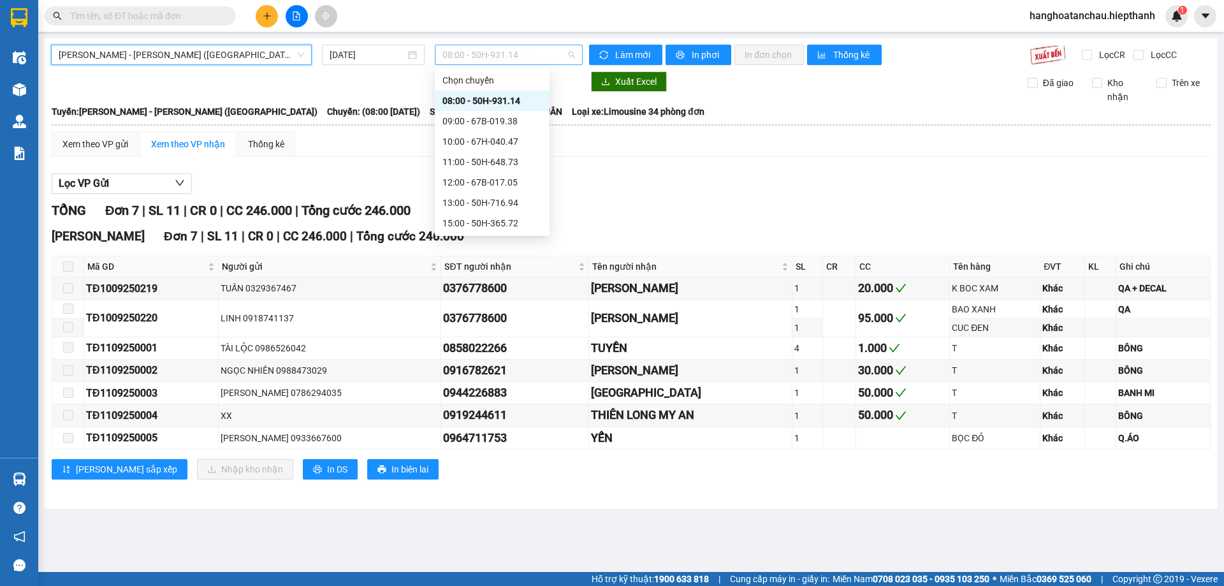
click at [513, 52] on span "08:00 - 50H-931.14" at bounding box center [508, 54] width 133 height 19
click at [509, 145] on div "10:00 - 67H-040.47" at bounding box center [491, 142] width 99 height 14
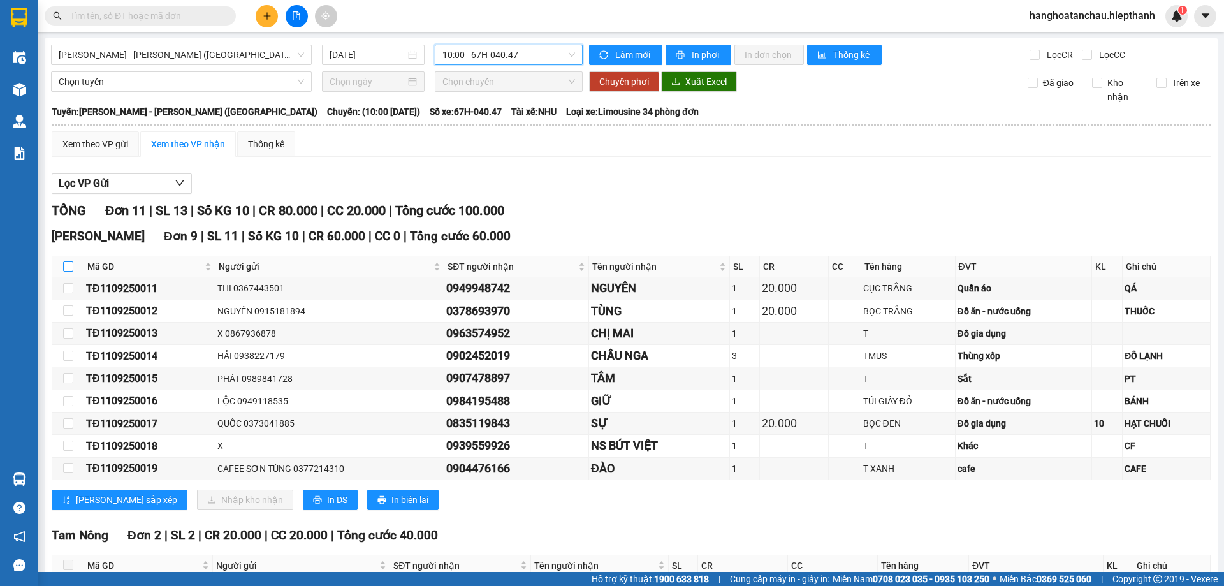
click at [65, 266] on input "checkbox" at bounding box center [68, 266] width 10 height 10
checkbox input "true"
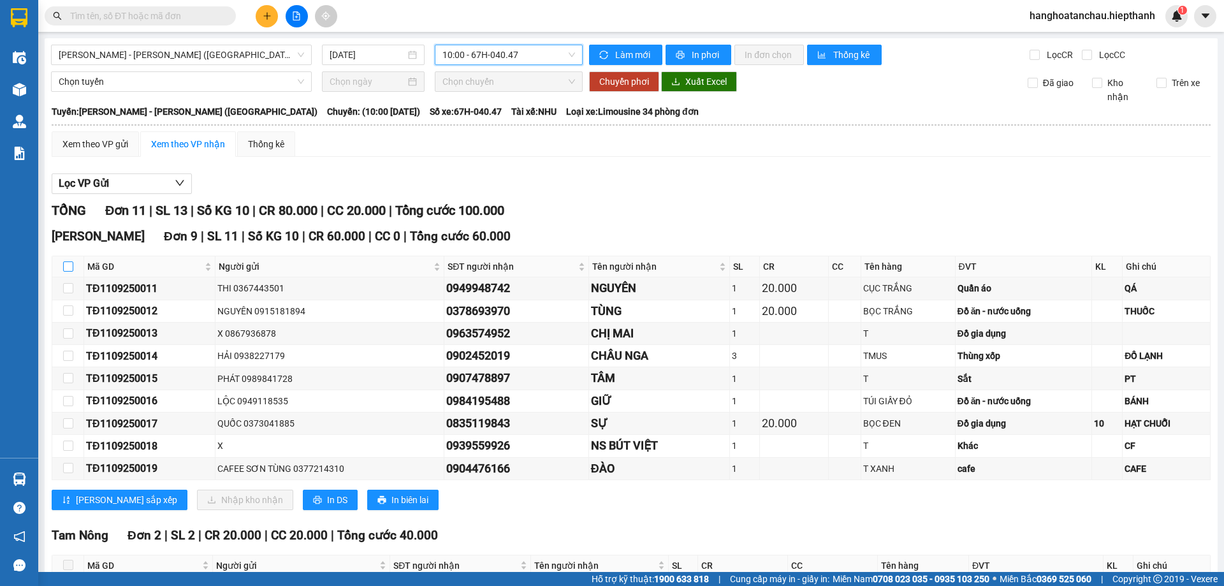
checkbox input "true"
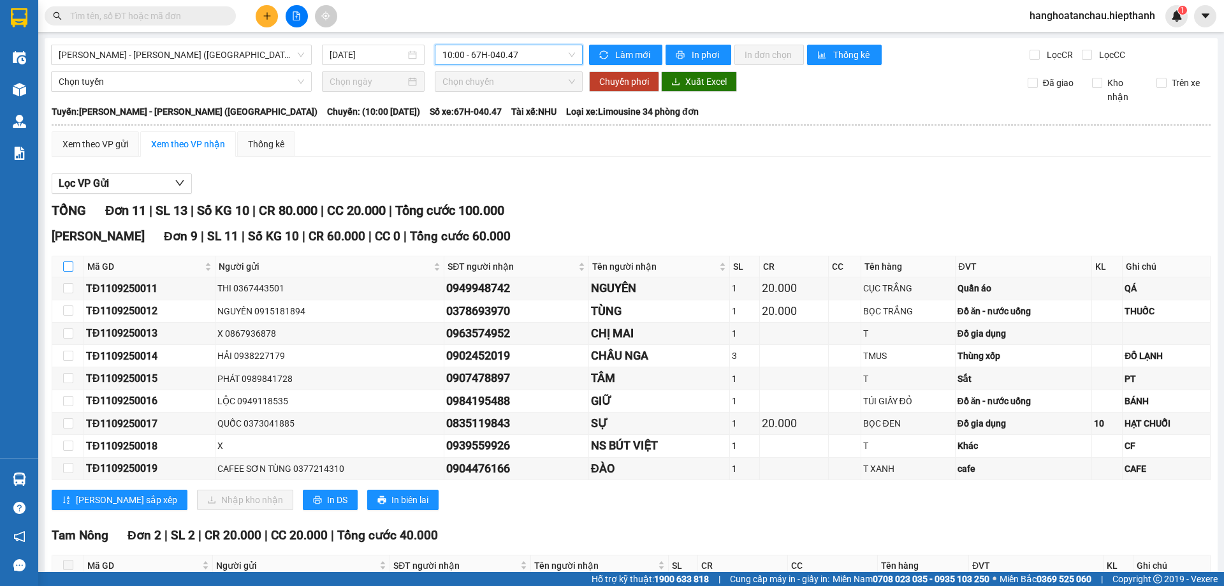
checkbox input "true"
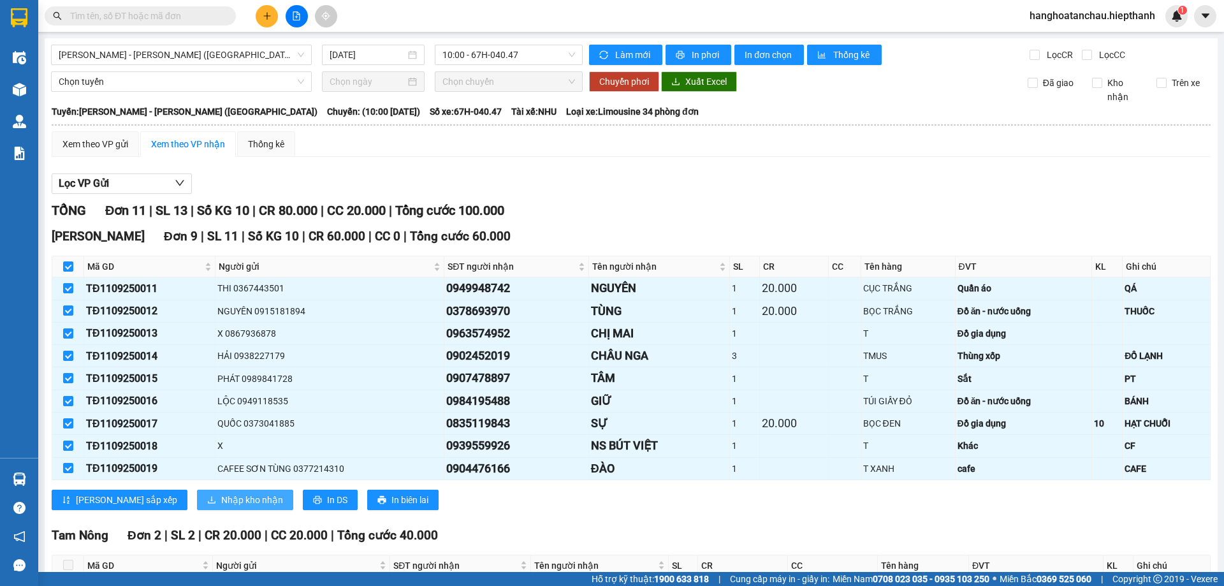
click at [221, 498] on span "Nhập kho nhận" at bounding box center [252, 500] width 62 height 14
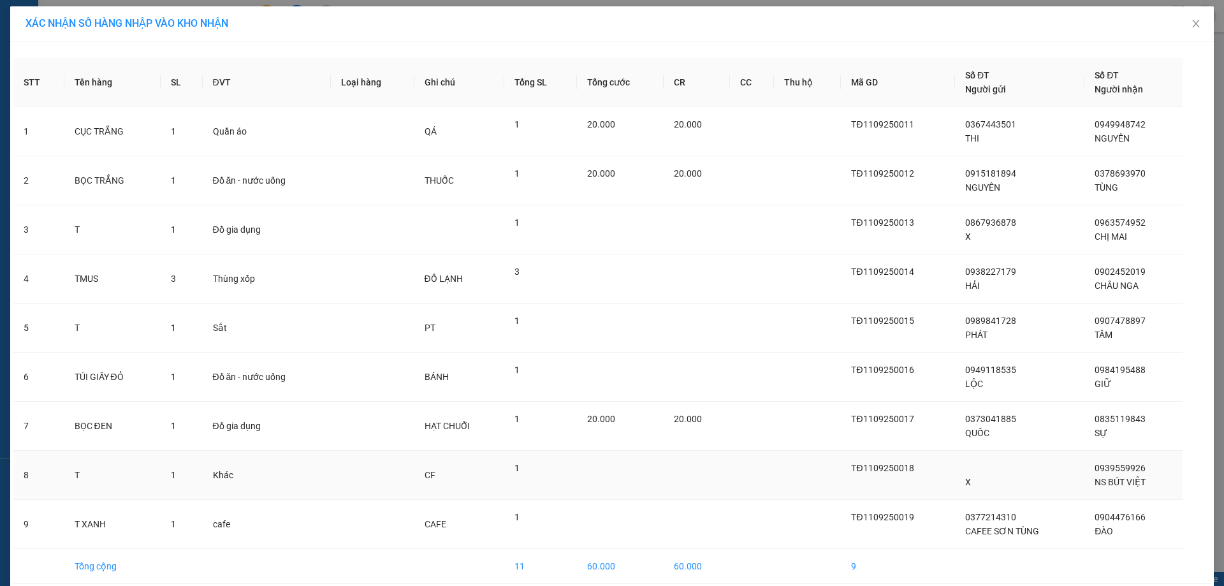
scroll to position [56, 0]
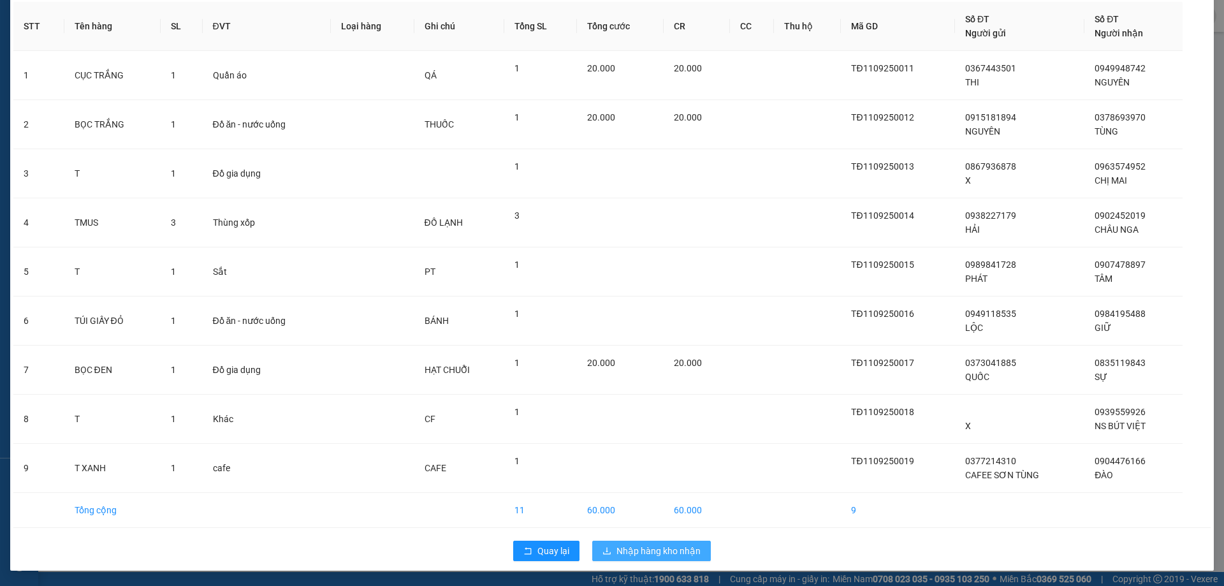
click at [669, 550] on span "Nhập hàng kho nhận" at bounding box center [659, 551] width 84 height 14
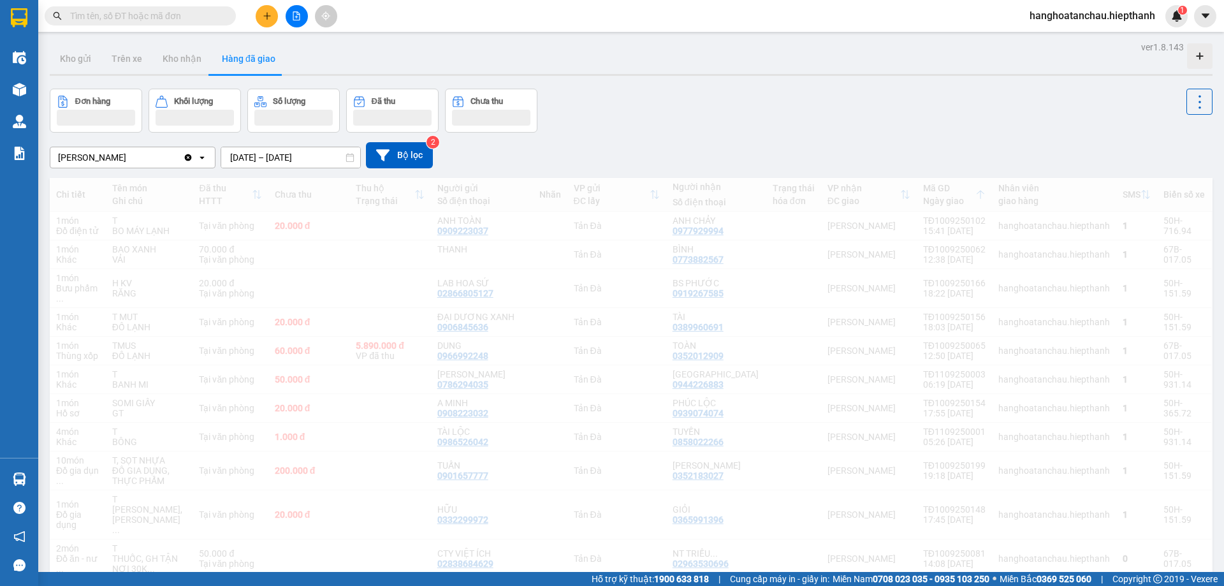
click at [724, 129] on div "Đơn hàng Khối lượng Số lượng Đã thu Chưa thu" at bounding box center [631, 111] width 1163 height 44
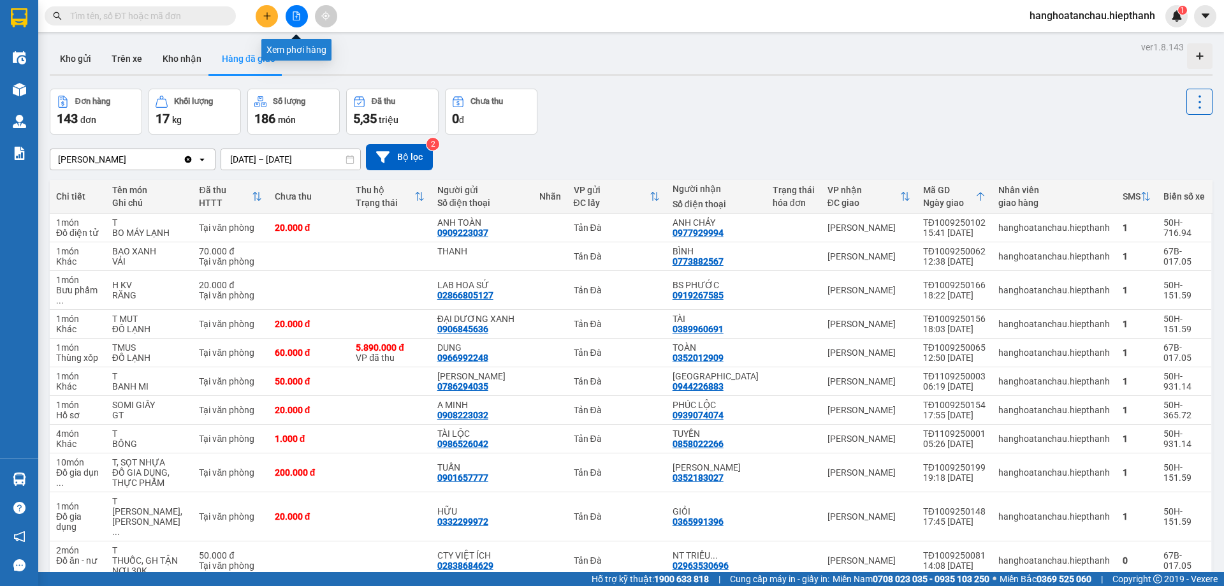
click at [298, 16] on icon "file-add" at bounding box center [296, 15] width 9 height 9
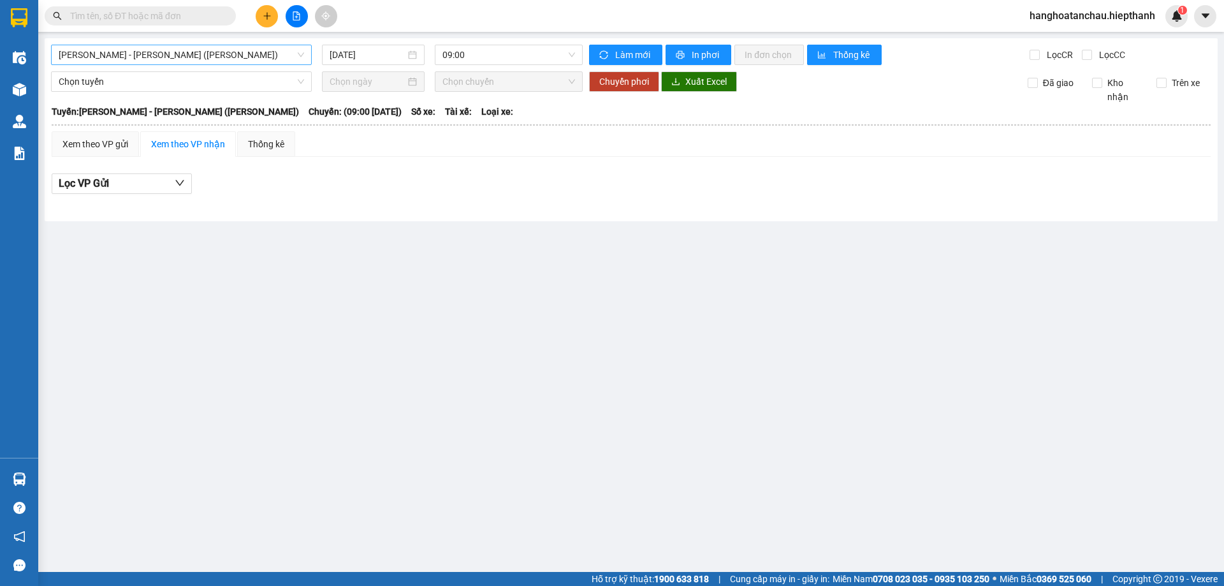
click at [247, 54] on span "Hồ Chí Minh - Tân Châu (TIỀN)" at bounding box center [181, 54] width 245 height 19
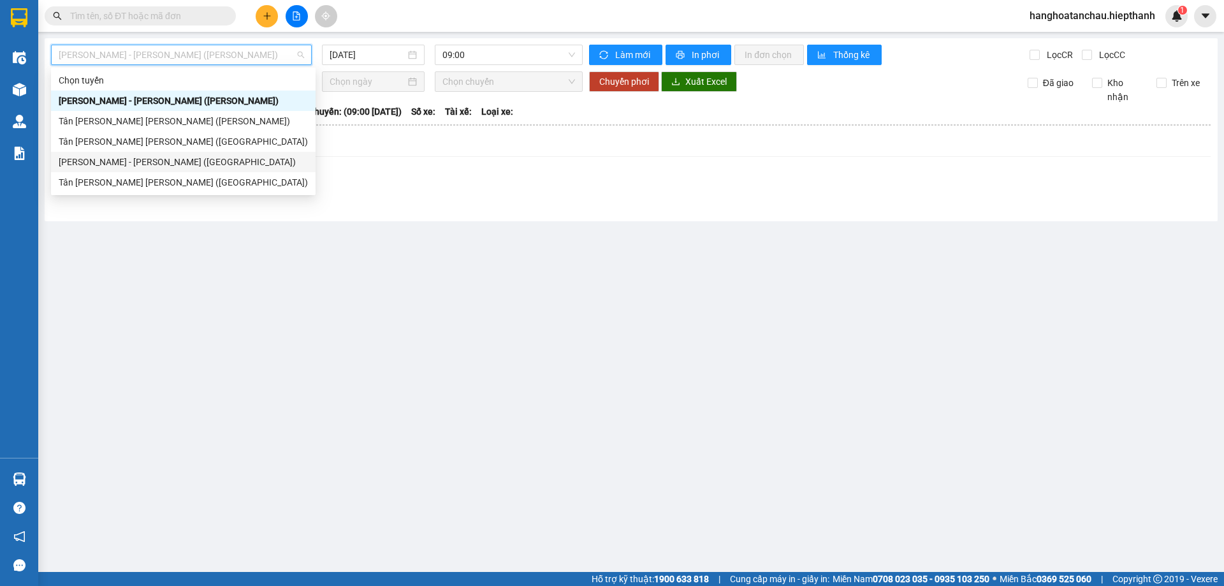
click at [235, 159] on div "Hồ Chí Minh - Tân Châu (Giường)" at bounding box center [183, 162] width 249 height 14
type input "11/09/2025"
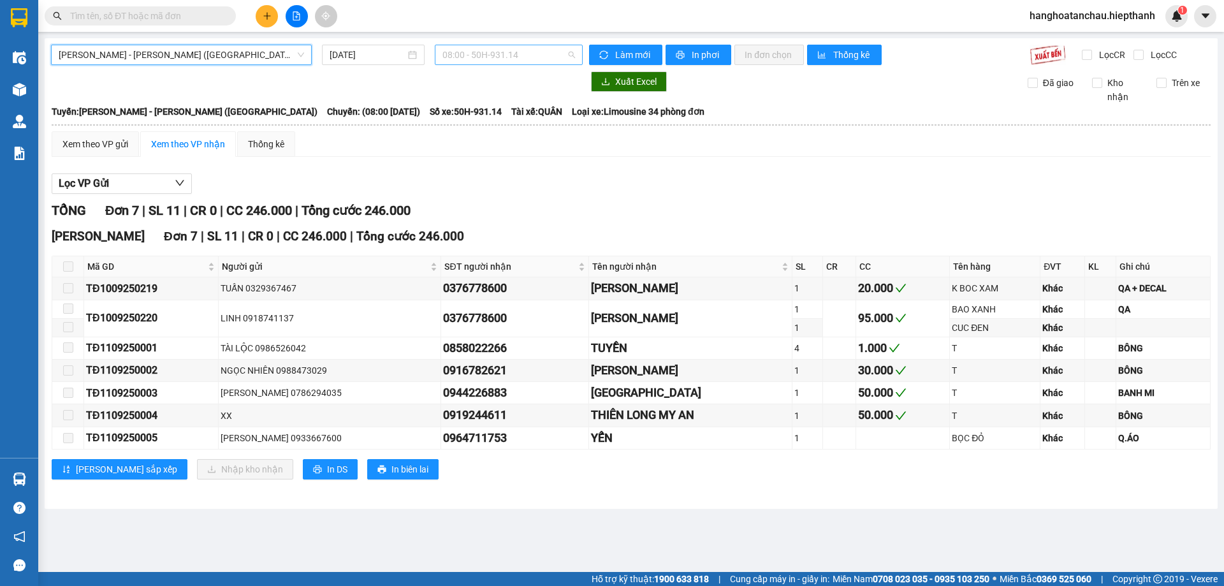
click at [490, 55] on span "08:00 - 50H-931.14" at bounding box center [508, 54] width 133 height 19
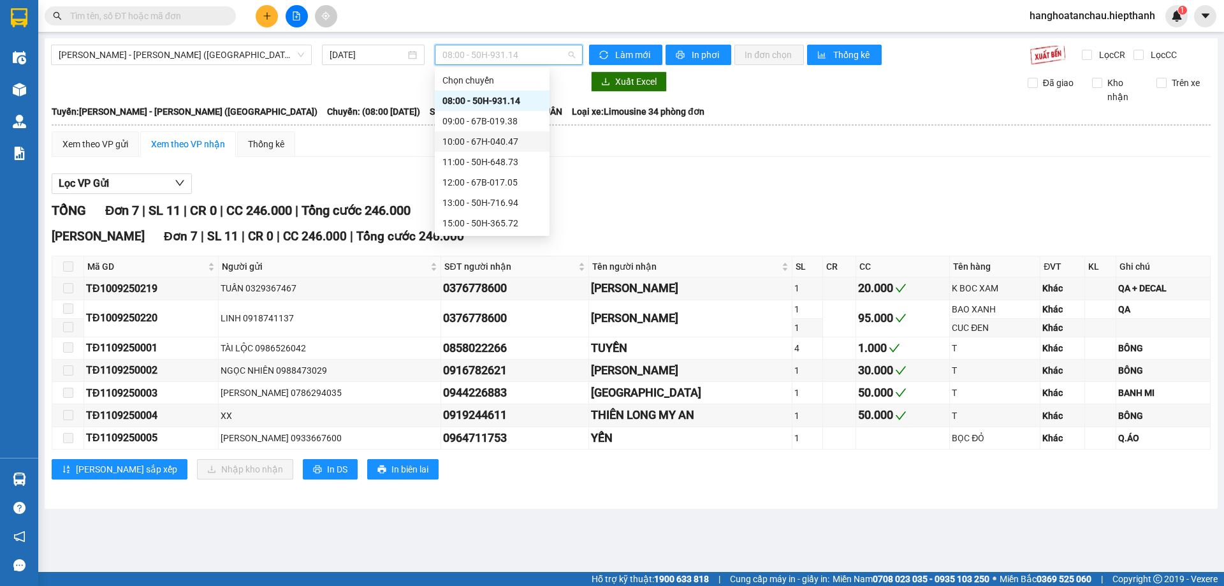
click at [491, 147] on div "10:00 - 67H-040.47" at bounding box center [491, 142] width 99 height 14
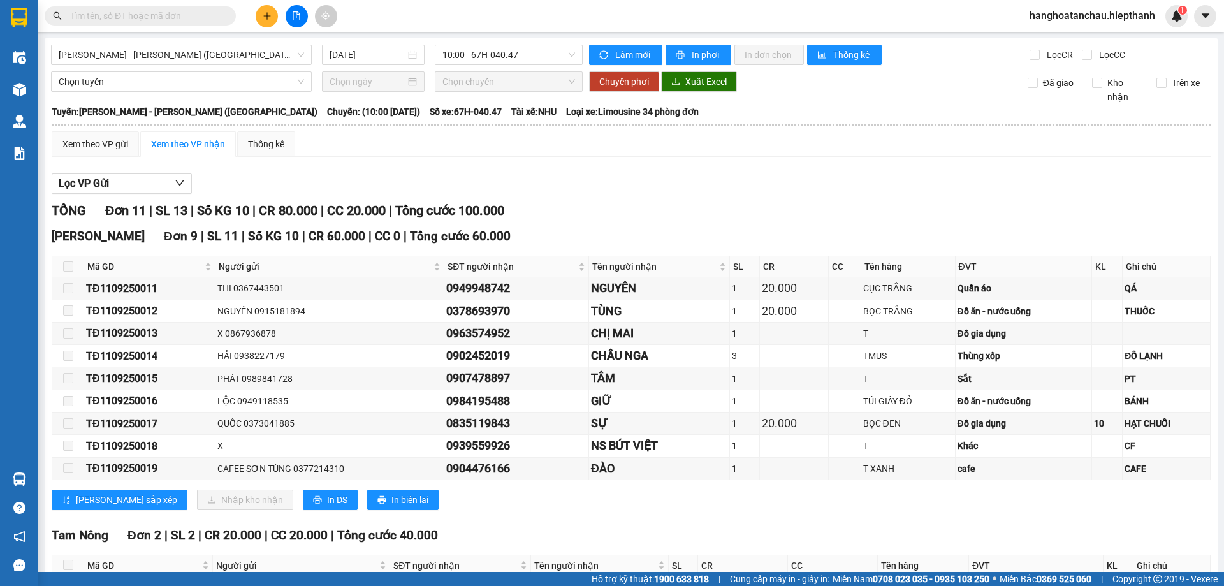
click at [182, 17] on input "text" at bounding box center [145, 16] width 150 height 14
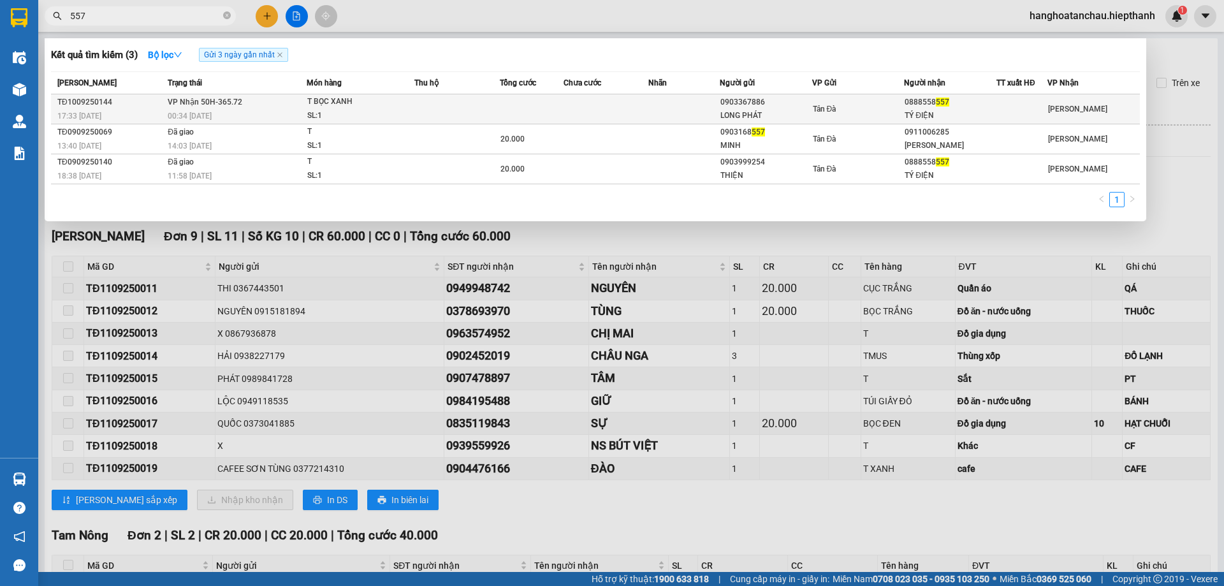
type input "557"
click at [477, 108] on td at bounding box center [456, 109] width 85 height 30
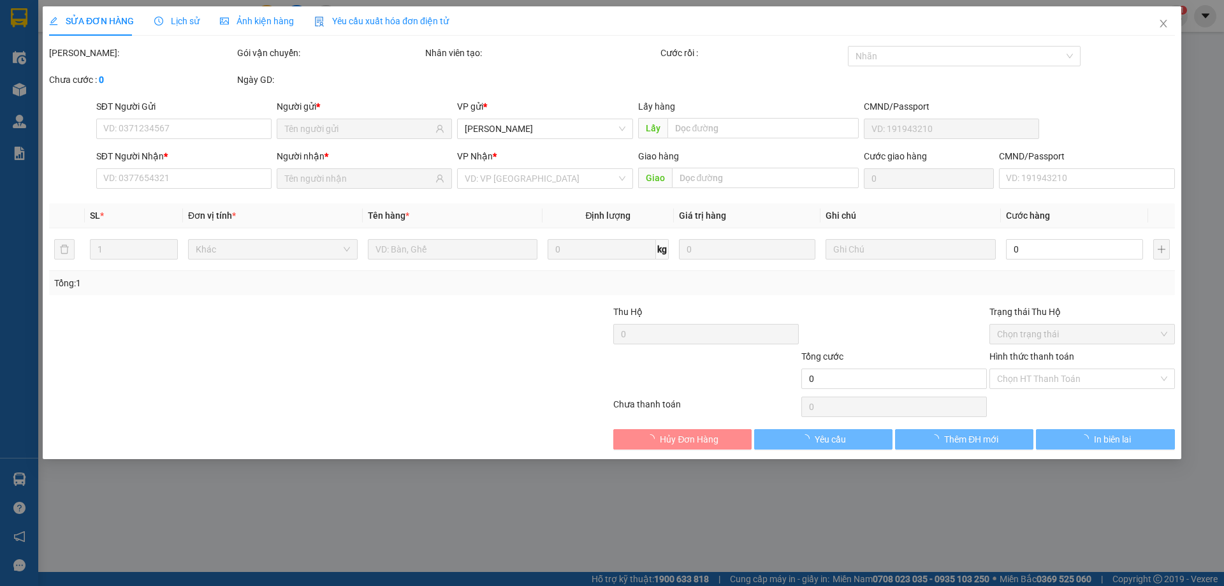
type input "0903367886"
type input "LONG PHÁT"
type input "0888558557"
type input "TÝ ĐIỆN"
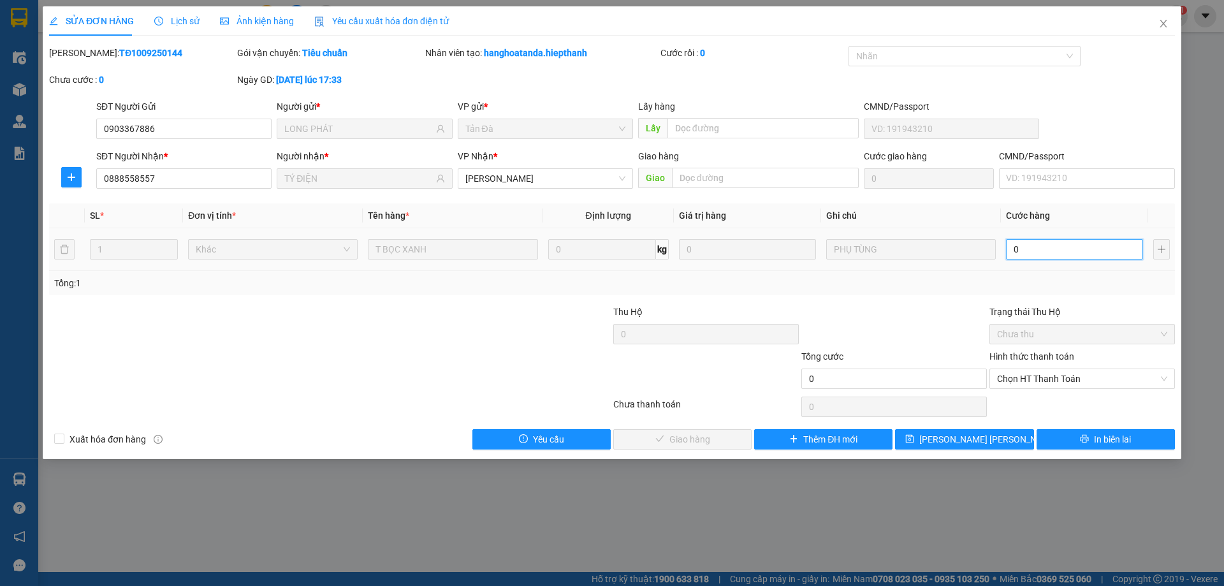
click at [1064, 251] on input "0" at bounding box center [1074, 249] width 137 height 20
type input "2"
type input "20"
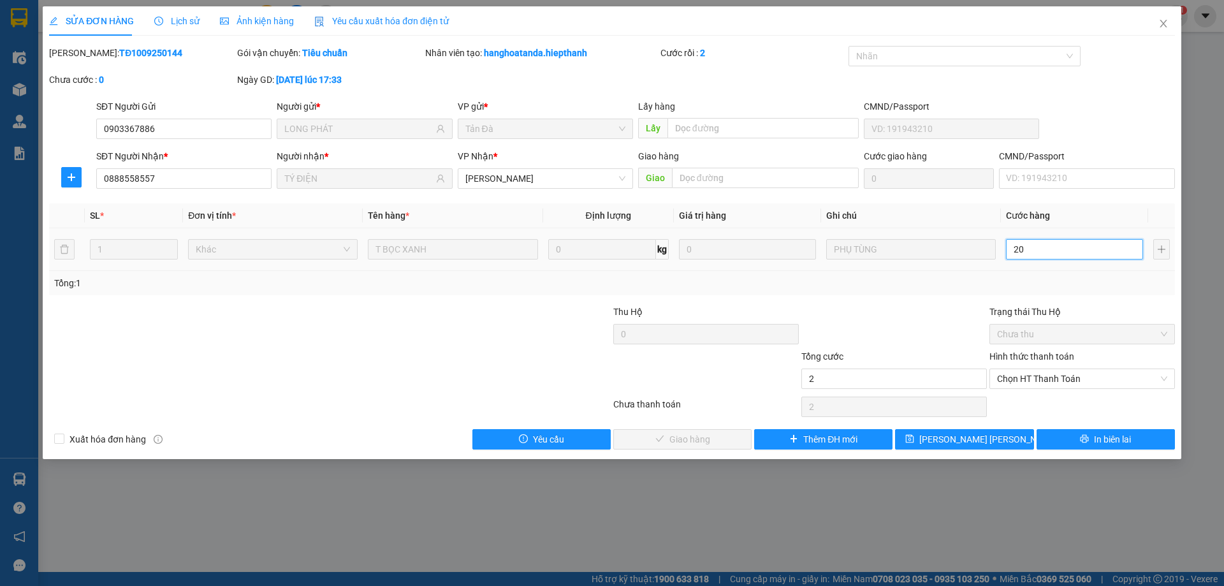
type input "20"
click at [1049, 374] on span "Chọn HT Thanh Toán" at bounding box center [1082, 378] width 170 height 19
type input "20"
type input "20.000"
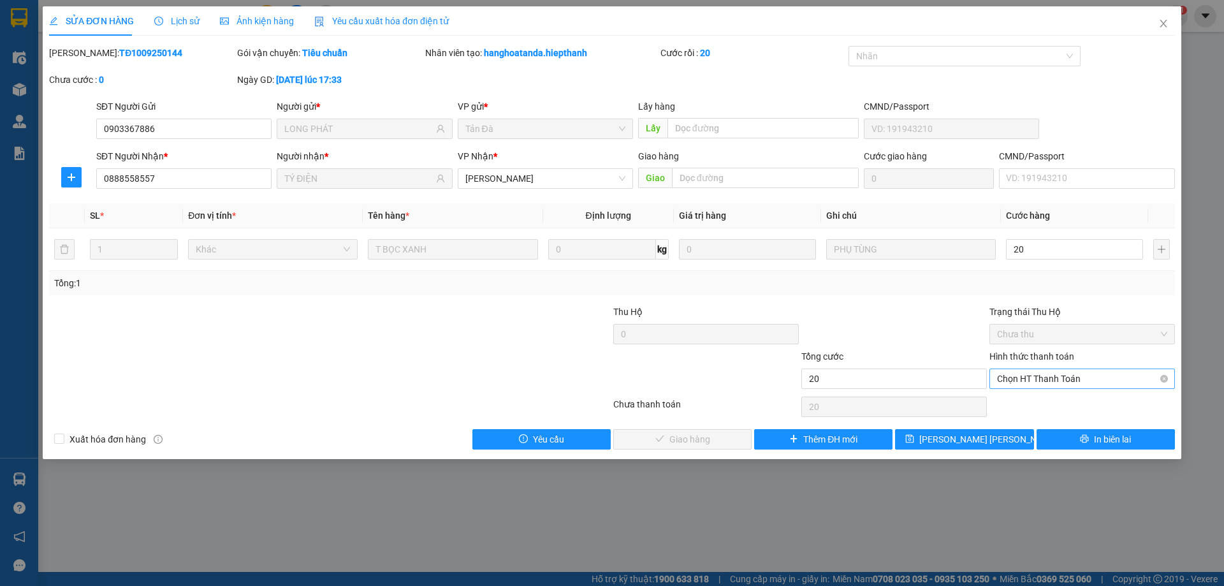
type input "20.000"
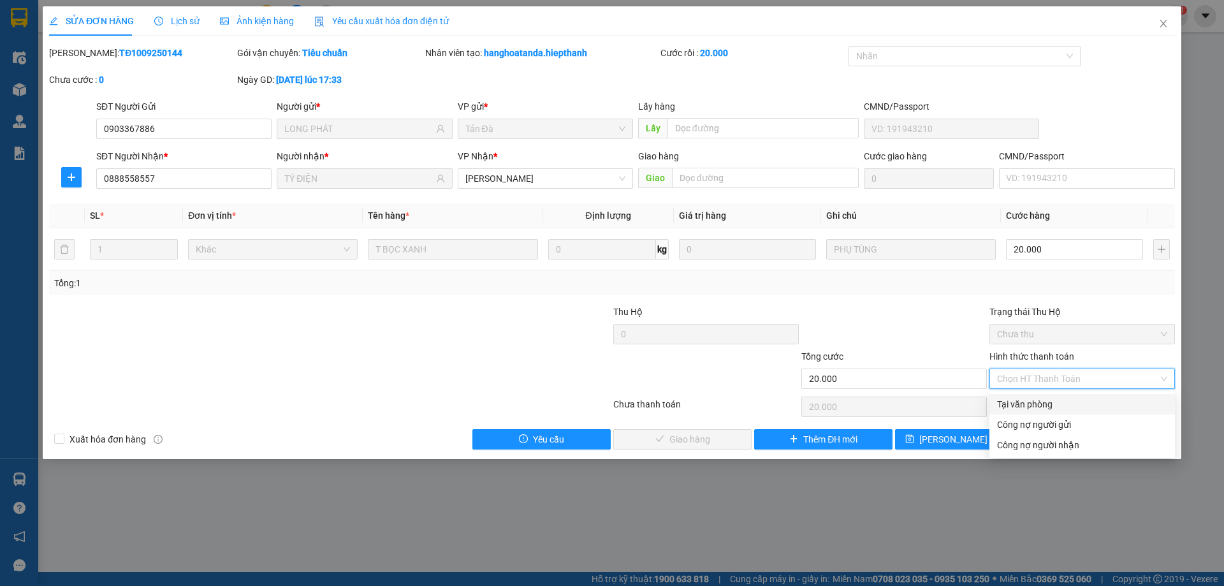
click at [1025, 404] on div "Tại văn phòng" at bounding box center [1082, 404] width 170 height 14
type input "0"
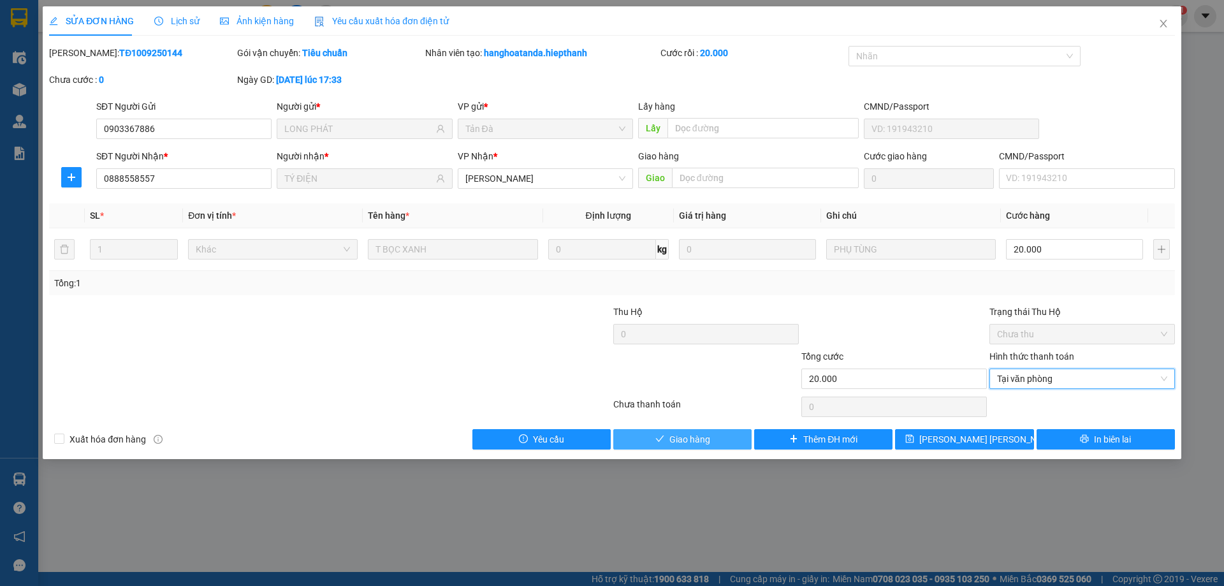
click at [706, 439] on span "Giao hàng" at bounding box center [689, 439] width 41 height 14
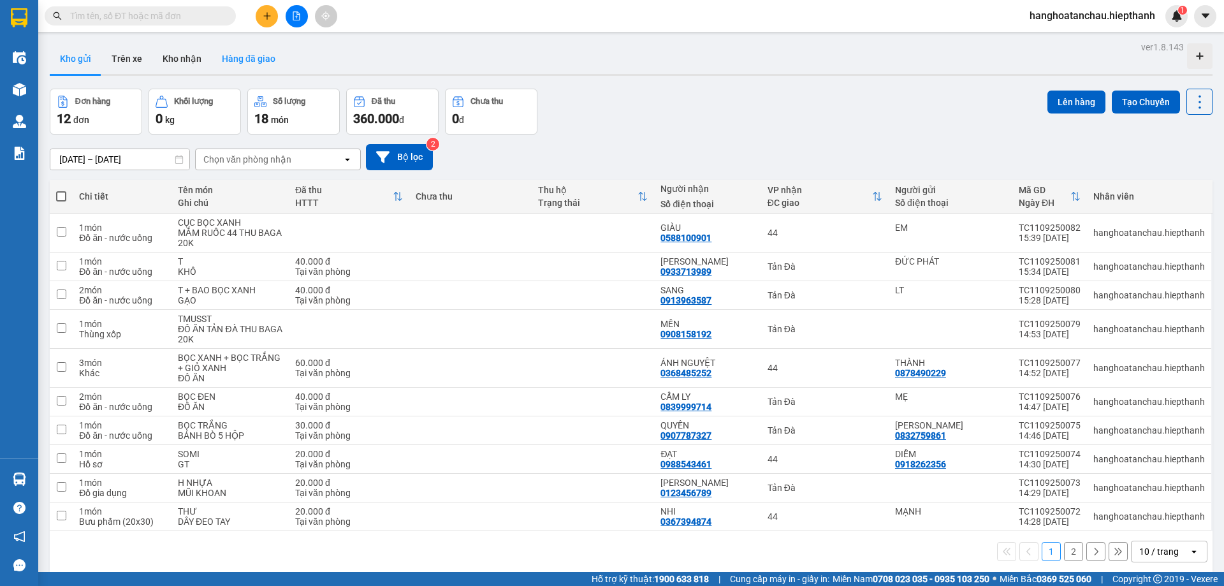
click at [253, 62] on button "Hàng đã giao" at bounding box center [249, 58] width 74 height 31
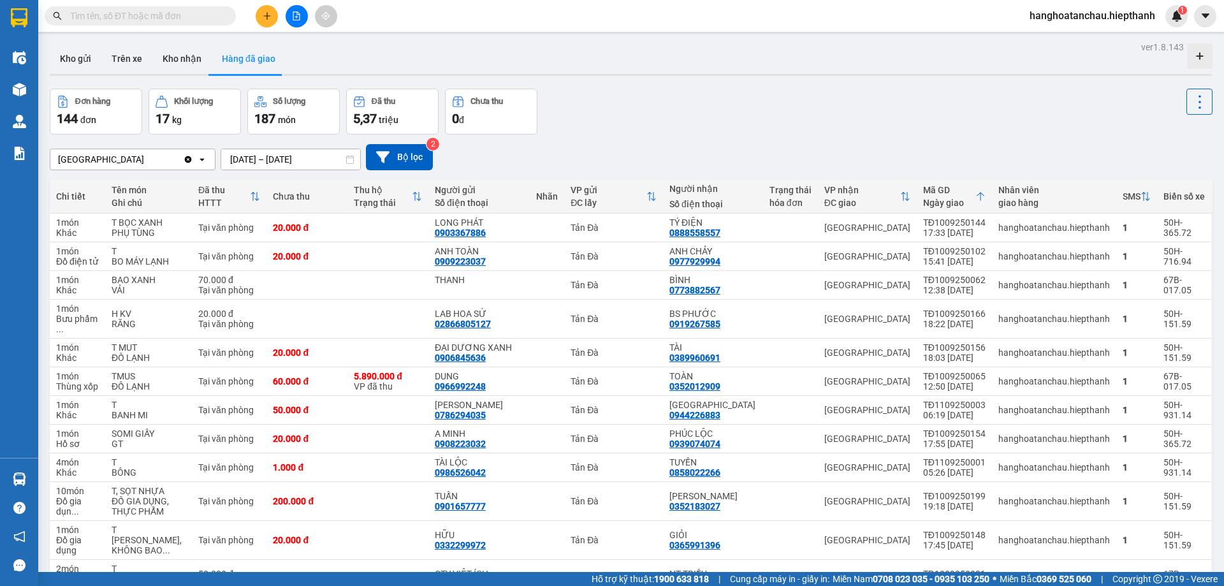
click at [166, 13] on input "text" at bounding box center [145, 16] width 150 height 14
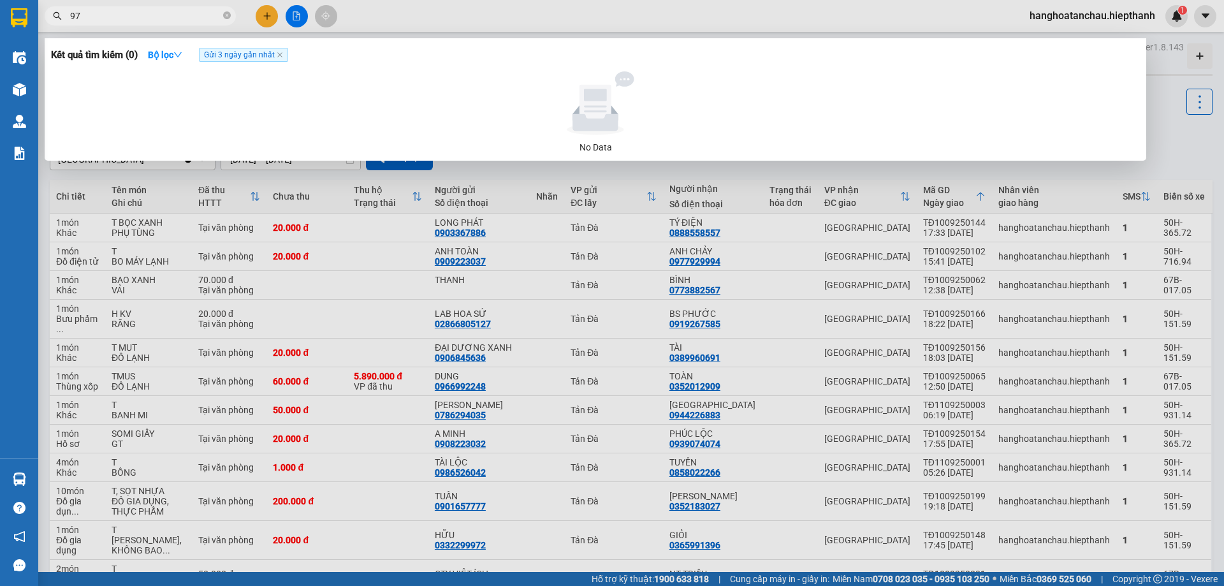
type input "971"
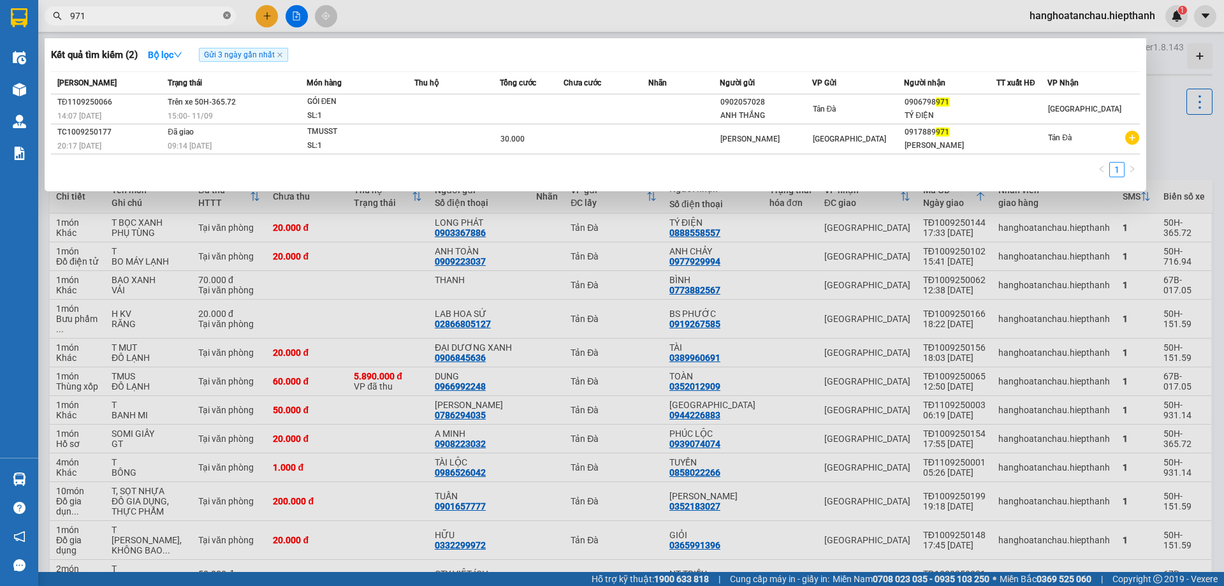
click at [225, 15] on icon "close-circle" at bounding box center [227, 15] width 8 height 8
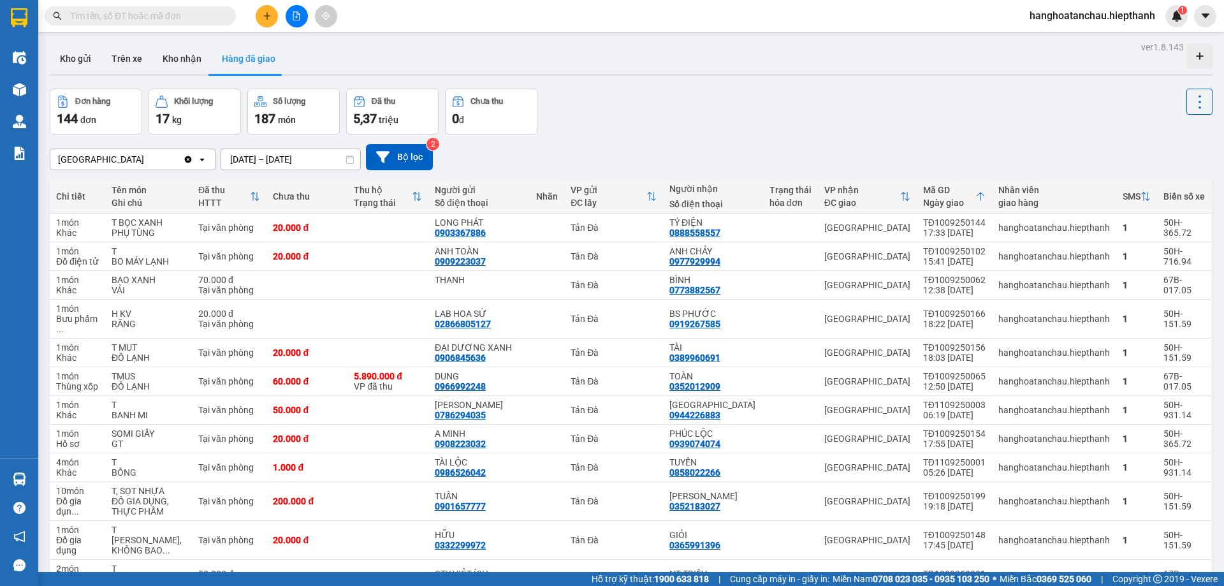
click at [650, 131] on div "Đơn hàng 144 đơn Khối lượng 17 kg Số lượng 187 món Đã thu 5,37 triệu Chưa thu 0…" at bounding box center [631, 112] width 1163 height 46
click at [649, 126] on div "Đơn hàng 144 đơn Khối lượng 17 kg Số lượng 187 món Đã thu 5,37 triệu Chưa thu 0…" at bounding box center [631, 112] width 1163 height 46
click at [128, 17] on input "text" at bounding box center [145, 16] width 150 height 14
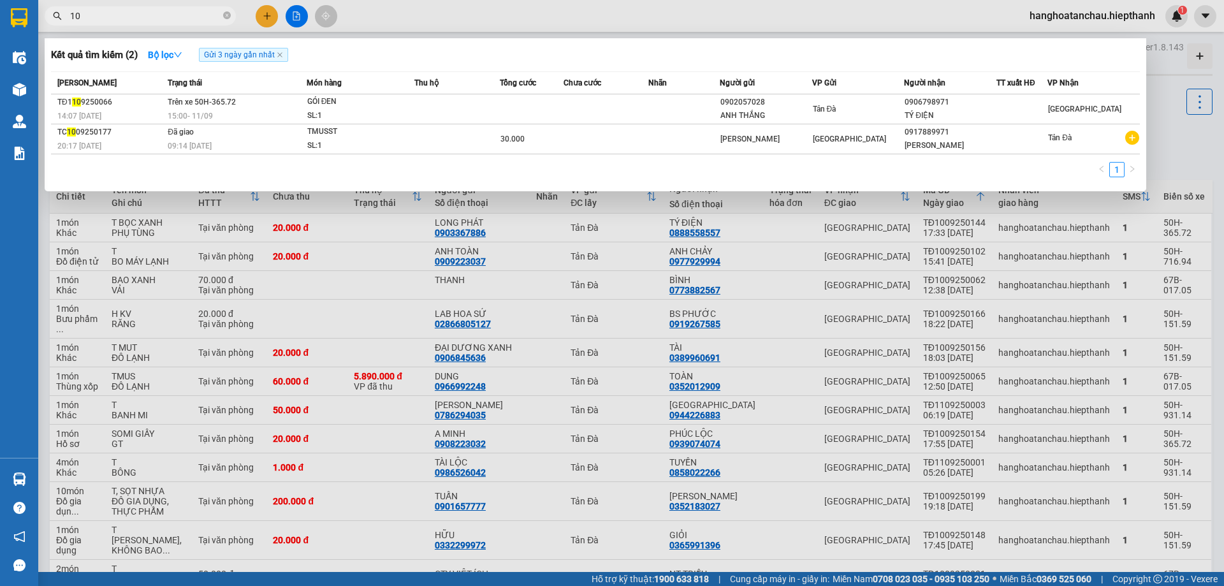
type input "103"
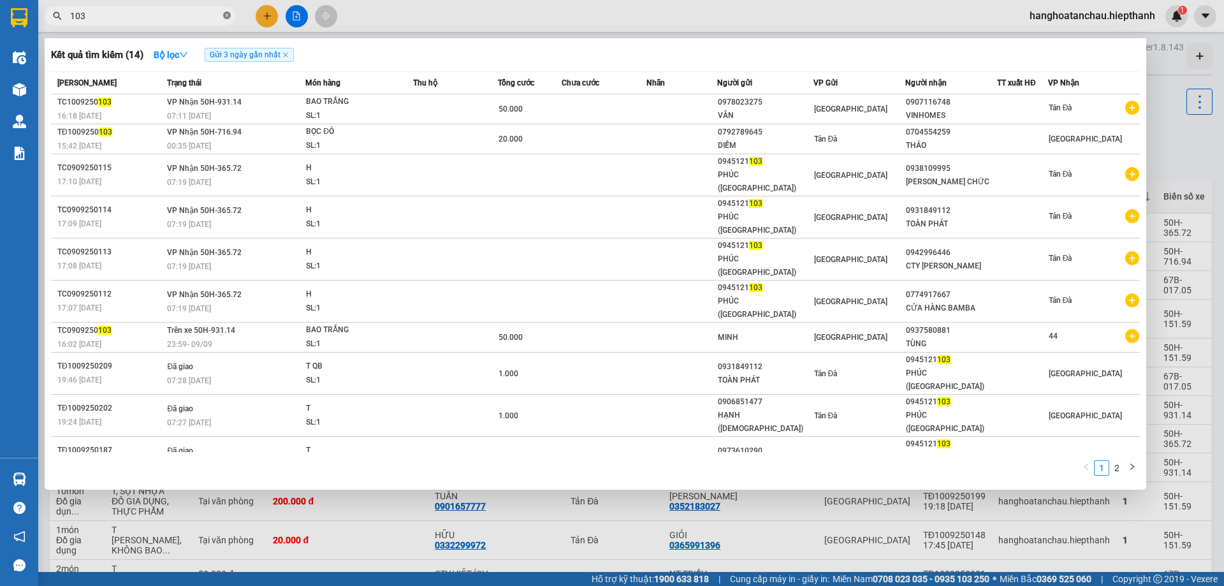
click at [226, 15] on icon "close-circle" at bounding box center [227, 15] width 8 height 8
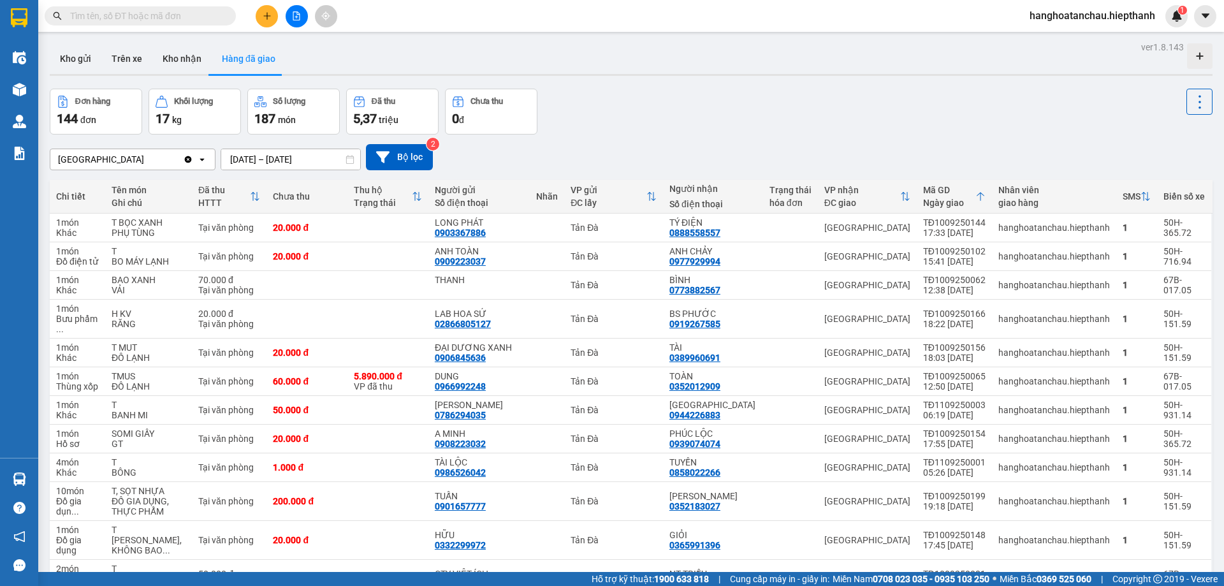
click at [635, 107] on div "Đơn hàng 144 đơn Khối lượng 17 kg Số lượng 187 món Đã thu 5,37 triệu Chưa thu 0…" at bounding box center [631, 112] width 1163 height 46
click at [300, 17] on icon "file-add" at bounding box center [296, 15] width 7 height 9
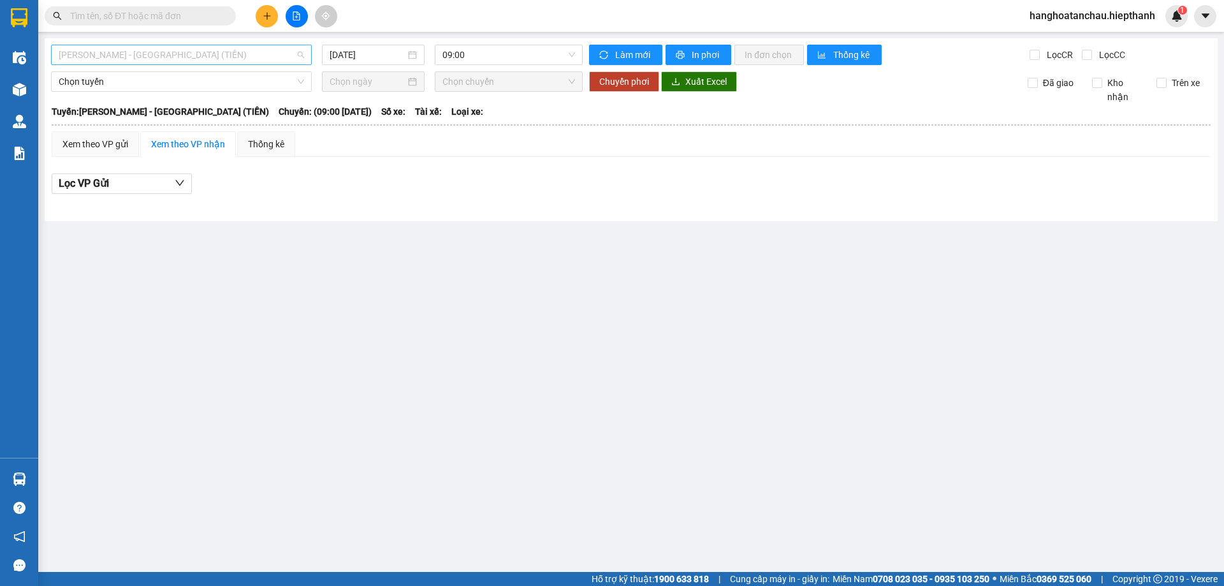
click at [198, 50] on span "[PERSON_NAME] - [GEOGRAPHIC_DATA] (TIỀN)" at bounding box center [181, 54] width 245 height 19
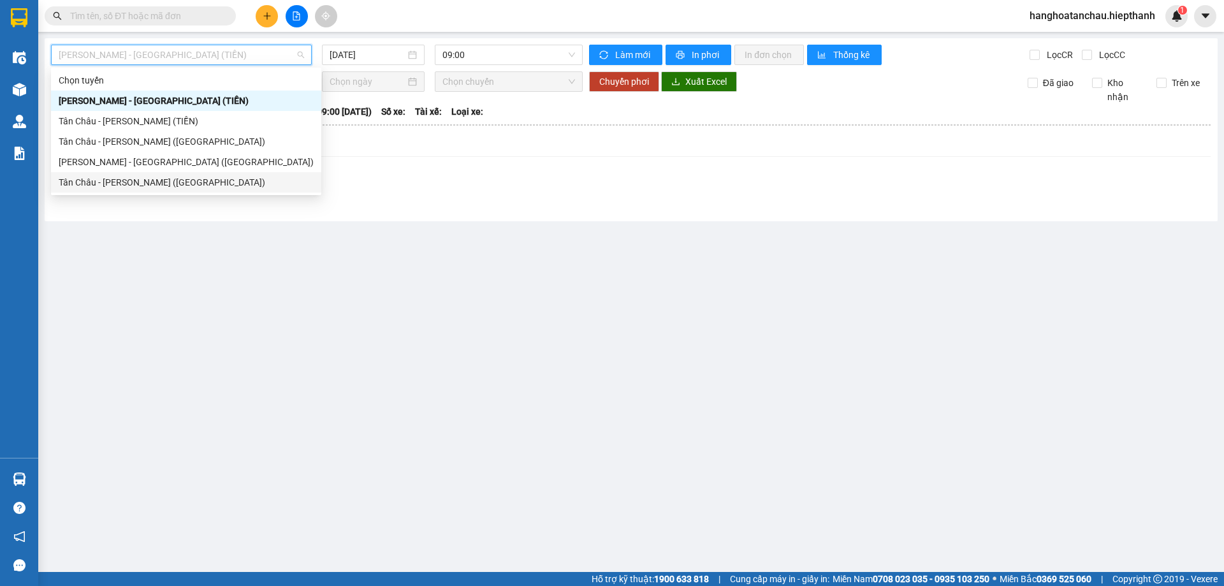
click at [186, 181] on div "Tân Châu - [PERSON_NAME] ([GEOGRAPHIC_DATA])" at bounding box center [186, 182] width 255 height 14
type input "[DATE]"
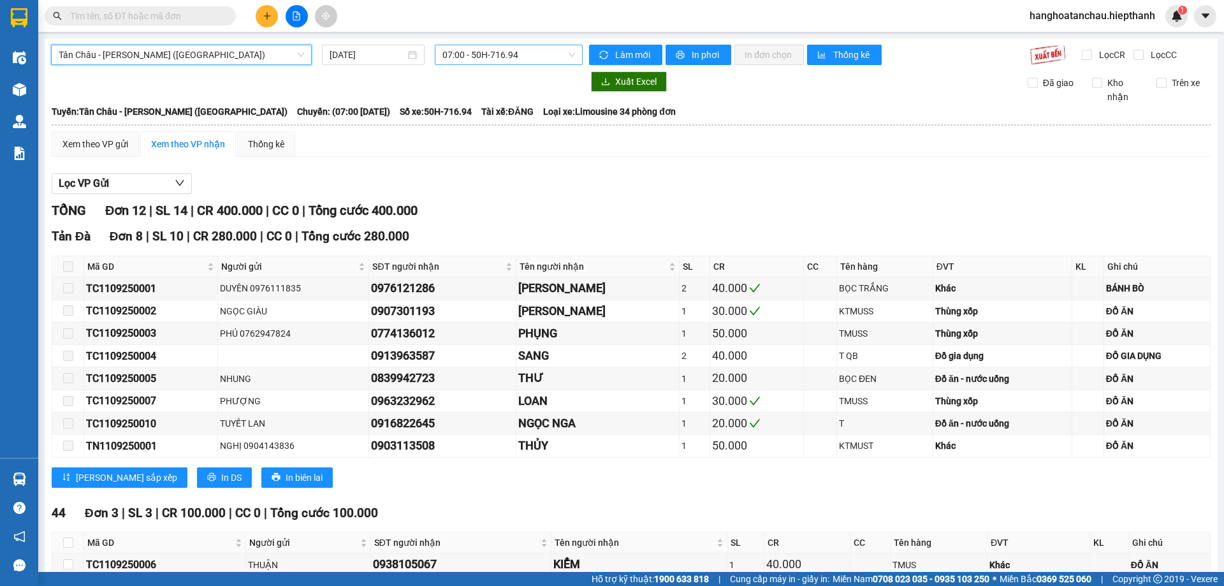
click at [493, 49] on span "07:00 - 50H-716.94" at bounding box center [508, 54] width 133 height 19
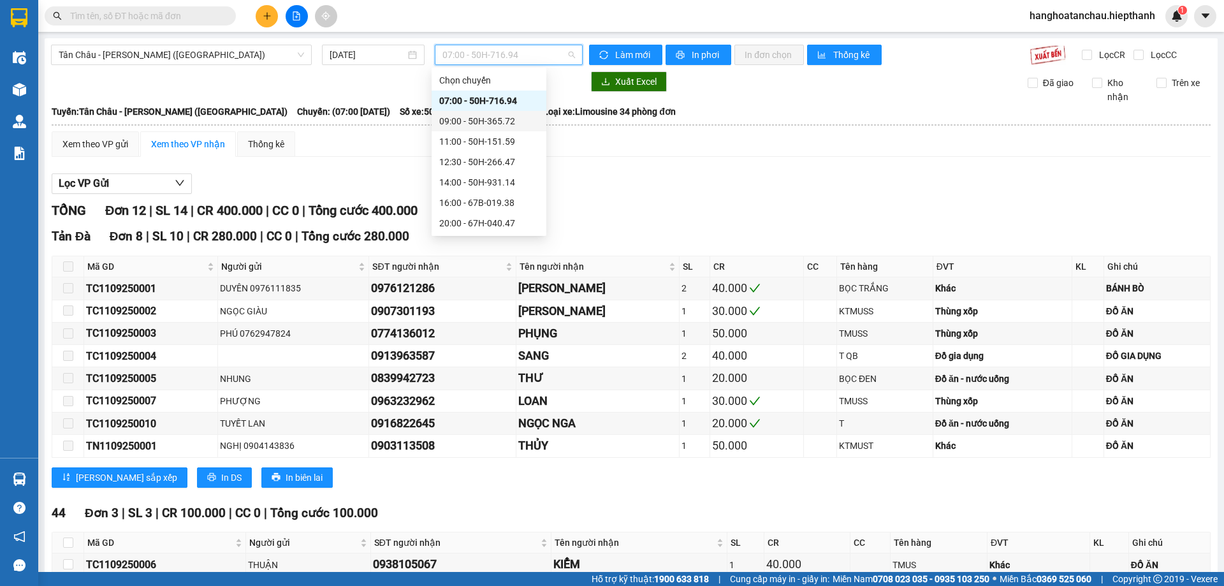
click at [482, 124] on div "09:00 - 50H-365.72" at bounding box center [488, 121] width 99 height 14
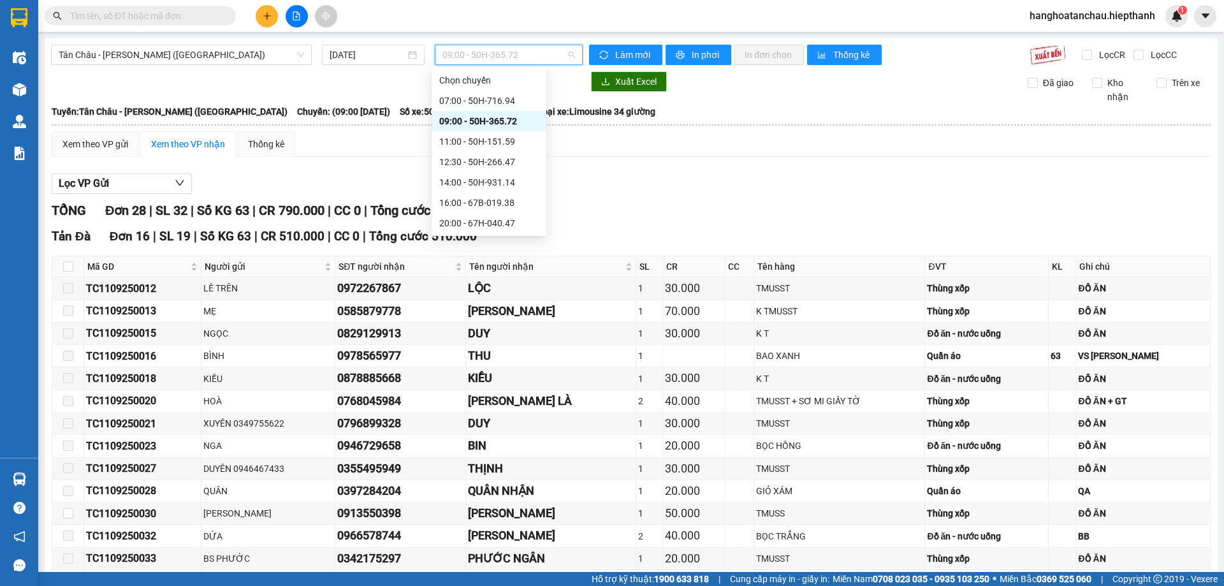
click at [507, 54] on span "09:00 - 50H-365.72" at bounding box center [508, 54] width 133 height 19
click at [505, 142] on div "11:00 - 50H-151.59" at bounding box center [488, 142] width 99 height 14
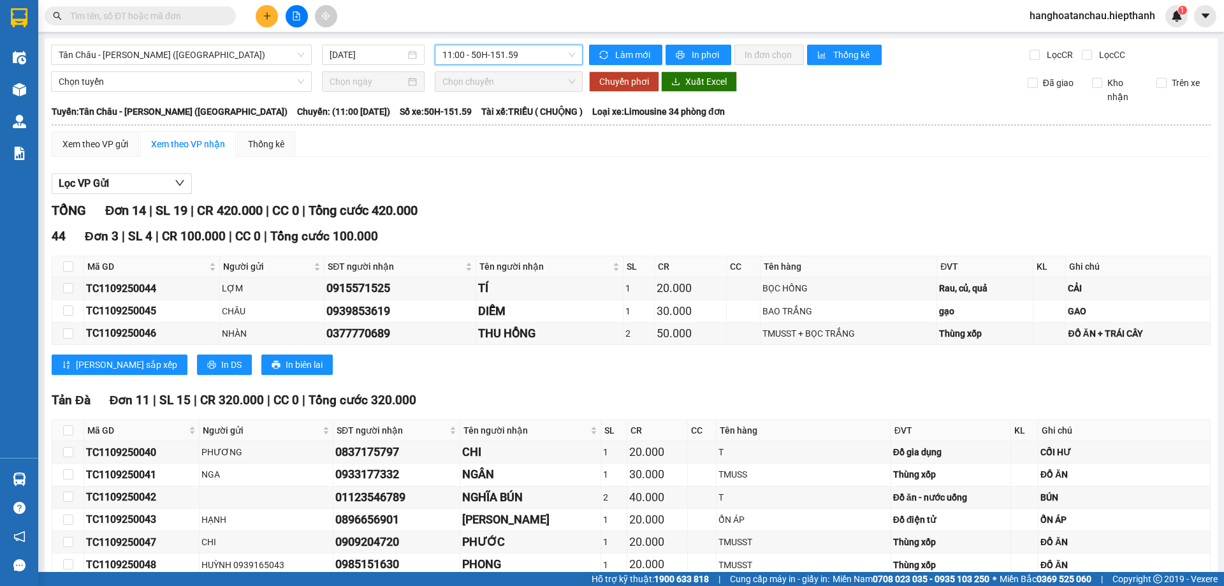
click at [497, 51] on span "11:00 - 50H-151.59" at bounding box center [508, 54] width 133 height 19
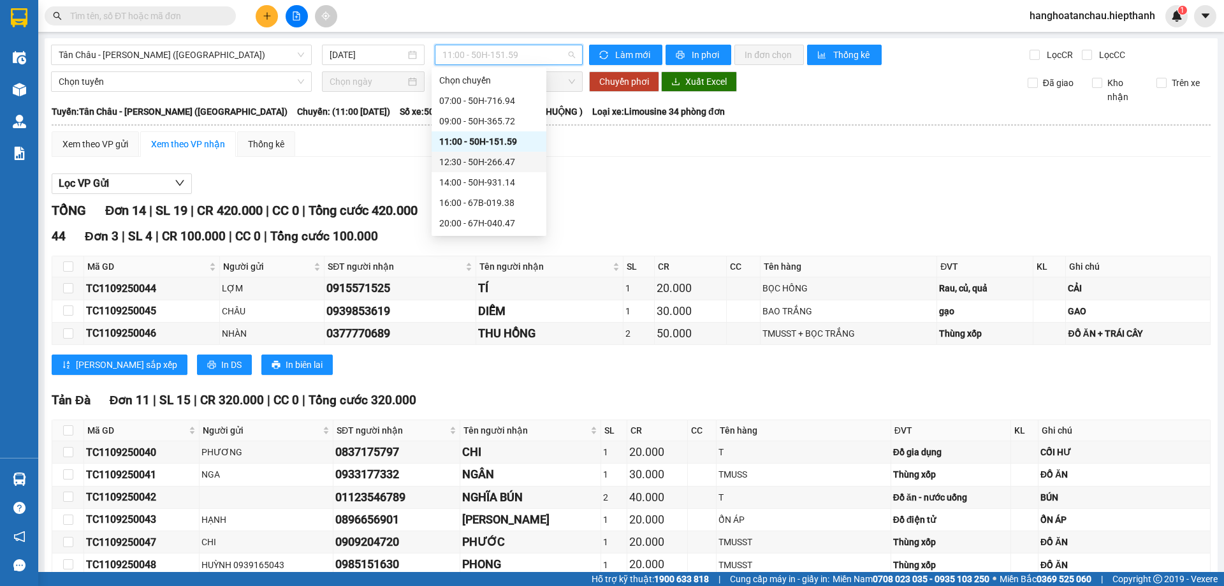
click at [502, 166] on div "12:30 - 50H-266.47" at bounding box center [488, 162] width 99 height 14
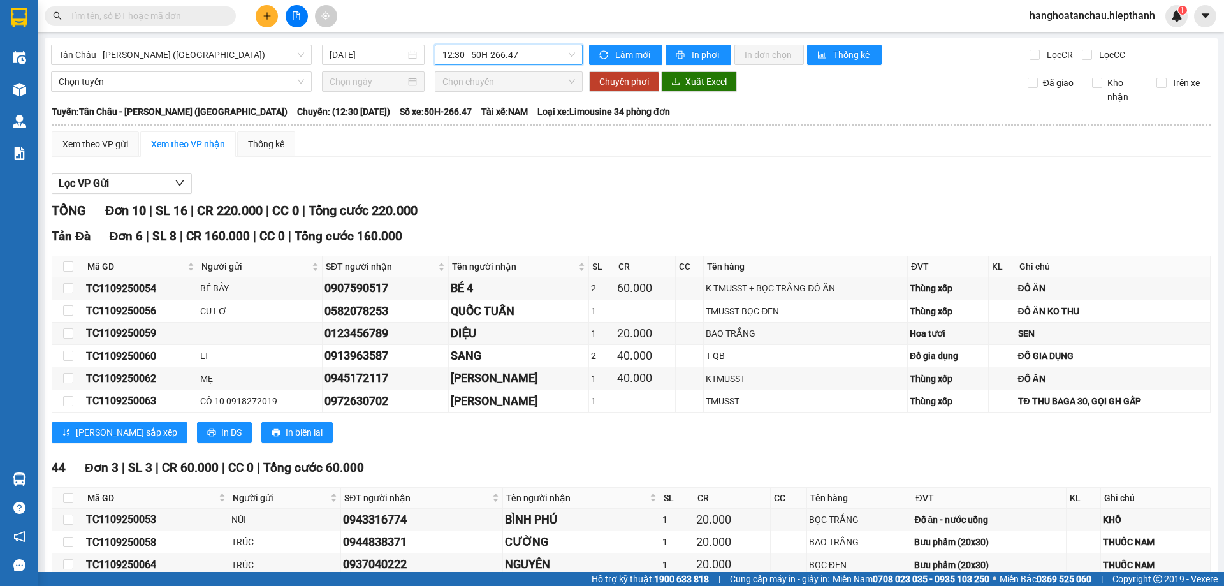
click at [490, 50] on span "12:30 - 50H-266.47" at bounding box center [508, 54] width 133 height 19
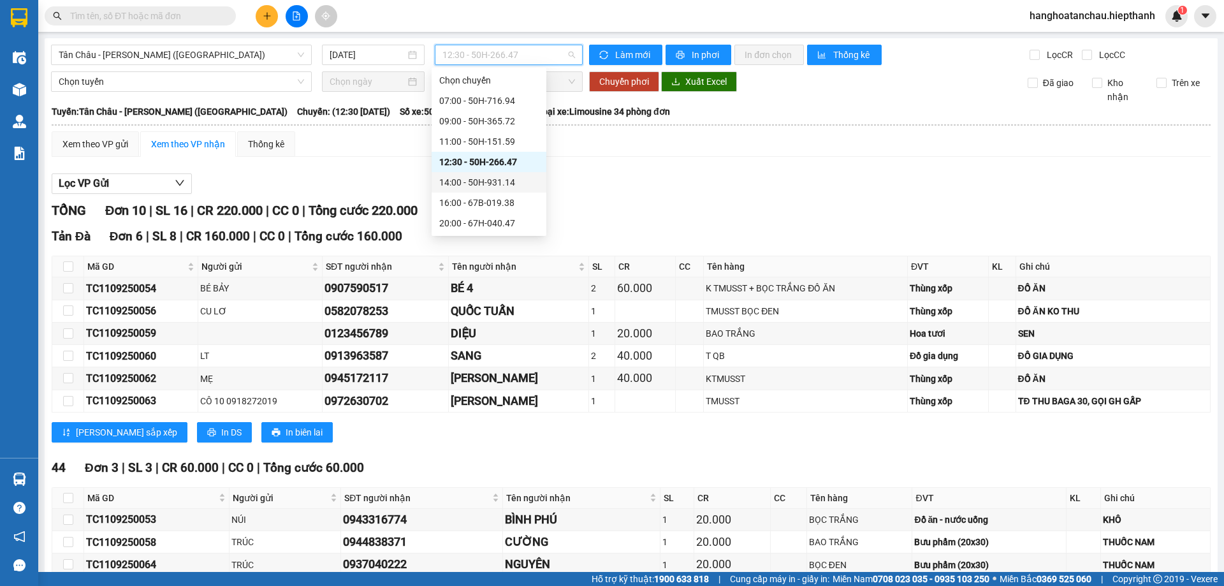
click at [492, 185] on div "14:00 - 50H-931.14" at bounding box center [488, 182] width 99 height 14
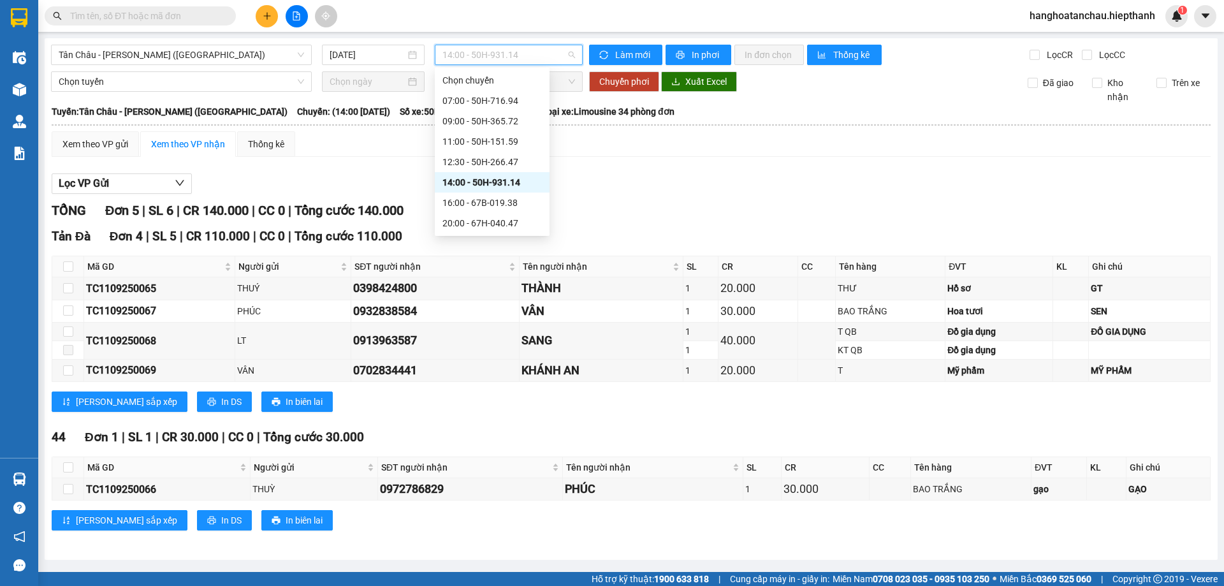
click at [493, 51] on span "14:00 - 50H-931.14" at bounding box center [508, 54] width 133 height 19
click at [504, 163] on div "12:30 - 50H-266.47" at bounding box center [491, 162] width 99 height 14
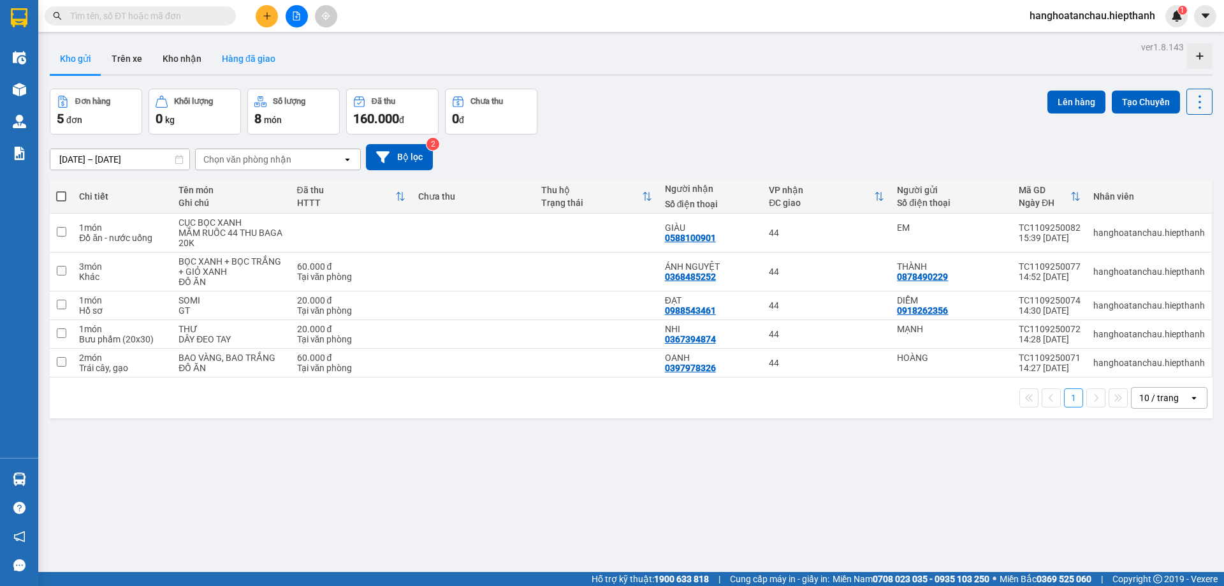
click at [259, 52] on button "Hàng đã giao" at bounding box center [249, 58] width 74 height 31
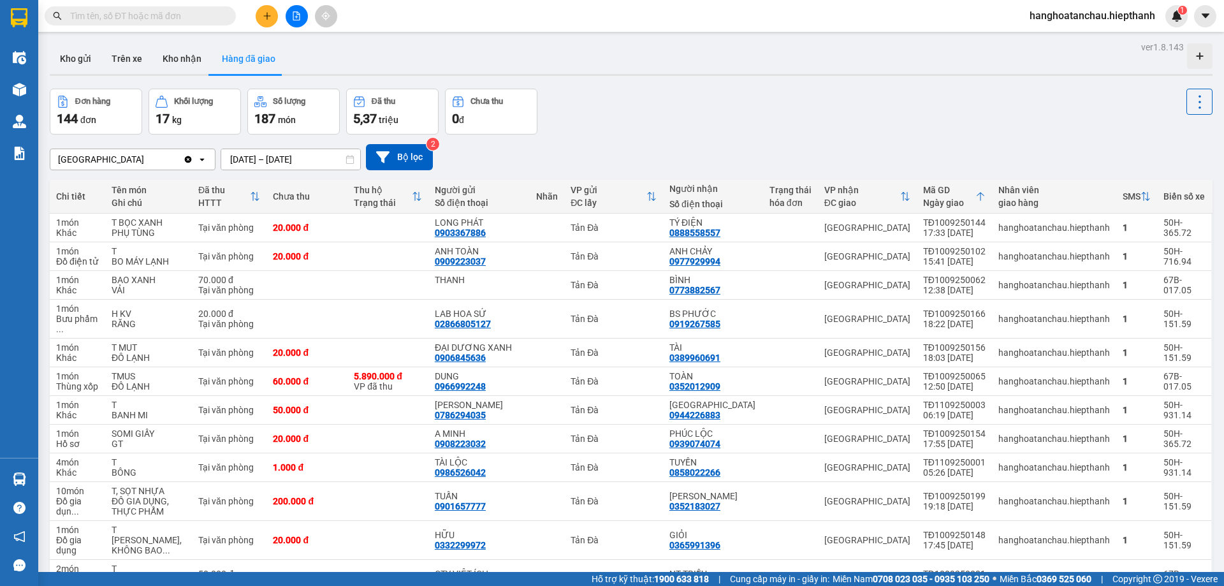
click at [677, 108] on div "Đơn hàng 144 đơn Khối lượng 17 kg Số lượng 187 món Đã thu 5,37 triệu Chưa thu 0…" at bounding box center [631, 112] width 1163 height 46
click at [692, 92] on div "Đơn hàng 144 đơn Khối lượng 17 kg Số lượng 187 món Đã thu 5,37 triệu Chưa thu 0…" at bounding box center [631, 112] width 1163 height 46
click at [687, 92] on div "Đơn hàng 144 đơn Khối lượng 17 kg Số lượng 187 món Đã thu 5,37 triệu Chưa thu 0…" at bounding box center [631, 112] width 1163 height 46
click at [766, 121] on div "Đơn hàng 144 đơn Khối lượng 17 kg Số lượng 187 món Đã thu 5,37 triệu Chưa thu 0…" at bounding box center [631, 112] width 1163 height 46
click at [302, 19] on button at bounding box center [297, 16] width 22 height 22
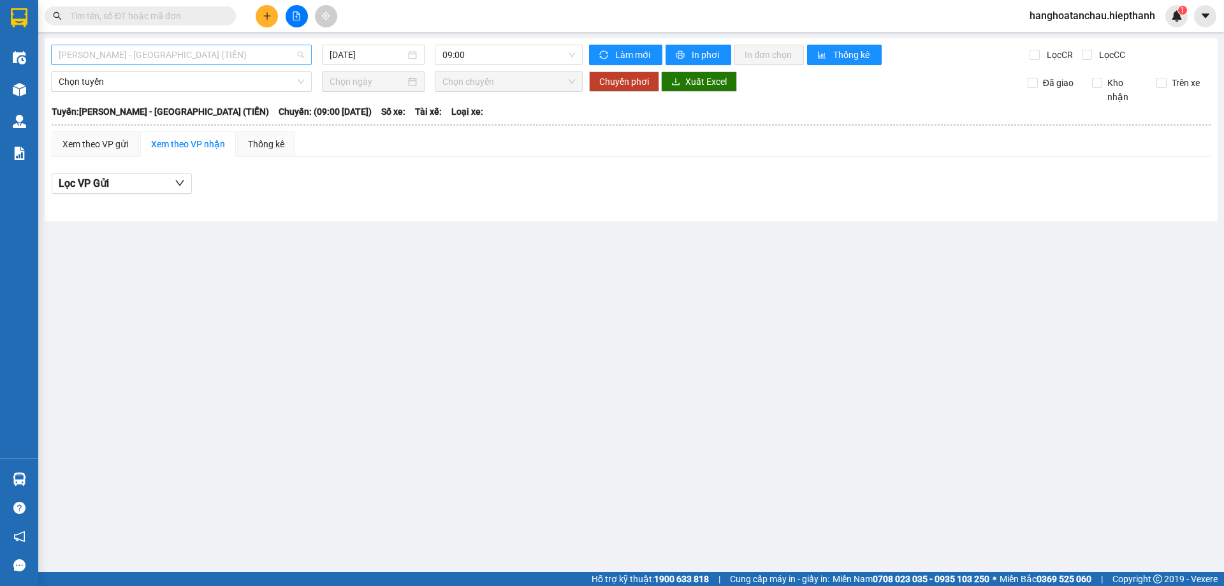
click at [194, 55] on span "[PERSON_NAME] - [GEOGRAPHIC_DATA] (TIỀN)" at bounding box center [181, 54] width 245 height 19
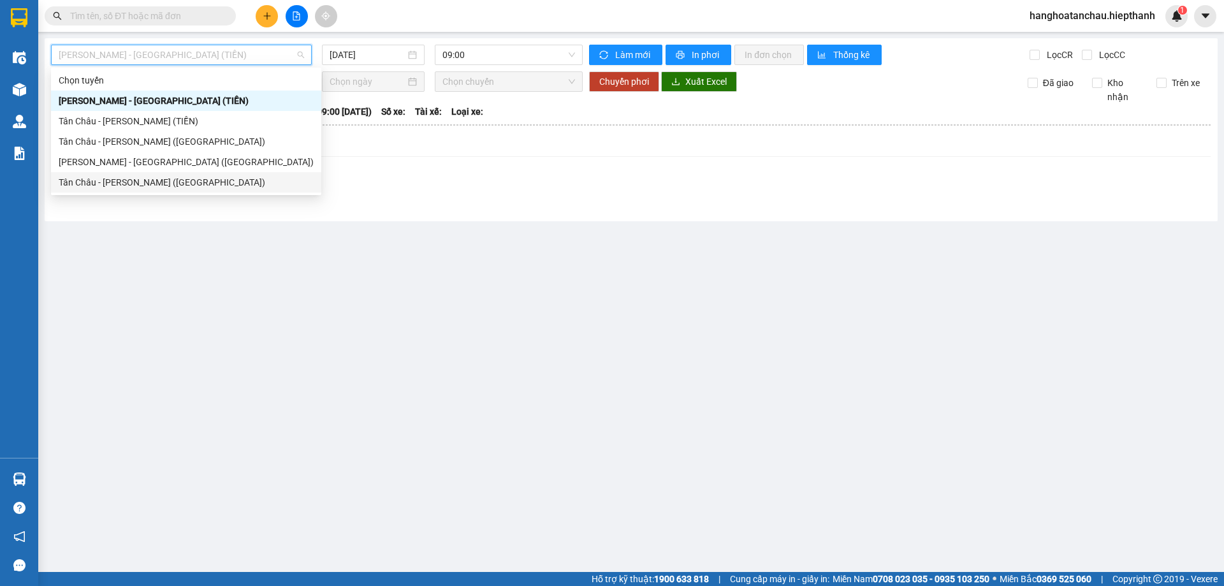
click at [193, 181] on div "Tân Châu - [PERSON_NAME] ([GEOGRAPHIC_DATA])" at bounding box center [186, 182] width 255 height 14
type input "[DATE]"
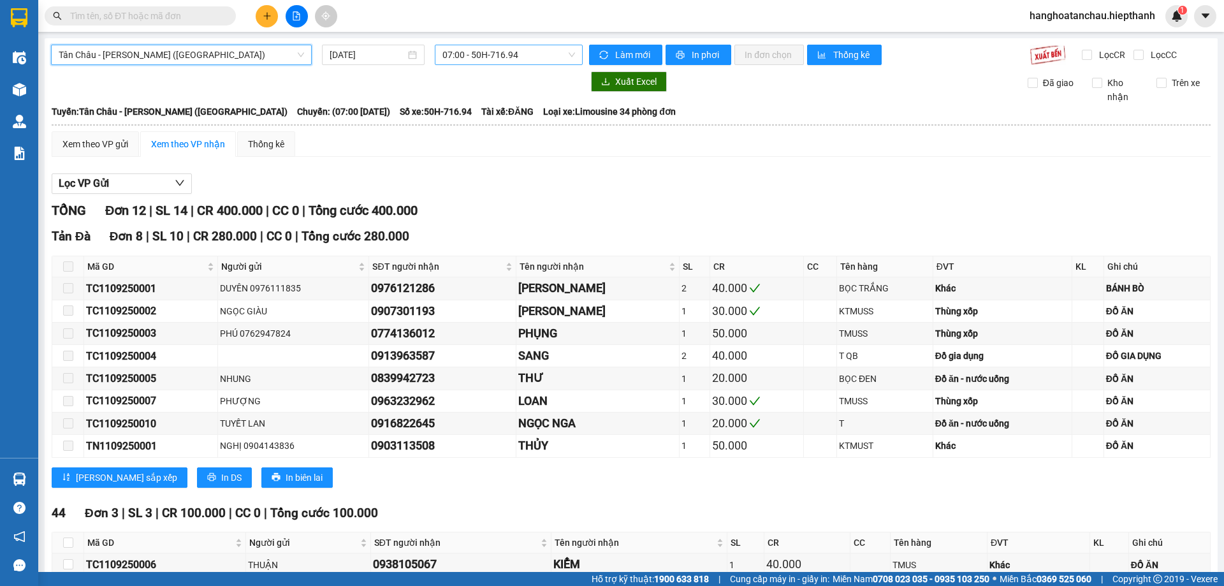
click at [499, 47] on span "07:00 - 50H-716.94" at bounding box center [508, 54] width 133 height 19
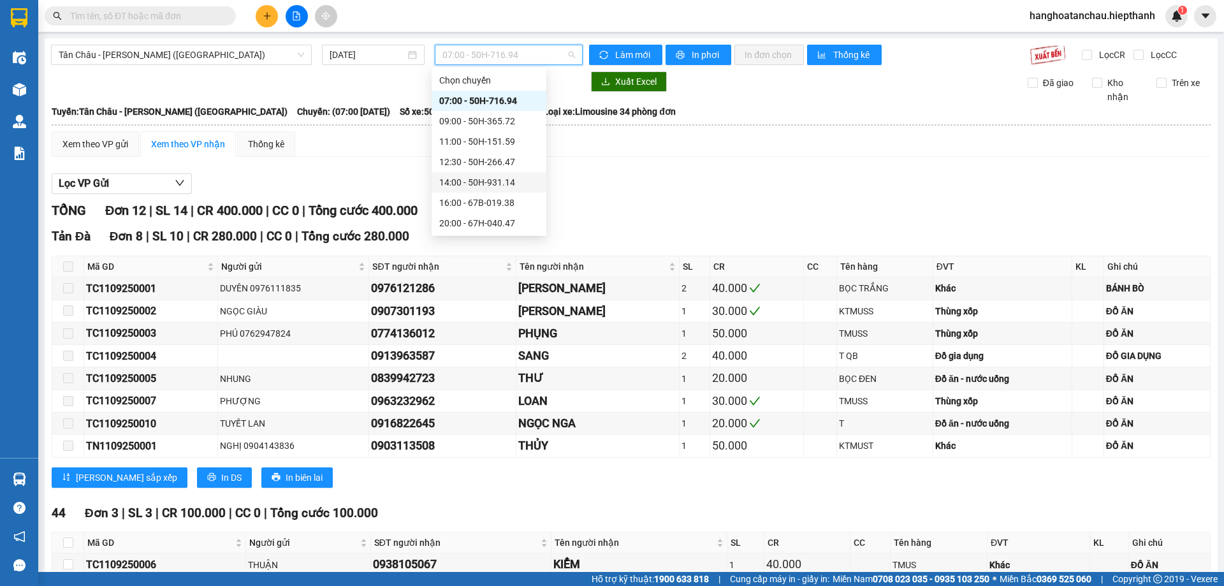
click at [483, 187] on div "14:00 - 50H-931.14" at bounding box center [488, 182] width 99 height 14
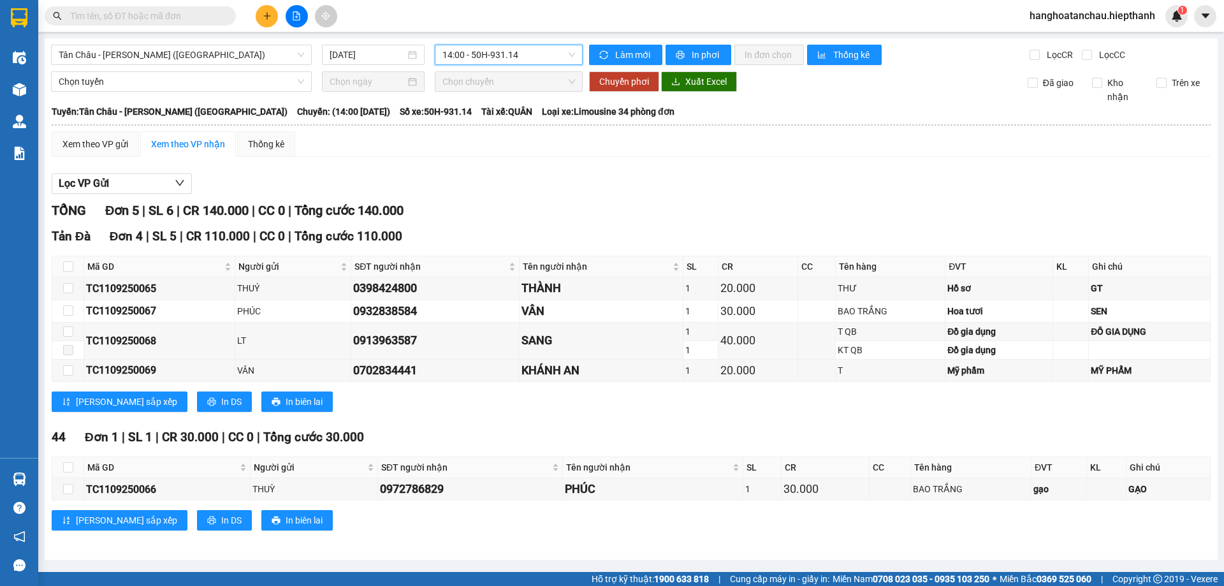
click at [506, 51] on span "14:00 - 50H-931.14" at bounding box center [508, 54] width 133 height 19
click at [511, 51] on span "14:00 - 50H-931.14" at bounding box center [508, 54] width 133 height 19
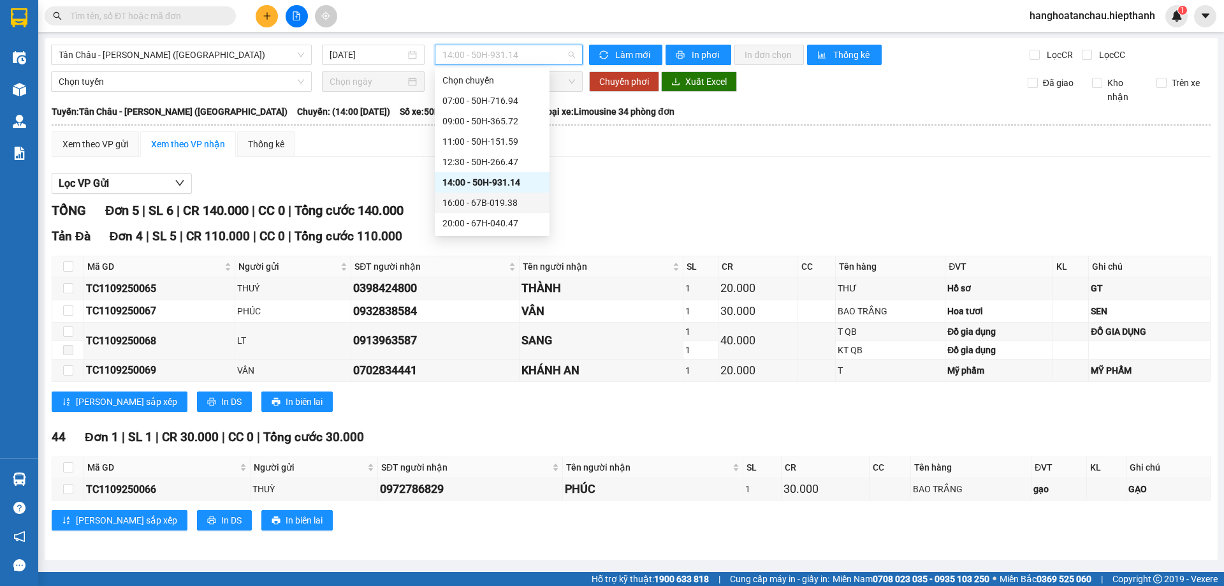
click at [512, 201] on div "16:00 - 67B-019.38" at bounding box center [491, 203] width 99 height 14
click at [512, 201] on main "[GEOGRAPHIC_DATA] - [GEOGRAPHIC_DATA] (Giường) [DATE] 14:00 - 50H-931.14 Làm mớ…" at bounding box center [612, 286] width 1224 height 572
